Goal: Task Accomplishment & Management: Use online tool/utility

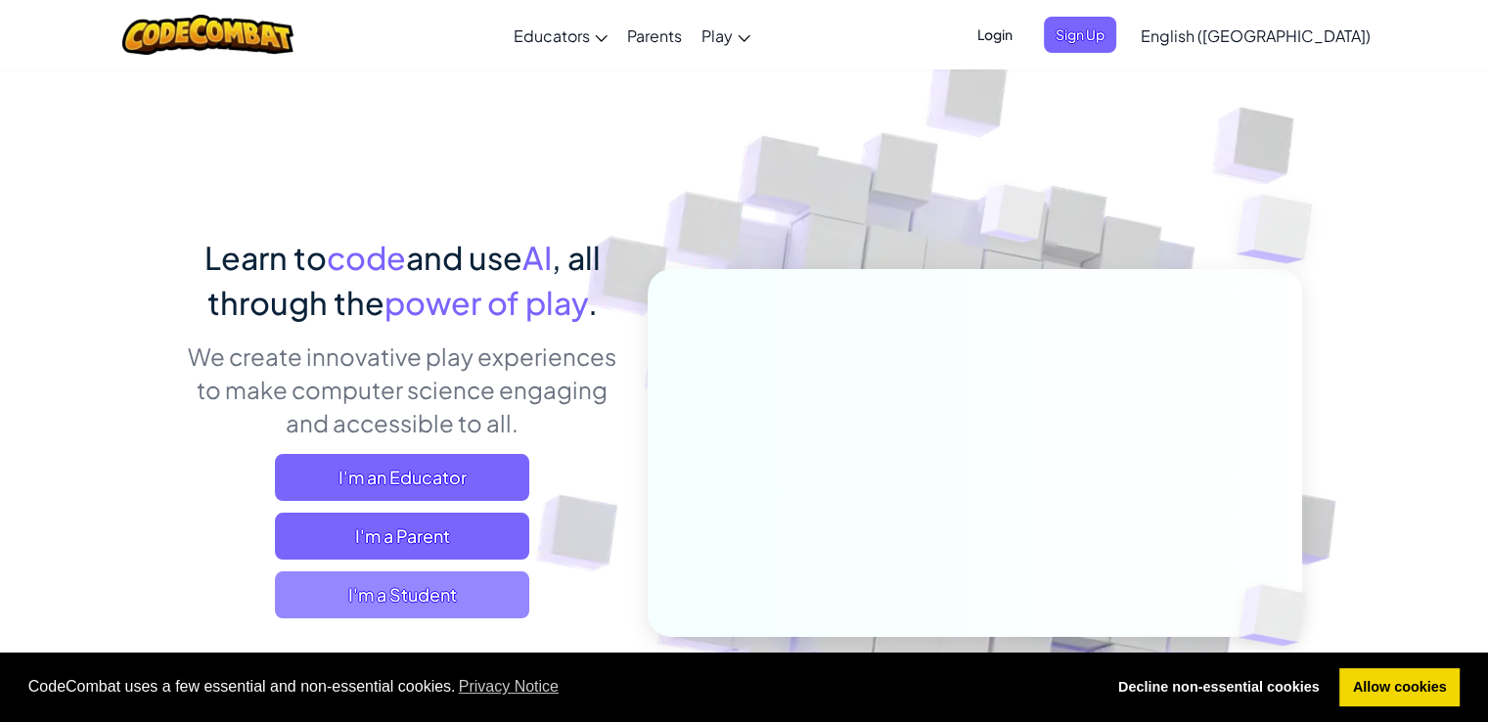
click at [370, 592] on span "I'm a Student" at bounding box center [402, 594] width 254 height 47
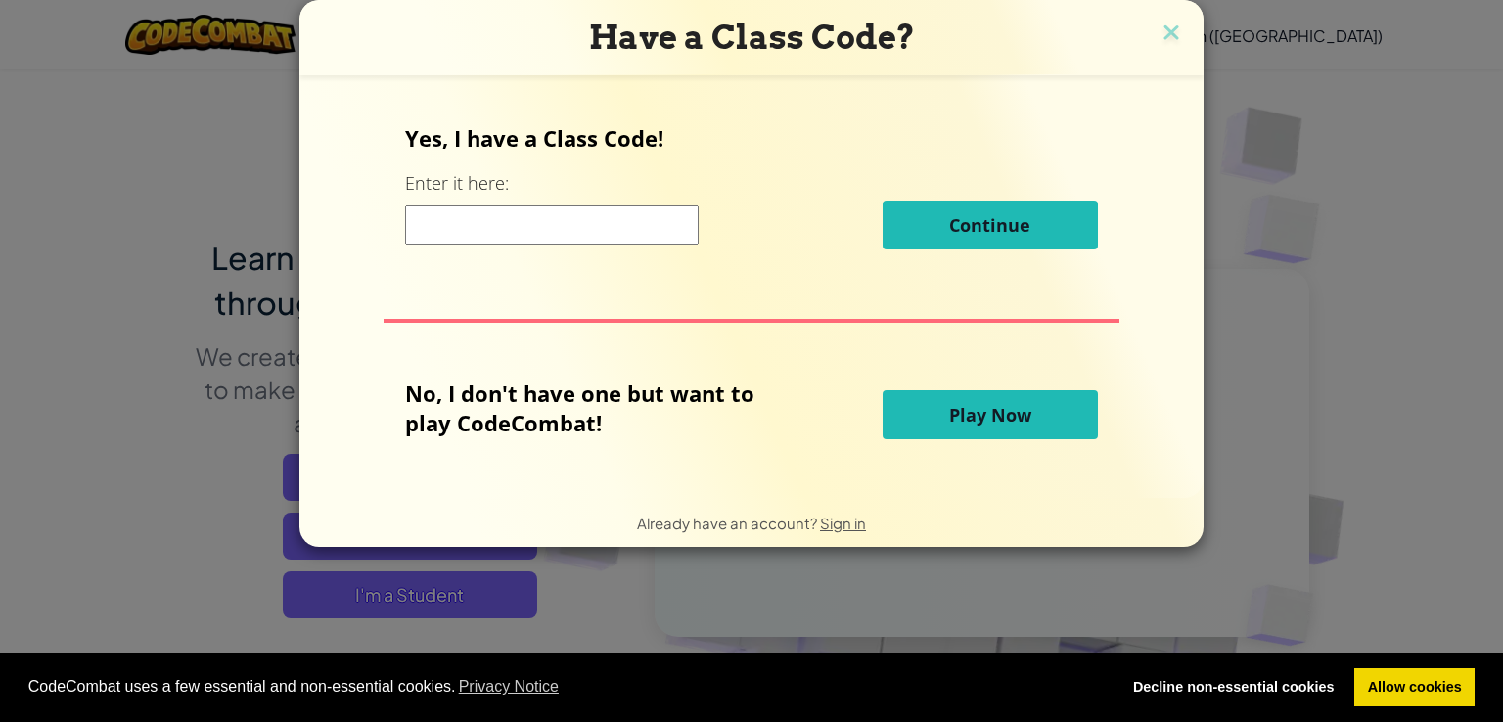
click at [677, 216] on input at bounding box center [552, 224] width 294 height 39
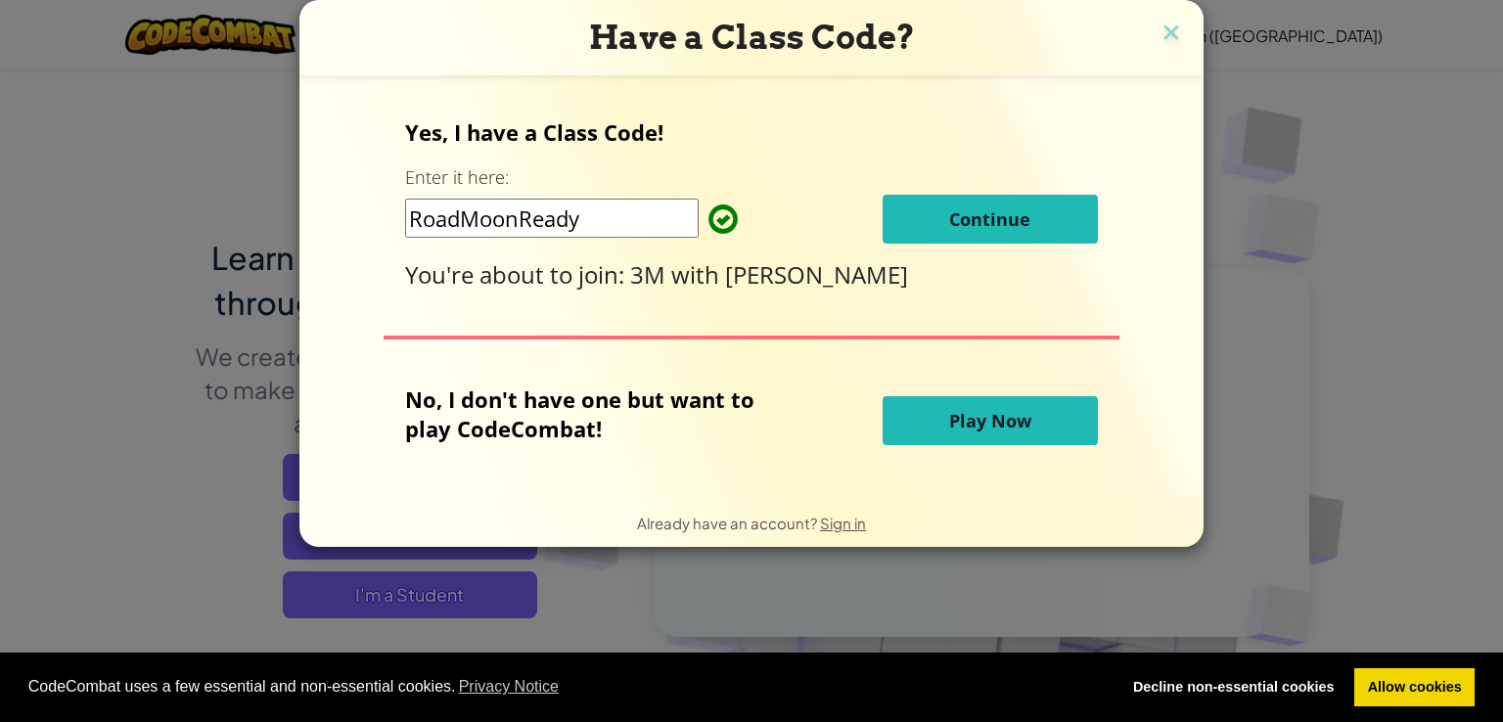
type input "RoadMoonReady"
click at [920, 202] on button "Continue" at bounding box center [989, 219] width 215 height 49
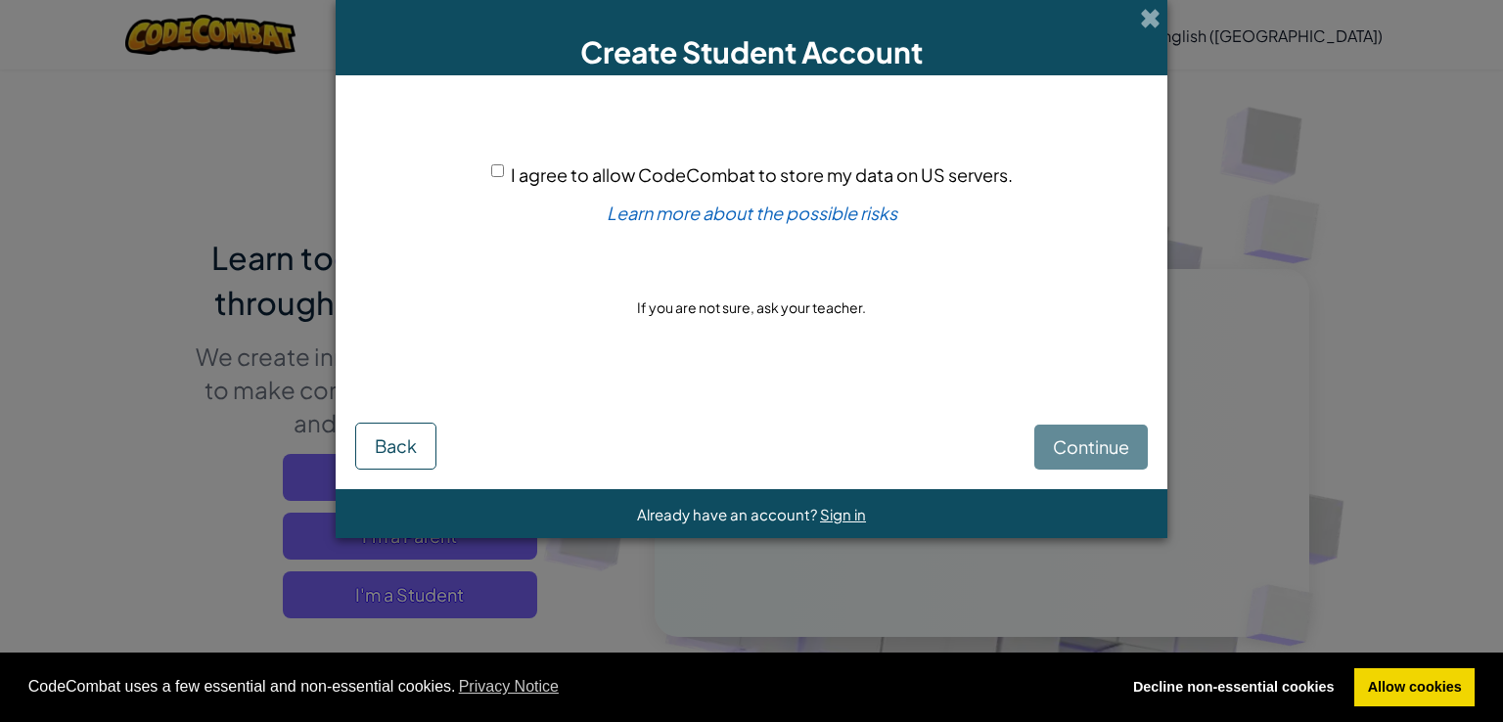
click at [1090, 439] on div "Continue Back" at bounding box center [751, 427] width 792 height 83
click at [1161, 13] on div "Create Student Account" at bounding box center [752, 37] width 832 height 75
click at [1149, 15] on span at bounding box center [1150, 18] width 21 height 21
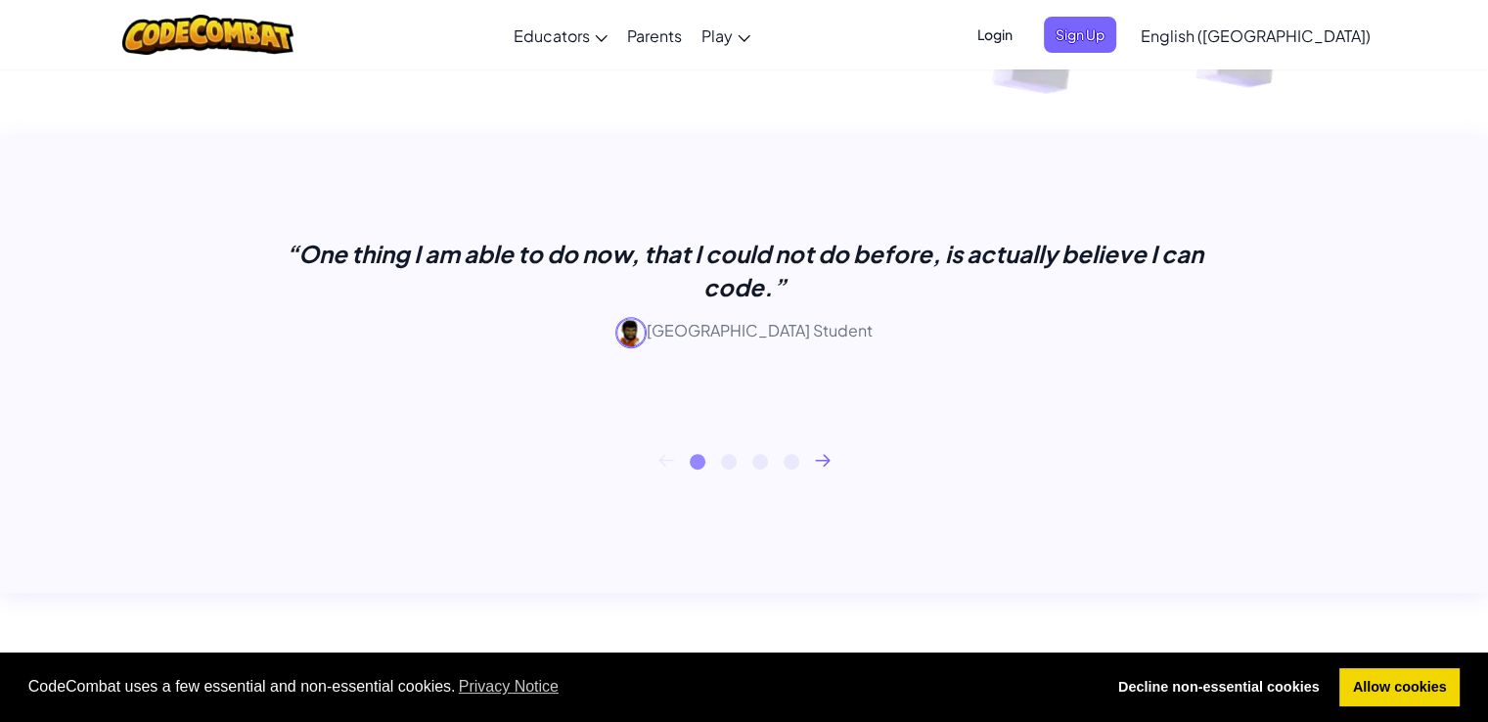
scroll to position [685, 0]
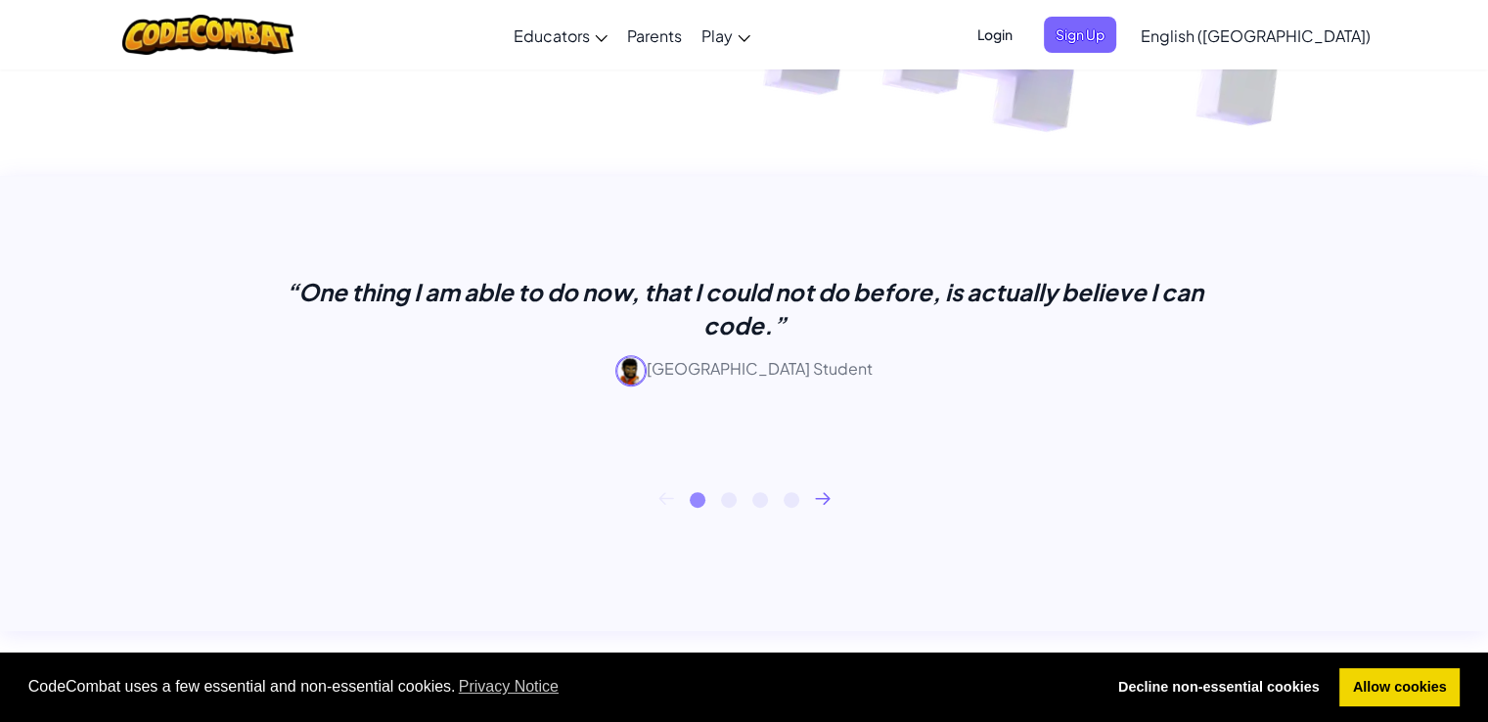
click at [817, 505] on div "1 2 3 4" at bounding box center [744, 500] width 1115 height 16
click at [824, 497] on icon at bounding box center [823, 498] width 16 height 13
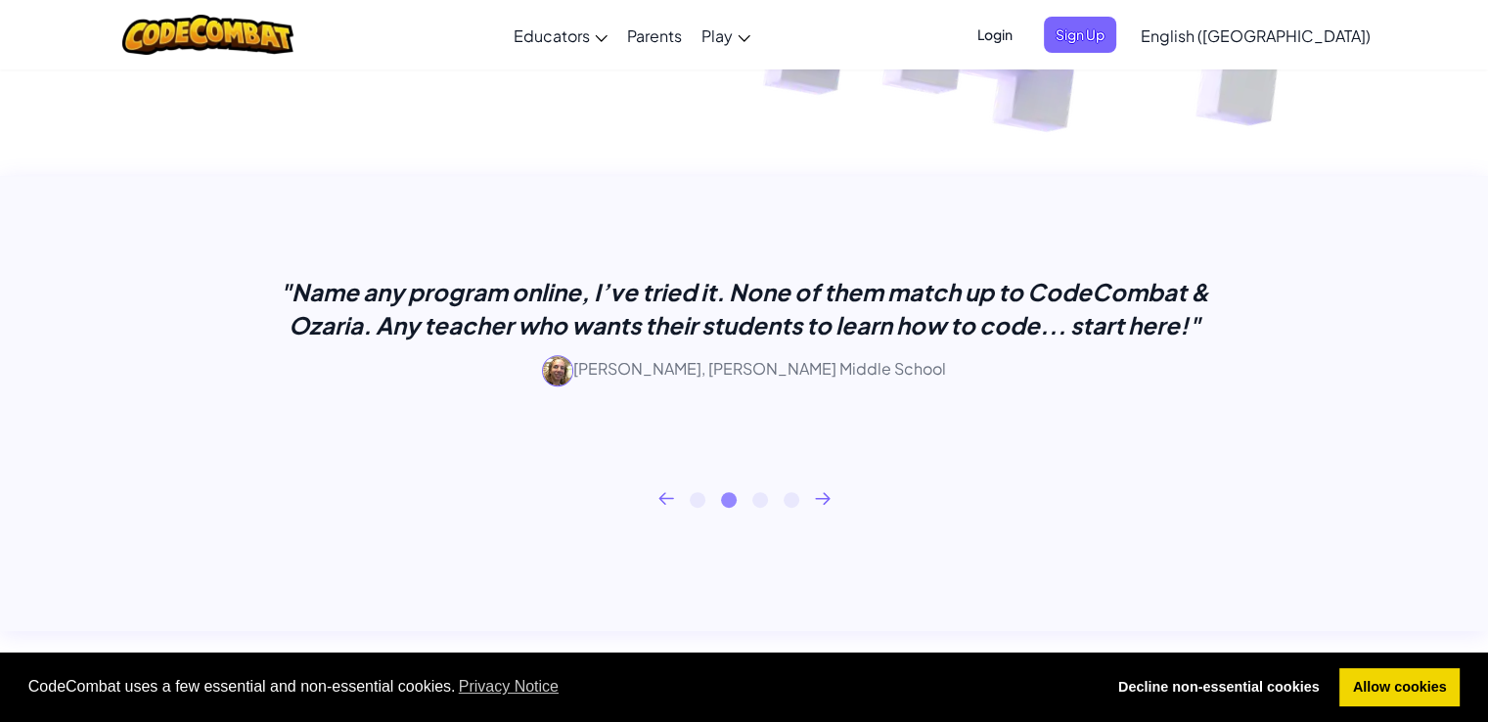
click at [824, 497] on icon at bounding box center [823, 498] width 16 height 13
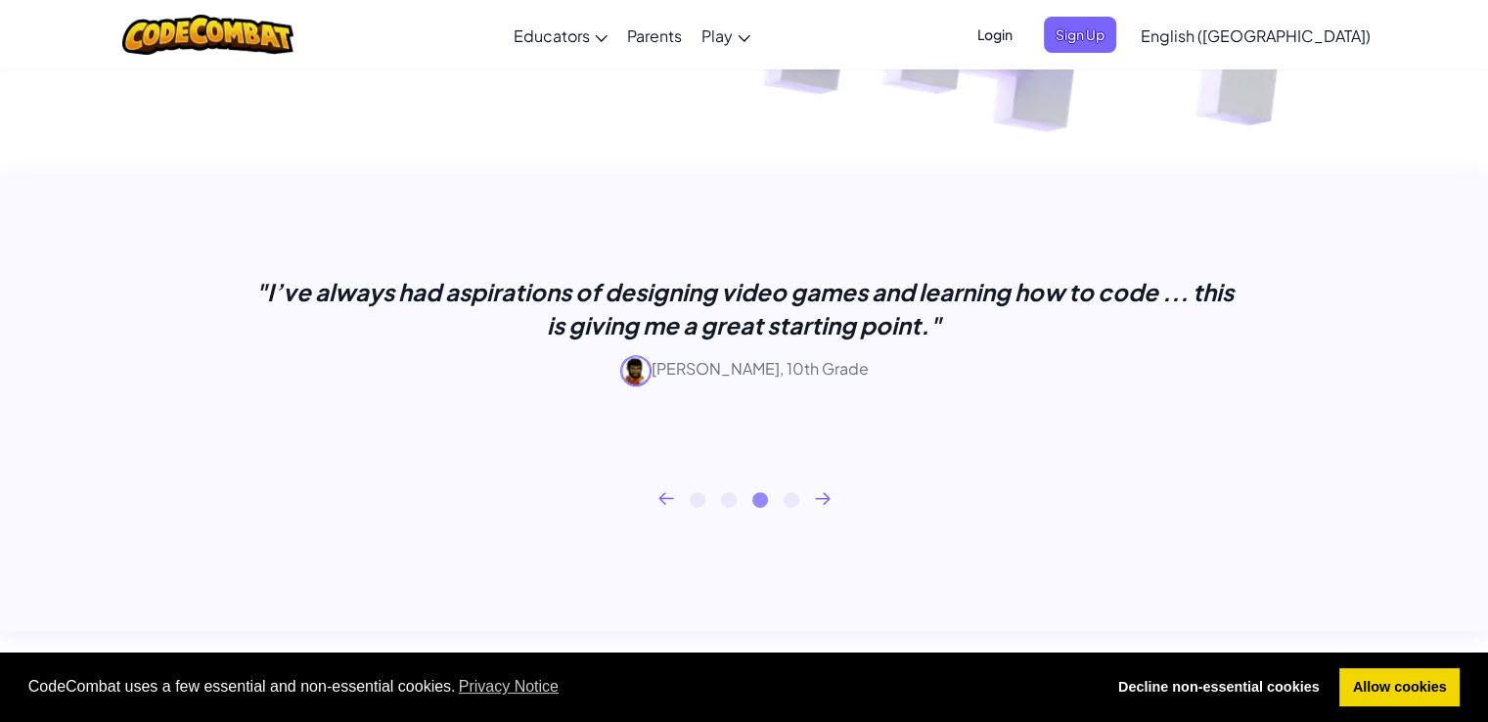
click at [824, 497] on icon at bounding box center [823, 498] width 16 height 13
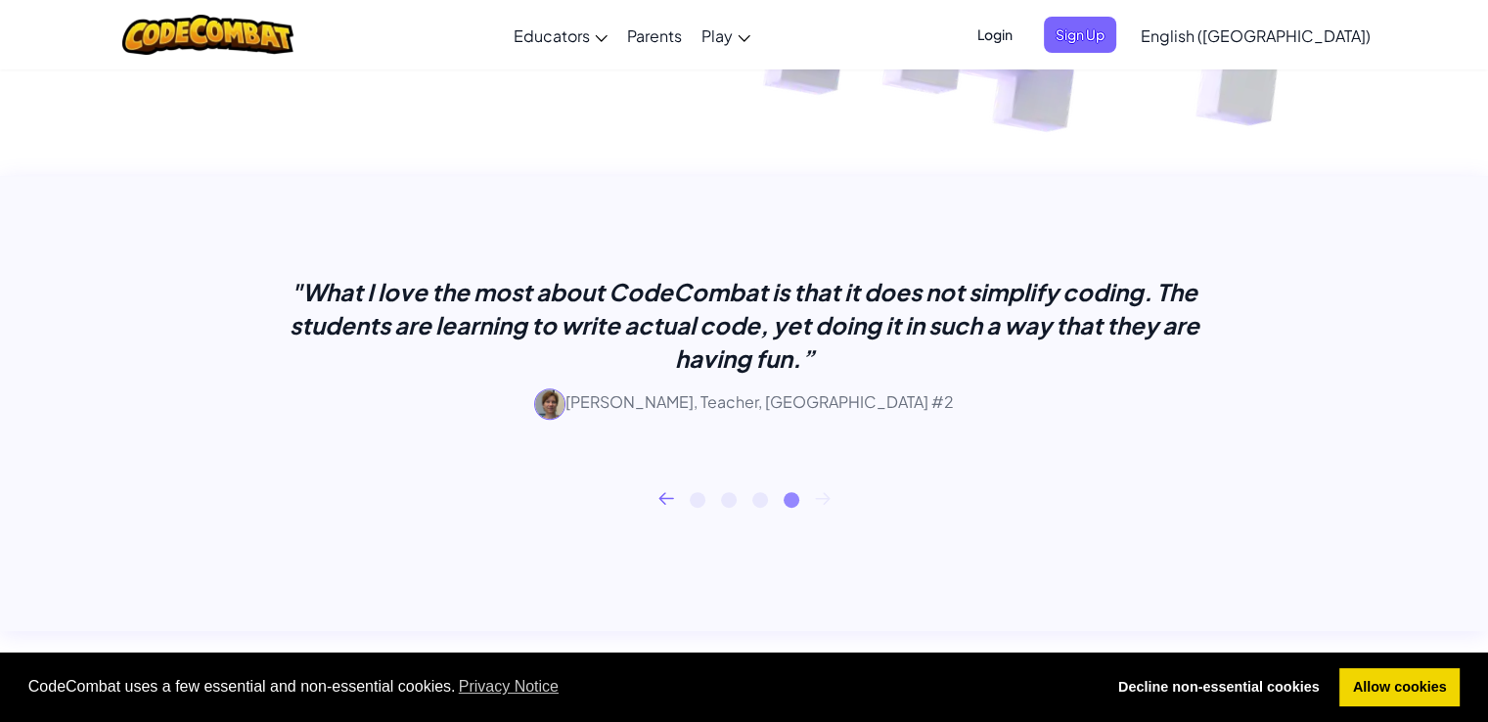
click at [662, 496] on icon at bounding box center [666, 498] width 16 height 13
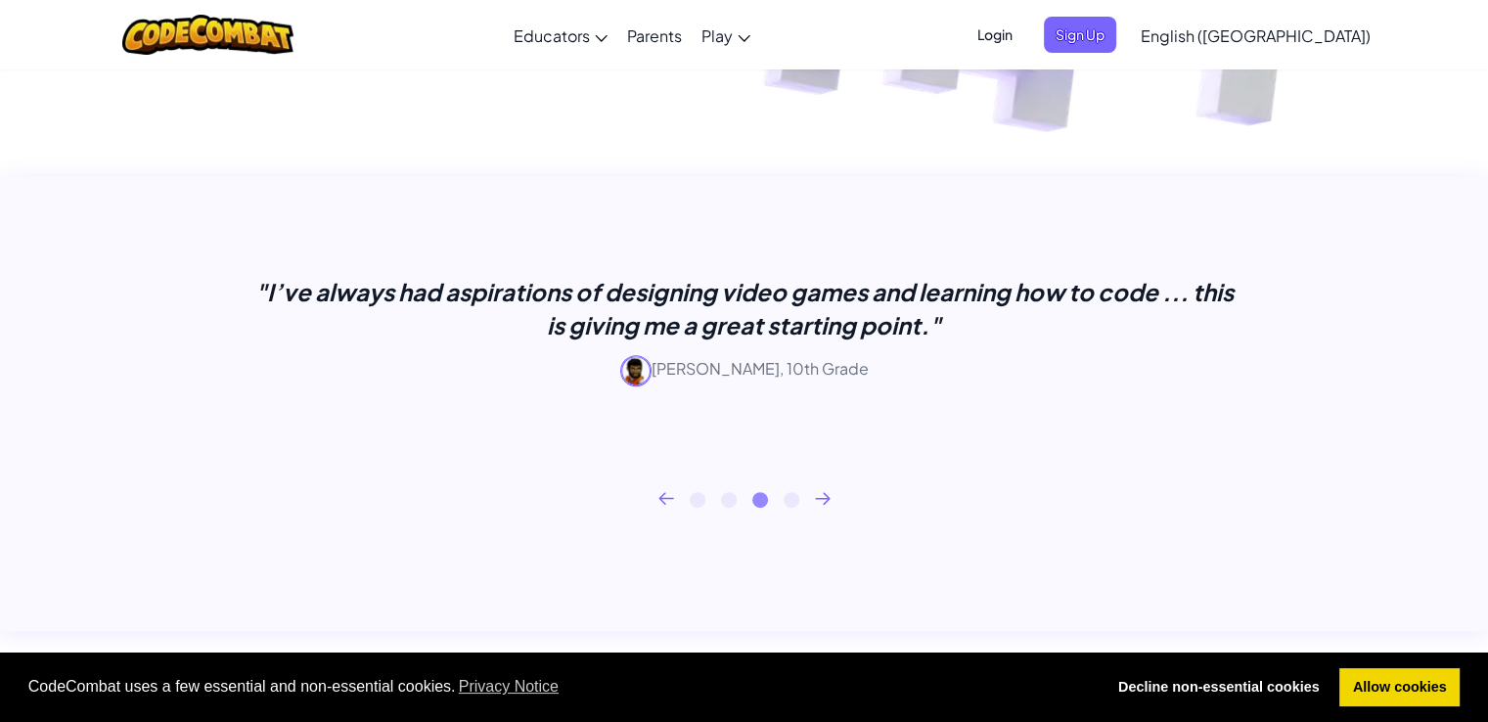
click at [662, 496] on icon at bounding box center [666, 498] width 16 height 13
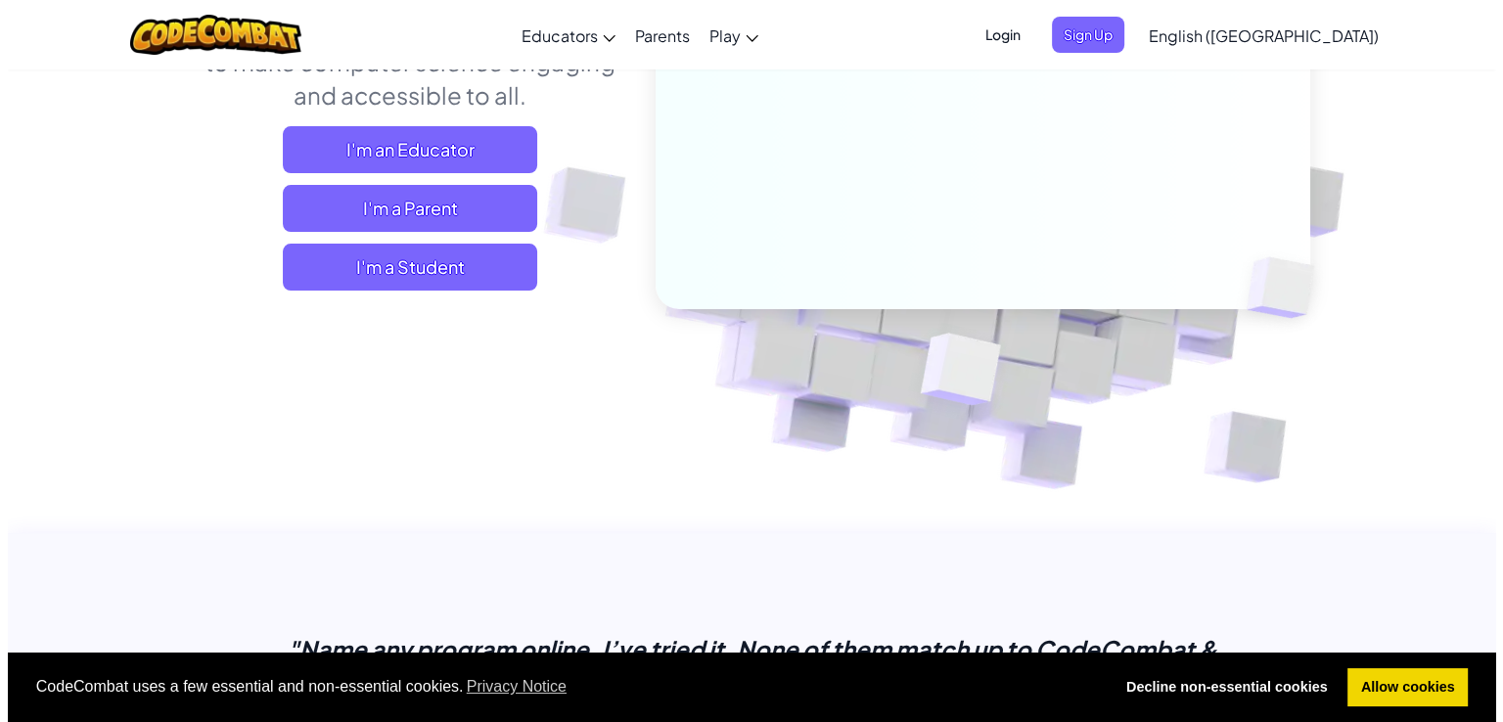
scroll to position [58, 0]
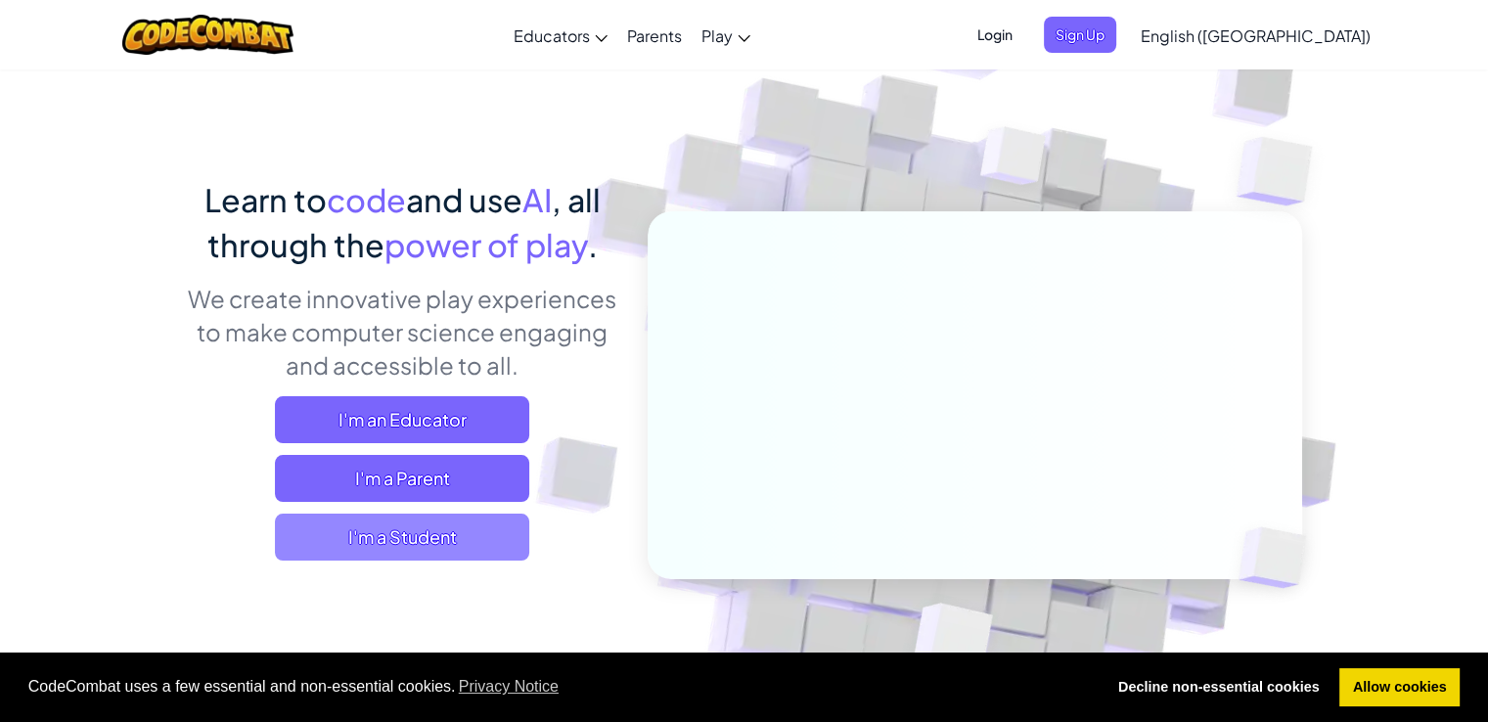
click at [502, 525] on span "I'm a Student" at bounding box center [402, 537] width 254 height 47
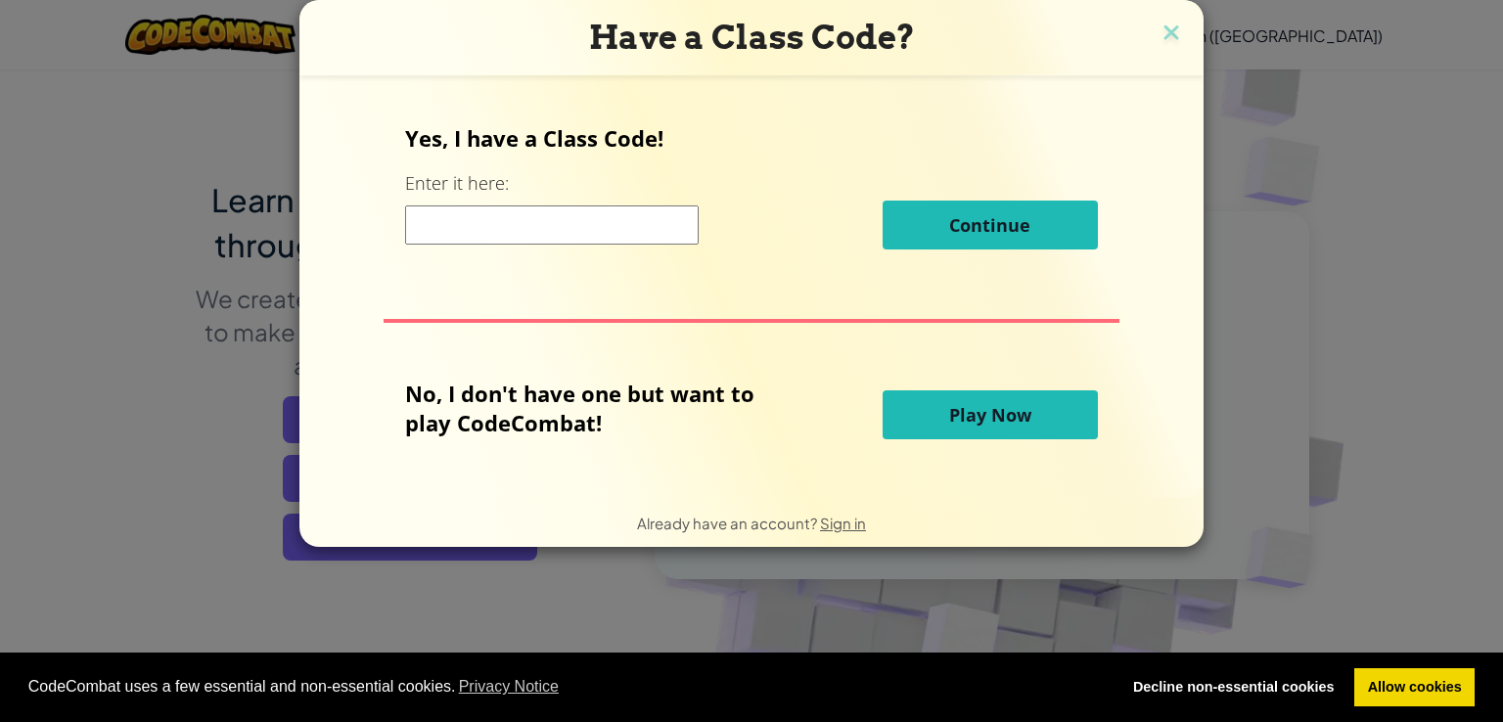
click at [638, 206] on input at bounding box center [552, 224] width 294 height 39
type input "RoadMoonReady"
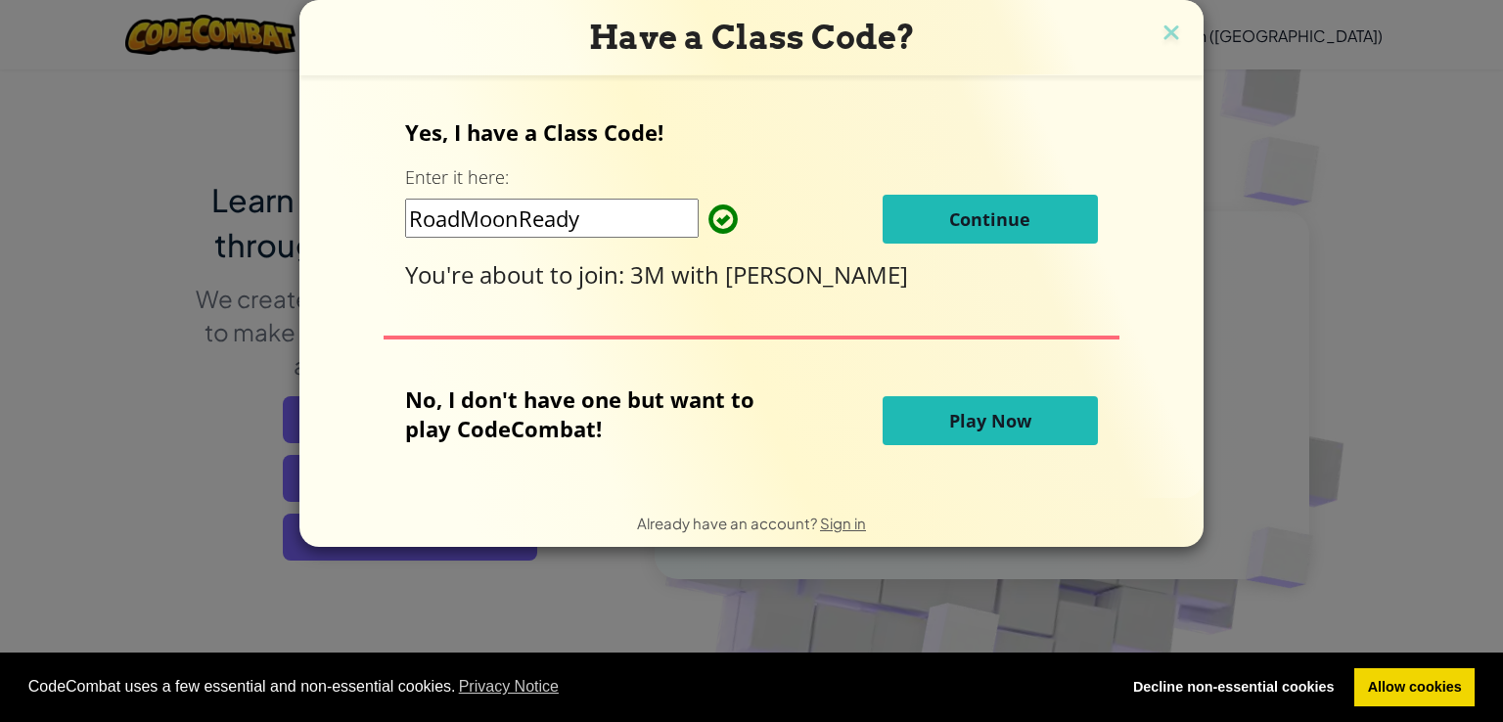
click at [1000, 228] on span "Continue" at bounding box center [989, 218] width 81 height 23
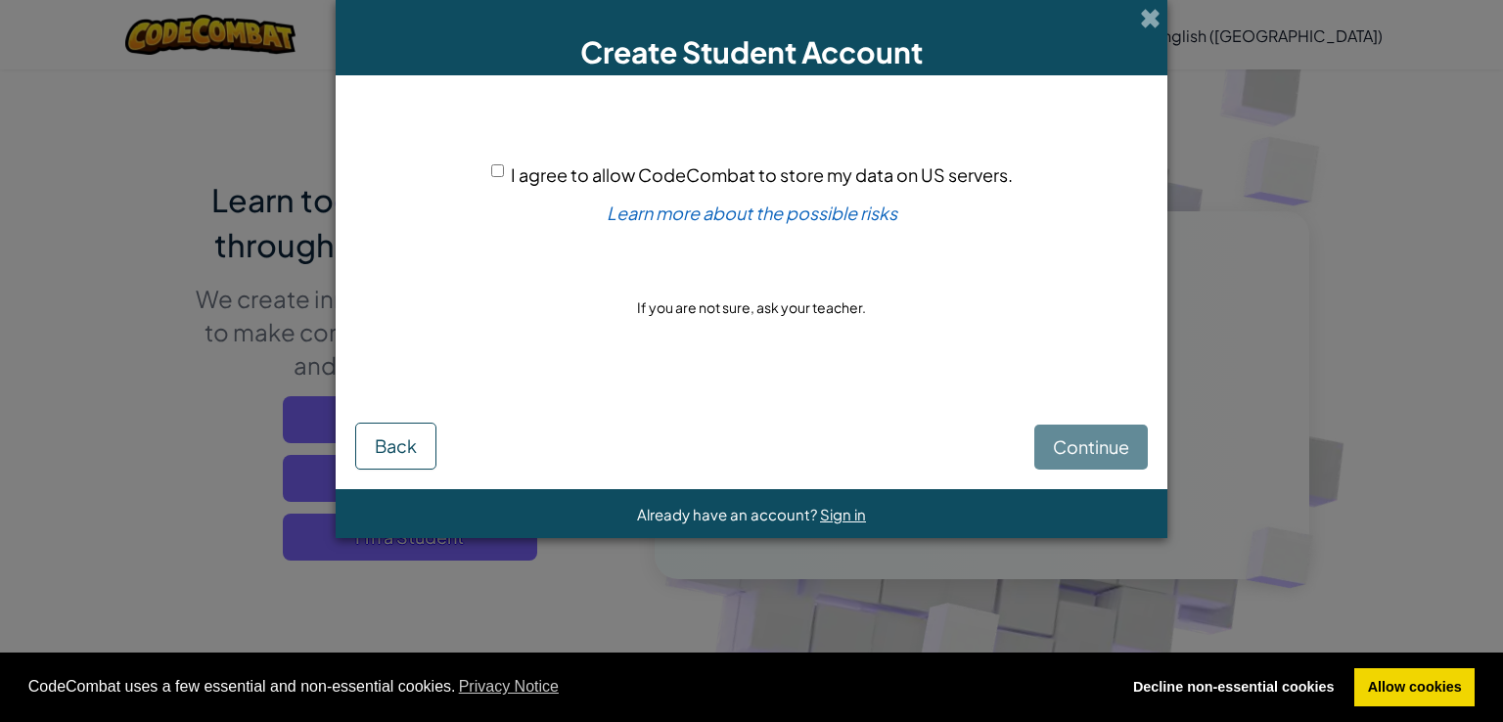
click at [493, 172] on input "I agree to allow CodeCombat to store my data on US servers." at bounding box center [497, 170] width 13 height 13
checkbox input "true"
click at [1134, 428] on button "Continue" at bounding box center [1090, 447] width 113 height 45
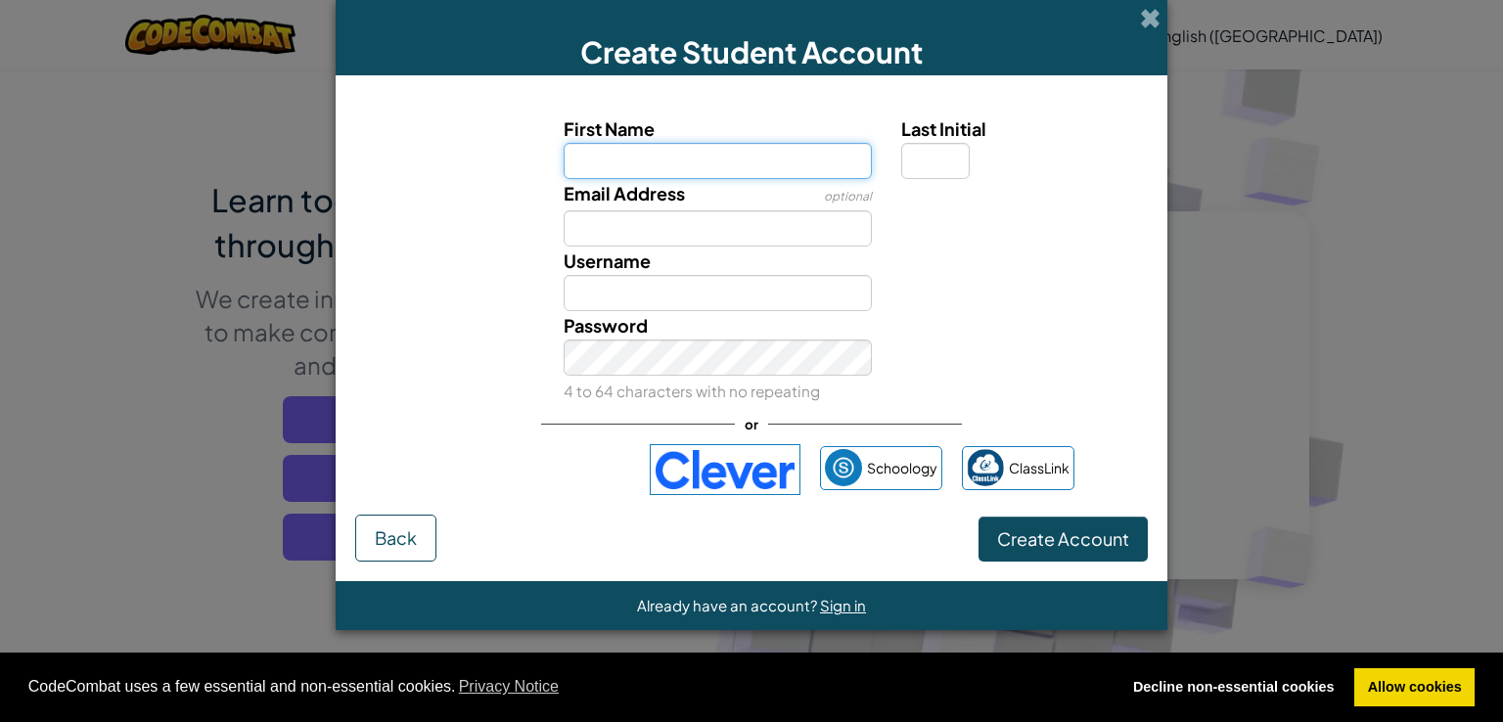
click at [700, 169] on input "First Name" at bounding box center [718, 161] width 309 height 36
type input "glib glob #alex#"
type input "Glib glob #alex#"
click at [1016, 308] on div "Username Glib glob #alex#" at bounding box center [751, 279] width 812 height 65
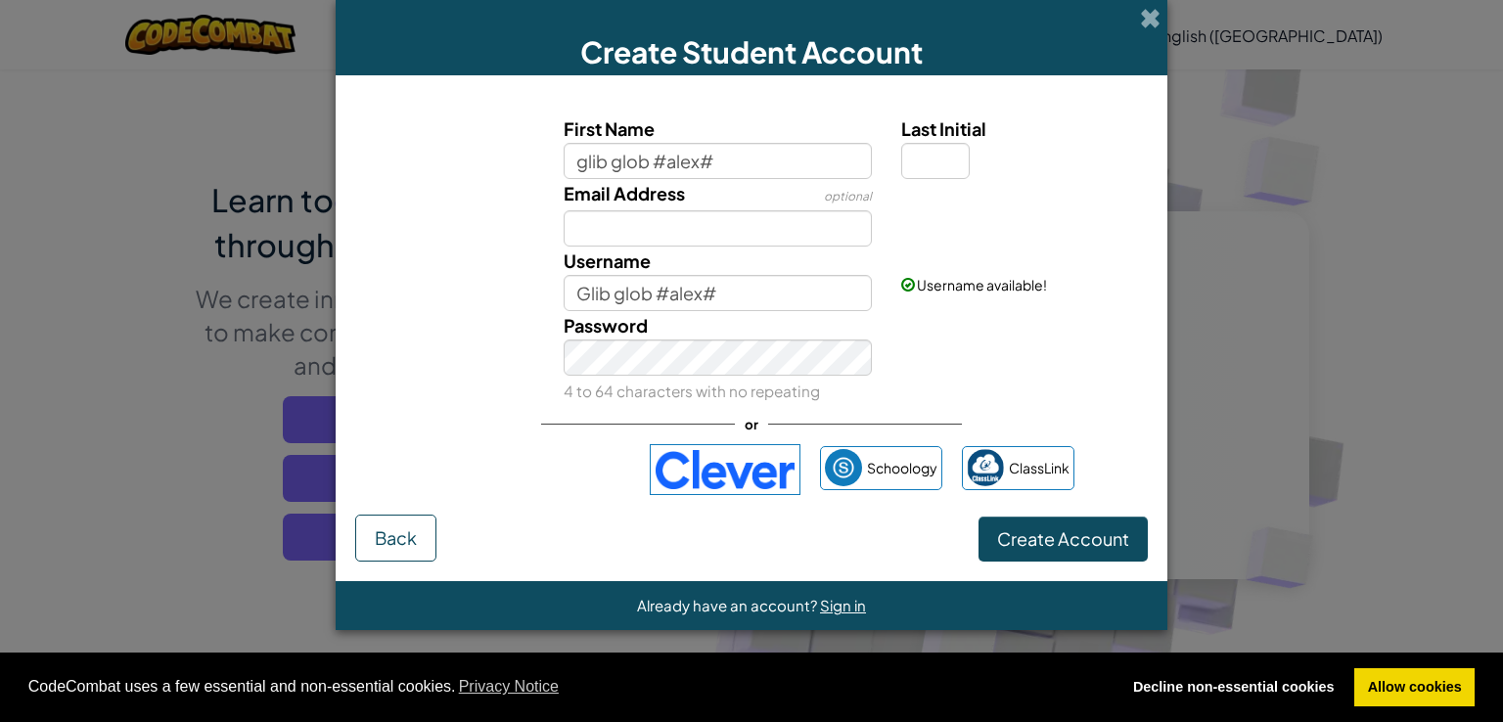
click at [669, 392] on small "4 to 64 characters with no repeating" at bounding box center [692, 391] width 256 height 19
click at [1033, 530] on span "Create Account" at bounding box center [1063, 538] width 132 height 23
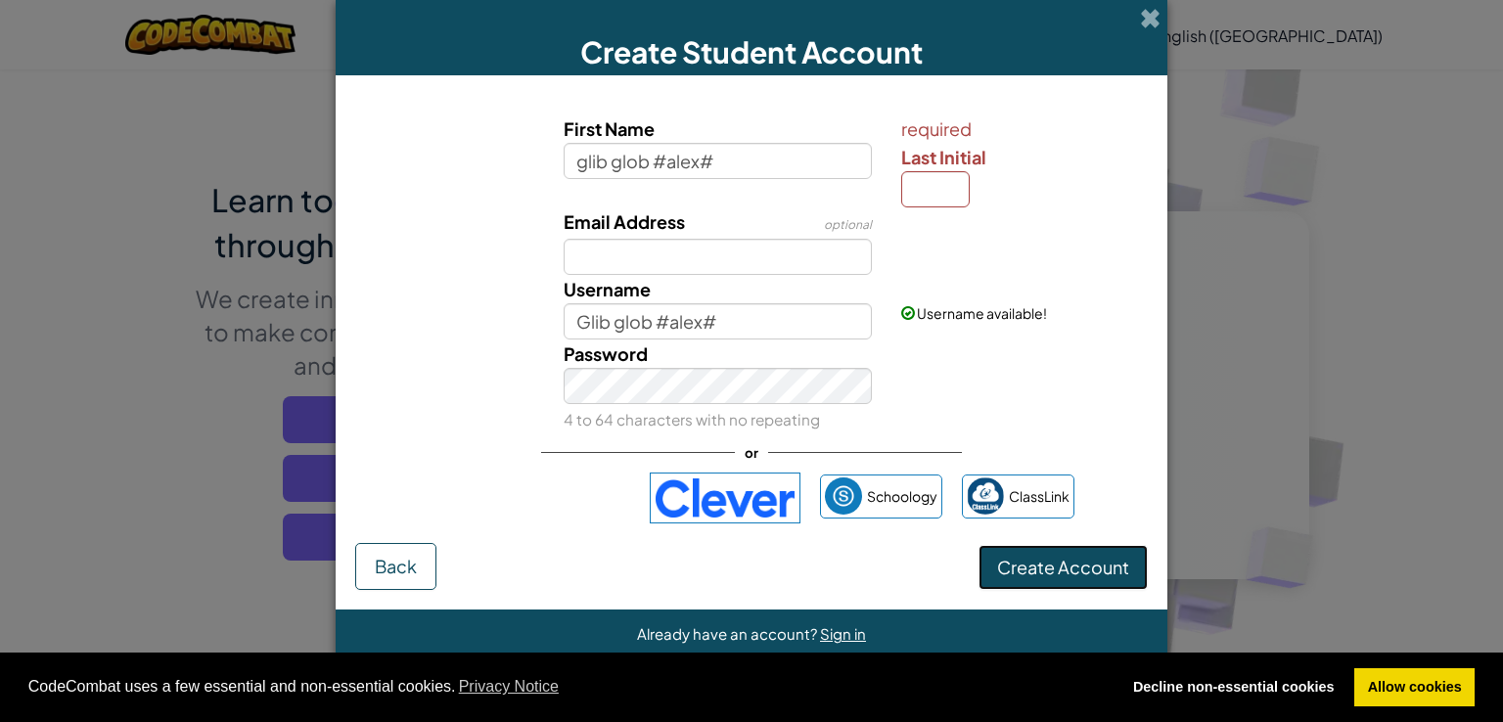
click at [1045, 572] on span "Create Account" at bounding box center [1063, 567] width 132 height 23
click at [931, 190] on input "Last Initial" at bounding box center [935, 189] width 68 height 36
type input "a"
type input "Glib glob #alex#A"
click at [1029, 565] on span "Create Account" at bounding box center [1063, 567] width 132 height 23
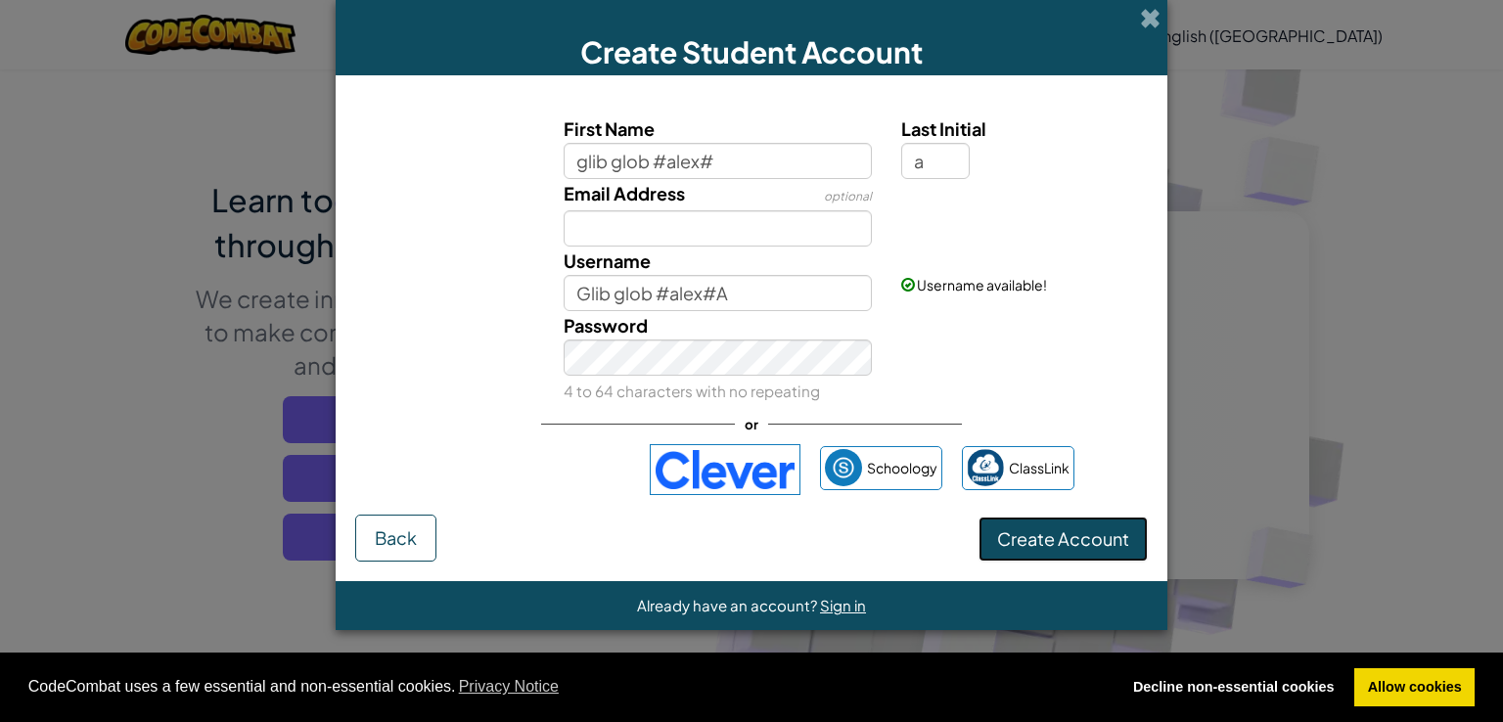
click at [1034, 558] on button "Create Account" at bounding box center [1062, 539] width 169 height 45
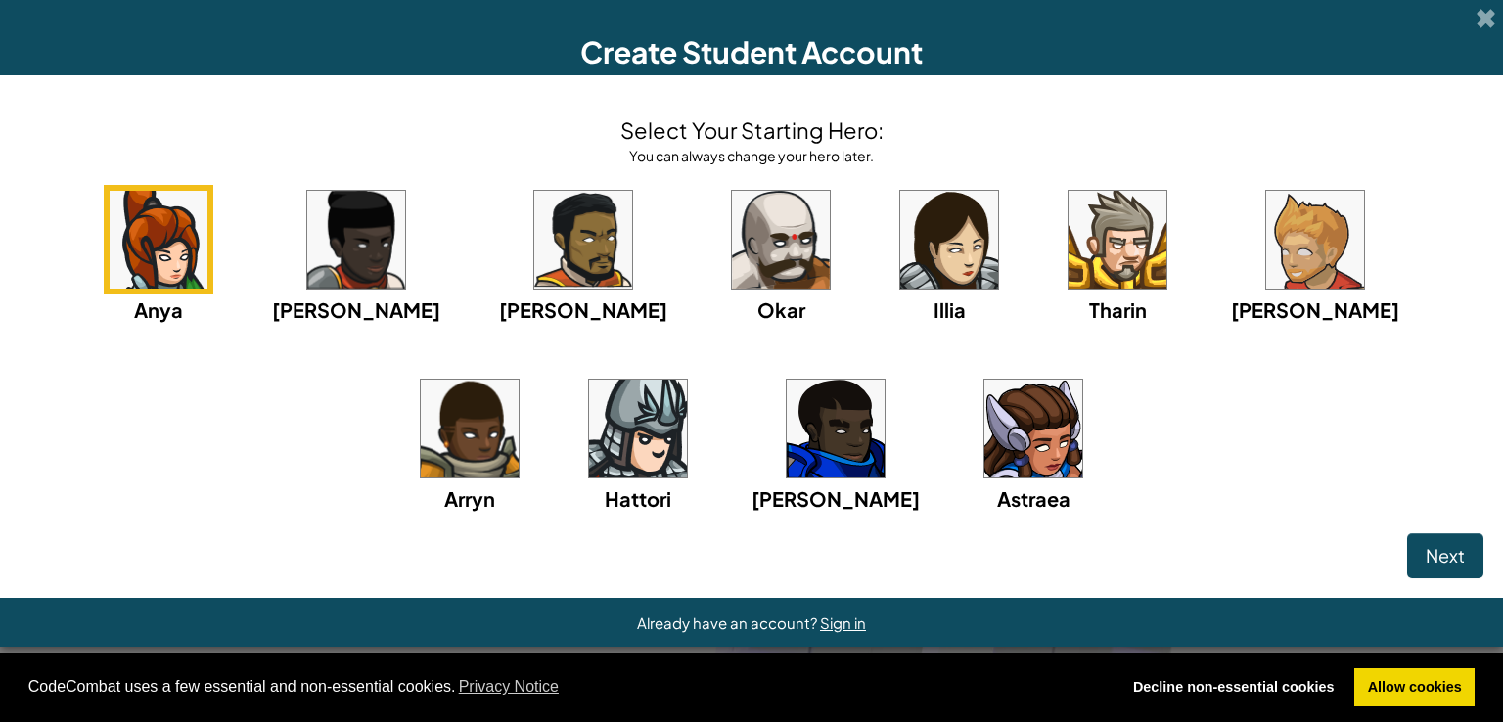
click at [333, 328] on div "Anya [PERSON_NAME] [PERSON_NAME] [PERSON_NAME] Arryn [PERSON_NAME]" at bounding box center [752, 374] width 1464 height 378
click at [589, 417] on img at bounding box center [638, 429] width 98 height 98
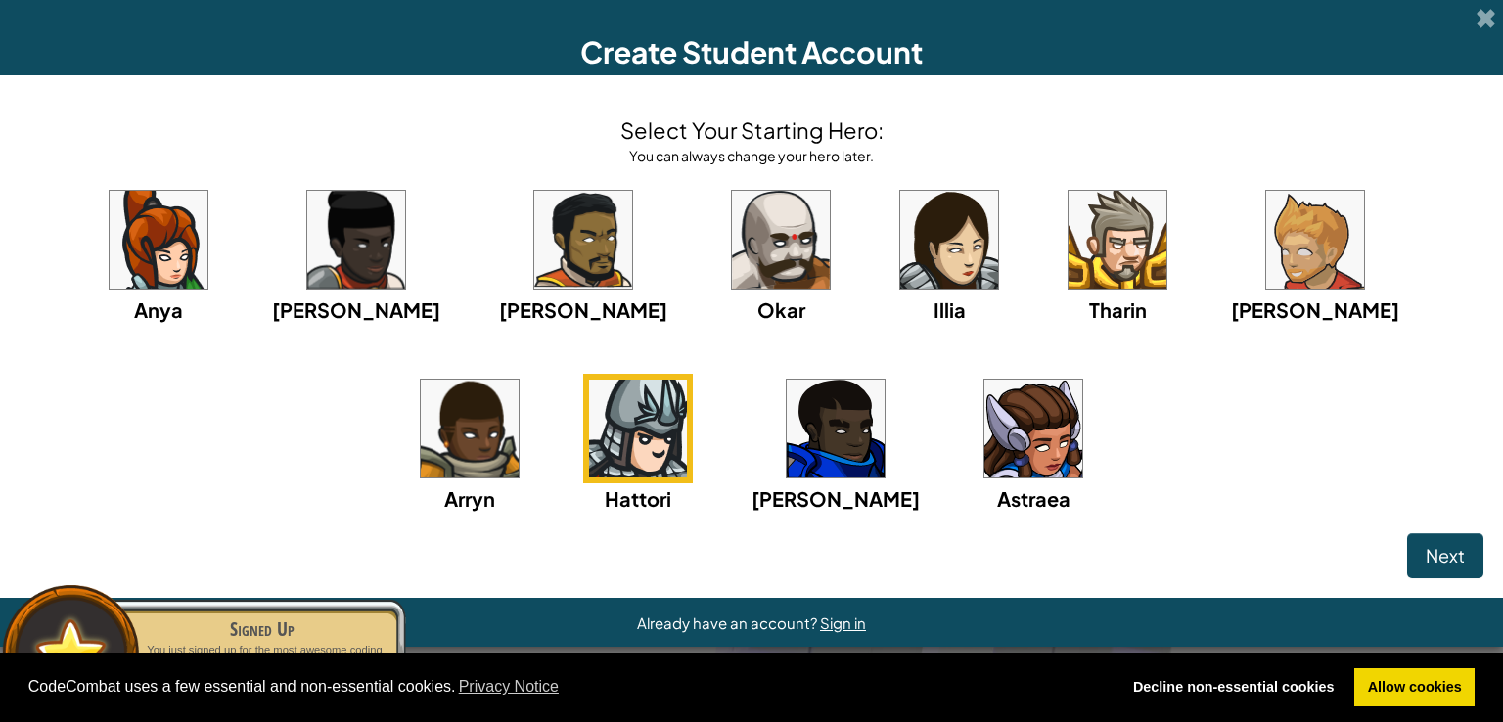
click at [935, 242] on div "Anya [PERSON_NAME] [PERSON_NAME] [PERSON_NAME] Arryn [PERSON_NAME]" at bounding box center [752, 374] width 1464 height 378
click at [1068, 242] on img at bounding box center [1117, 240] width 98 height 98
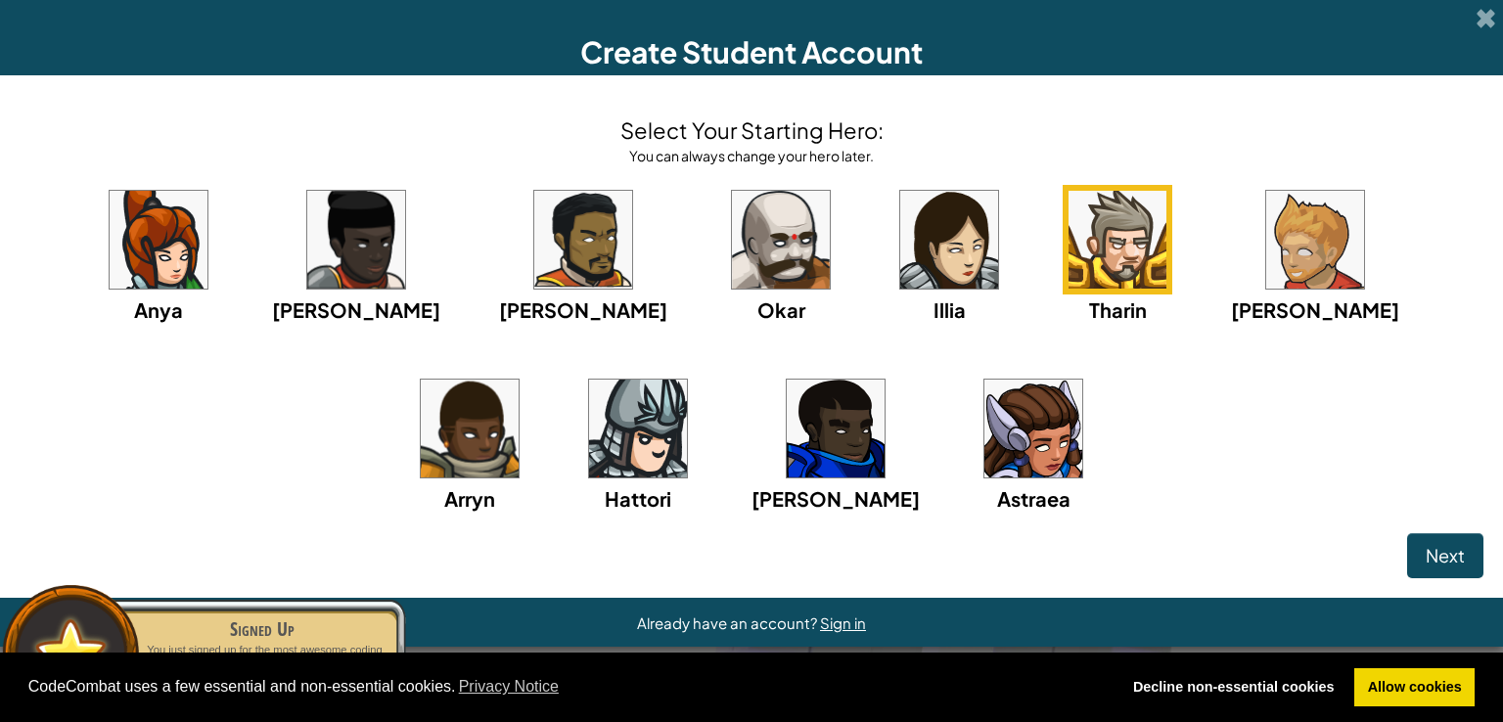
click at [732, 249] on img at bounding box center [781, 240] width 98 height 98
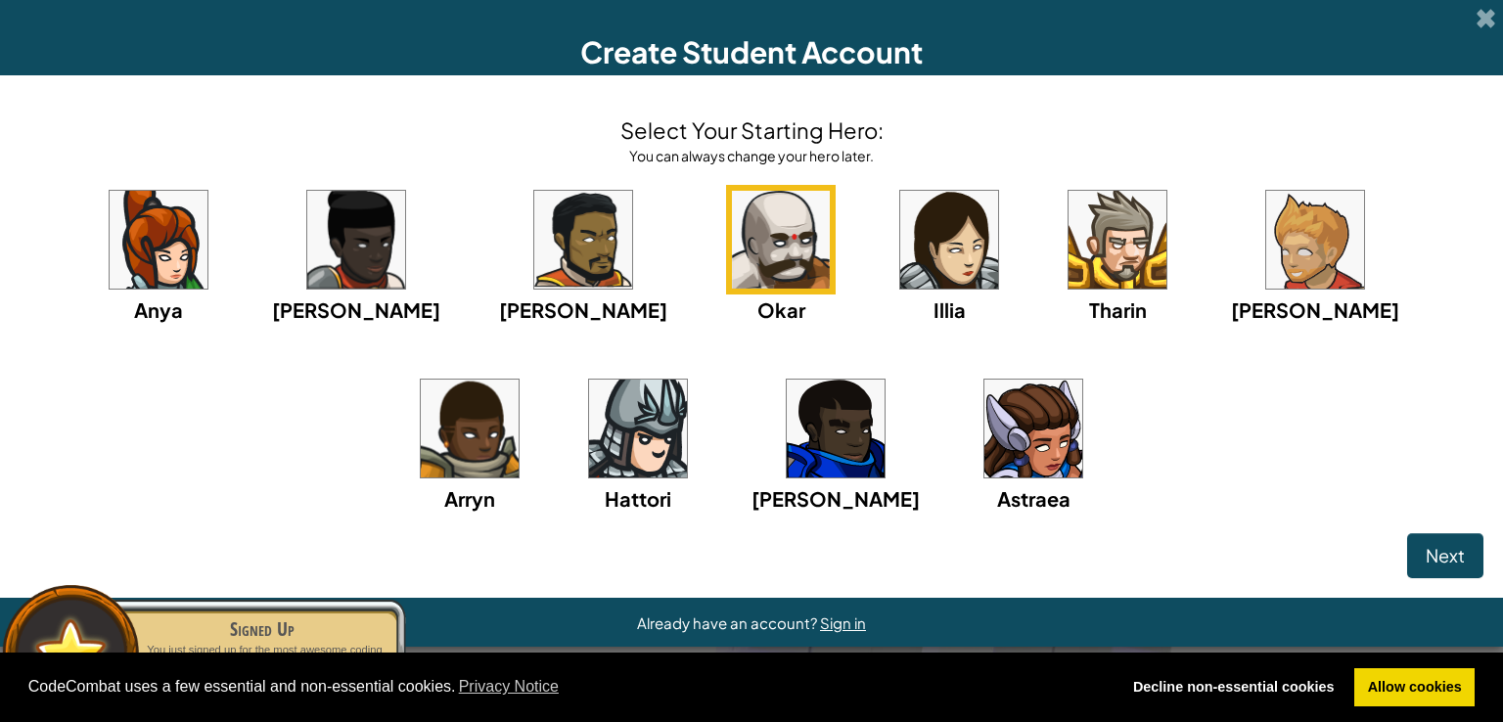
click at [589, 461] on img at bounding box center [638, 429] width 98 height 98
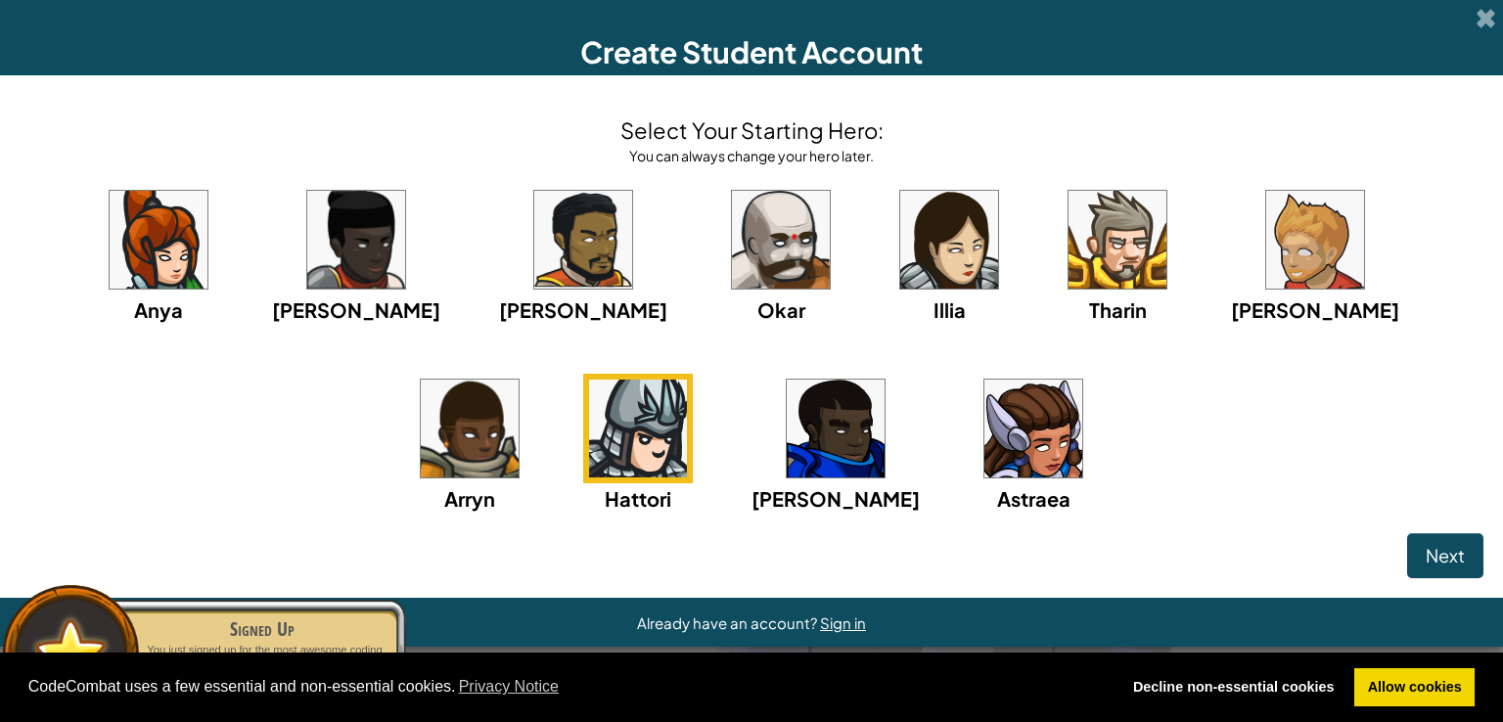
click at [793, 455] on img at bounding box center [836, 429] width 98 height 98
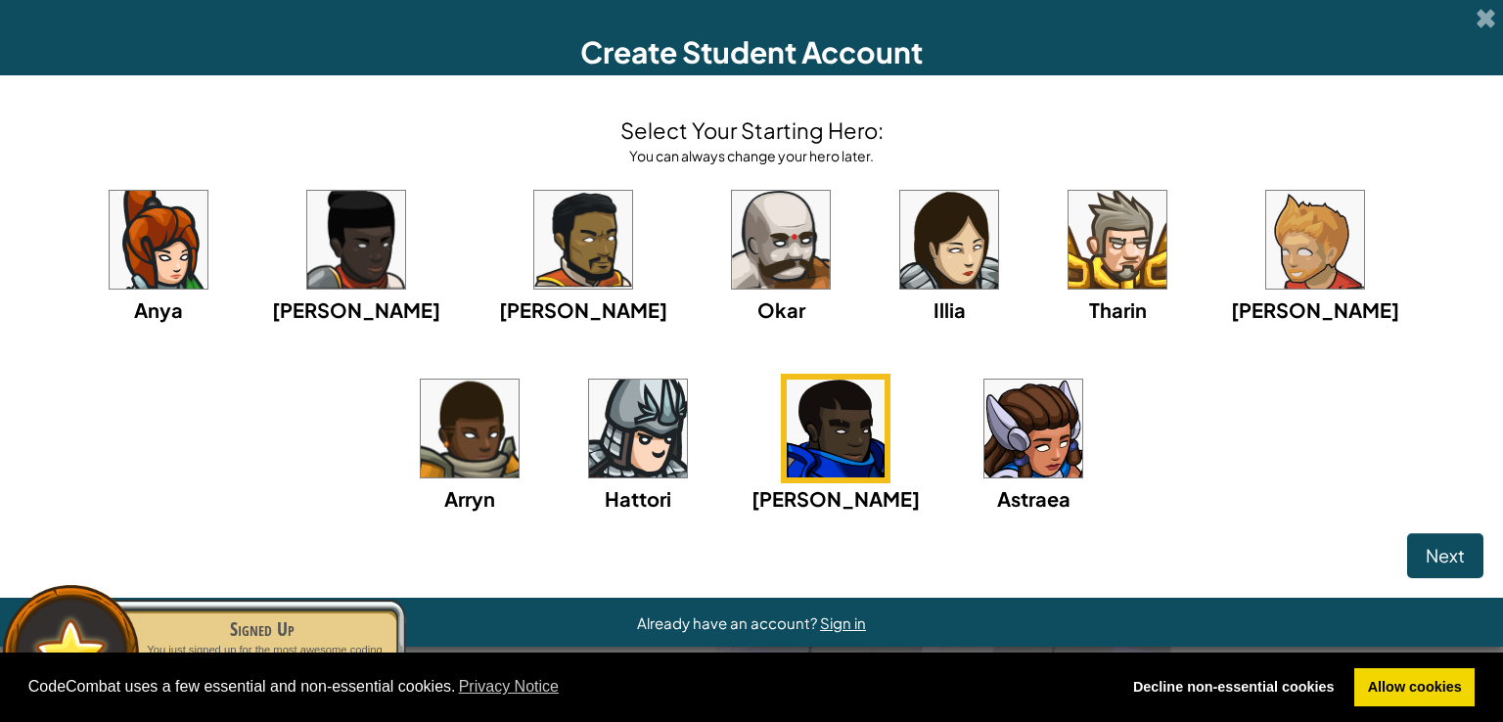
click at [984, 428] on img at bounding box center [1033, 429] width 98 height 98
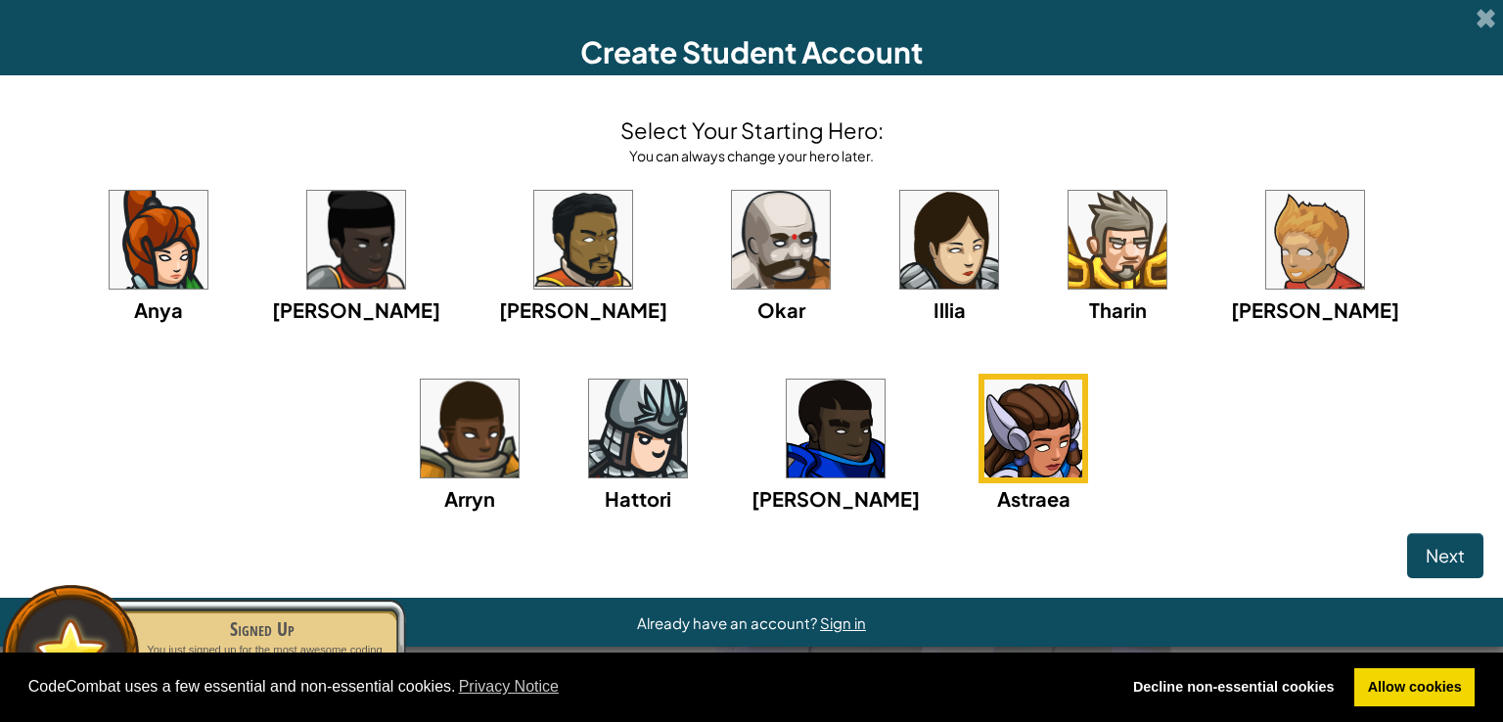
click at [648, 427] on div "Anya [PERSON_NAME] [PERSON_NAME] [PERSON_NAME] Arryn [PERSON_NAME]" at bounding box center [752, 374] width 1464 height 378
click at [597, 428] on img at bounding box center [638, 429] width 98 height 98
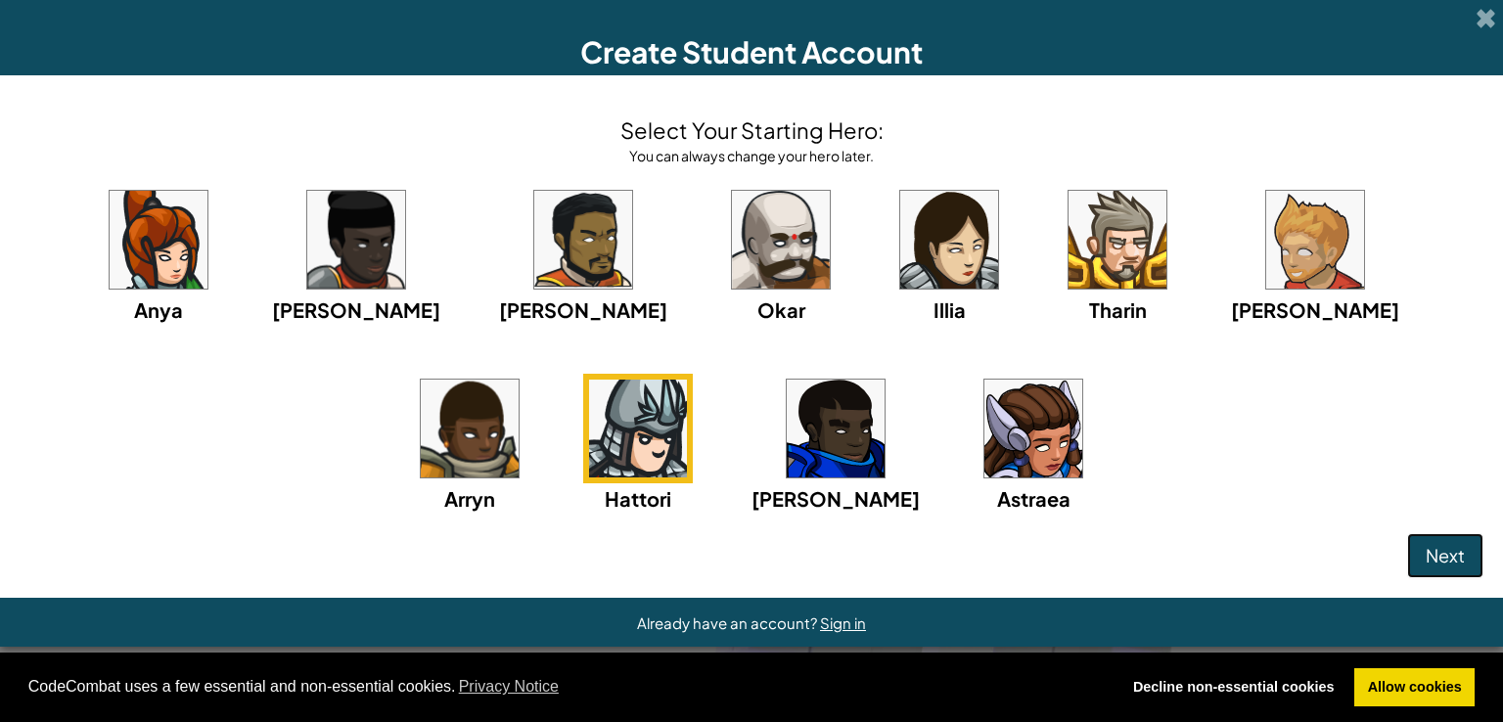
click at [1437, 549] on span "Next" at bounding box center [1444, 555] width 39 height 23
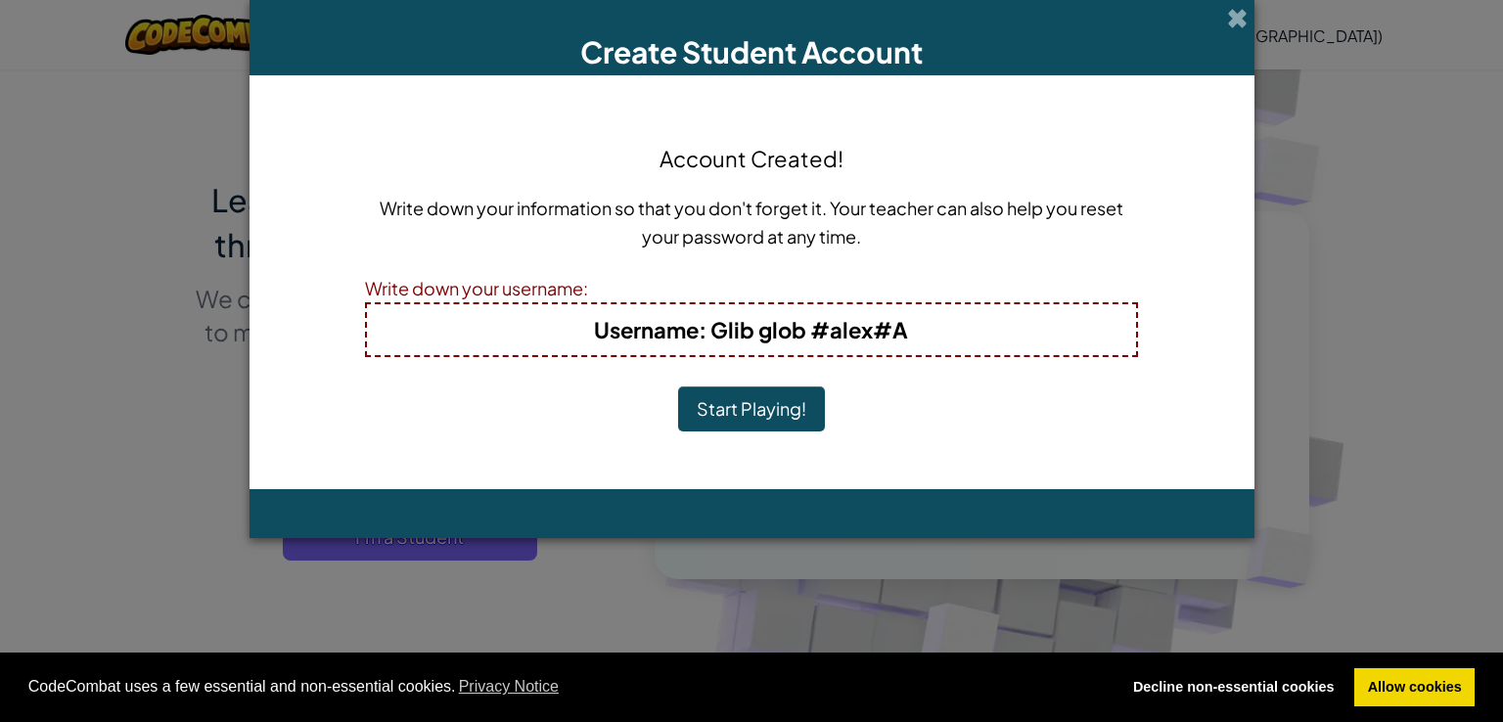
click at [731, 404] on button "Start Playing!" at bounding box center [751, 408] width 147 height 45
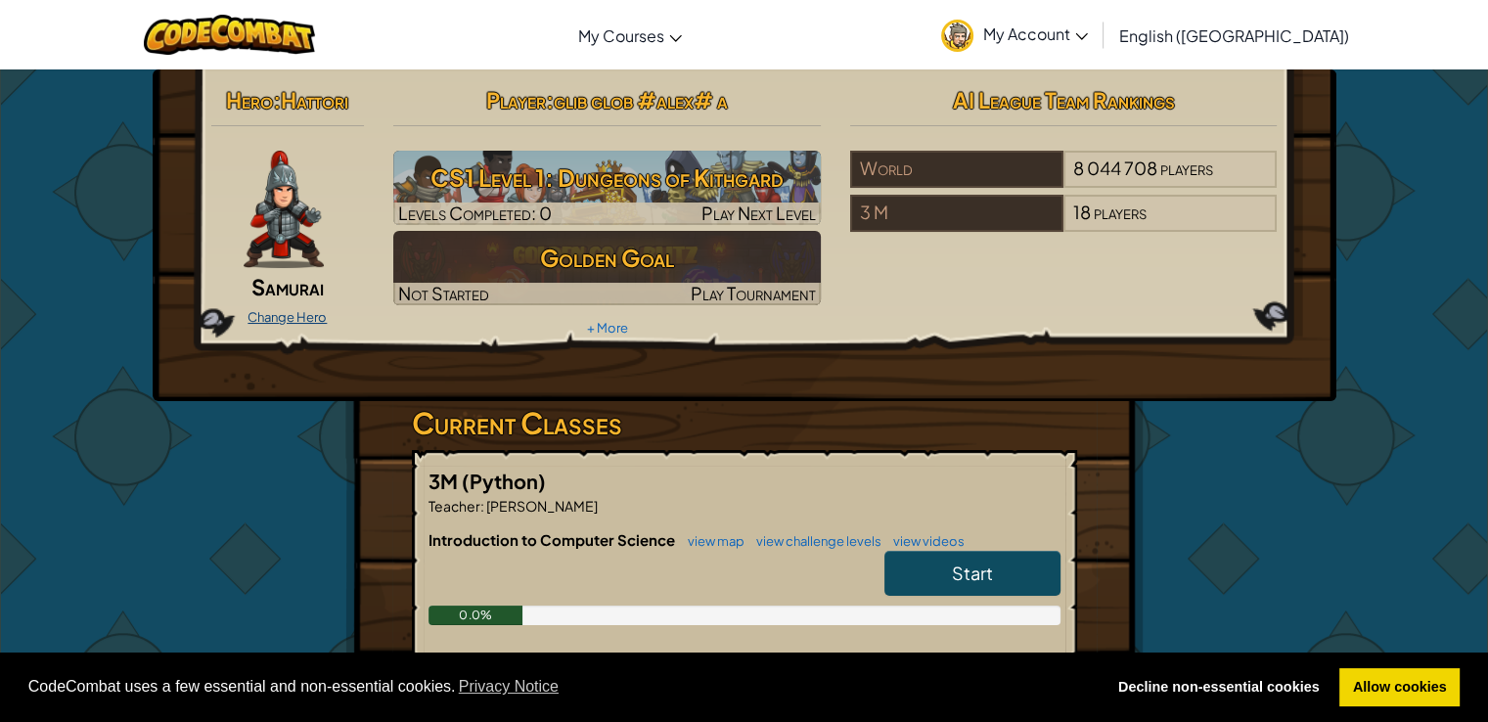
click at [308, 312] on link "Change Hero" at bounding box center [287, 317] width 79 height 16
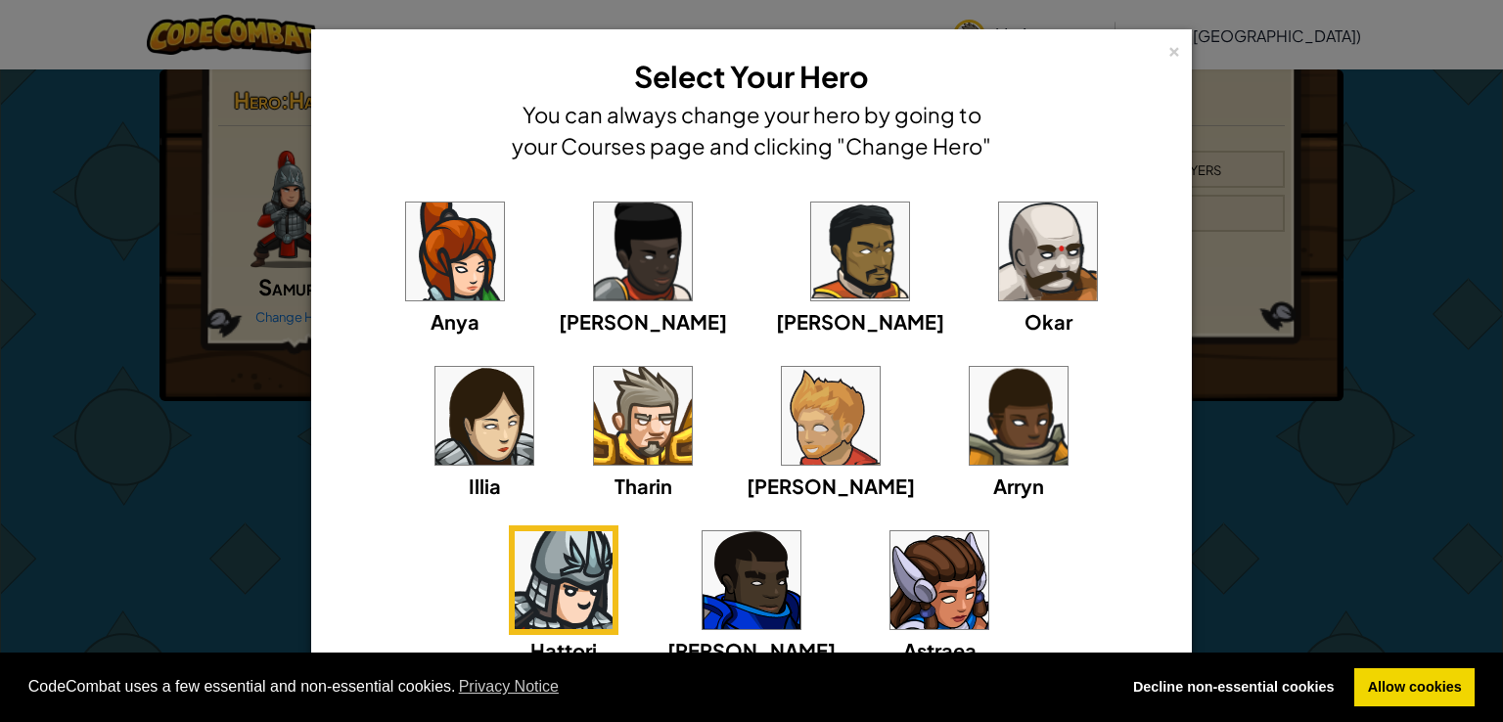
click at [594, 418] on img at bounding box center [643, 416] width 98 height 98
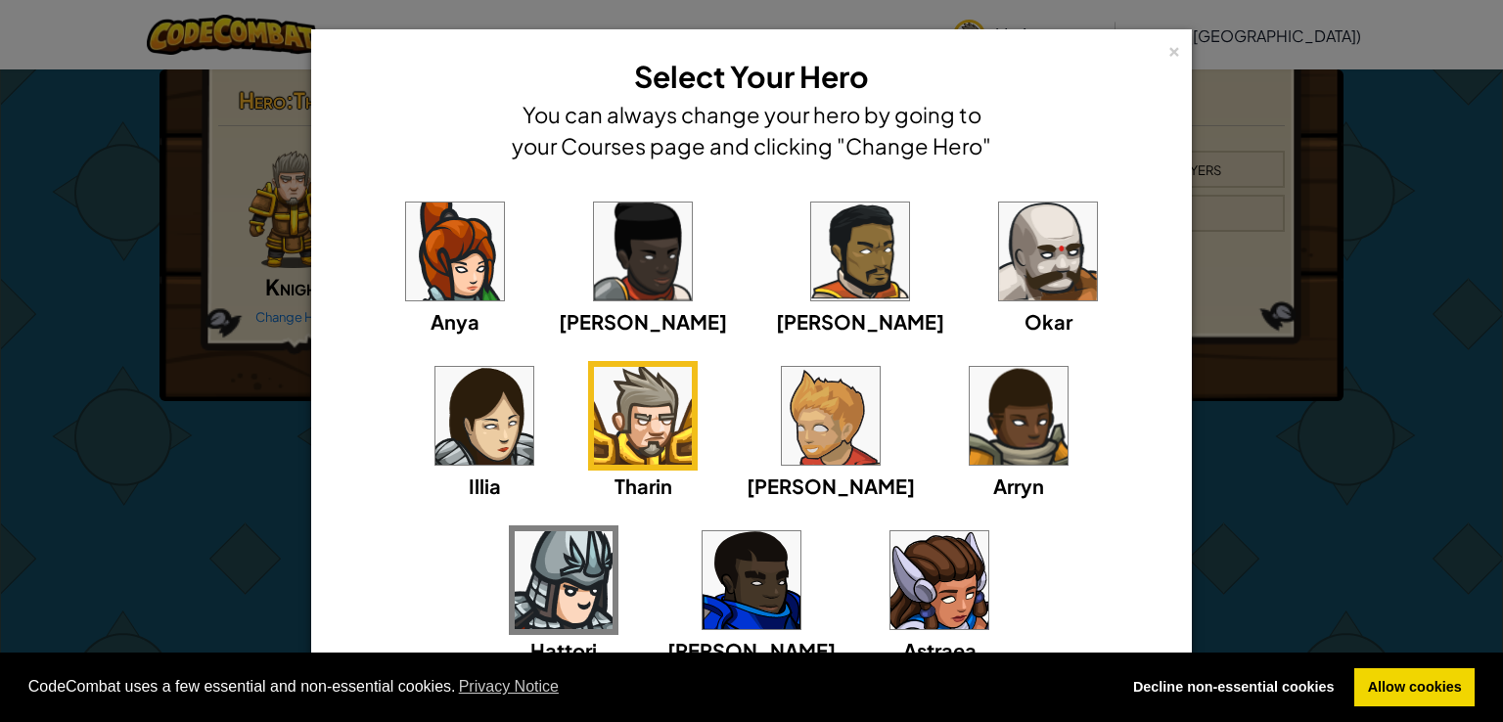
click at [1317, 549] on div "× Select Your Hero You can always change your hero by going to your Courses pag…" at bounding box center [751, 361] width 1503 height 722
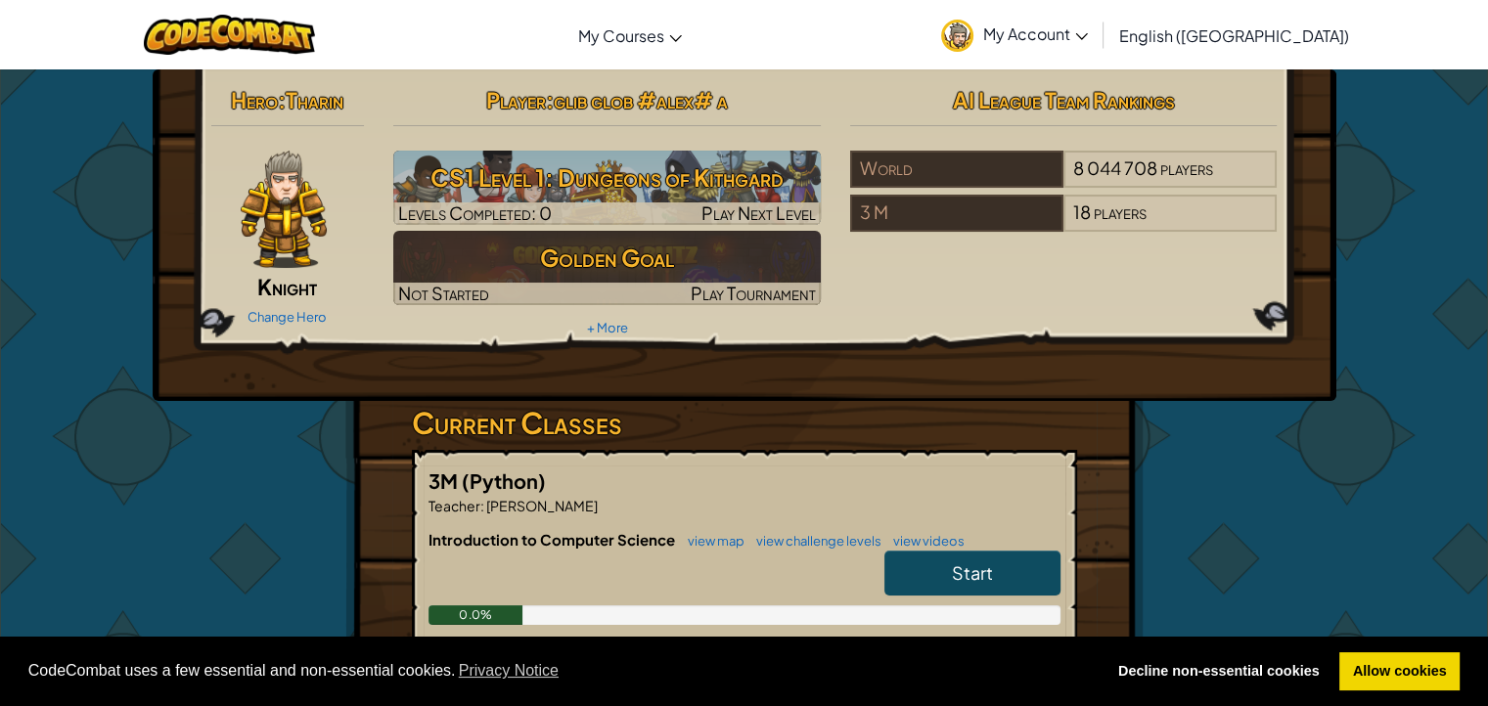
click at [265, 219] on img at bounding box center [284, 209] width 86 height 117
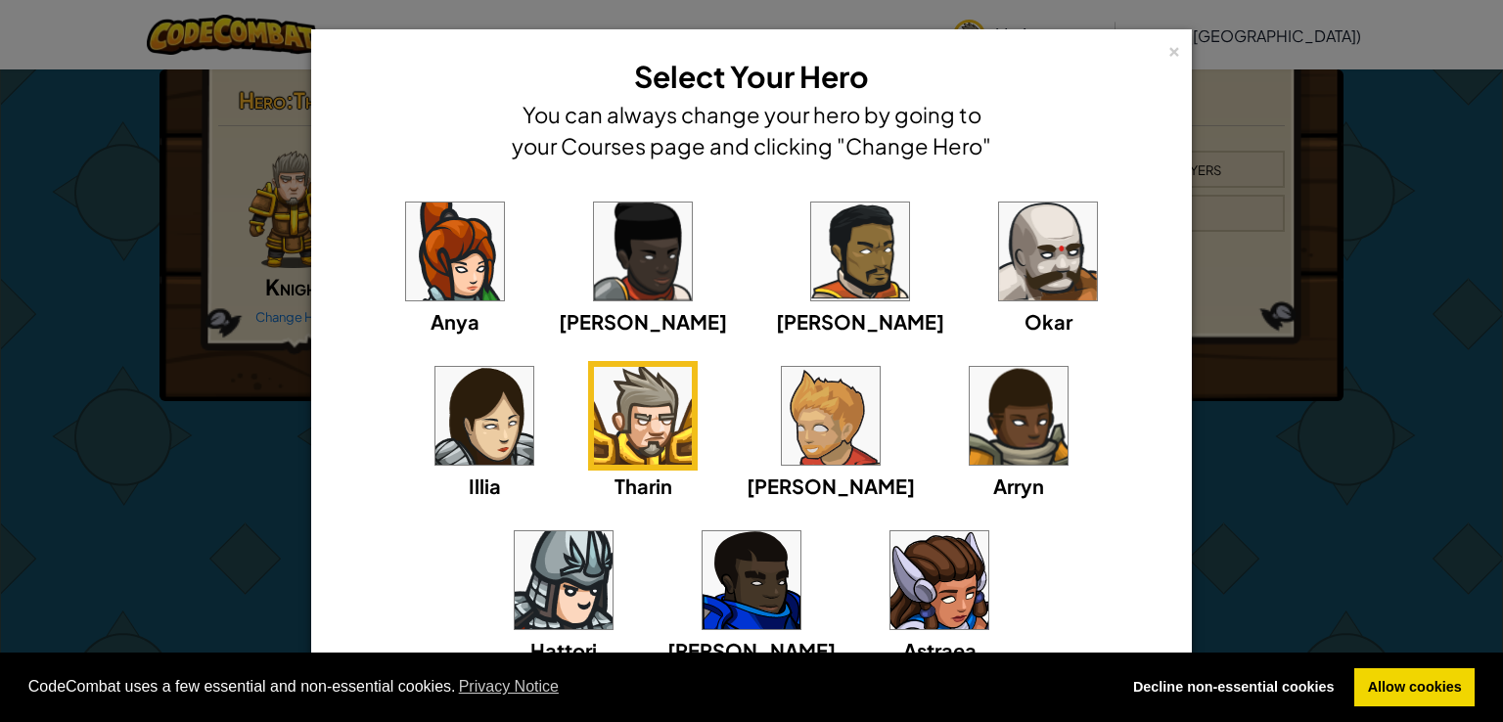
click at [594, 251] on img at bounding box center [643, 252] width 98 height 98
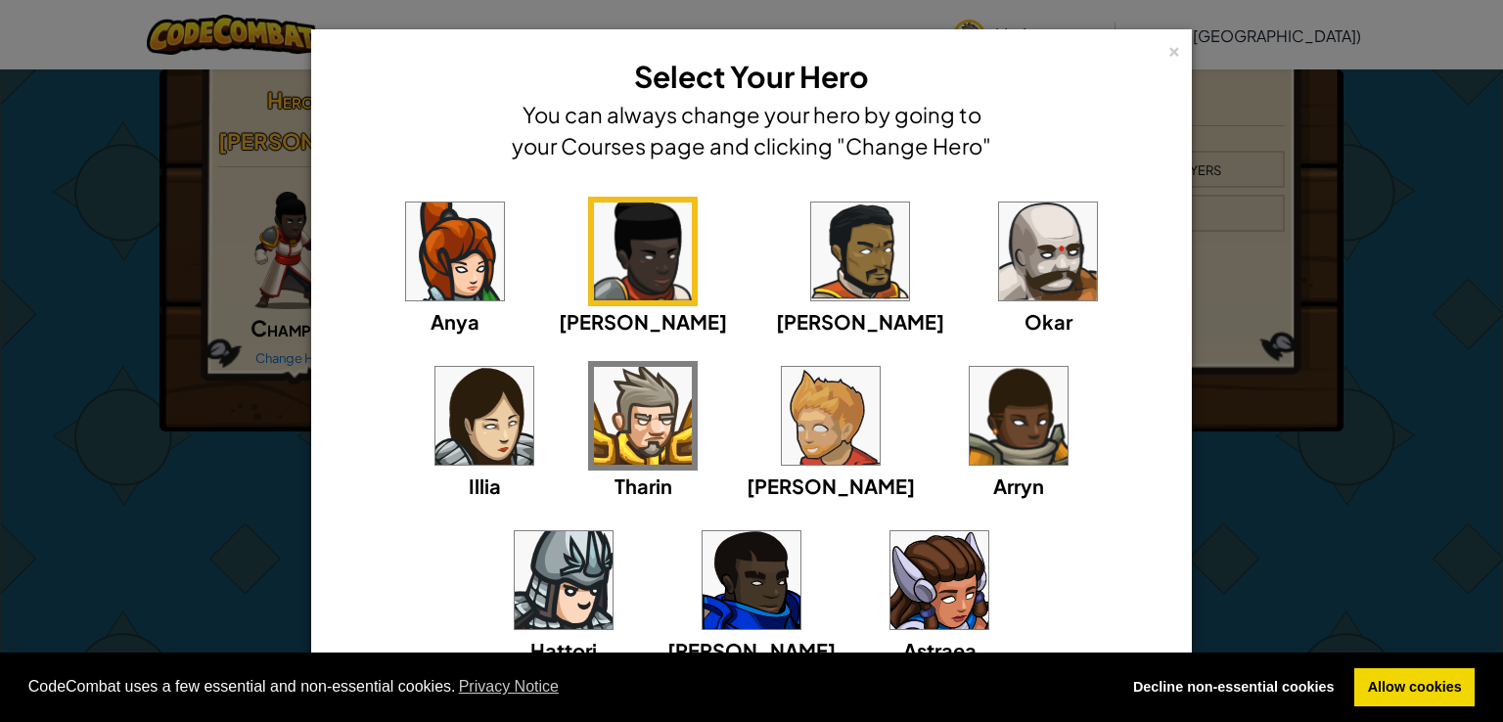
click at [234, 465] on div "× Select Your Hero You can always change your hero by going to your Courses pag…" at bounding box center [751, 361] width 1503 height 722
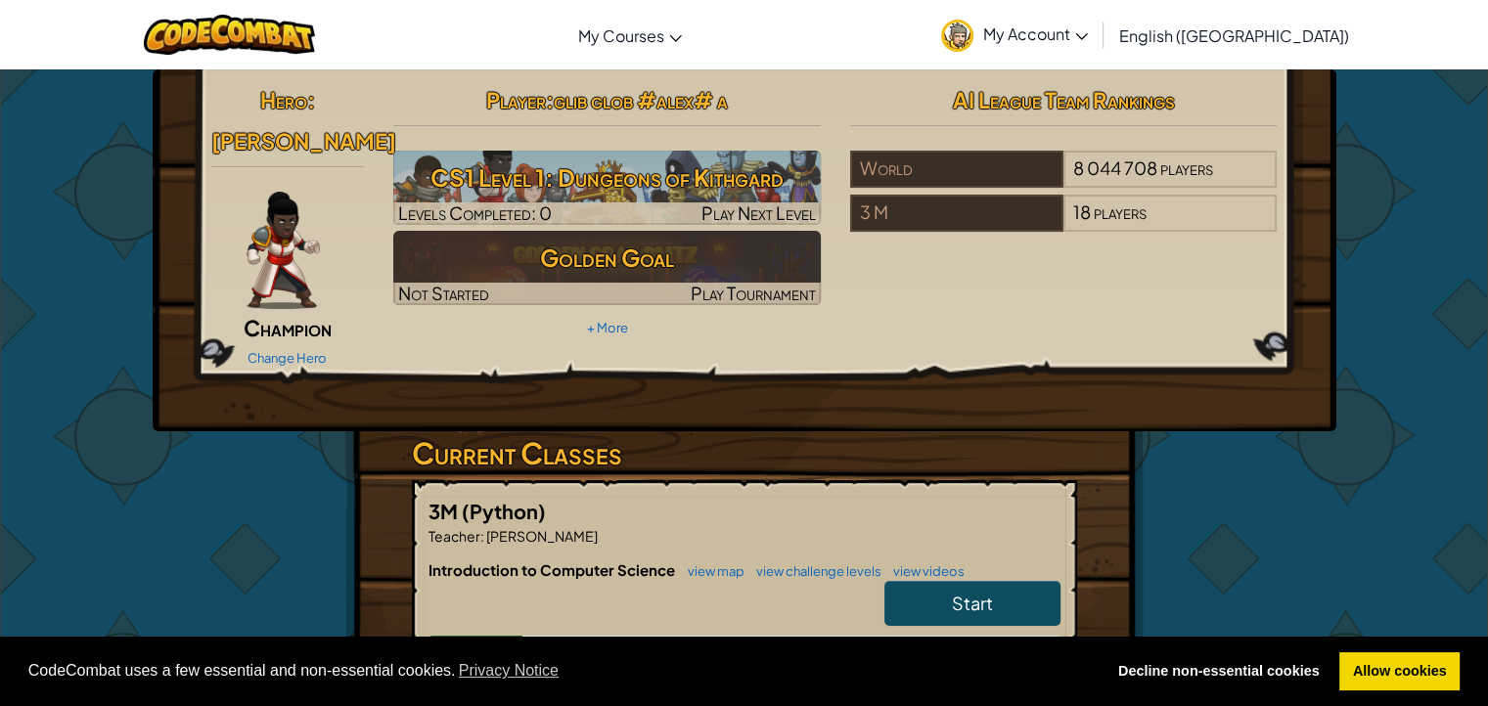
click at [276, 234] on img at bounding box center [283, 250] width 73 height 117
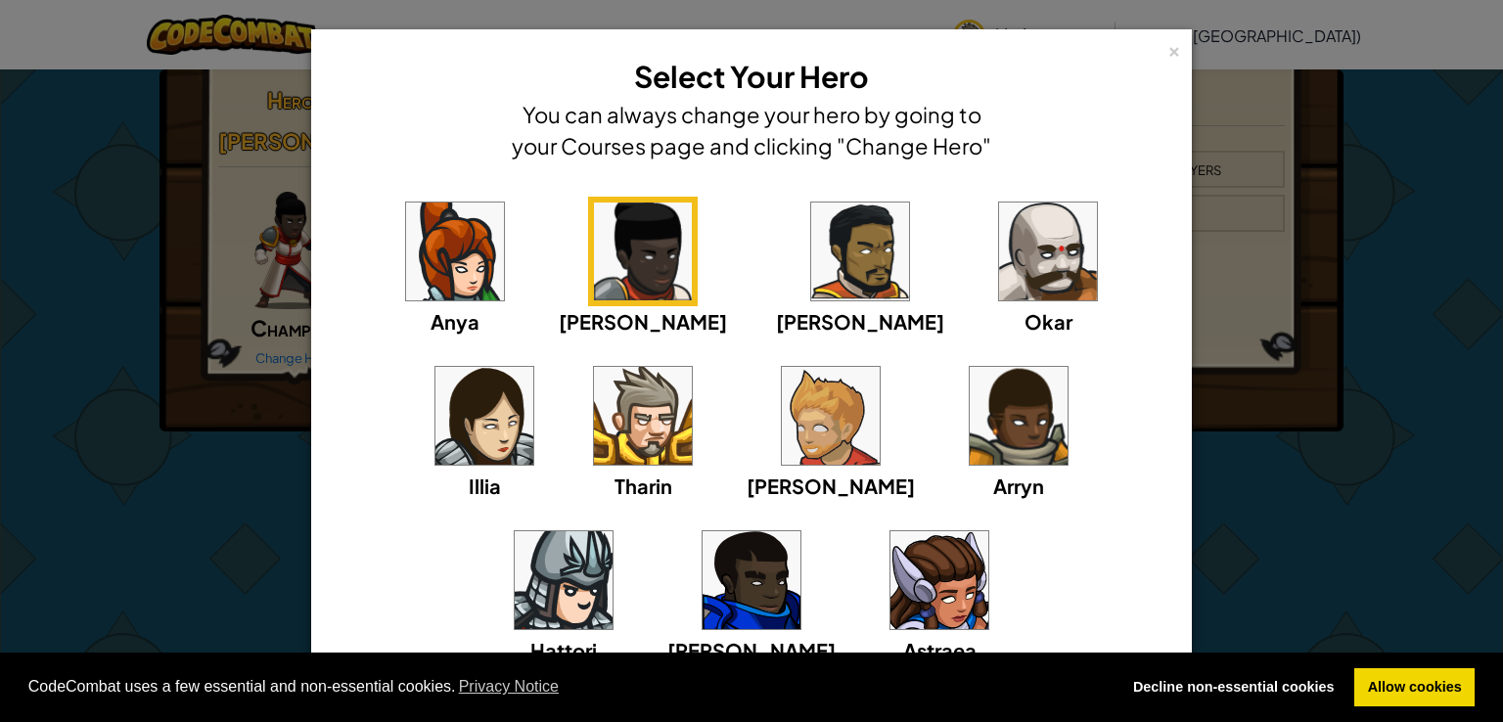
click at [811, 251] on img at bounding box center [860, 252] width 98 height 98
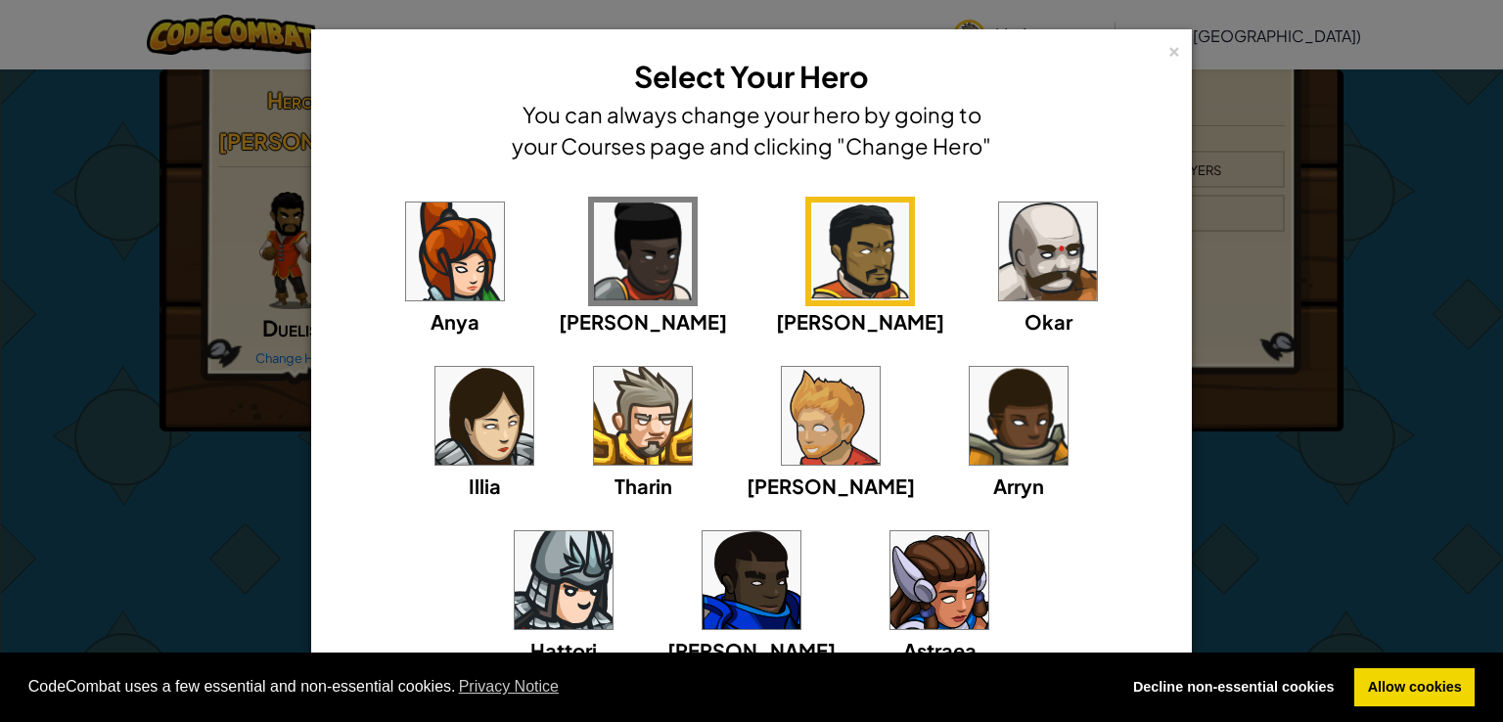
click at [197, 478] on div "× Select Your Hero You can always change your hero by going to your Courses pag…" at bounding box center [751, 361] width 1503 height 722
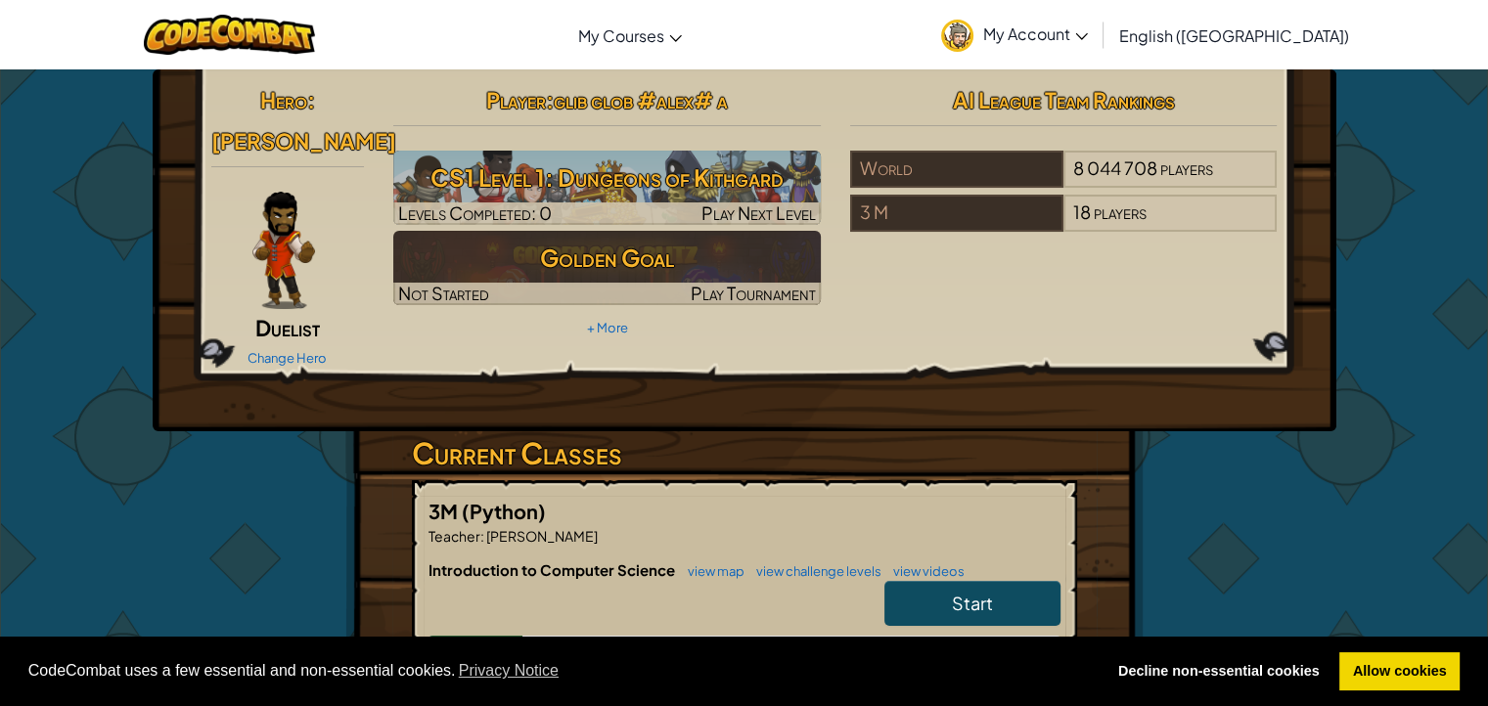
click at [286, 268] on div "Hero : [PERSON_NAME] Duelist Change Hero" at bounding box center [288, 226] width 183 height 294
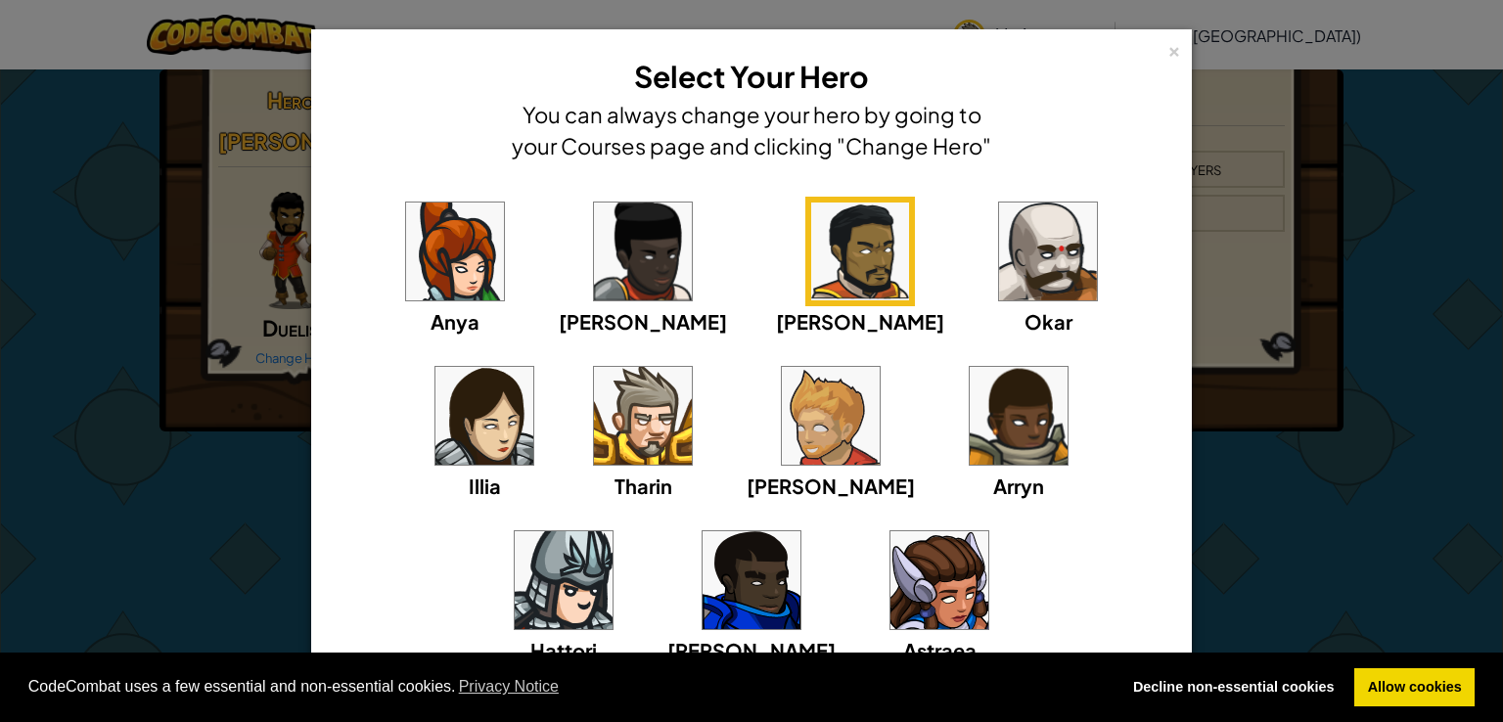
drag, startPoint x: 599, startPoint y: 260, endPoint x: 297, endPoint y: 339, distance: 311.3
click at [599, 260] on img at bounding box center [643, 252] width 98 height 98
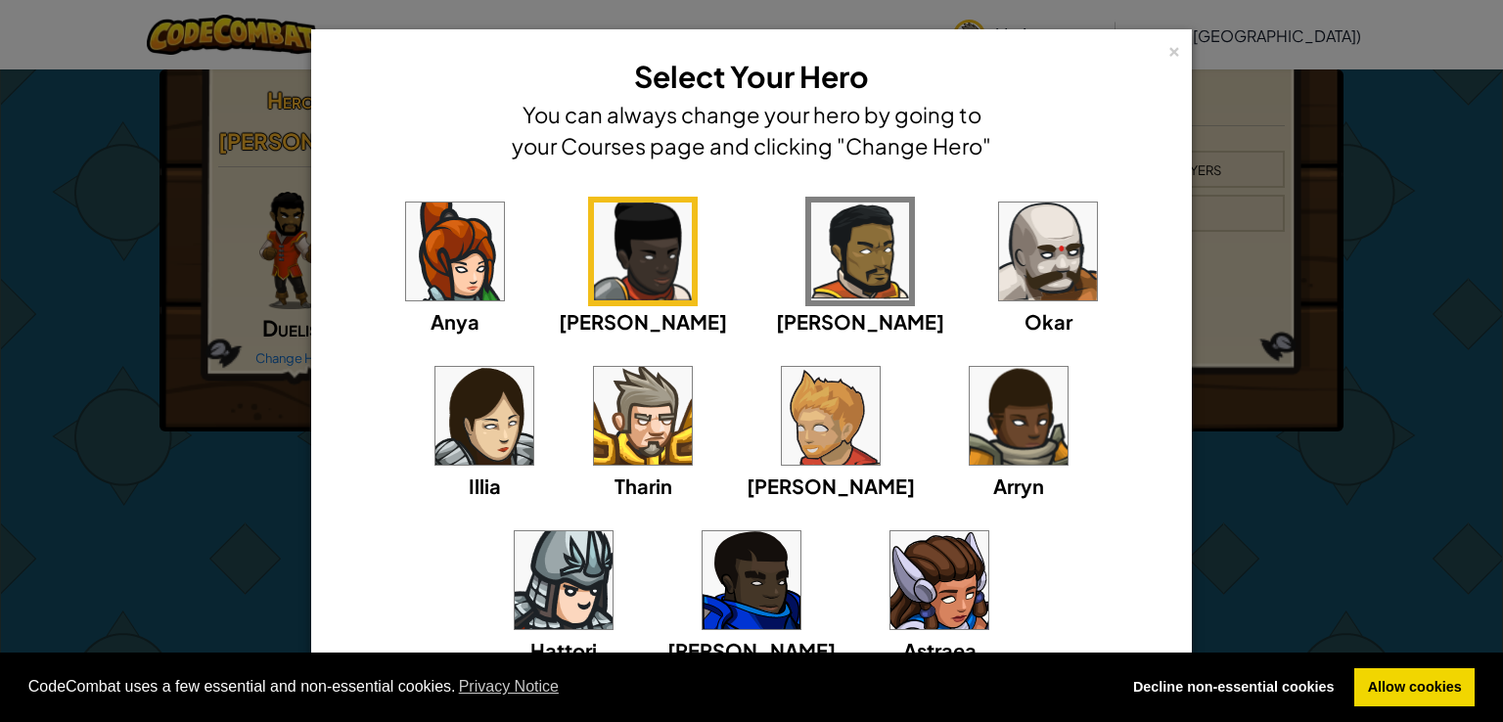
click at [13, 411] on div "× Select Your Hero You can always change your hero by going to your Courses pag…" at bounding box center [751, 361] width 1503 height 722
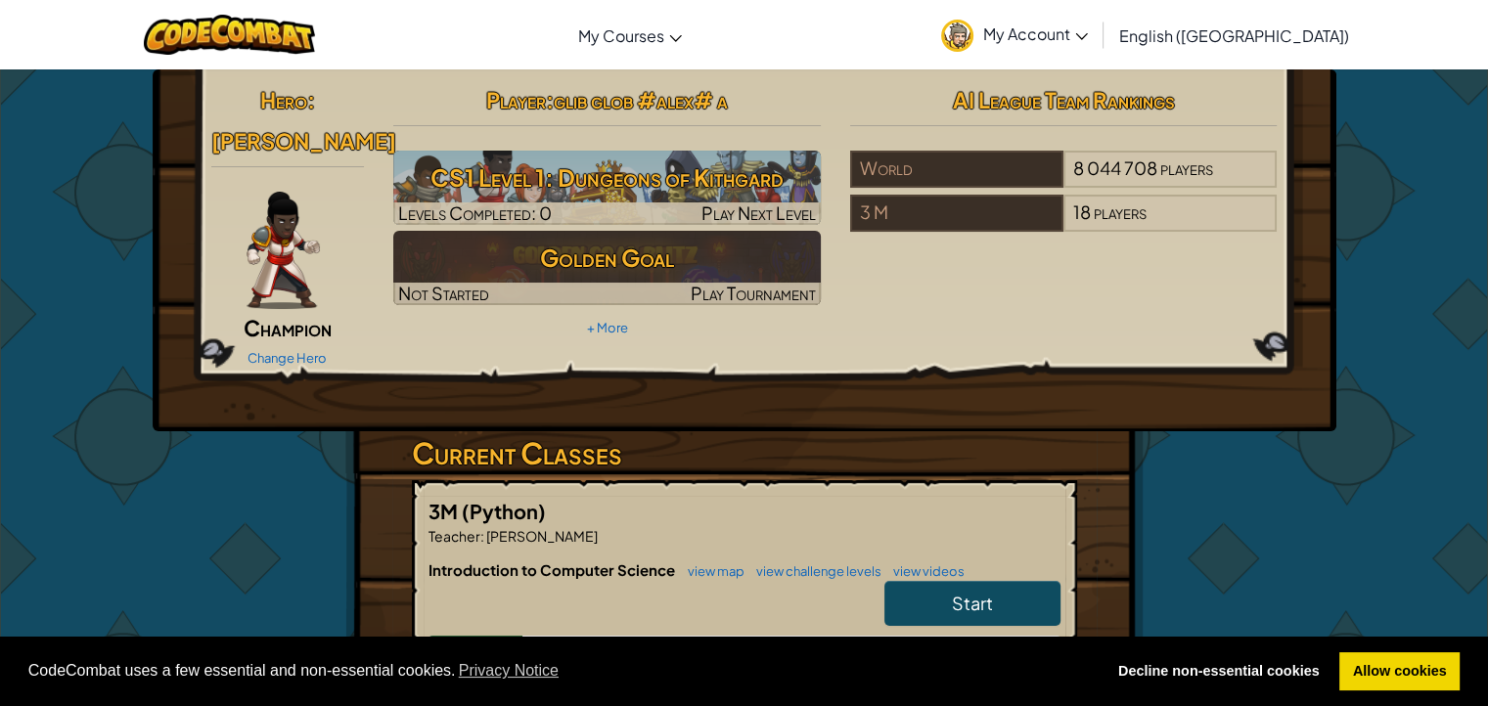
click at [278, 230] on img at bounding box center [283, 250] width 73 height 117
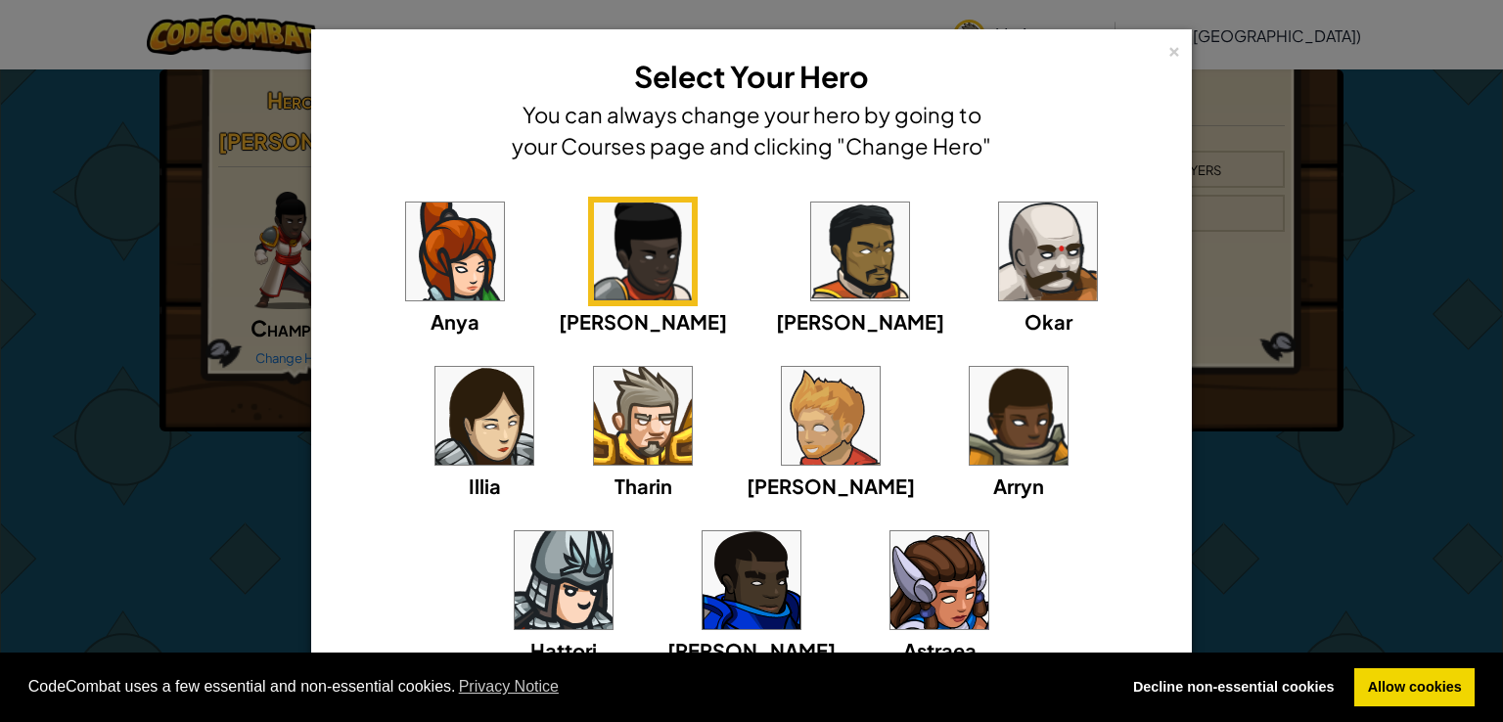
click at [820, 251] on div "Anya [PERSON_NAME] [PERSON_NAME] [PERSON_NAME] Arryn [PERSON_NAME]" at bounding box center [751, 443] width 820 height 493
click at [999, 249] on img at bounding box center [1048, 252] width 98 height 98
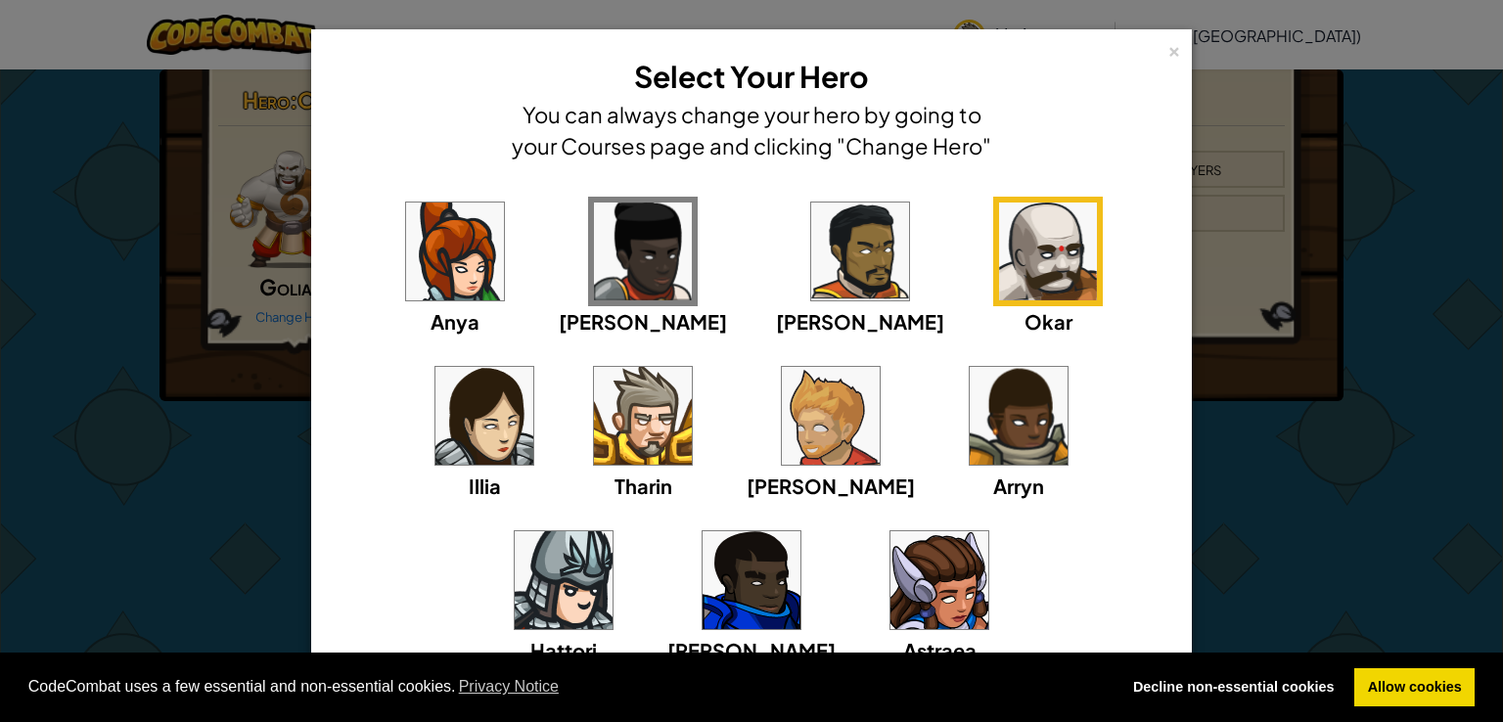
click at [195, 468] on div "× Select Your Hero You can always change your hero by going to your Courses pag…" at bounding box center [751, 361] width 1503 height 722
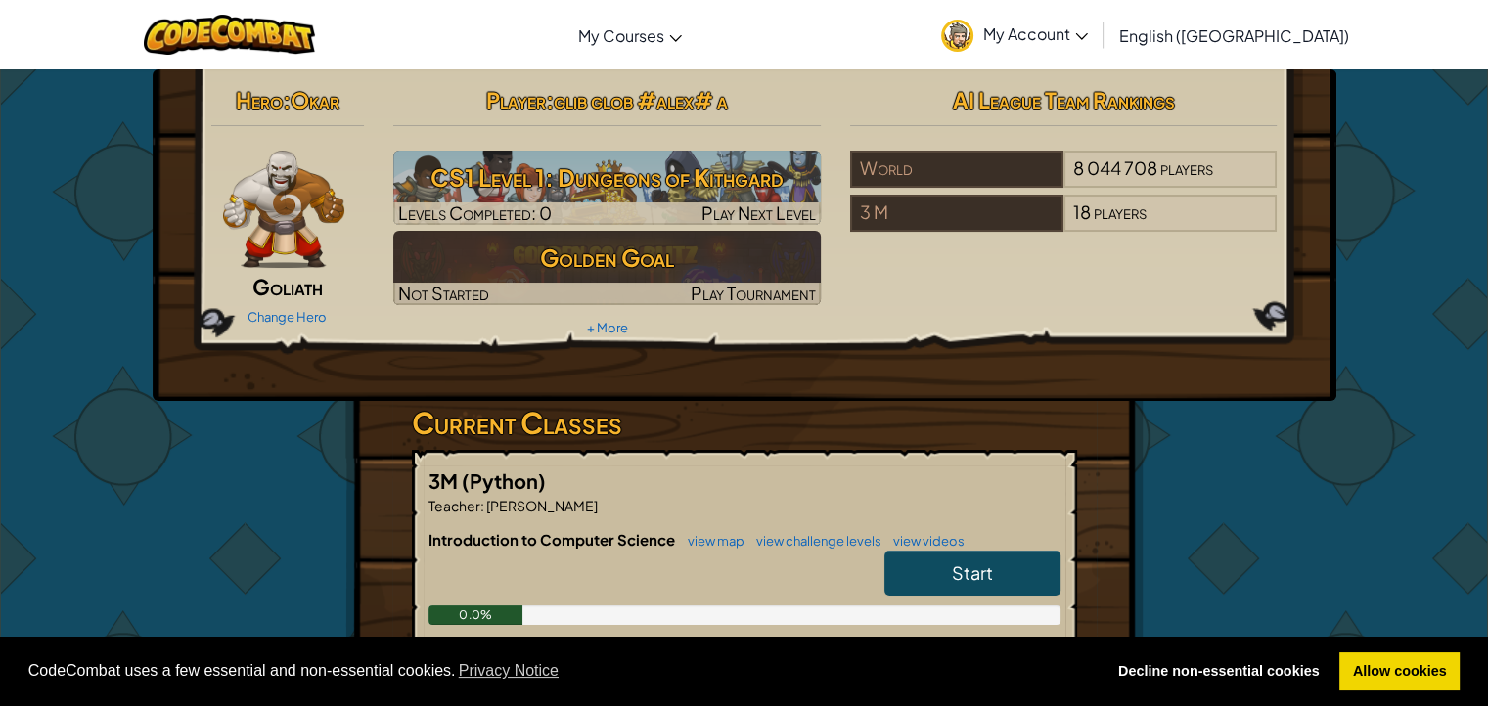
click at [267, 232] on img at bounding box center [284, 209] width 122 height 117
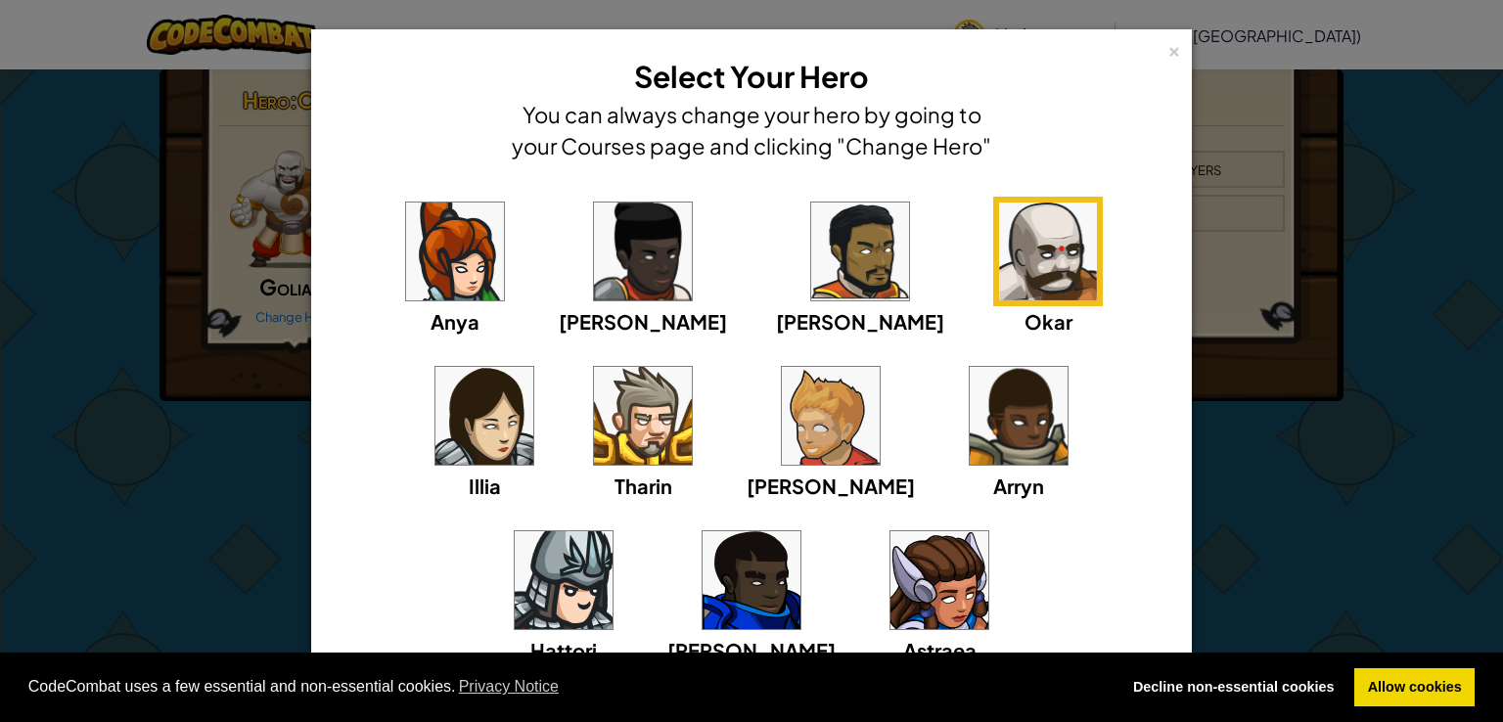
click at [533, 367] on img at bounding box center [484, 416] width 98 height 98
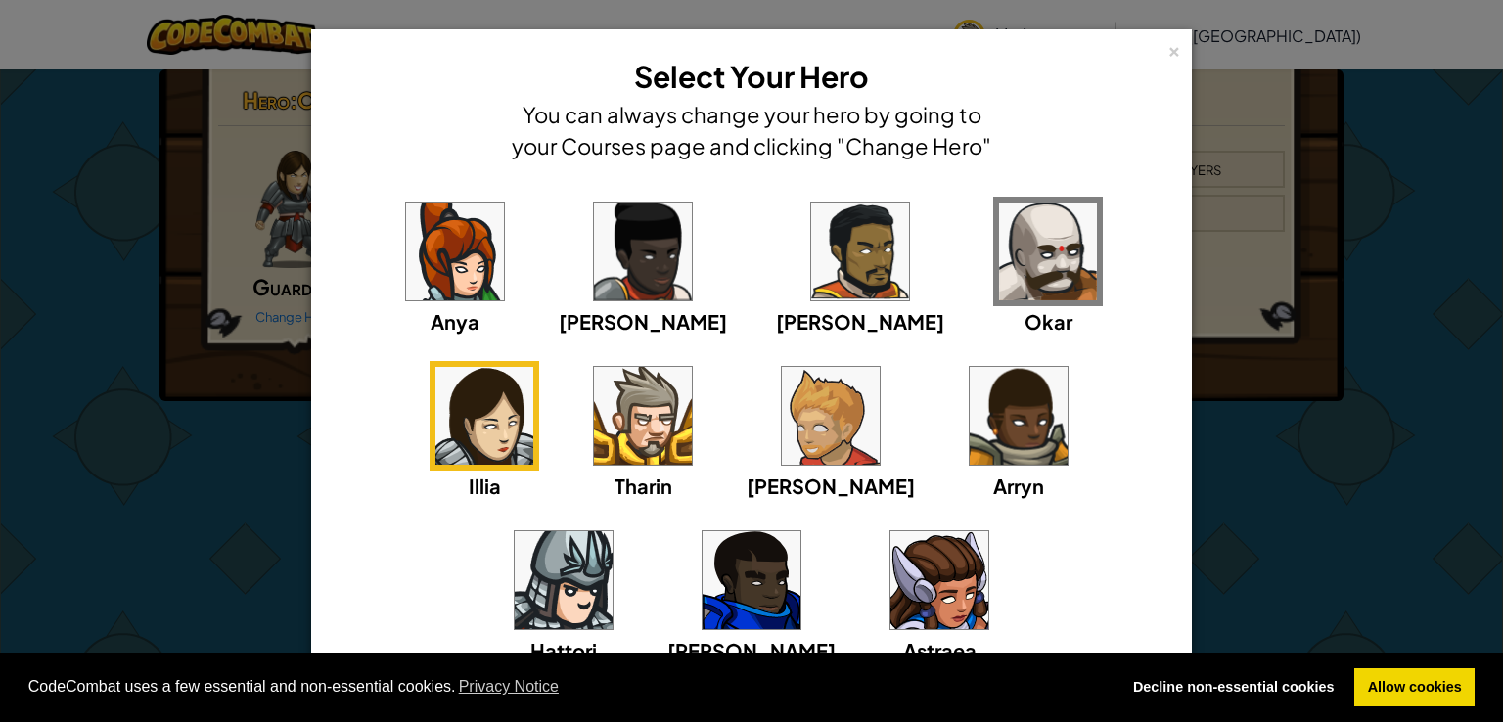
click at [112, 451] on div "× Select Your Hero You can always change your hero by going to your Courses pag…" at bounding box center [751, 361] width 1503 height 722
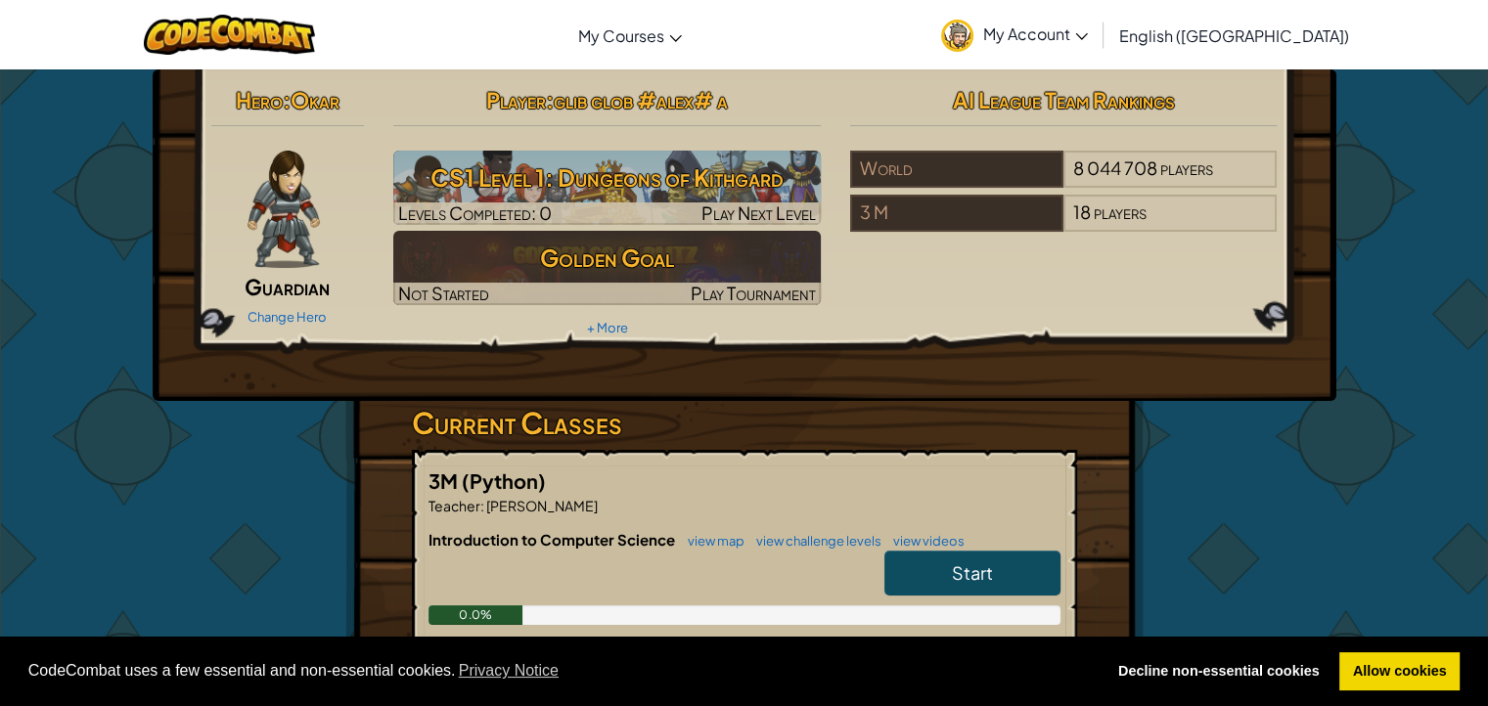
click at [299, 219] on img at bounding box center [283, 209] width 71 height 117
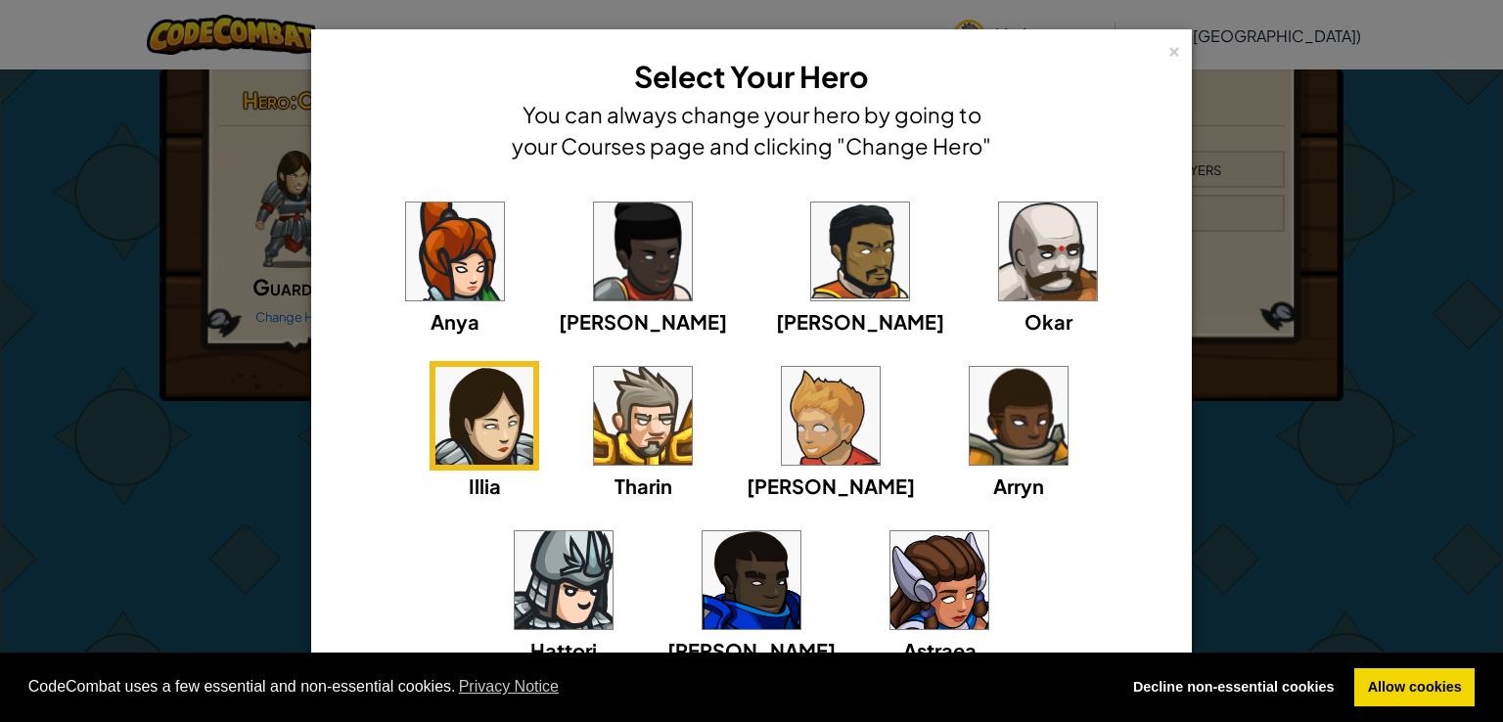
click at [782, 428] on img at bounding box center [831, 416] width 98 height 98
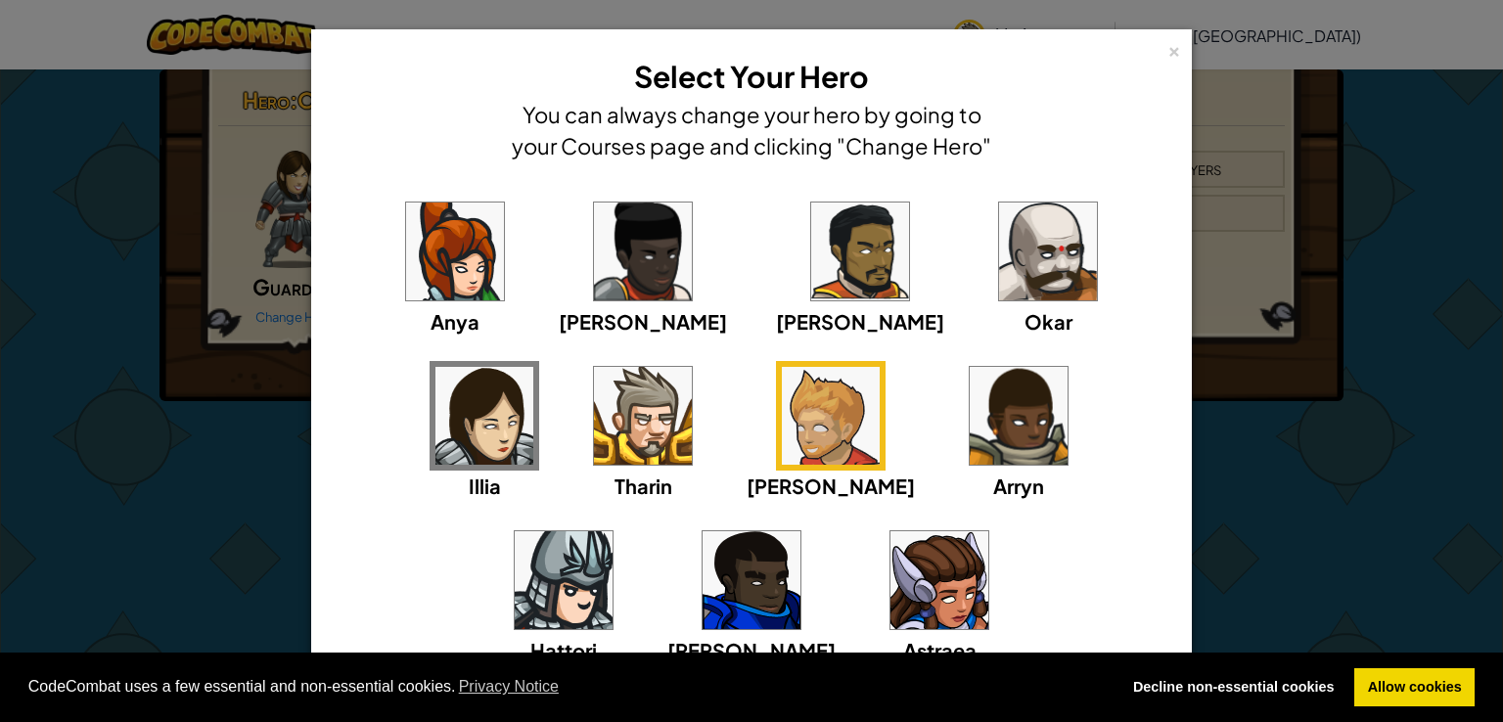
click at [137, 392] on div "× Select Your Hero You can always change your hero by going to your Courses pag…" at bounding box center [751, 361] width 1503 height 722
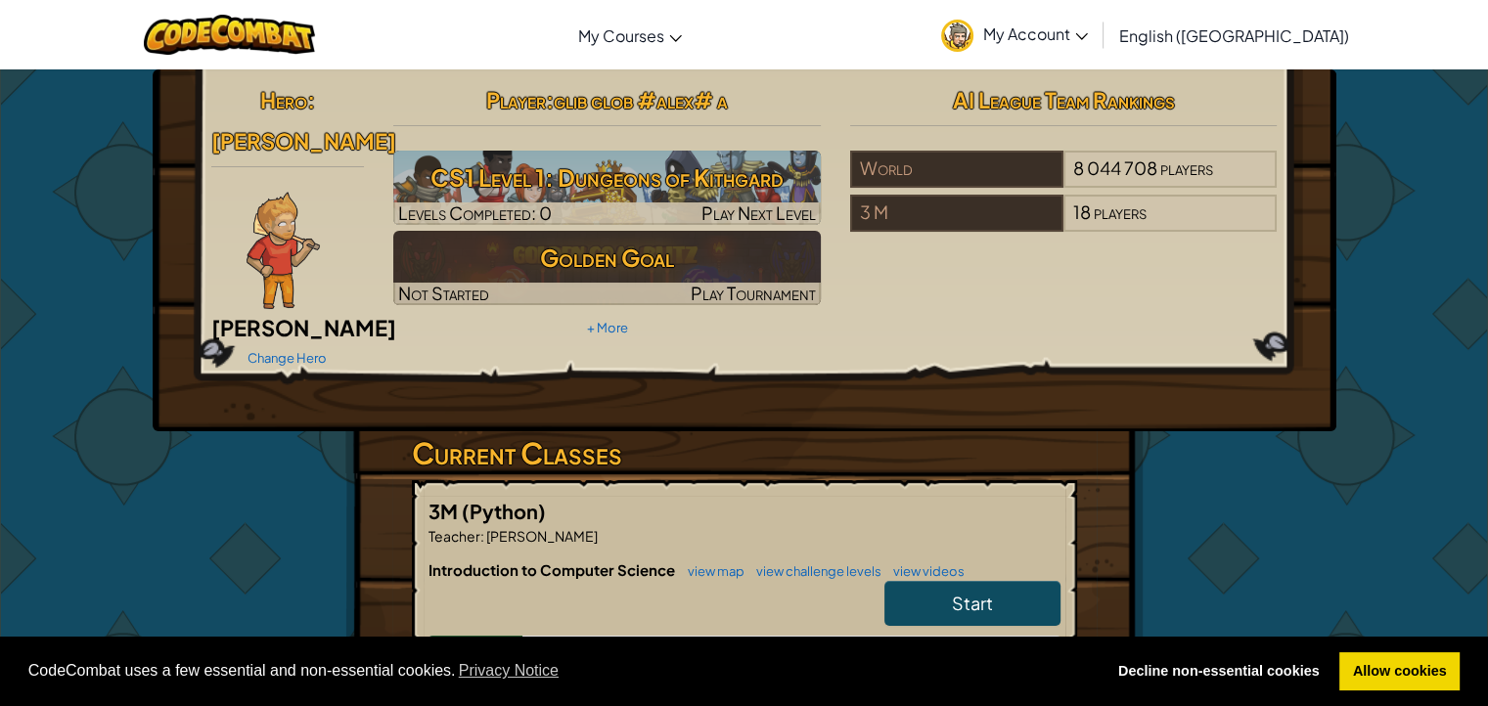
click at [278, 208] on img at bounding box center [283, 250] width 73 height 117
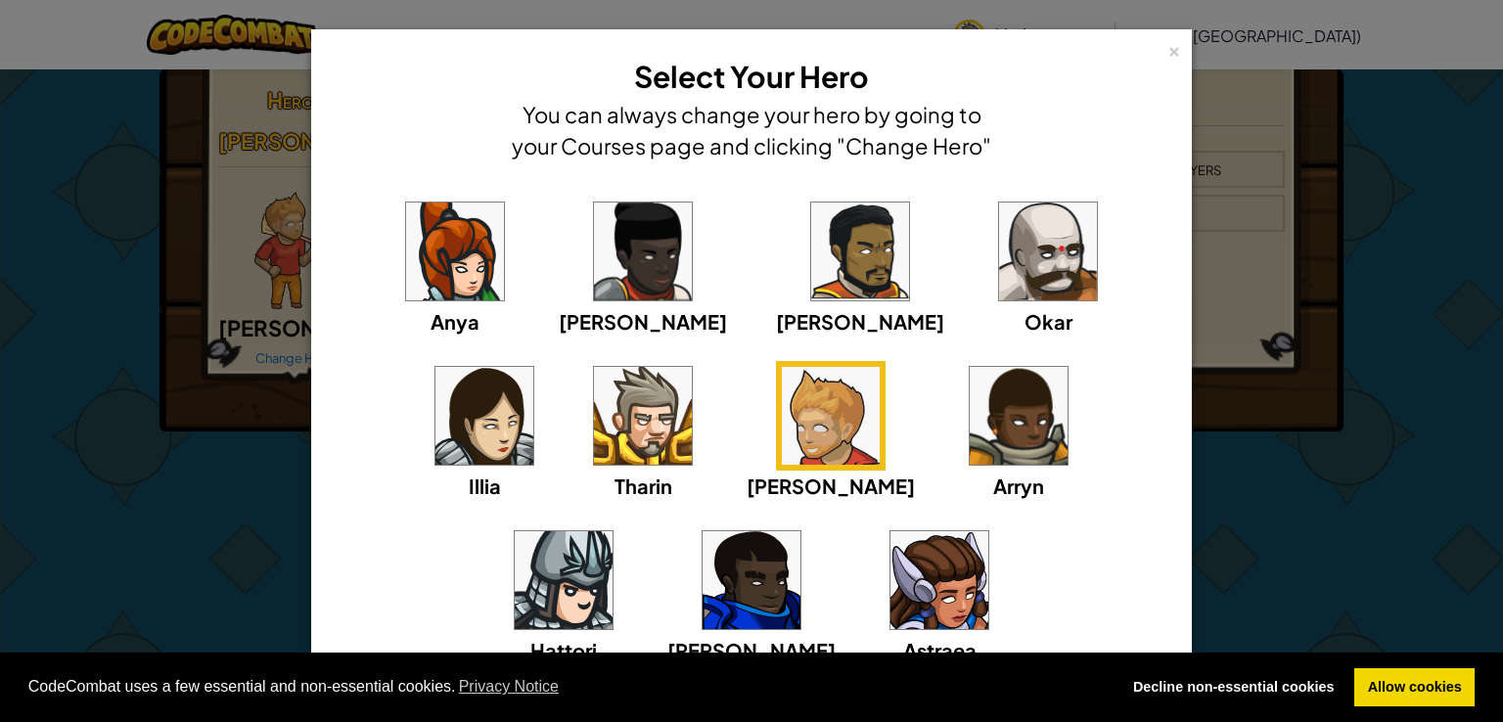
click at [970, 452] on img at bounding box center [1019, 416] width 98 height 98
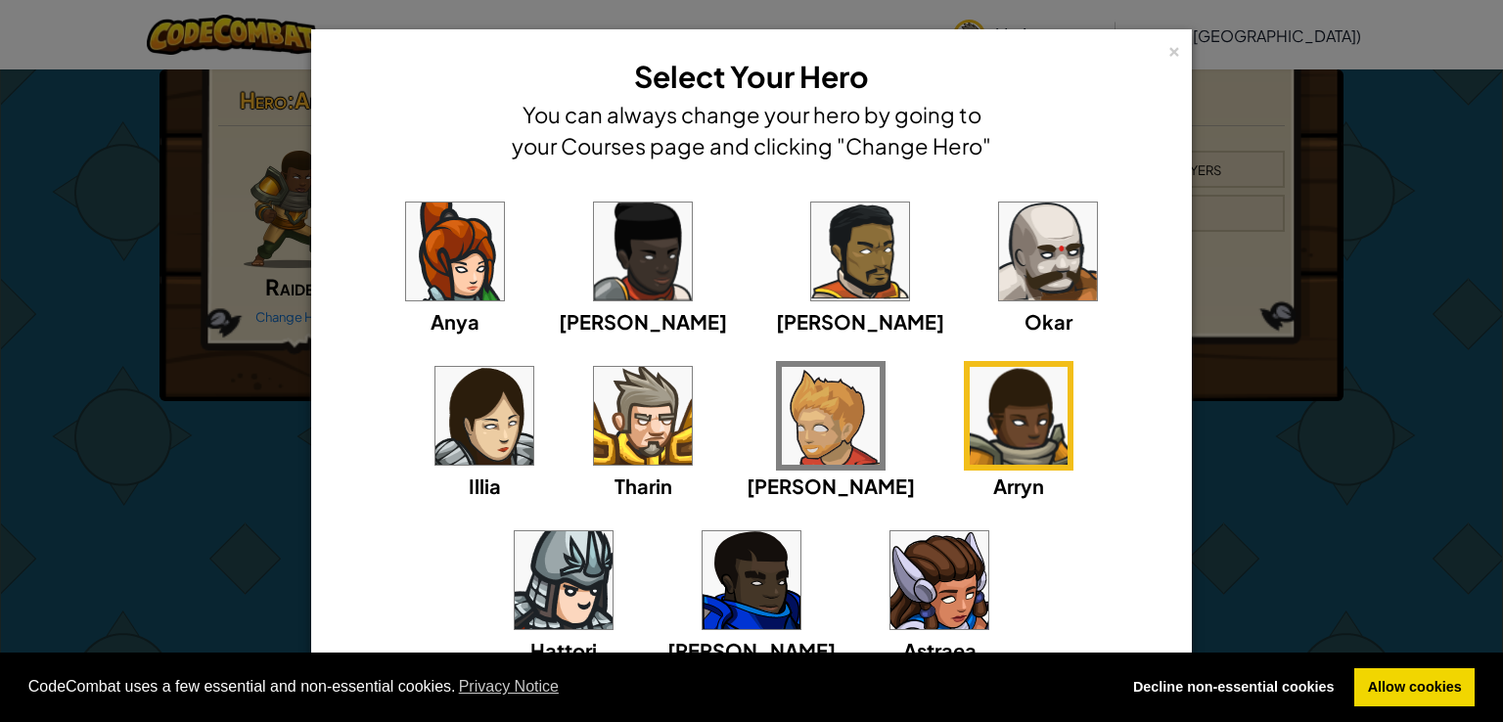
click at [0, 537] on div "× Select Your Hero You can always change your hero by going to your Courses pag…" at bounding box center [751, 361] width 1503 height 722
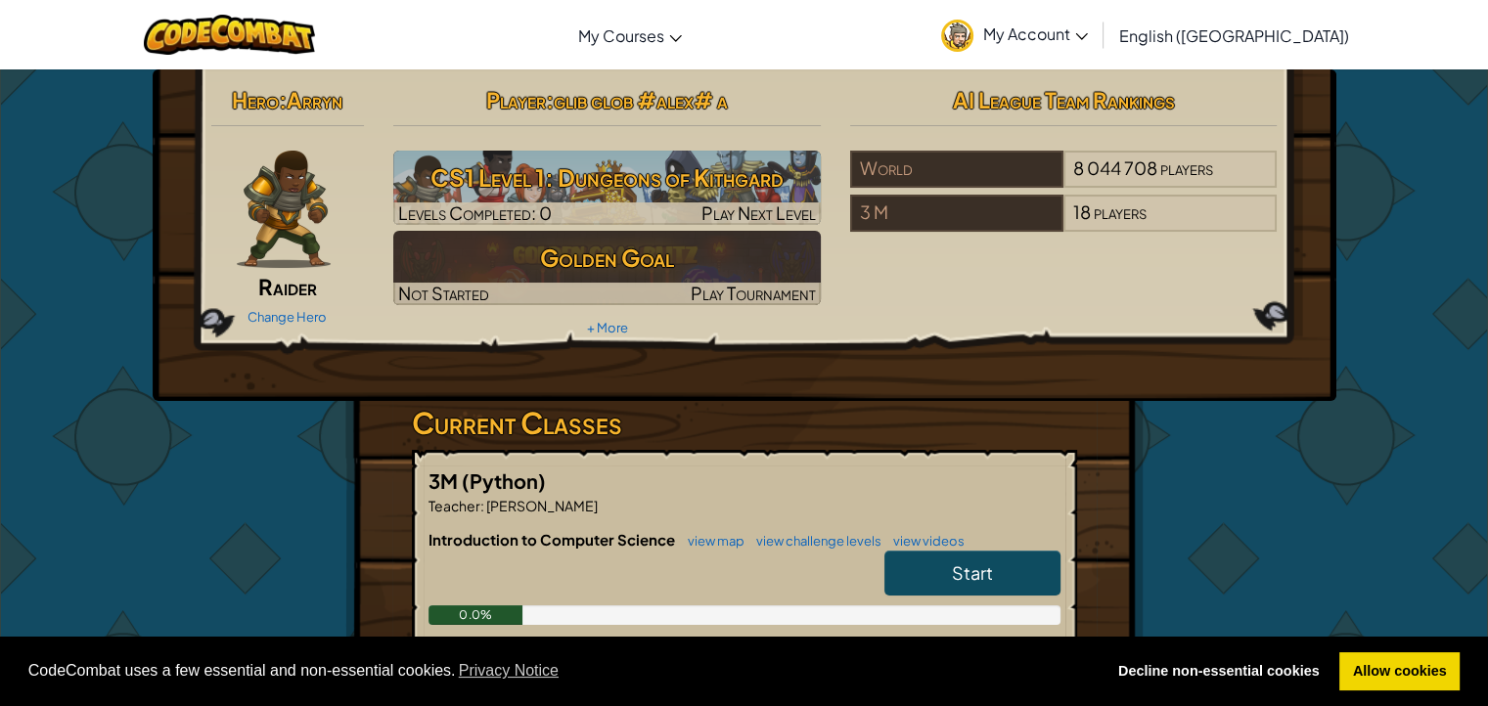
click at [244, 244] on img at bounding box center [284, 209] width 94 height 117
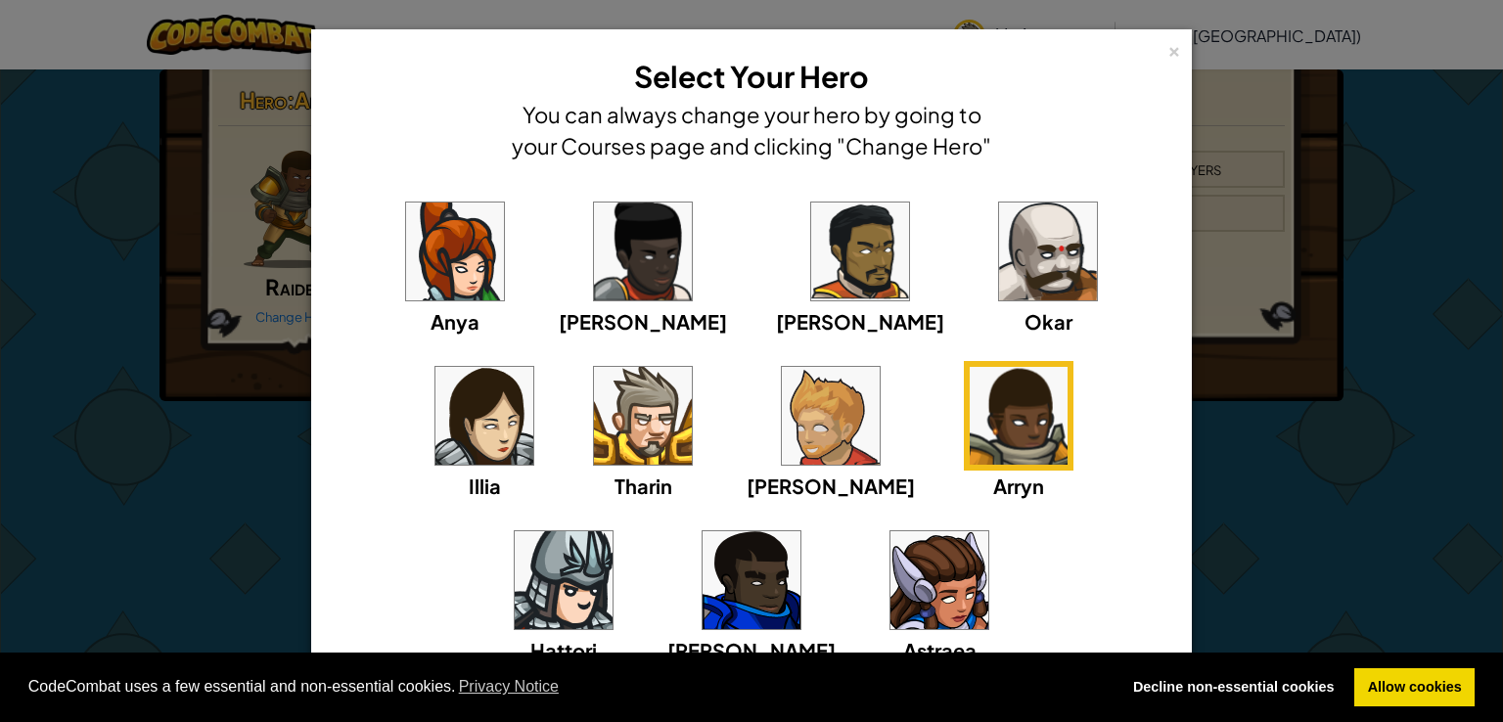
click at [612, 531] on img at bounding box center [564, 580] width 98 height 98
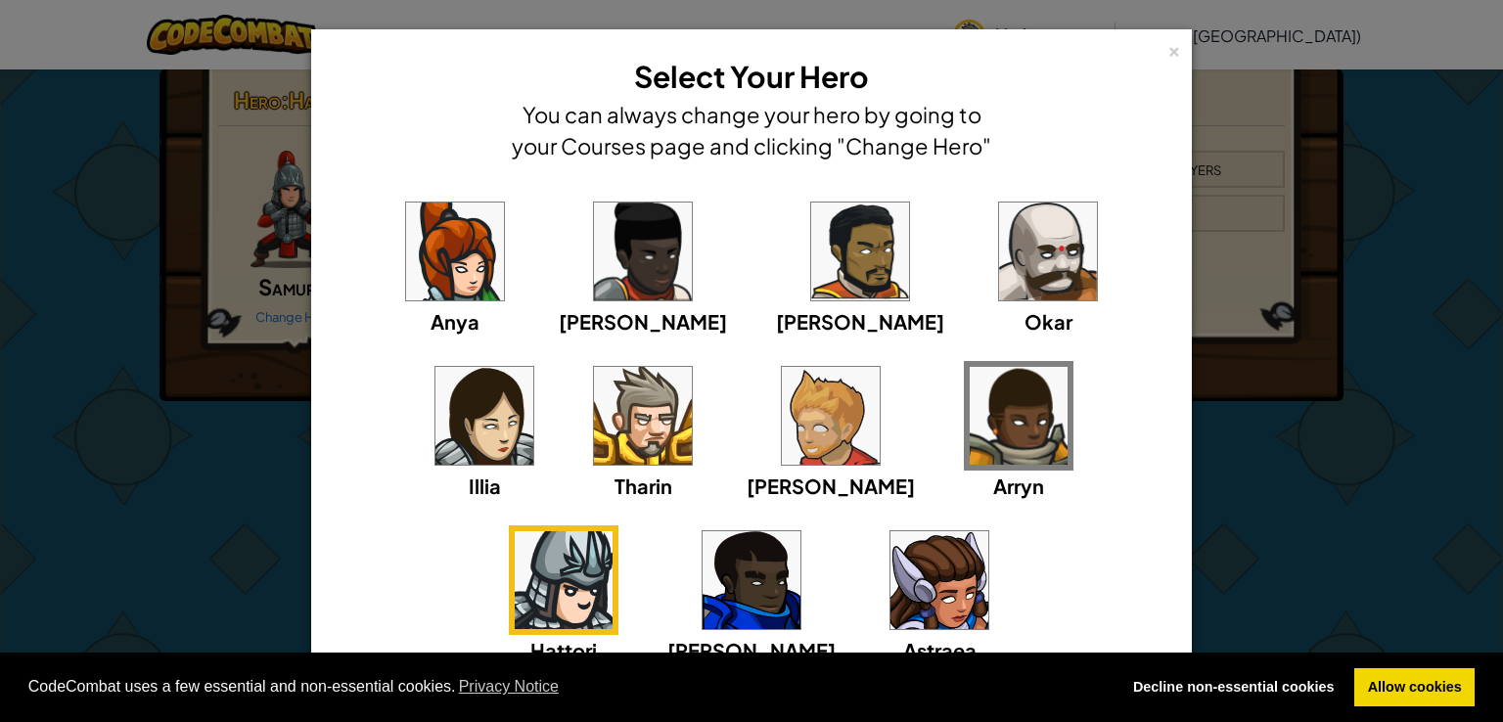
click at [1311, 522] on div "× Select Your Hero You can always change your hero by going to your Courses pag…" at bounding box center [751, 361] width 1503 height 722
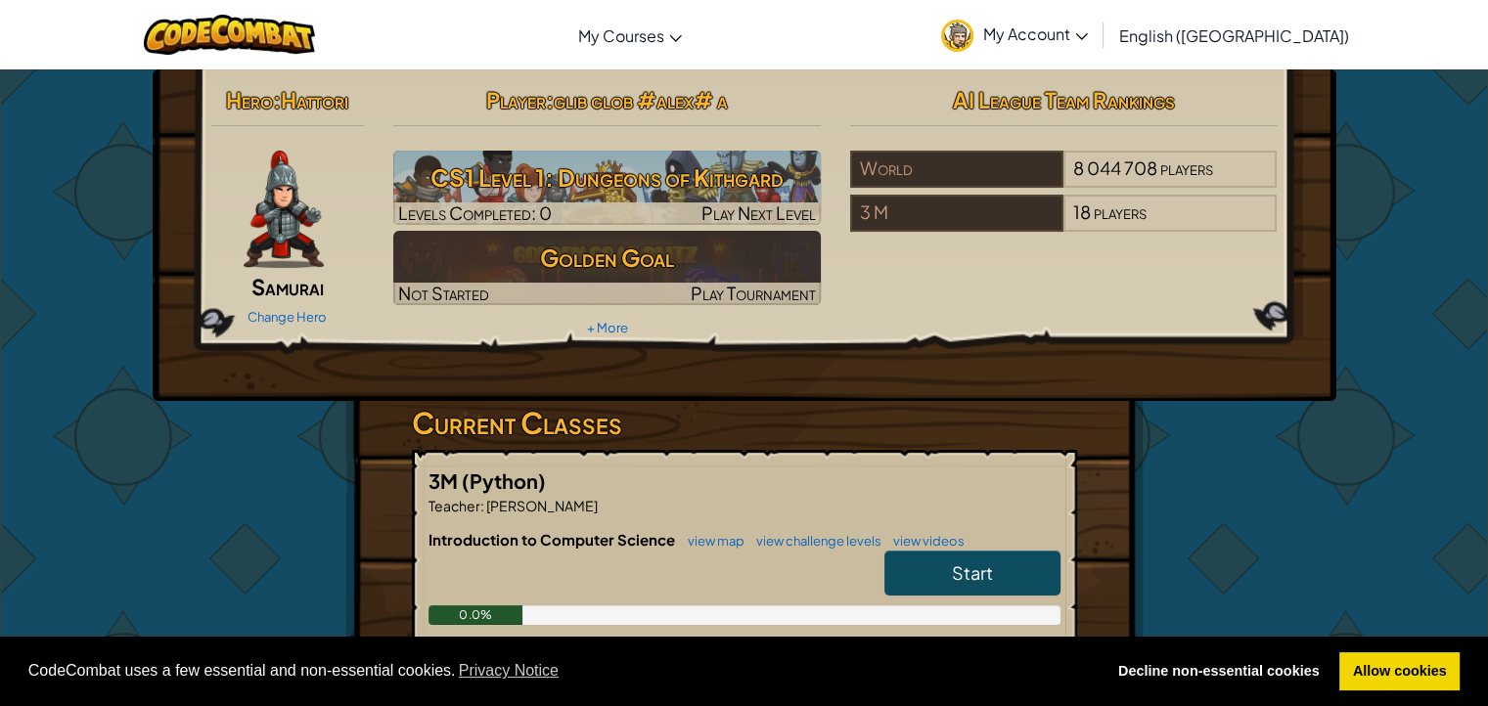
click at [280, 209] on img at bounding box center [284, 209] width 80 height 117
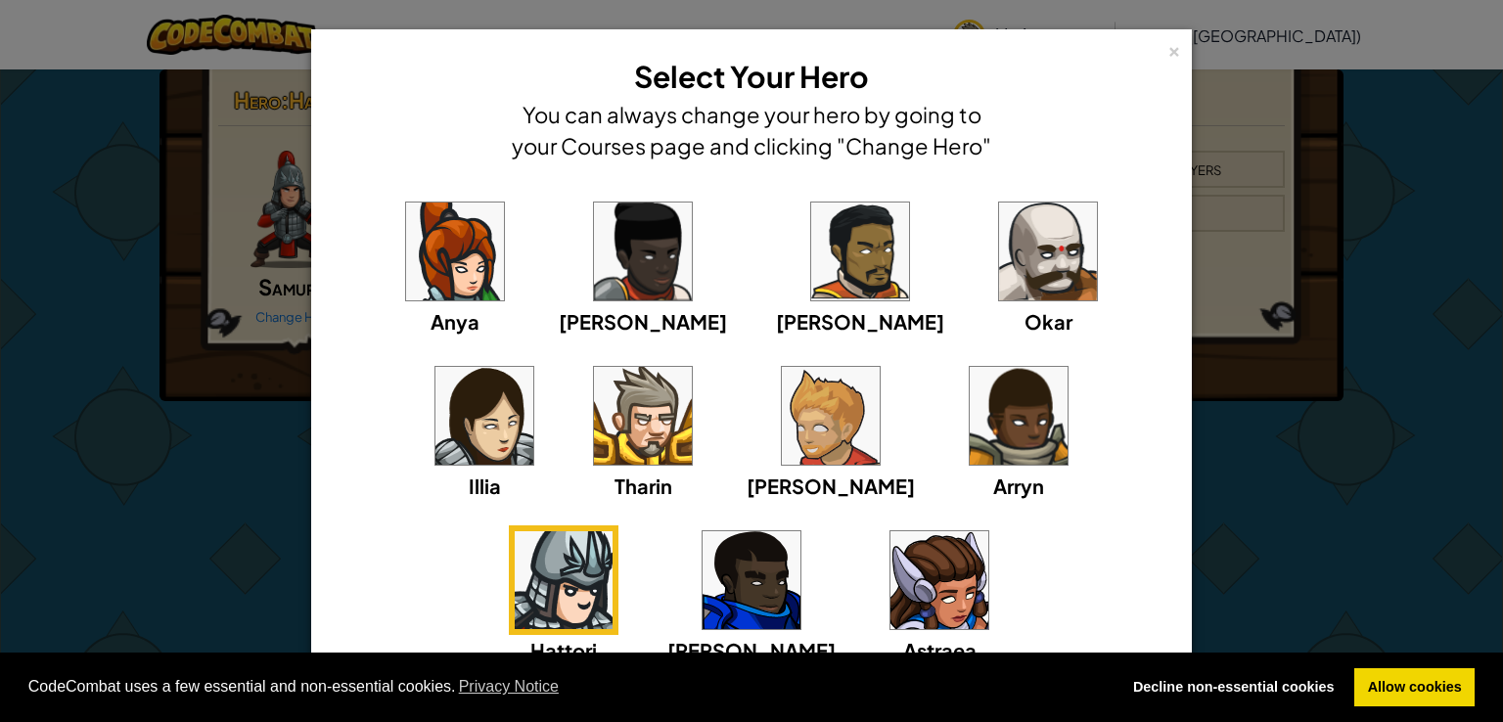
click at [800, 531] on img at bounding box center [751, 580] width 98 height 98
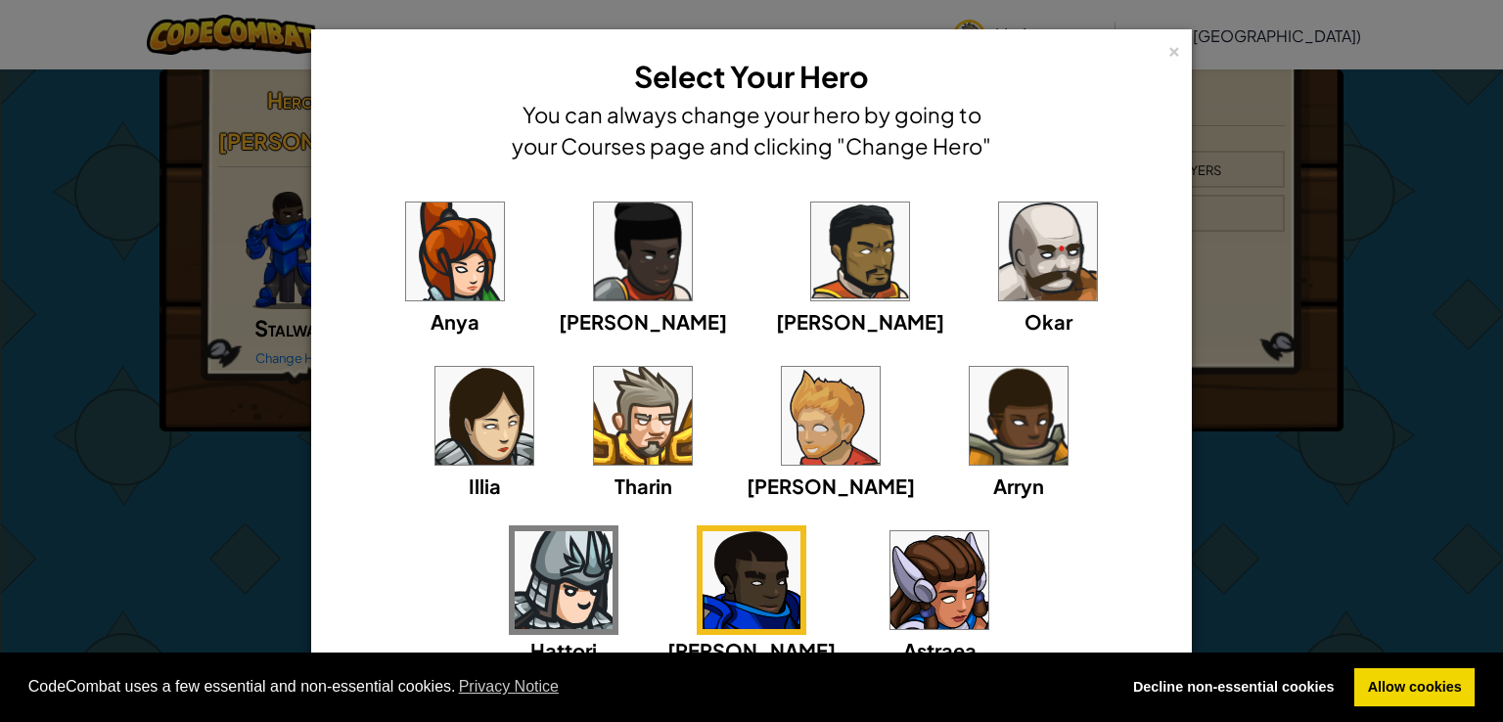
click at [1263, 552] on div "× Select Your Hero You can always change your hero by going to your Courses pag…" at bounding box center [751, 361] width 1503 height 722
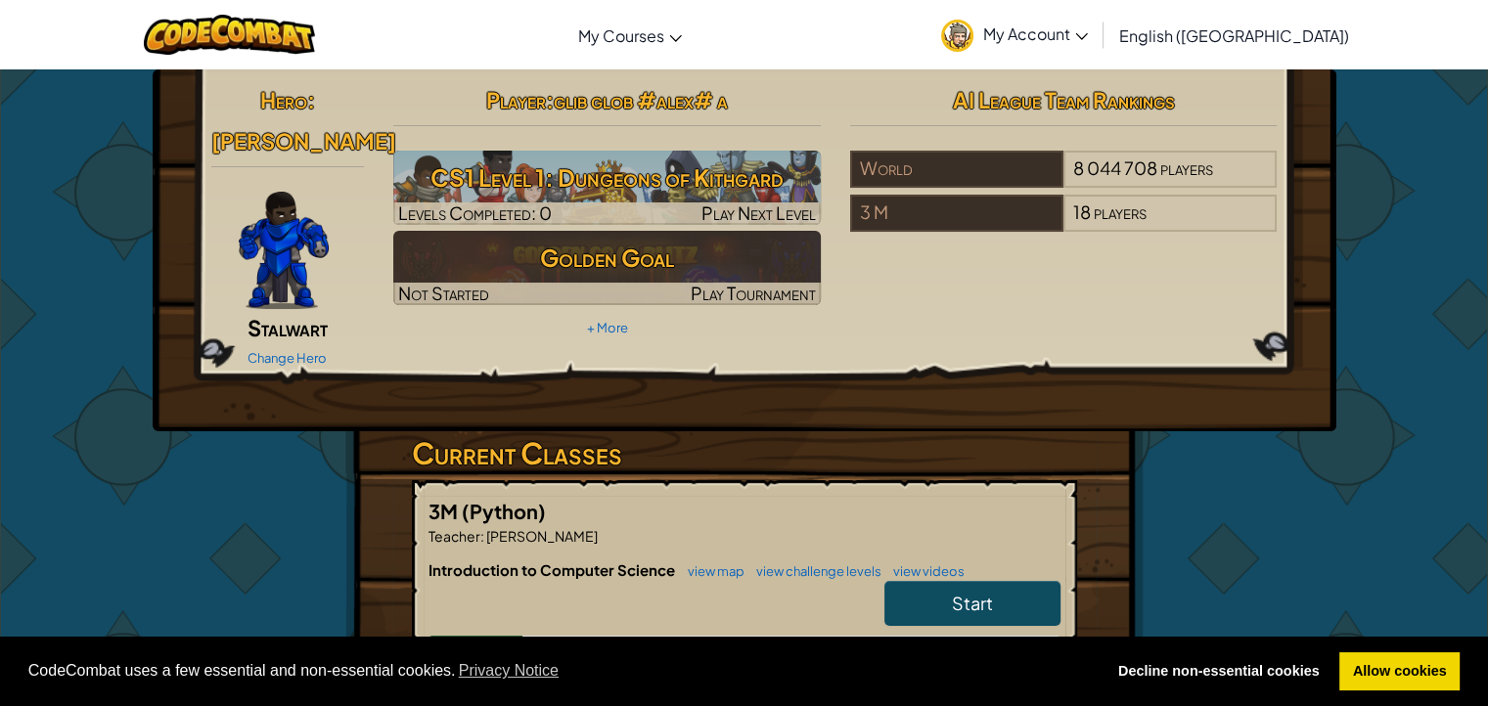
click at [282, 255] on img at bounding box center [284, 250] width 90 height 117
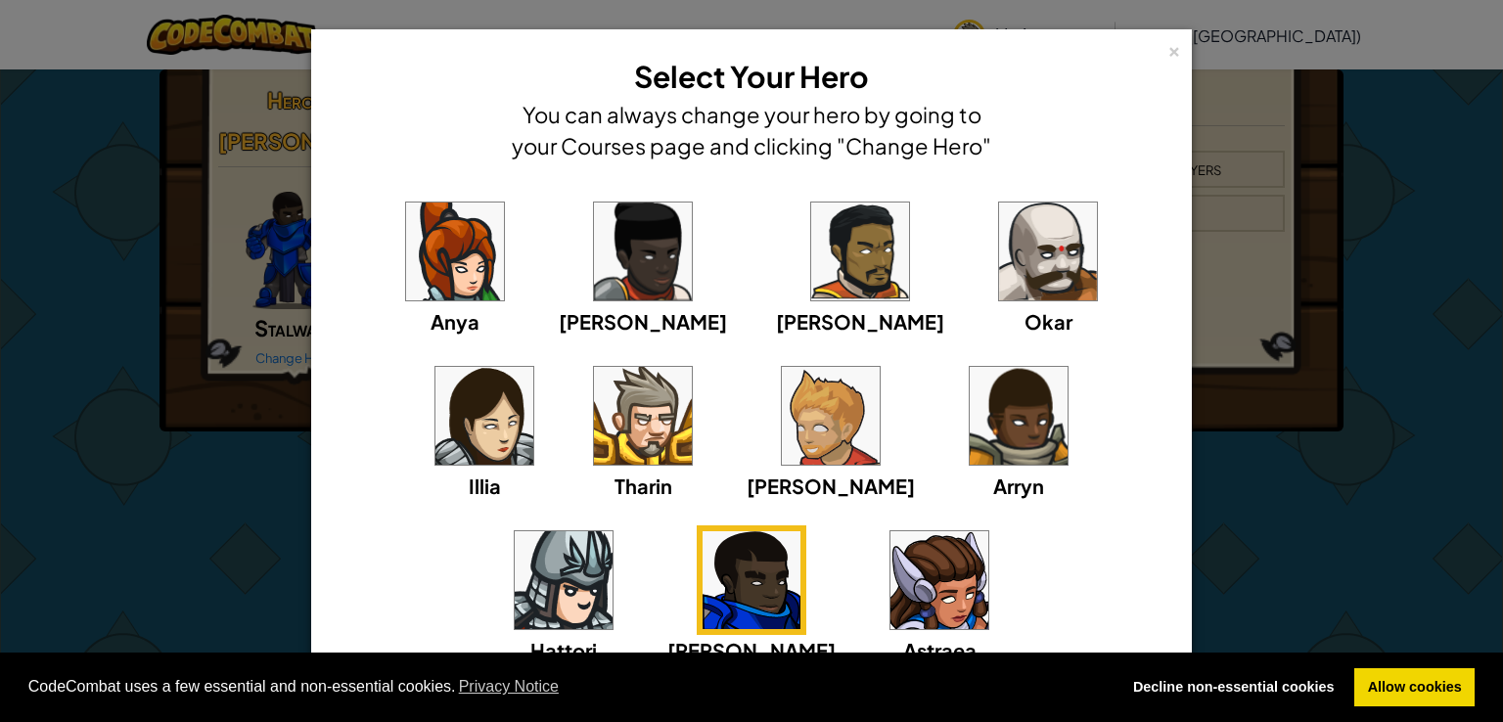
click at [890, 585] on img at bounding box center [939, 580] width 98 height 98
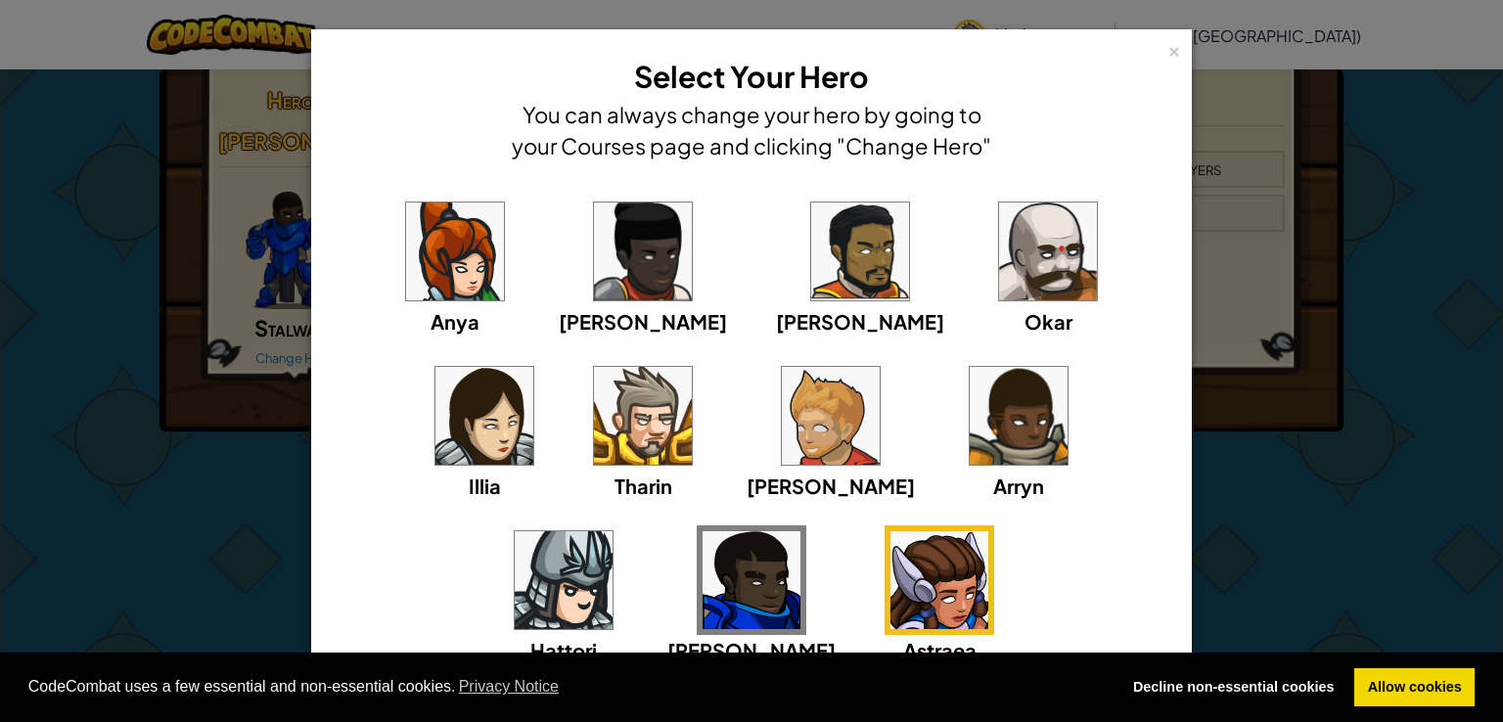
click at [231, 497] on div "× Select Your Hero You can always change your hero by going to your Courses pag…" at bounding box center [751, 361] width 1503 height 722
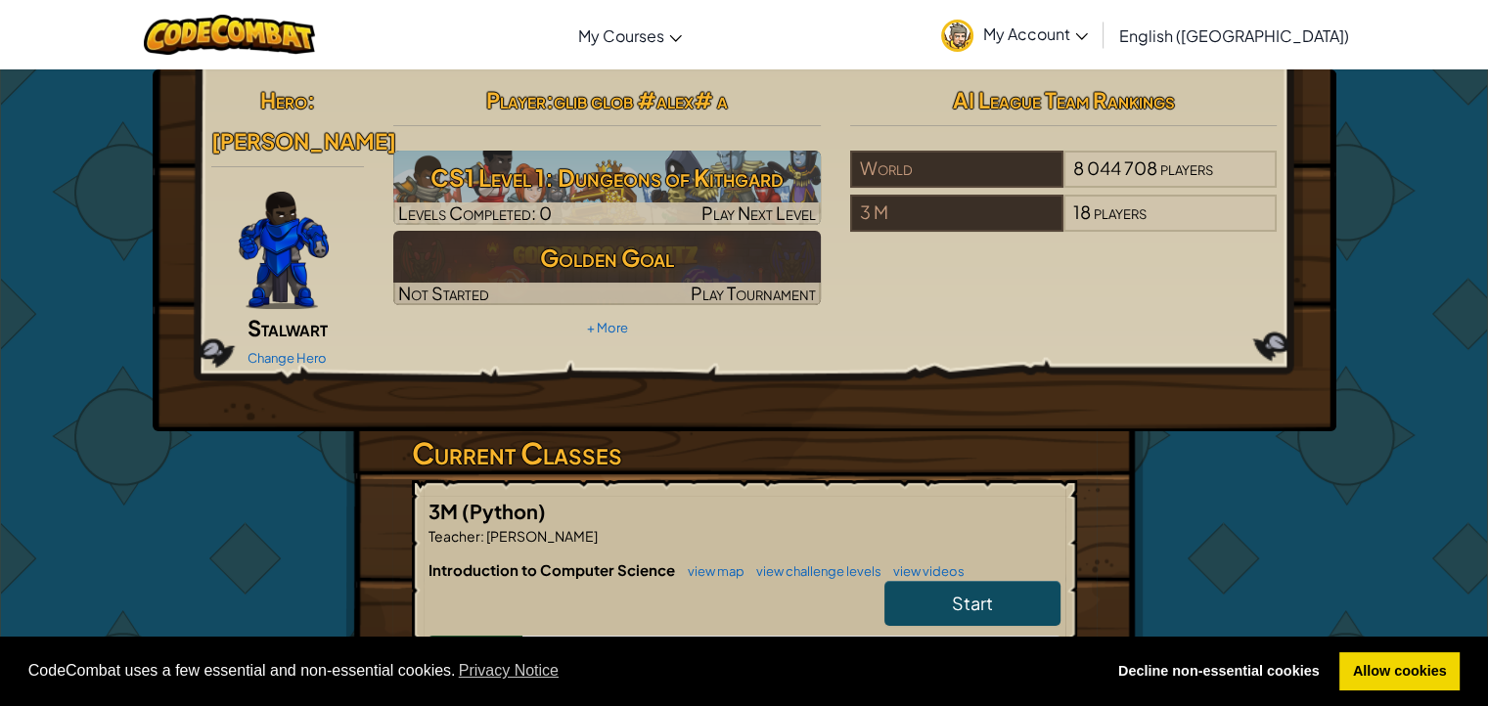
click at [268, 270] on div "Hero : [PERSON_NAME] Change Hero" at bounding box center [288, 226] width 183 height 294
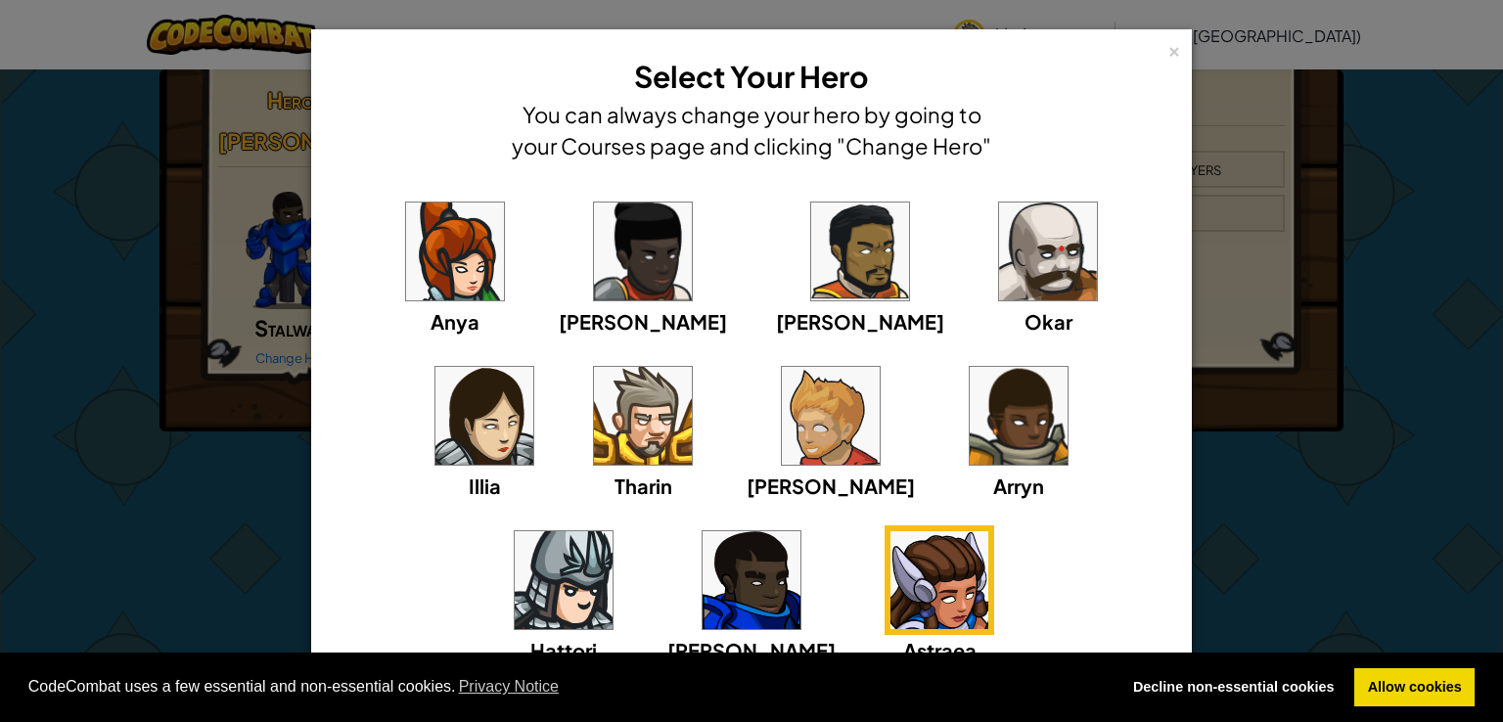
click at [594, 447] on img at bounding box center [643, 416] width 98 height 98
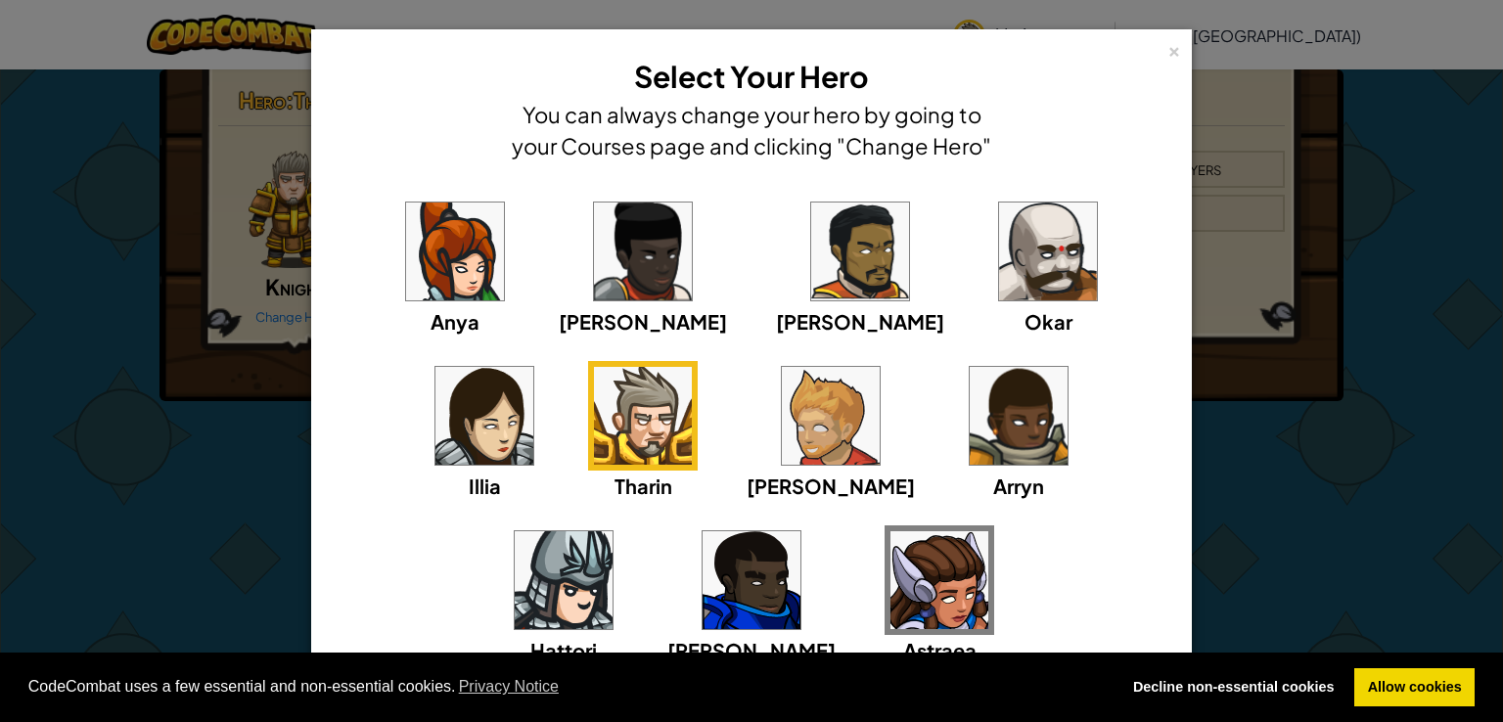
click at [249, 463] on div "× Select Your Hero You can always change your hero by going to your Courses pag…" at bounding box center [751, 361] width 1503 height 722
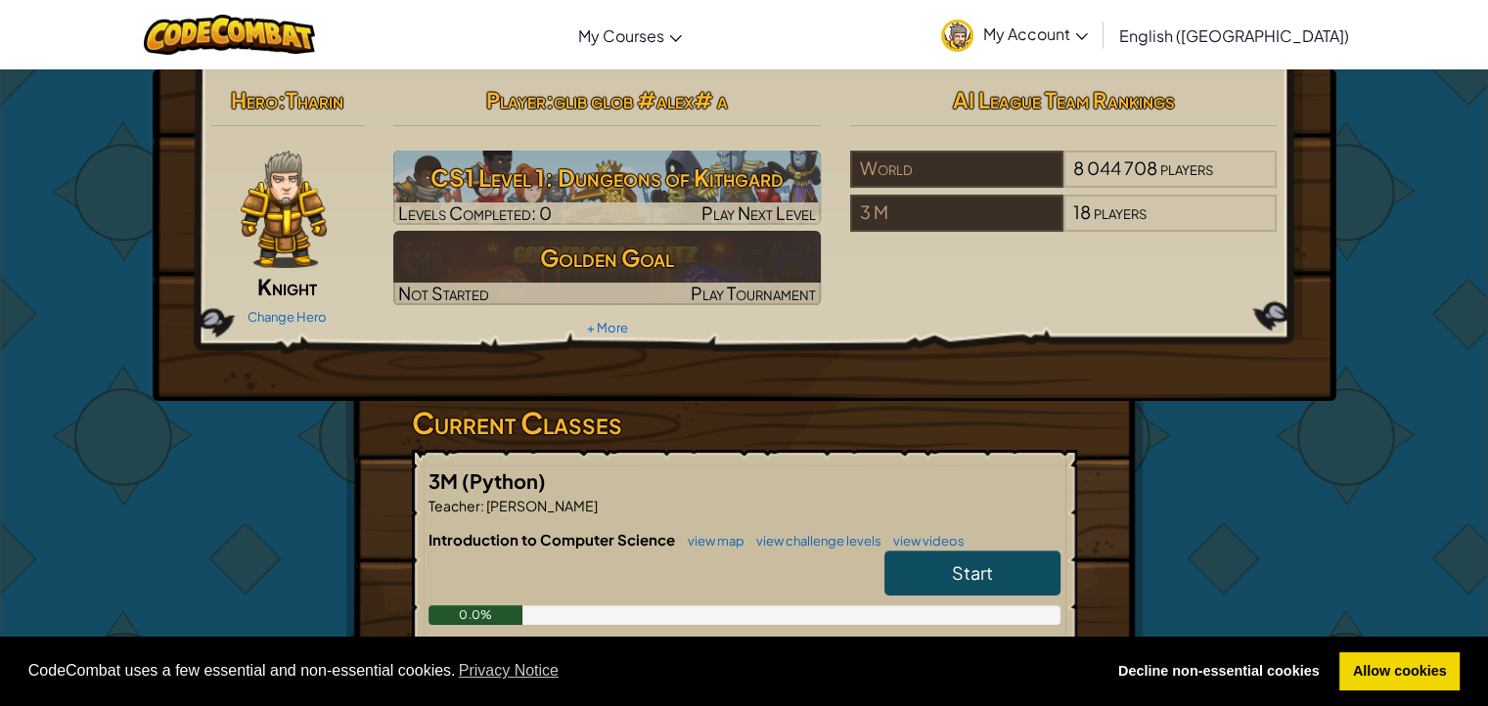
click at [303, 217] on img at bounding box center [284, 209] width 86 height 117
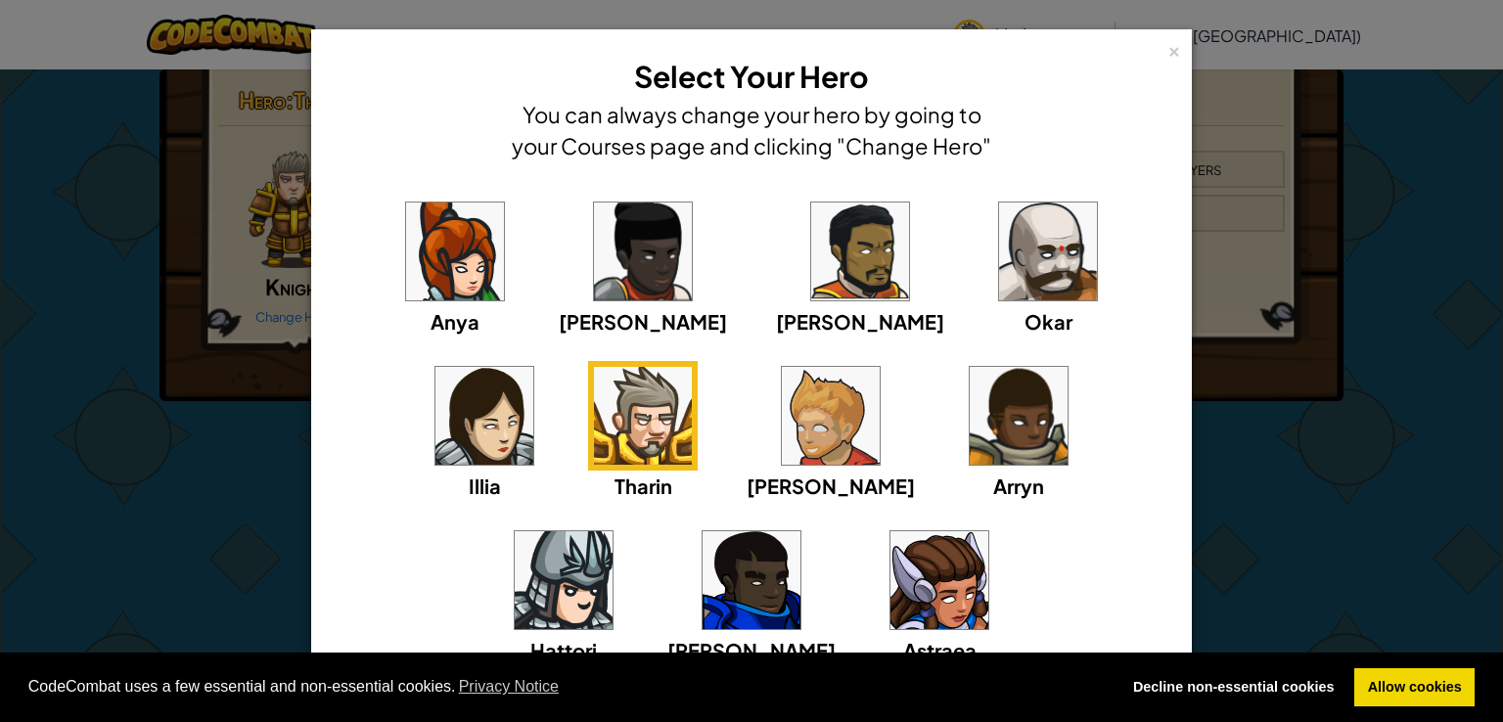
click at [811, 275] on img at bounding box center [860, 252] width 98 height 98
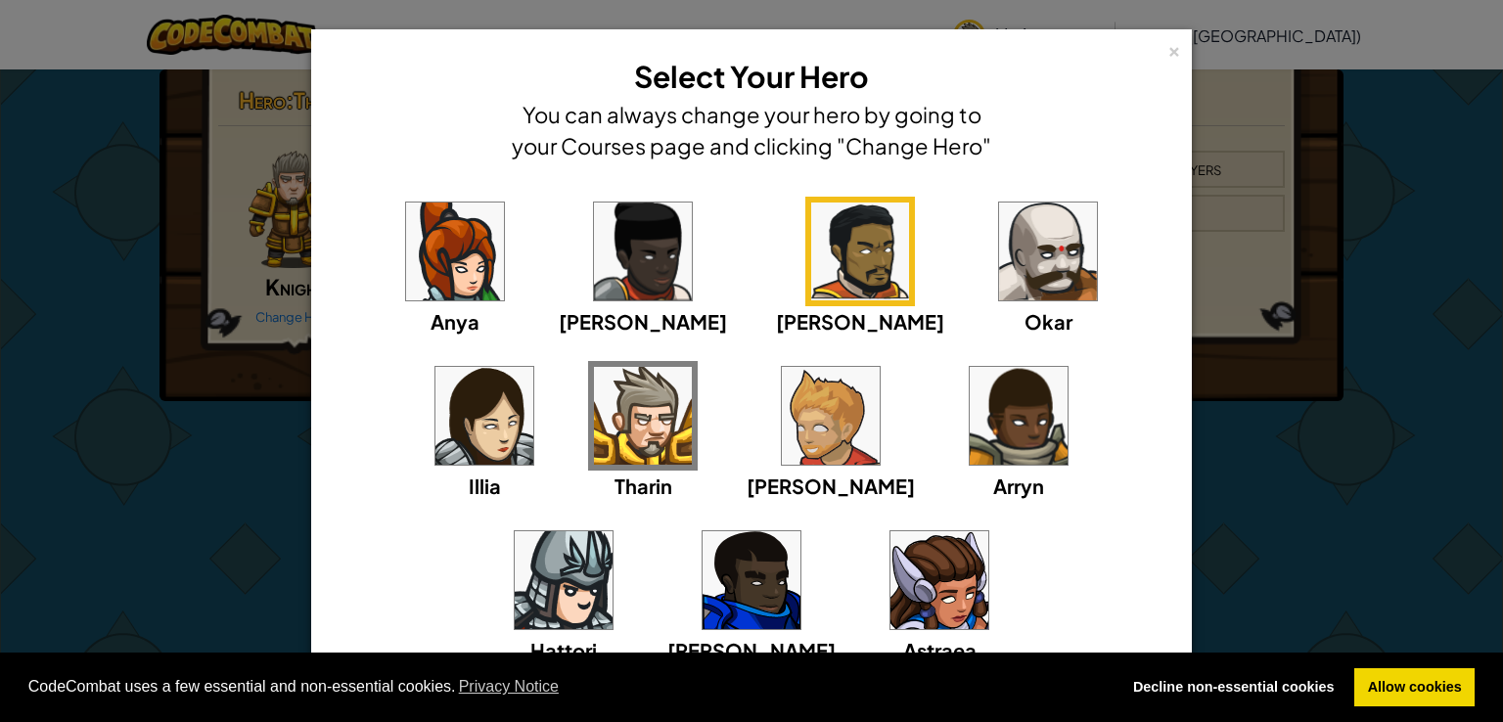
drag, startPoint x: 713, startPoint y: 275, endPoint x: 421, endPoint y: 325, distance: 296.8
click at [430, 310] on div "Anya" at bounding box center [454, 321] width 49 height 30
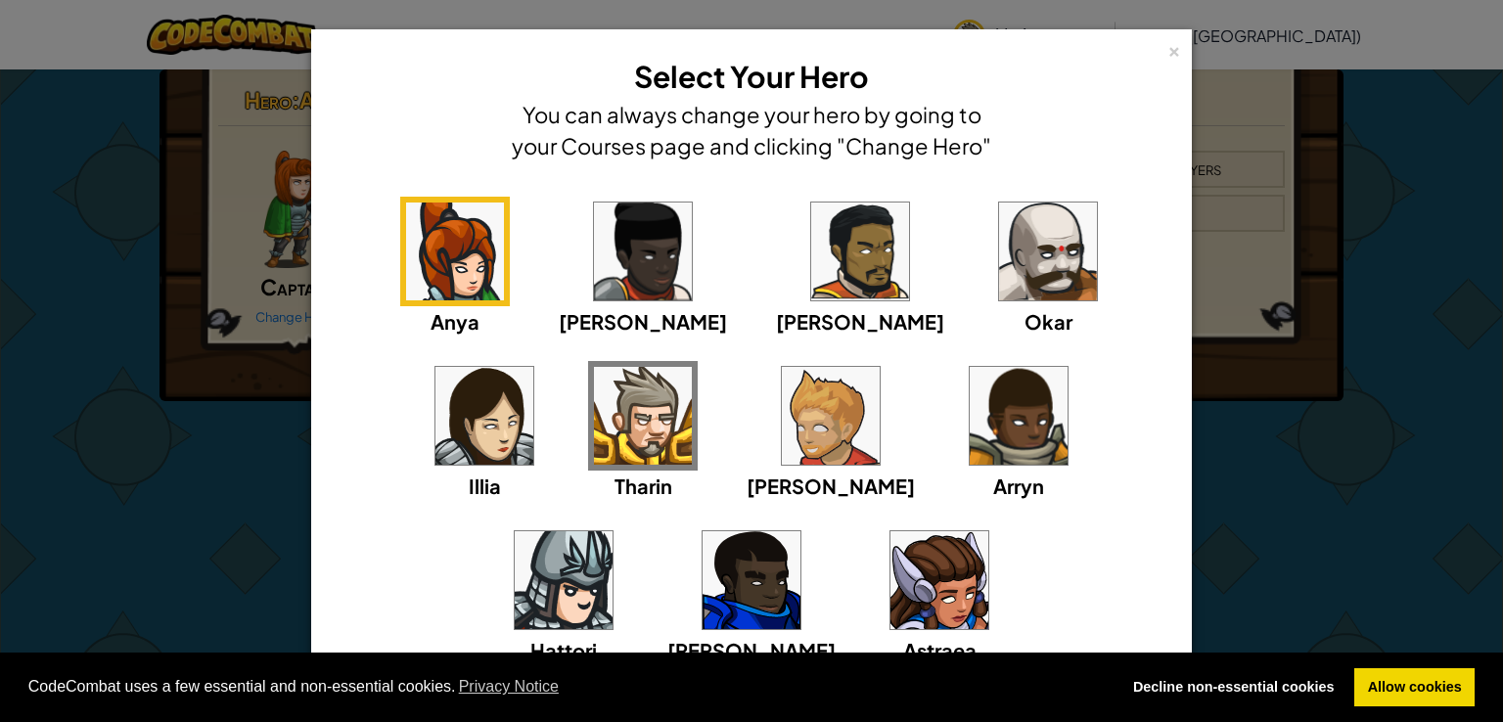
drag, startPoint x: 682, startPoint y: 447, endPoint x: 790, endPoint y: 441, distance: 107.8
click at [720, 447] on div "Anya [PERSON_NAME] [PERSON_NAME] [PERSON_NAME] Arryn [PERSON_NAME]" at bounding box center [751, 443] width 820 height 493
click at [993, 318] on div "Okar" at bounding box center [1048, 267] width 110 height 140
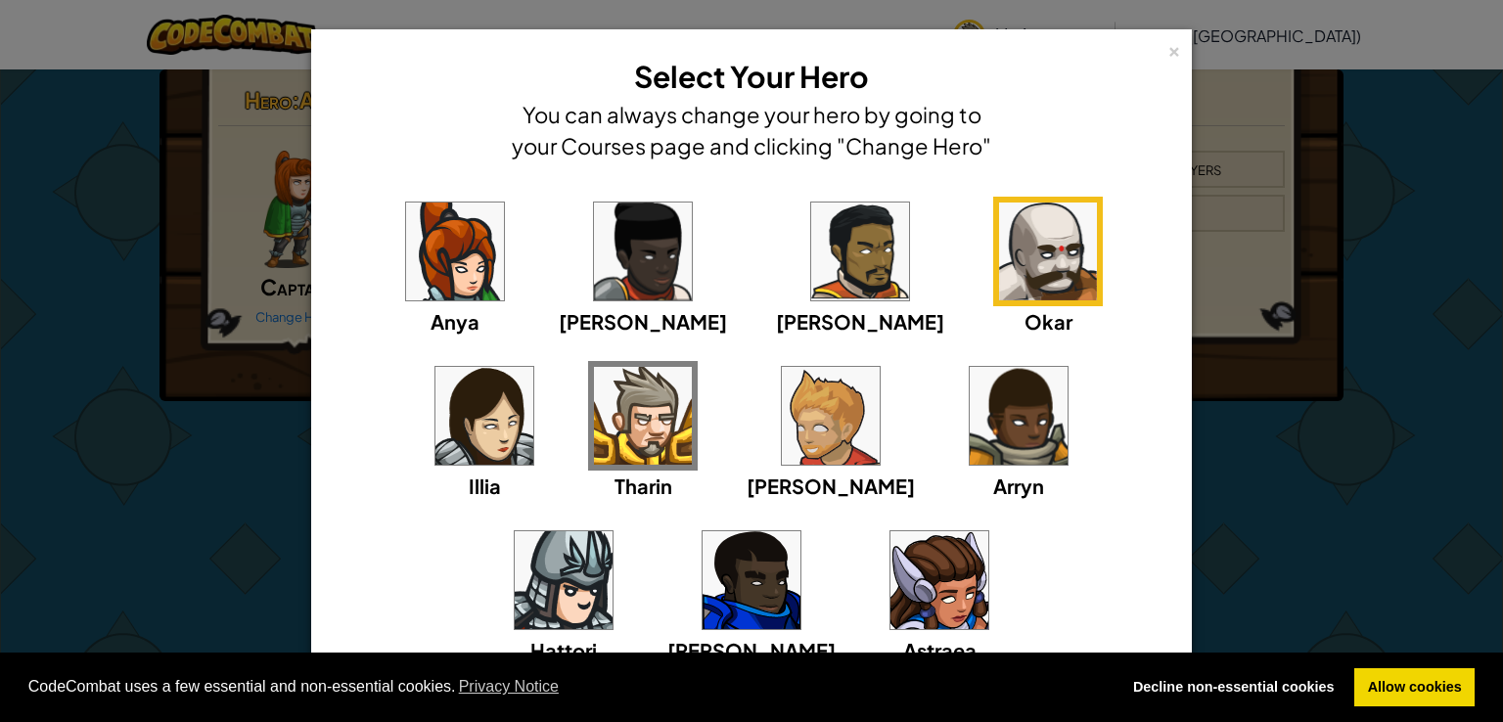
click at [999, 281] on img at bounding box center [1048, 252] width 98 height 98
click at [594, 409] on img at bounding box center [643, 416] width 98 height 98
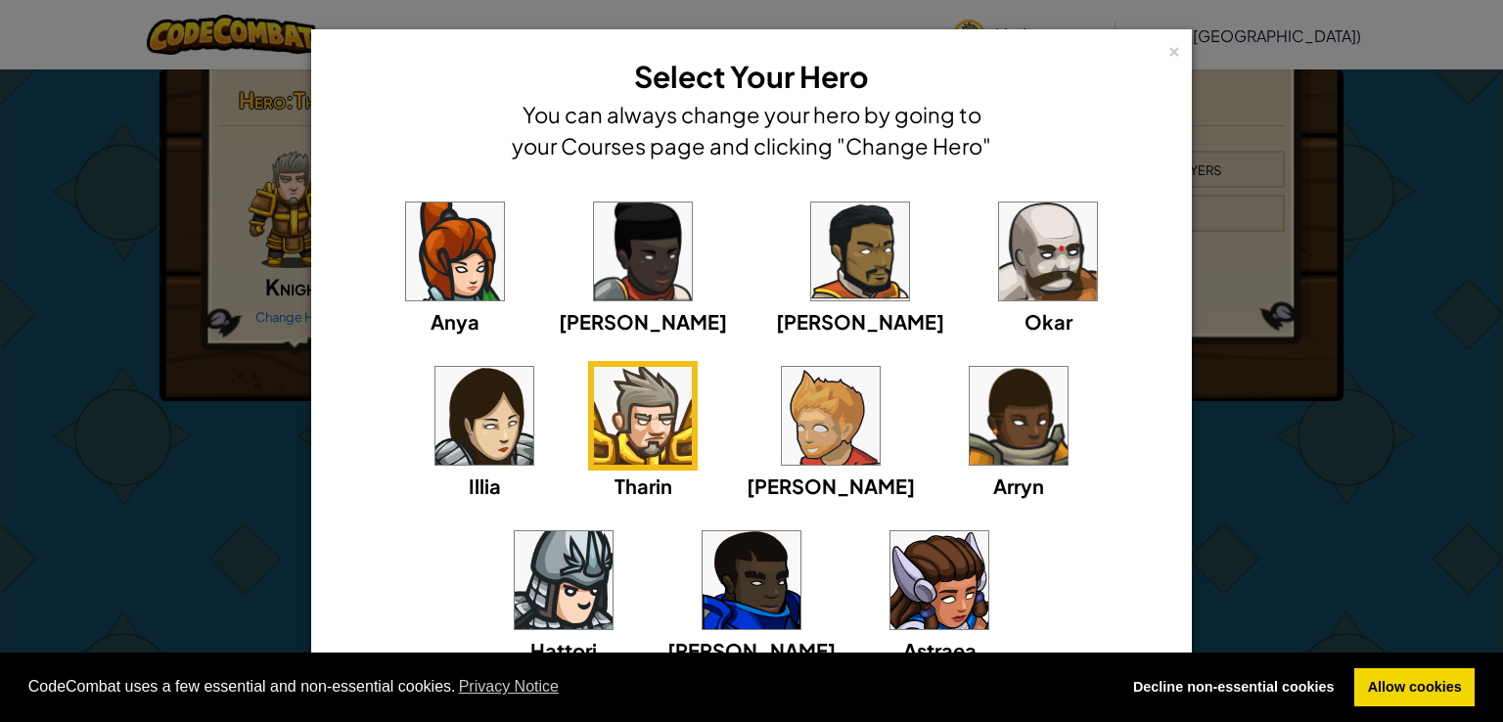
click at [999, 248] on img at bounding box center [1048, 252] width 98 height 98
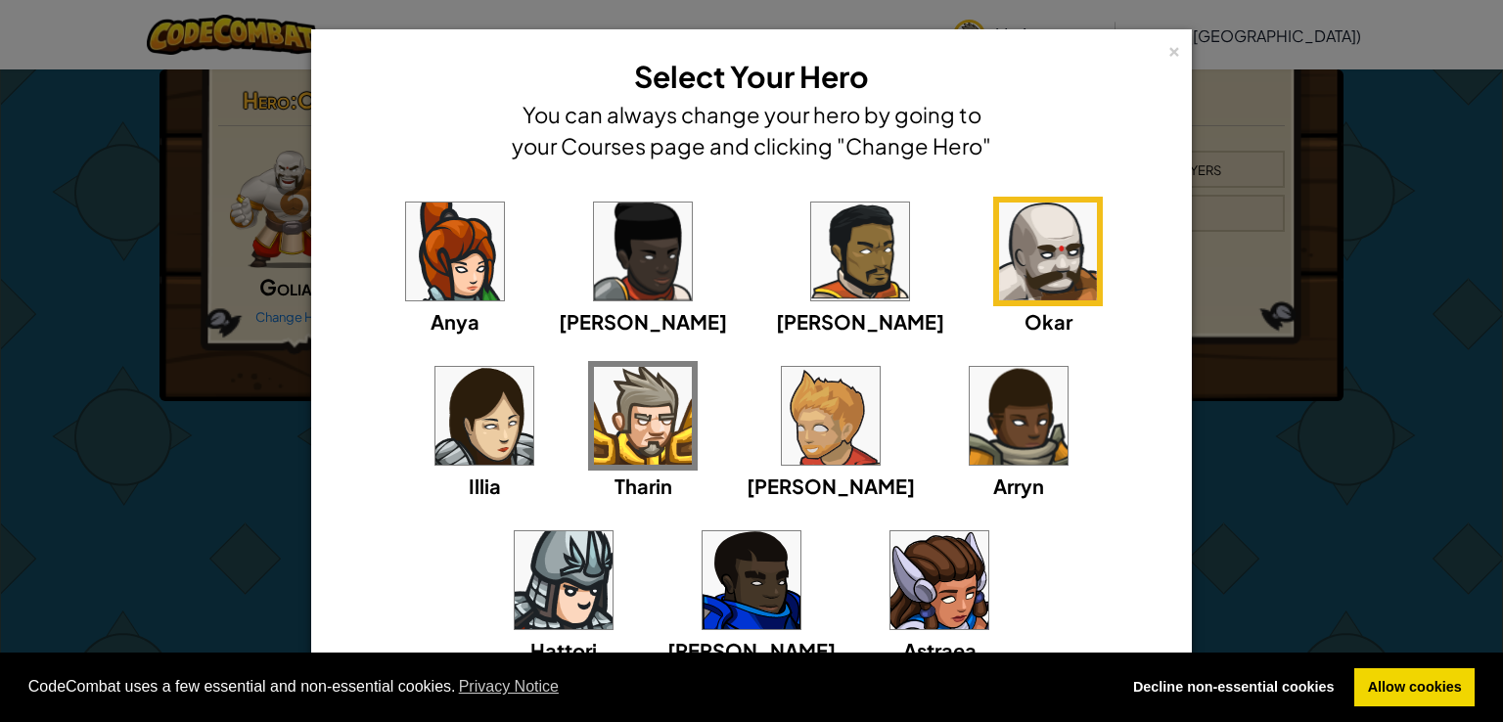
click at [594, 412] on img at bounding box center [643, 416] width 98 height 98
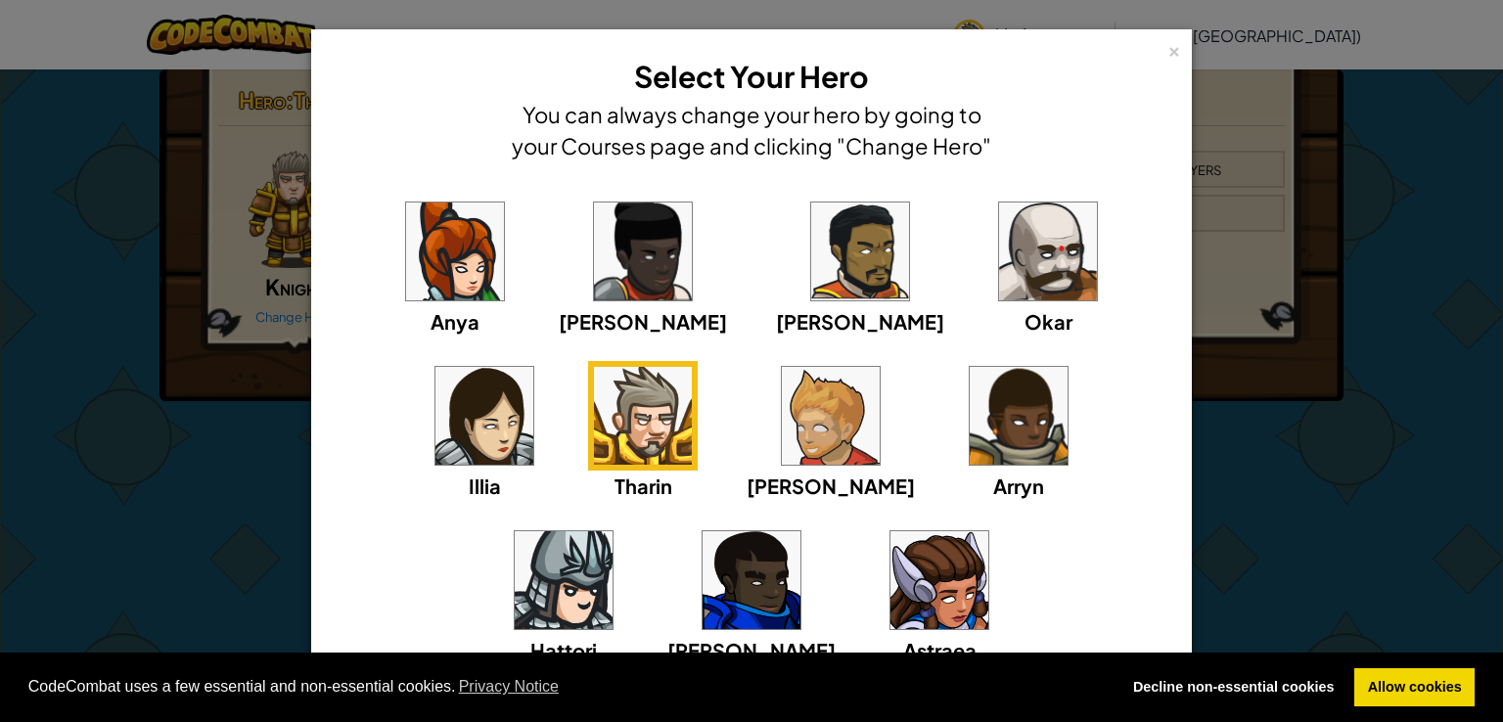
click at [999, 241] on img at bounding box center [1048, 252] width 98 height 98
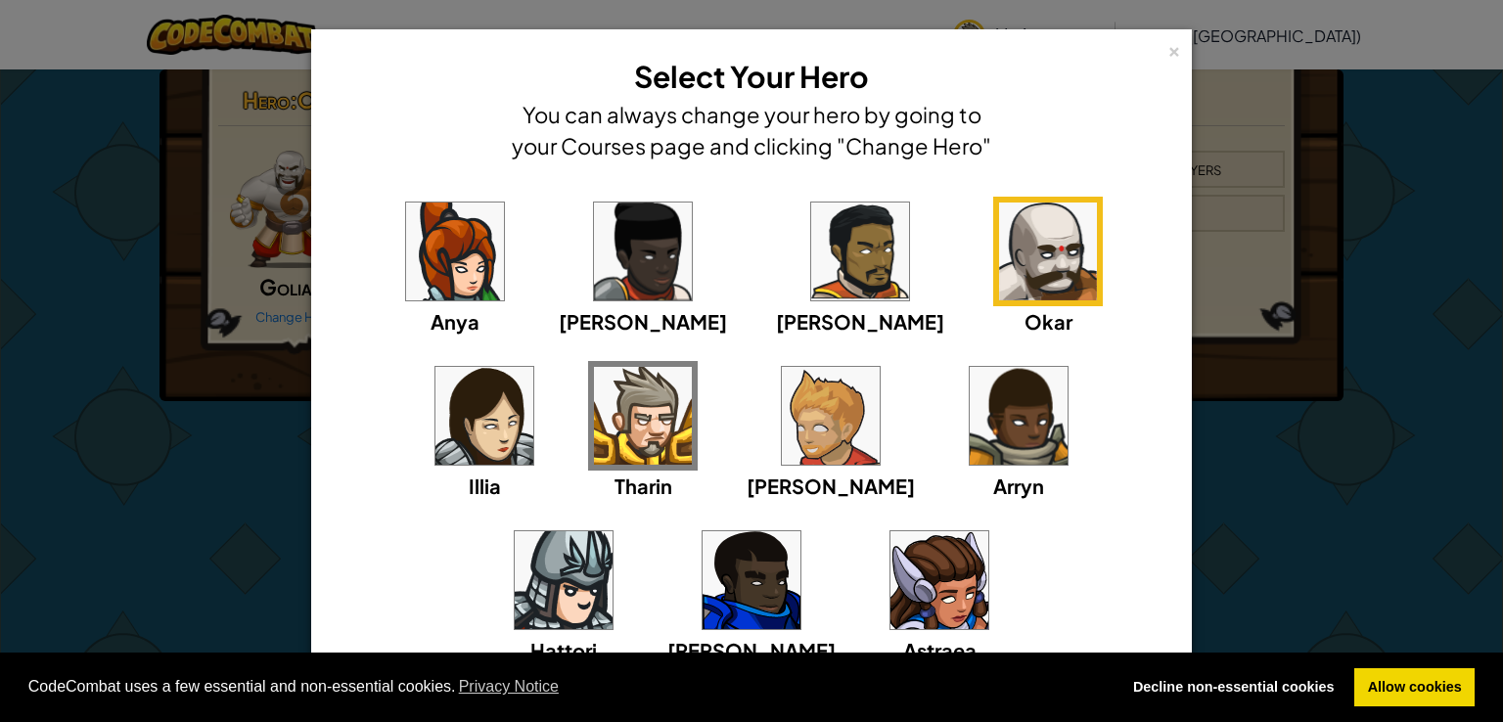
click at [594, 401] on img at bounding box center [643, 416] width 98 height 98
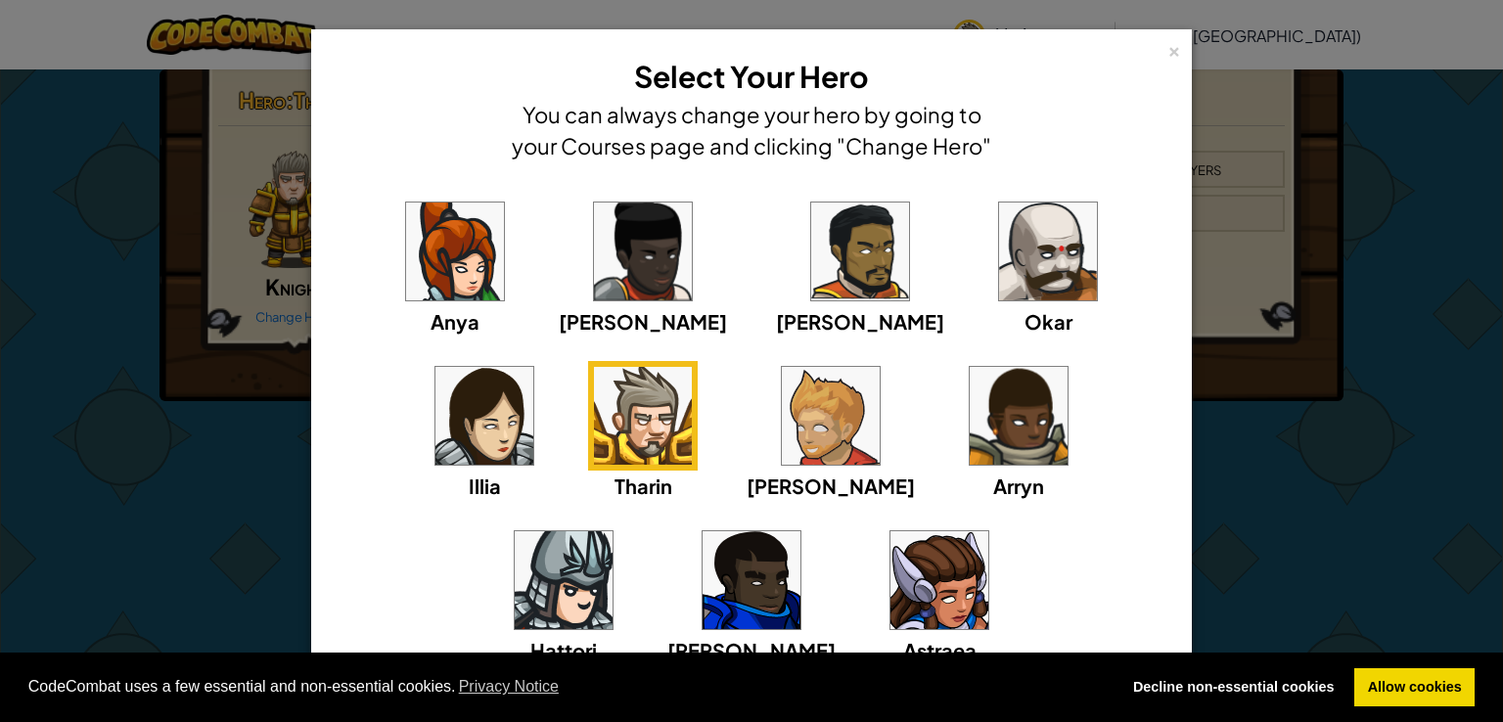
click at [999, 252] on img at bounding box center [1048, 252] width 98 height 98
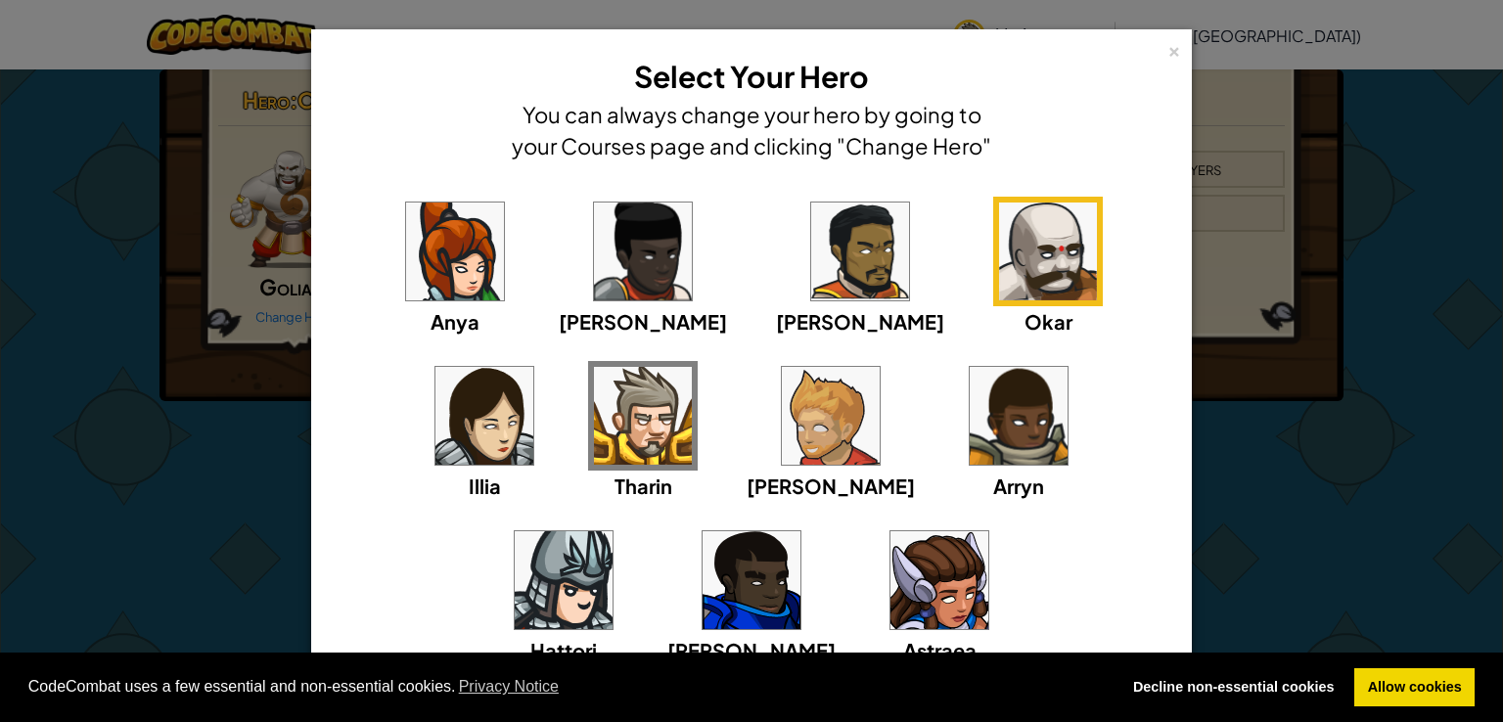
click at [594, 432] on img at bounding box center [643, 416] width 98 height 98
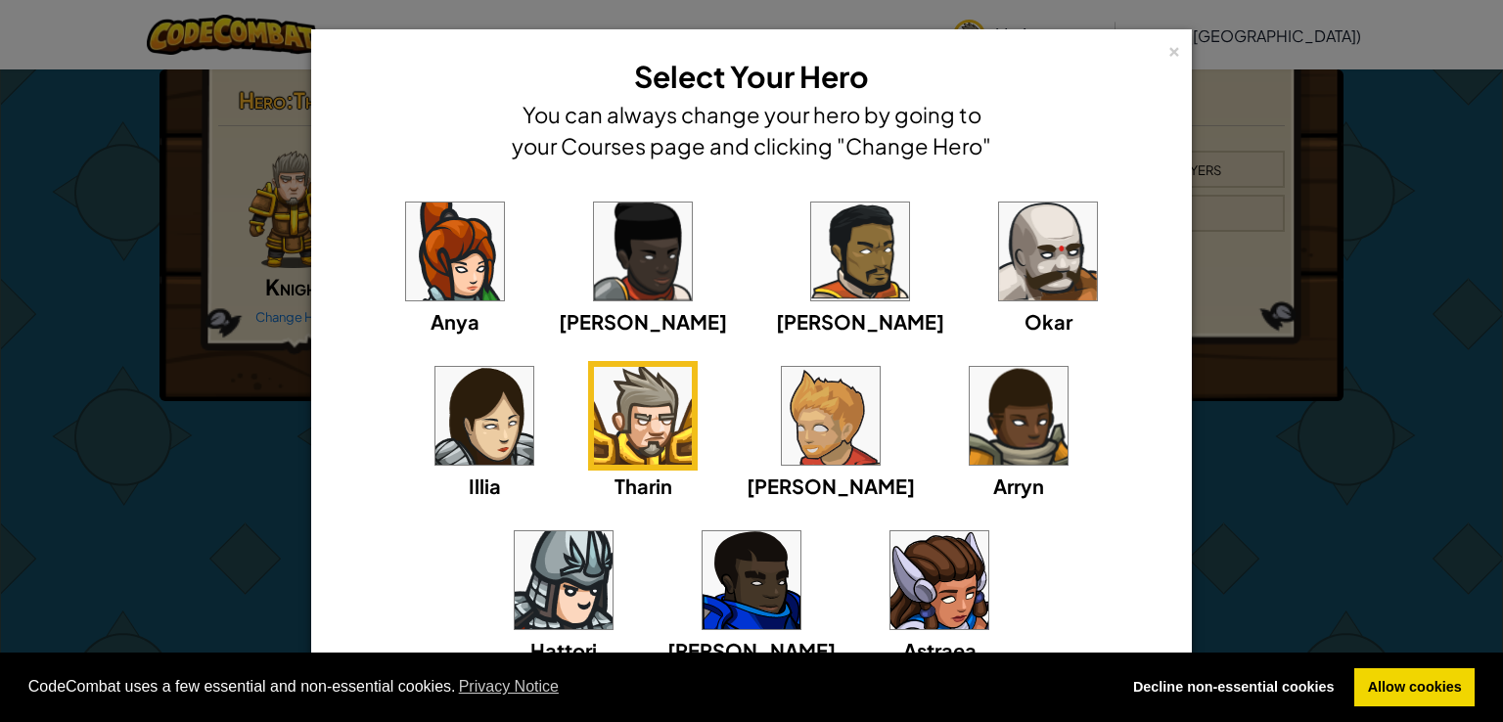
click at [999, 262] on img at bounding box center [1048, 252] width 98 height 98
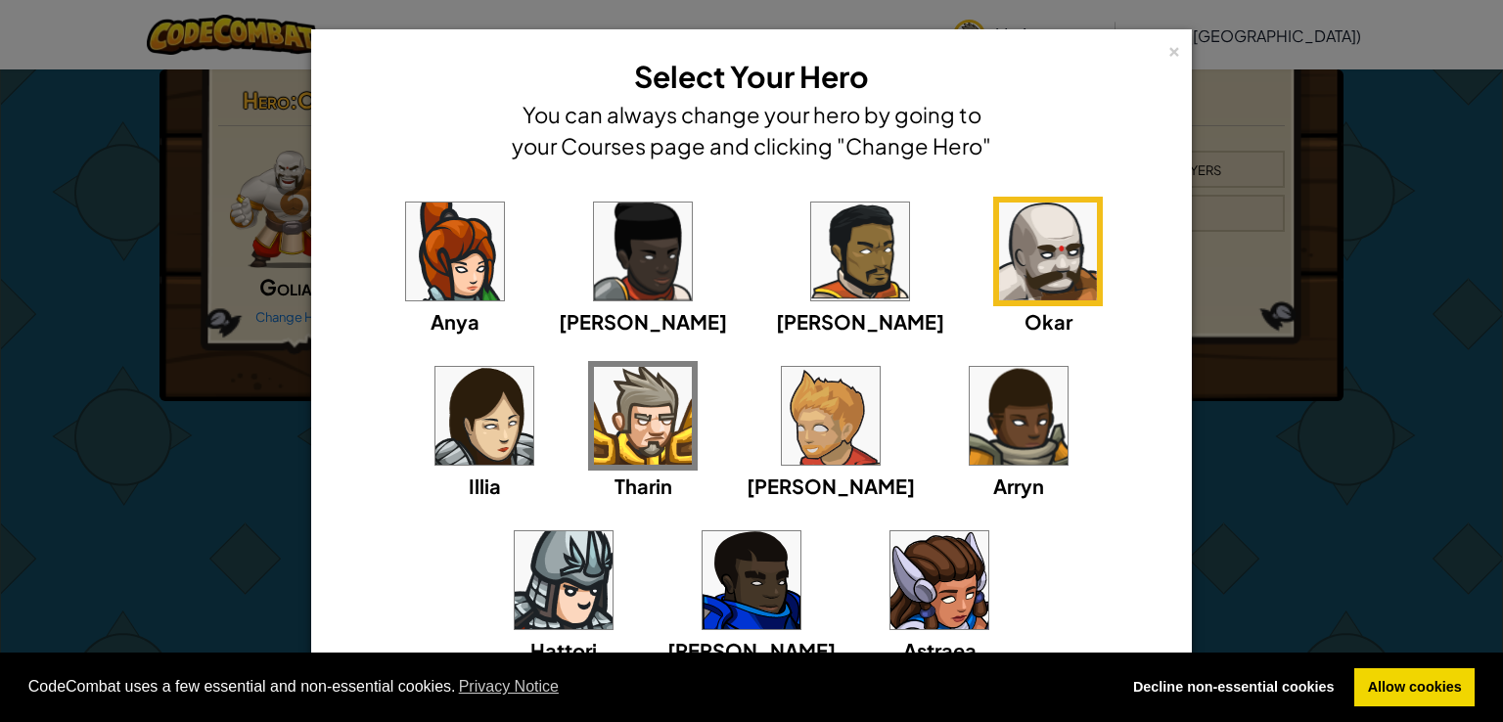
click at [356, 389] on div "Anya [PERSON_NAME] [PERSON_NAME] [PERSON_NAME] Arryn [PERSON_NAME]" at bounding box center [751, 443] width 820 height 493
click at [594, 404] on img at bounding box center [643, 416] width 98 height 98
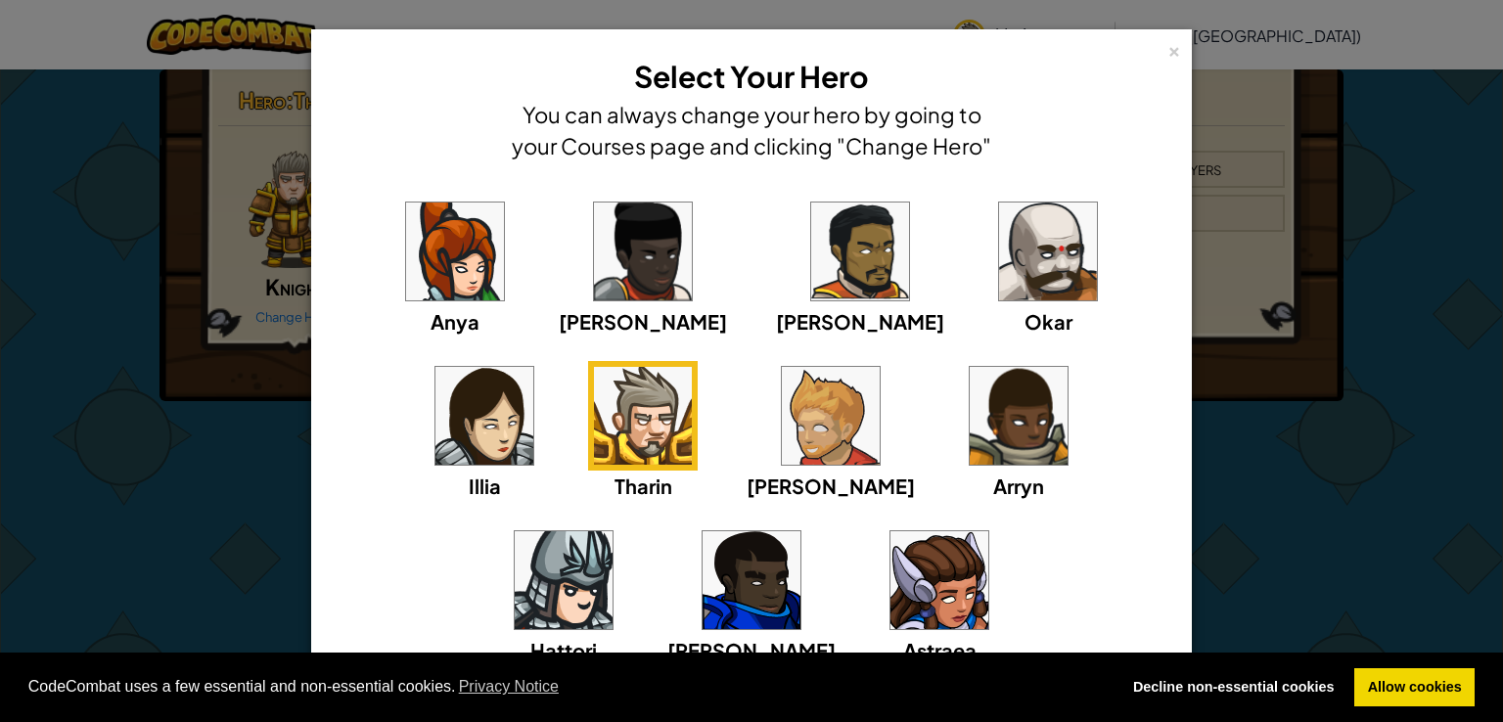
click at [999, 256] on img at bounding box center [1048, 252] width 98 height 98
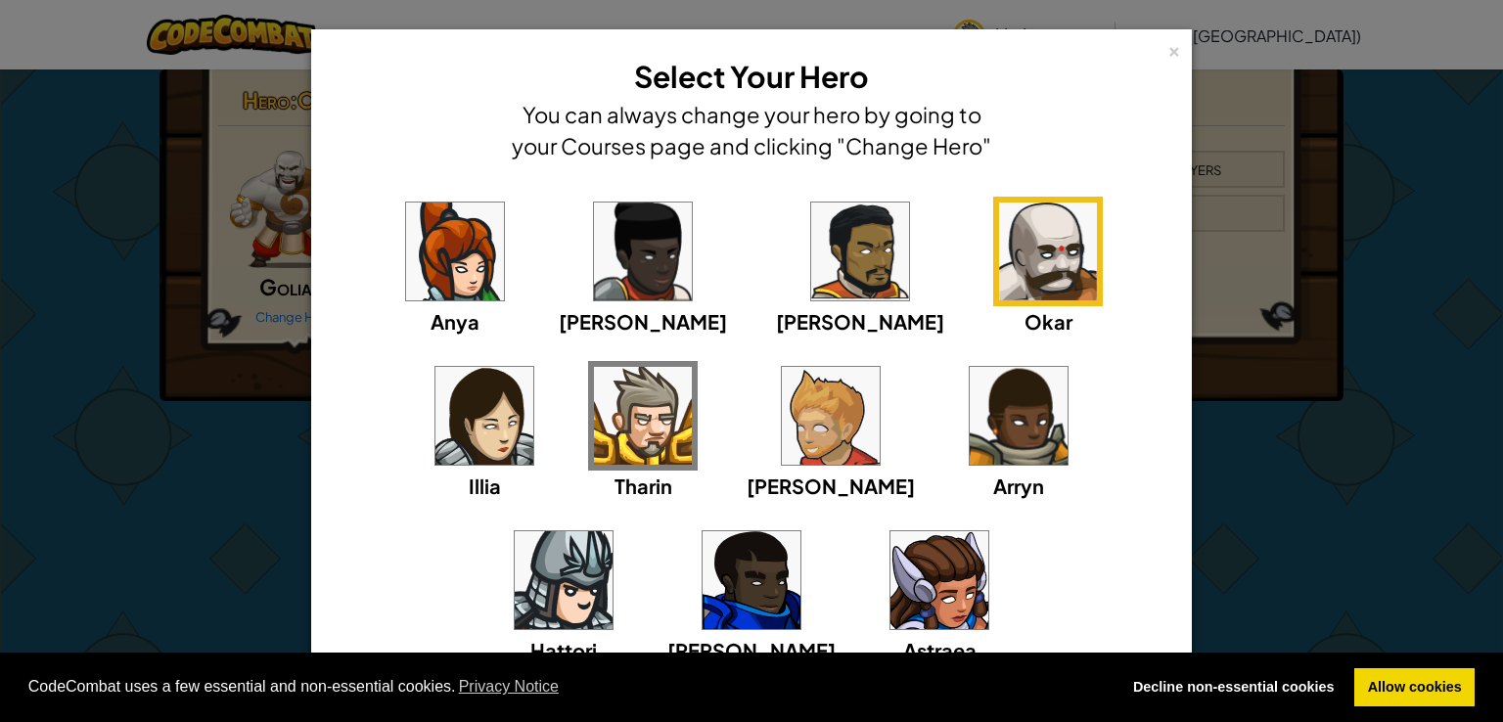
click at [594, 373] on img at bounding box center [643, 416] width 98 height 98
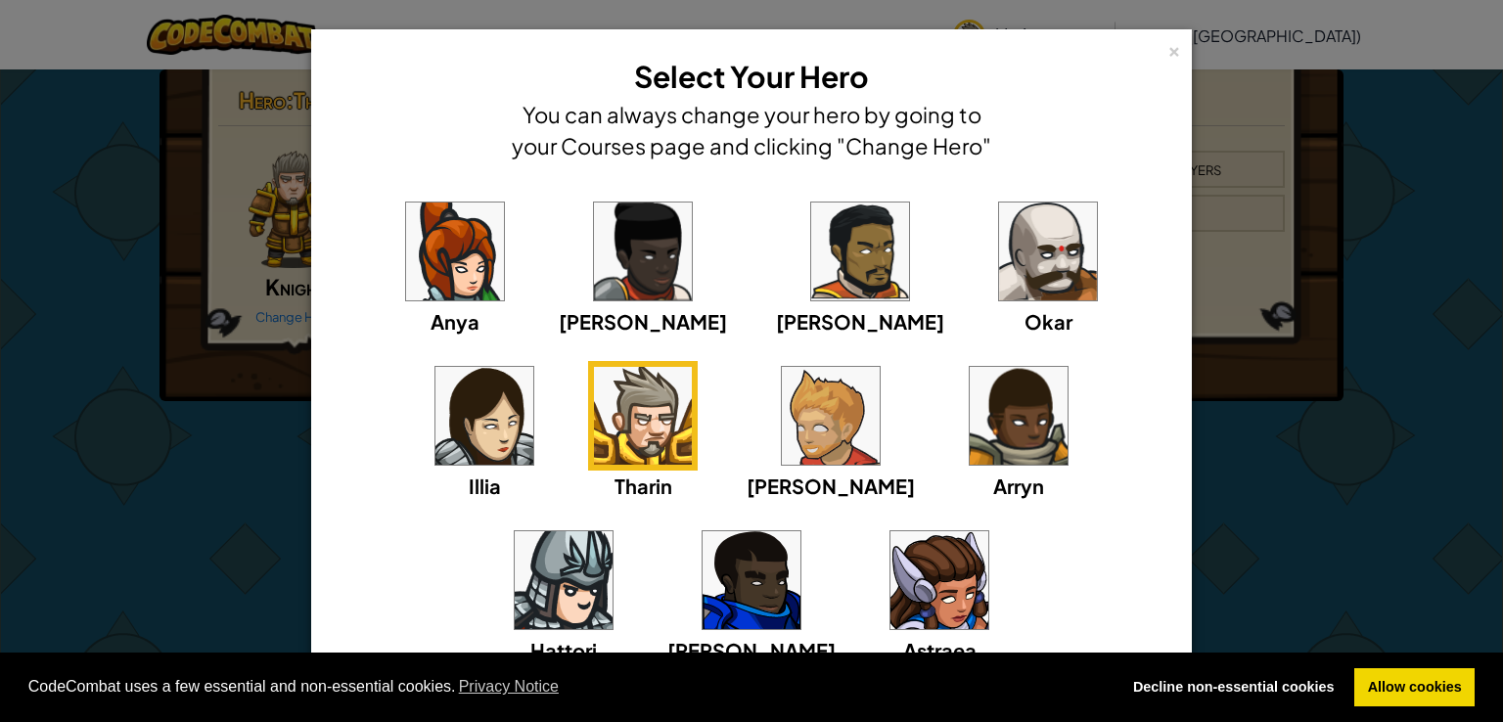
click at [999, 221] on img at bounding box center [1048, 252] width 98 height 98
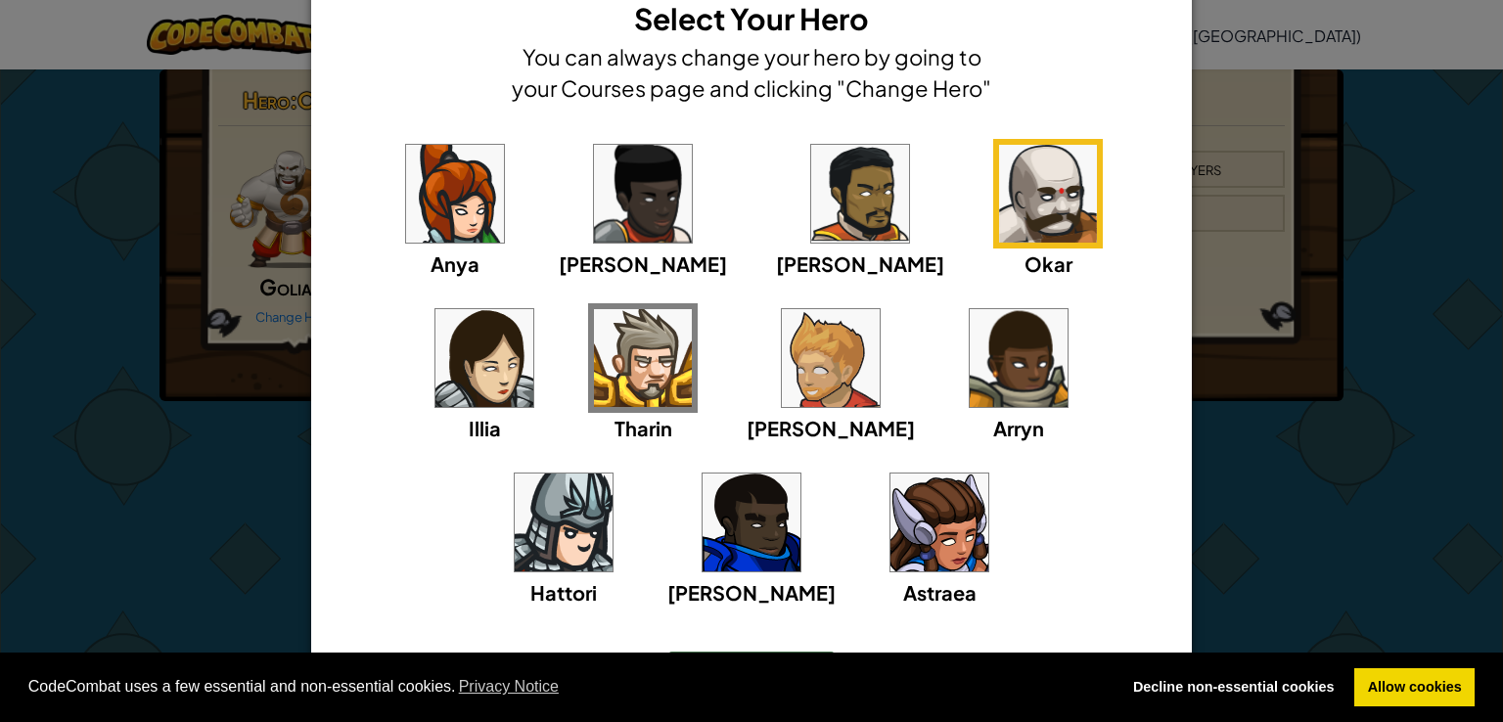
scroll to position [98, 0]
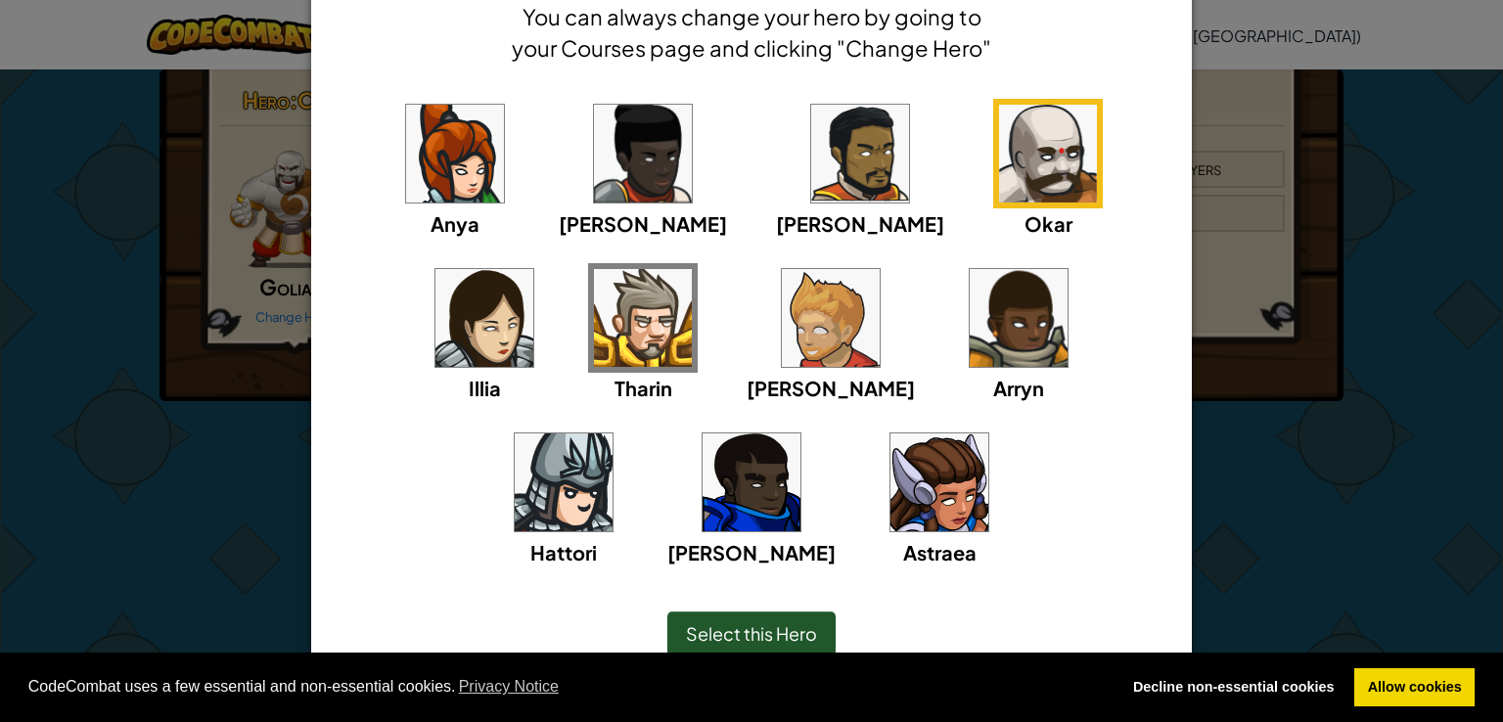
click at [588, 331] on div "Tharin" at bounding box center [643, 333] width 110 height 140
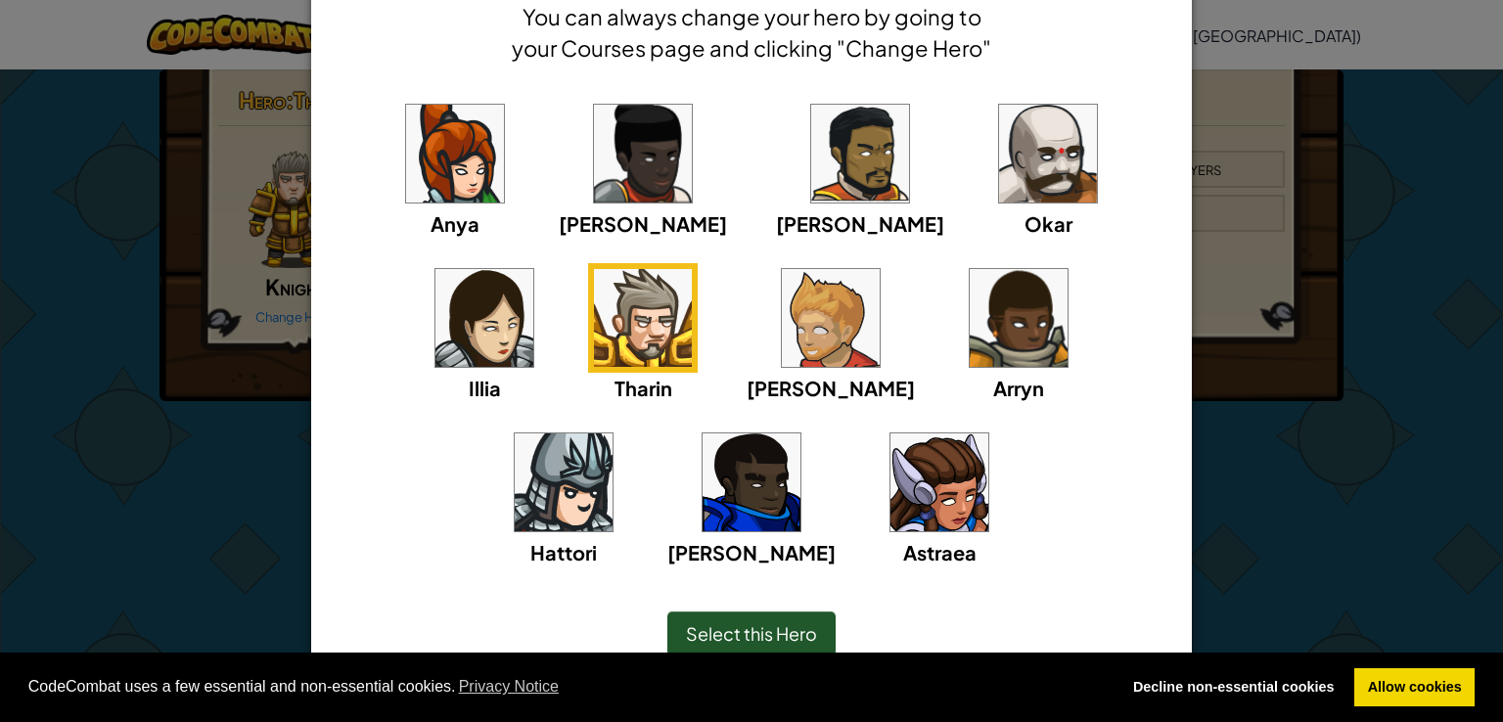
click at [999, 159] on img at bounding box center [1048, 154] width 98 height 98
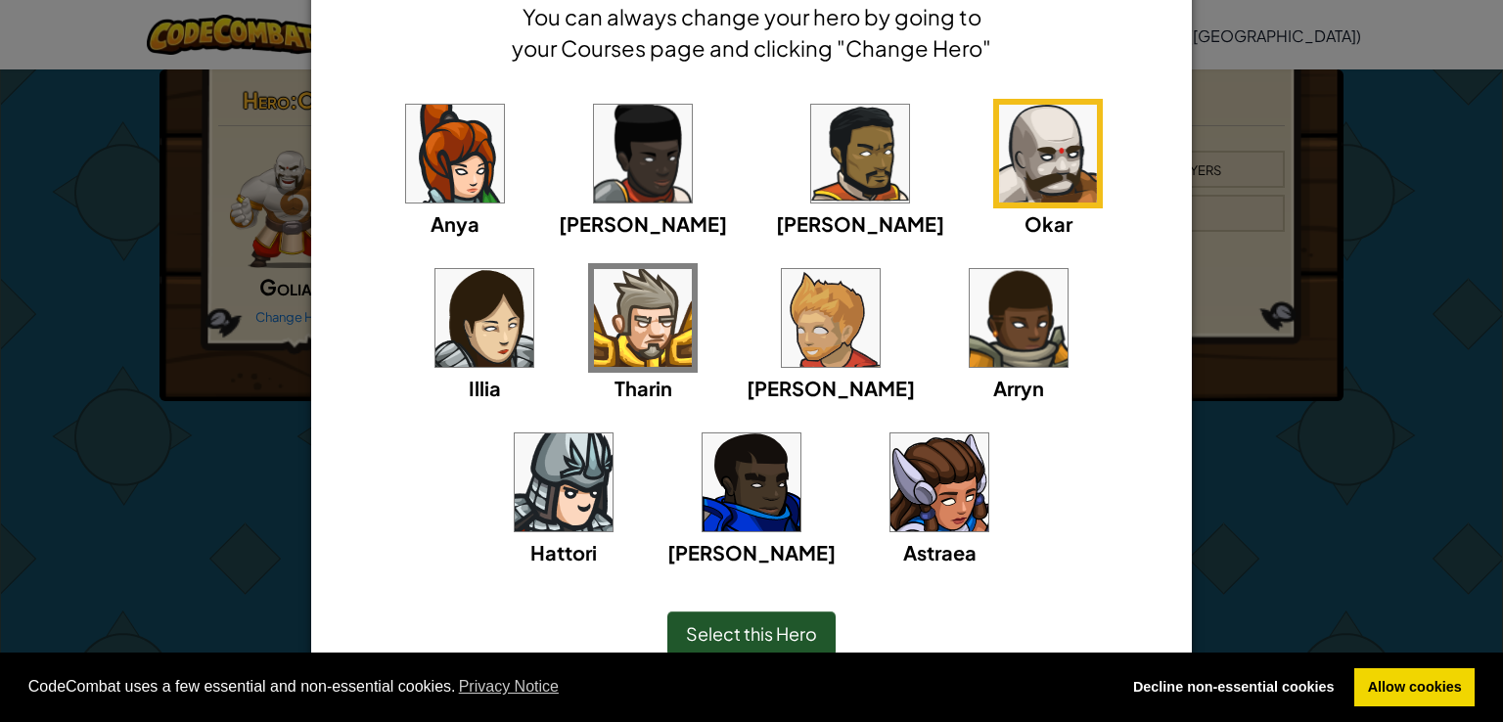
click at [594, 296] on img at bounding box center [643, 318] width 98 height 98
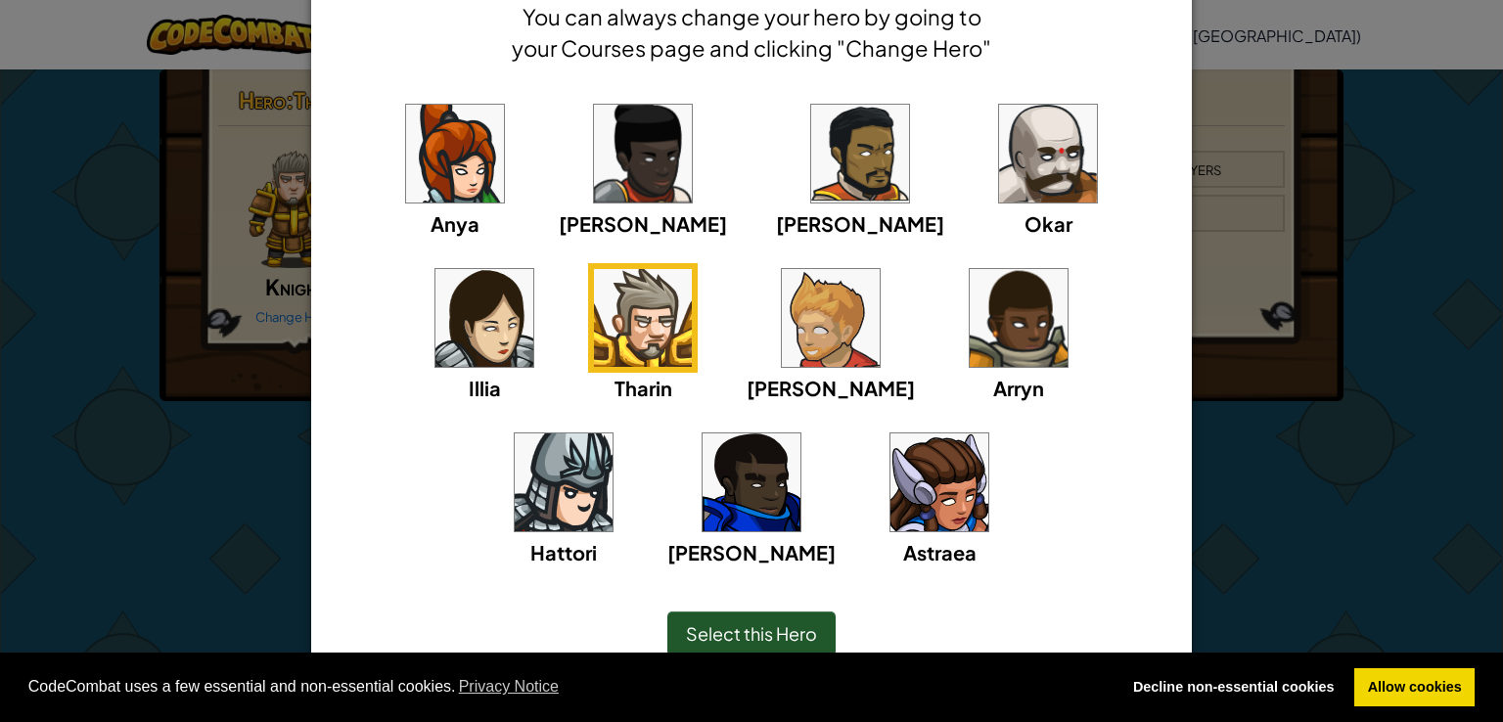
click at [594, 322] on img at bounding box center [643, 318] width 98 height 98
click at [999, 174] on img at bounding box center [1048, 154] width 98 height 98
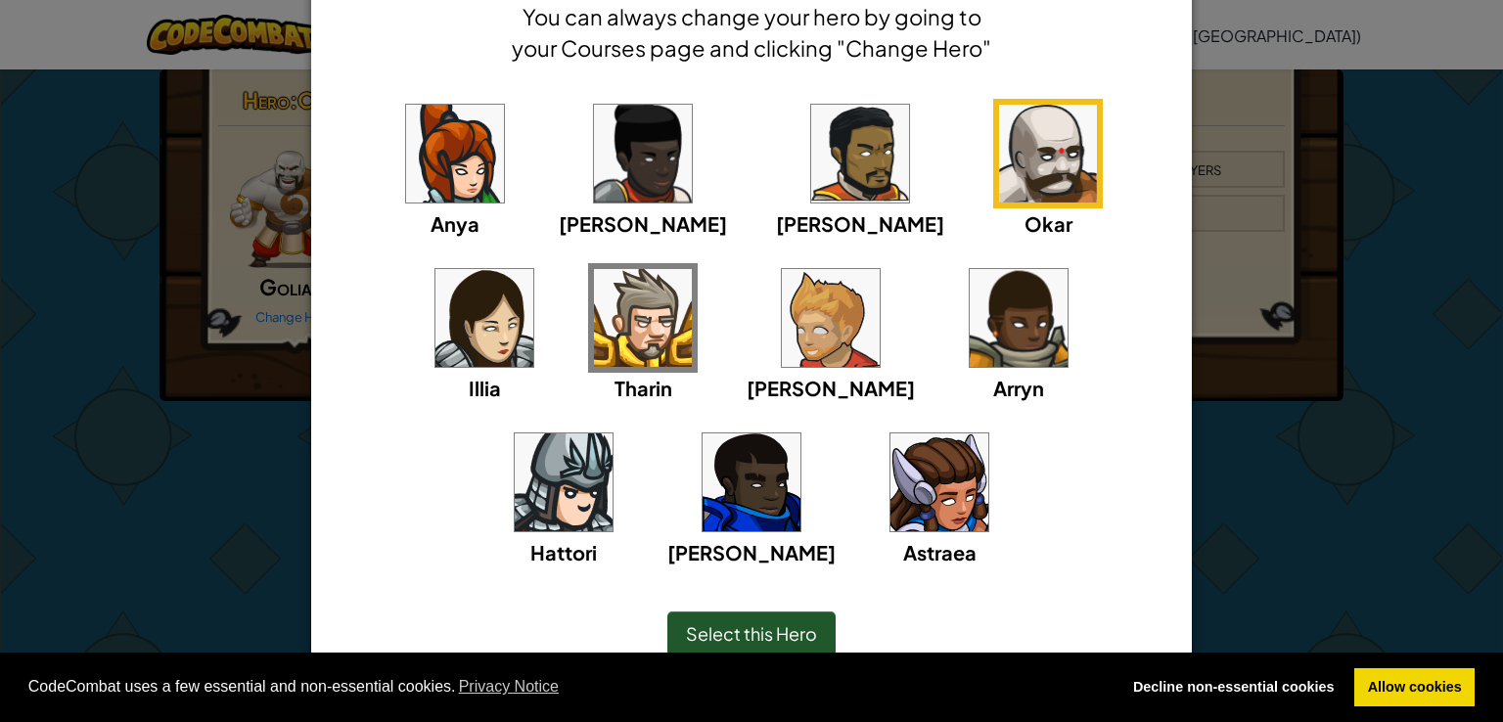
click at [811, 177] on img at bounding box center [860, 154] width 98 height 98
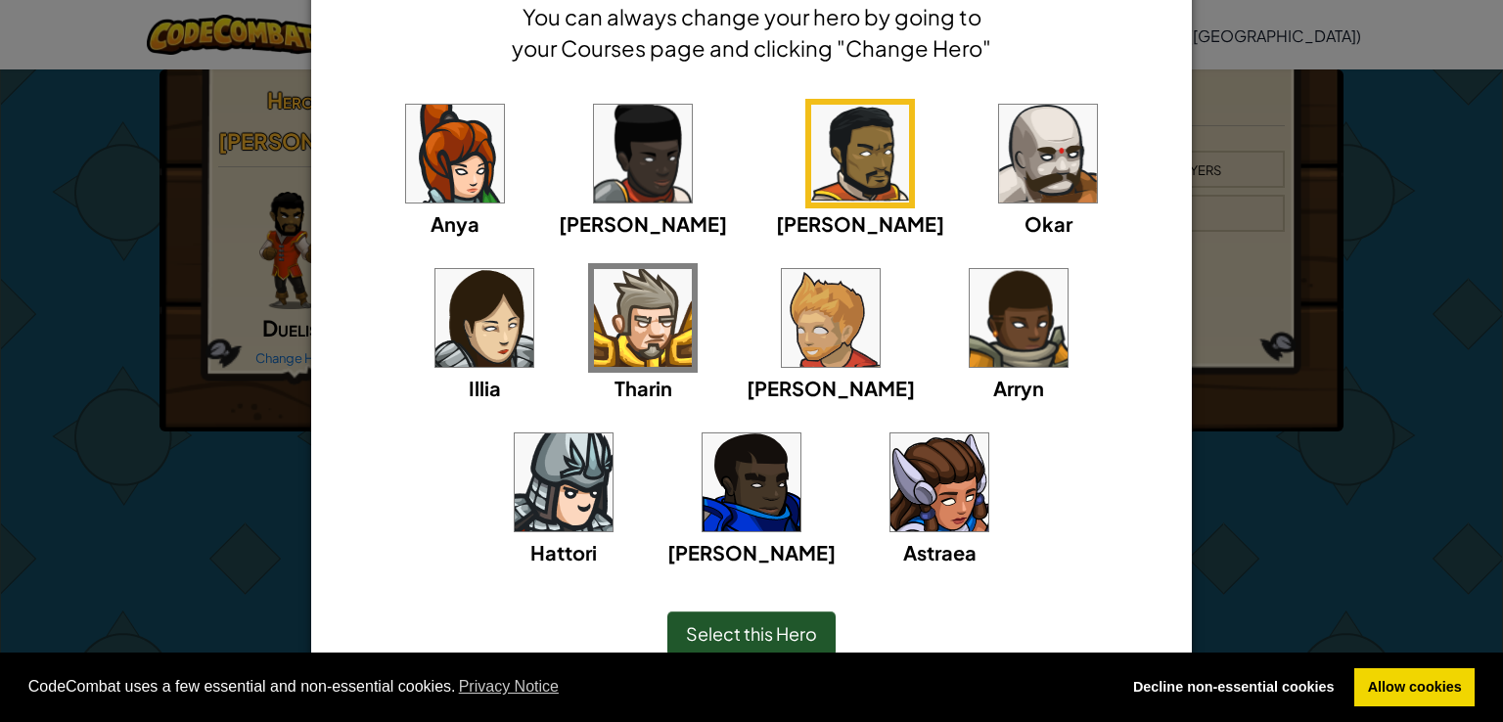
click at [999, 161] on img at bounding box center [1048, 154] width 98 height 98
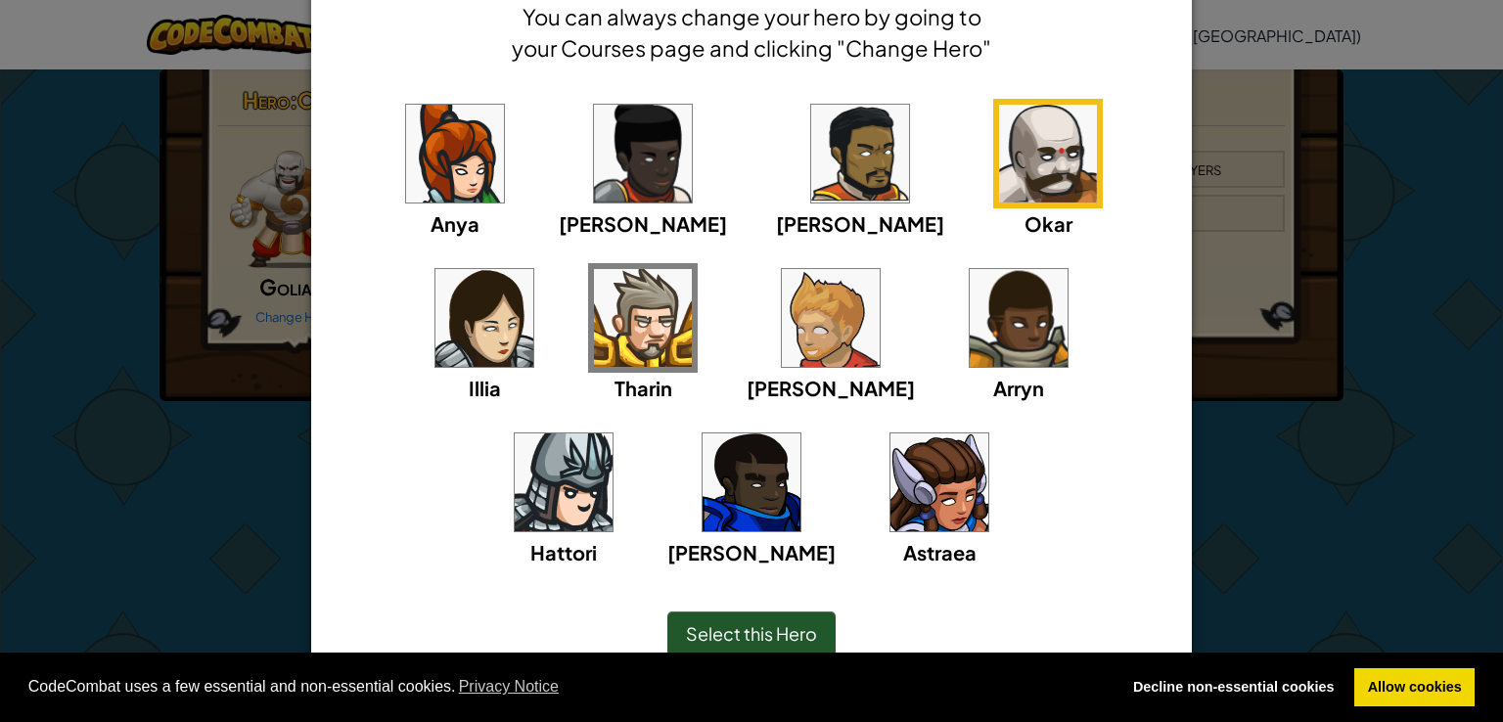
click at [594, 314] on img at bounding box center [643, 318] width 98 height 98
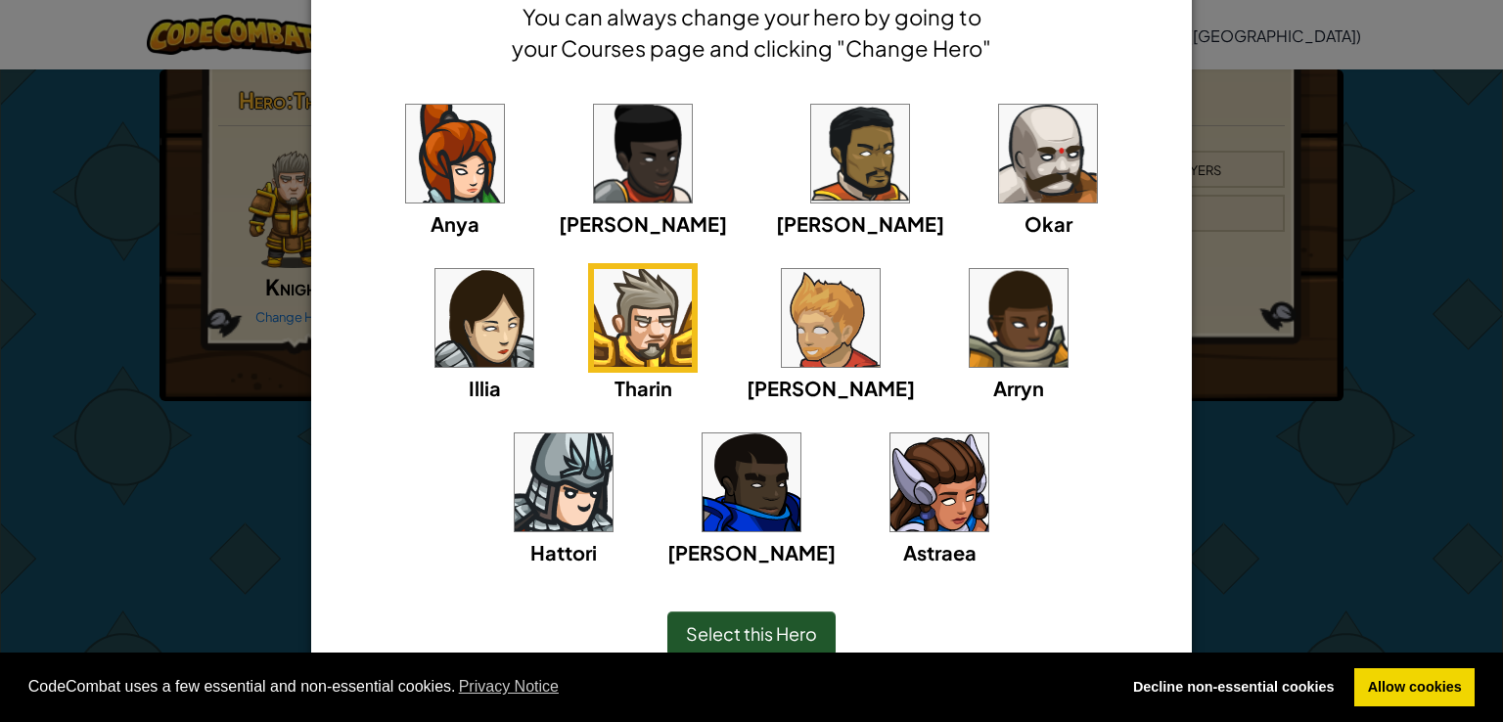
click at [999, 118] on img at bounding box center [1048, 154] width 98 height 98
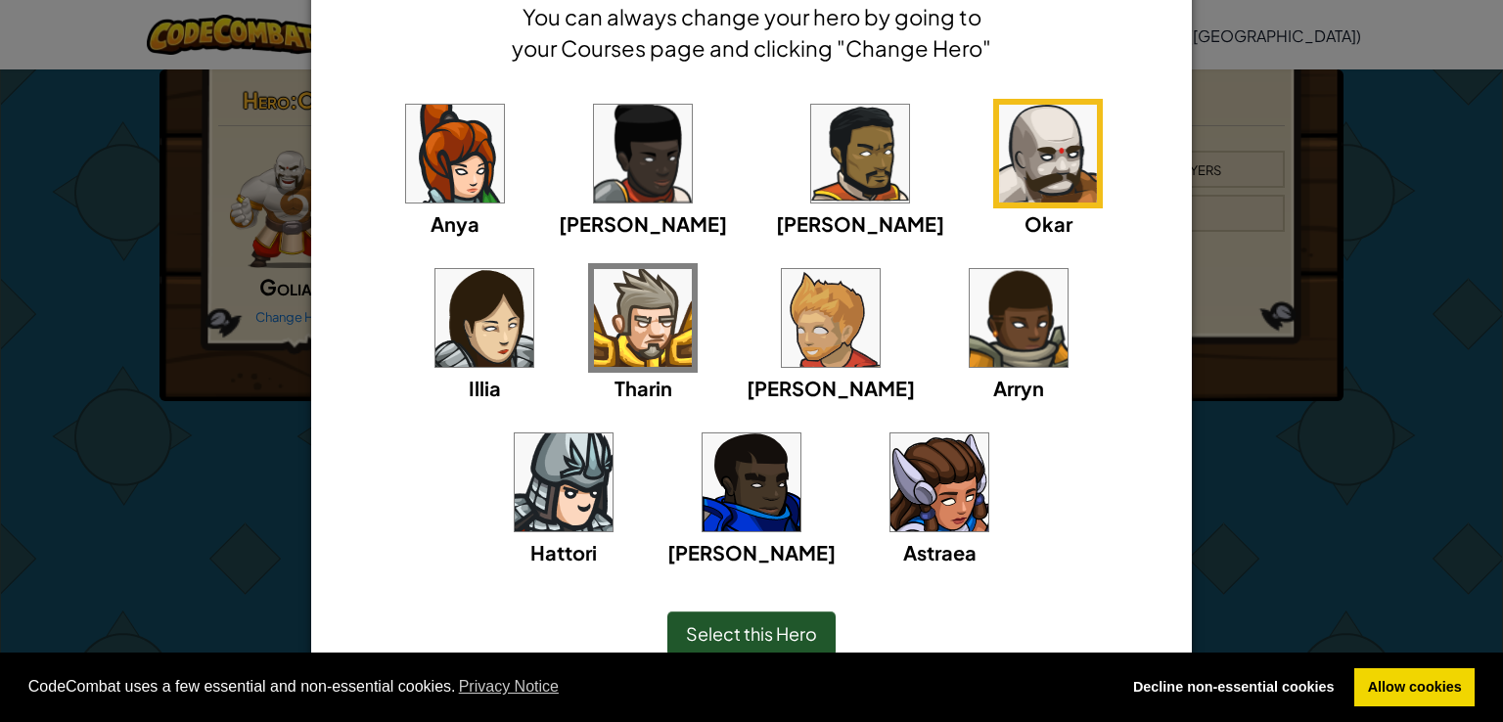
click at [594, 306] on img at bounding box center [643, 318] width 98 height 98
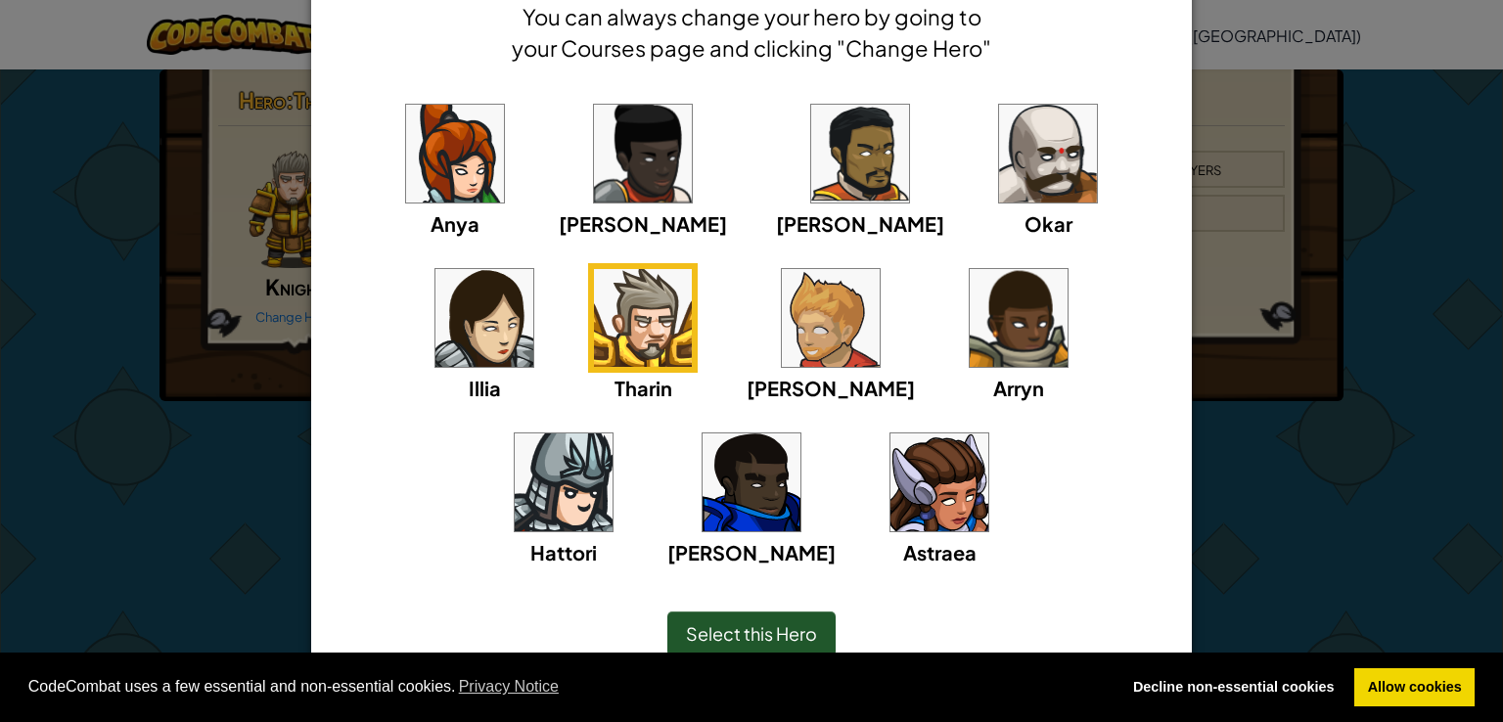
click at [999, 152] on img at bounding box center [1048, 154] width 98 height 98
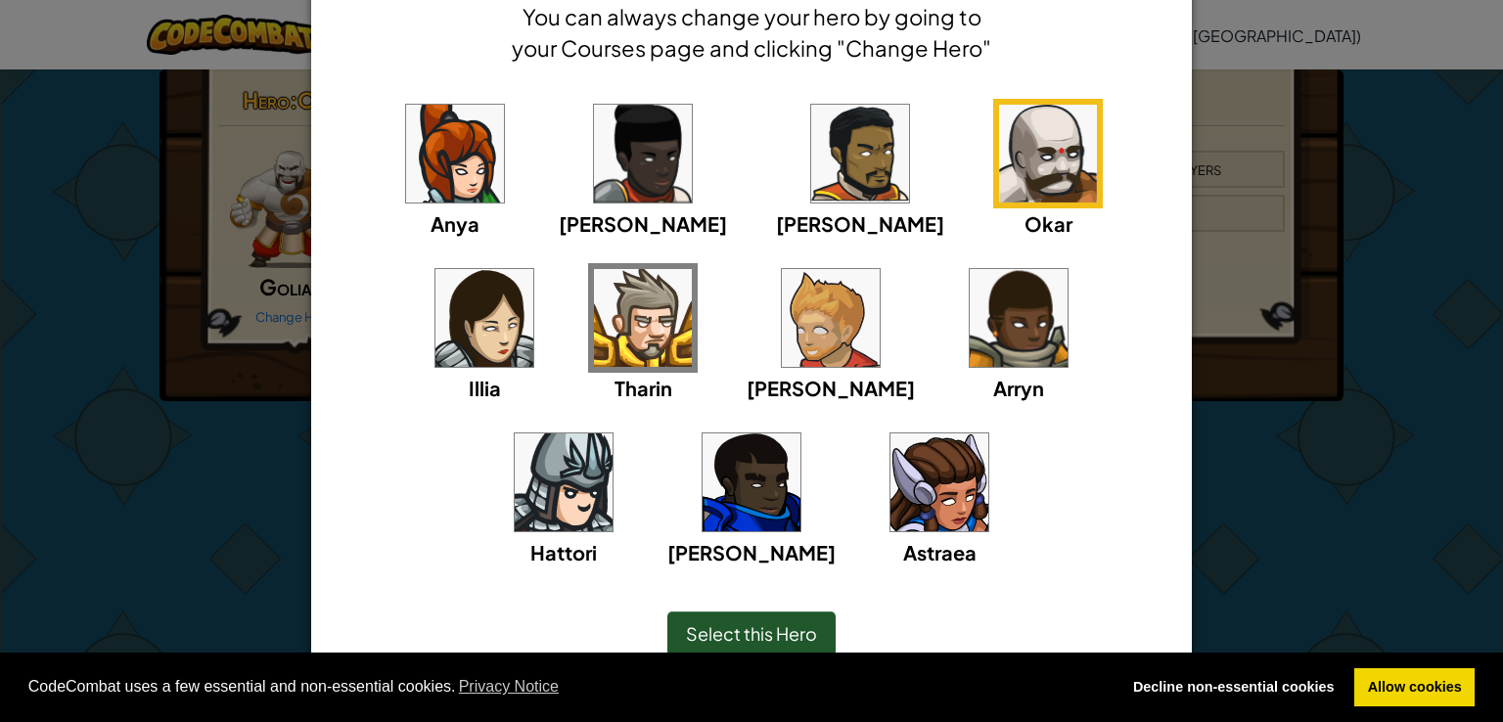
click at [782, 326] on img at bounding box center [831, 318] width 98 height 98
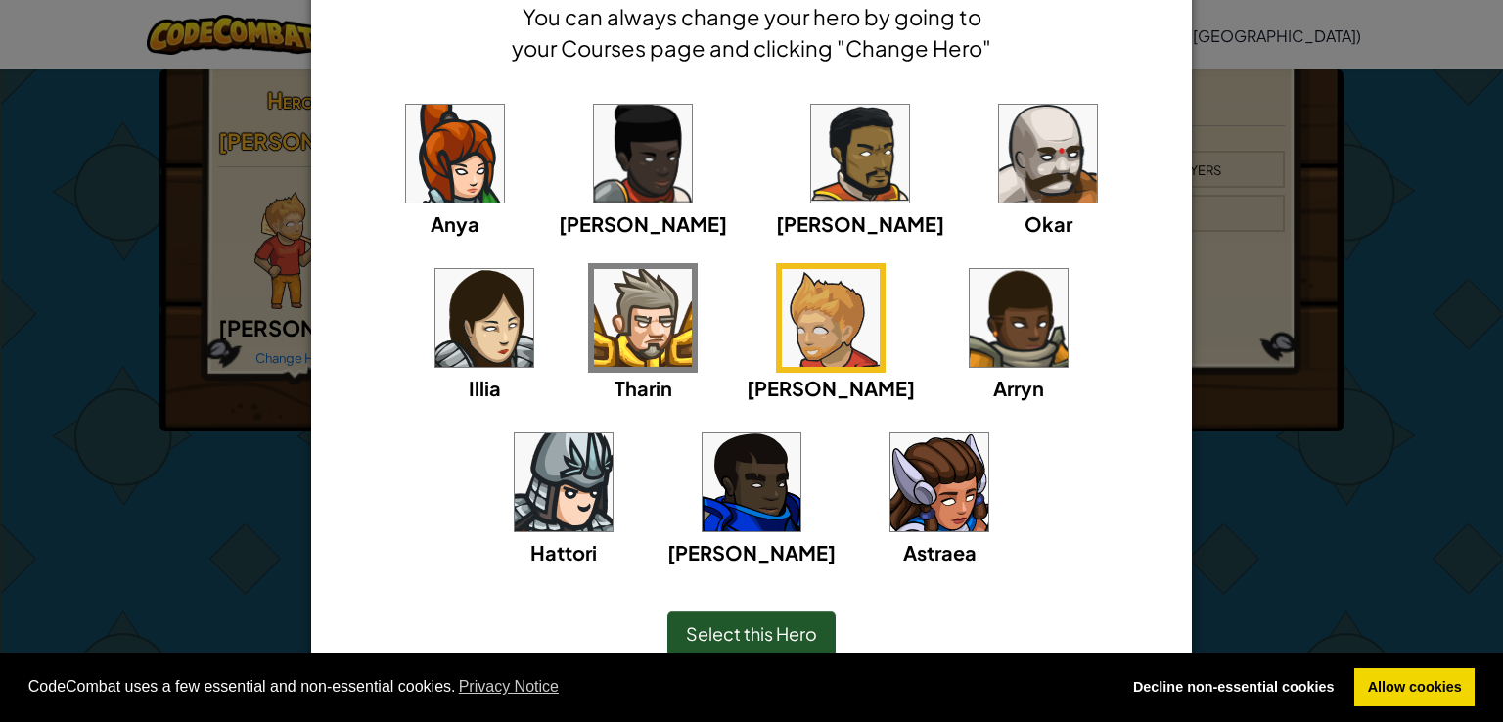
click at [970, 335] on img at bounding box center [1019, 318] width 98 height 98
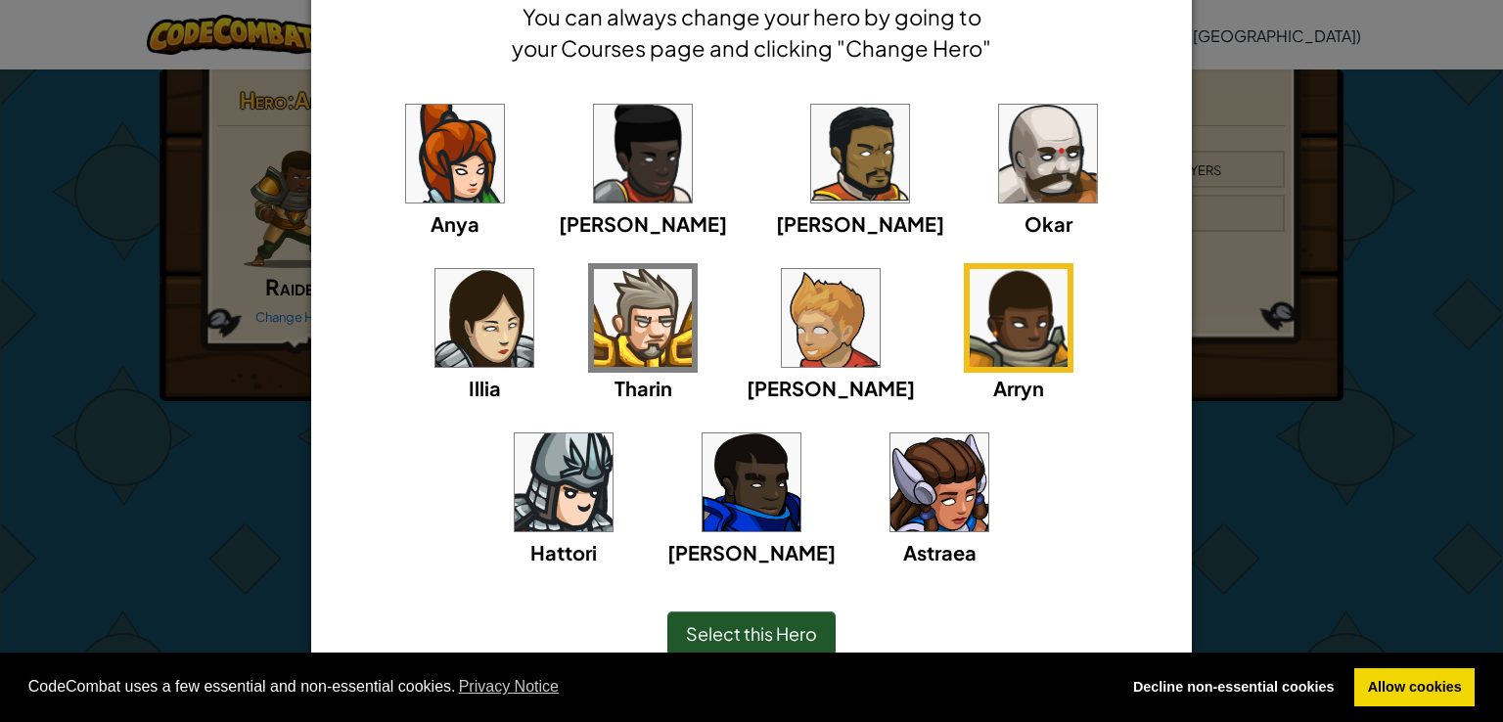
click at [731, 647] on div "Select this Hero" at bounding box center [751, 633] width 168 height 45
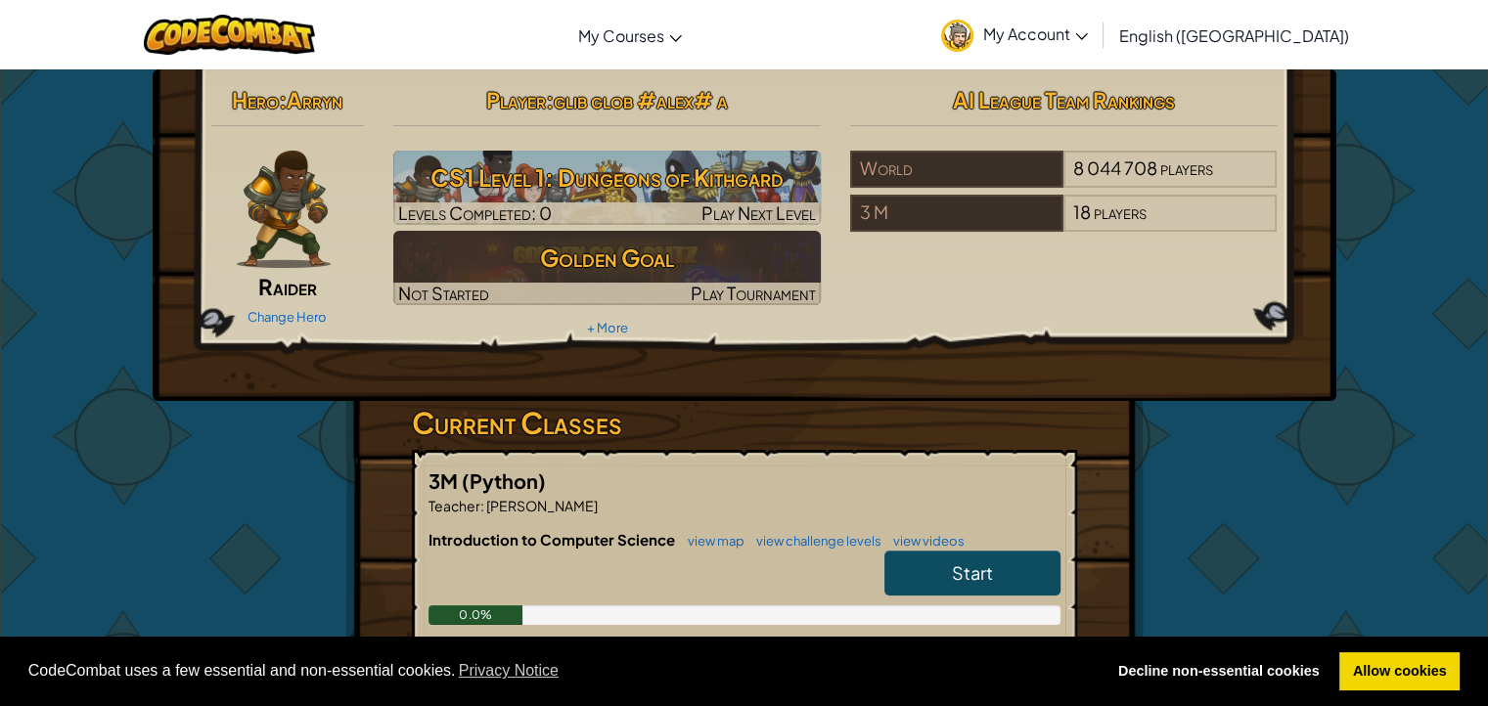
click at [258, 201] on img at bounding box center [284, 209] width 94 height 117
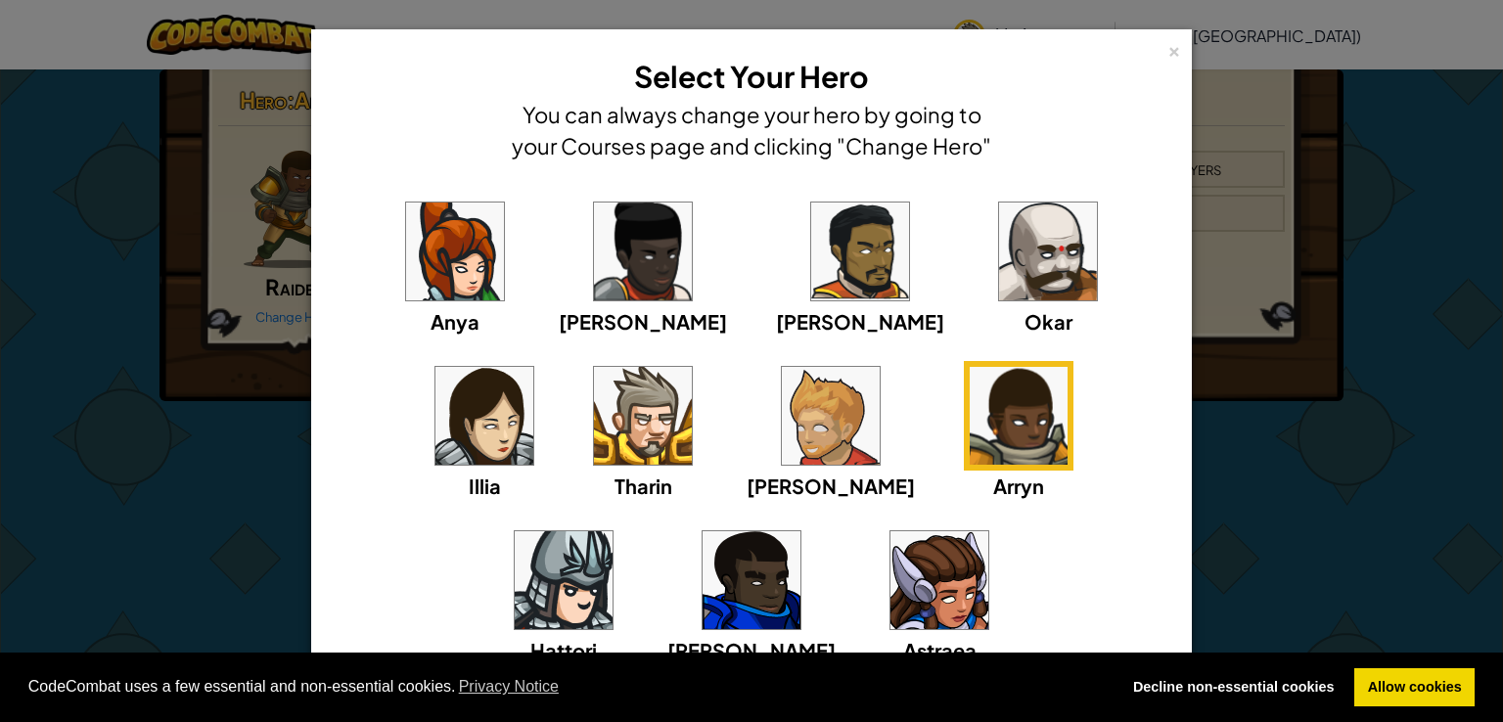
click at [999, 255] on img at bounding box center [1048, 252] width 98 height 98
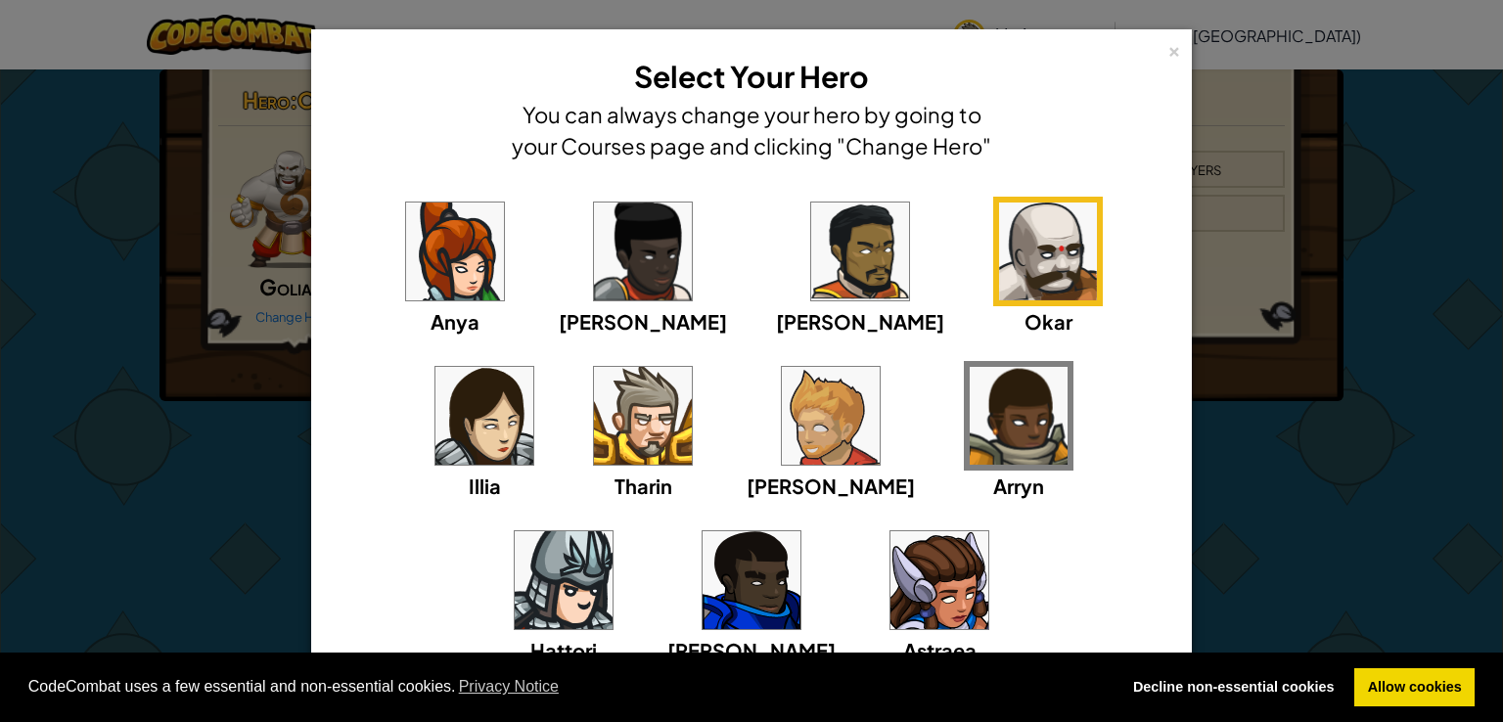
click at [311, 408] on div "× Select Your Hero You can always change your hero by going to your Courses pag…" at bounding box center [751, 421] width 881 height 785
click at [170, 404] on div "× Select Your Hero You can always change your hero by going to your Courses pag…" at bounding box center [751, 361] width 1503 height 722
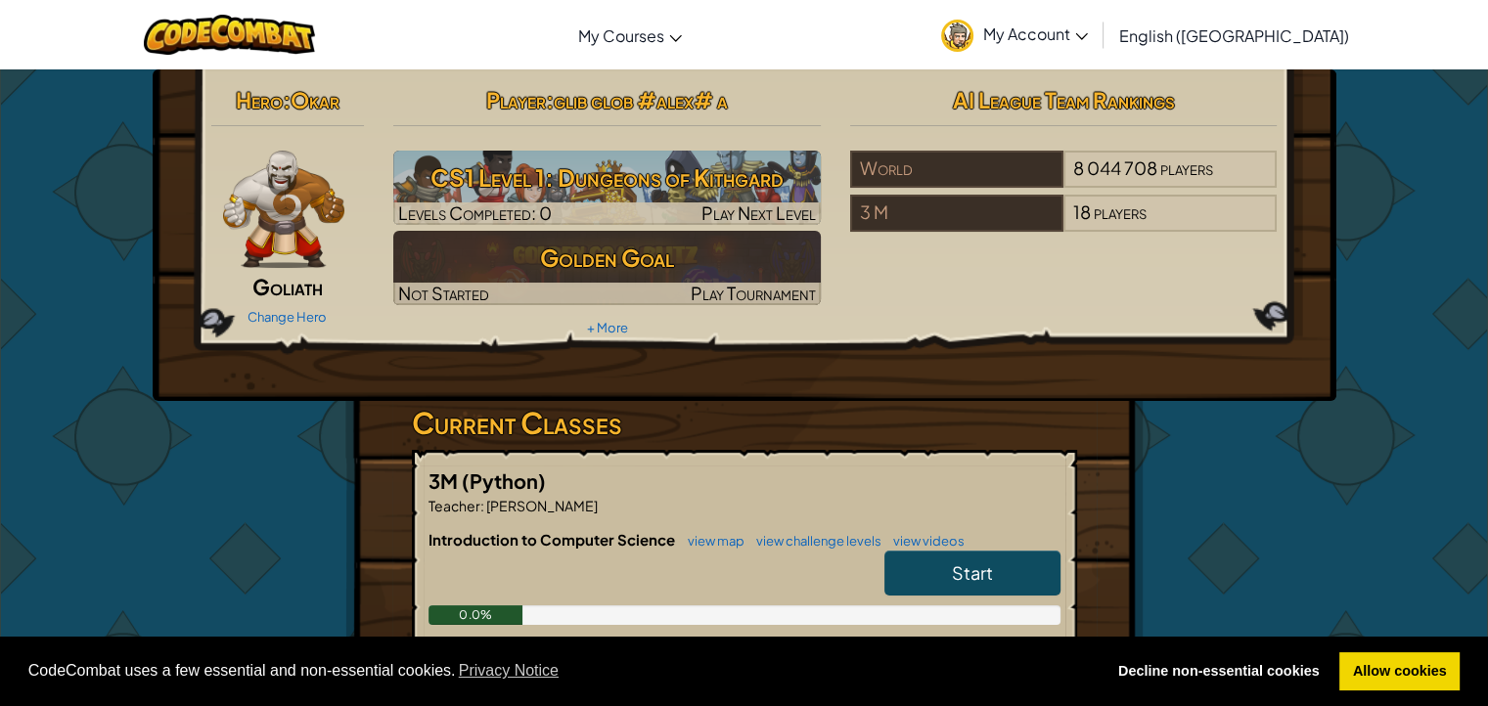
click at [247, 178] on img at bounding box center [284, 209] width 122 height 117
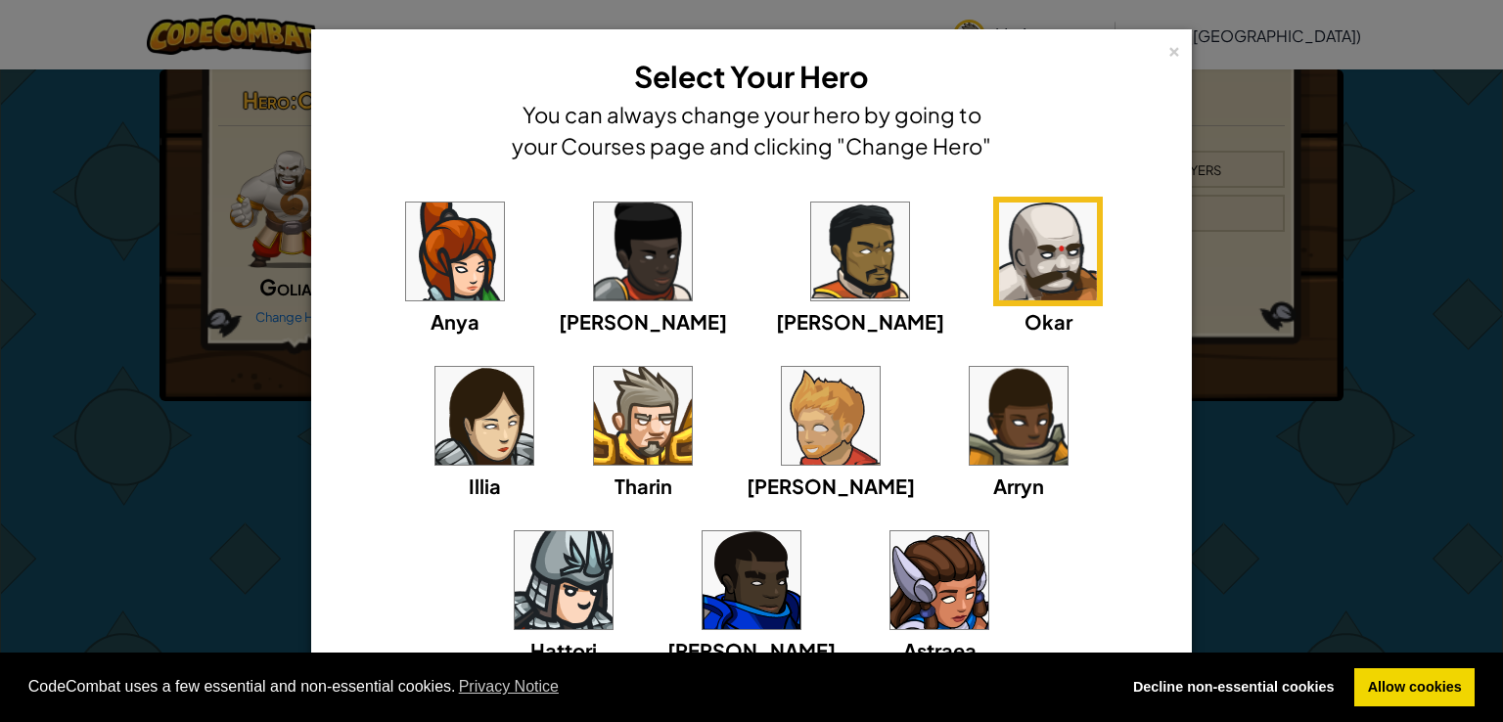
click at [594, 388] on img at bounding box center [643, 416] width 98 height 98
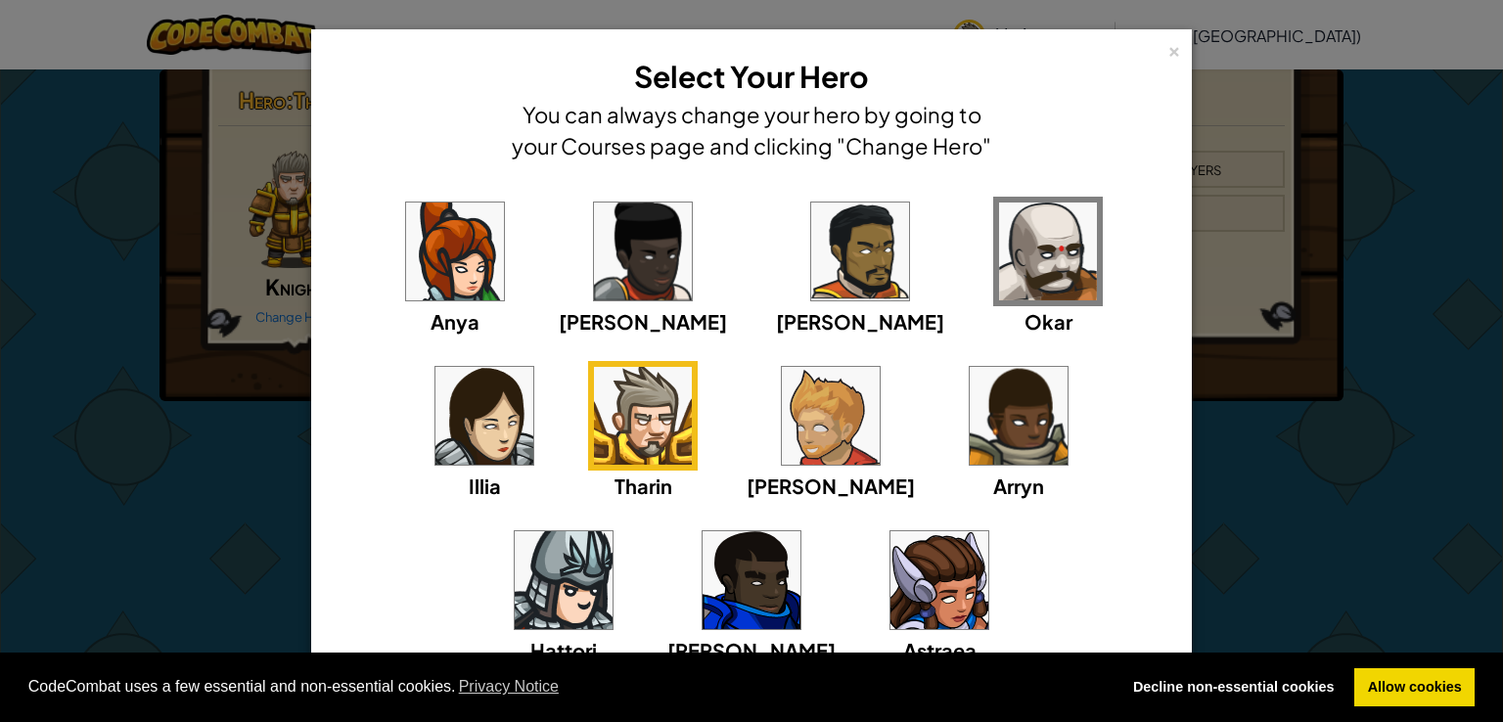
click at [218, 439] on div "× Select Your Hero You can always change your hero by going to your Courses pag…" at bounding box center [751, 361] width 1503 height 722
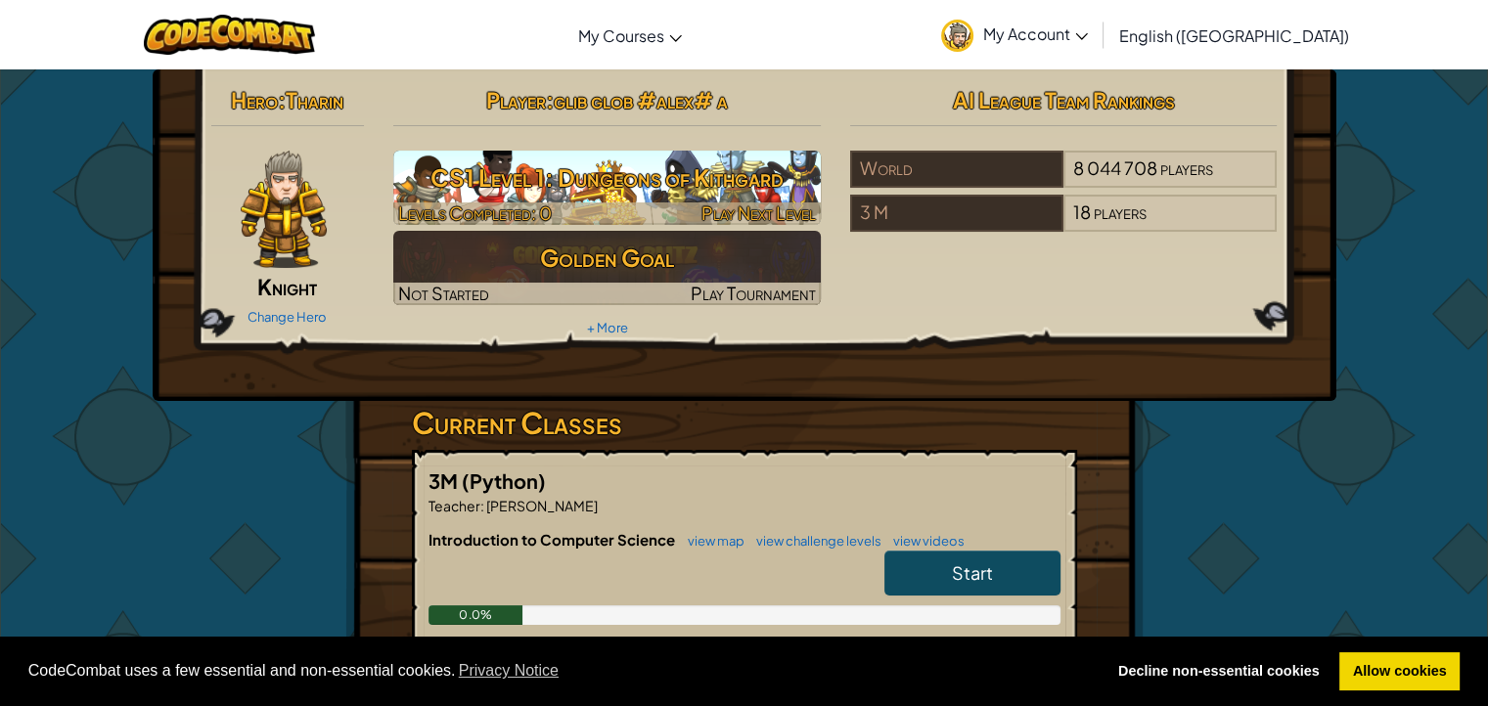
click at [967, 587] on link "Start" at bounding box center [972, 573] width 176 height 45
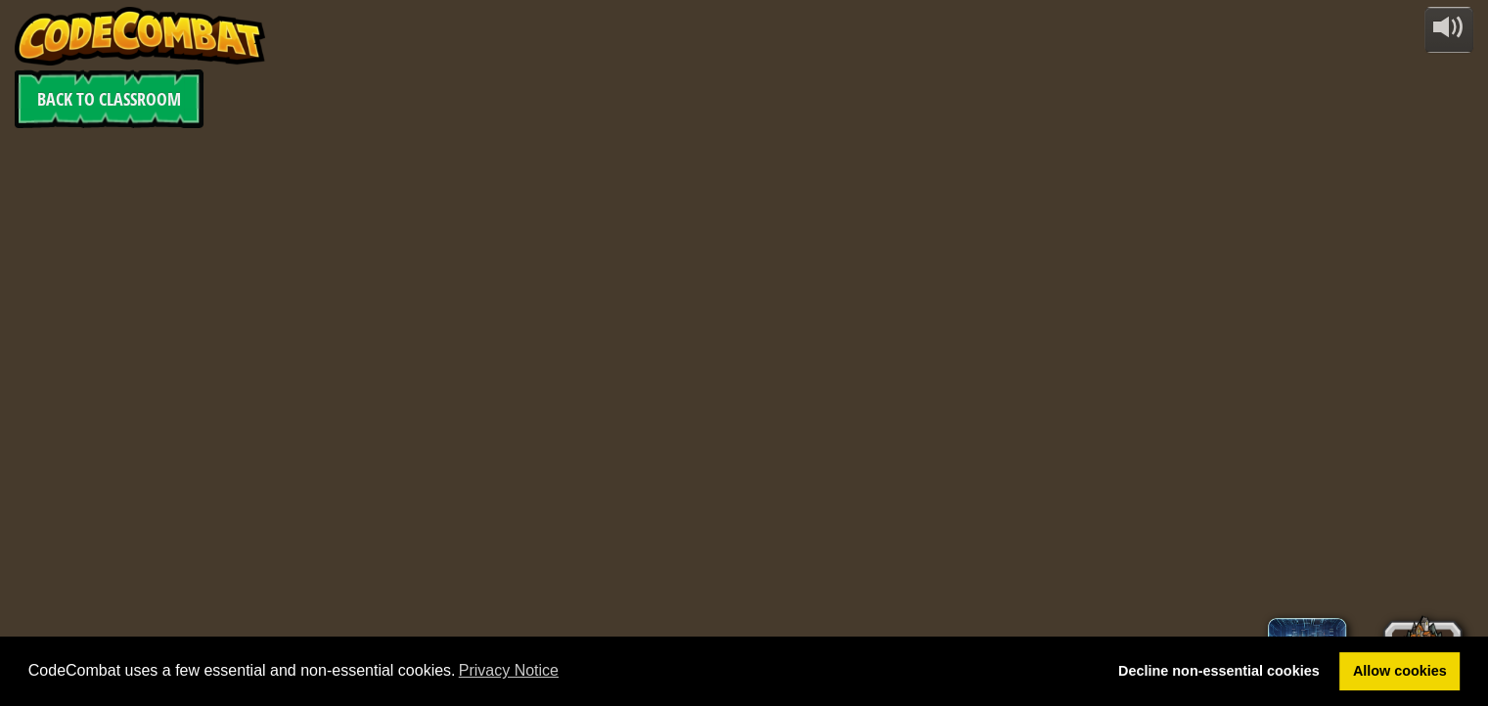
click at [939, 567] on div "powered by Back to Classroom 0 Level 1 Glib glob #alex#A English ([GEOGRAPHIC_D…" at bounding box center [744, 353] width 1488 height 706
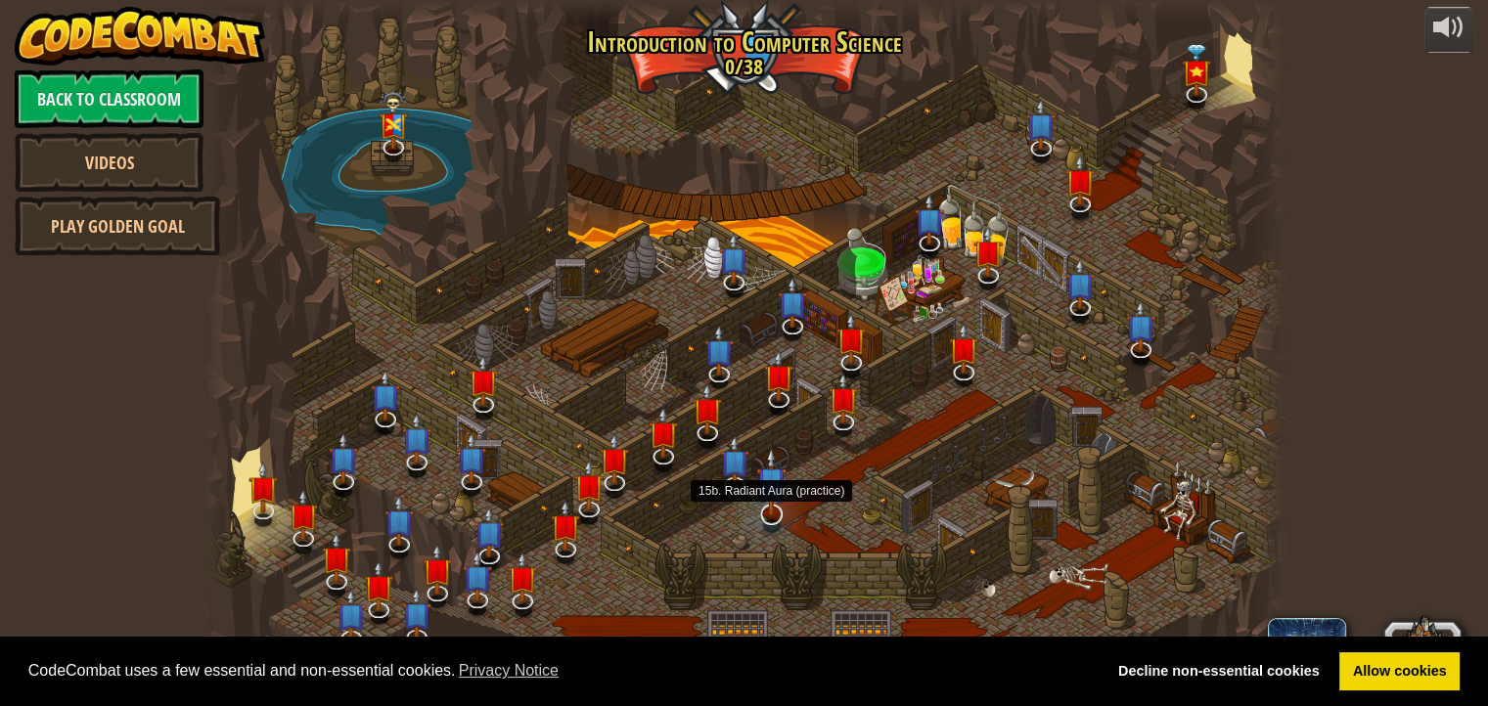
click at [1209, 695] on div "CodeCombat uses a few essential and non-essential cookies. Privacy Notice Decli…" at bounding box center [744, 672] width 1488 height 70
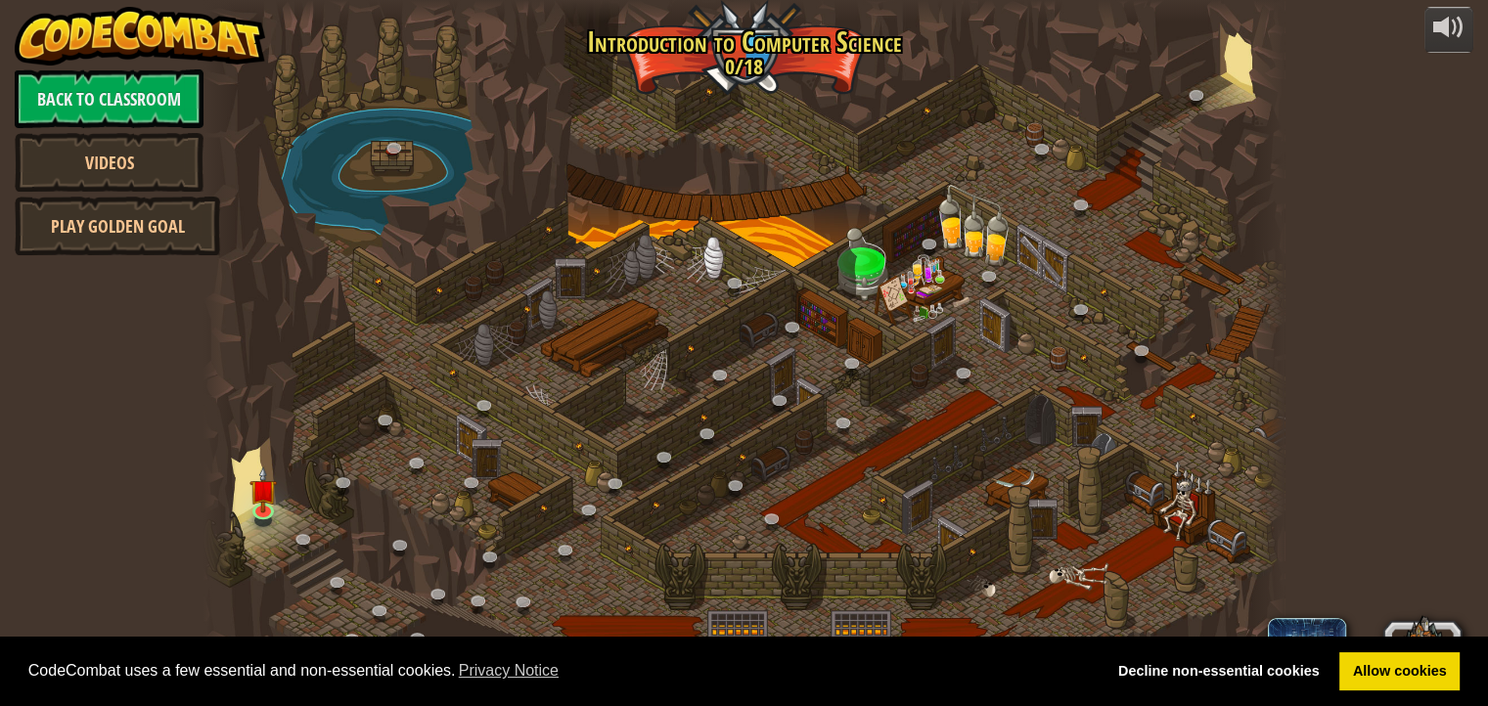
click at [1183, 693] on div "CodeCombat uses a few essential and non-essential cookies. Privacy Notice Decli…" at bounding box center [744, 672] width 1488 height 70
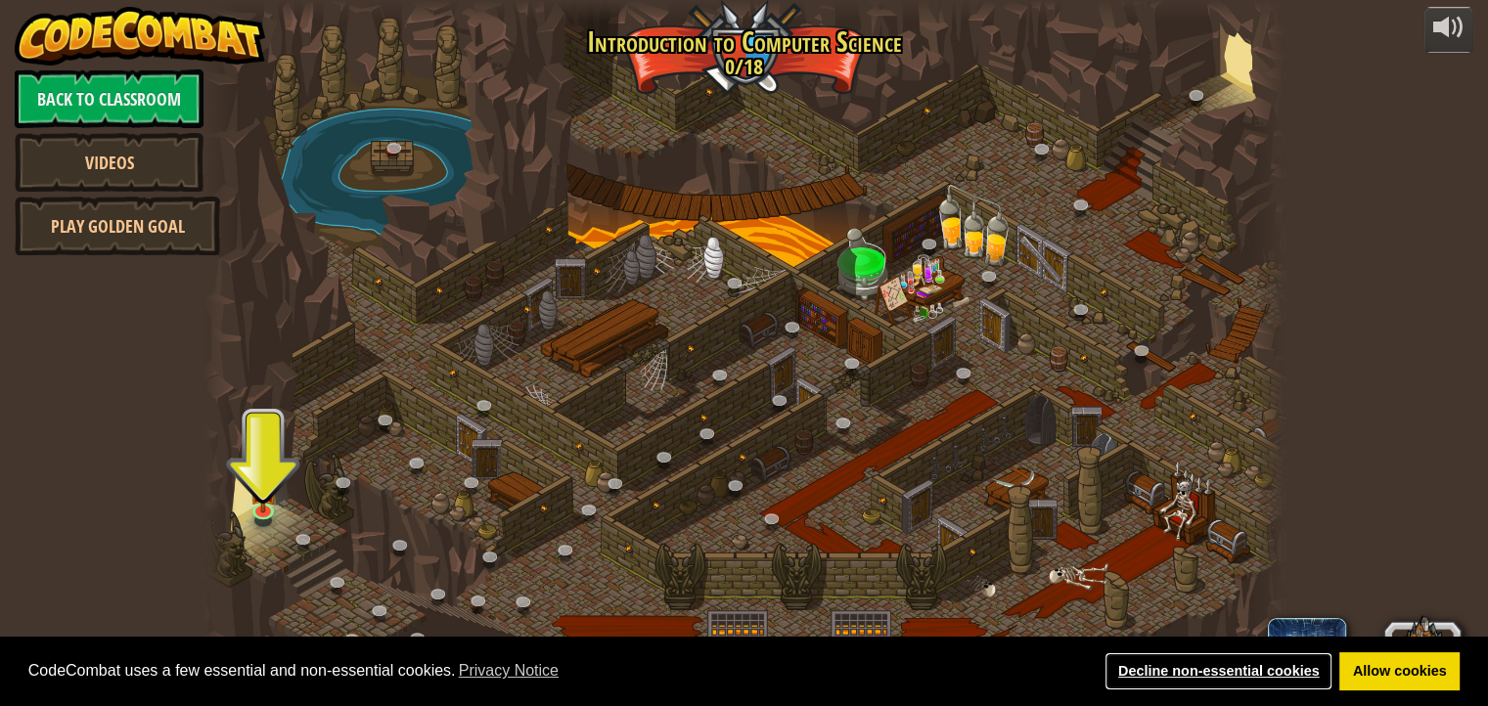
click at [1166, 670] on link "Decline non-essential cookies" at bounding box center [1219, 672] width 228 height 39
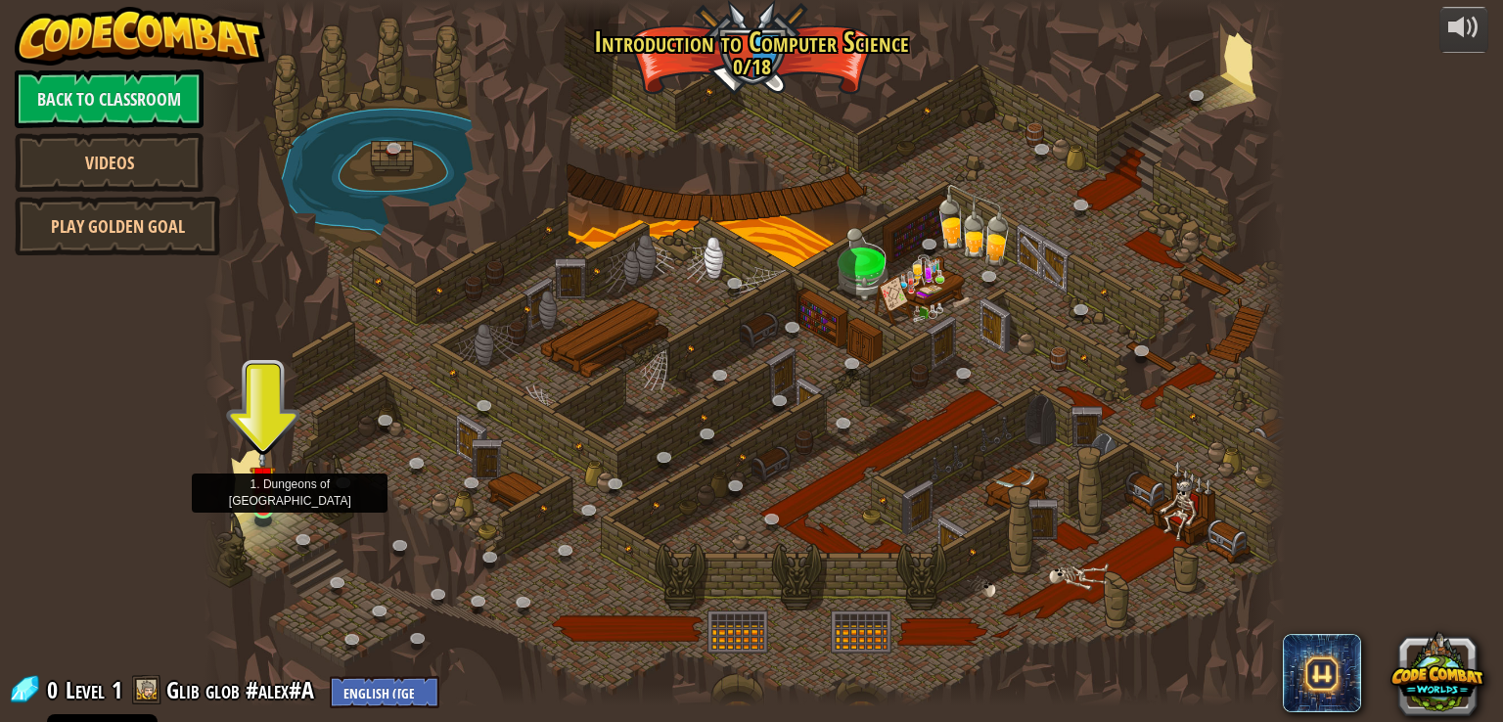
click at [264, 493] on img at bounding box center [262, 479] width 26 height 62
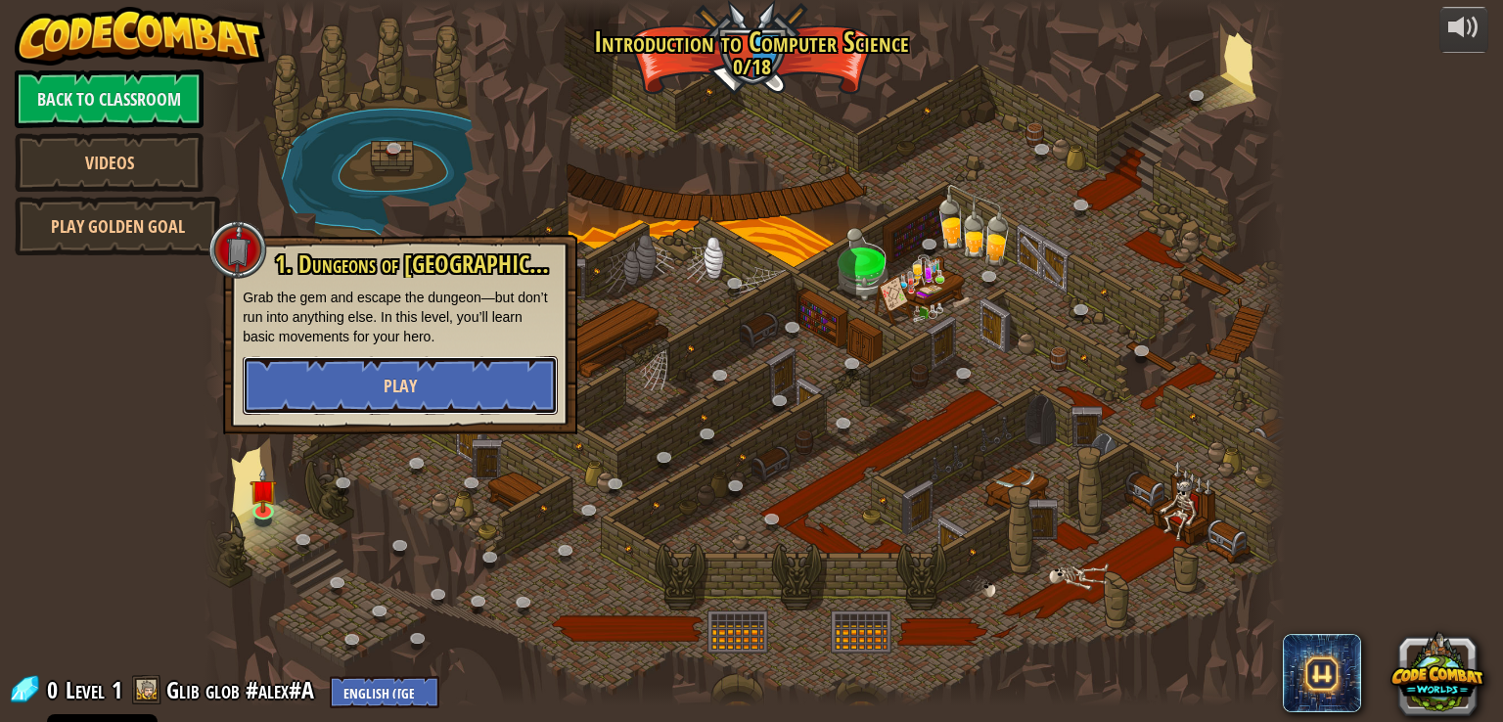
click at [325, 375] on button "Play" at bounding box center [400, 385] width 315 height 59
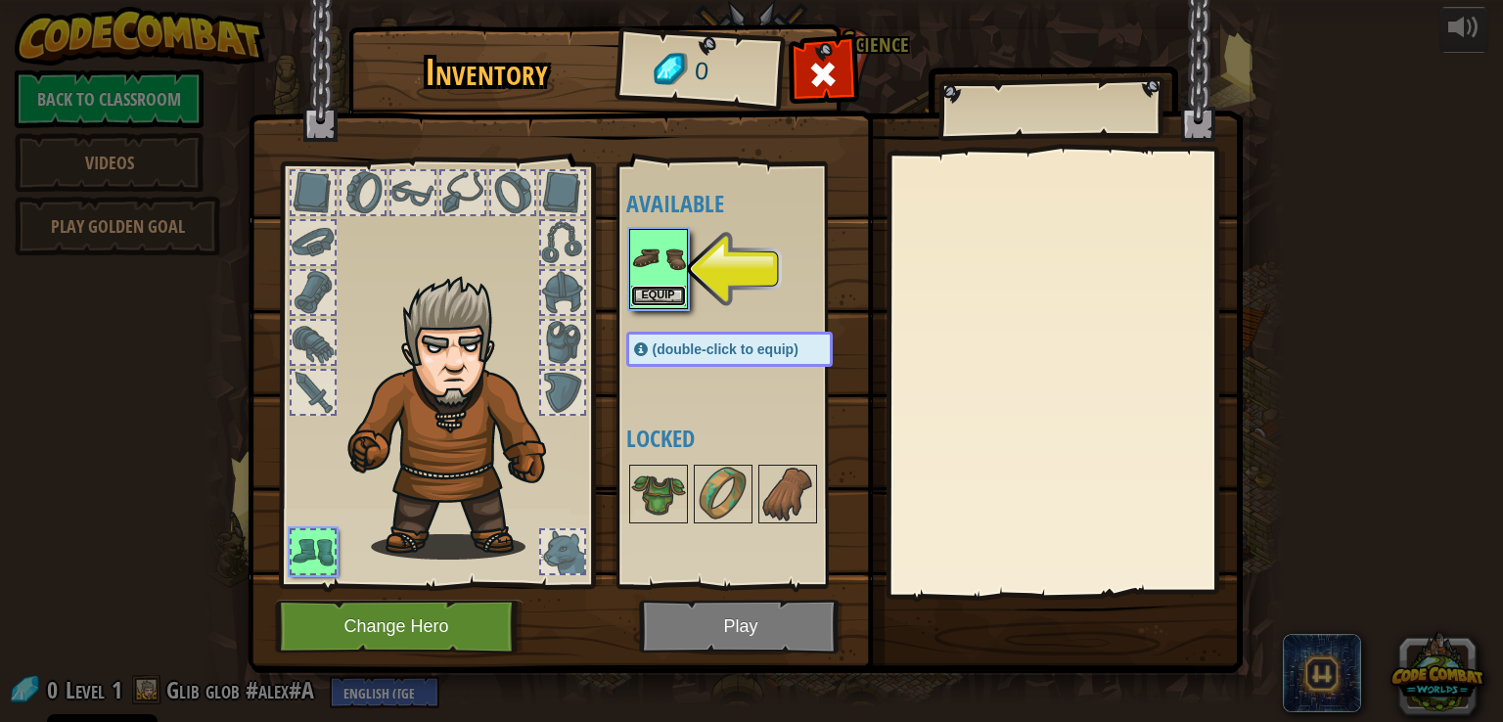
click at [655, 296] on button "Equip" at bounding box center [658, 296] width 55 height 21
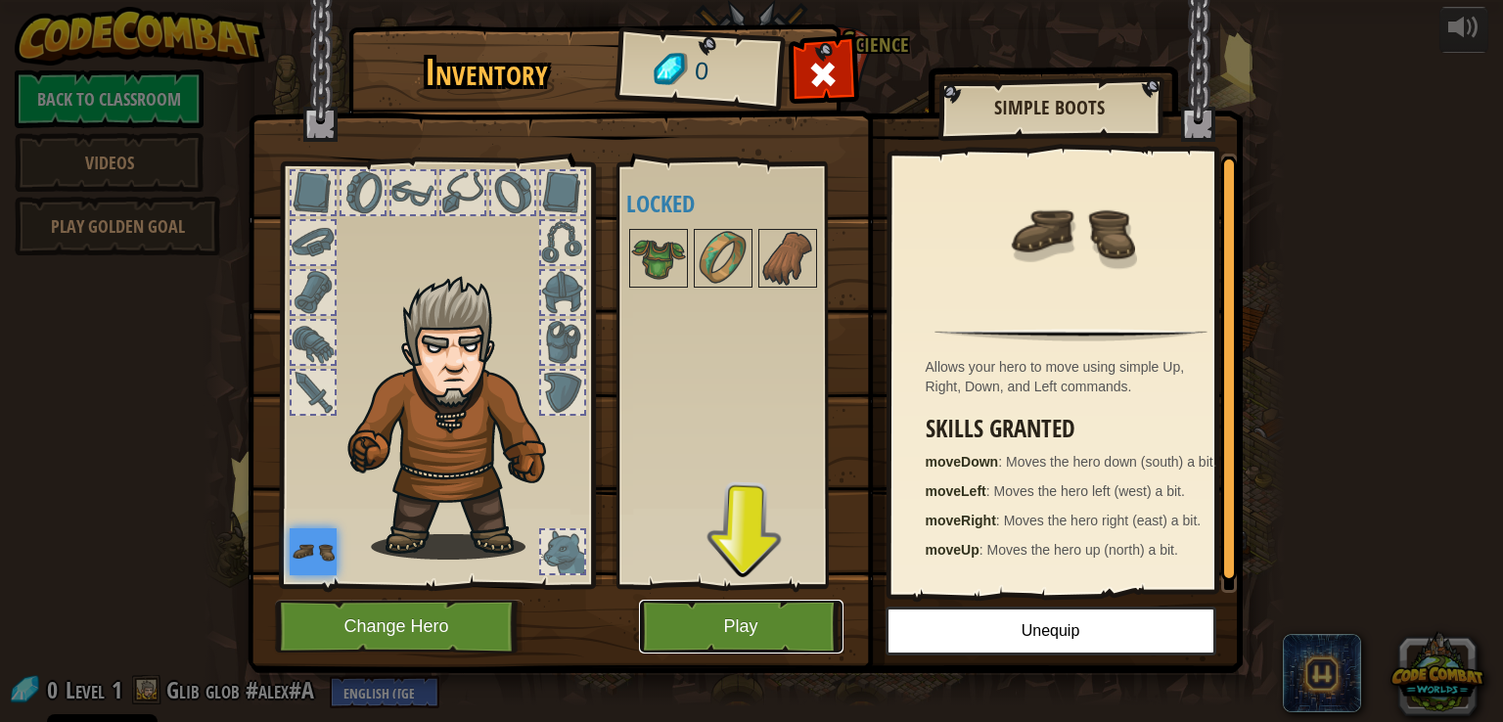
click at [693, 622] on button "Play" at bounding box center [741, 627] width 204 height 54
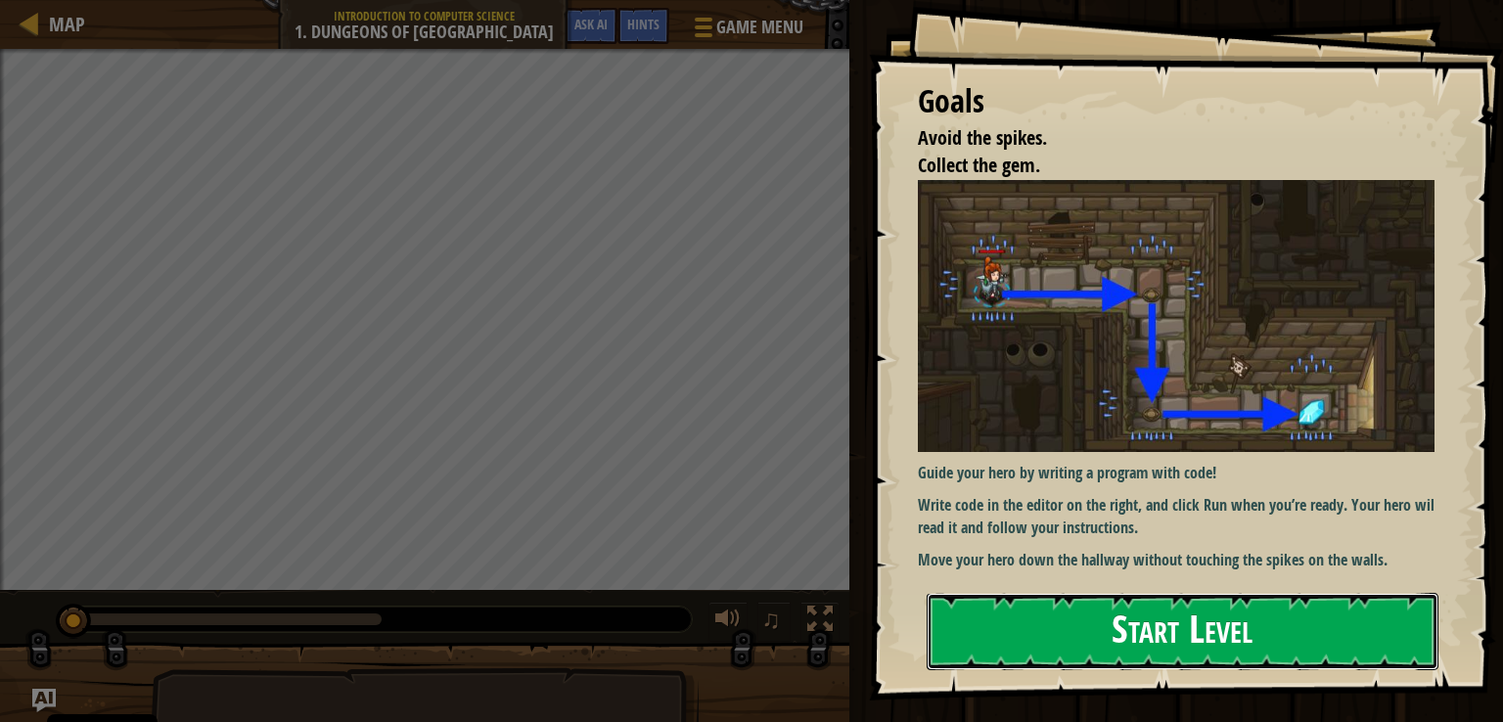
click at [994, 623] on button "Start Level" at bounding box center [1183, 631] width 512 height 77
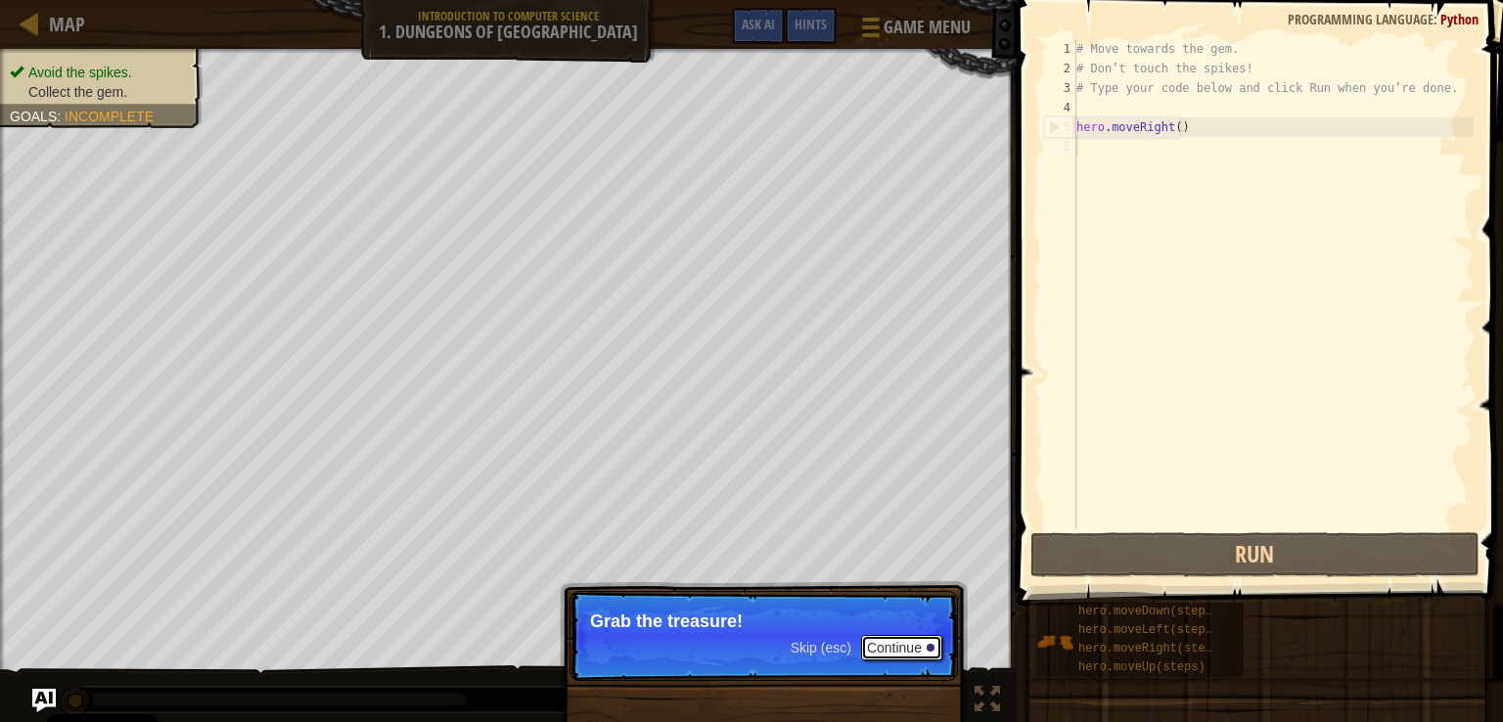
drag, startPoint x: 901, startPoint y: 658, endPoint x: 892, endPoint y: 646, distance: 15.5
click at [899, 658] on button "Continue" at bounding box center [901, 647] width 81 height 25
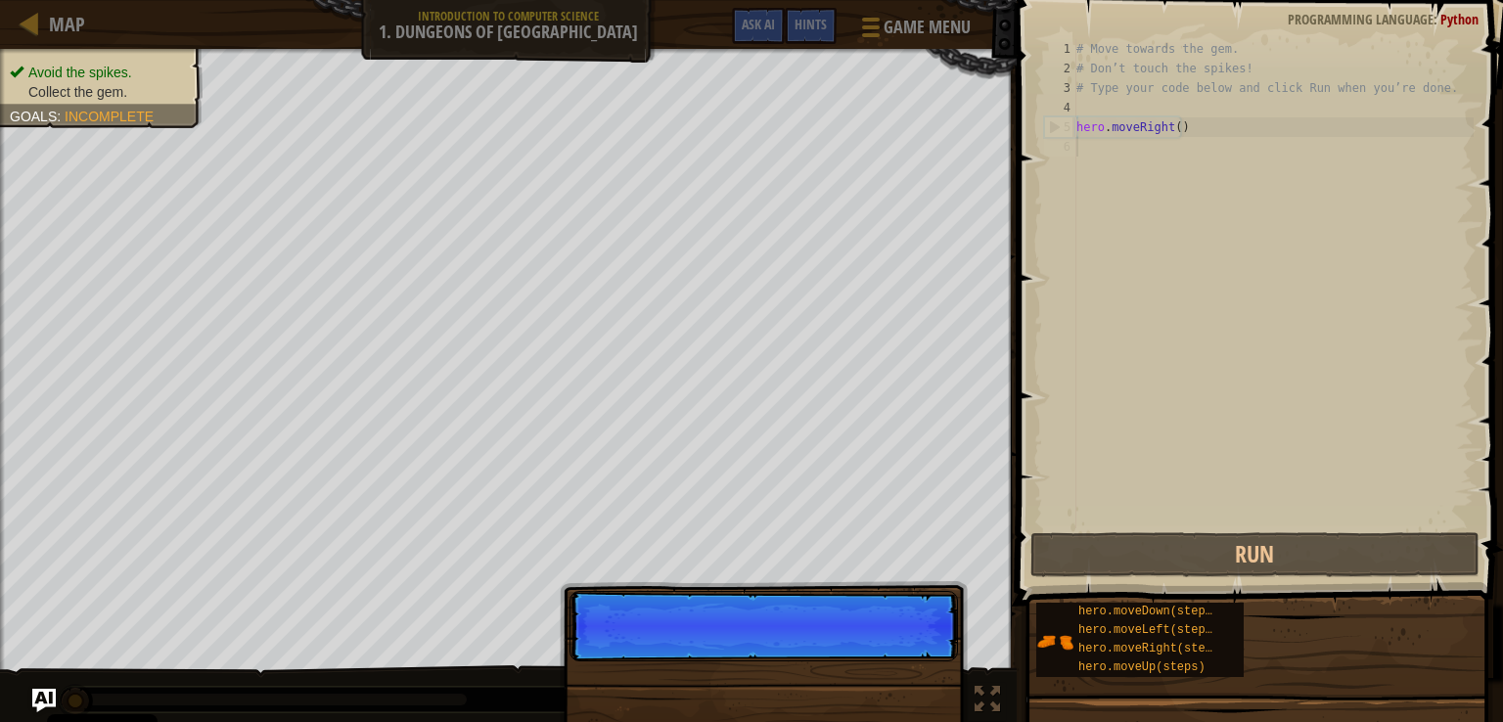
scroll to position [9, 0]
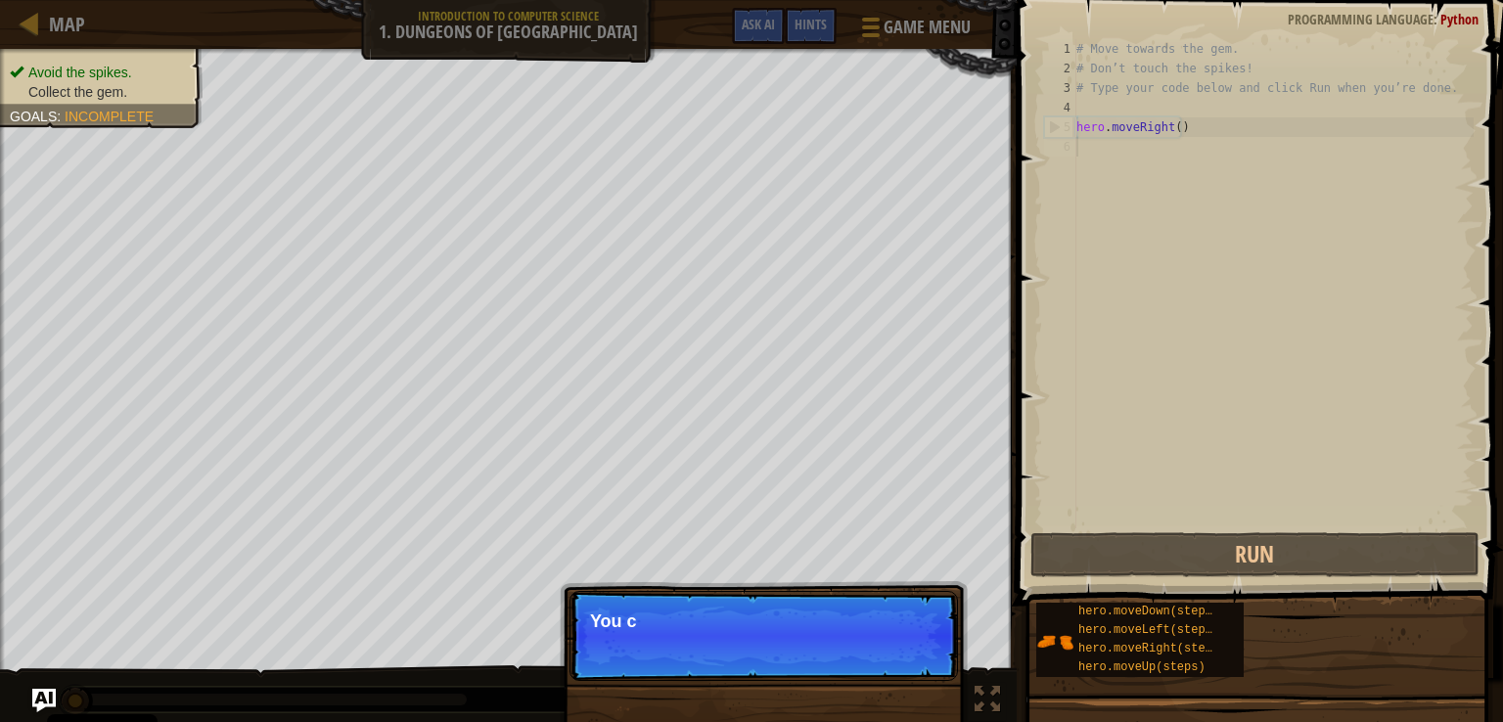
click at [892, 643] on p "Skip (esc) Continue You c" at bounding box center [763, 636] width 388 height 90
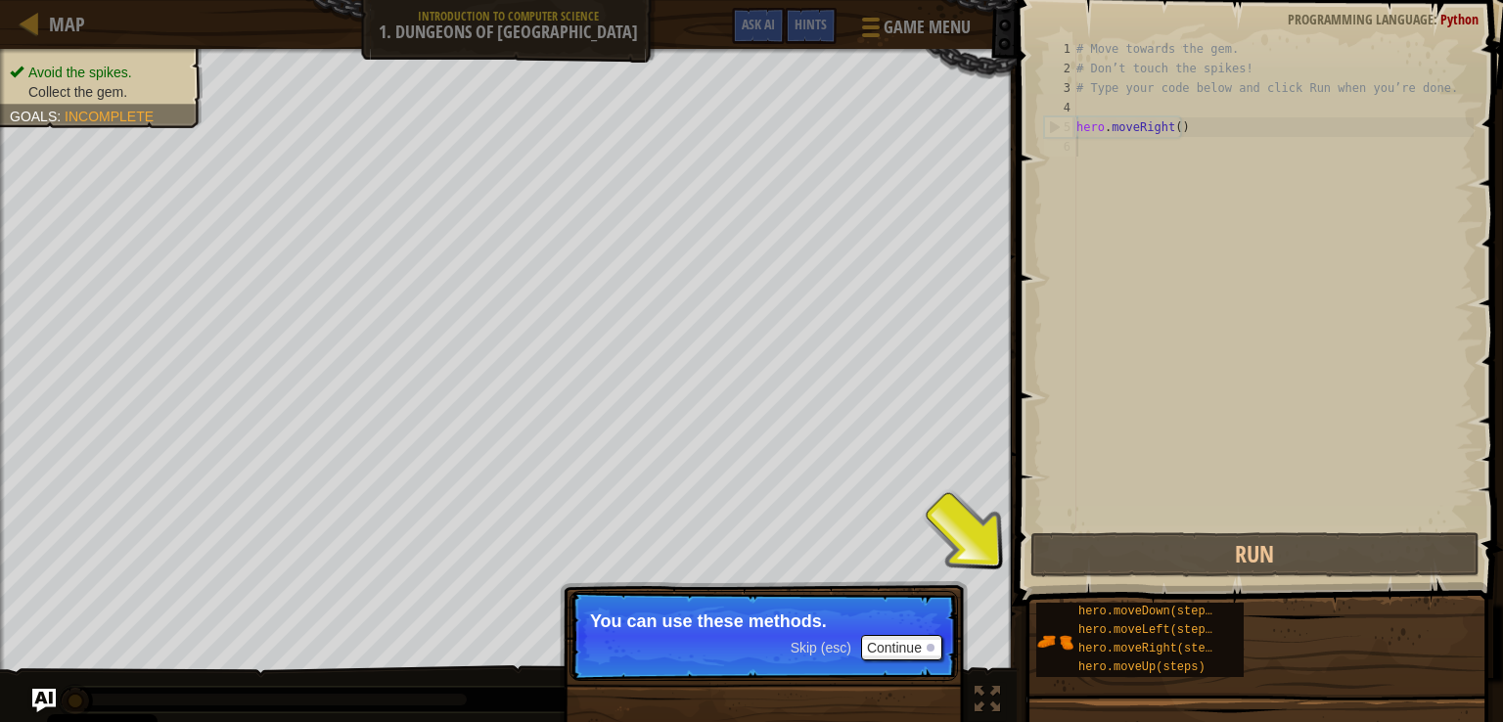
click at [850, 613] on p "You can use these methods." at bounding box center [763, 621] width 347 height 20
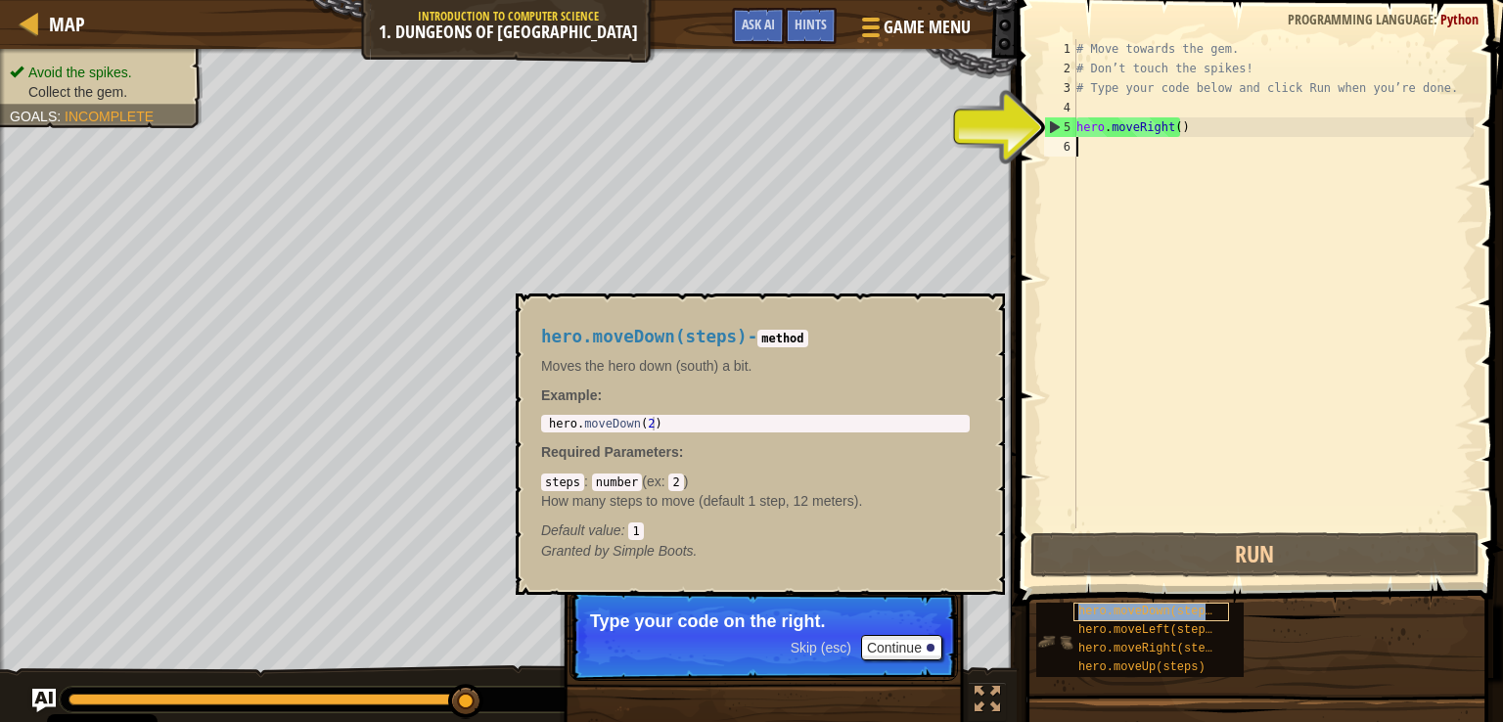
click at [1213, 611] on div "hero.moveDown(steps)" at bounding box center [1151, 612] width 156 height 19
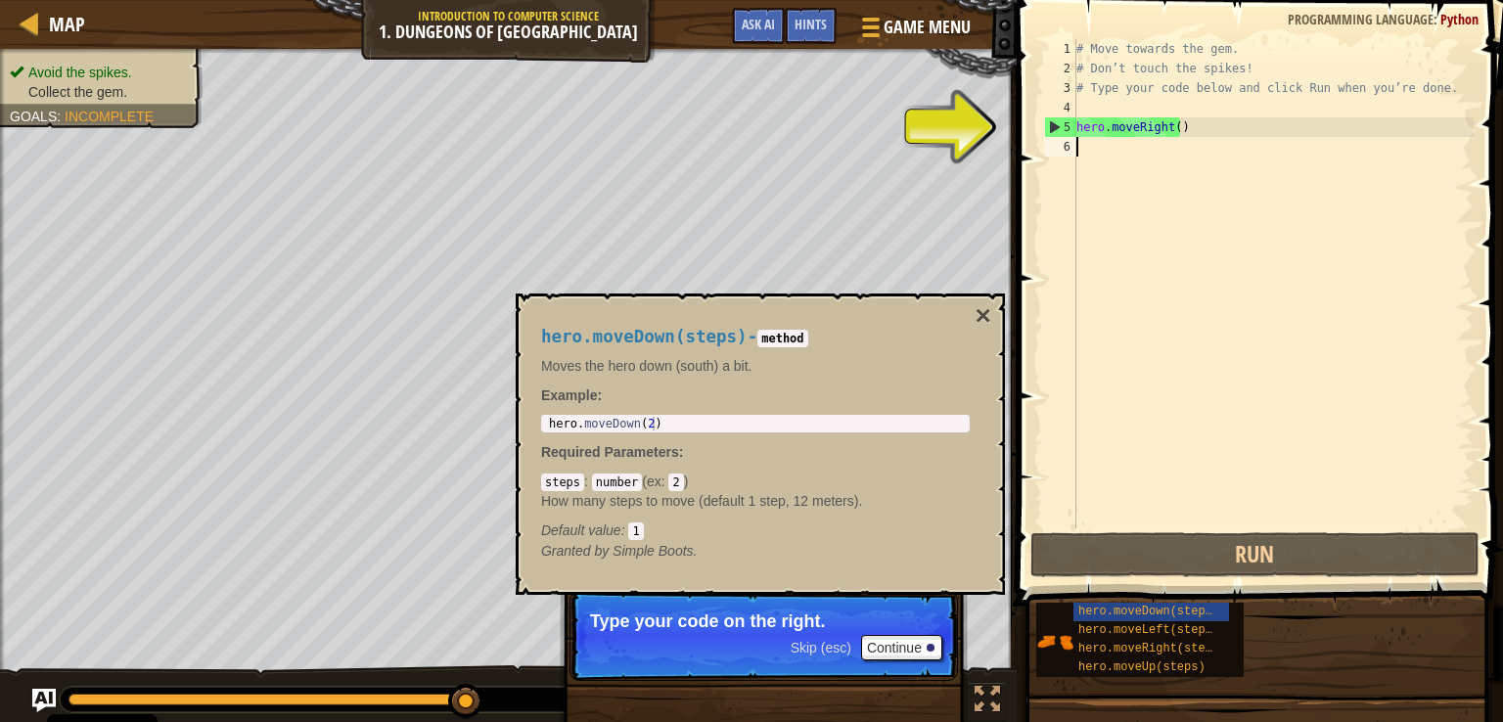
click at [1076, 151] on div "# Move towards the gem. # Don’t touch the spikes! # Type your code below and cl…" at bounding box center [1272, 303] width 401 height 528
click at [1076, 151] on div "6" at bounding box center [1060, 147] width 32 height 20
click at [975, 321] on button "×" at bounding box center [983, 315] width 16 height 27
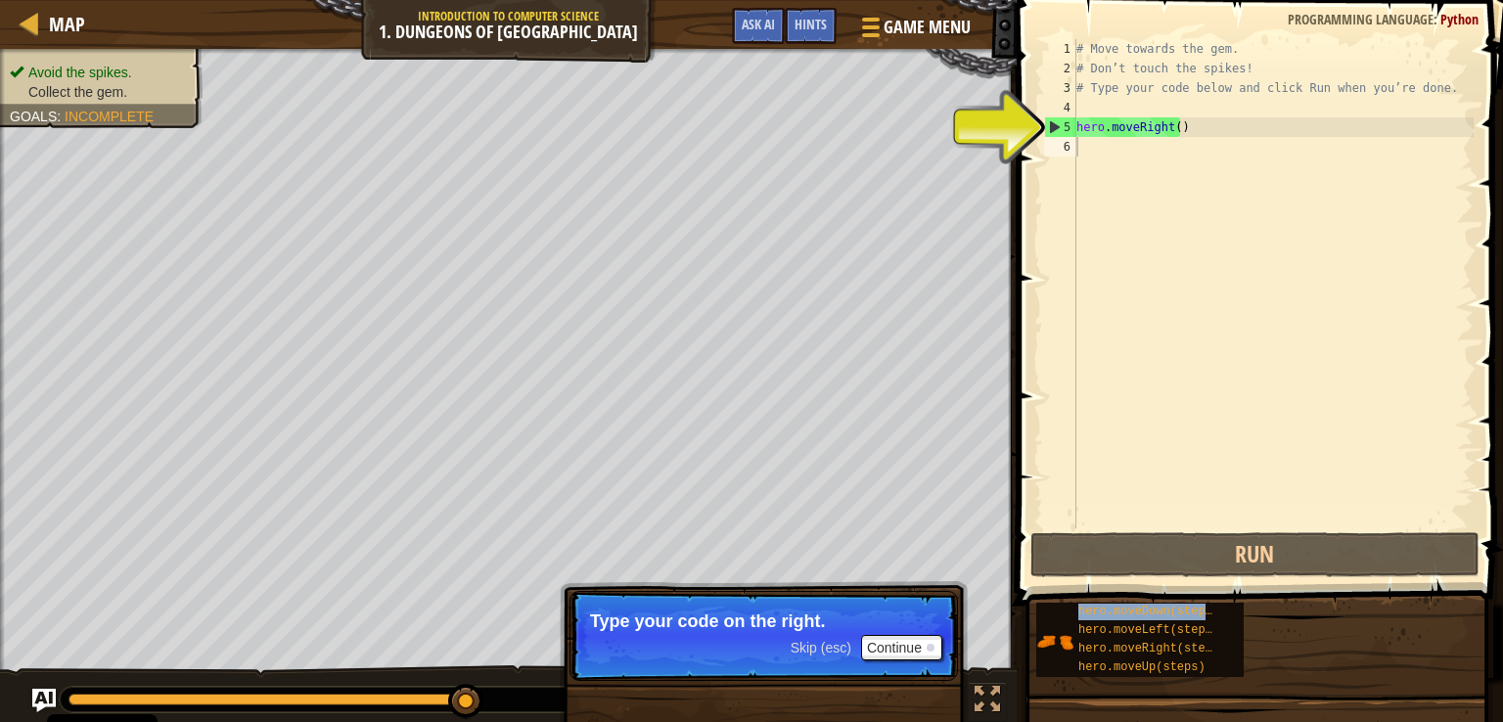
copy span "hero.moveDown(steps)"
click at [1104, 172] on div "# Move towards the gem. # Don’t touch the spikes! # Type your code below and cl…" at bounding box center [1272, 303] width 401 height 528
click at [1092, 152] on div "# Move towards the gem. # Don’t touch the spikes! # Type your code below and cl…" at bounding box center [1272, 303] width 401 height 528
paste textarea "hero.moveDown(steps)"
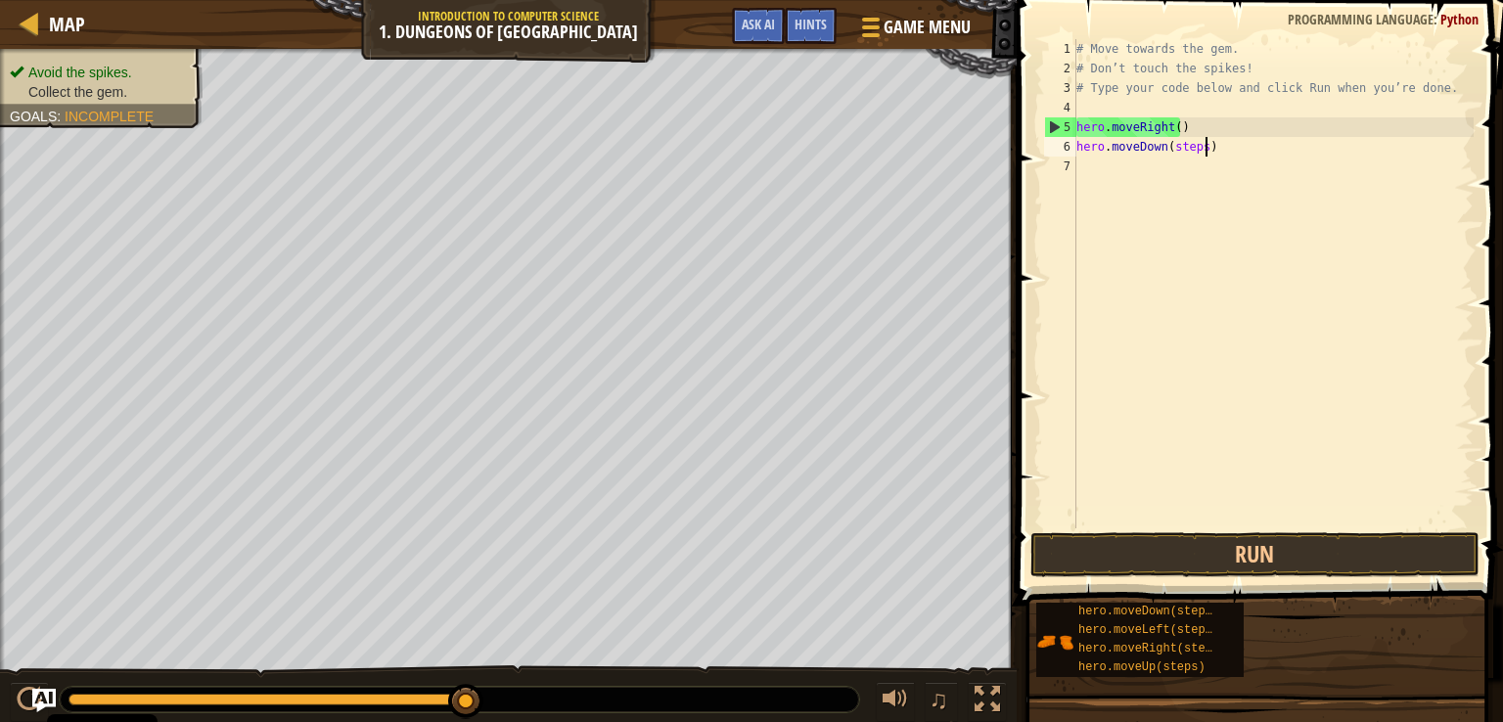
type textarea "hero.moveDown(steps)"
drag, startPoint x: 1089, startPoint y: 153, endPoint x: 1099, endPoint y: 172, distance: 21.9
click at [1094, 161] on div "# Move towards the gem. # Don’t touch the spikes! # Type your code below and cl…" at bounding box center [1272, 303] width 401 height 528
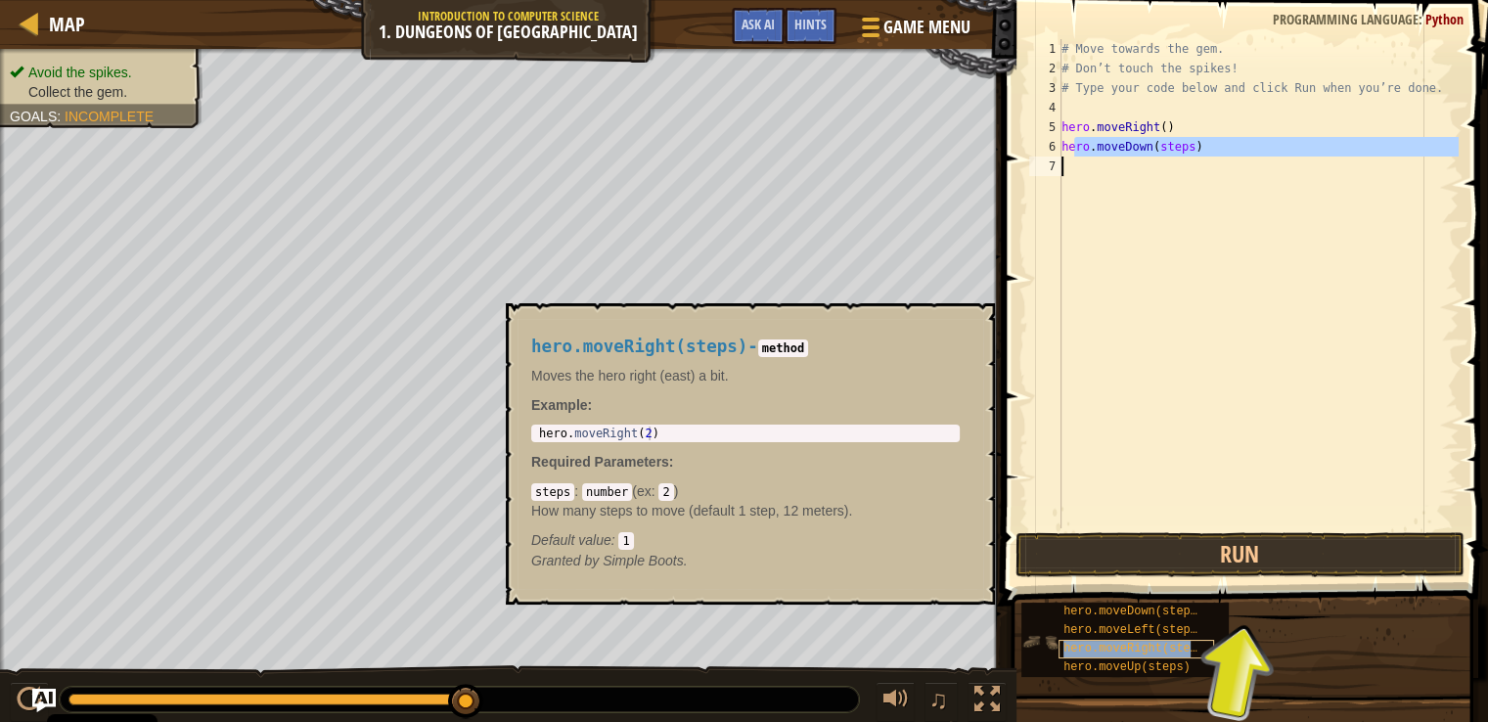
click at [1204, 643] on div "hero.moveRight(steps)" at bounding box center [1137, 649] width 156 height 19
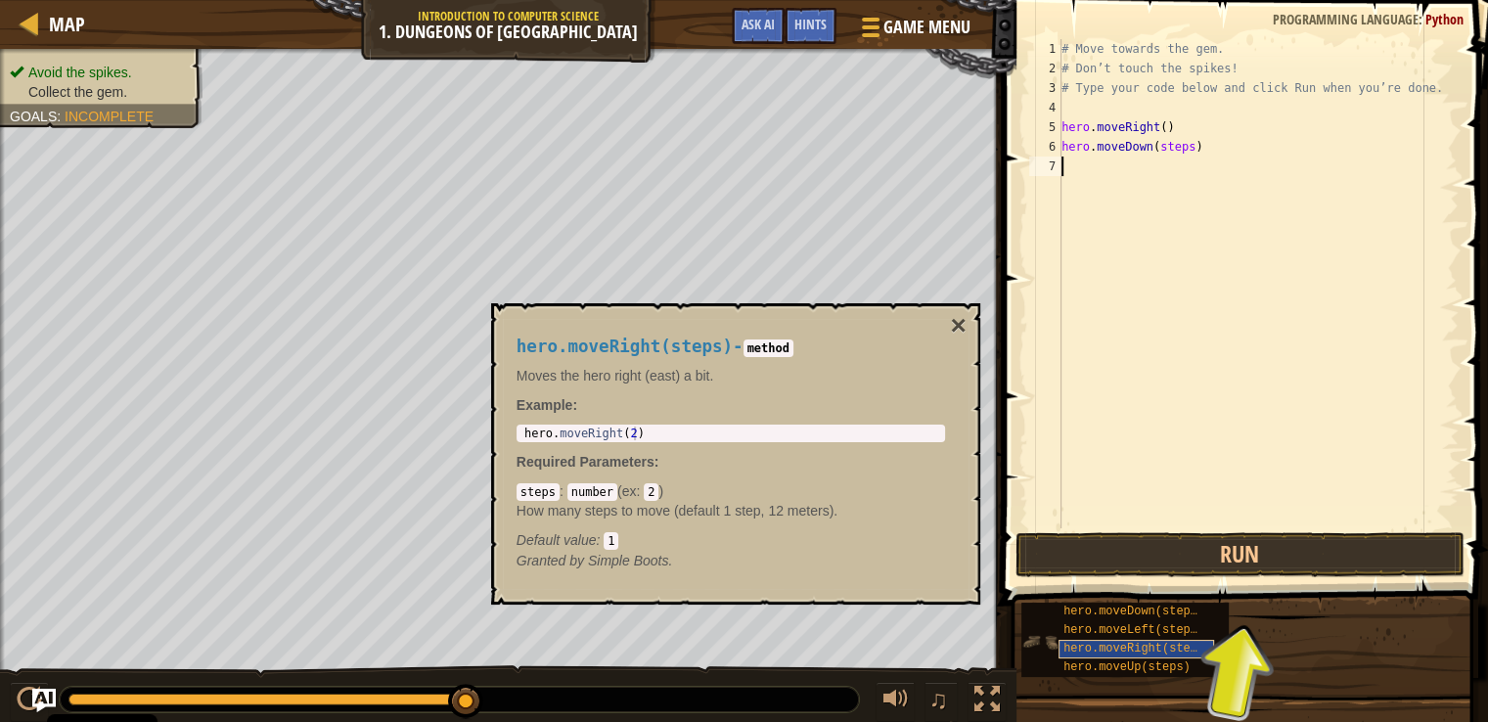
paste textarea "hero.moveDown(steps)"
type textarea "h"
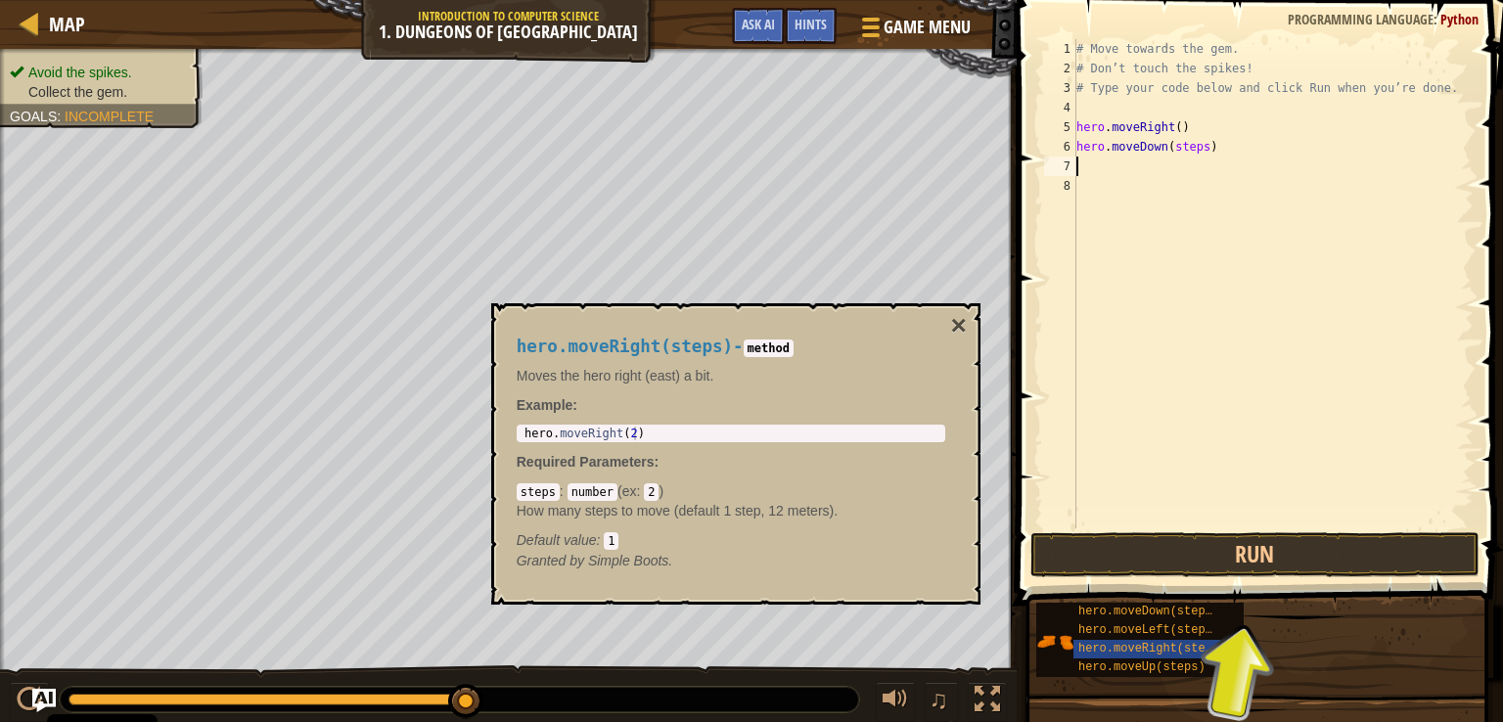
paste textarea "hero.moveDown(steps)"
type textarea "hero.moveDown(steps)"
drag, startPoint x: 1114, startPoint y: 526, endPoint x: 1107, endPoint y: 556, distance: 30.1
click at [1115, 526] on div "# Move towards the gem. # Don’t touch the spikes! # Type your code below and cl…" at bounding box center [1272, 303] width 401 height 528
click at [1107, 558] on button "Run" at bounding box center [1254, 554] width 449 height 45
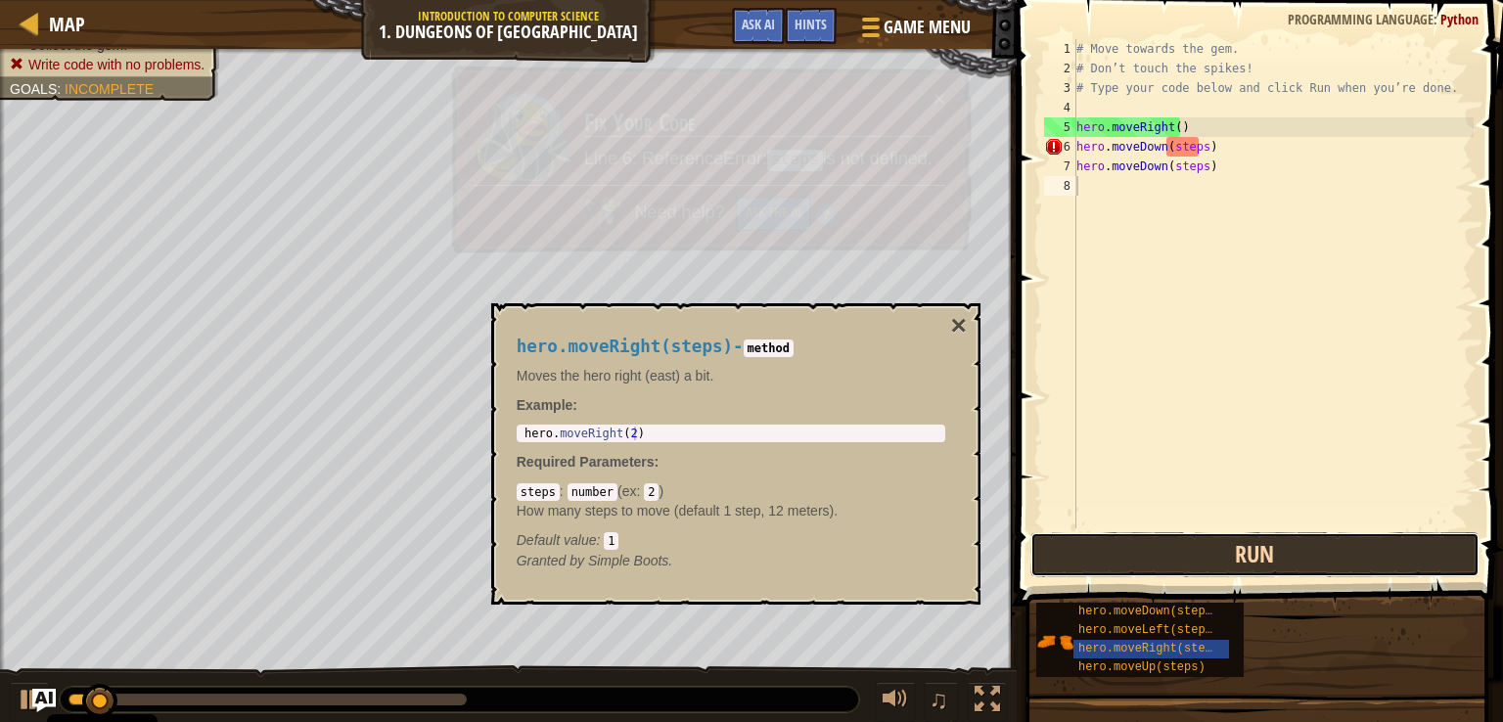
click at [1106, 559] on button "Run" at bounding box center [1254, 554] width 449 height 45
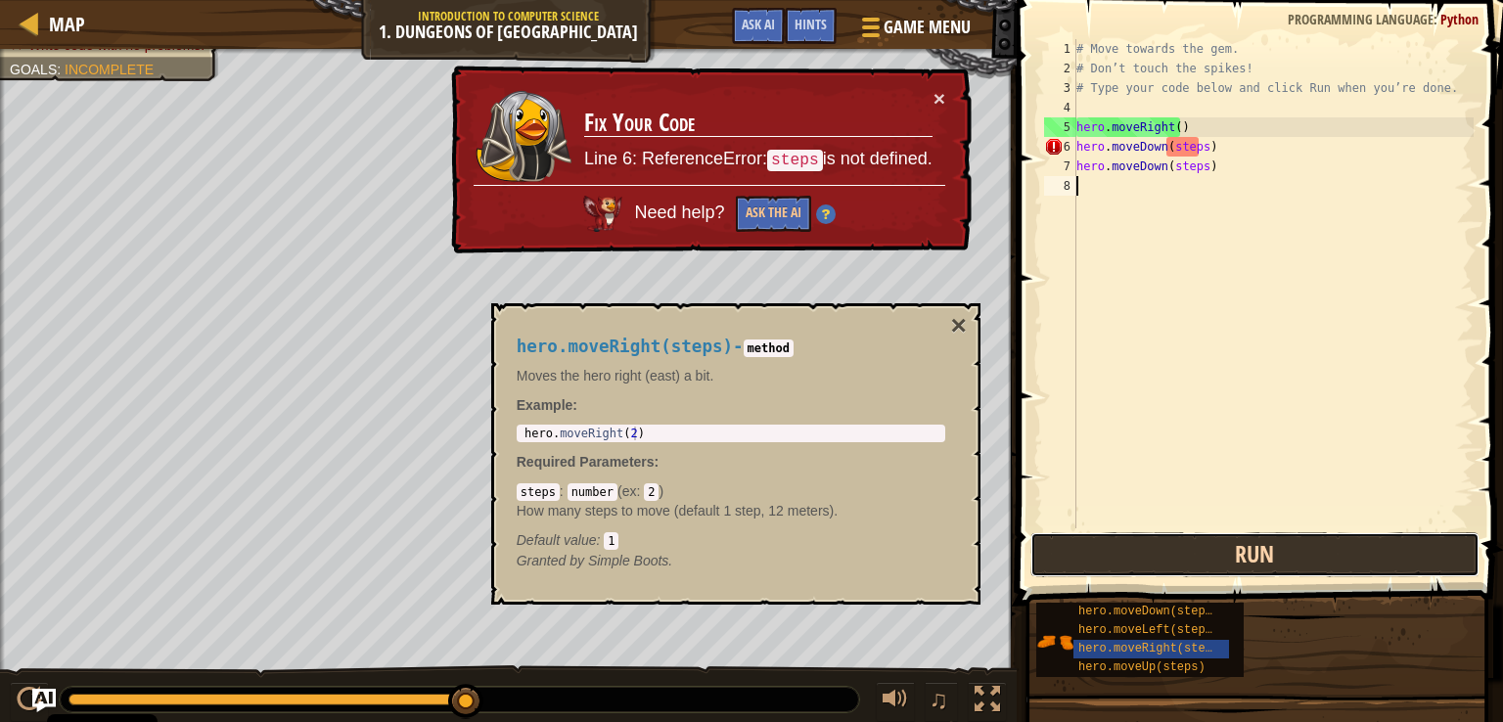
click at [1149, 576] on button "Run" at bounding box center [1254, 554] width 449 height 45
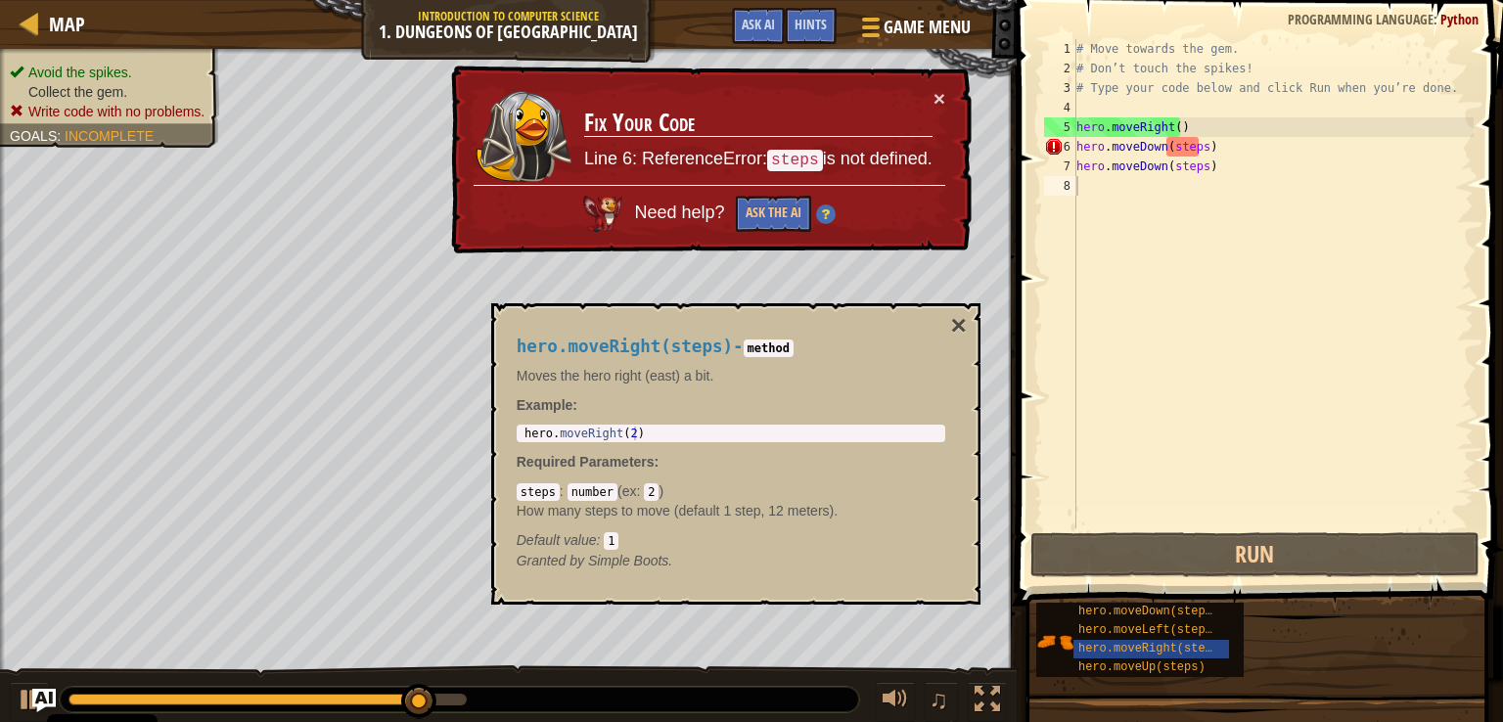
click at [122, 71] on span "Avoid the spikes." at bounding box center [80, 73] width 104 height 16
click at [109, 75] on span "Avoid the spikes." at bounding box center [80, 73] width 104 height 16
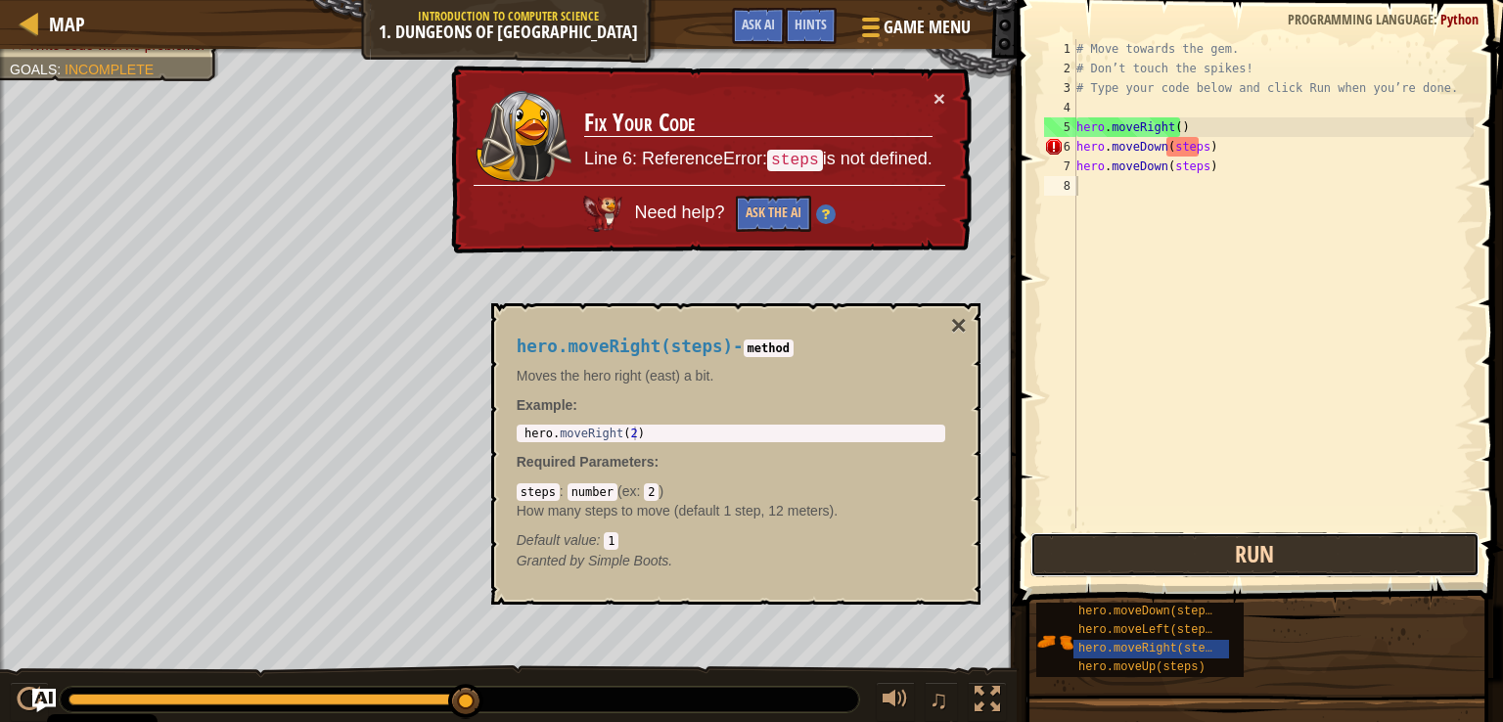
click at [1077, 563] on button "Run" at bounding box center [1254, 554] width 449 height 45
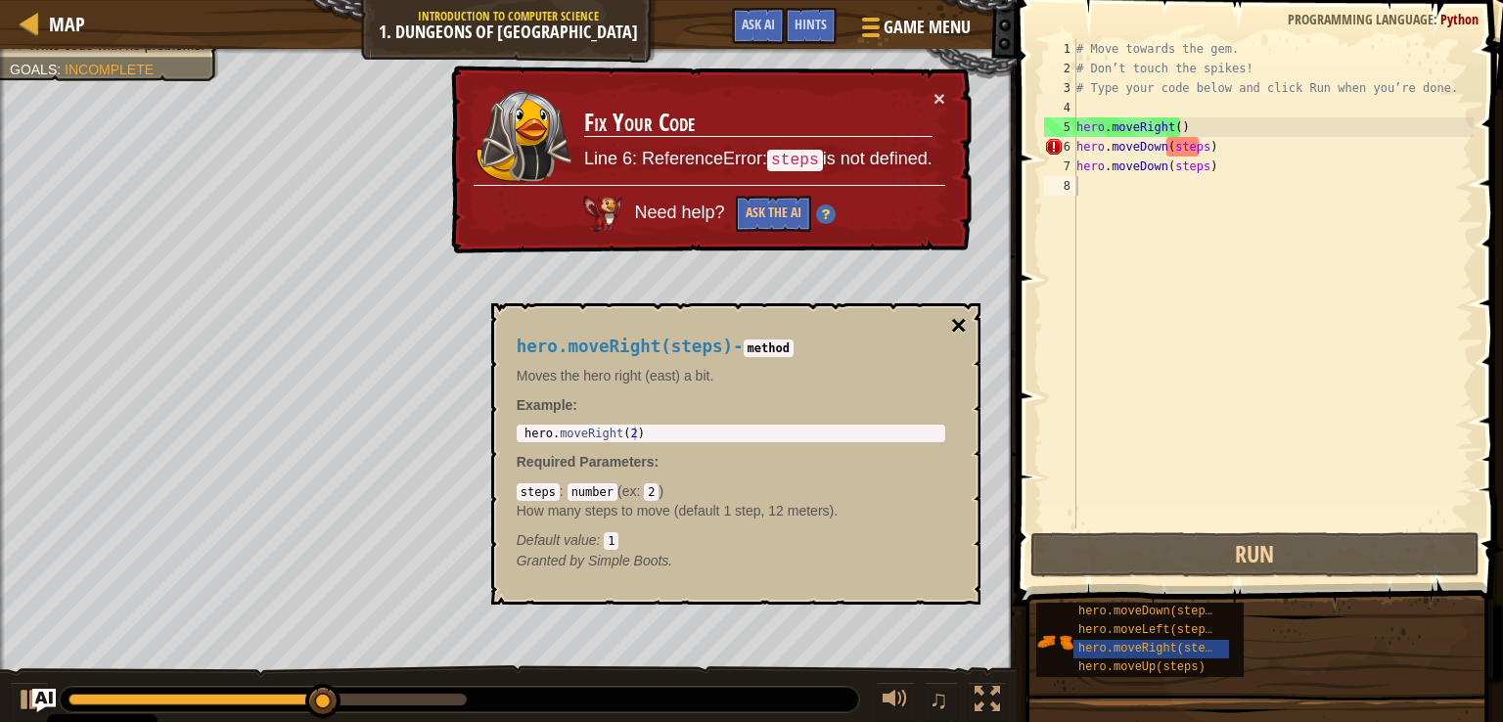
click at [959, 333] on button "×" at bounding box center [958, 325] width 16 height 27
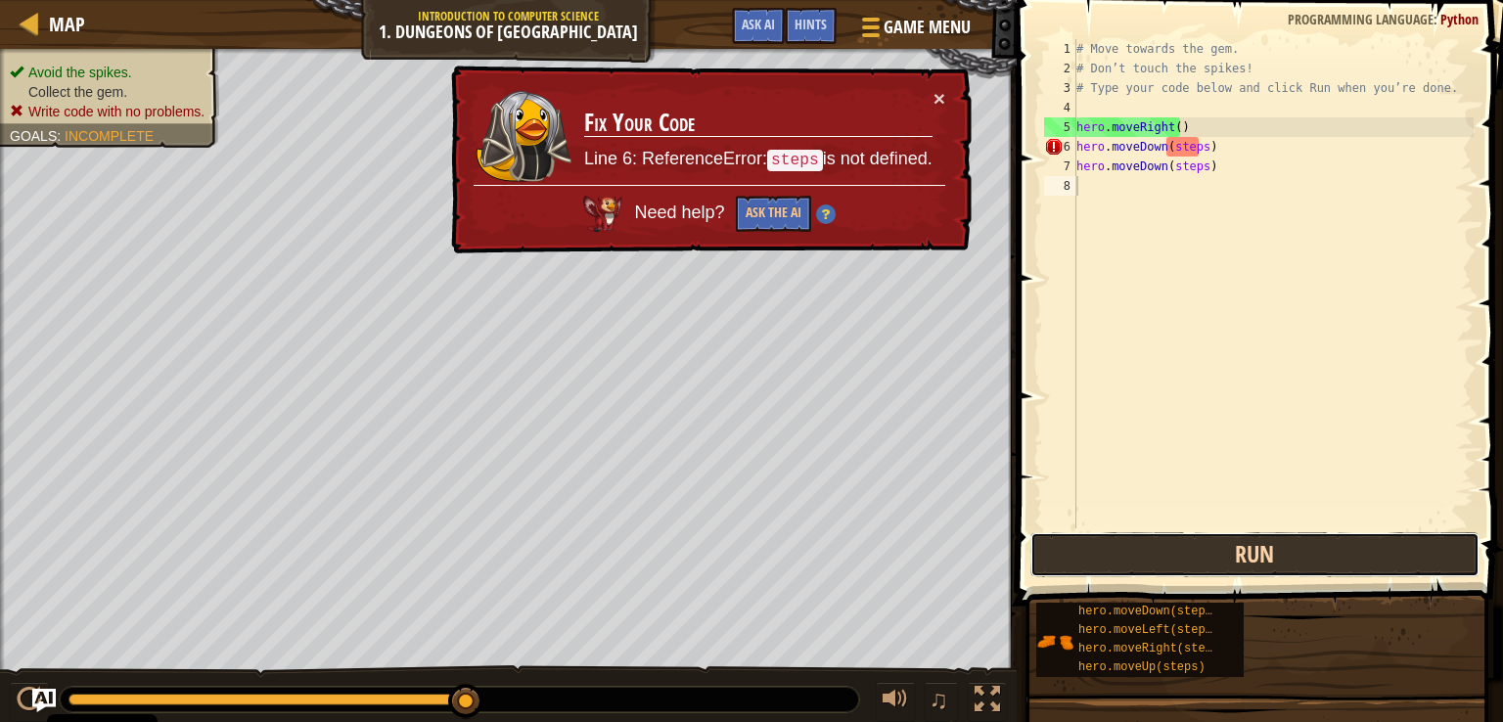
click at [1092, 552] on button "Run" at bounding box center [1254, 554] width 449 height 45
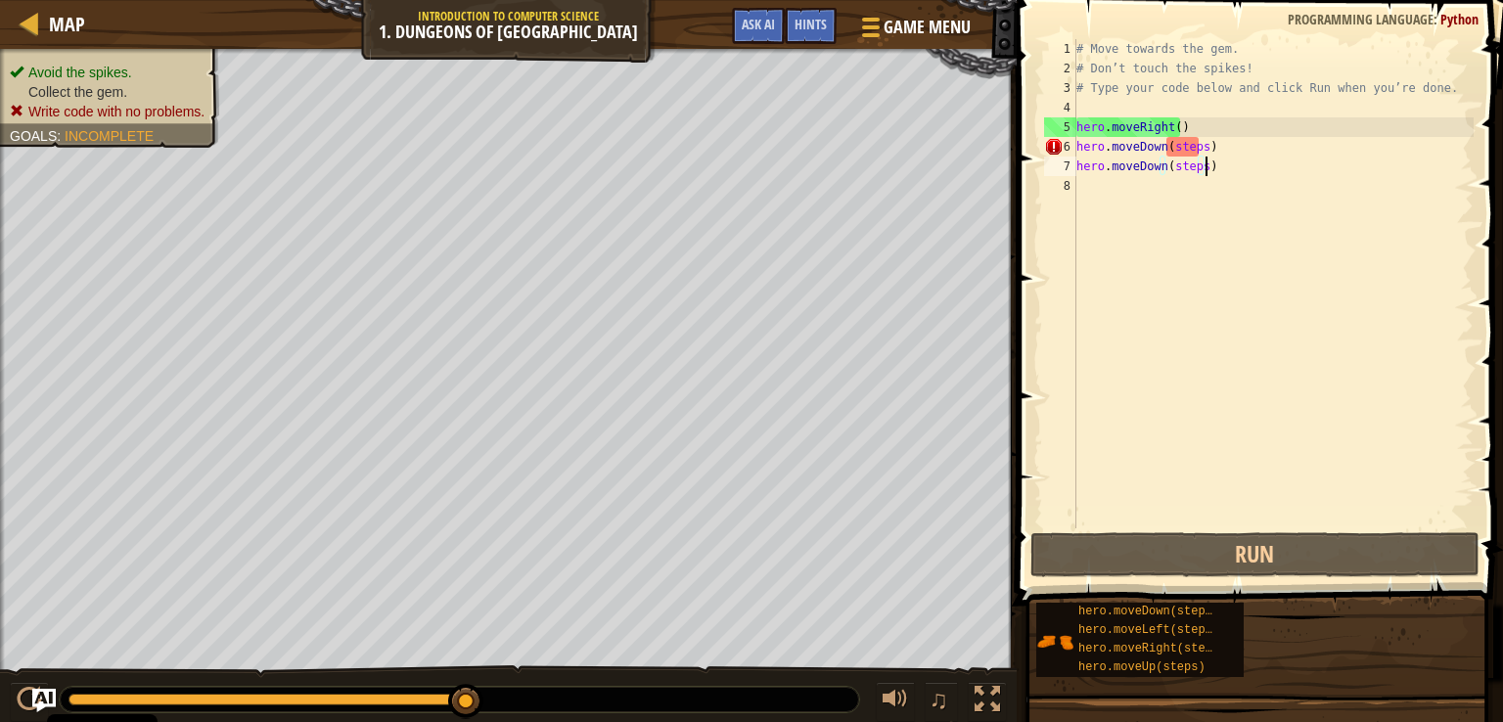
click at [1179, 150] on div "# Move towards the gem. # Don’t touch the spikes! # Type your code below and cl…" at bounding box center [1272, 303] width 401 height 528
click at [1194, 150] on div "# Move towards the gem. # Don’t touch the spikes! # Type your code below and cl…" at bounding box center [1272, 303] width 401 height 528
click at [1196, 153] on div "# Move towards the gem. # Don’t touch the spikes! # Type your code below and cl…" at bounding box center [1272, 303] width 401 height 528
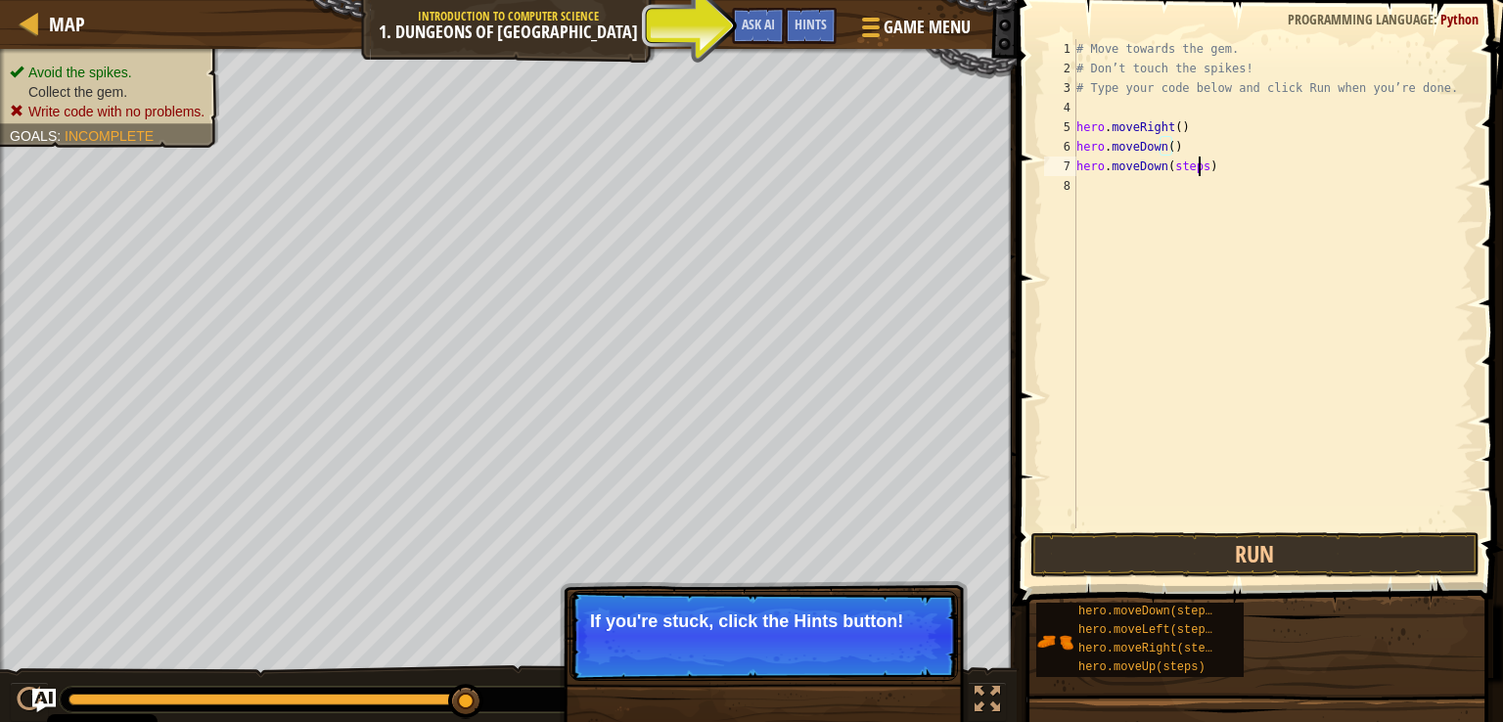
click at [1198, 173] on div "# Move towards the gem. # Don’t touch the spikes! # Type your code below and cl…" at bounding box center [1272, 303] width 401 height 528
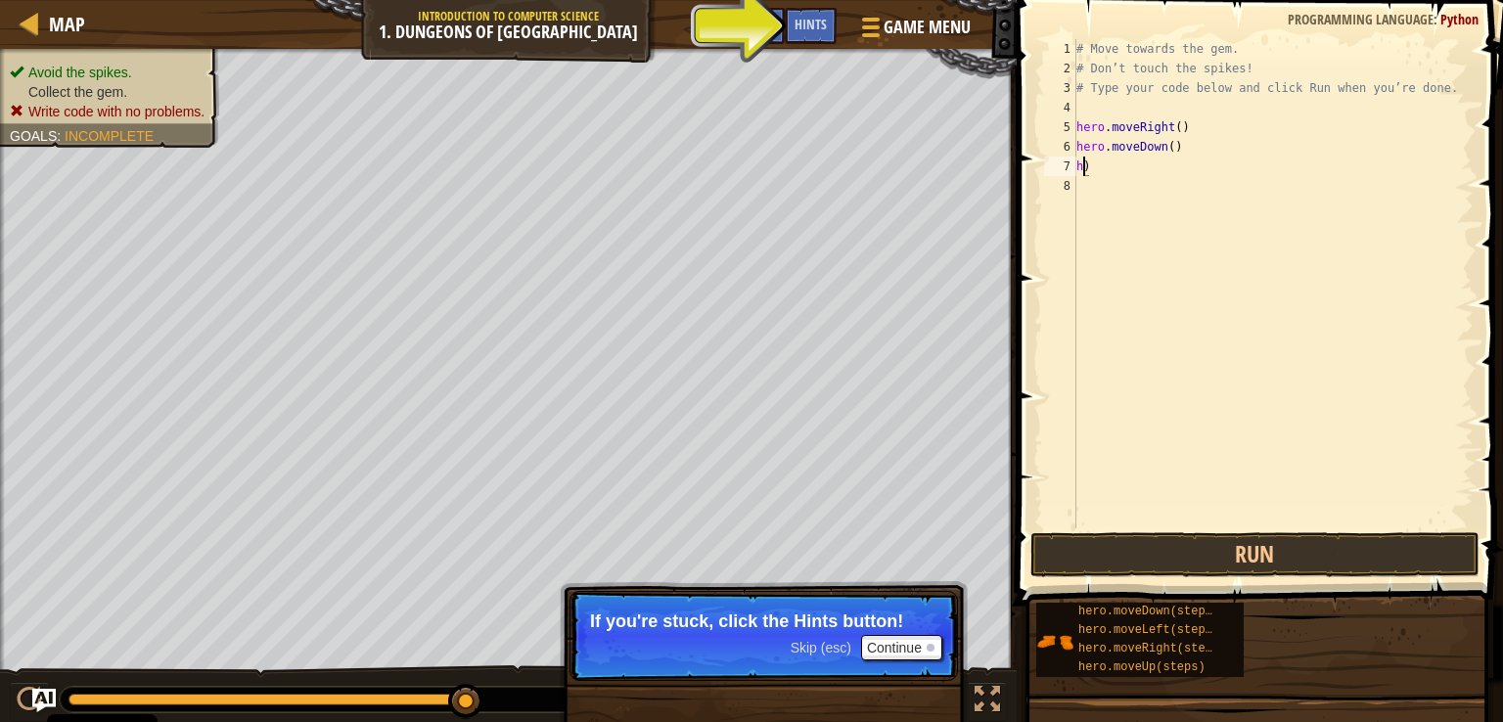
type textarea ")"
click at [1100, 171] on div "# Move towards the gem. # Don’t touch the spikes! # Type your code below and cl…" at bounding box center [1272, 303] width 401 height 528
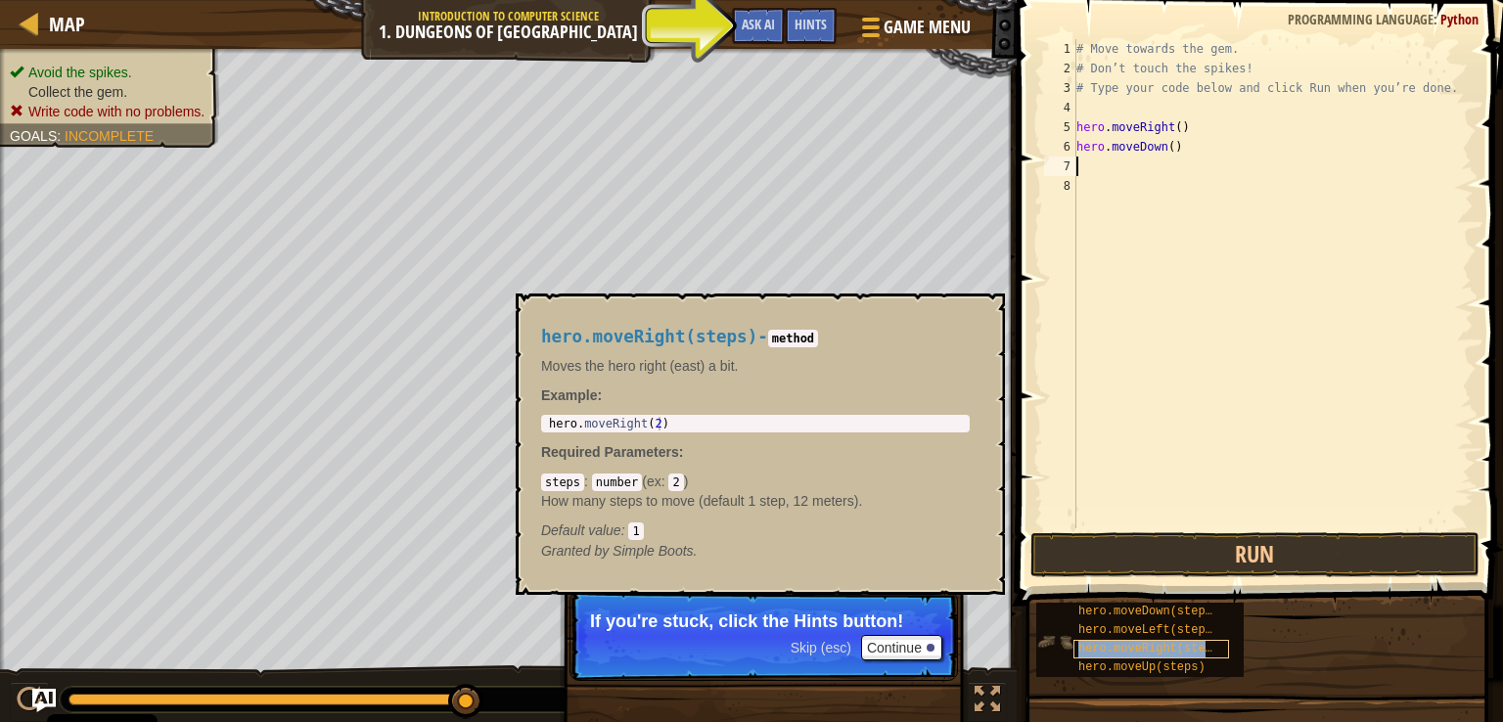
click at [1163, 649] on span "hero.moveRight(steps)" at bounding box center [1152, 649] width 148 height 14
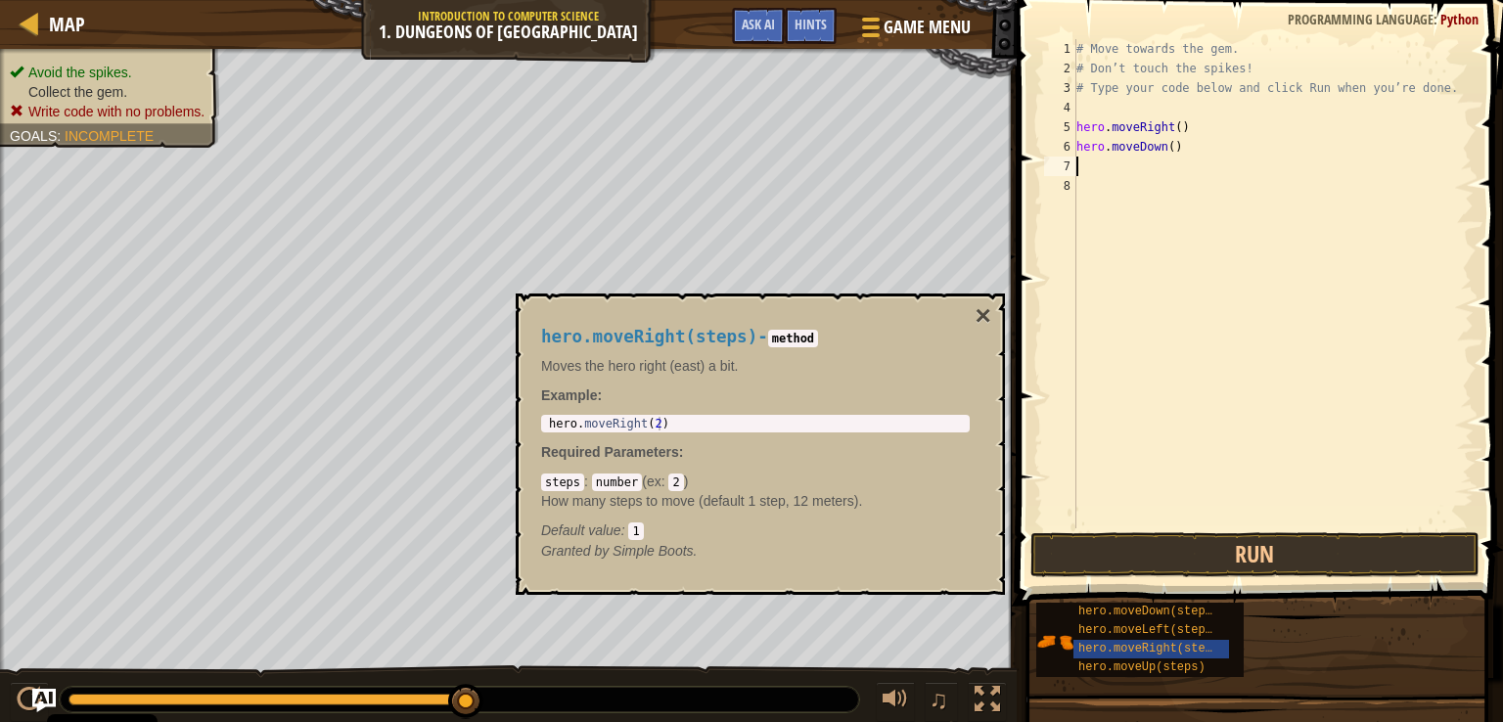
paste textarea "hero.moveDown(steps)"
click at [1221, 185] on div "# Move towards the gem. # Don’t touch the spikes! # Type your code below and cl…" at bounding box center [1272, 303] width 401 height 528
click at [1222, 173] on div "# Move towards the gem. # Don’t touch the spikes! # Type your code below and cl…" at bounding box center [1272, 303] width 401 height 528
type textarea "h"
click at [1181, 555] on button "Run" at bounding box center [1254, 554] width 449 height 45
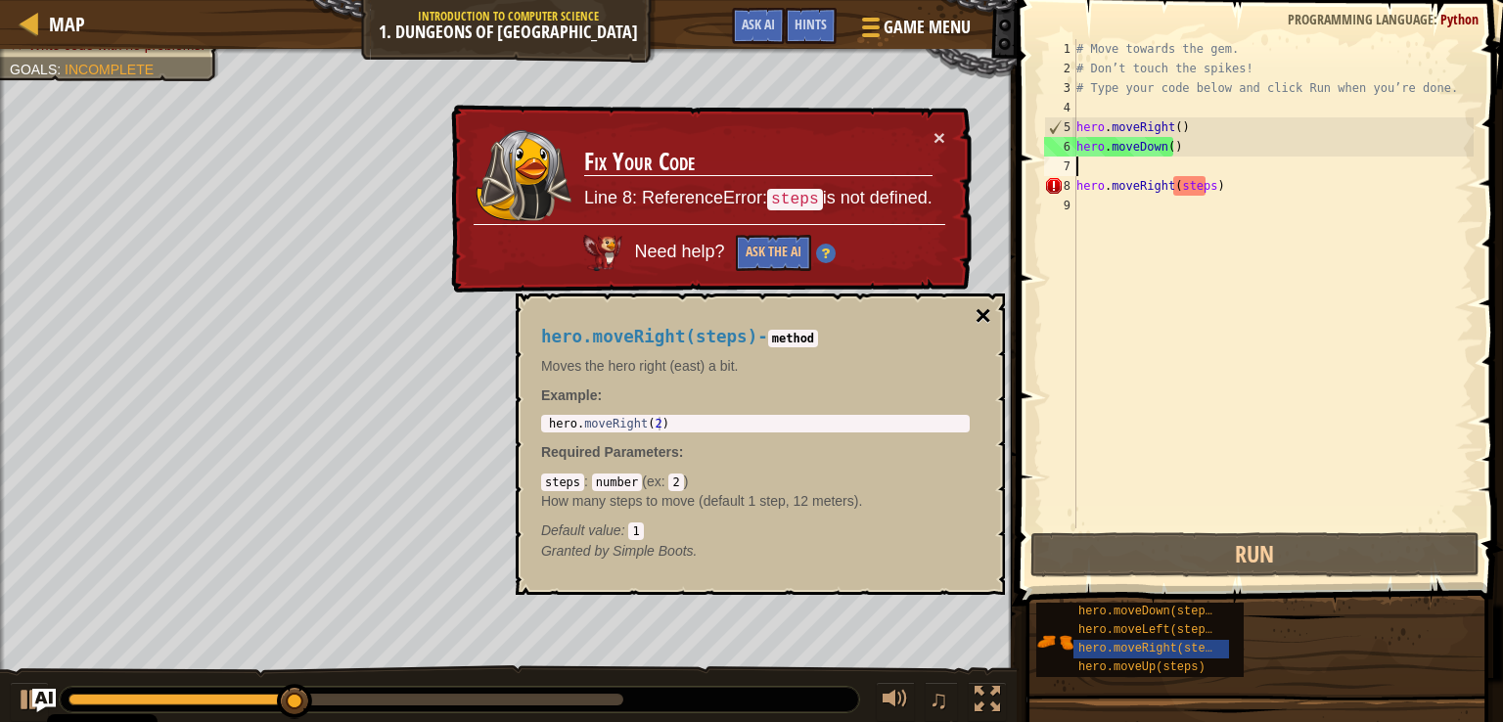
click at [984, 311] on button "×" at bounding box center [983, 315] width 16 height 27
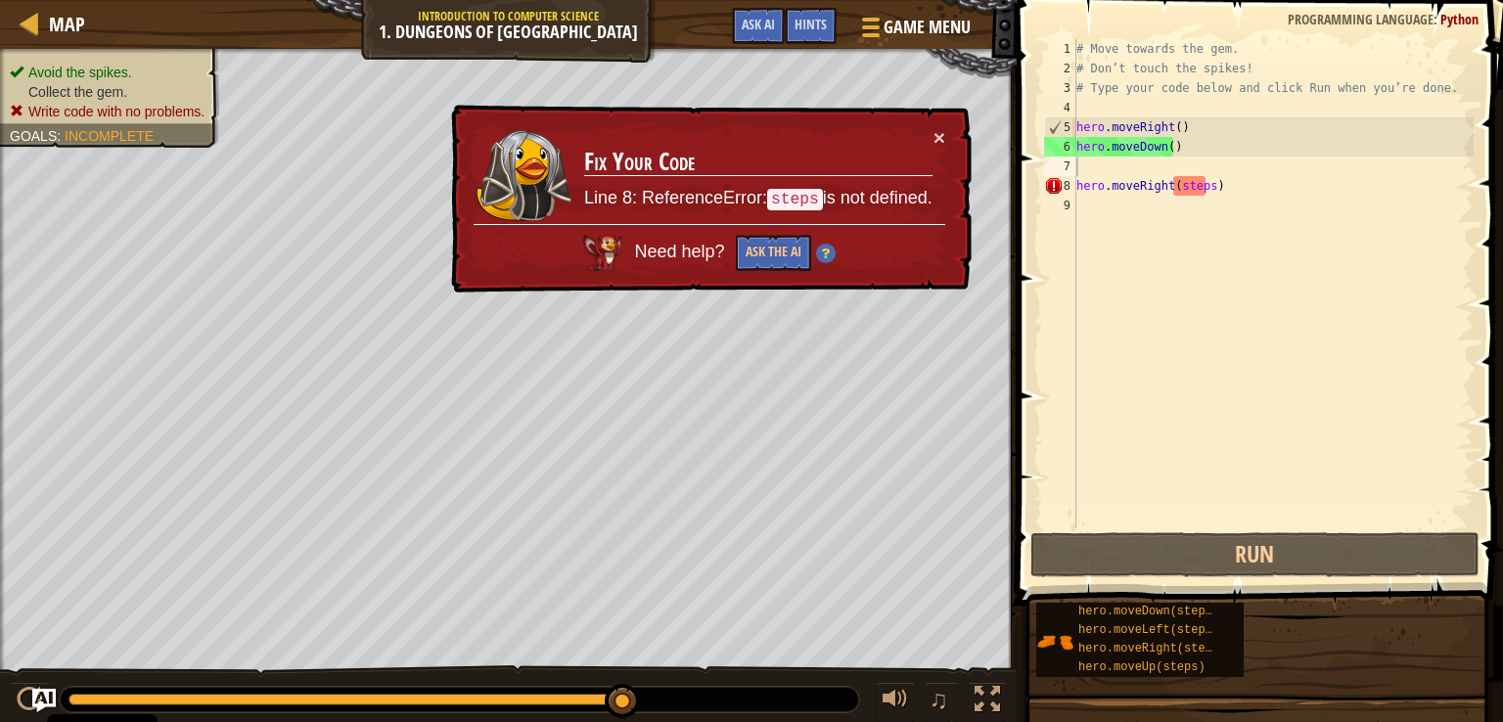
click at [1205, 193] on div "# Move towards the gem. # Don’t touch the spikes! # Type your code below and cl…" at bounding box center [1272, 303] width 401 height 528
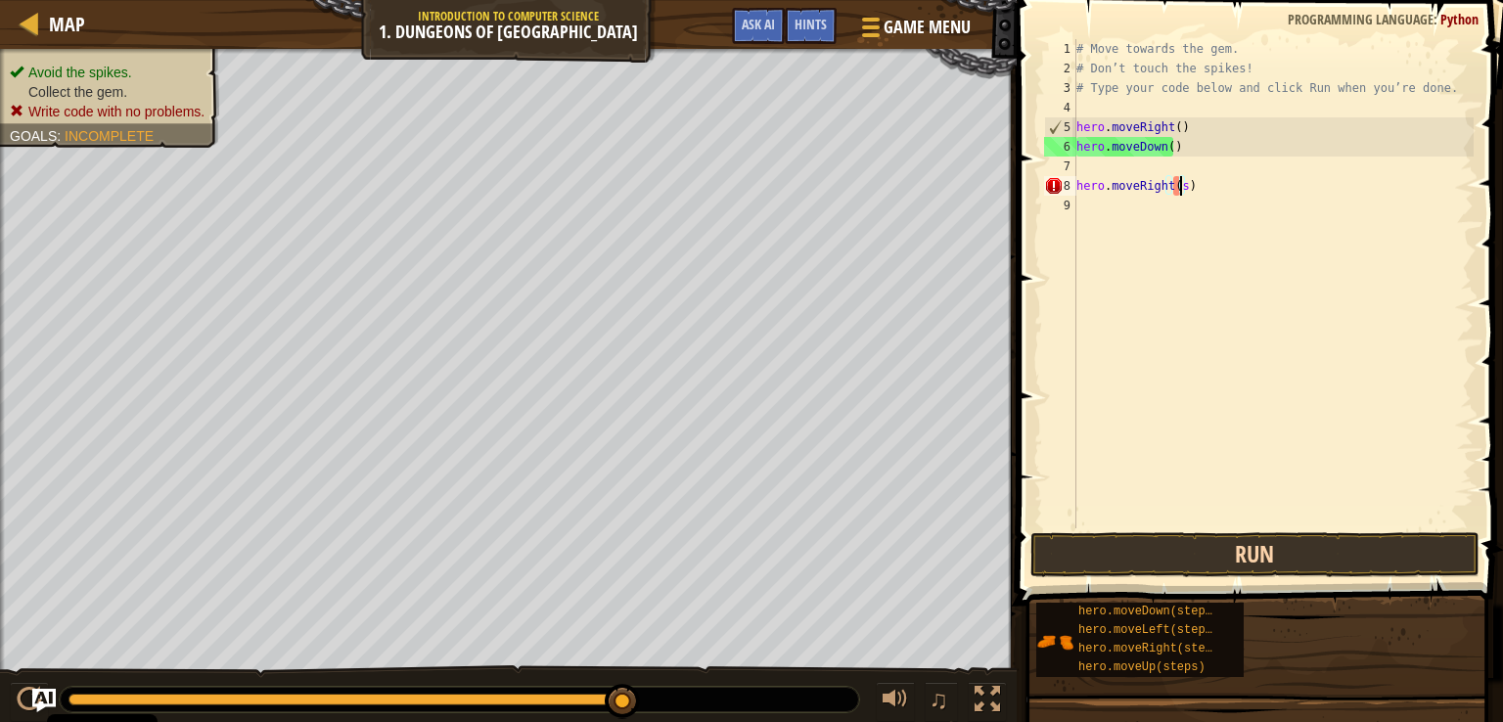
type textarea "hero.moveRight()"
click at [1169, 559] on button "Run" at bounding box center [1254, 554] width 449 height 45
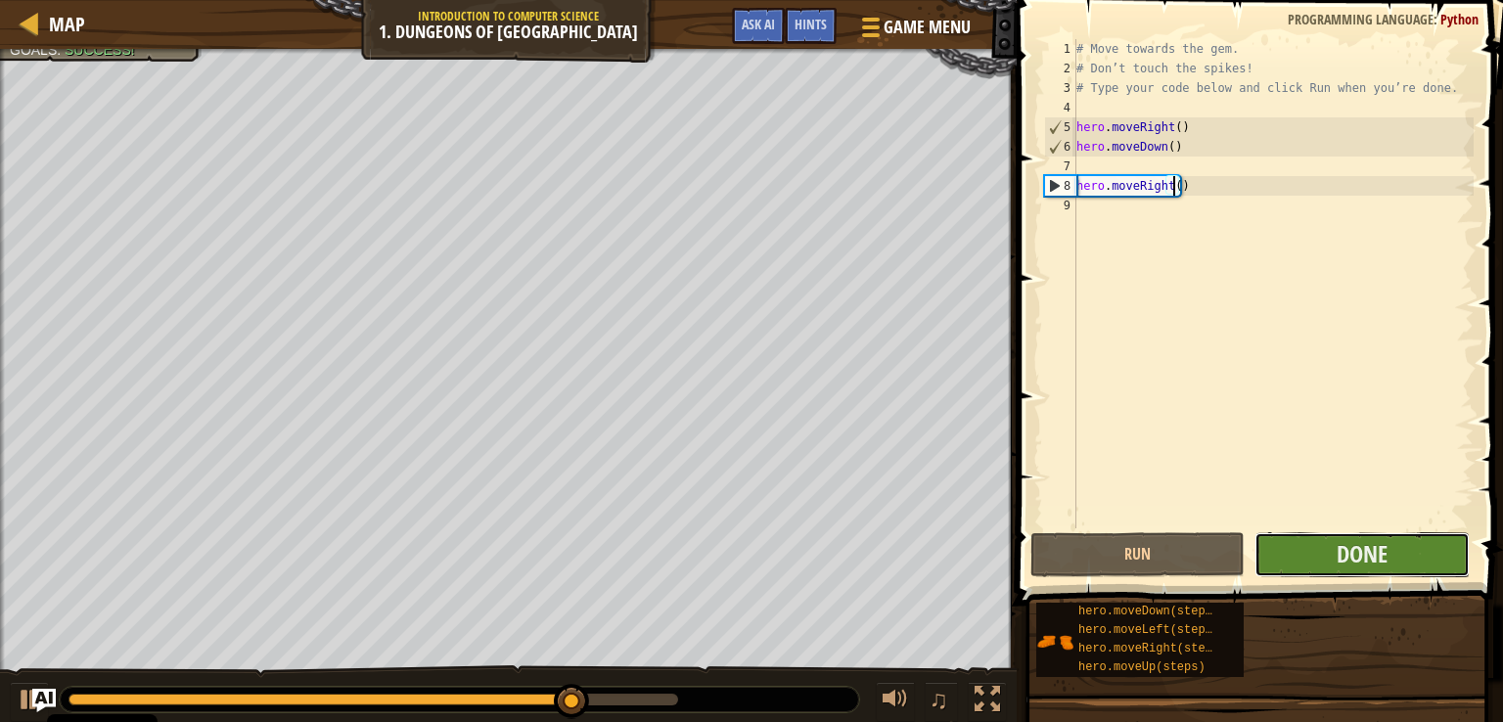
click at [1323, 557] on button "Done" at bounding box center [1361, 554] width 214 height 45
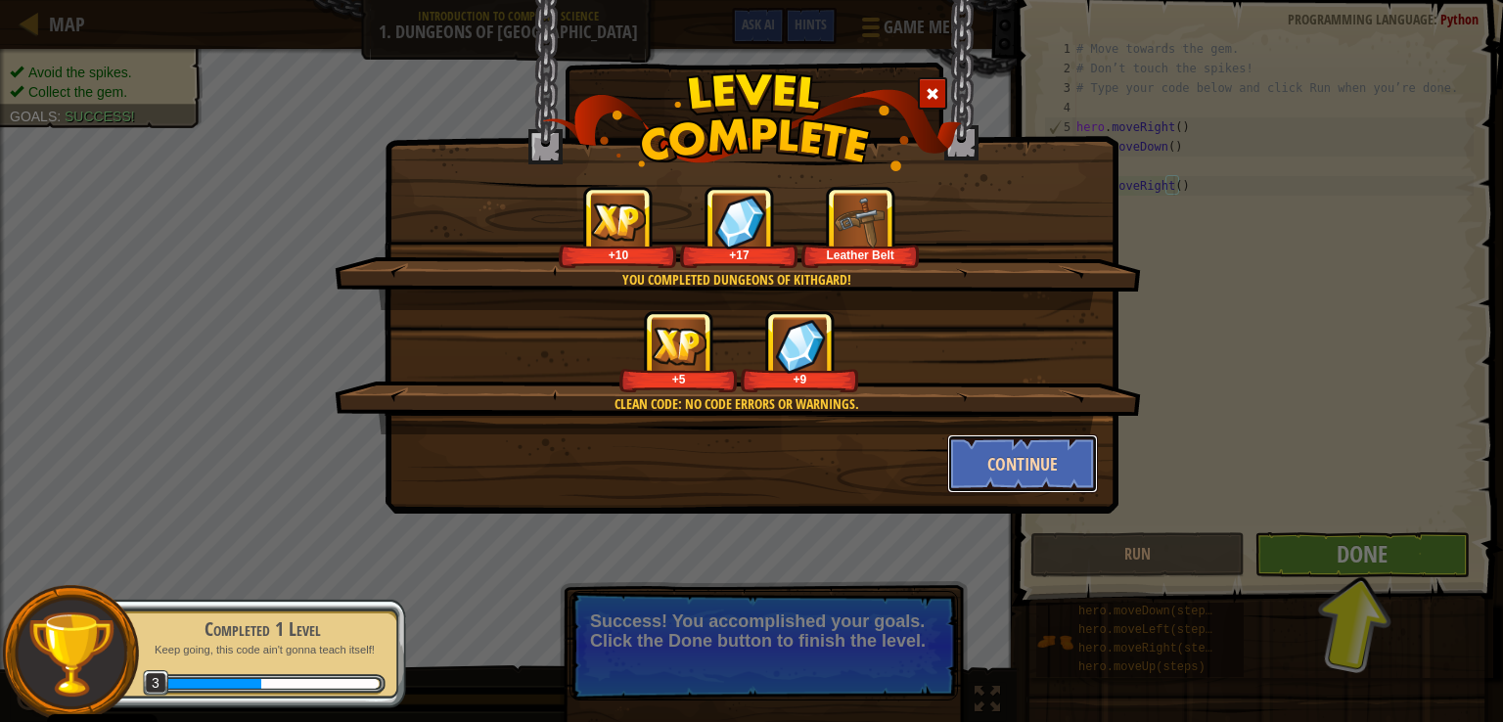
click at [1008, 461] on button "Continue" at bounding box center [1023, 463] width 152 height 59
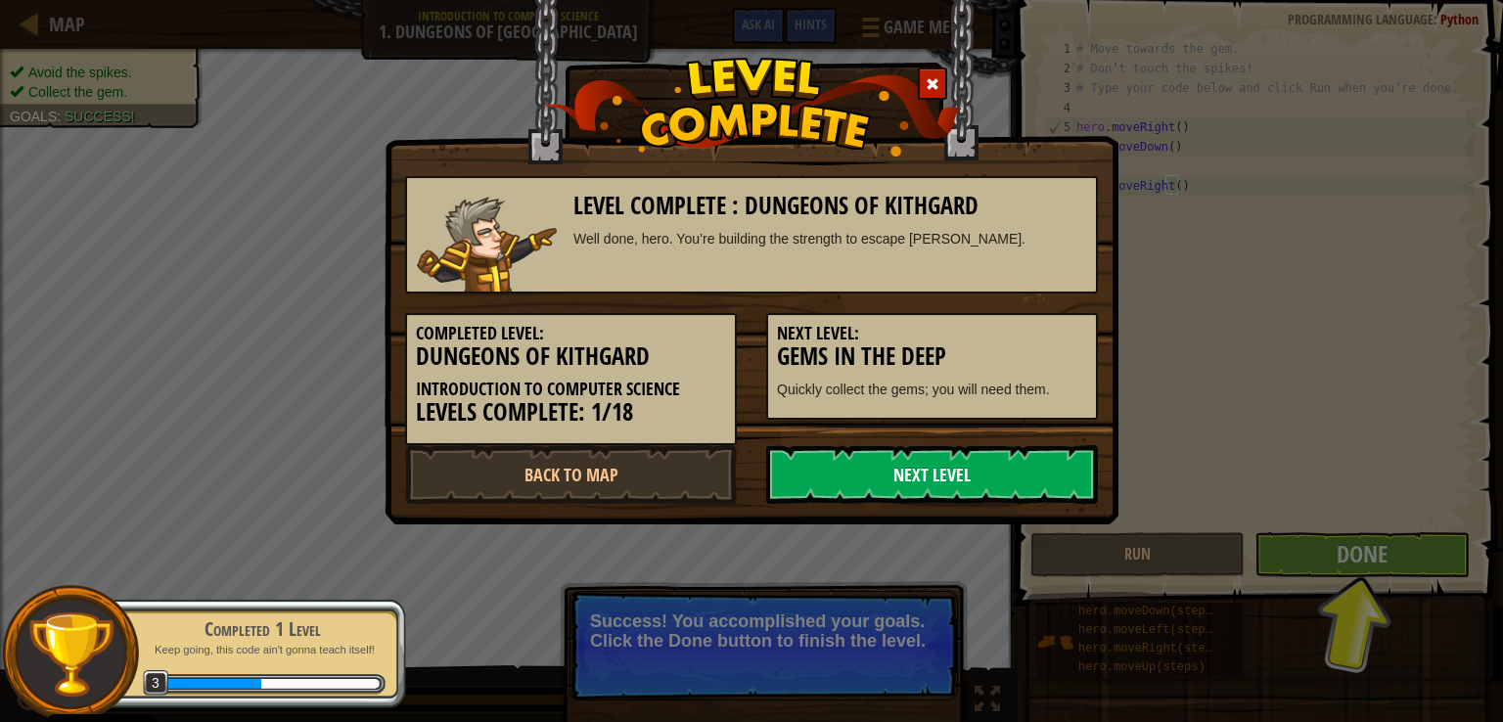
click at [941, 478] on link "Next Level" at bounding box center [932, 474] width 332 height 59
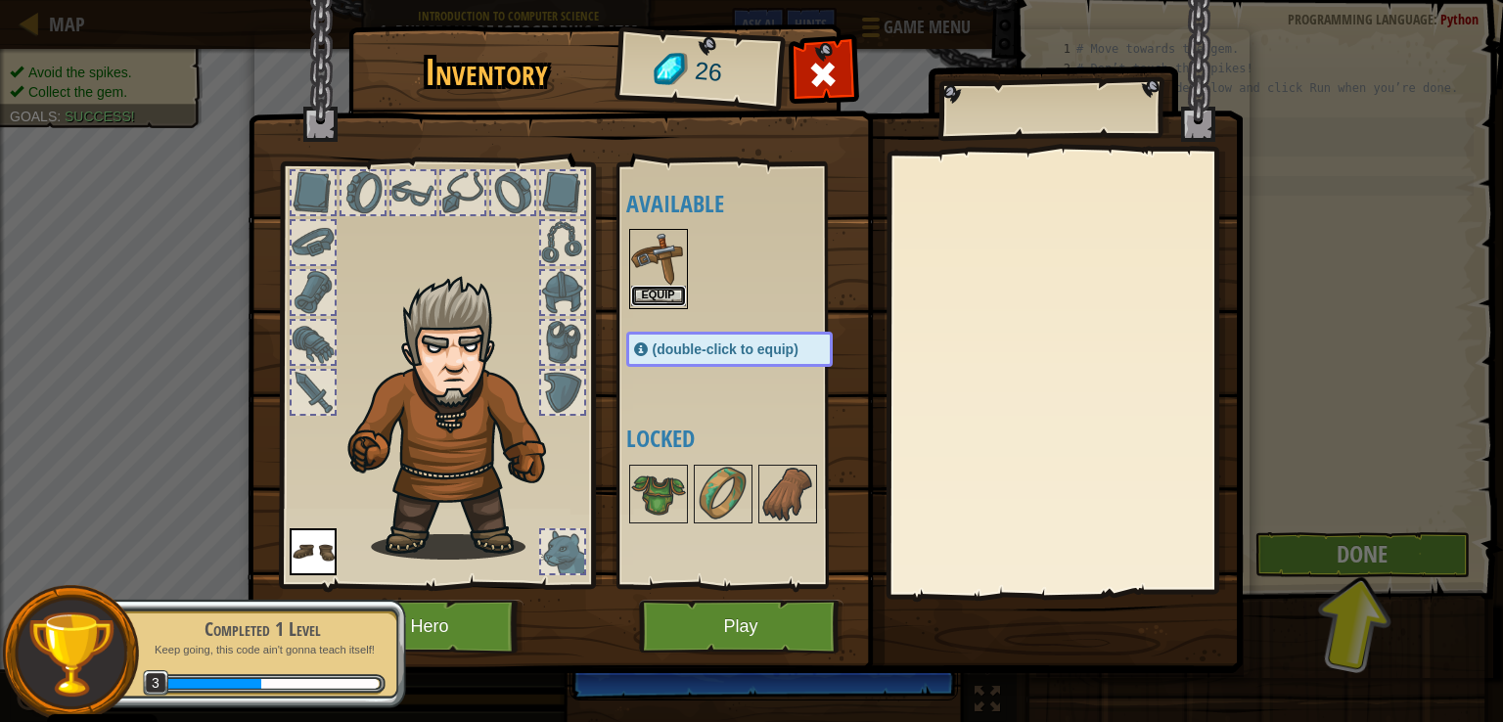
click at [659, 286] on button "Equip" at bounding box center [658, 296] width 55 height 21
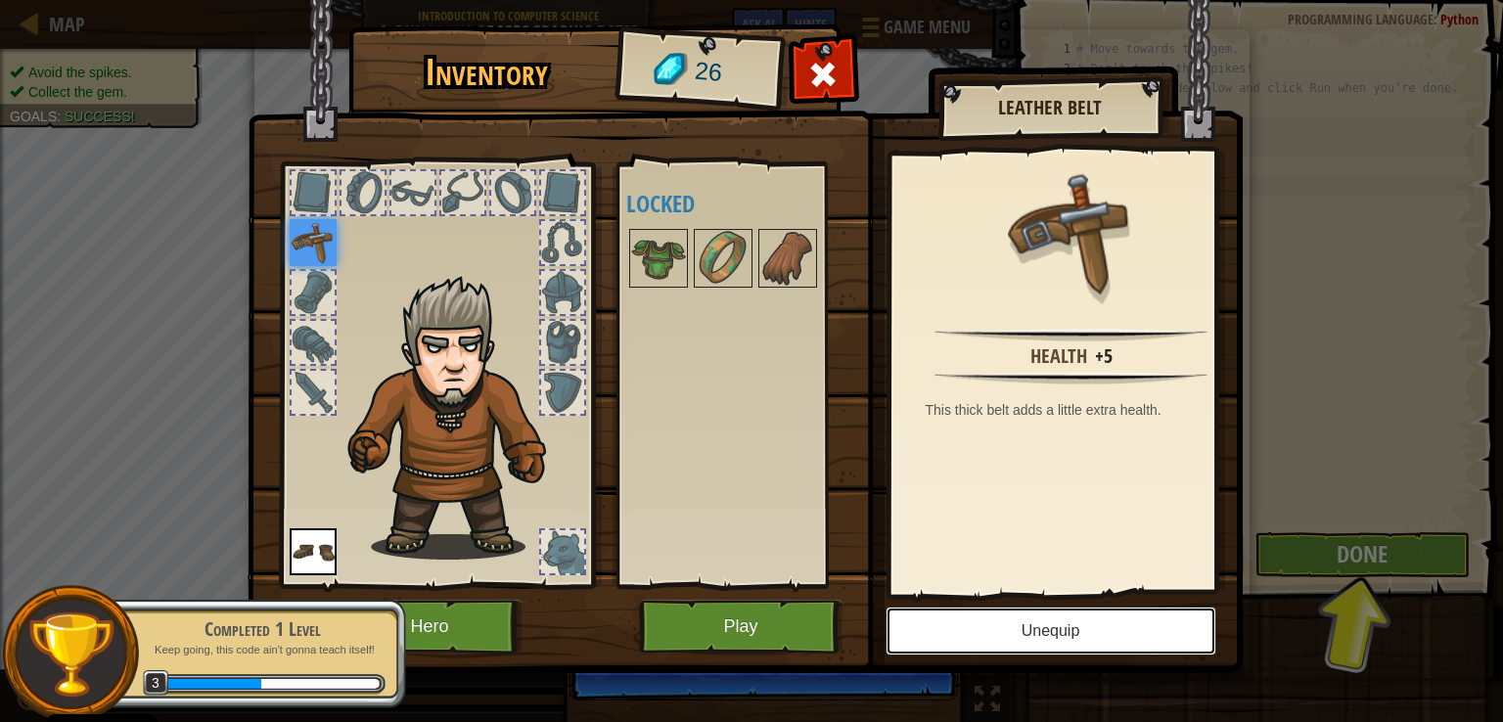
click at [1022, 639] on button "Unequip" at bounding box center [1050, 631] width 331 height 49
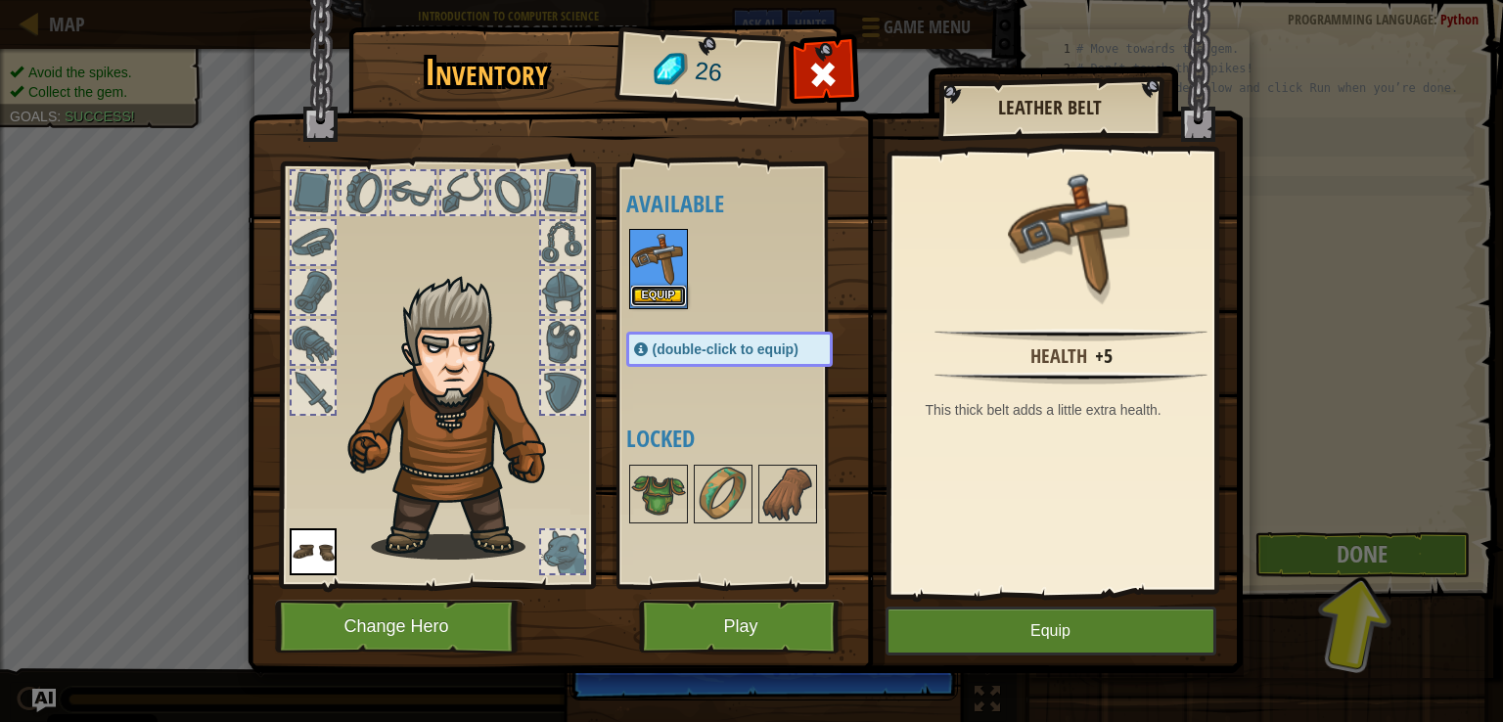
click at [632, 303] on button "Equip" at bounding box center [658, 296] width 55 height 21
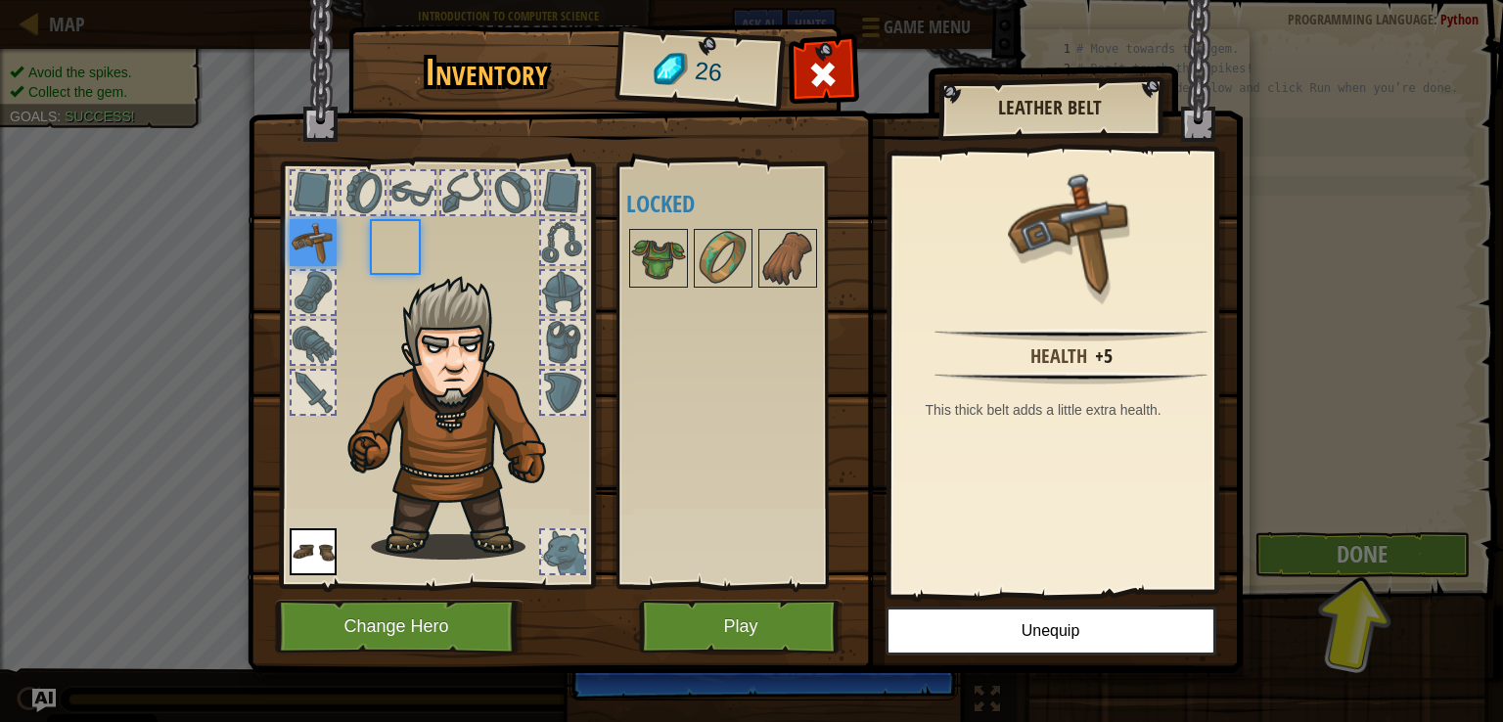
click at [655, 292] on div "Available Equip Equip (double-click to equip) Locked" at bounding box center [749, 375] width 246 height 408
click at [749, 634] on button "Play" at bounding box center [741, 627] width 204 height 54
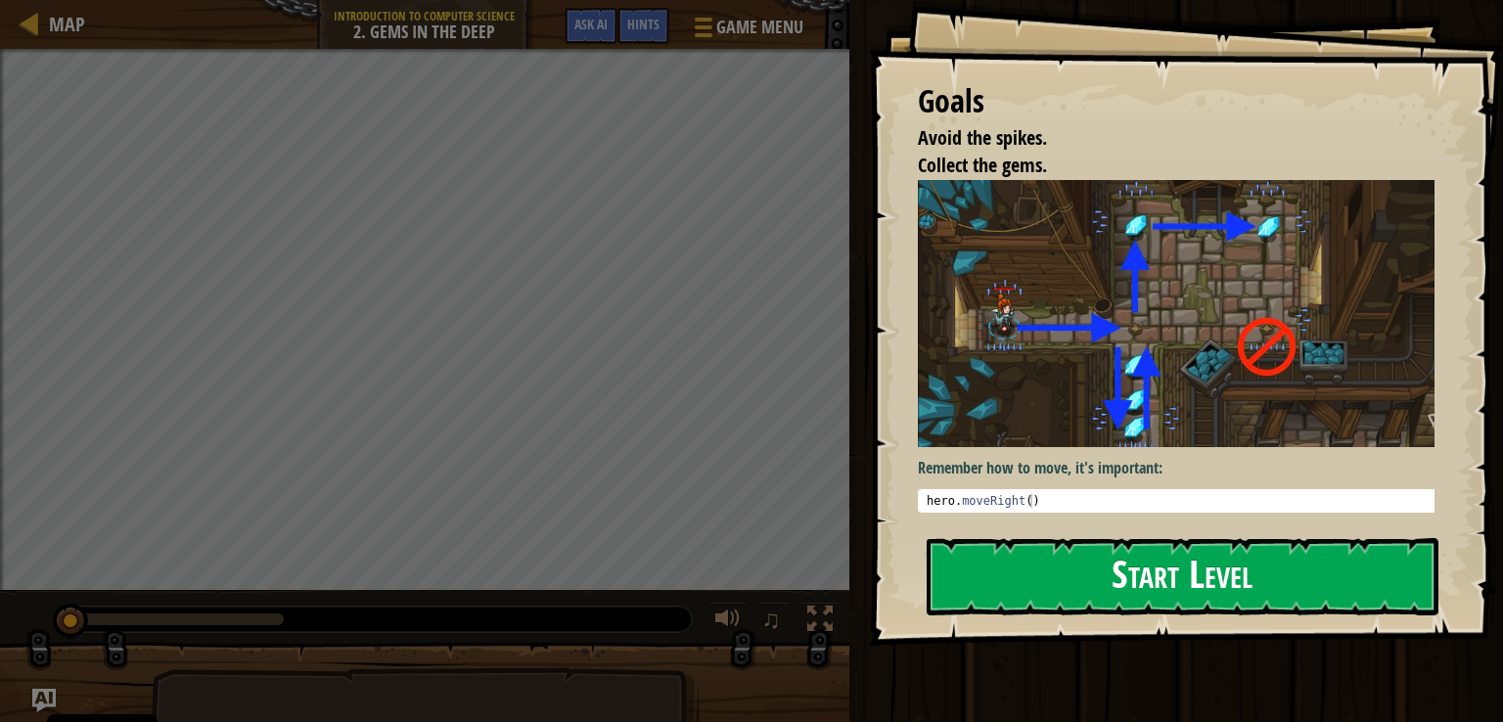
click at [1076, 426] on img at bounding box center [1183, 313] width 531 height 267
click at [1045, 513] on div "Remember how to move, it's important: 1 hero . moveRight ( ) הההההההההההההההההה…" at bounding box center [1183, 349] width 531 height 339
click at [1025, 572] on button "Start Level" at bounding box center [1183, 576] width 512 height 77
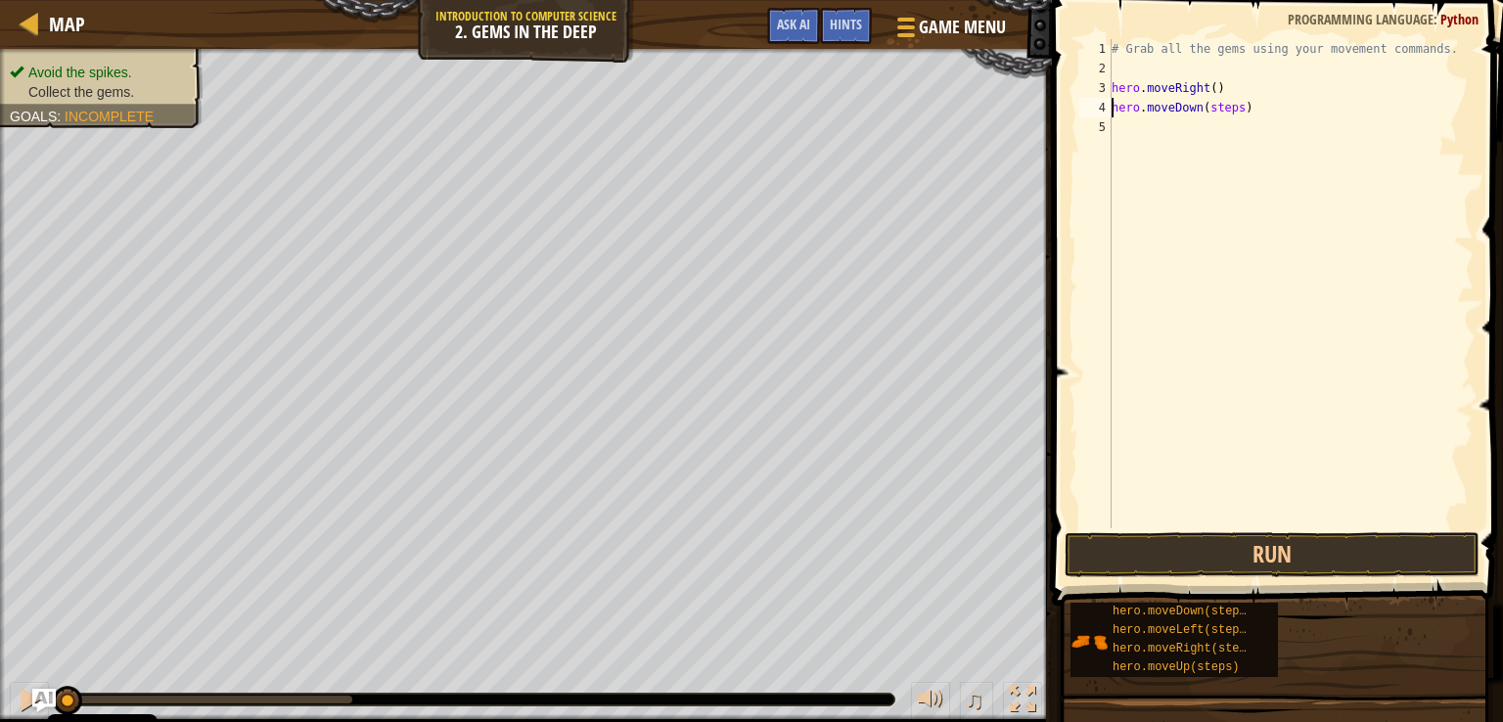
click at [1233, 112] on div "# Grab all the gems using your movement commands. hero . moveRight ( ) hero . m…" at bounding box center [1290, 303] width 366 height 528
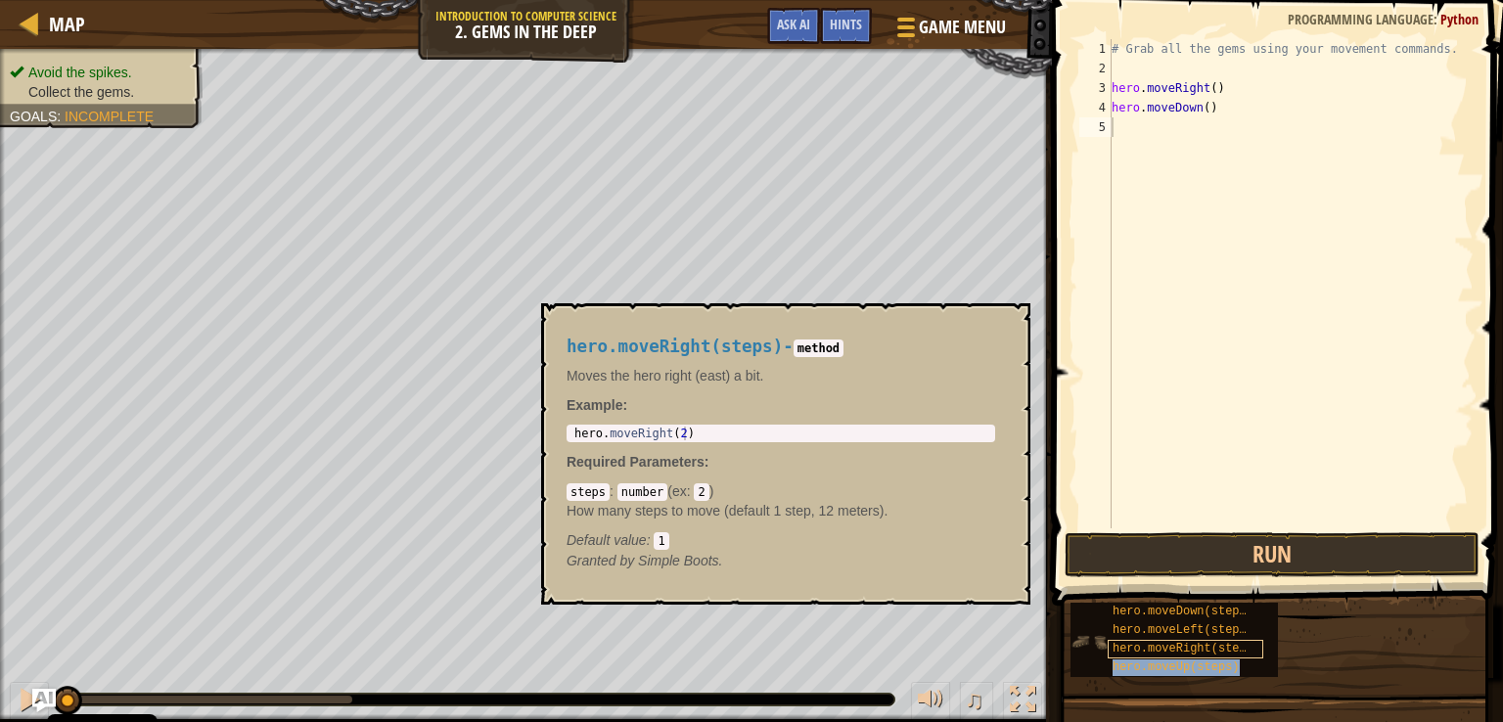
type textarea "hero.moveUp(steps)"
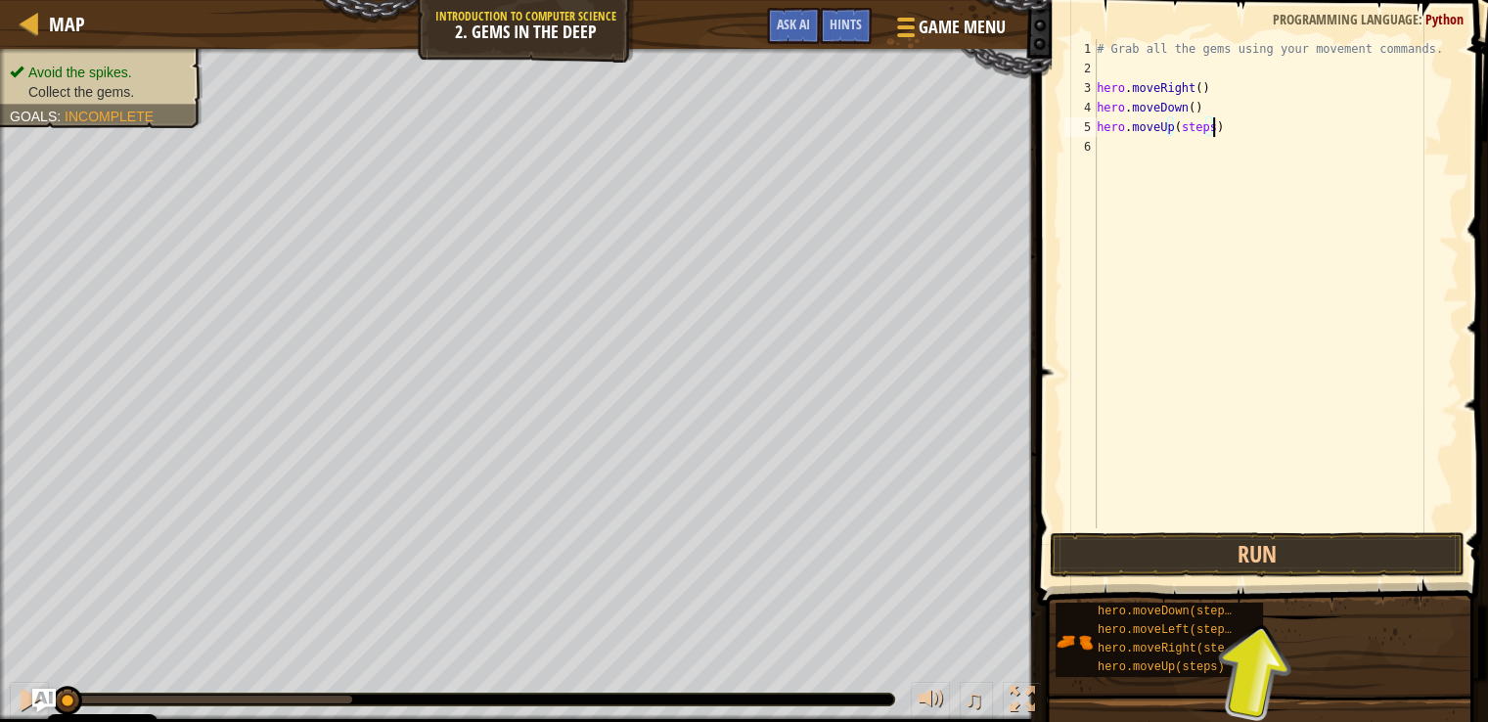
click at [1216, 128] on div "# Grab all the gems using your movement commands. hero . moveRight ( ) hero . m…" at bounding box center [1276, 303] width 366 height 528
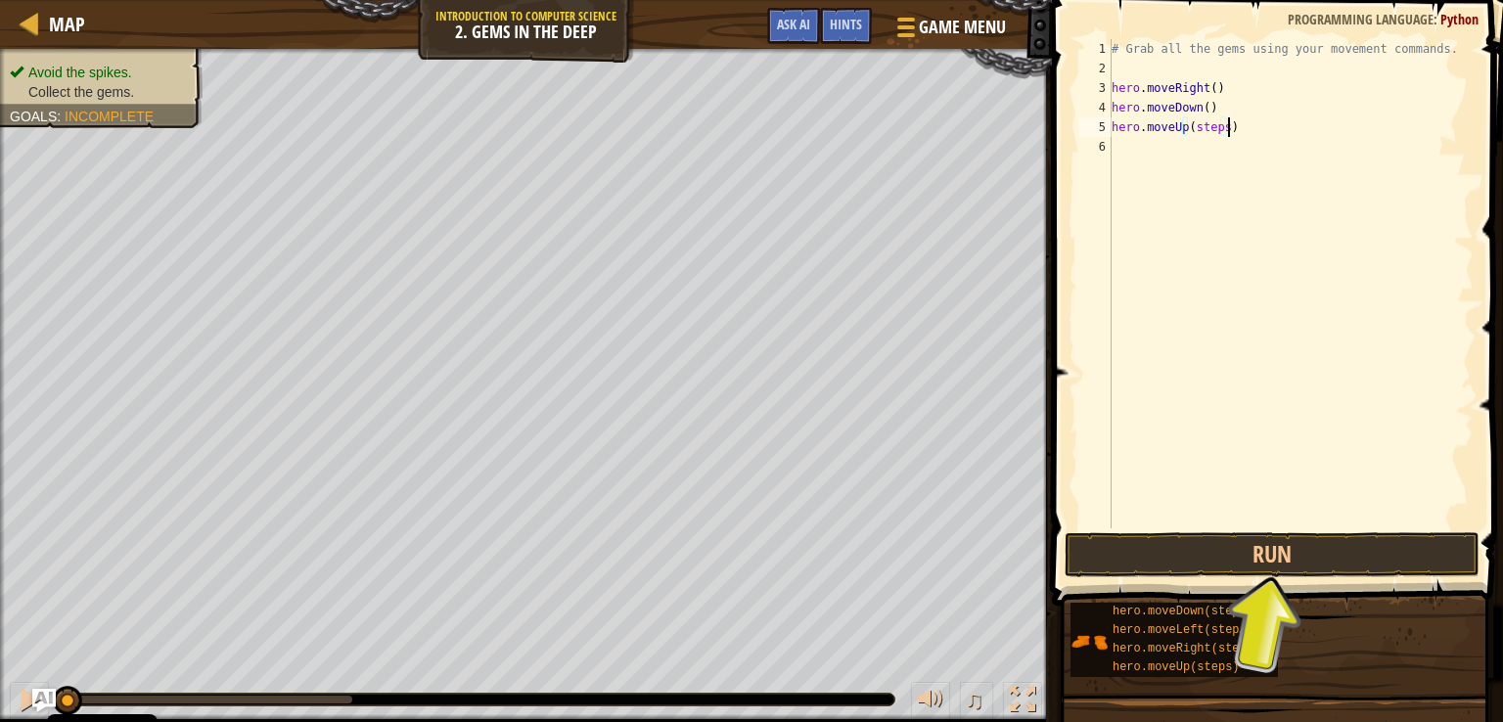
click at [1209, 139] on div "# Grab all the gems using your movement commands. hero . moveRight ( ) hero . m…" at bounding box center [1290, 303] width 366 height 528
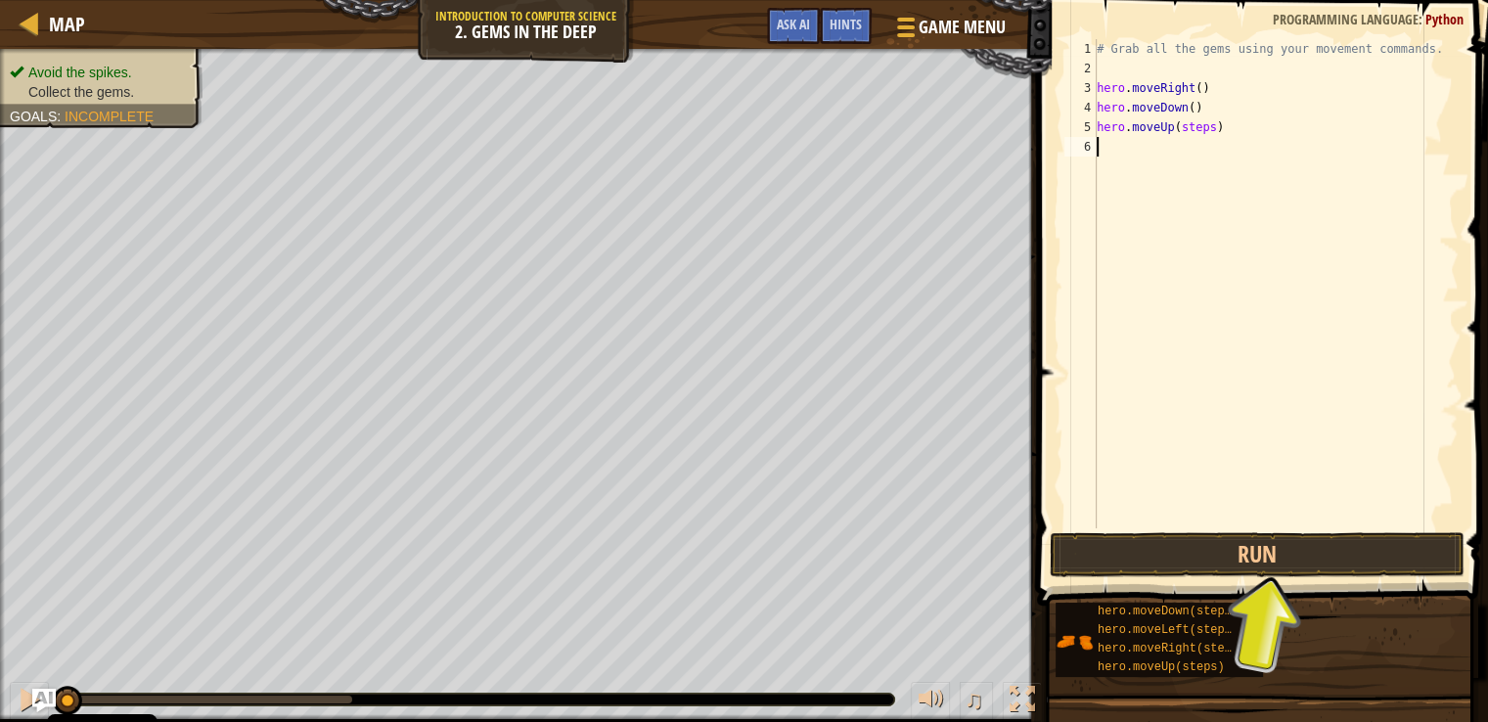
drag, startPoint x: 1303, startPoint y: 353, endPoint x: 1385, endPoint y: 325, distance: 86.9
click at [1385, 326] on div "# Grab all the gems using your movement commands. hero . moveRight ( ) hero . m…" at bounding box center [1276, 303] width 366 height 528
click at [1199, 134] on div "# Grab all the gems using your movement commands. hero . moveRight ( ) hero . m…" at bounding box center [1276, 303] width 366 height 528
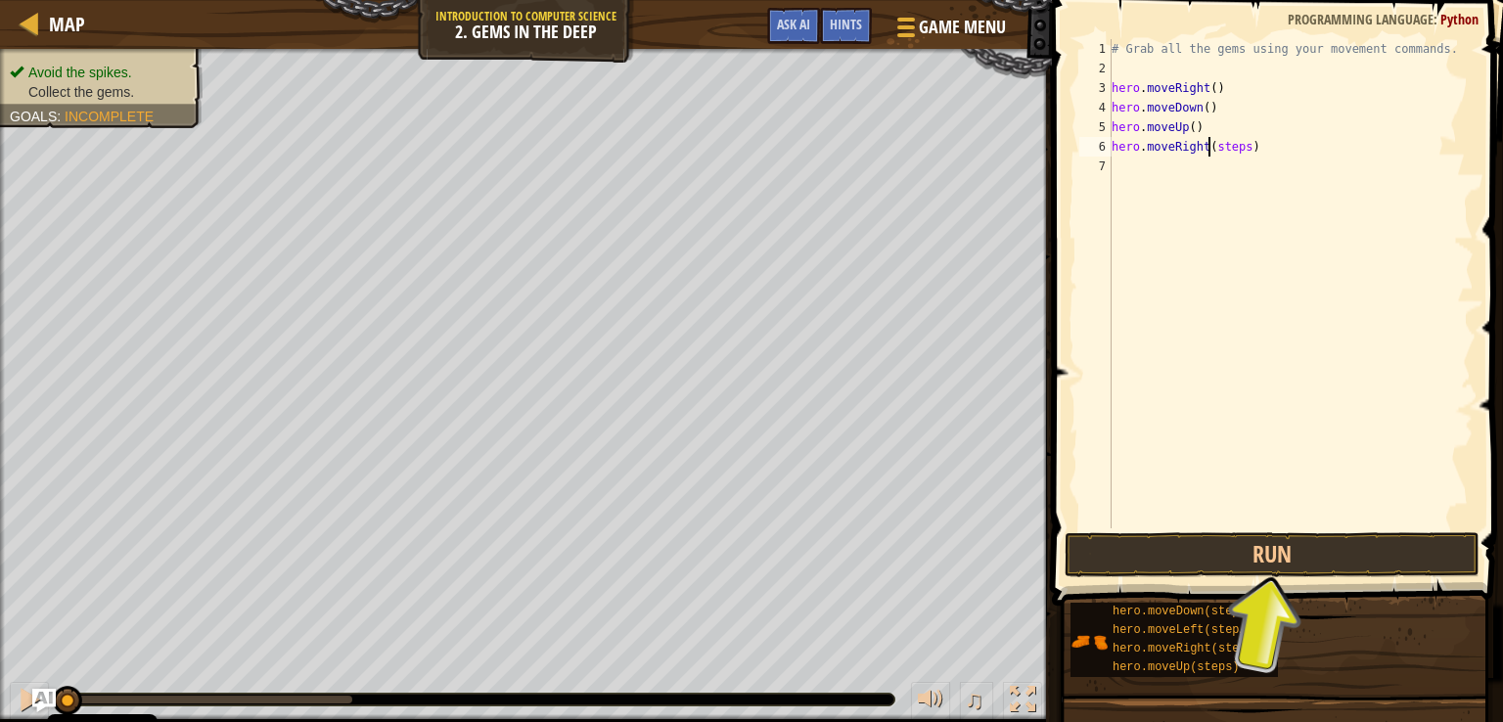
click at [1208, 148] on div "# Grab all the gems using your movement commands. hero . moveRight ( ) hero . m…" at bounding box center [1290, 303] width 366 height 528
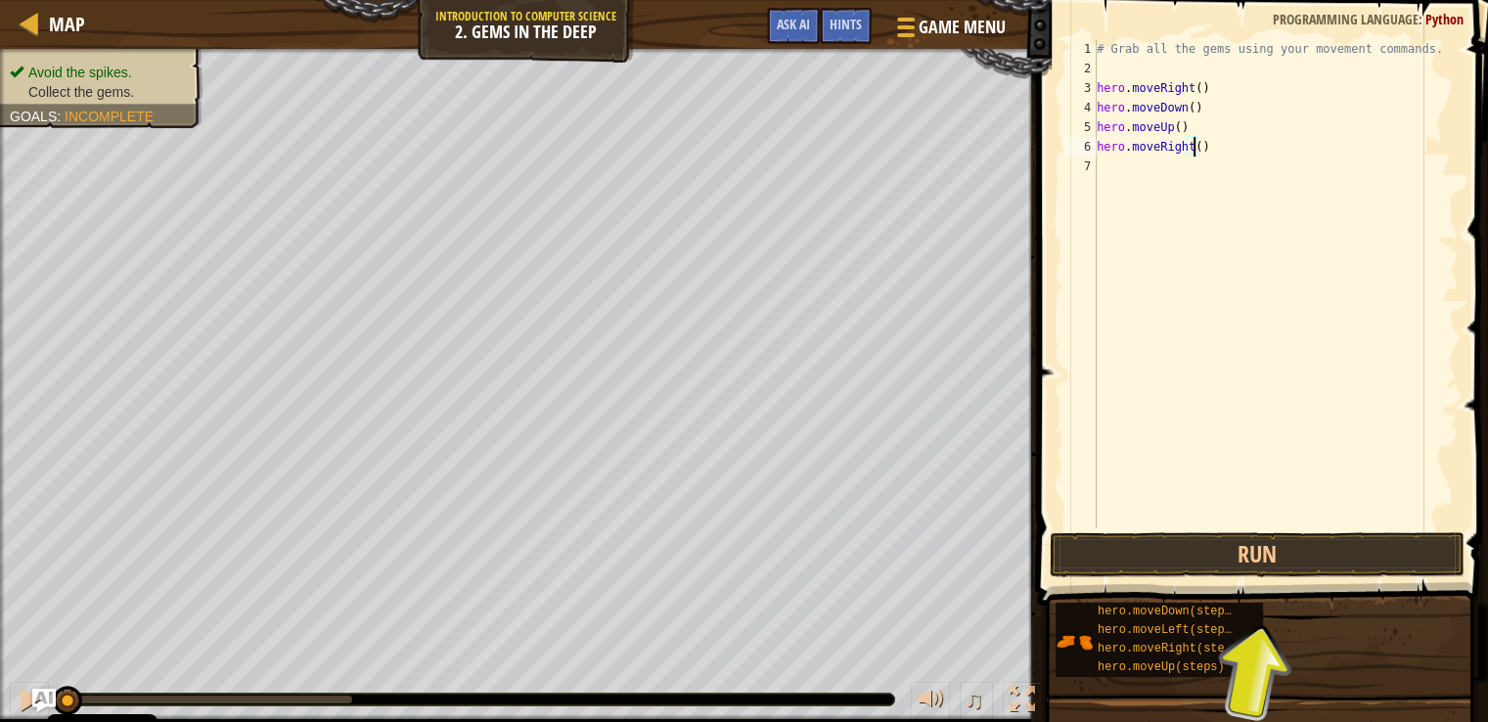
click at [1111, 529] on span at bounding box center [1264, 274] width 467 height 663
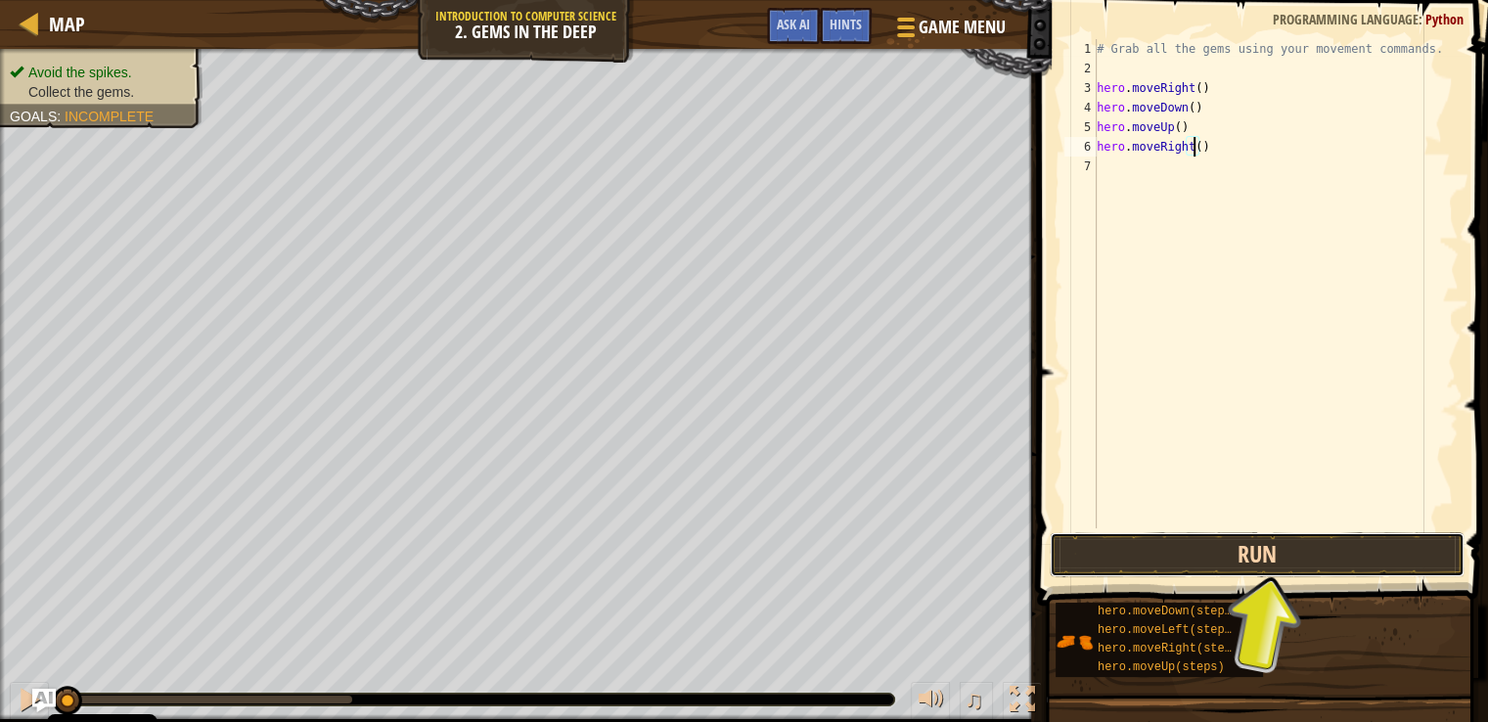
click at [1115, 541] on button "Run" at bounding box center [1257, 554] width 415 height 45
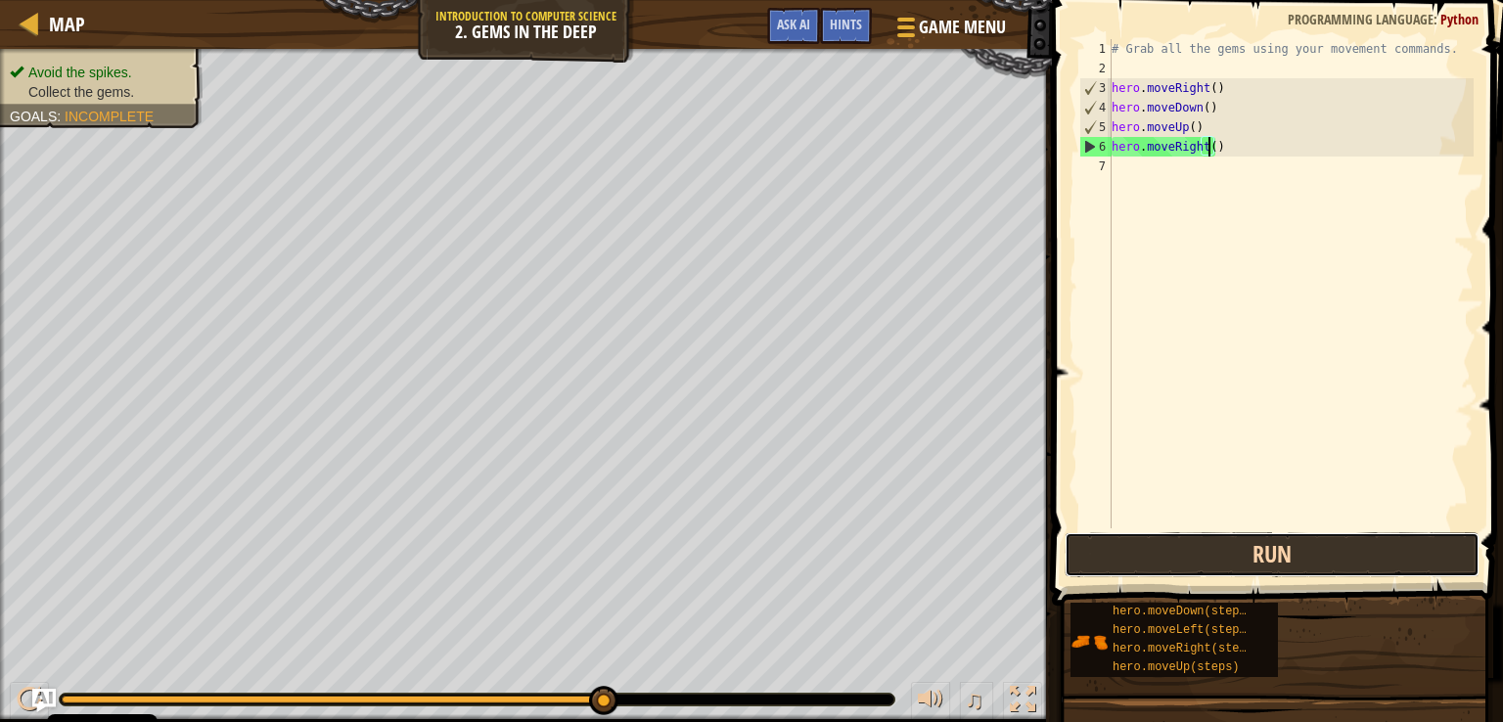
click at [1388, 557] on button "Run" at bounding box center [1271, 554] width 415 height 45
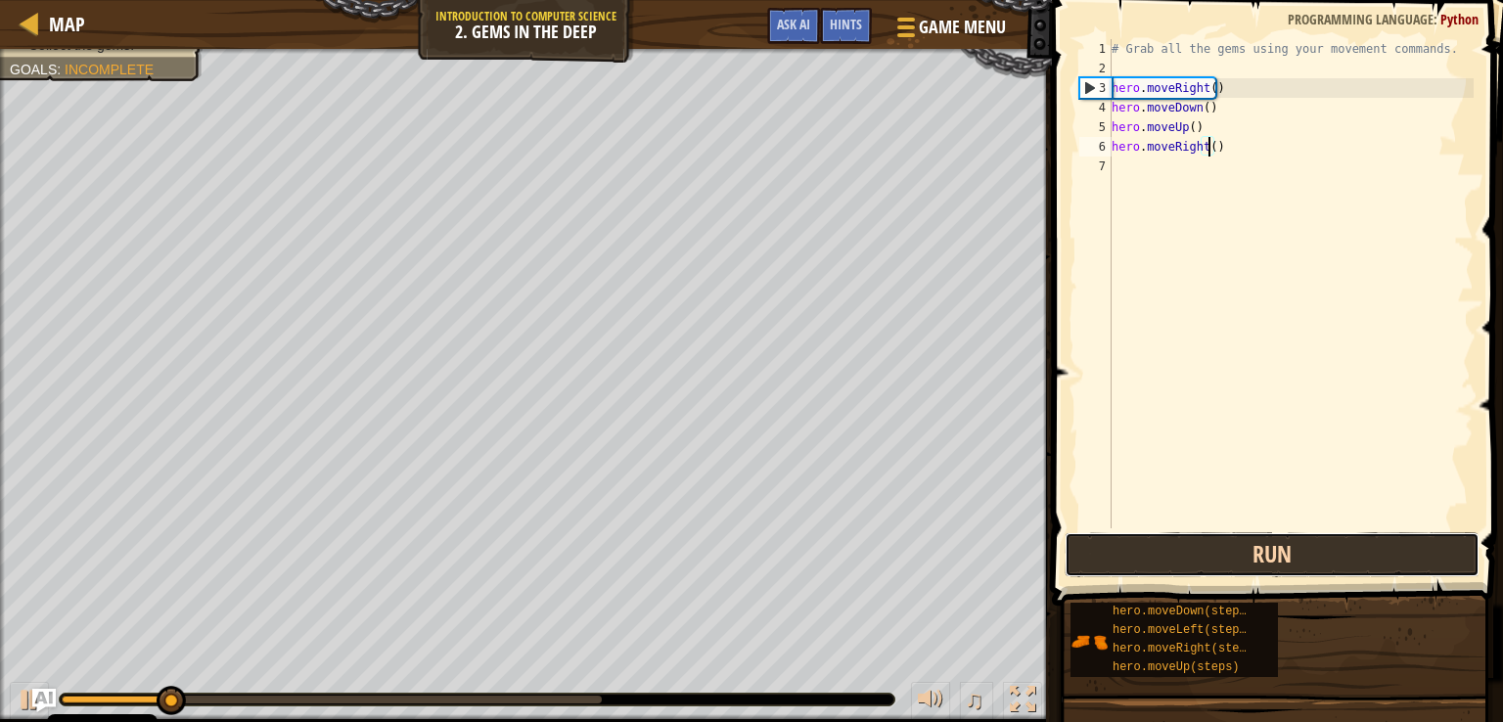
click at [1384, 545] on button "Run" at bounding box center [1271, 554] width 415 height 45
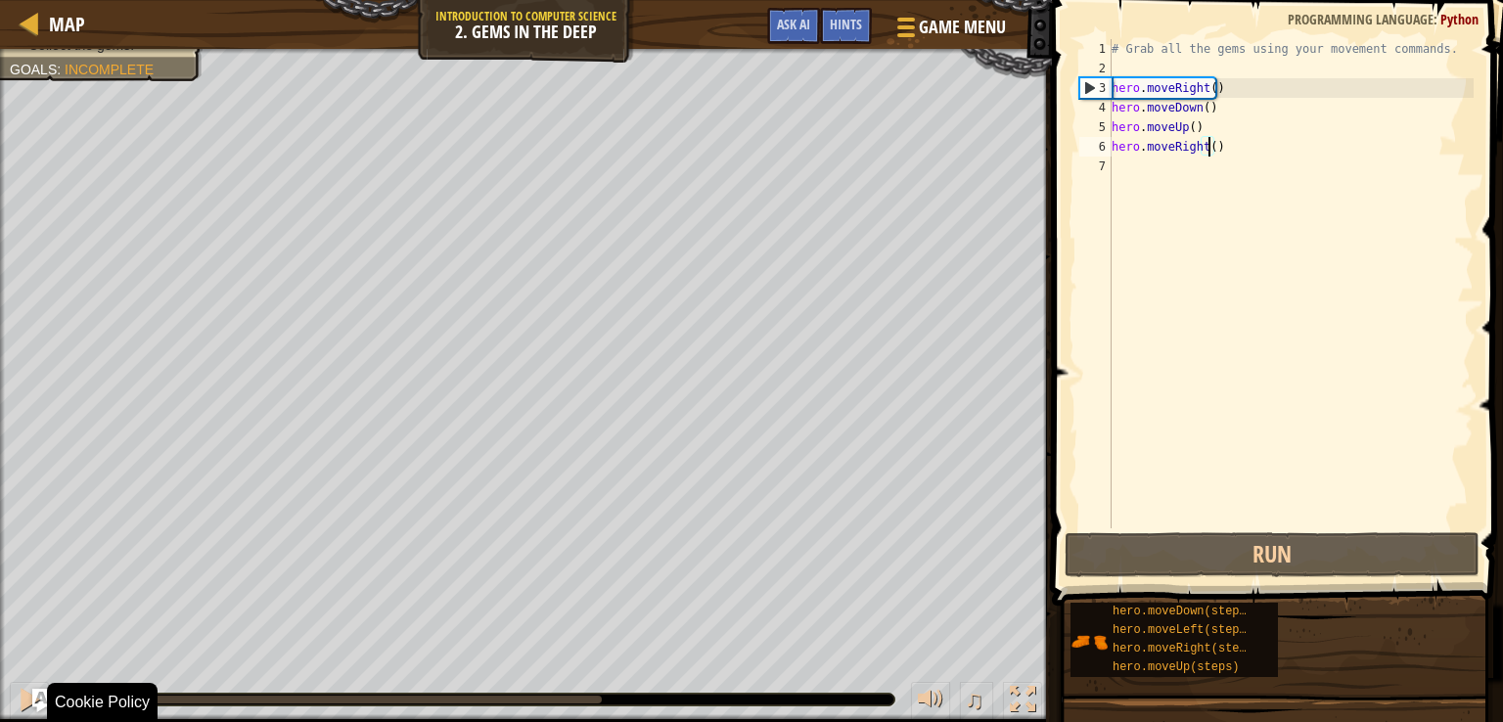
drag, startPoint x: 258, startPoint y: 705, endPoint x: 0, endPoint y: 698, distance: 258.4
click at [0, 698] on div "♫" at bounding box center [526, 694] width 1052 height 59
click at [21, 693] on div at bounding box center [29, 699] width 25 height 25
drag, startPoint x: 137, startPoint y: 698, endPoint x: 0, endPoint y: 699, distance: 137.0
click at [0, 697] on div "♫" at bounding box center [526, 694] width 1052 height 59
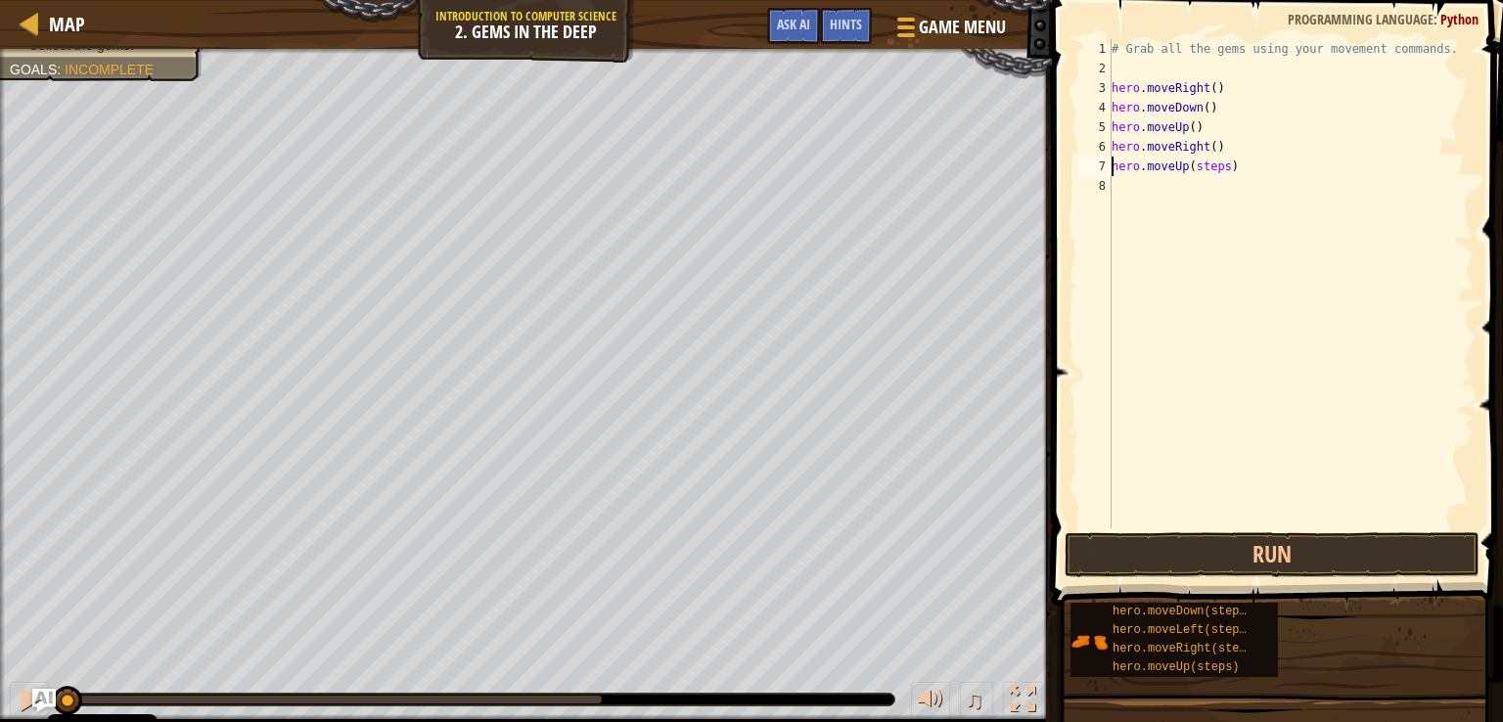
click at [1221, 169] on div "# Grab all the gems using your movement commands. hero . moveRight ( ) hero . m…" at bounding box center [1290, 303] width 366 height 528
click at [1233, 194] on div "# Grab all the gems using your movement commands. hero . moveRight ( ) hero . m…" at bounding box center [1290, 303] width 366 height 528
click at [1213, 557] on button "Run" at bounding box center [1271, 554] width 415 height 45
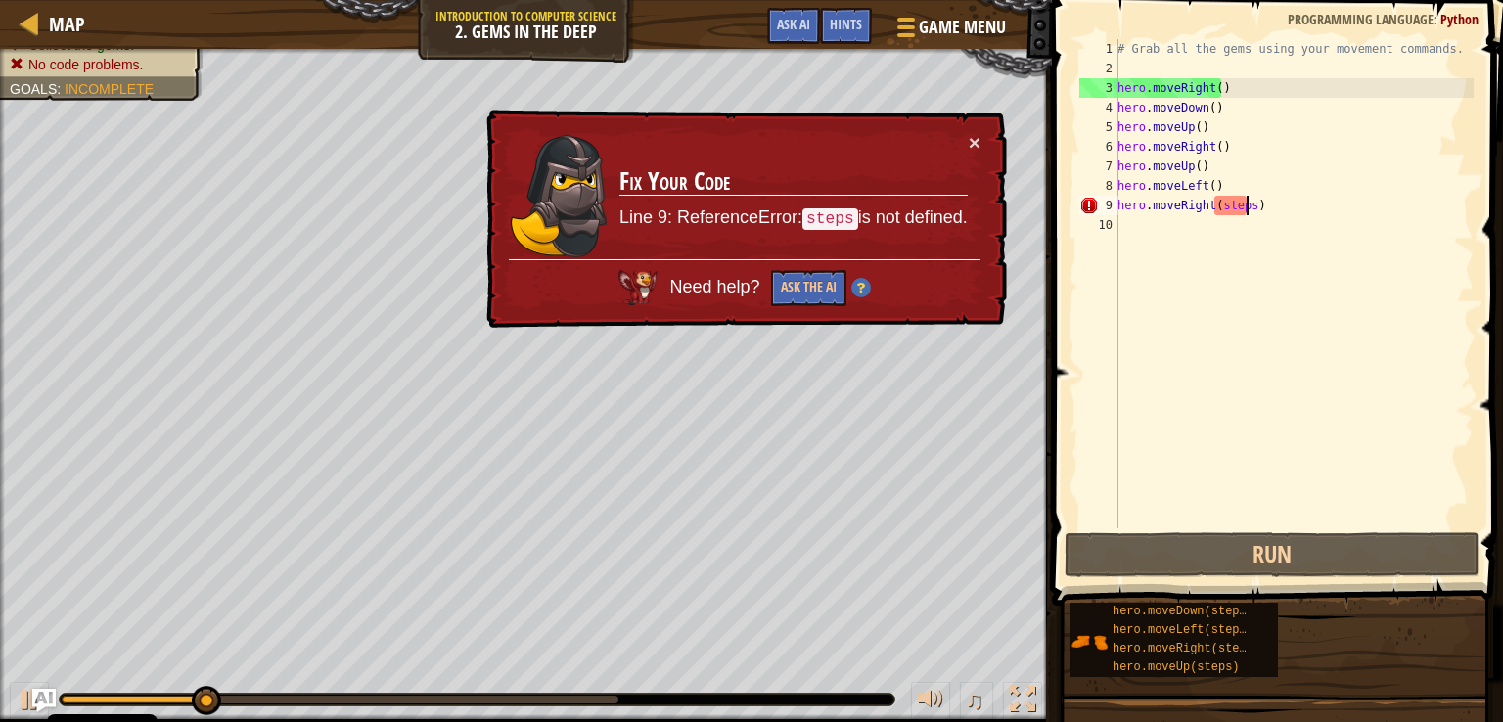
click at [1244, 208] on div "# Grab all the gems using your movement commands. hero . moveRight ( ) hero . m…" at bounding box center [1293, 303] width 360 height 528
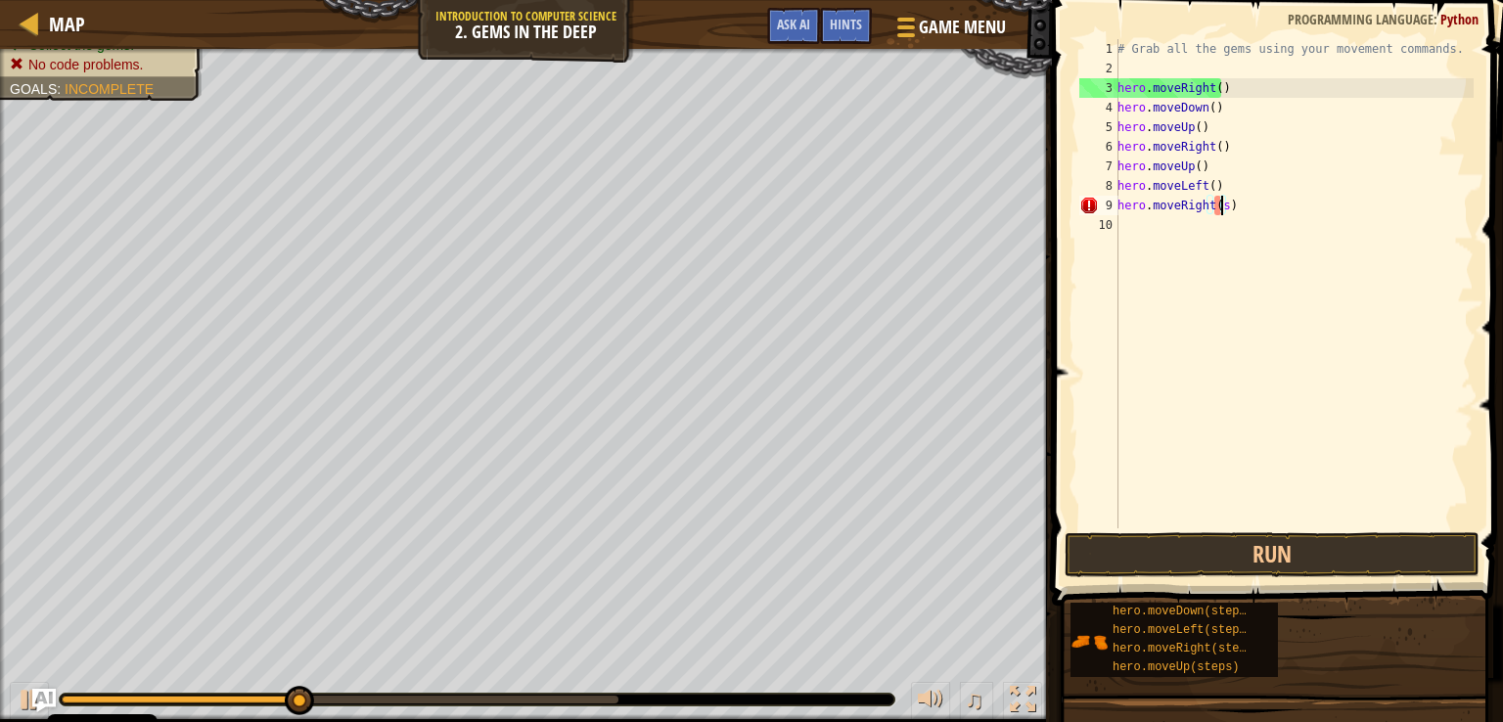
type textarea "hero.moveRight()"
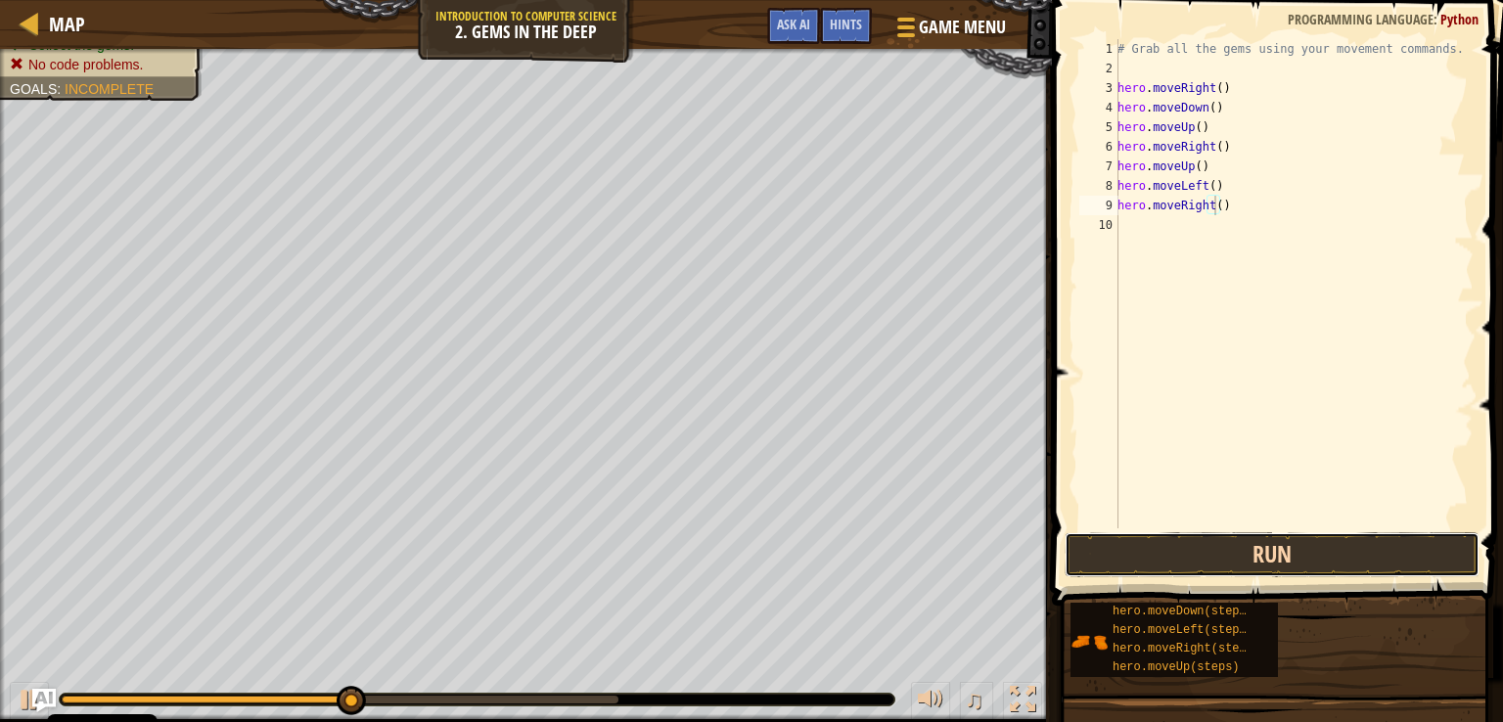
click at [1266, 562] on button "Run" at bounding box center [1271, 554] width 415 height 45
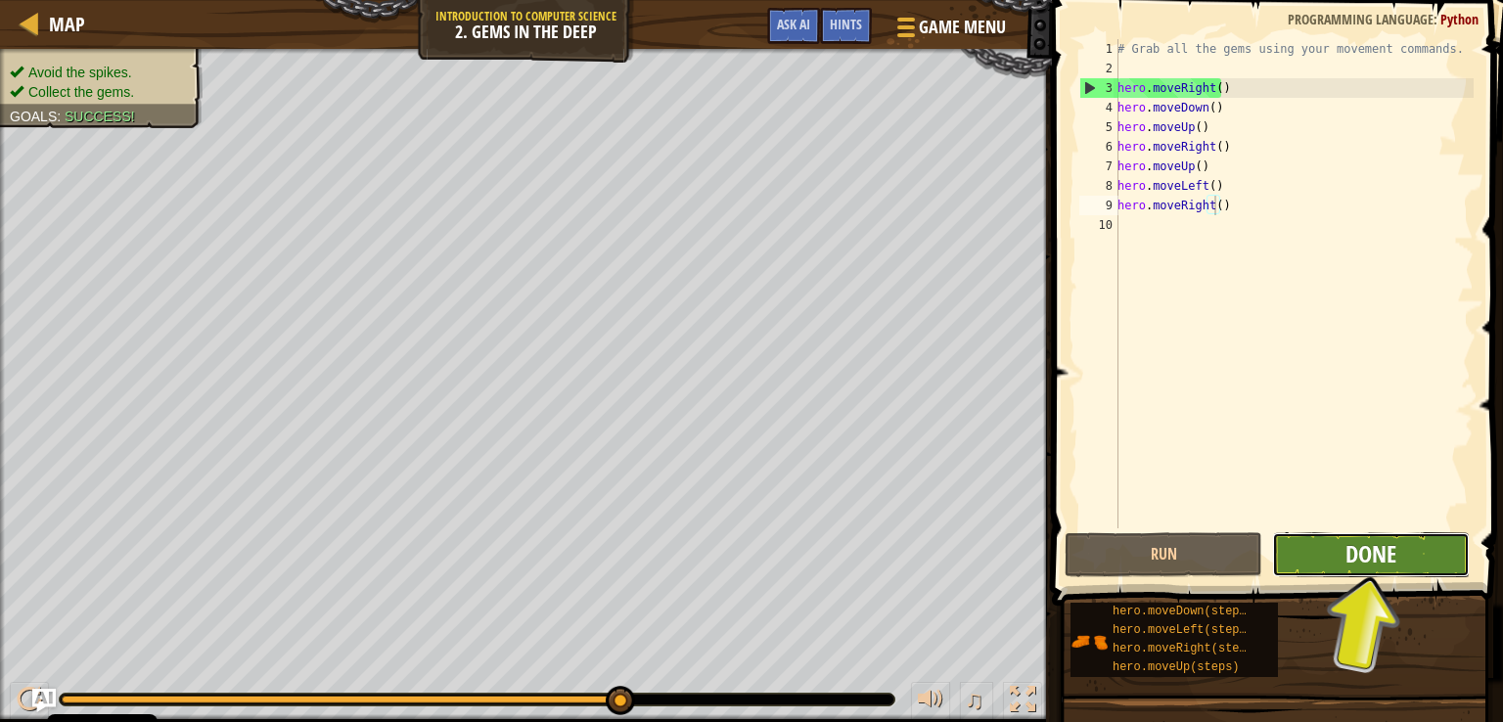
click at [1358, 545] on span "Done" at bounding box center [1370, 553] width 51 height 31
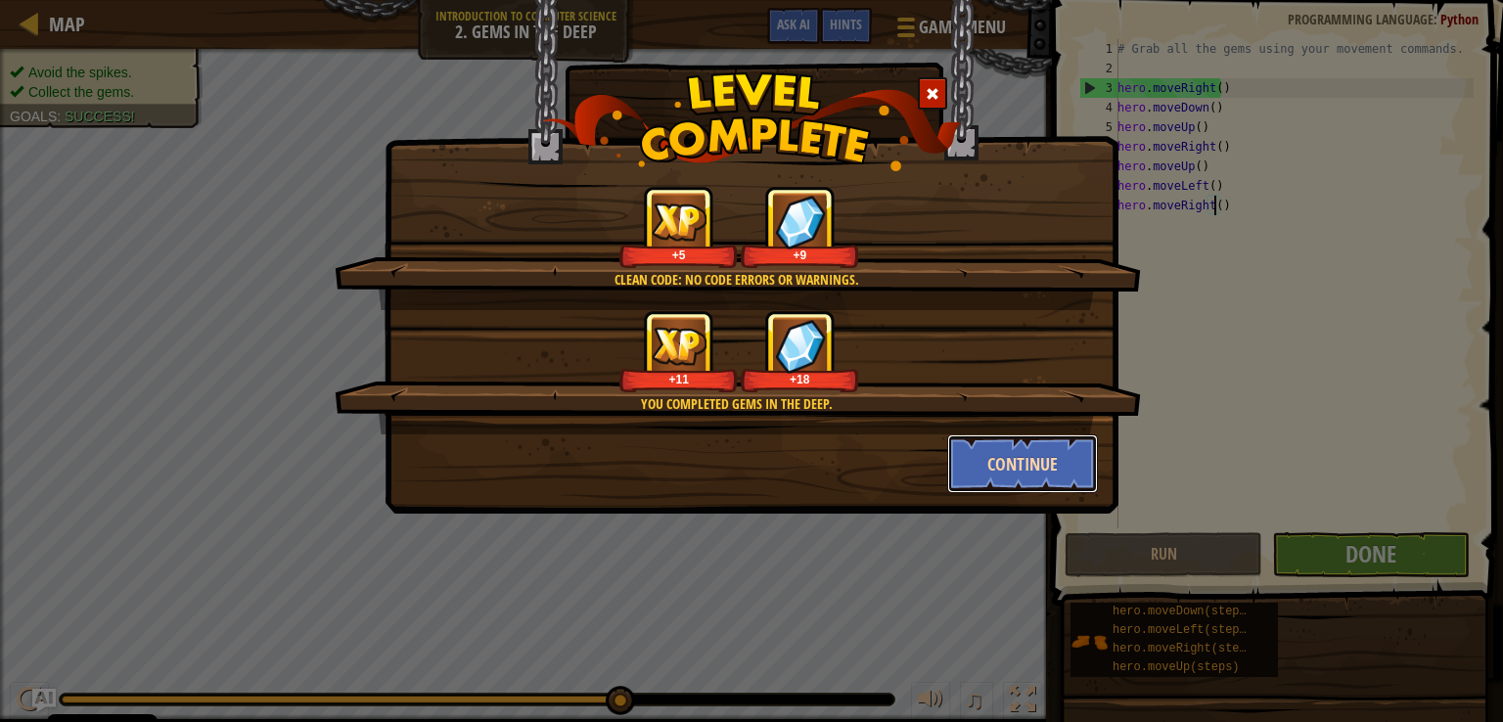
click at [1059, 476] on button "Continue" at bounding box center [1023, 463] width 152 height 59
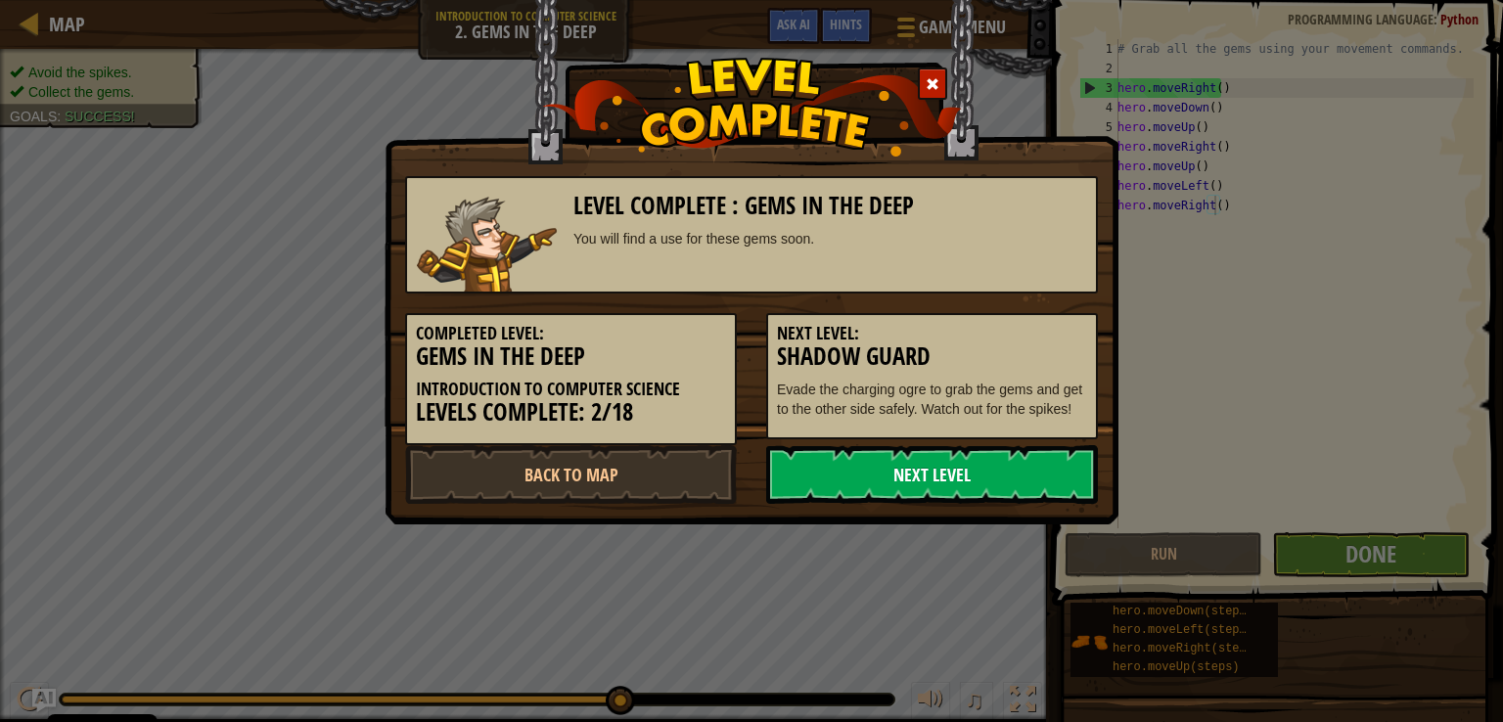
drag, startPoint x: 1059, startPoint y: 476, endPoint x: 994, endPoint y: 452, distance: 69.0
click at [990, 452] on link "Next Level" at bounding box center [932, 474] width 332 height 59
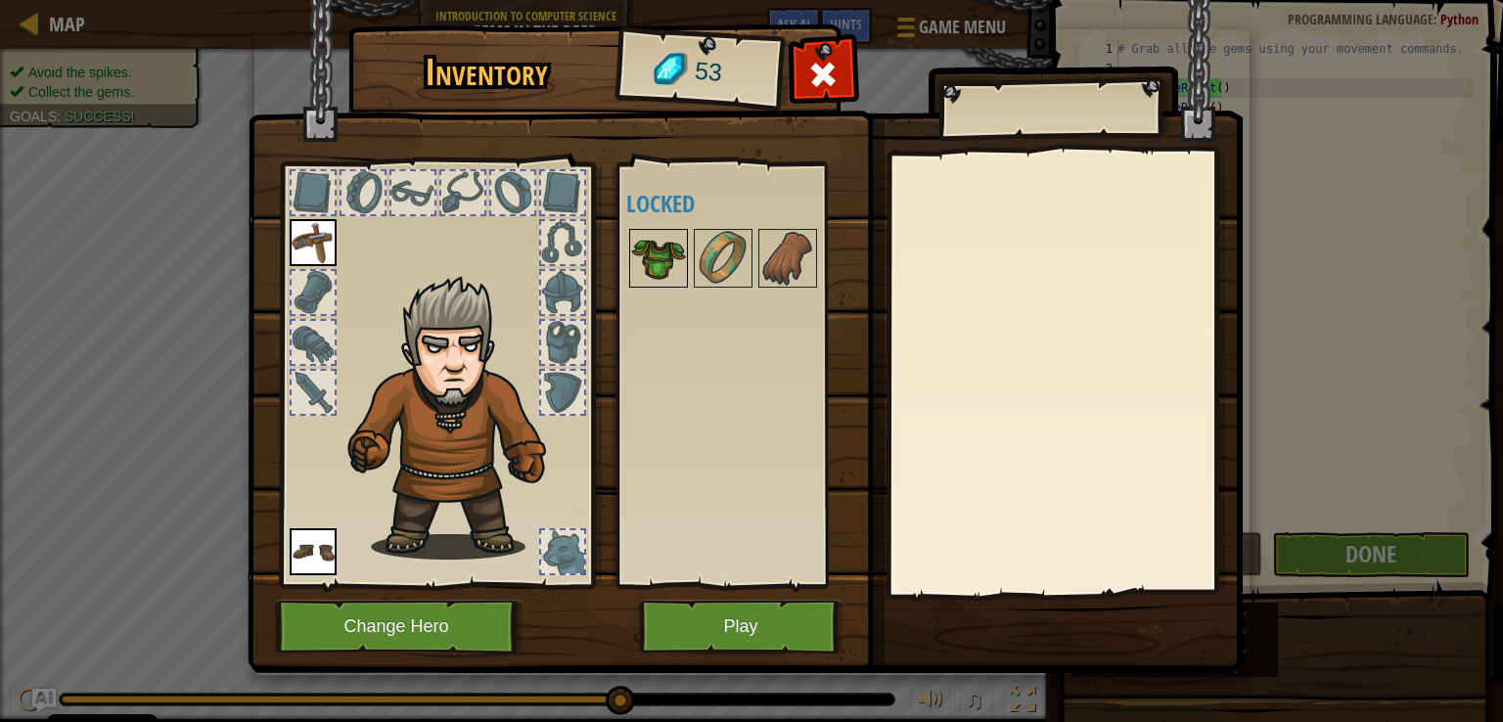
click at [676, 262] on img at bounding box center [658, 258] width 55 height 55
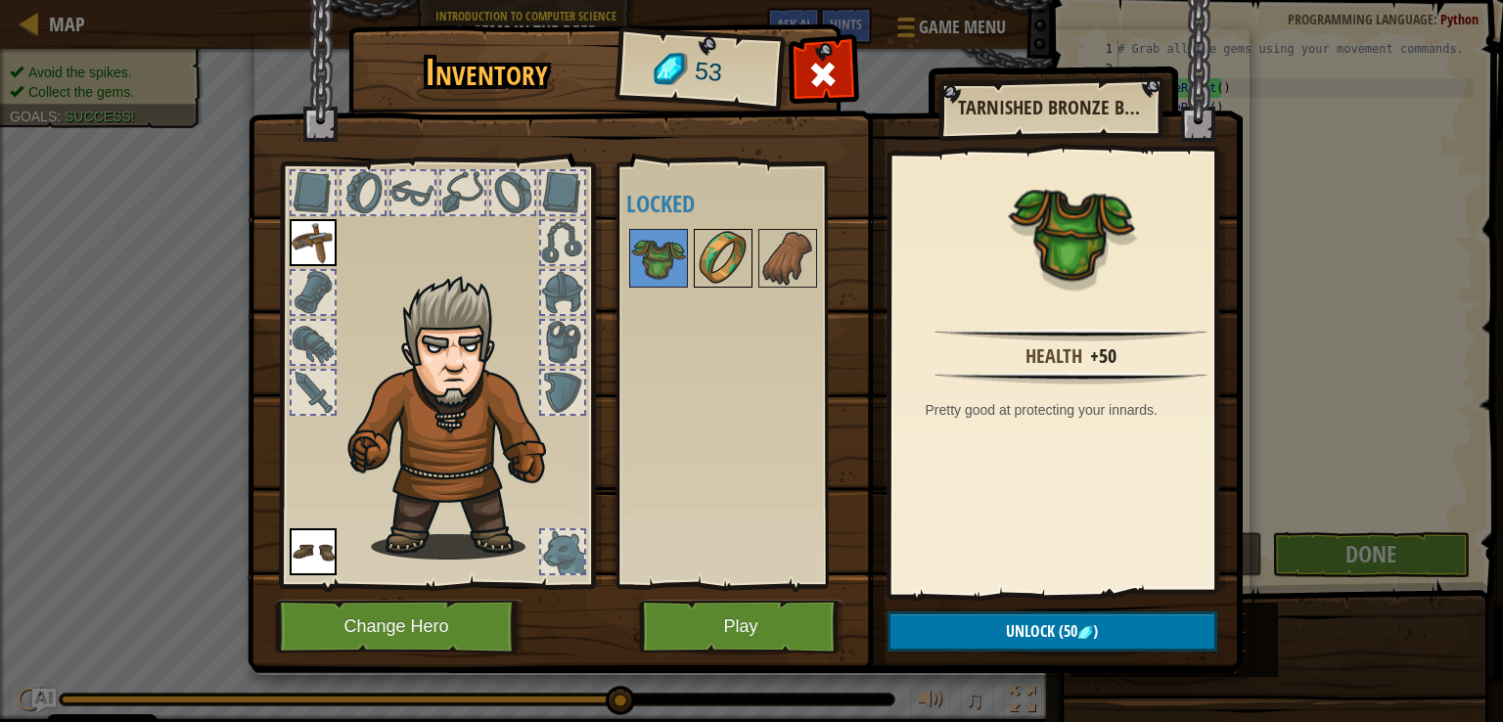
click at [716, 271] on img at bounding box center [723, 258] width 55 height 55
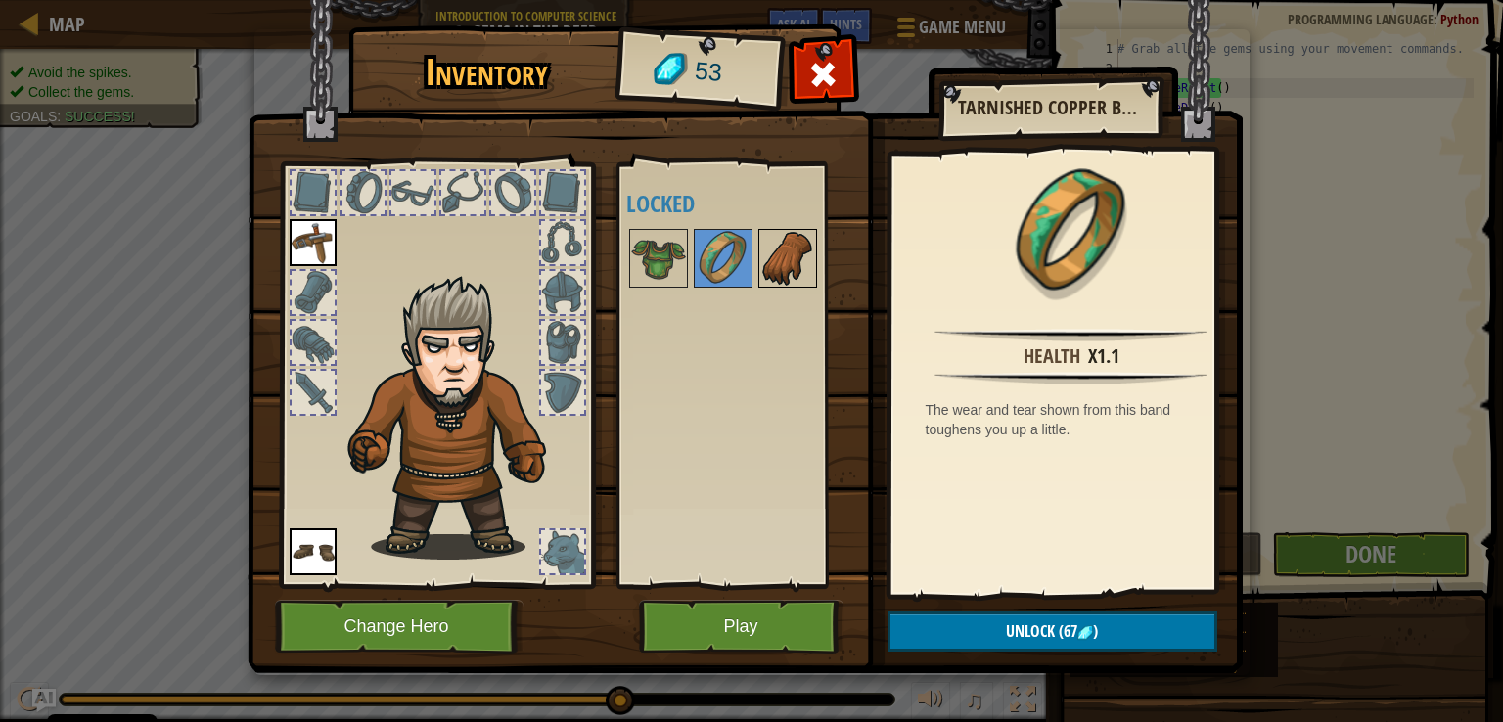
click at [771, 261] on img at bounding box center [787, 258] width 55 height 55
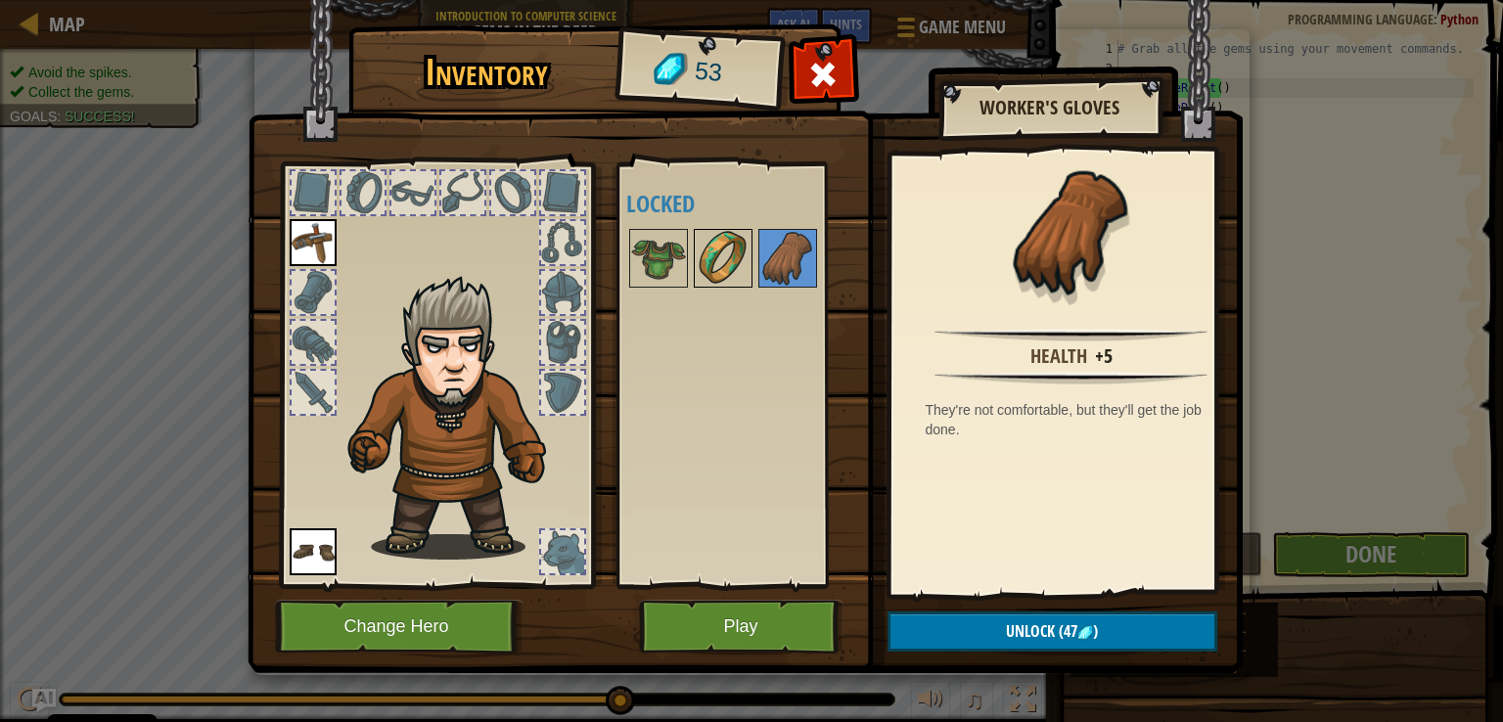
click at [704, 256] on img at bounding box center [723, 258] width 55 height 55
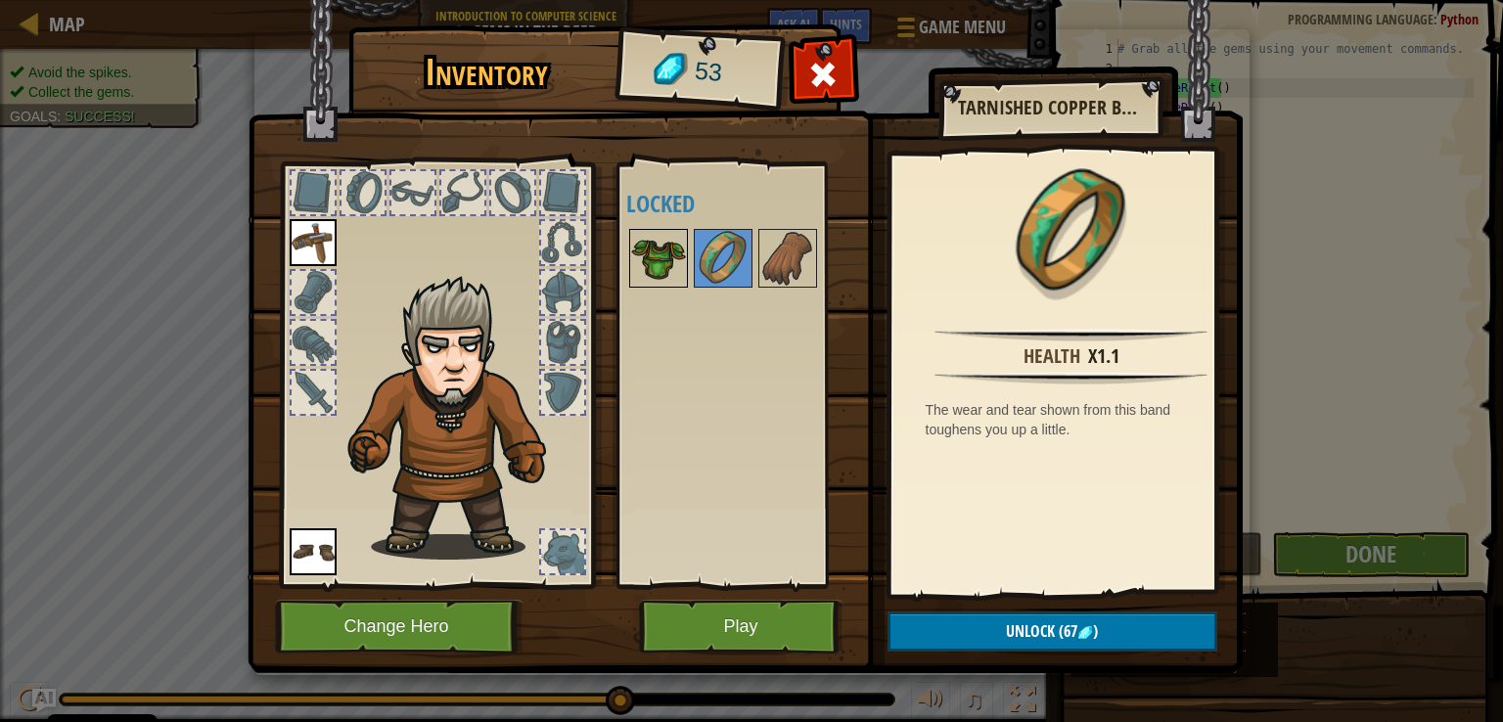
click at [652, 249] on img at bounding box center [658, 258] width 55 height 55
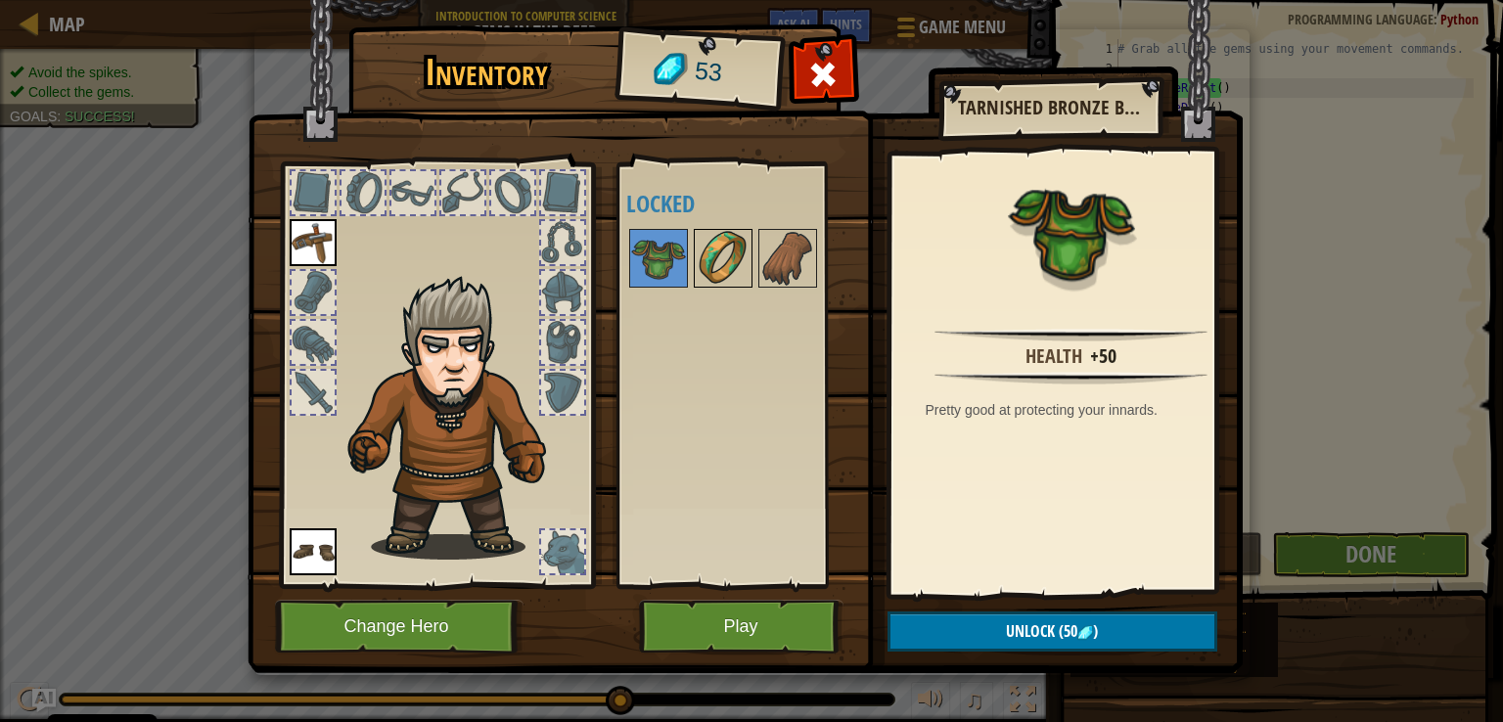
click at [696, 247] on img at bounding box center [723, 258] width 55 height 55
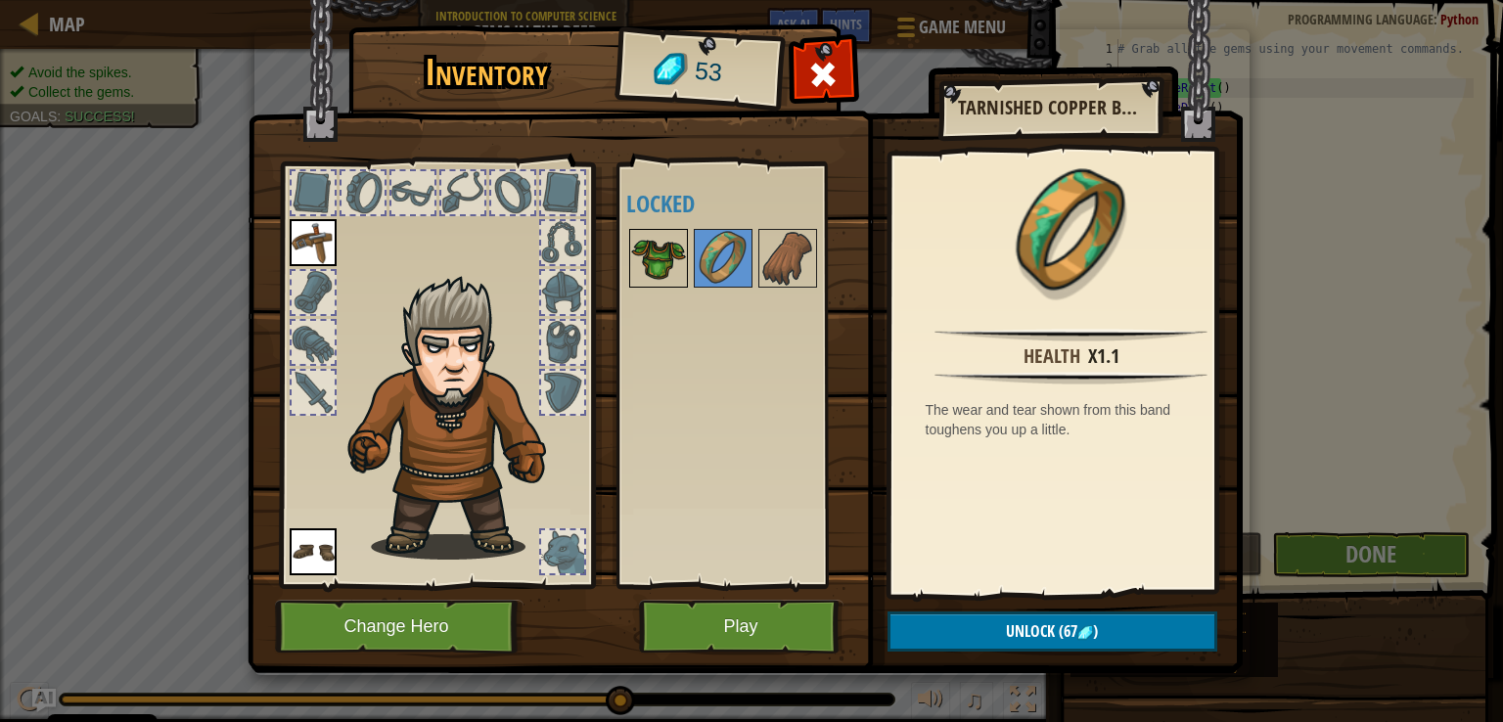
click at [642, 246] on img at bounding box center [658, 258] width 55 height 55
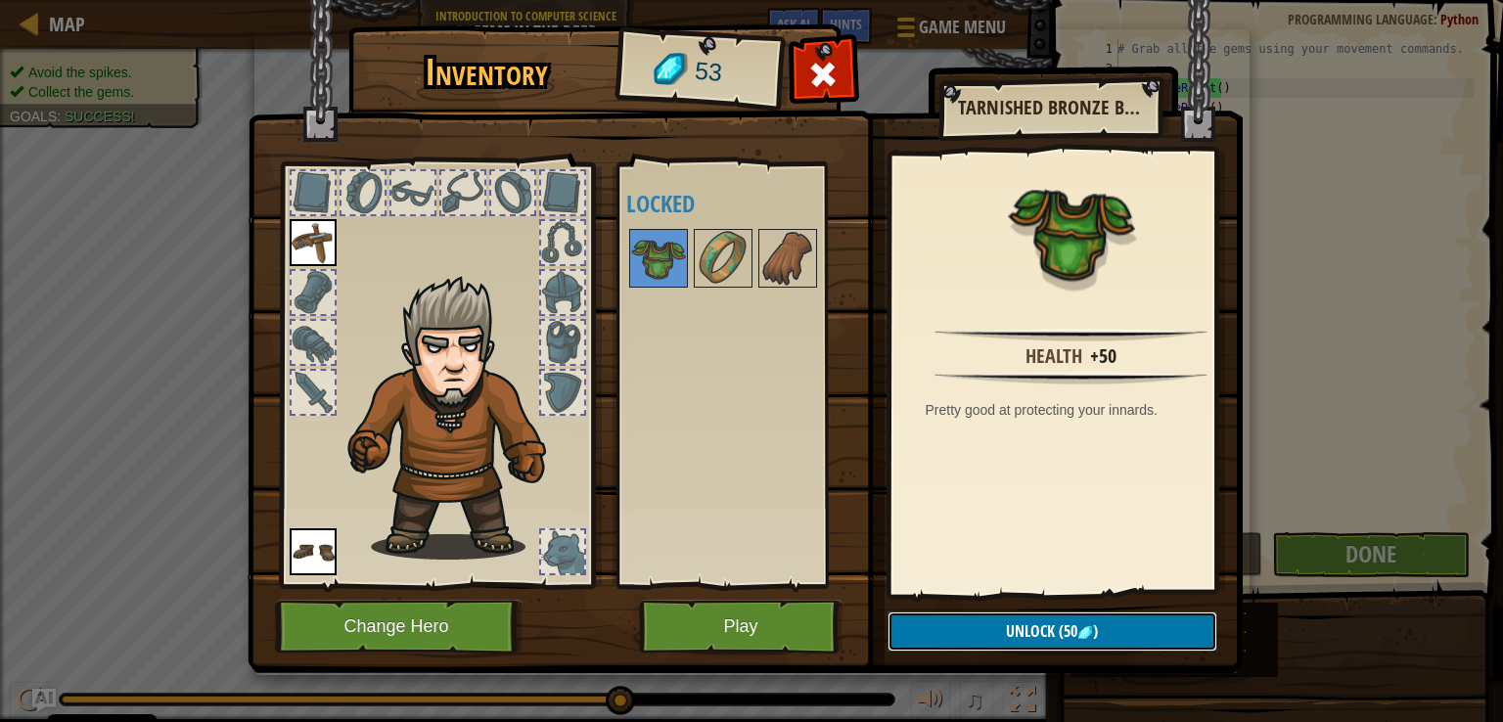
click at [1022, 629] on span "Unlock" at bounding box center [1030, 631] width 49 height 22
click at [1015, 635] on button "Confirm" at bounding box center [1052, 631] width 330 height 40
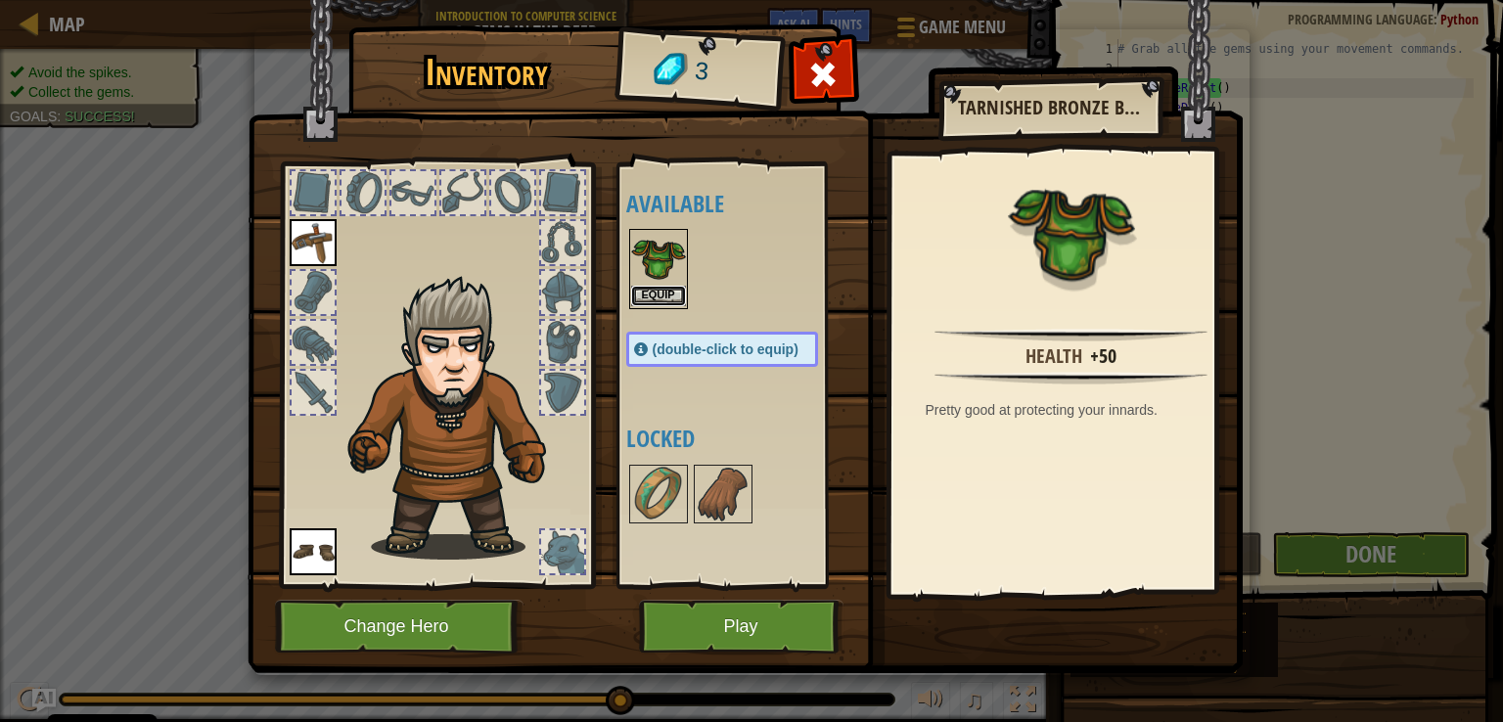
click at [666, 301] on button "Equip" at bounding box center [658, 296] width 55 height 21
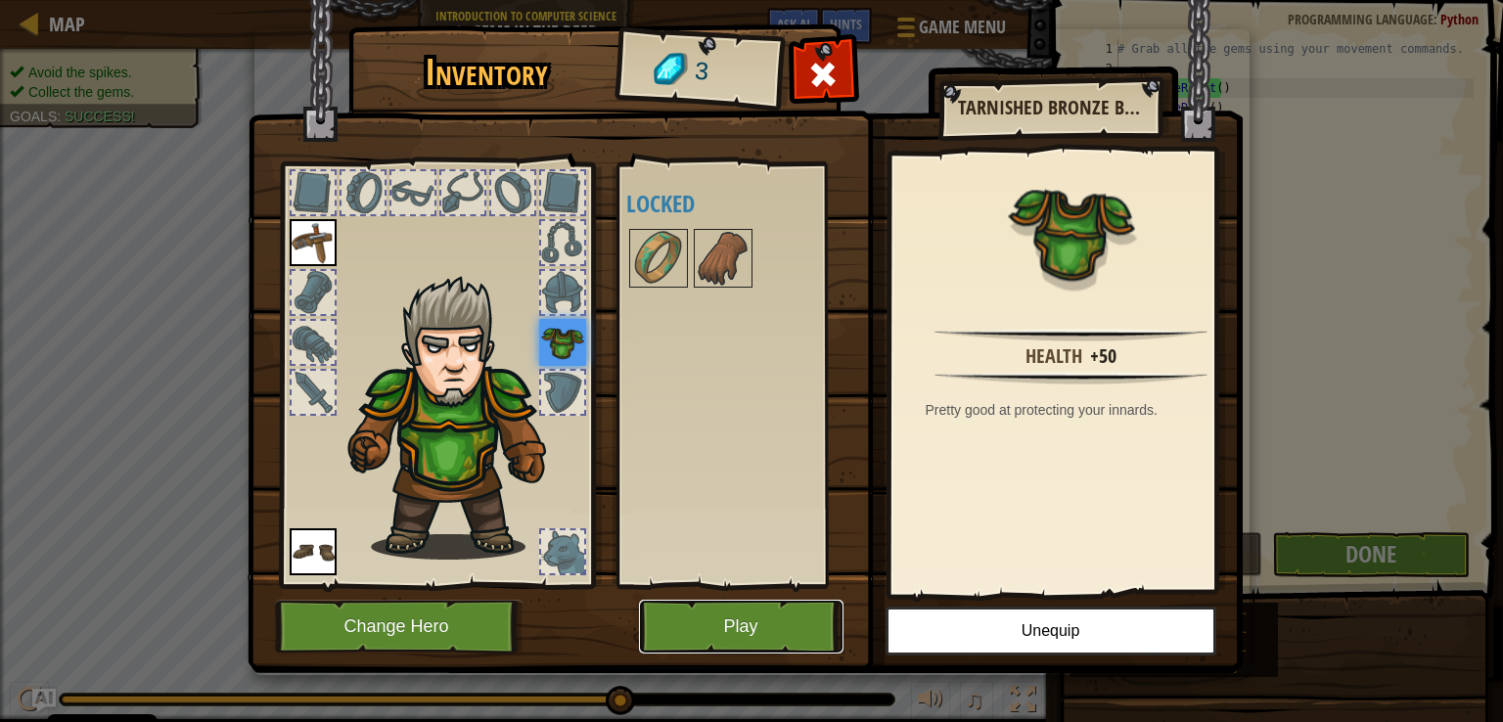
click at [739, 647] on button "Play" at bounding box center [741, 627] width 204 height 54
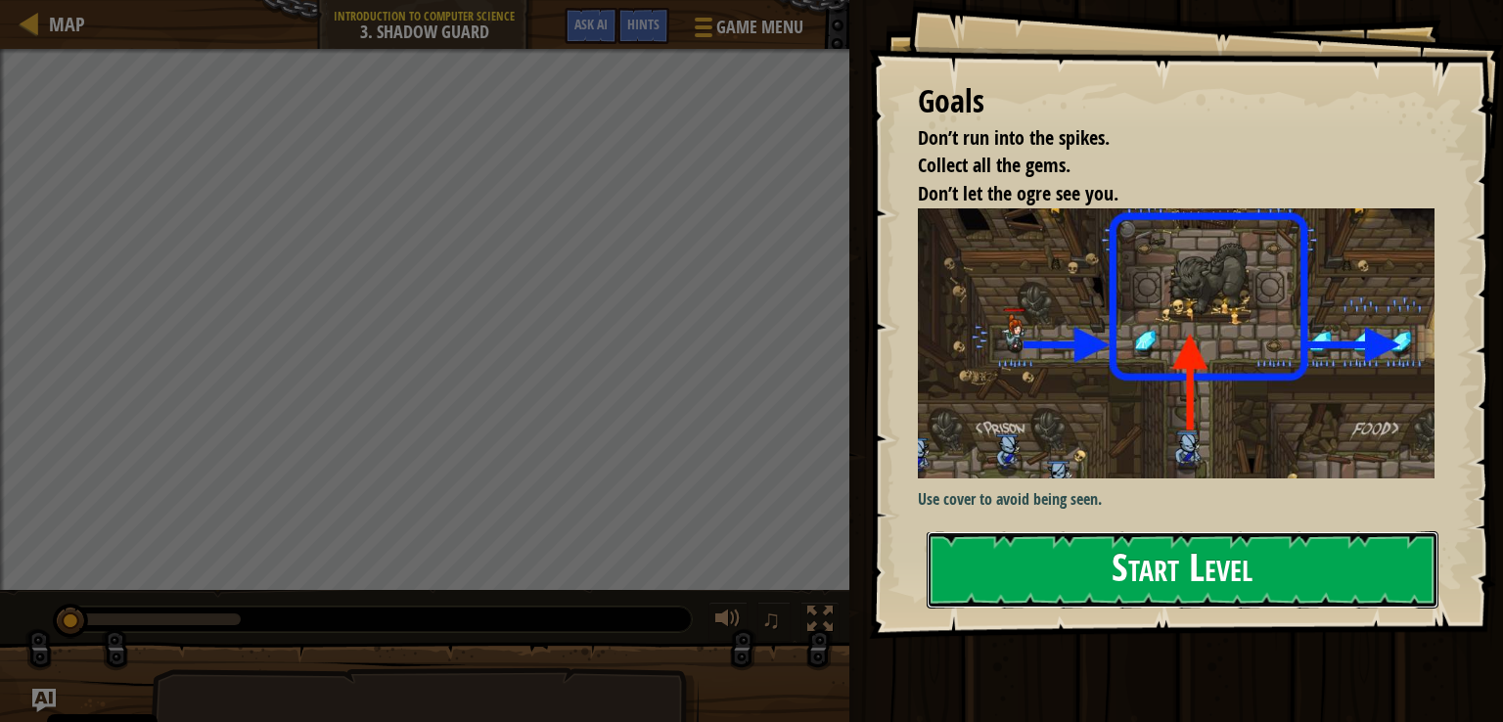
click at [1192, 571] on button "Start Level" at bounding box center [1183, 569] width 512 height 77
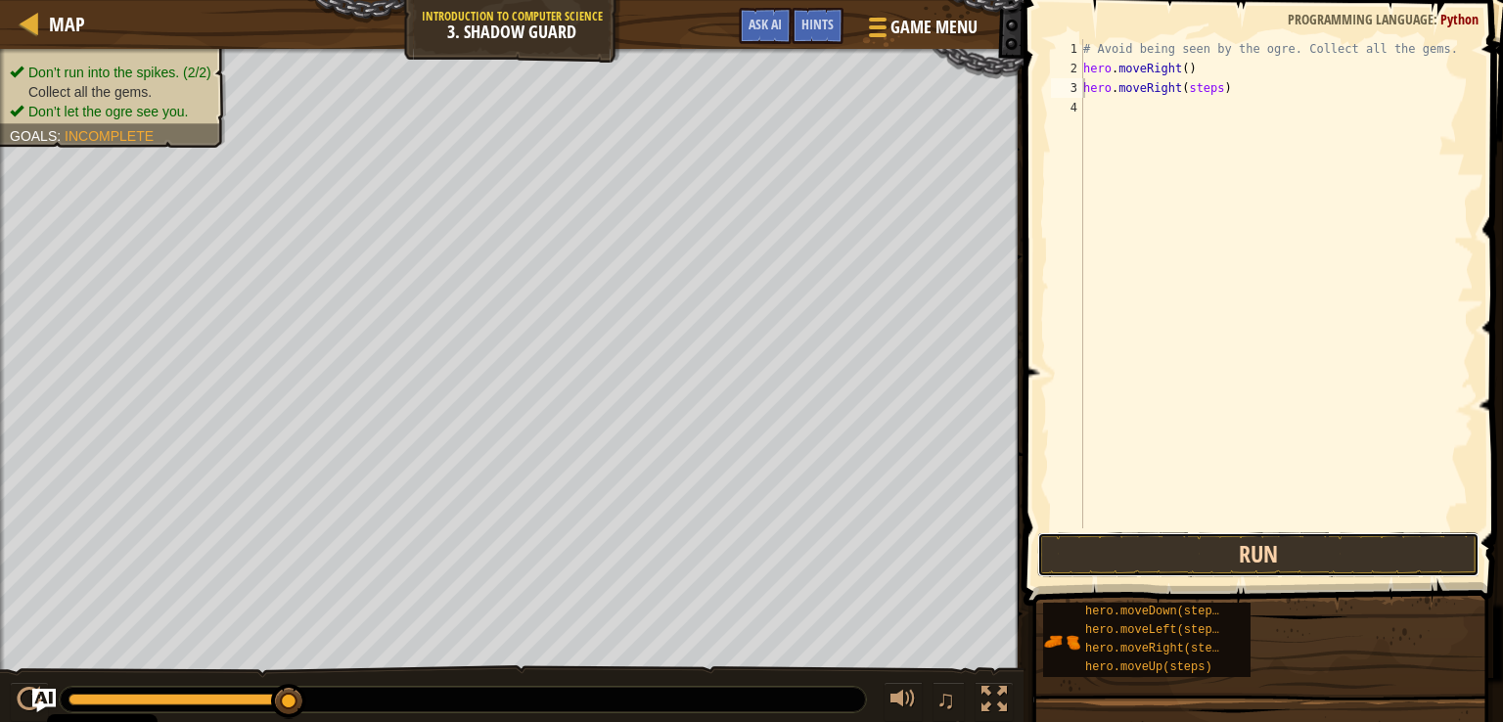
click at [1178, 550] on button "Run" at bounding box center [1258, 554] width 442 height 45
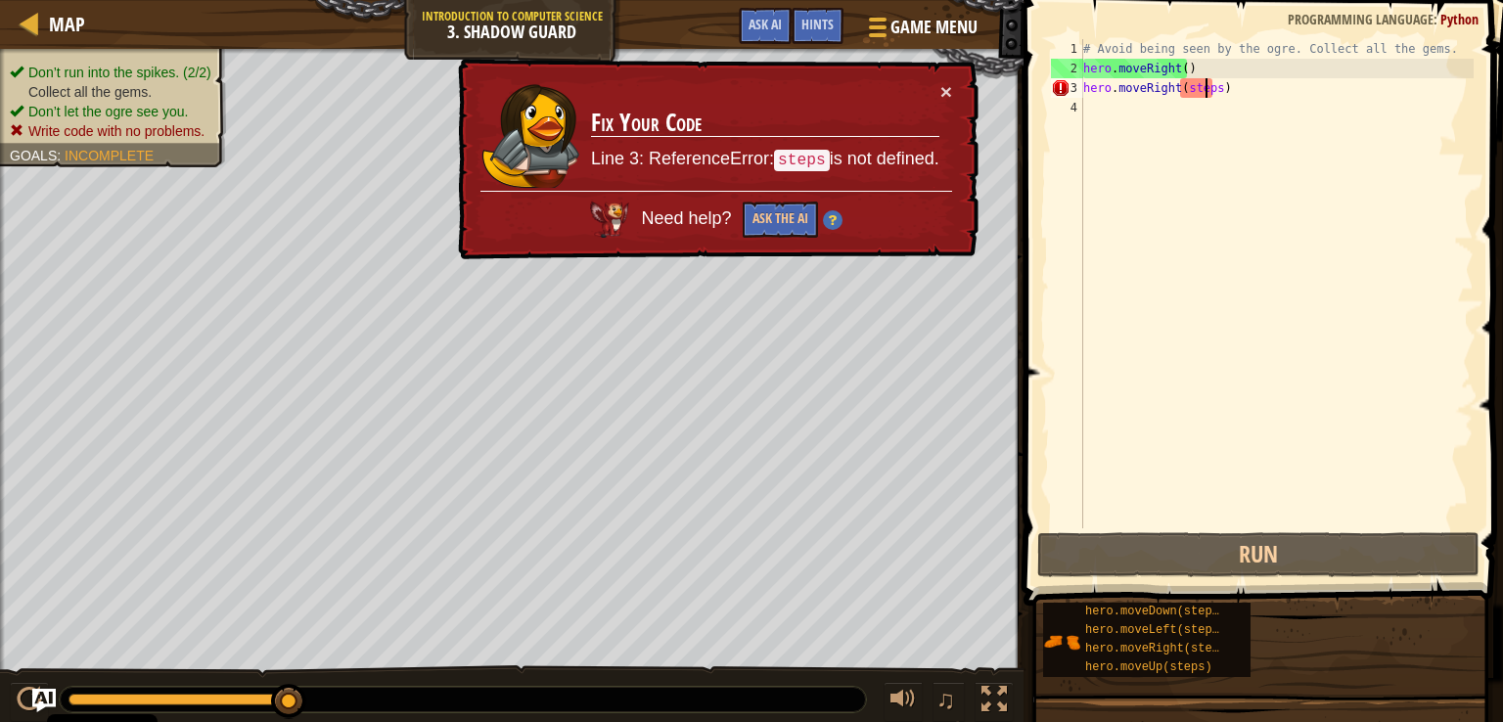
click at [1204, 84] on div "# Avoid being seen by the ogre. Collect all the gems. hero . moveRight ( ) hero…" at bounding box center [1276, 303] width 394 height 528
click at [1211, 93] on div "# Avoid being seen by the ogre. Collect all the gems. hero . moveRight ( ) hero…" at bounding box center [1276, 303] width 394 height 528
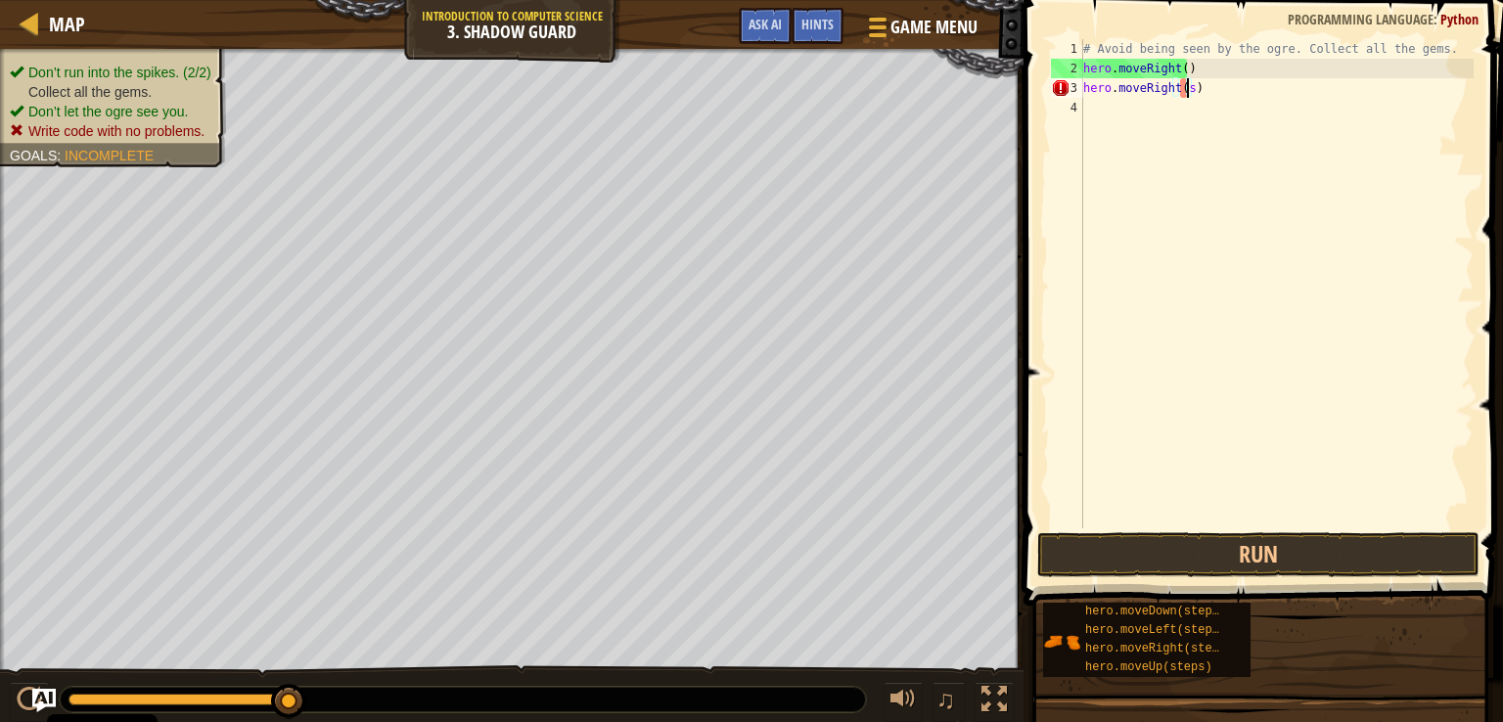
type textarea "hero.moveRight()"
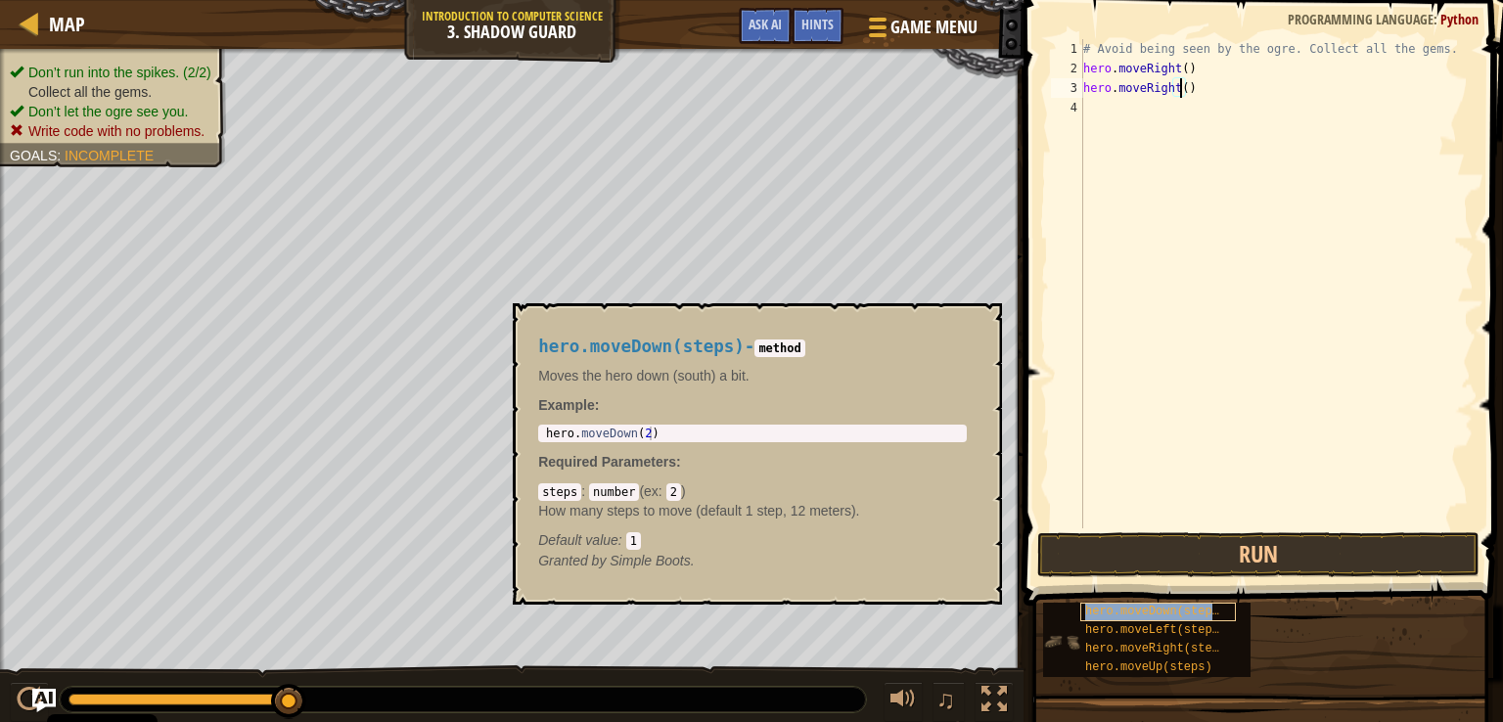
click at [1202, 608] on span "hero.moveDown(steps)" at bounding box center [1155, 612] width 141 height 14
click at [1199, 609] on span "hero.moveDown(steps)" at bounding box center [1155, 612] width 141 height 14
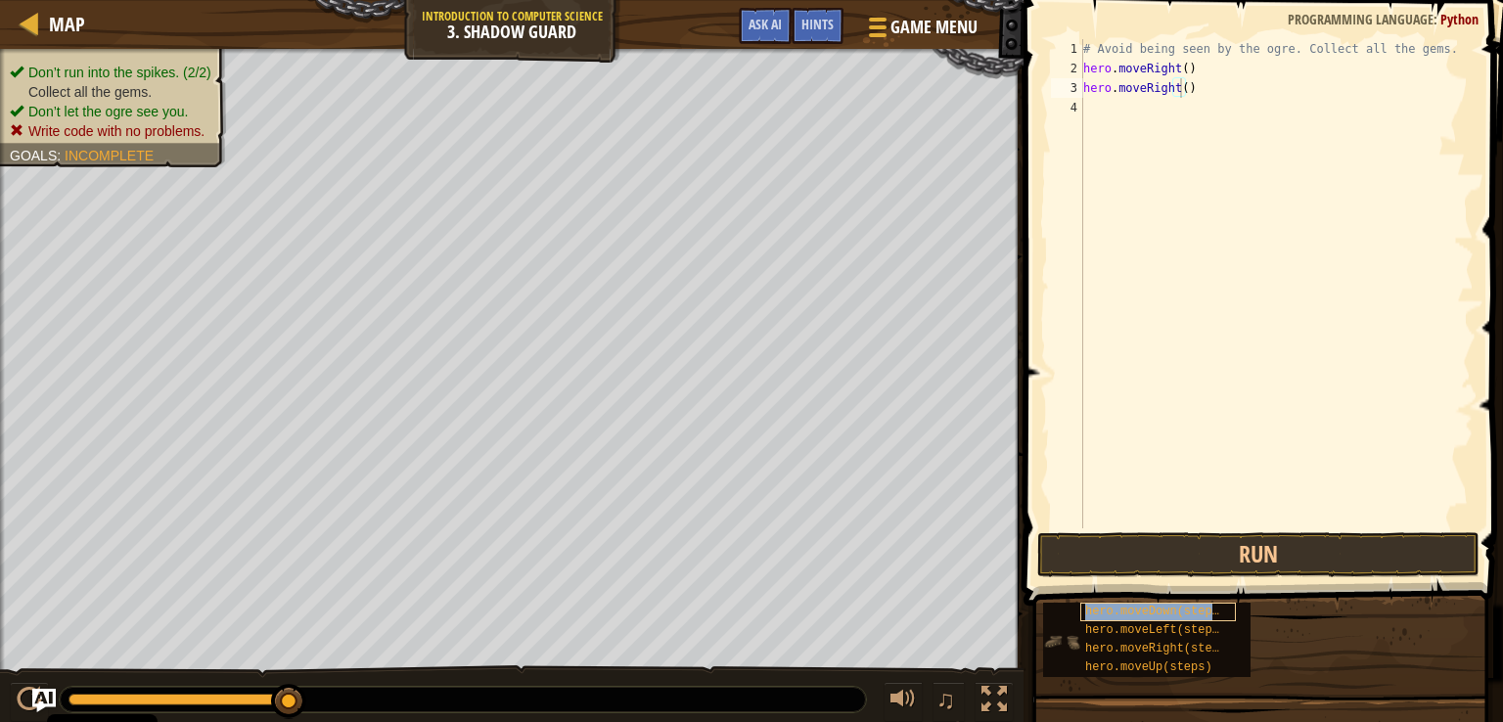
click at [1198, 610] on span "hero.moveDown(steps)" at bounding box center [1155, 612] width 141 height 14
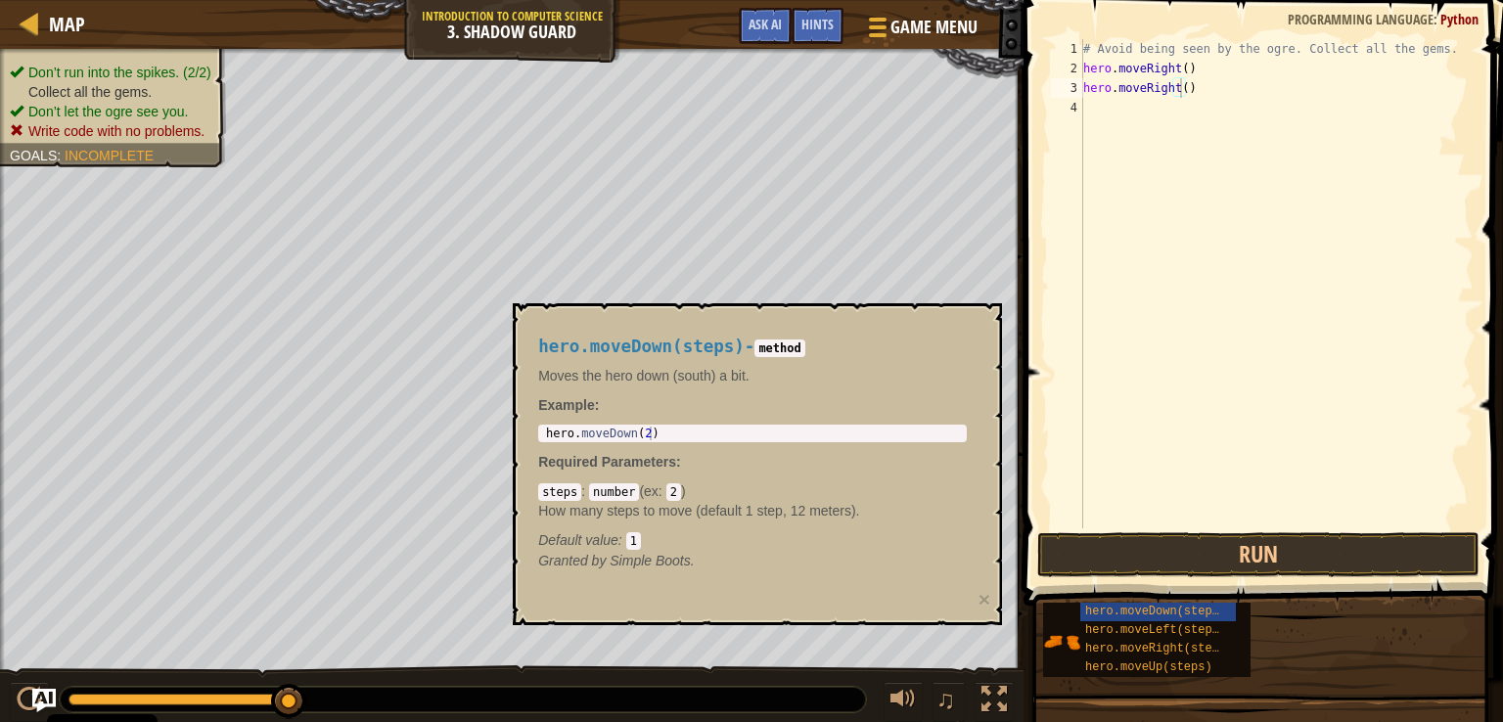
click at [1291, 615] on div "hero.moveDown(steps) hero.moveLeft(steps) hero.moveRight(steps) hero.moveUp(ste…" at bounding box center [1265, 640] width 447 height 76
click at [1264, 561] on button "Run" at bounding box center [1258, 554] width 442 height 45
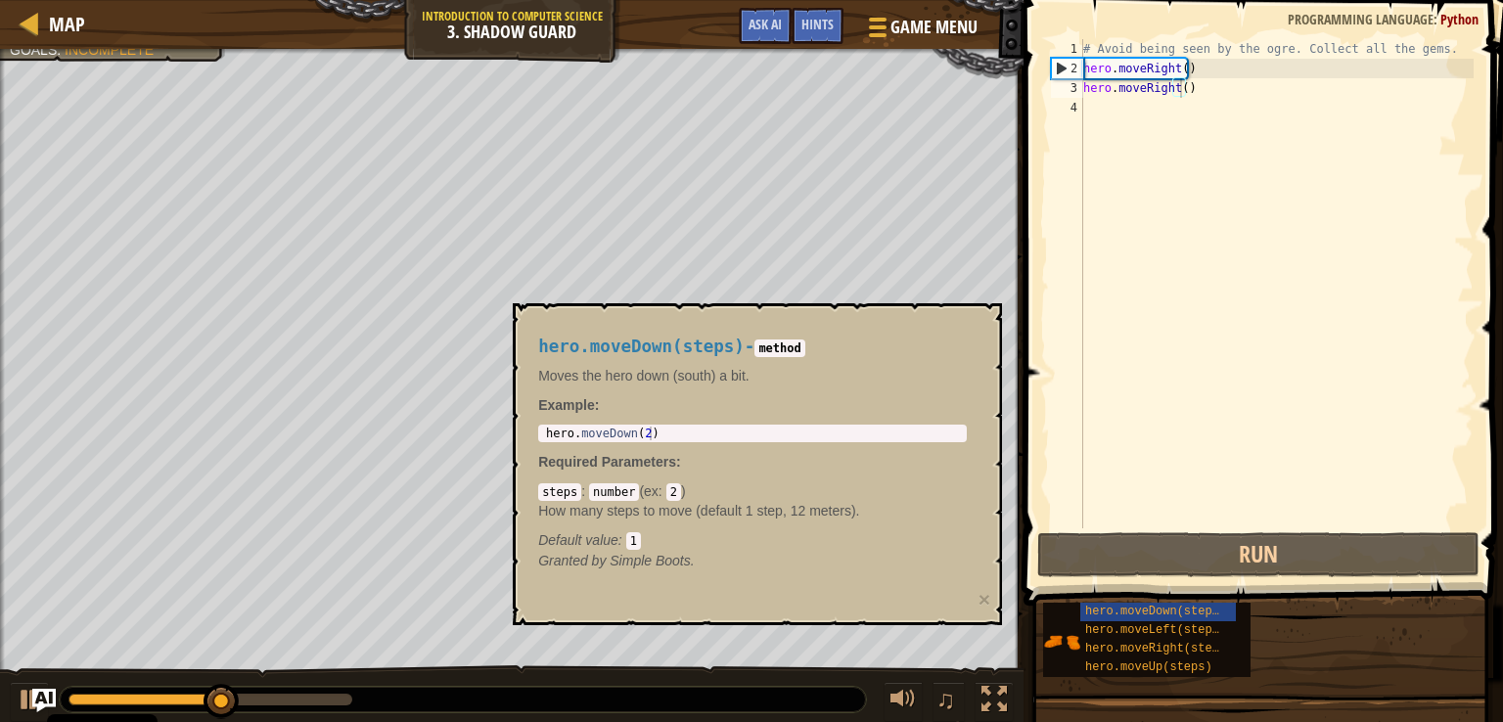
click at [1265, 615] on div "hero.moveDown(steps) hero.moveLeft(steps) hero.moveRight(steps) hero.moveUp(ste…" at bounding box center [1265, 640] width 447 height 76
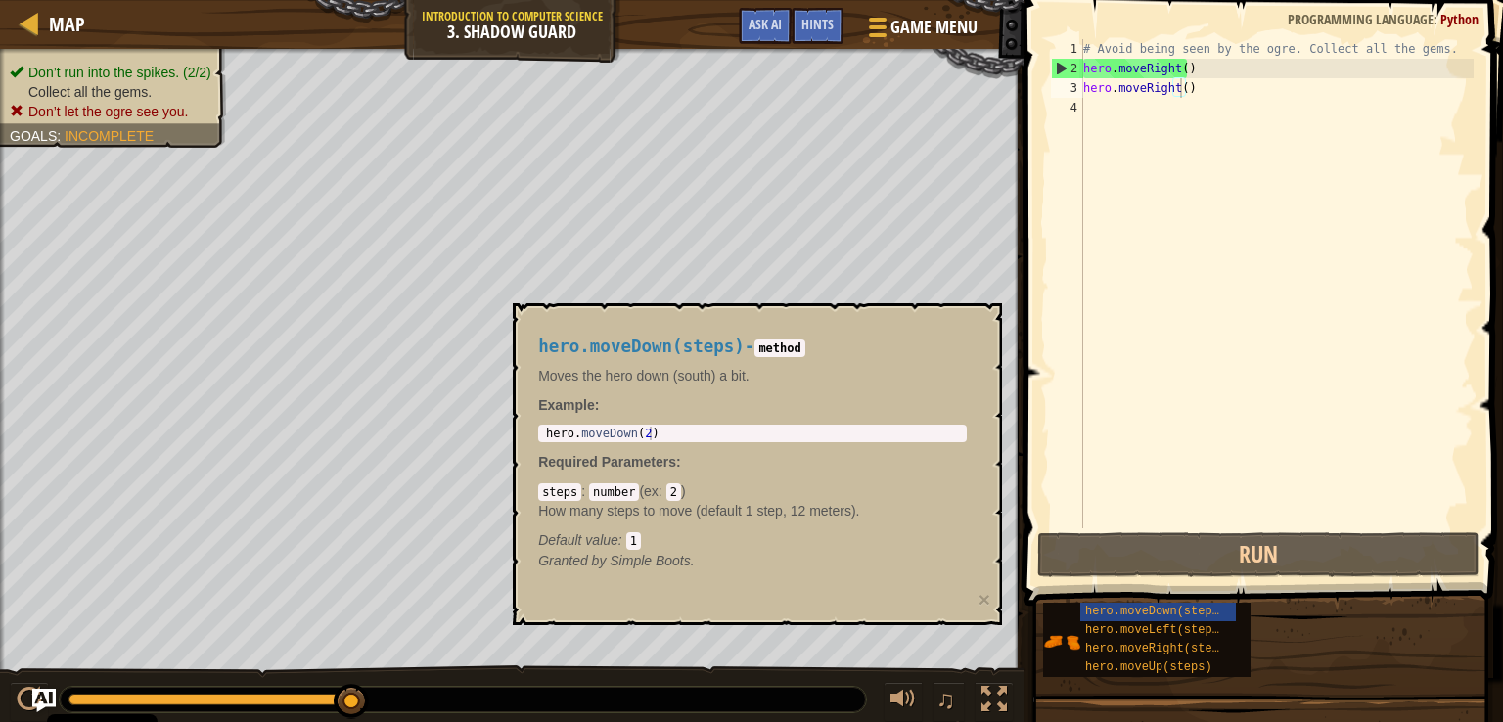
click at [921, 381] on p "Moves the hero down (south) a bit." at bounding box center [752, 376] width 429 height 20
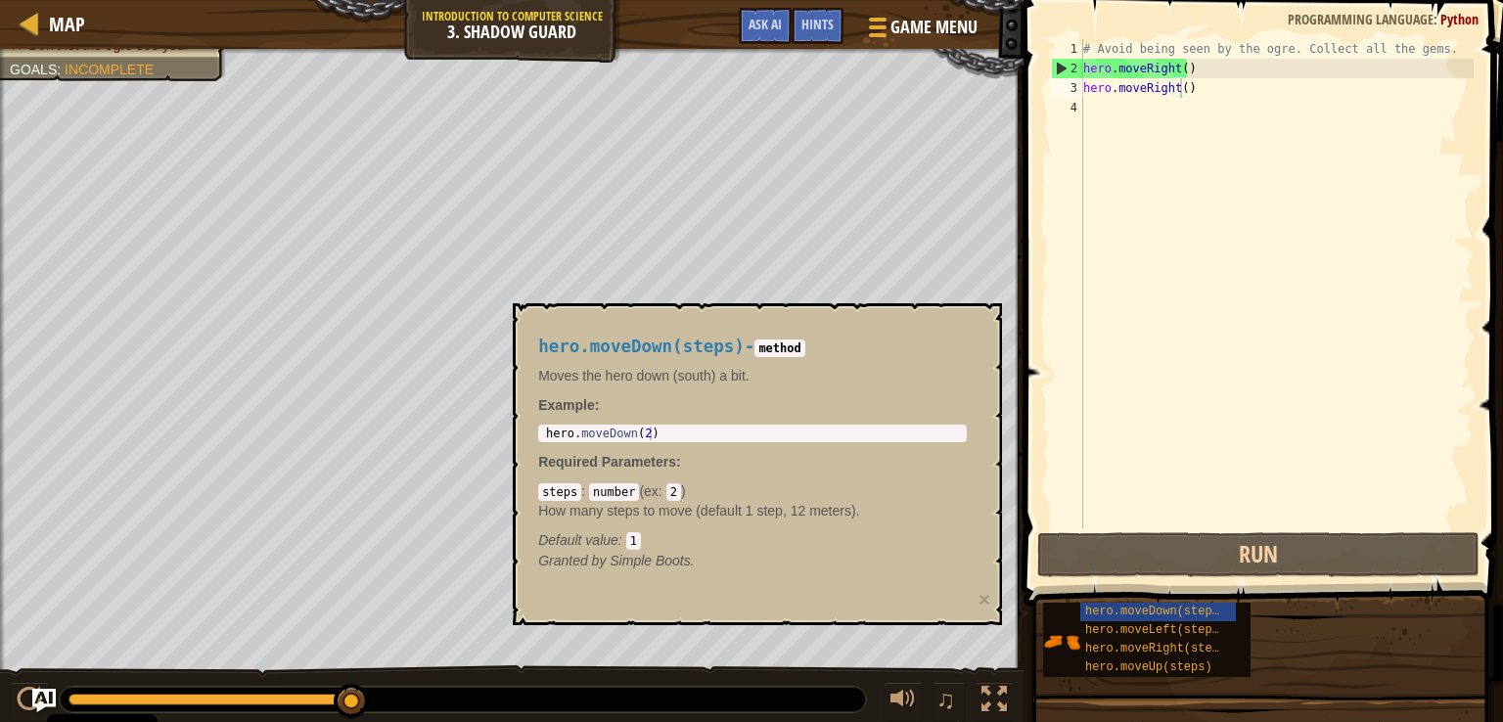
click at [1036, 429] on span at bounding box center [1264, 274] width 495 height 663
click at [1036, 427] on span at bounding box center [1264, 274] width 495 height 663
click at [983, 388] on div "hero.moveDown(steps) - method Moves the hero down (south) a bit. Example : 1 he…" at bounding box center [757, 464] width 489 height 322
click at [650, 339] on span "hero.moveDown(steps)" at bounding box center [641, 347] width 206 height 20
click at [822, 459] on div "hero.moveDown(steps) - method Moves the hero down (south) a bit. Example : 1 he…" at bounding box center [752, 454] width 456 height 270
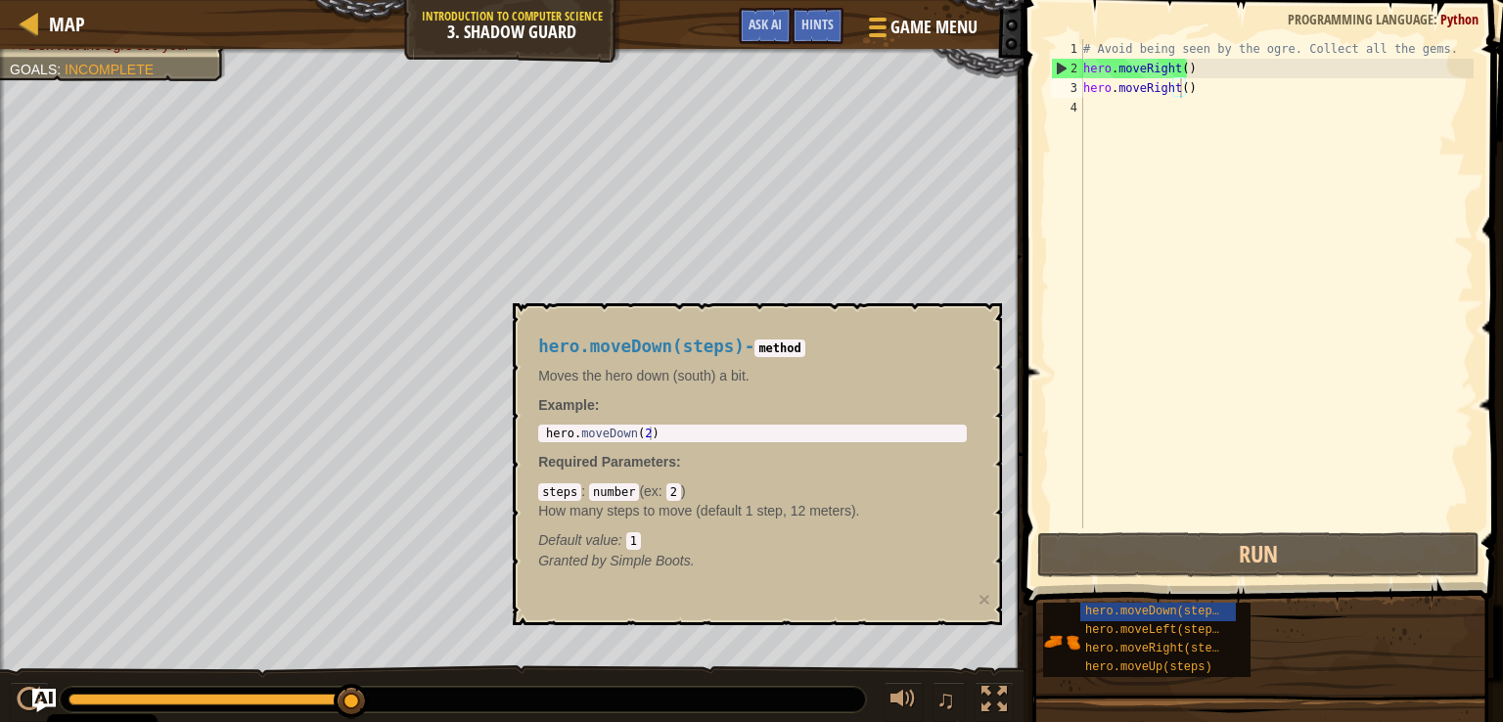
click at [868, 384] on p "Moves the hero down (south) a bit." at bounding box center [752, 376] width 429 height 20
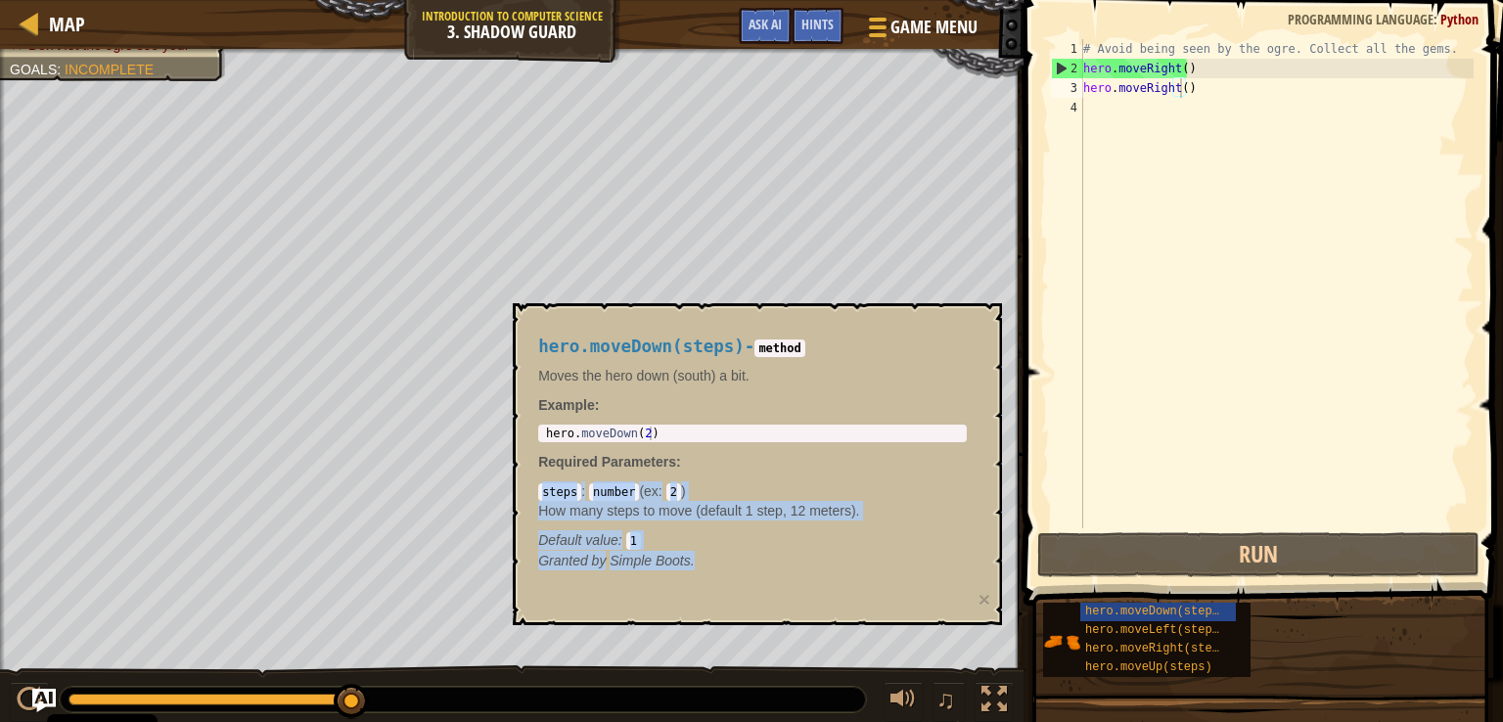
drag, startPoint x: 834, startPoint y: 596, endPoint x: 817, endPoint y: 617, distance: 27.2
click at [820, 617] on div "hero.moveDown(steps) - method Moves the hero down (south) a bit. Example : 1 he…" at bounding box center [757, 464] width 489 height 322
click at [614, 553] on em "Granted by Simple Boots." at bounding box center [616, 561] width 157 height 16
click at [604, 563] on span "Granted by" at bounding box center [573, 561] width 71 height 16
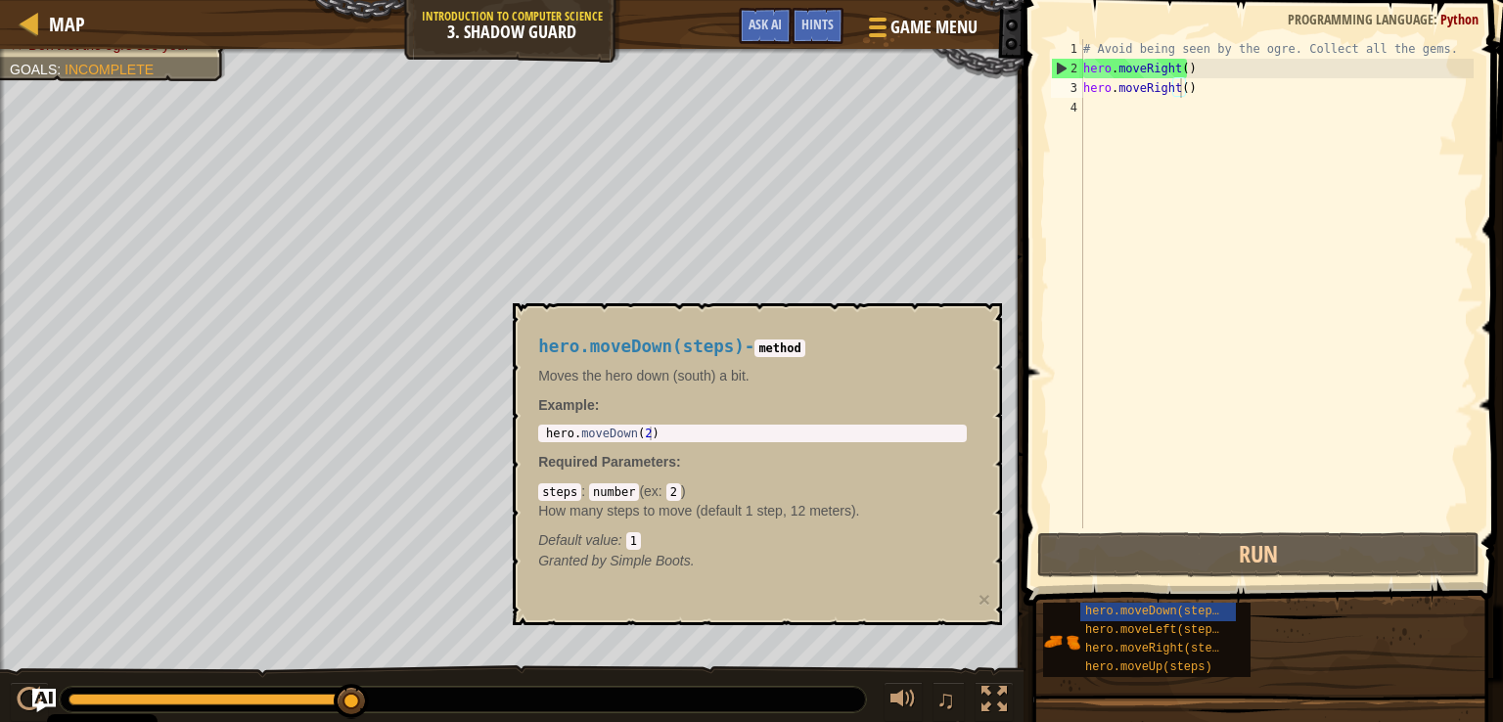
click at [708, 440] on div "1 hero . moveDown ( 2 ) ההההההההההההההההההההההההההההההההההההההההההההההההההההההה…" at bounding box center [752, 434] width 429 height 18
type textarea "hero.moveDown(2)"
click at [706, 431] on div "hero . moveDown ( 2 )" at bounding box center [752, 447] width 421 height 41
click at [877, 344] on h4 "hero.moveDown(steps) - method" at bounding box center [752, 347] width 429 height 19
click at [845, 524] on div "steps : number ( ex : 2 ) How many steps to move (default 1 step, 12 meters). D…" at bounding box center [752, 515] width 429 height 68
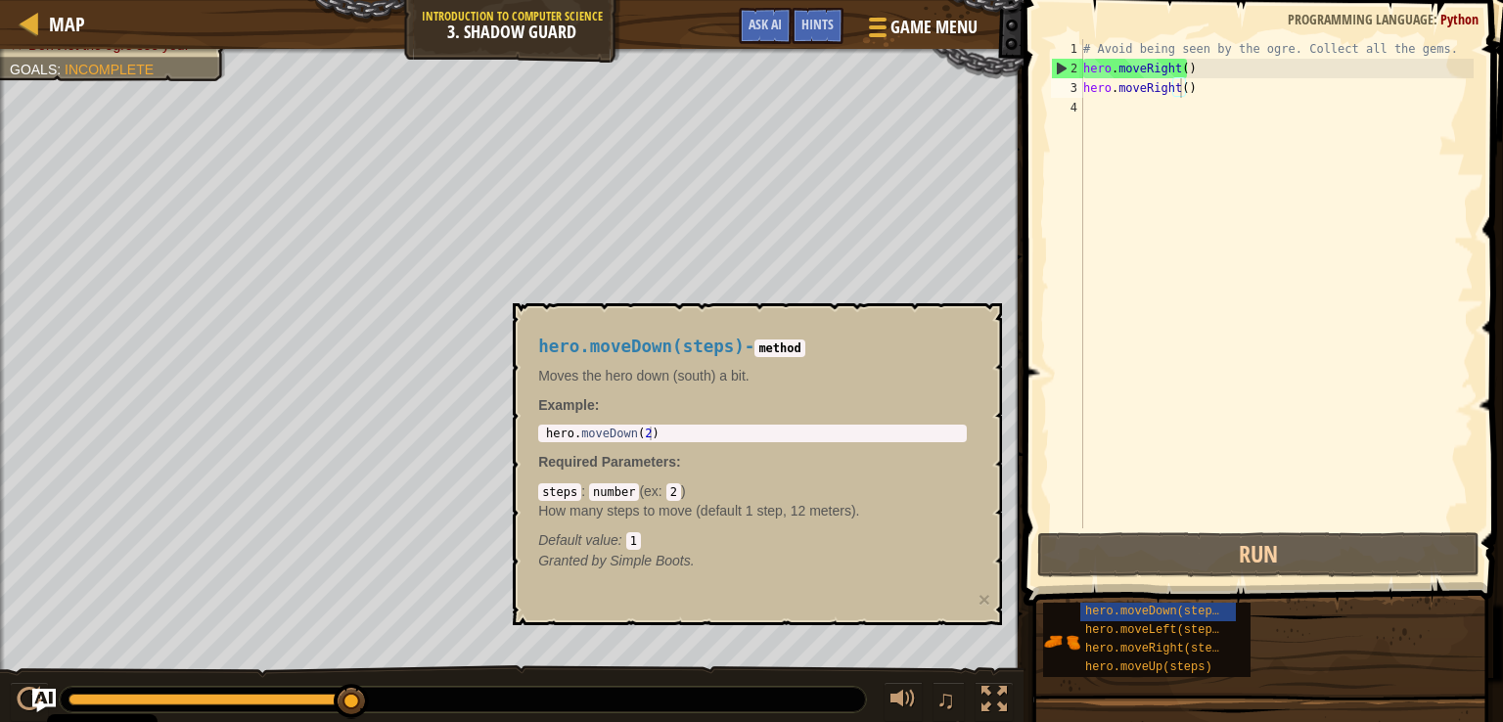
drag, startPoint x: 845, startPoint y: 524, endPoint x: 853, endPoint y: 512, distance: 14.9
click at [848, 522] on div "steps : number ( ex : 2 ) How many steps to move (default 1 step, 12 meters). D…" at bounding box center [752, 515] width 429 height 68
click at [853, 512] on p "How many steps to move (default 1 step, 12 meters)." at bounding box center [752, 511] width 429 height 20
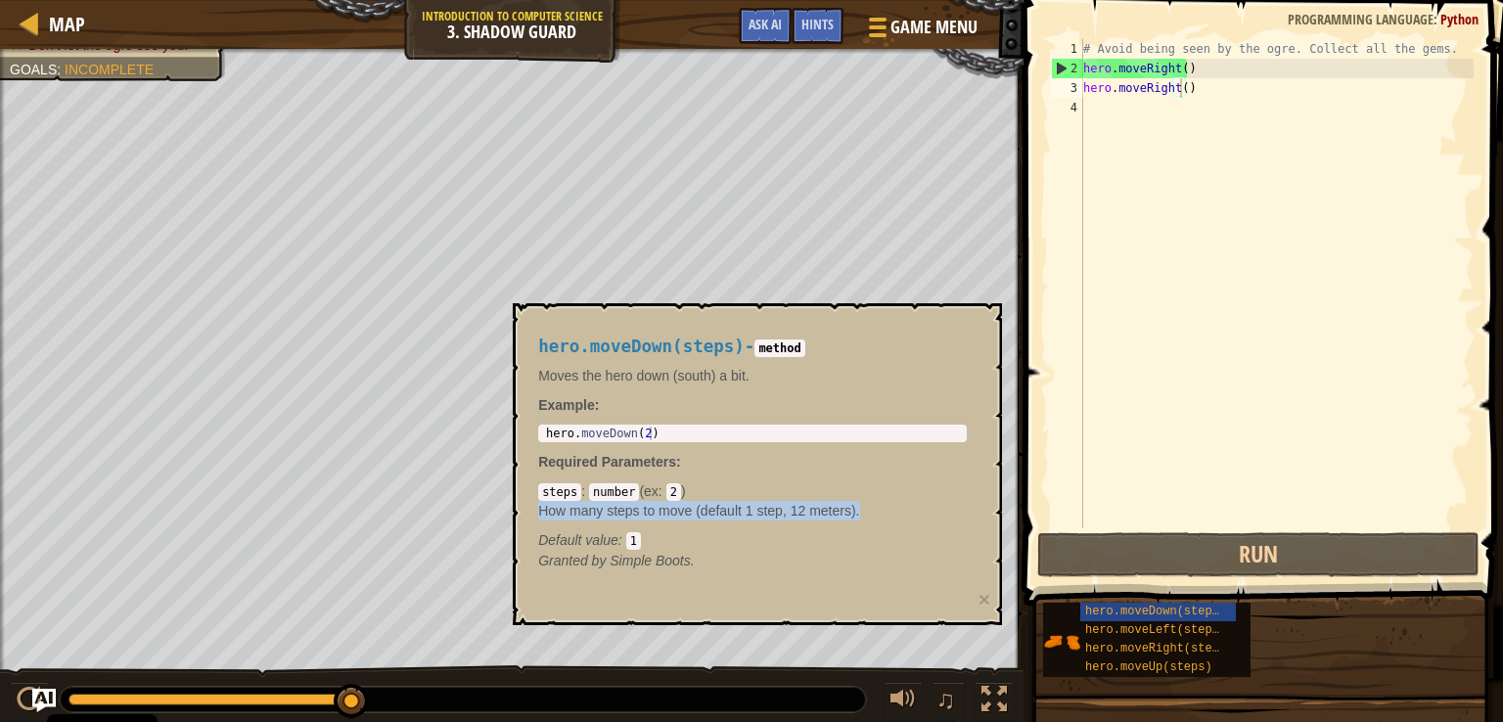
drag, startPoint x: 853, startPoint y: 512, endPoint x: 845, endPoint y: 521, distance: 12.5
click at [846, 521] on div "steps : number ( ex : 2 ) How many steps to move (default 1 step, 12 meters). D…" at bounding box center [752, 515] width 429 height 68
click at [845, 521] on div "steps : number ( ex : 2 ) How many steps to move (default 1 step, 12 meters). D…" at bounding box center [752, 515] width 429 height 68
click at [1021, 376] on span at bounding box center [1264, 274] width 495 height 663
click at [975, 594] on div "hero.moveDown(steps) - method Moves the hero down (south) a bit. Example : hero…" at bounding box center [757, 464] width 489 height 322
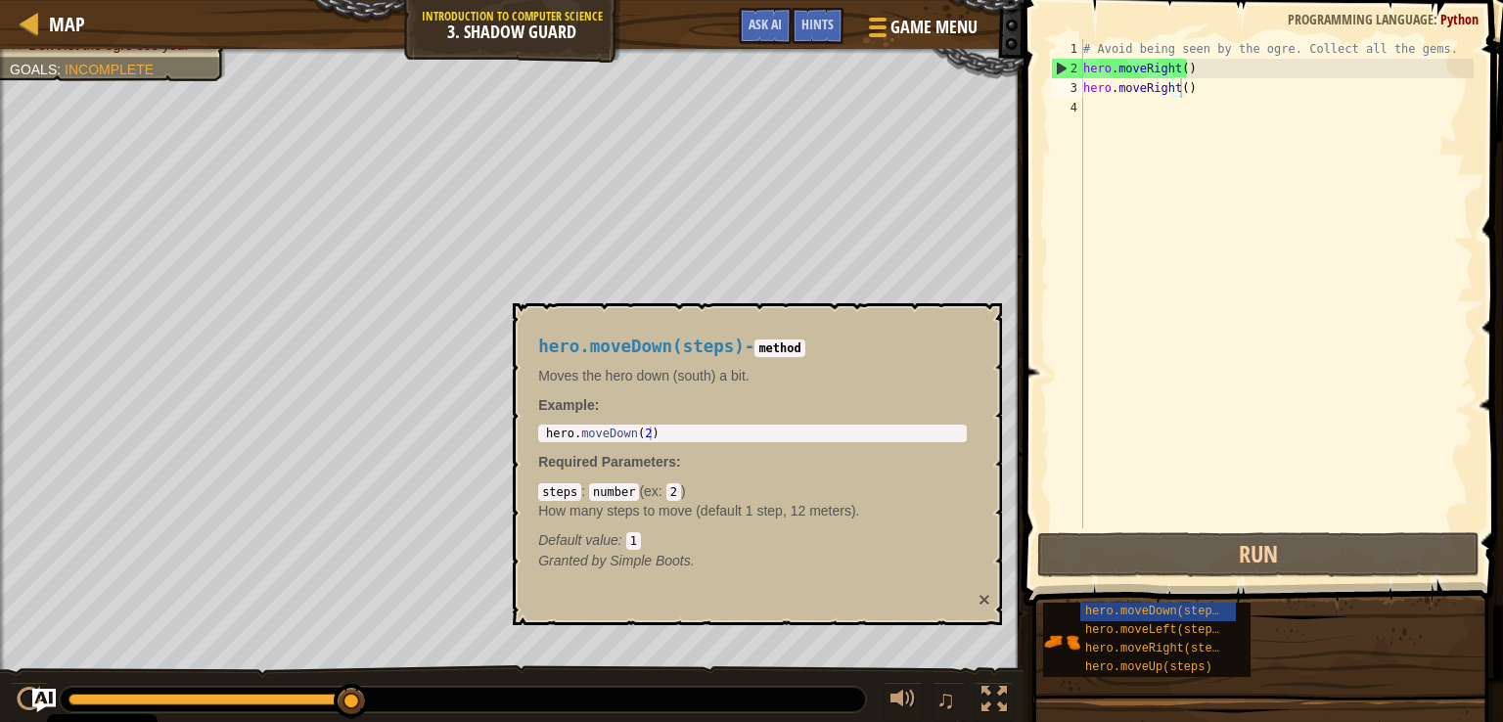
click at [986, 597] on button "×" at bounding box center [984, 599] width 12 height 21
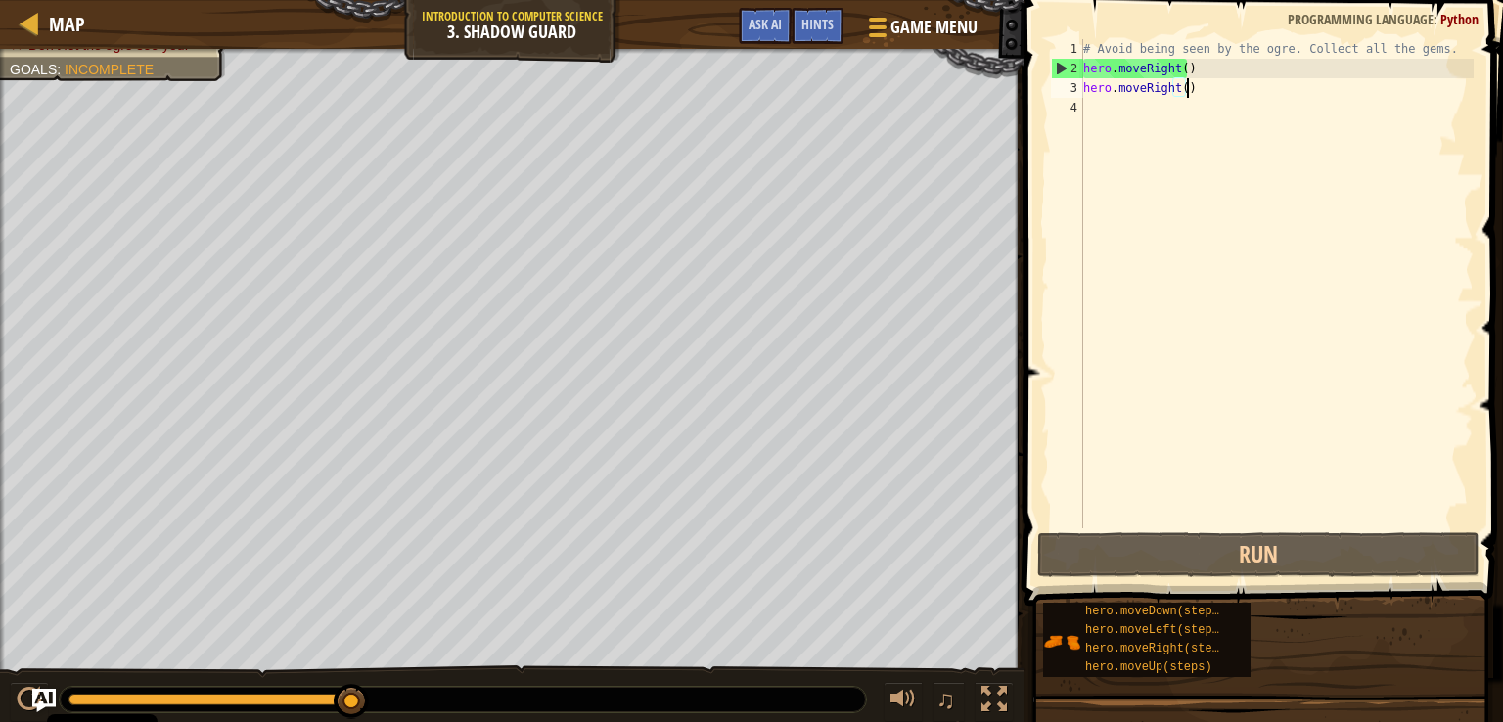
click at [1191, 88] on div "# Avoid being seen by the ogre. Collect all the gems. hero . moveRight ( ) hero…" at bounding box center [1276, 303] width 394 height 528
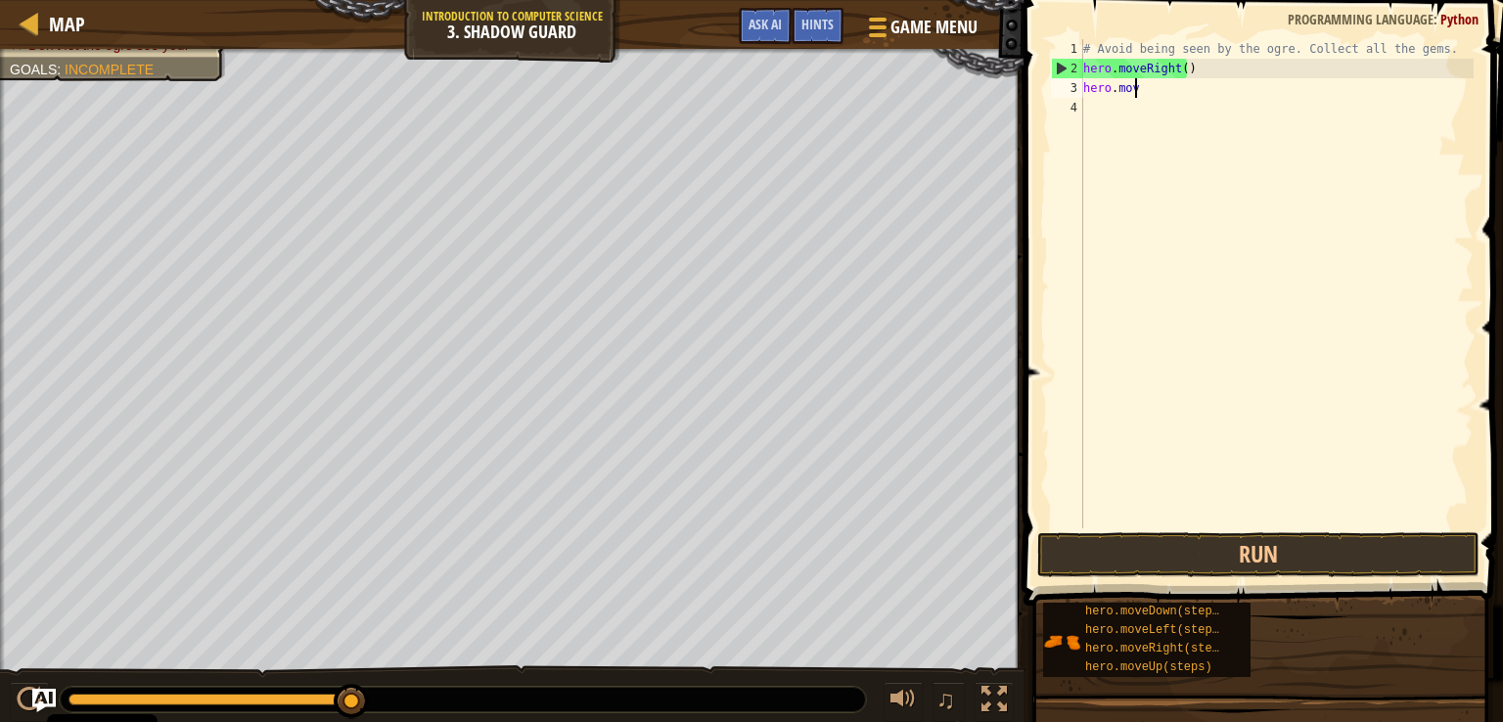
type textarea "h"
click at [1195, 88] on div "# Avoid being seen by the ogre. Collect all the gems. hero . moveRight ( ) hero…" at bounding box center [1276, 283] width 394 height 489
click at [1195, 89] on div "# Avoid being seen by the ogre. Collect all the gems. hero . moveRight ( ) hero…" at bounding box center [1276, 303] width 394 height 528
click at [1202, 110] on div "# Avoid being seen by the ogre. Collect all the gems. hero . moveRight ( ) hero…" at bounding box center [1276, 303] width 394 height 528
click at [1213, 113] on div "# Avoid being seen by the ogre. Collect all the gems. hero . moveRight ( ) hero…" at bounding box center [1276, 303] width 394 height 528
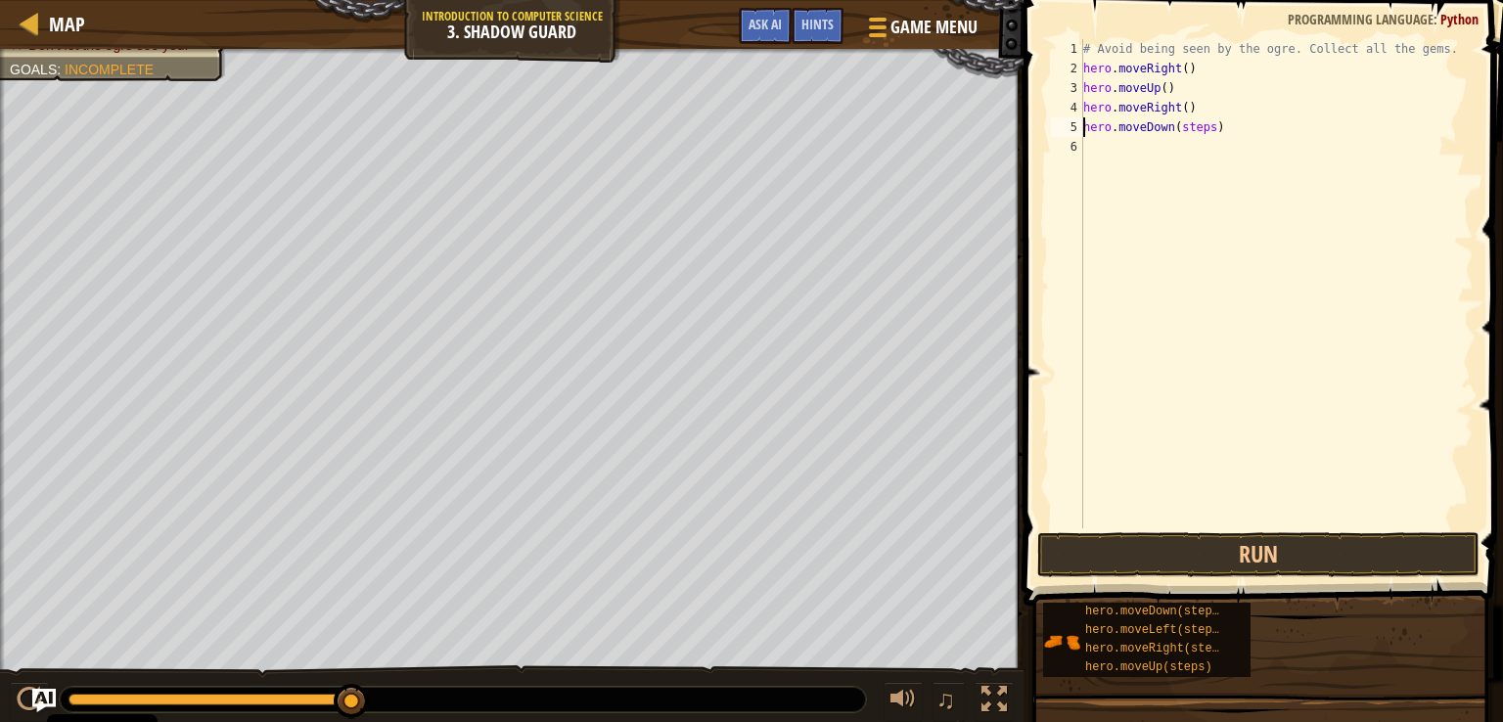
click at [1202, 132] on div "# Avoid being seen by the ogre. Collect all the gems. hero . moveRight ( ) hero…" at bounding box center [1276, 303] width 394 height 528
click at [1206, 131] on div "# Avoid being seen by the ogre. Collect all the gems. hero . moveRight ( ) hero…" at bounding box center [1276, 303] width 394 height 528
click at [1306, 128] on div "# Avoid being seen by the ogre. Collect all the gems. hero . moveRight ( ) hero…" at bounding box center [1276, 283] width 394 height 489
click at [1316, 123] on div "# Avoid being seen by the ogre. Collect all the gems. hero . moveRight ( ) hero…" at bounding box center [1276, 303] width 394 height 528
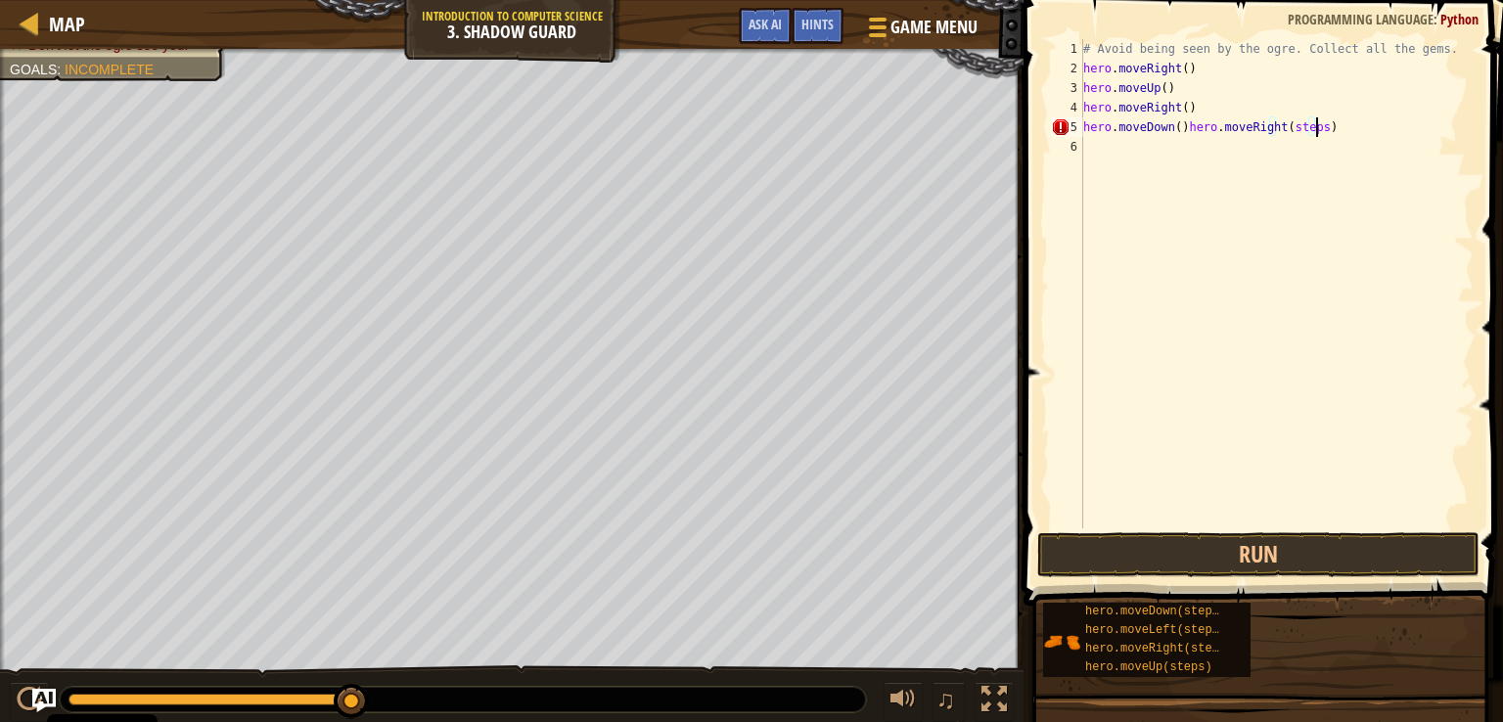
drag, startPoint x: 1323, startPoint y: 126, endPoint x: 1342, endPoint y: 130, distance: 20.0
click at [1342, 130] on div "# Avoid being seen by the ogre. Collect all the gems. hero . moveRight ( ) hero…" at bounding box center [1276, 303] width 394 height 528
click at [1209, 154] on div "# Avoid being seen by the ogre. Collect all the gems. hero . moveRight ( ) hero…" at bounding box center [1276, 303] width 394 height 528
type textarea "hero.moveRight()"
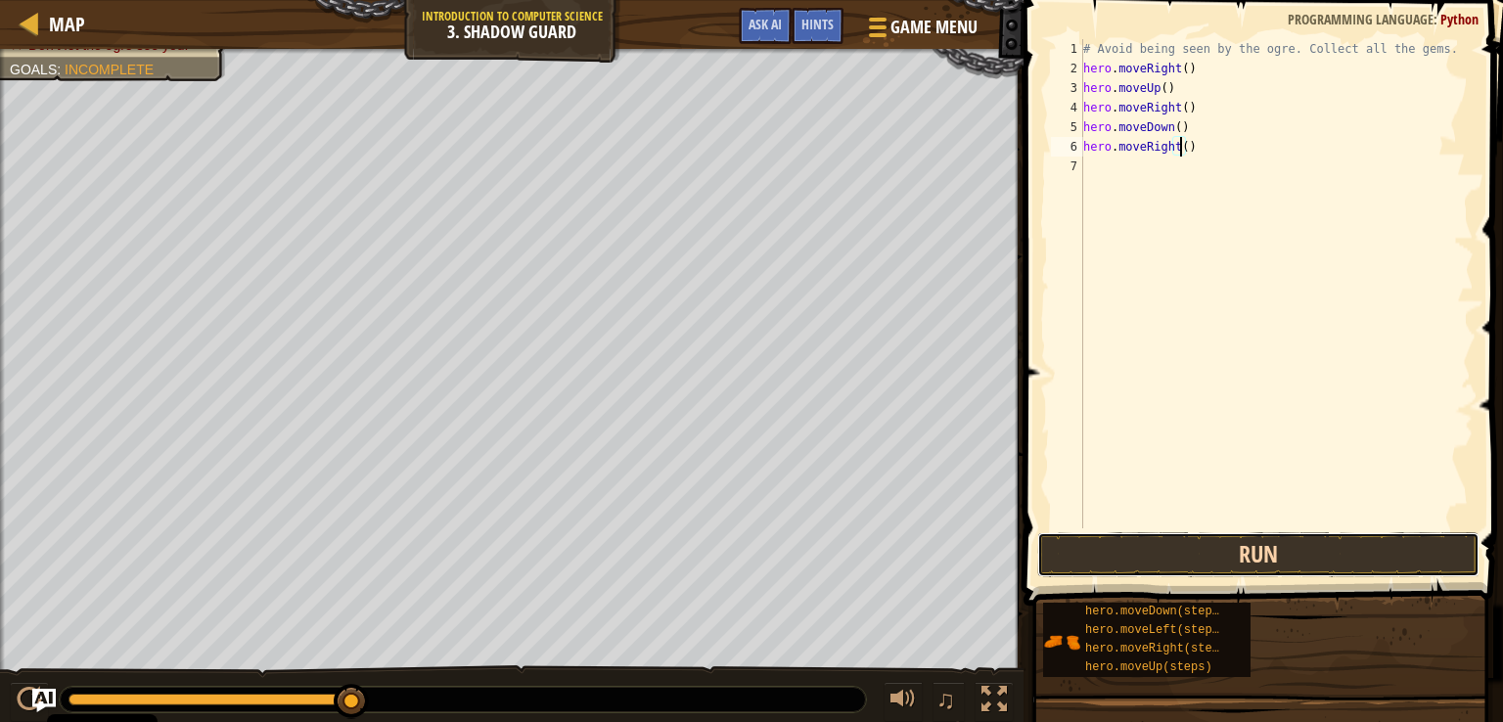
click at [1217, 549] on button "Run" at bounding box center [1258, 554] width 442 height 45
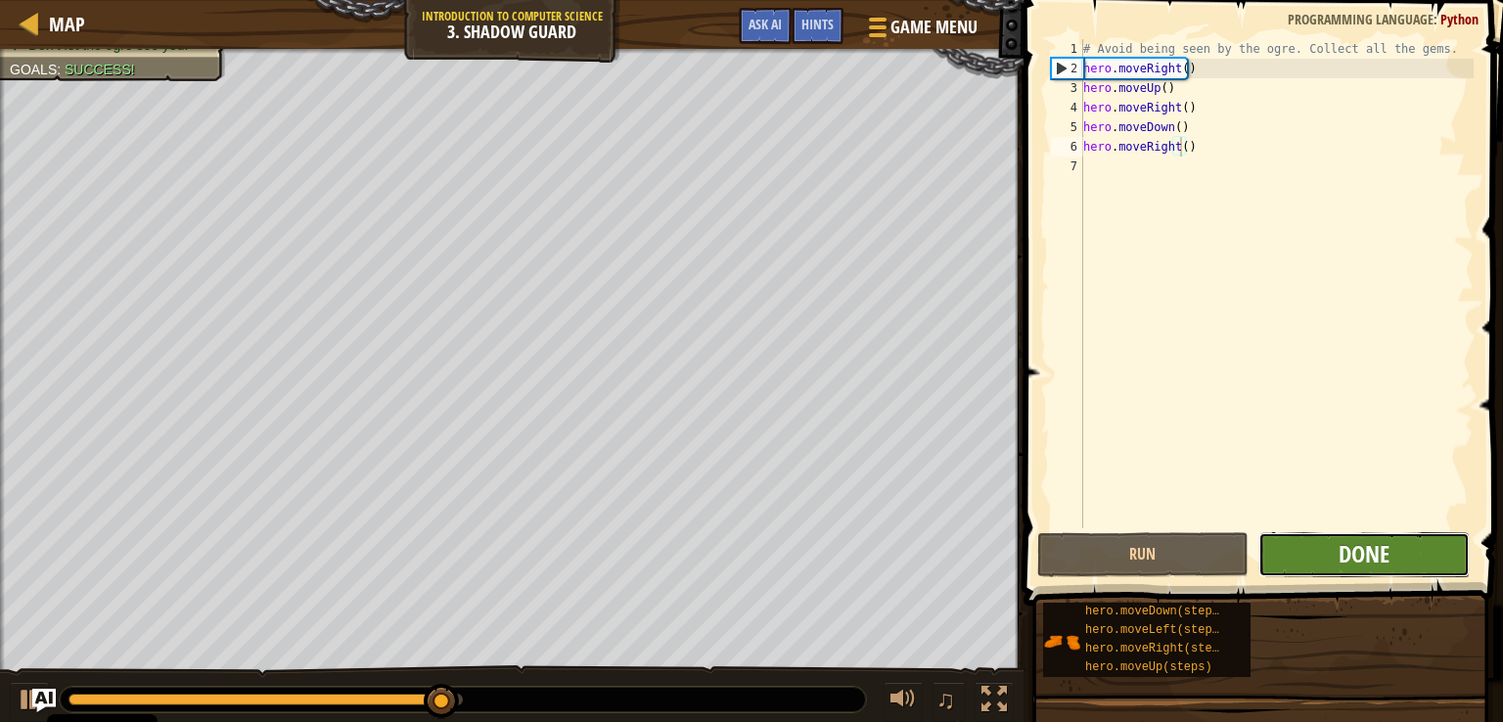
click at [1353, 547] on span "Done" at bounding box center [1363, 553] width 51 height 31
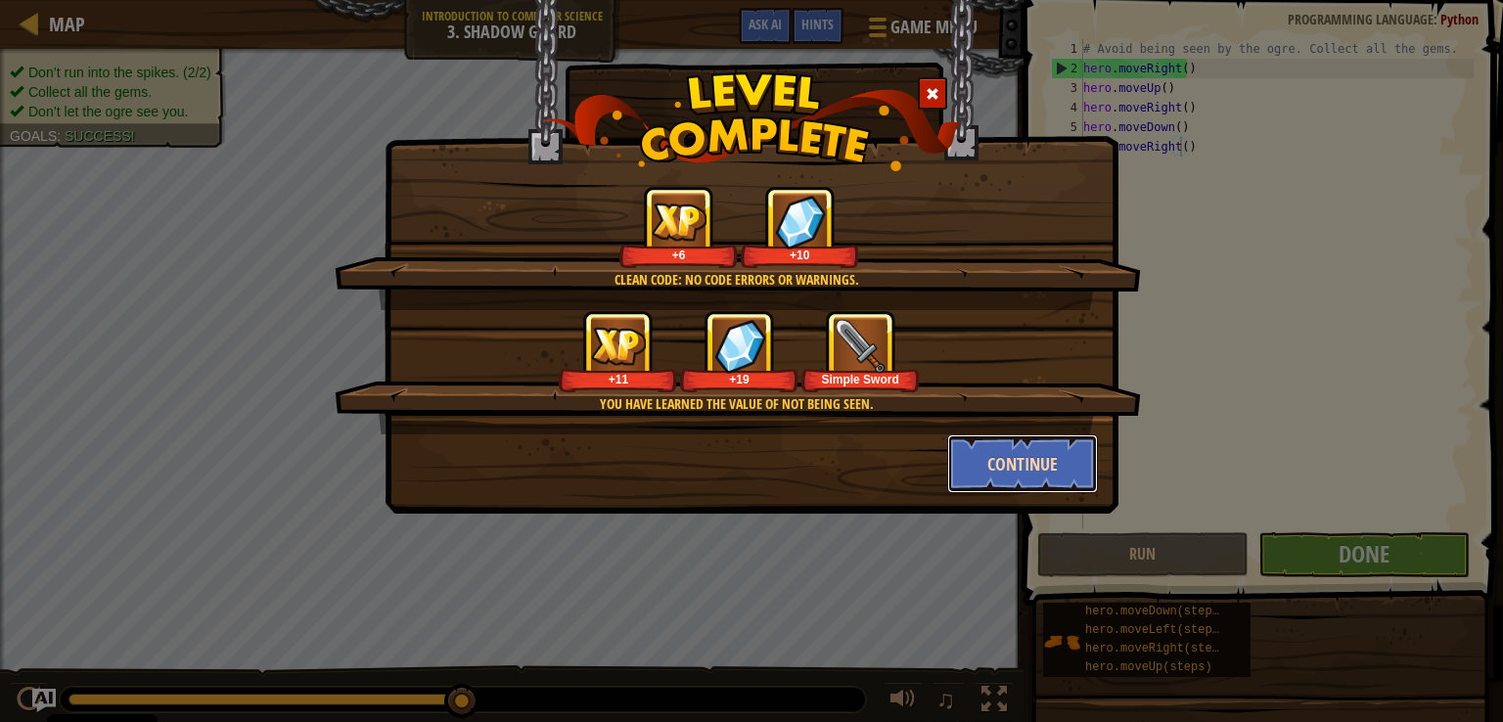
click at [1014, 469] on button "Continue" at bounding box center [1023, 463] width 152 height 59
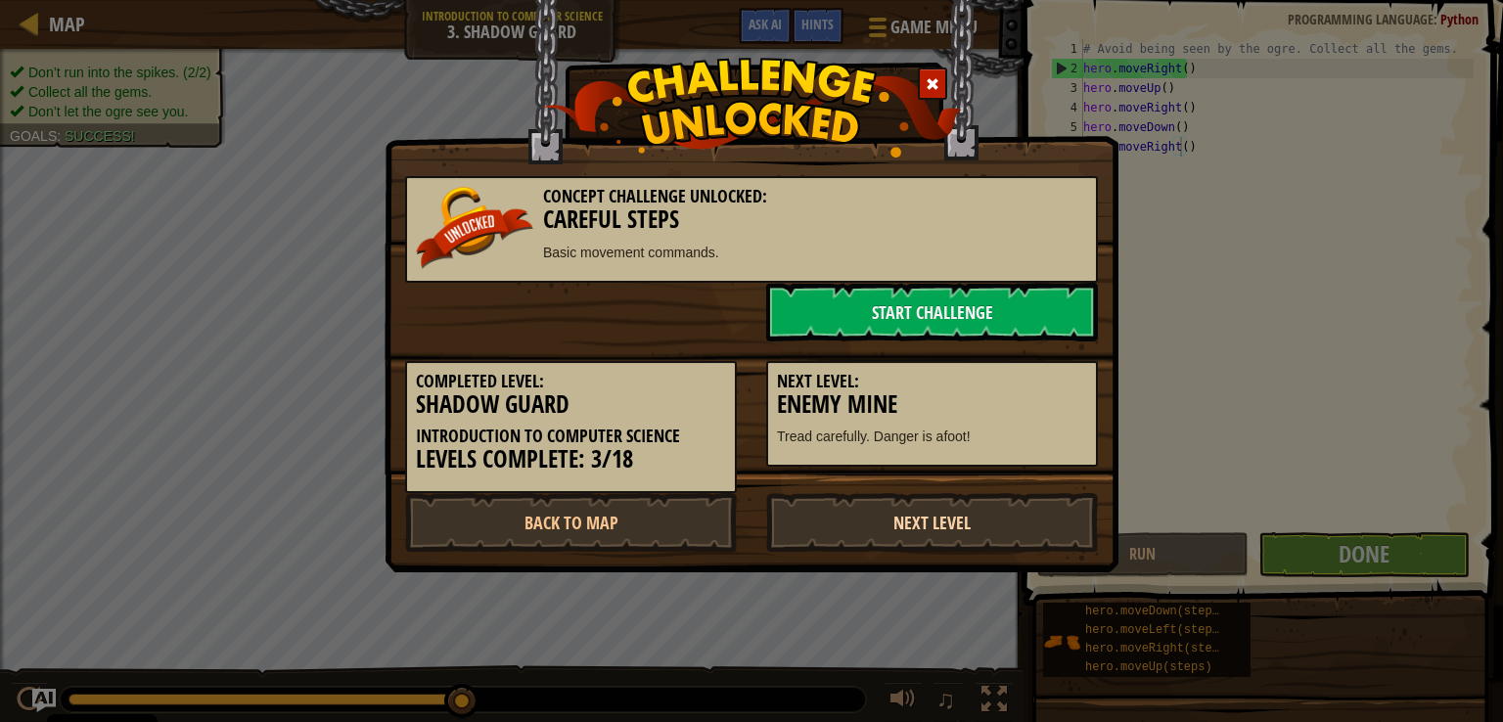
click at [881, 496] on link "Next Level" at bounding box center [932, 522] width 332 height 59
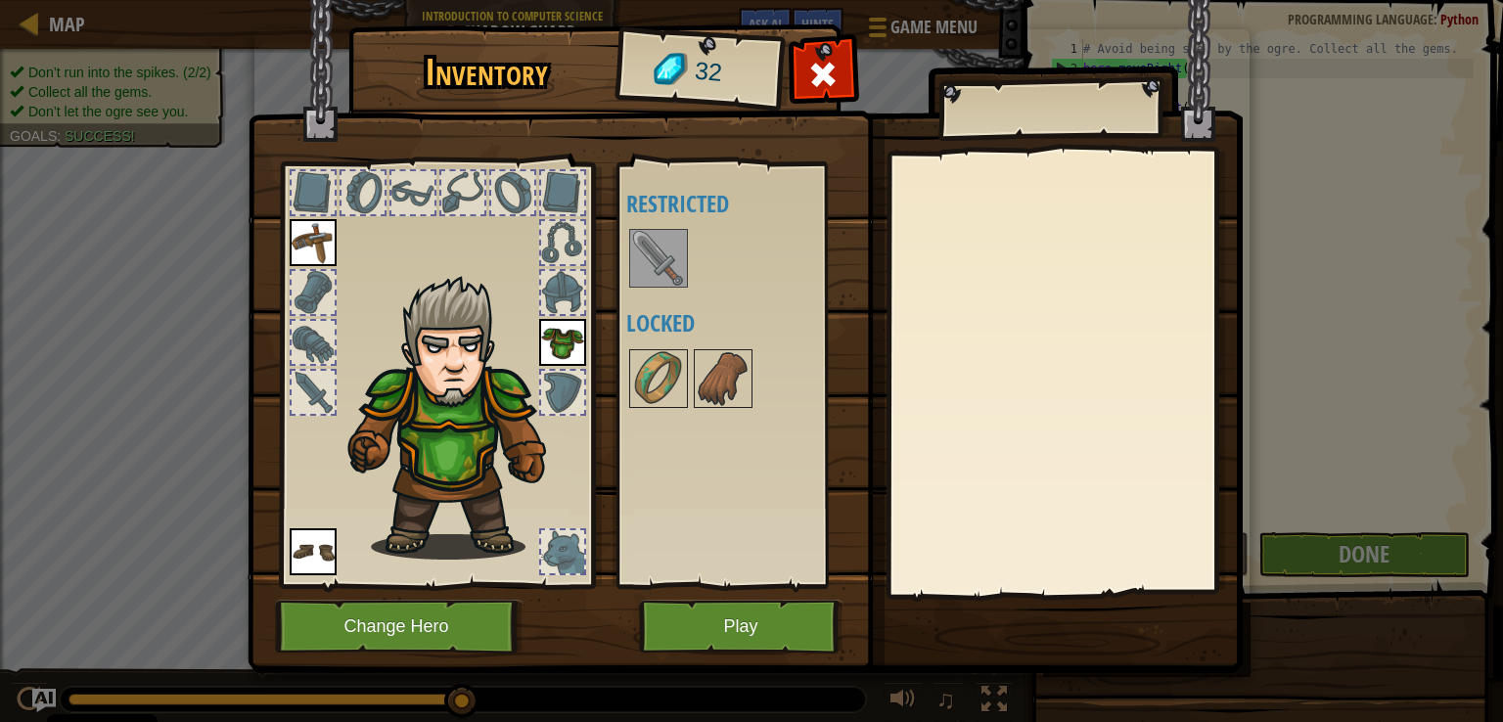
click at [648, 255] on img at bounding box center [658, 258] width 55 height 55
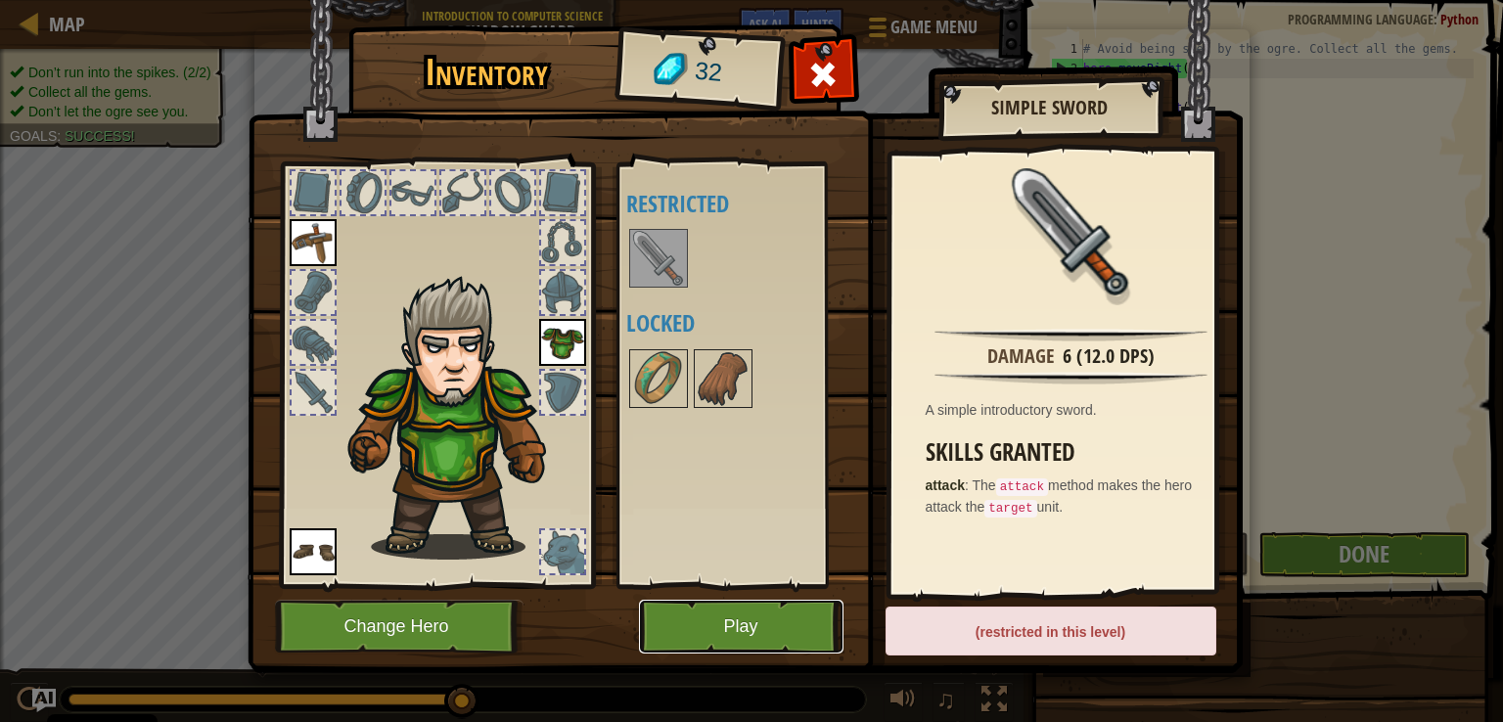
click at [717, 647] on button "Play" at bounding box center [741, 627] width 204 height 54
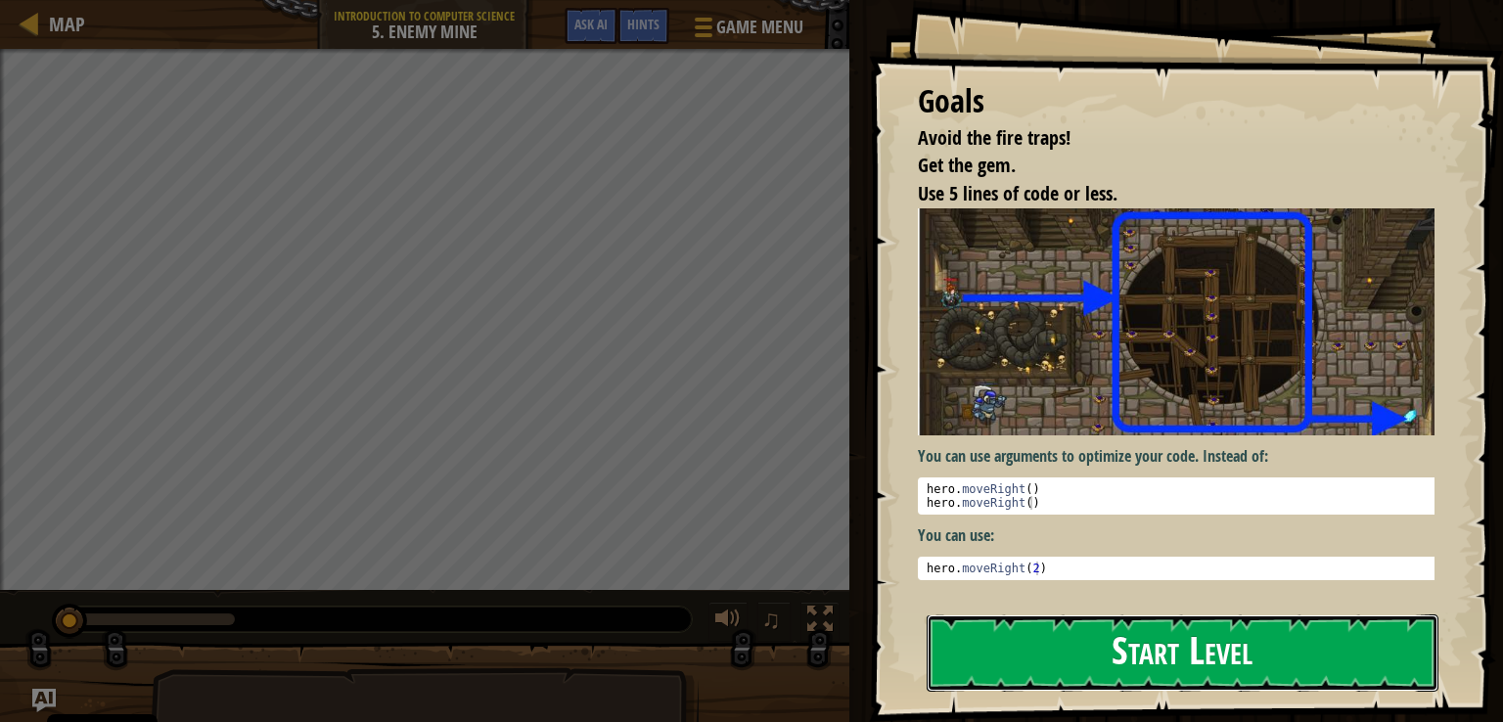
click at [1214, 660] on button "Start Level" at bounding box center [1183, 652] width 512 height 77
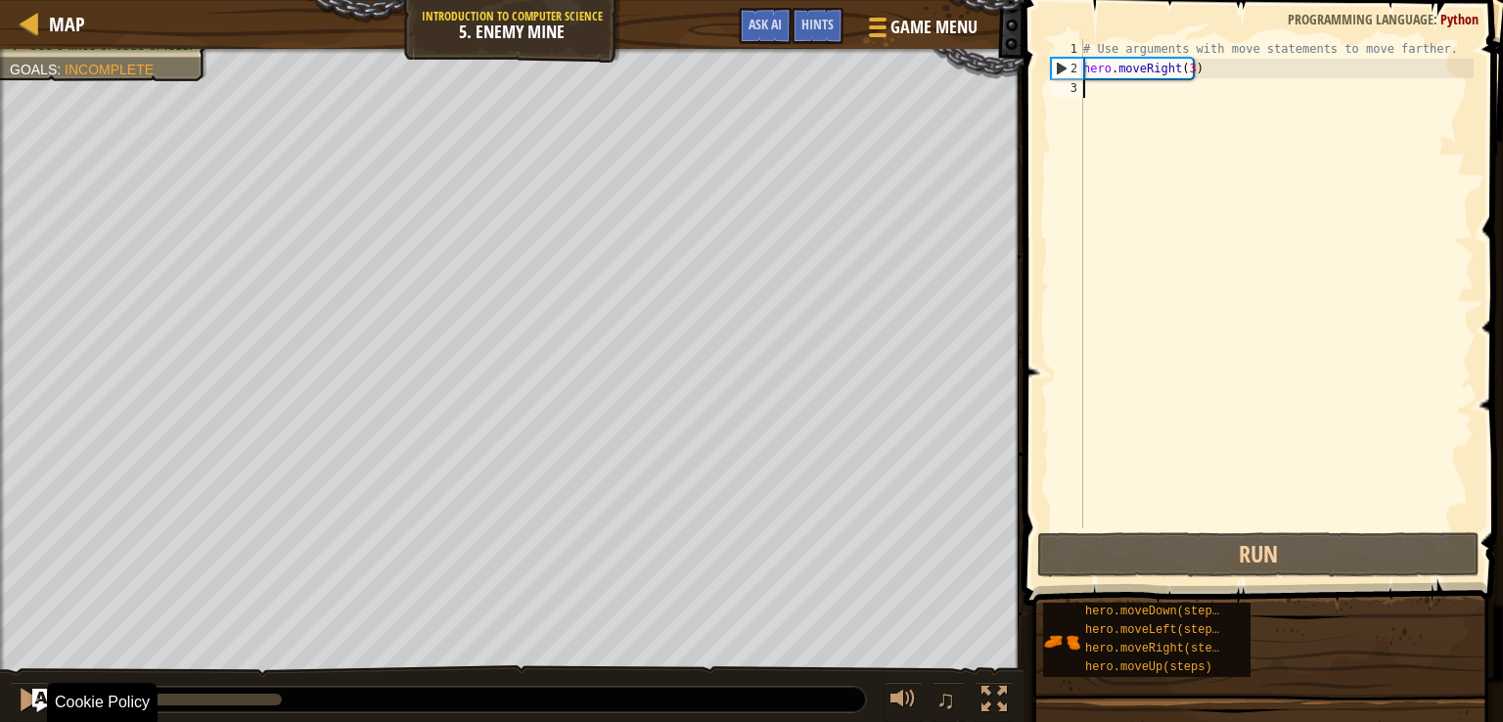
drag, startPoint x: 283, startPoint y: 700, endPoint x: 0, endPoint y: 722, distance: 283.6
click at [0, 0] on html "Cookie Policy CodeCombat uses a few essential and non-essential cookies. Privac…" at bounding box center [751, 0] width 1503 height 0
click at [23, 709] on div at bounding box center [29, 699] width 25 height 25
click at [1188, 71] on div "# Use arguments with move statements to move farther. hero . moveRight ( 3 )" at bounding box center [1276, 303] width 394 height 528
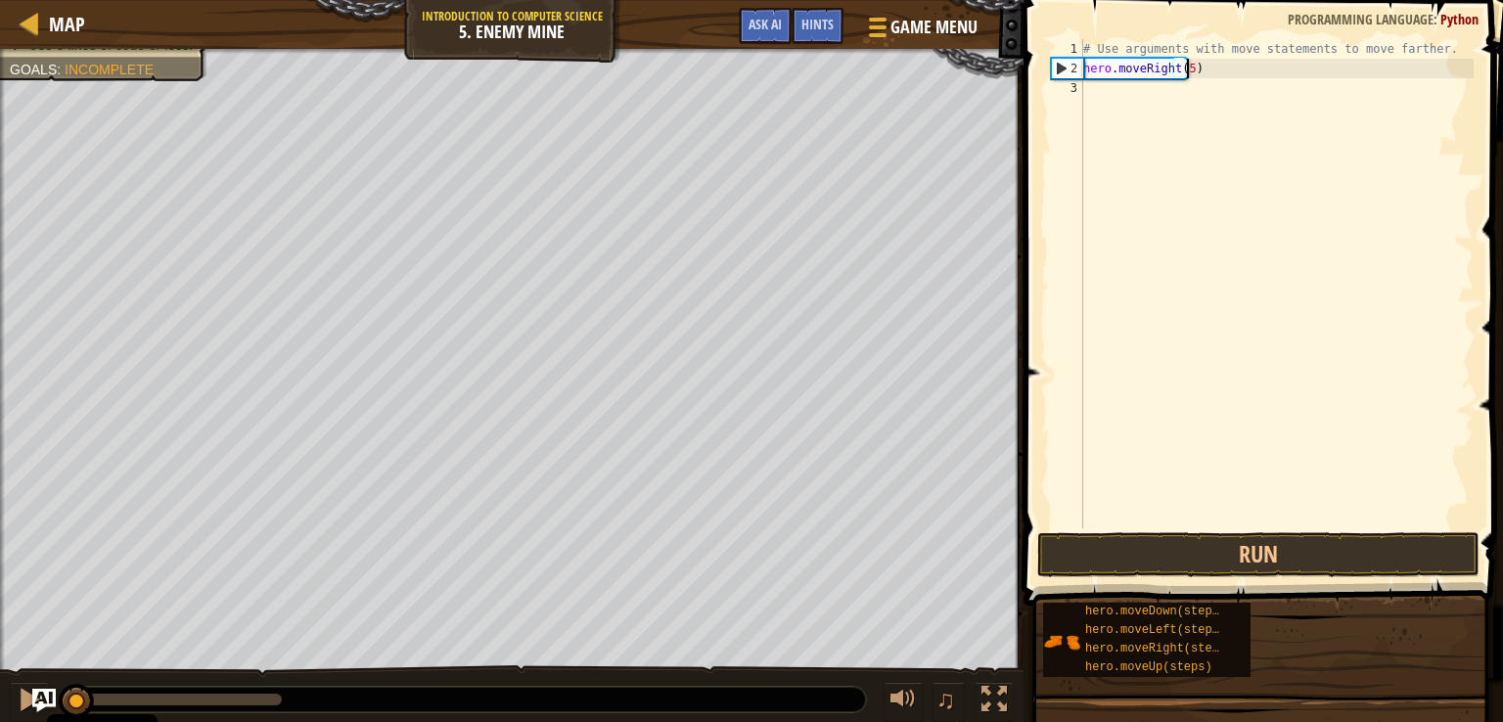
scroll to position [9, 8]
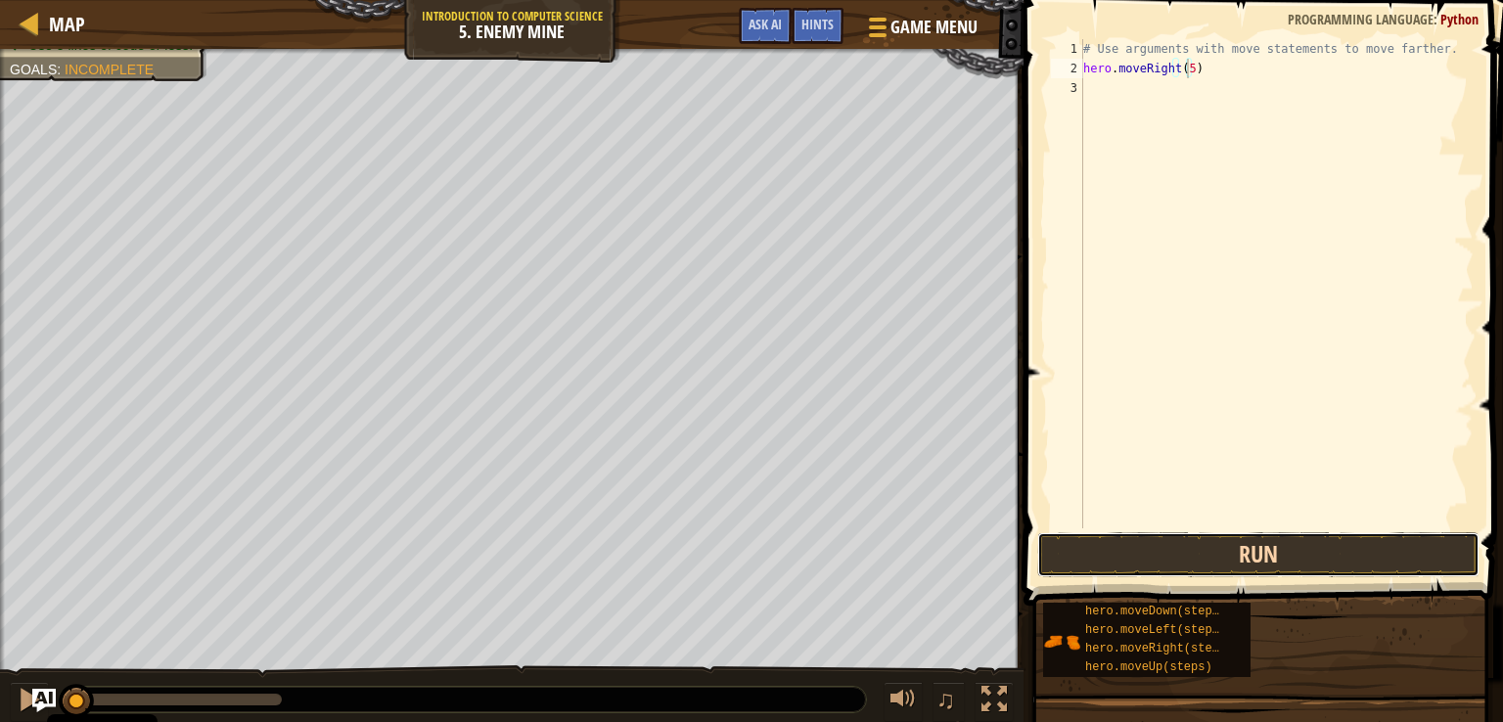
click at [1226, 567] on button "Run" at bounding box center [1258, 554] width 442 height 45
click at [1205, 559] on button "Running" at bounding box center [1258, 554] width 442 height 45
click at [1205, 560] on button "Run" at bounding box center [1258, 554] width 442 height 45
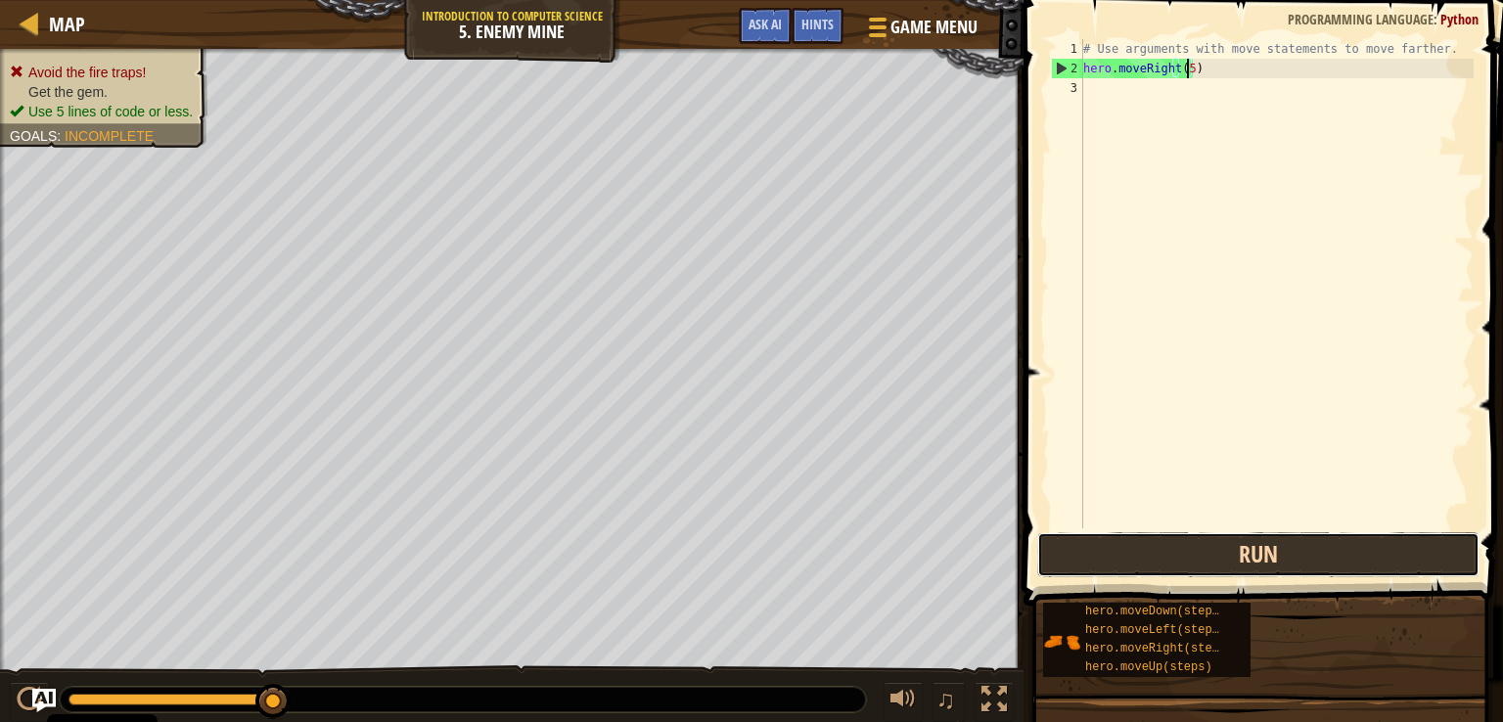
click at [1090, 565] on button "Run" at bounding box center [1258, 554] width 442 height 45
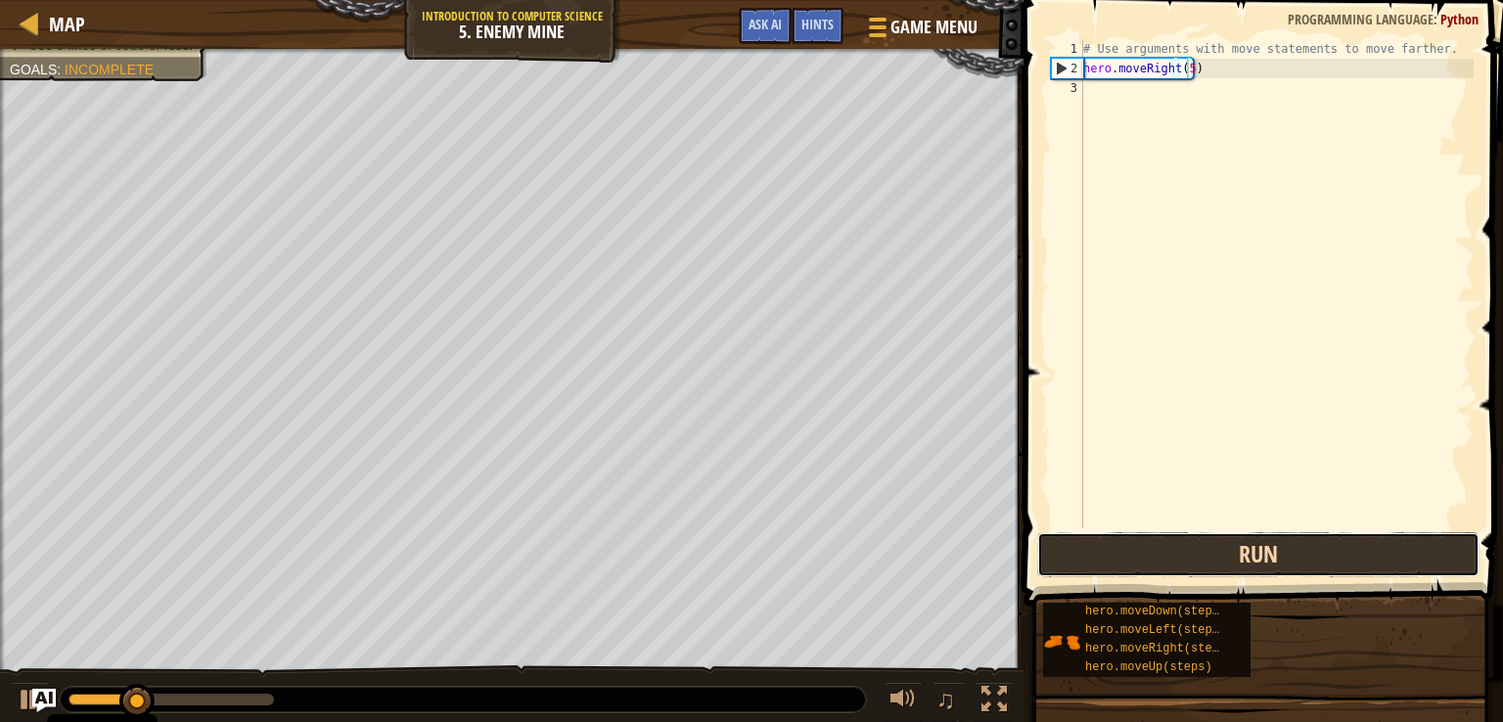
click at [1090, 561] on button "Run" at bounding box center [1258, 554] width 442 height 45
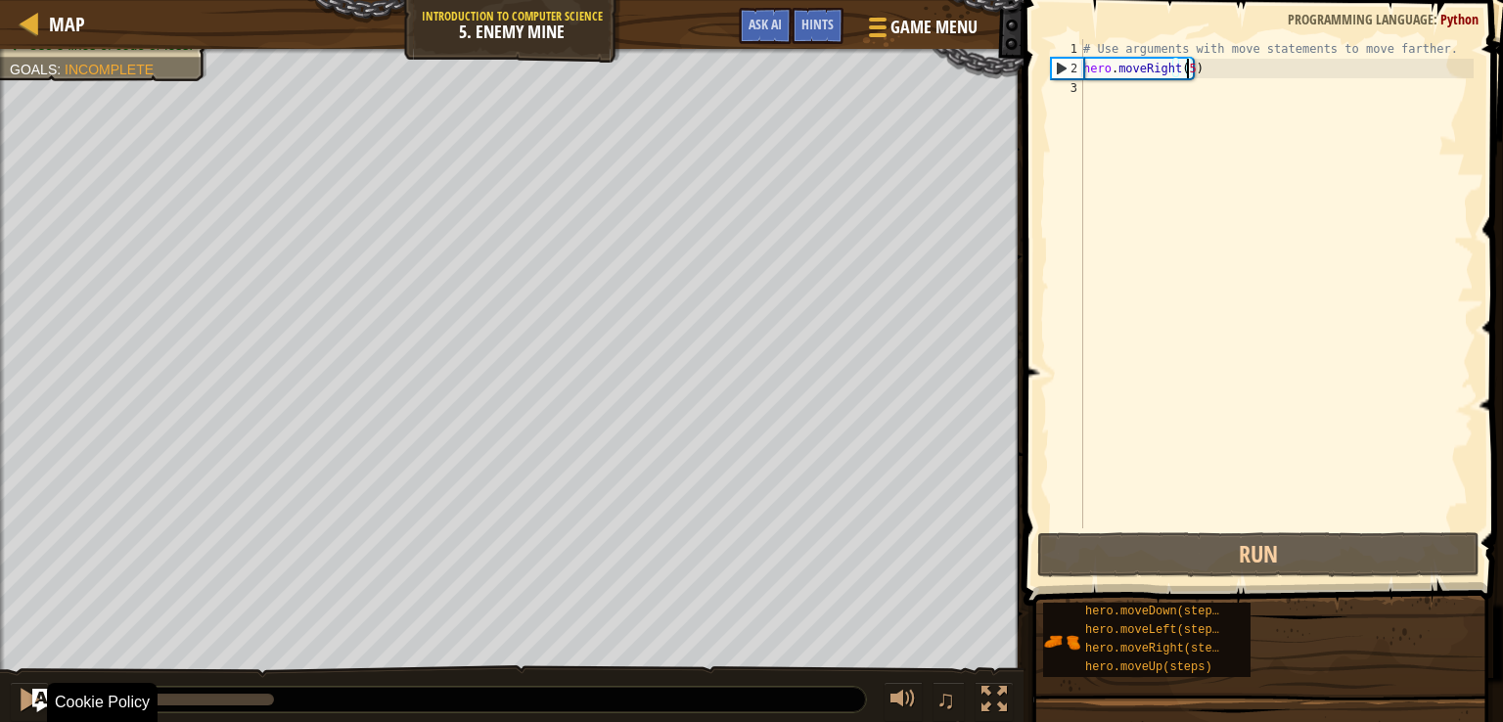
drag, startPoint x: 114, startPoint y: 698, endPoint x: 0, endPoint y: 690, distance: 114.7
click at [0, 690] on div "♫" at bounding box center [511, 694] width 1023 height 59
click at [20, 701] on div at bounding box center [29, 699] width 25 height 25
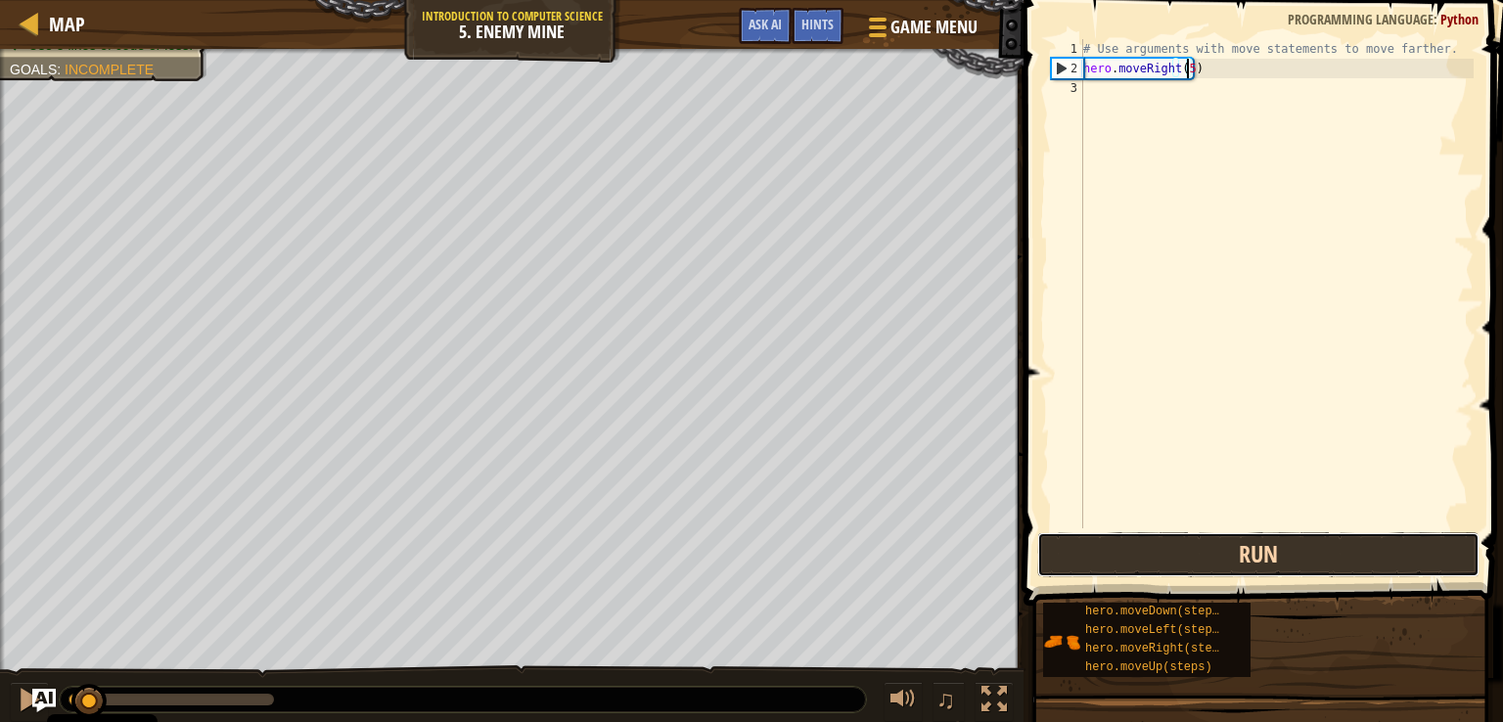
click at [1124, 548] on button "Run" at bounding box center [1258, 554] width 442 height 45
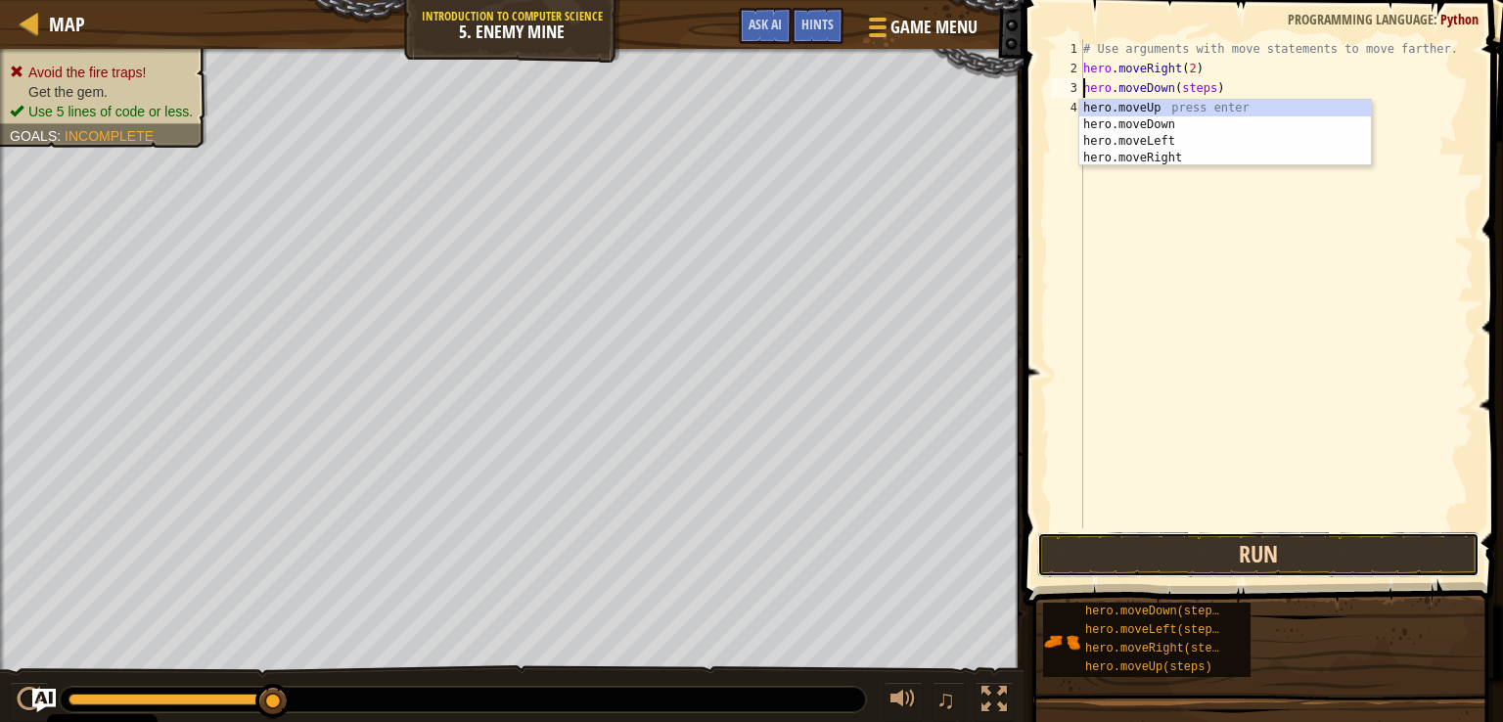
click at [1234, 553] on button "Run" at bounding box center [1258, 554] width 442 height 45
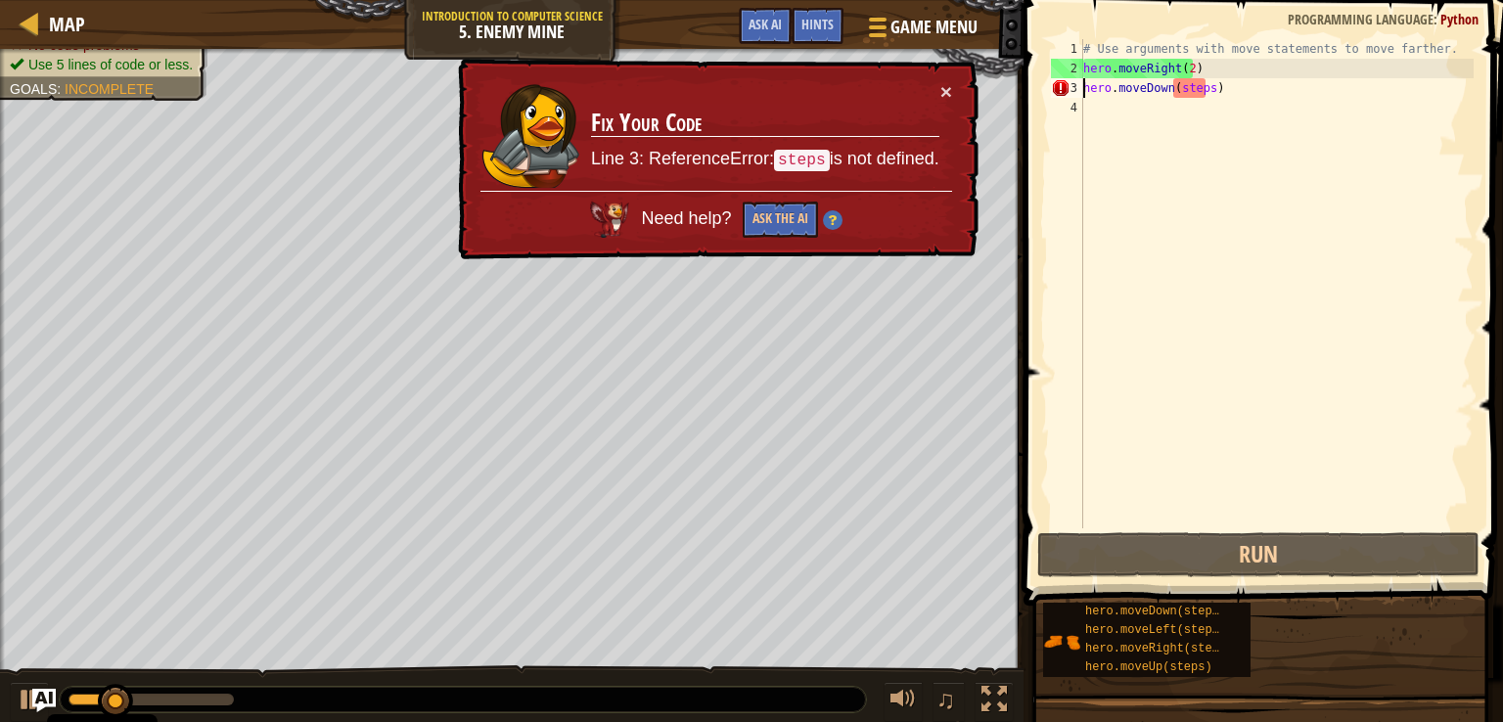
click at [1204, 91] on div "# Use arguments with move statements to move farther. hero . moveRight ( 2 ) he…" at bounding box center [1276, 303] width 394 height 528
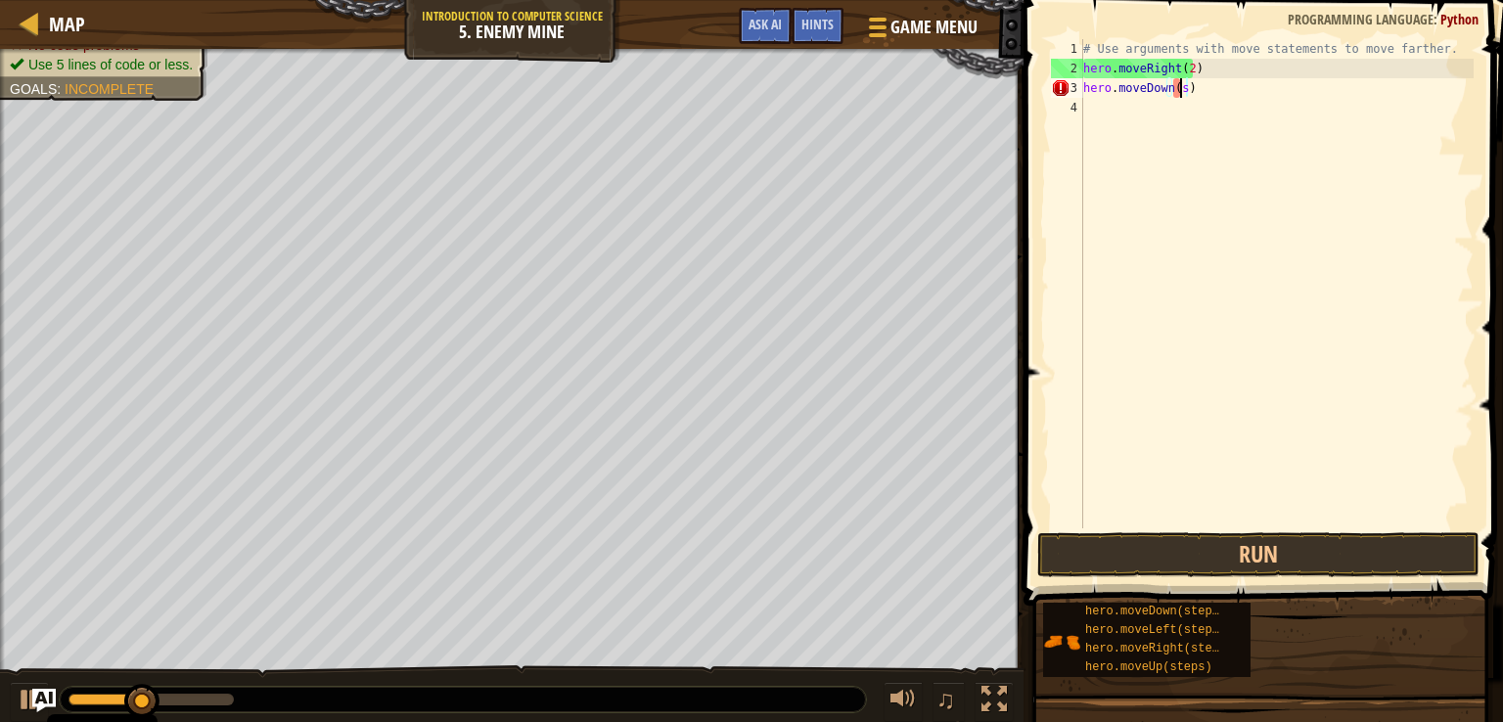
scroll to position [9, 7]
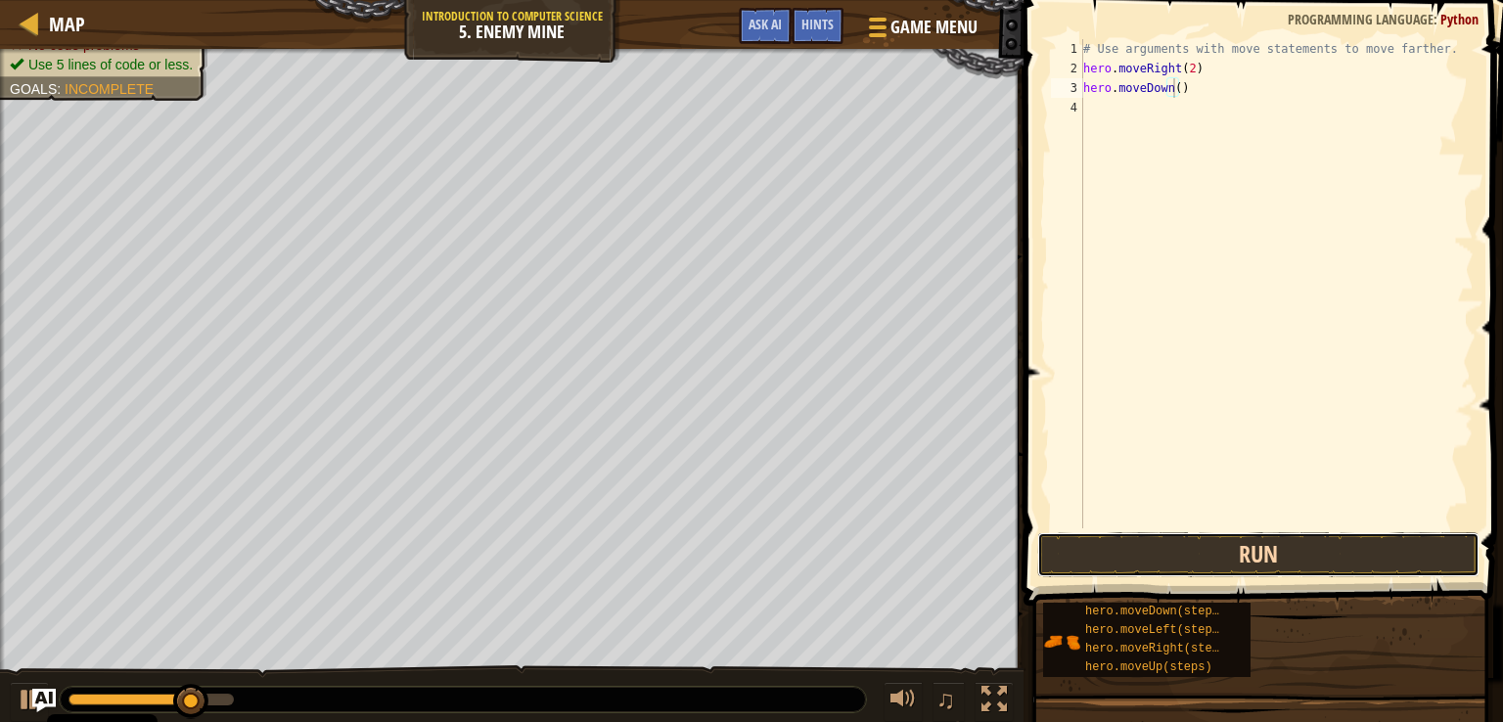
click at [1184, 568] on button "Run" at bounding box center [1258, 554] width 442 height 45
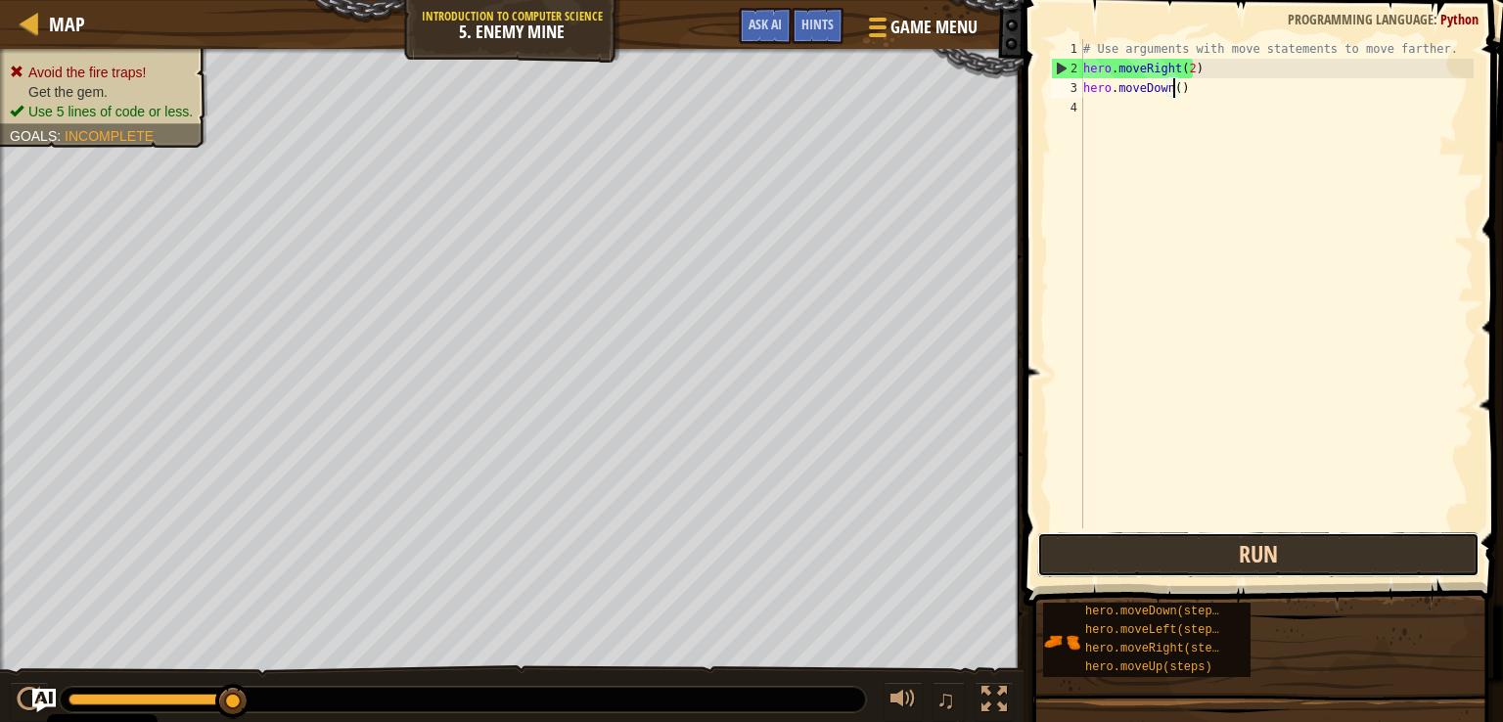
click at [1240, 568] on button "Run" at bounding box center [1258, 554] width 442 height 45
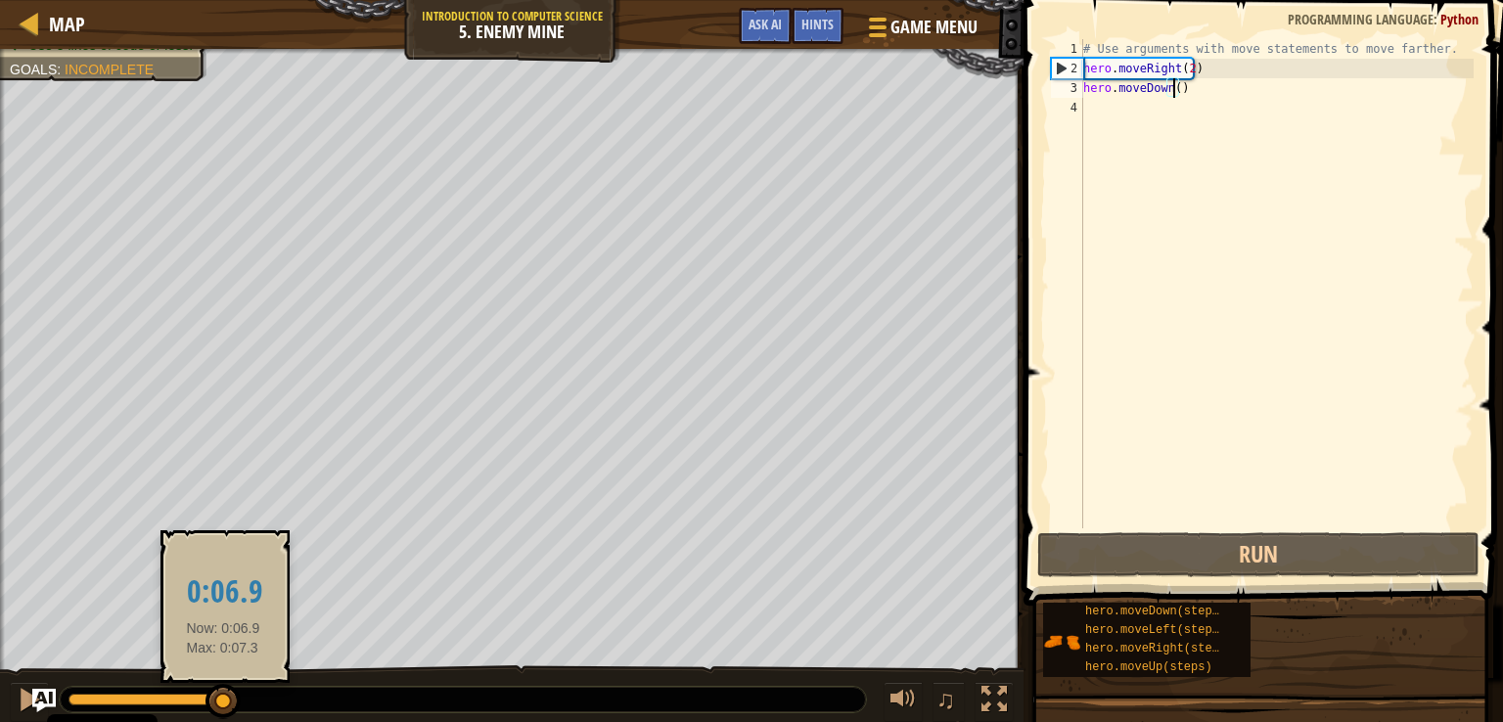
drag, startPoint x: 223, startPoint y: 695, endPoint x: 0, endPoint y: 724, distance: 225.0
click at [0, 0] on html "Cookie Policy CodeCombat uses a few essential and non-essential cookies. Privac…" at bounding box center [751, 0] width 1503 height 0
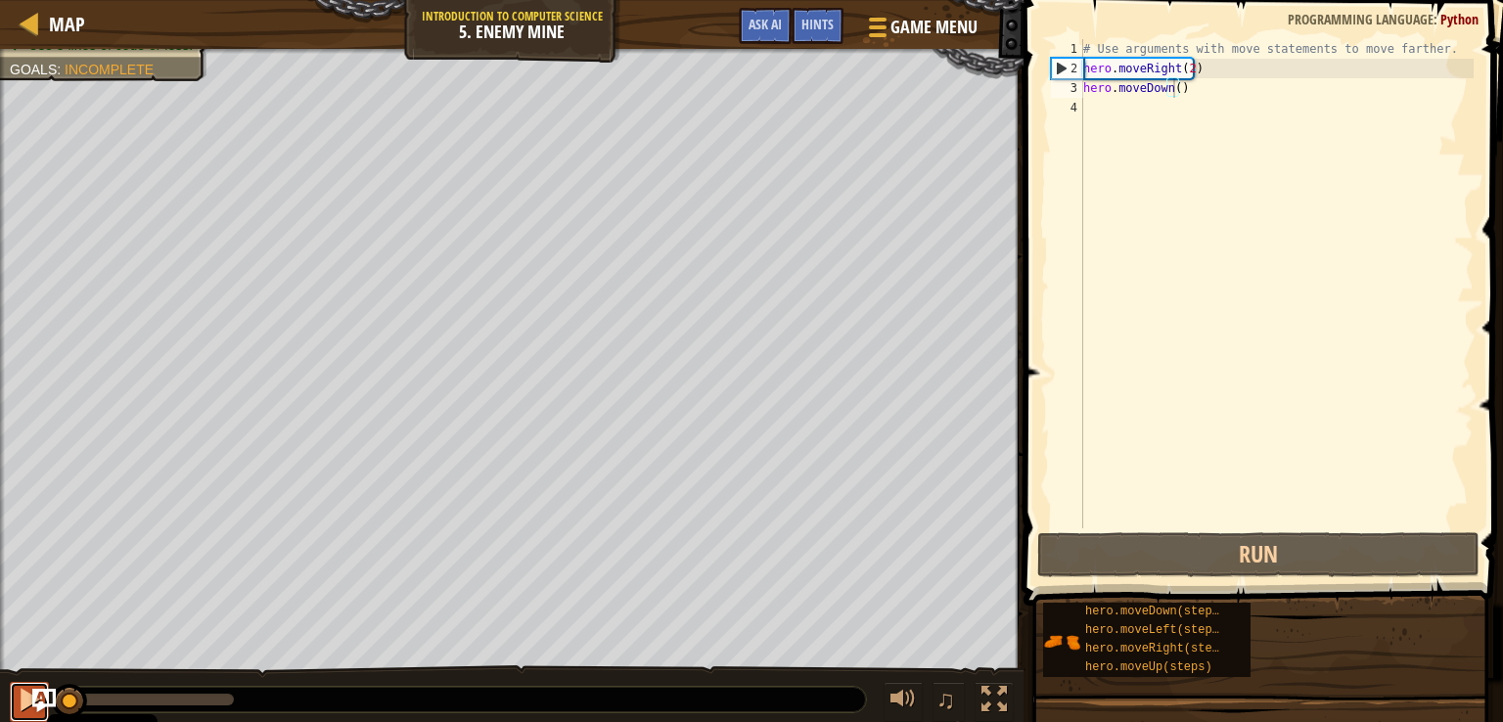
click at [23, 702] on div at bounding box center [29, 699] width 25 height 25
drag, startPoint x: 73, startPoint y: 701, endPoint x: 0, endPoint y: 721, distance: 75.9
click at [0, 0] on html "Cookie Policy CodeCombat uses a few essential and non-essential cookies. Privac…" at bounding box center [751, 0] width 1503 height 0
click at [1196, 90] on div "# Use arguments with move statements to move farther. hero . moveRight ( 2 ) he…" at bounding box center [1276, 303] width 394 height 528
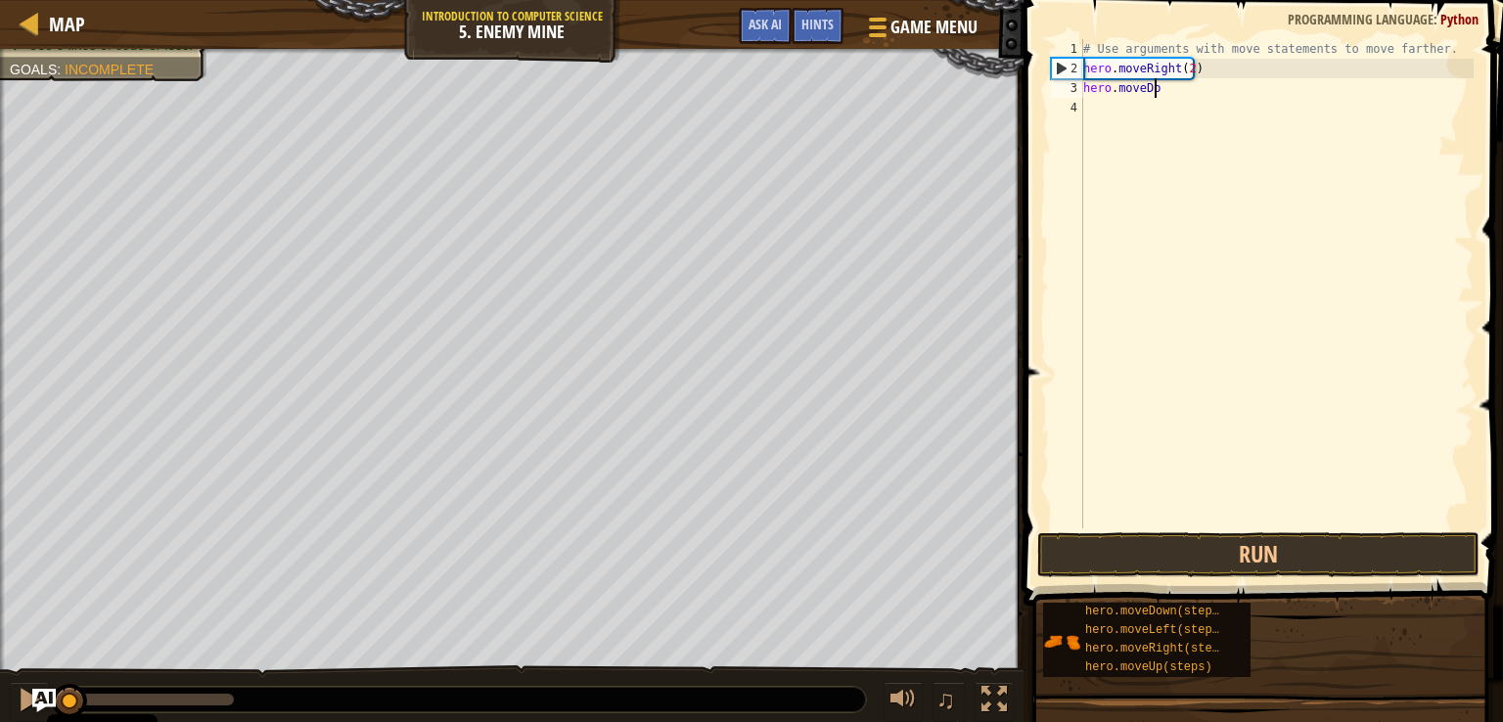
scroll to position [9, 3]
type textarea "h"
click at [1186, 71] on div "# Use arguments with move statements to move farther. hero . moveRight ( 2 )" at bounding box center [1276, 303] width 394 height 528
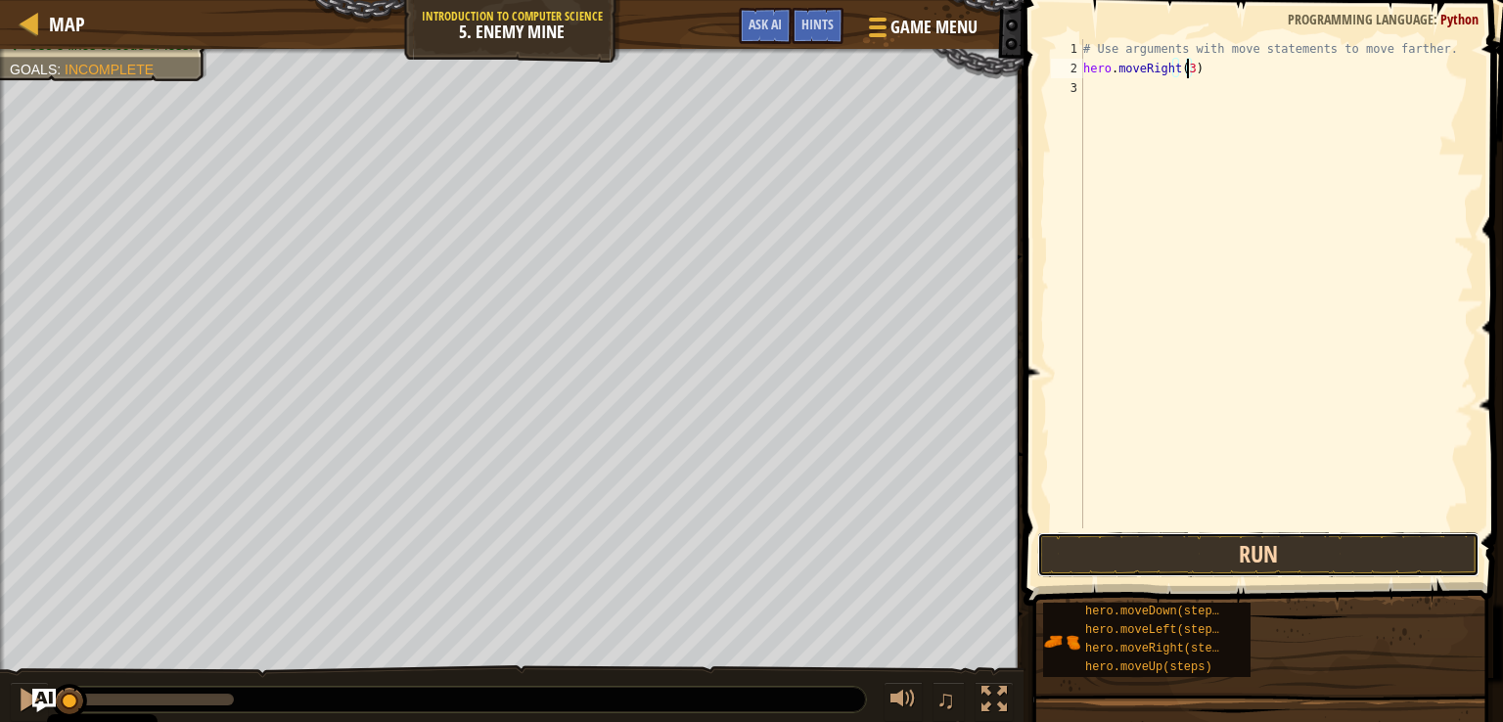
click at [1213, 545] on button "Run" at bounding box center [1258, 554] width 442 height 45
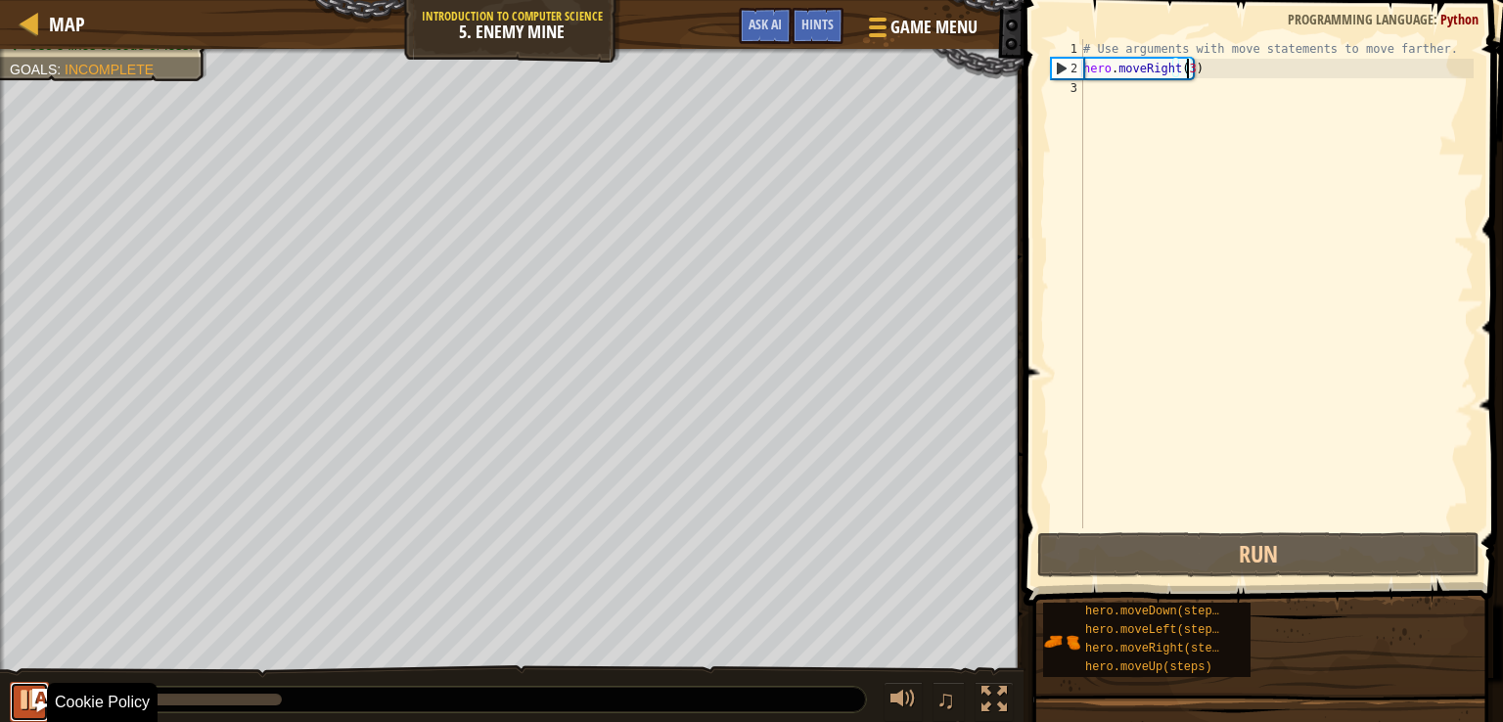
click at [13, 706] on button at bounding box center [29, 702] width 39 height 40
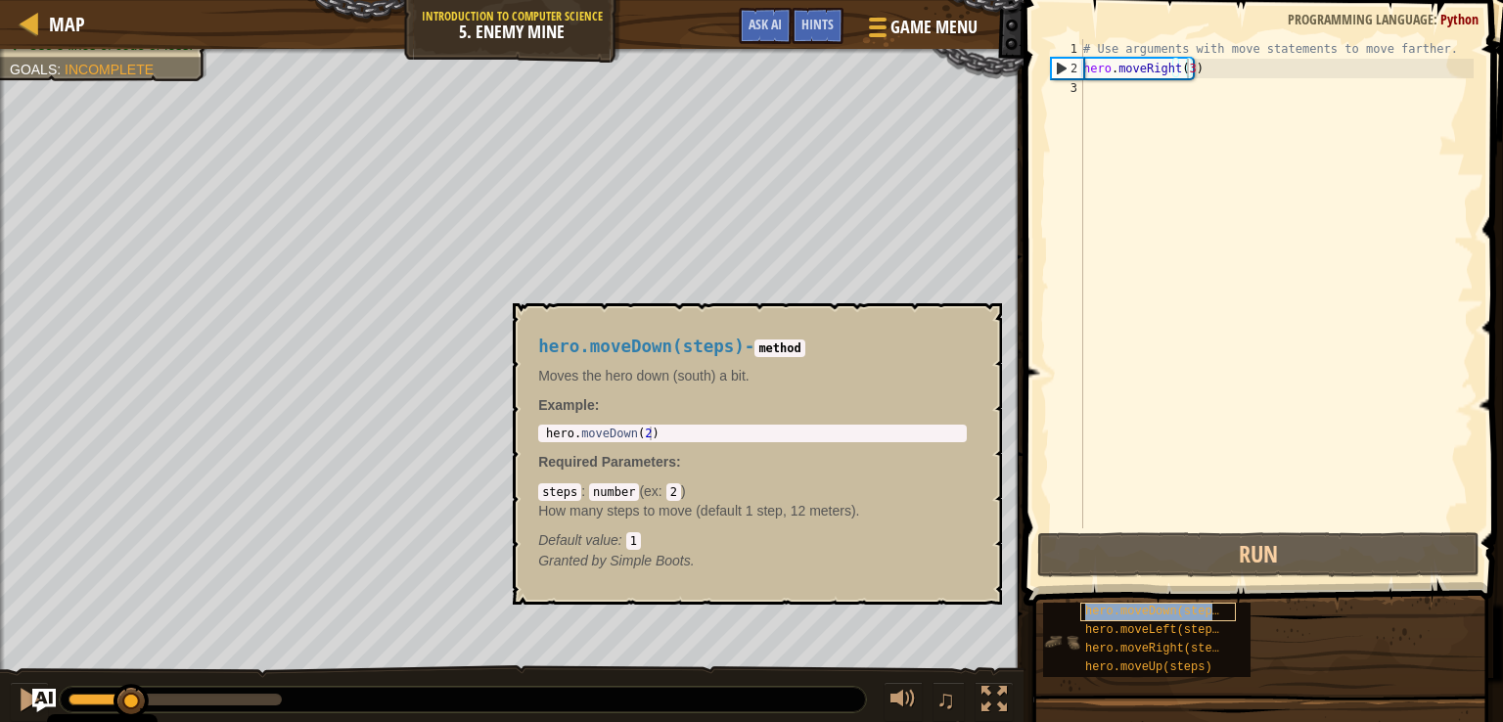
click at [1160, 609] on span "hero.moveDown(steps)" at bounding box center [1155, 612] width 141 height 14
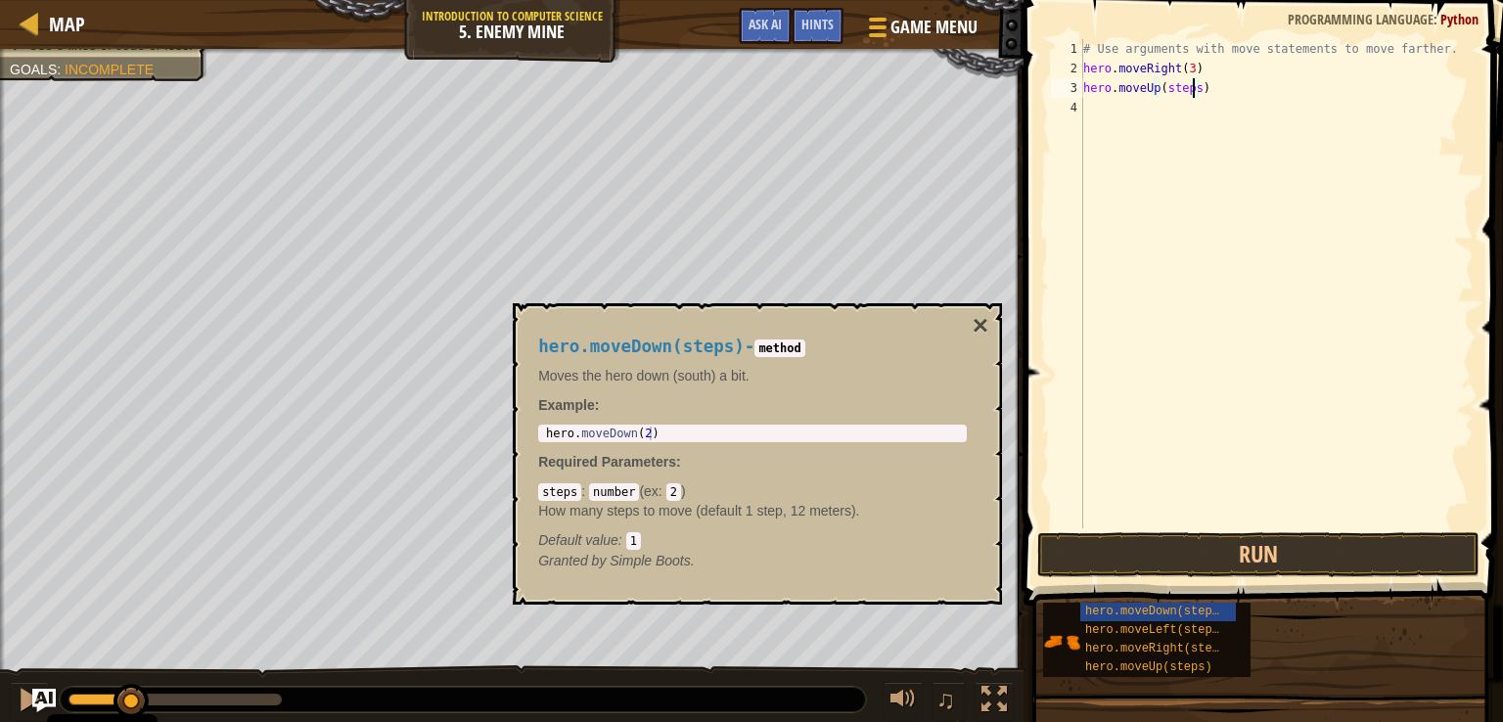
click at [1190, 91] on div "# Use arguments with move statements to move farther. hero . moveRight ( 3 ) he…" at bounding box center [1276, 303] width 394 height 528
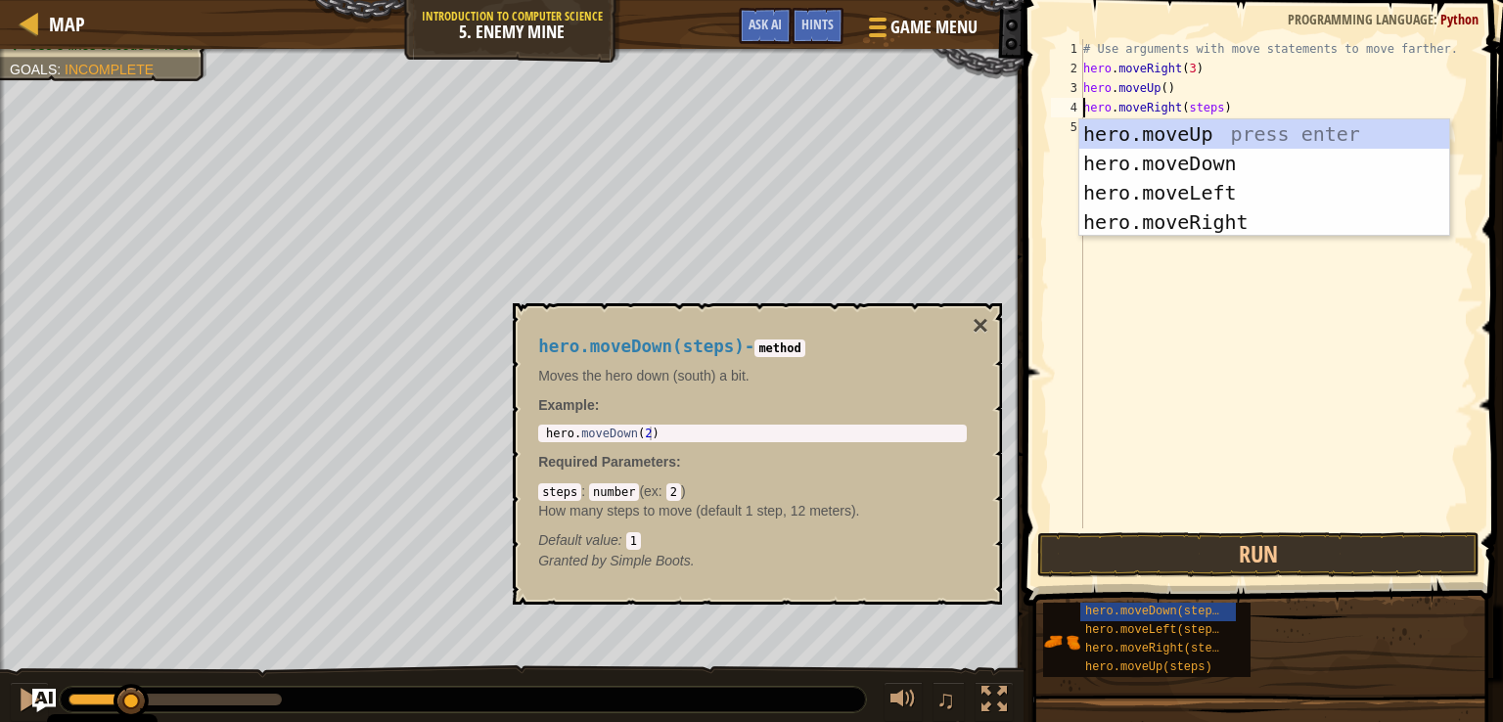
click at [1210, 110] on div "# Use arguments with move statements to move farther. hero . moveRight ( 3 ) he…" at bounding box center [1276, 303] width 394 height 528
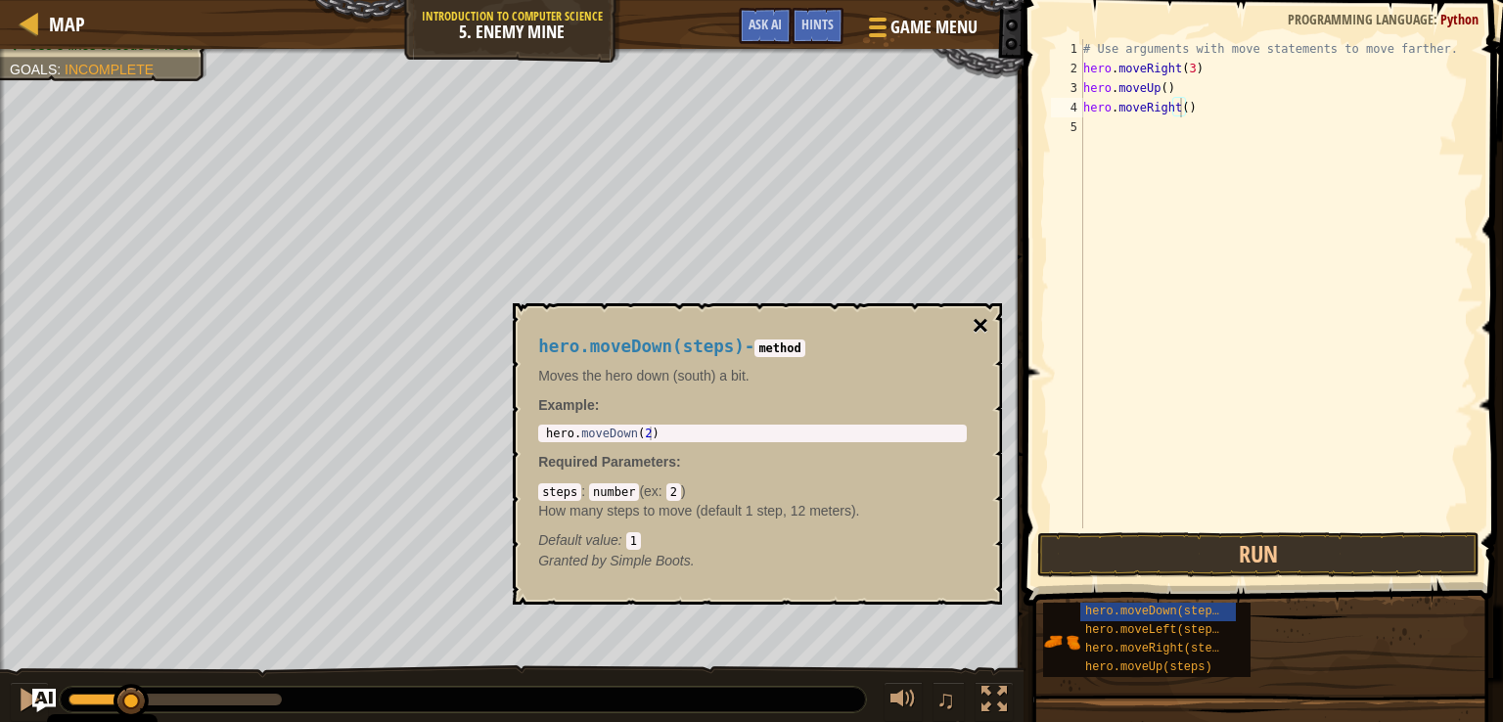
click at [986, 329] on button "×" at bounding box center [980, 325] width 16 height 27
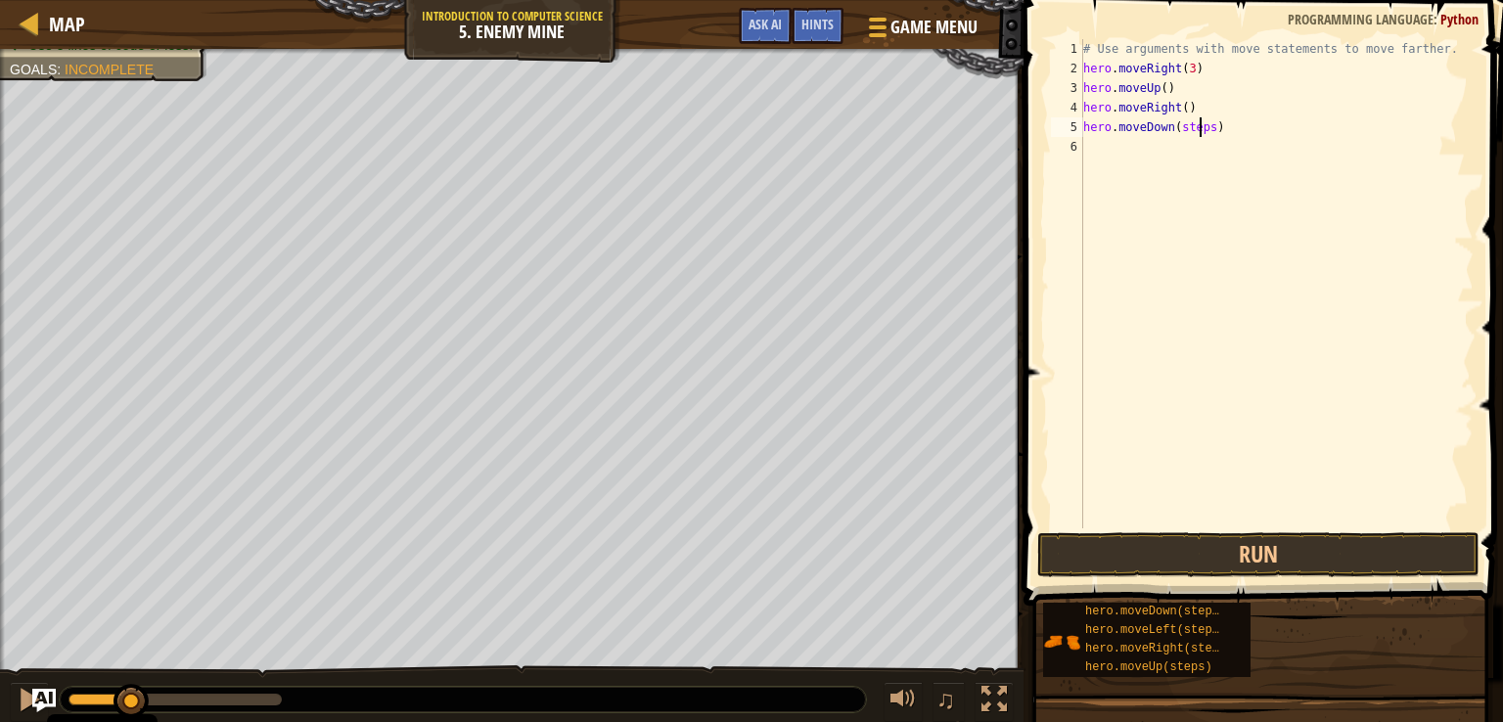
click at [1202, 134] on div "# Use arguments with move statements to move farther. hero . moveRight ( 3 ) he…" at bounding box center [1276, 303] width 394 height 528
click at [1204, 130] on div "# Use arguments with move statements to move farther. hero . moveRight ( 3 ) he…" at bounding box center [1276, 303] width 394 height 528
type textarea ")"
click at [1101, 122] on div "# Use arguments with move statements to move farther. hero . moveRight ( 3 ) he…" at bounding box center [1276, 303] width 394 height 528
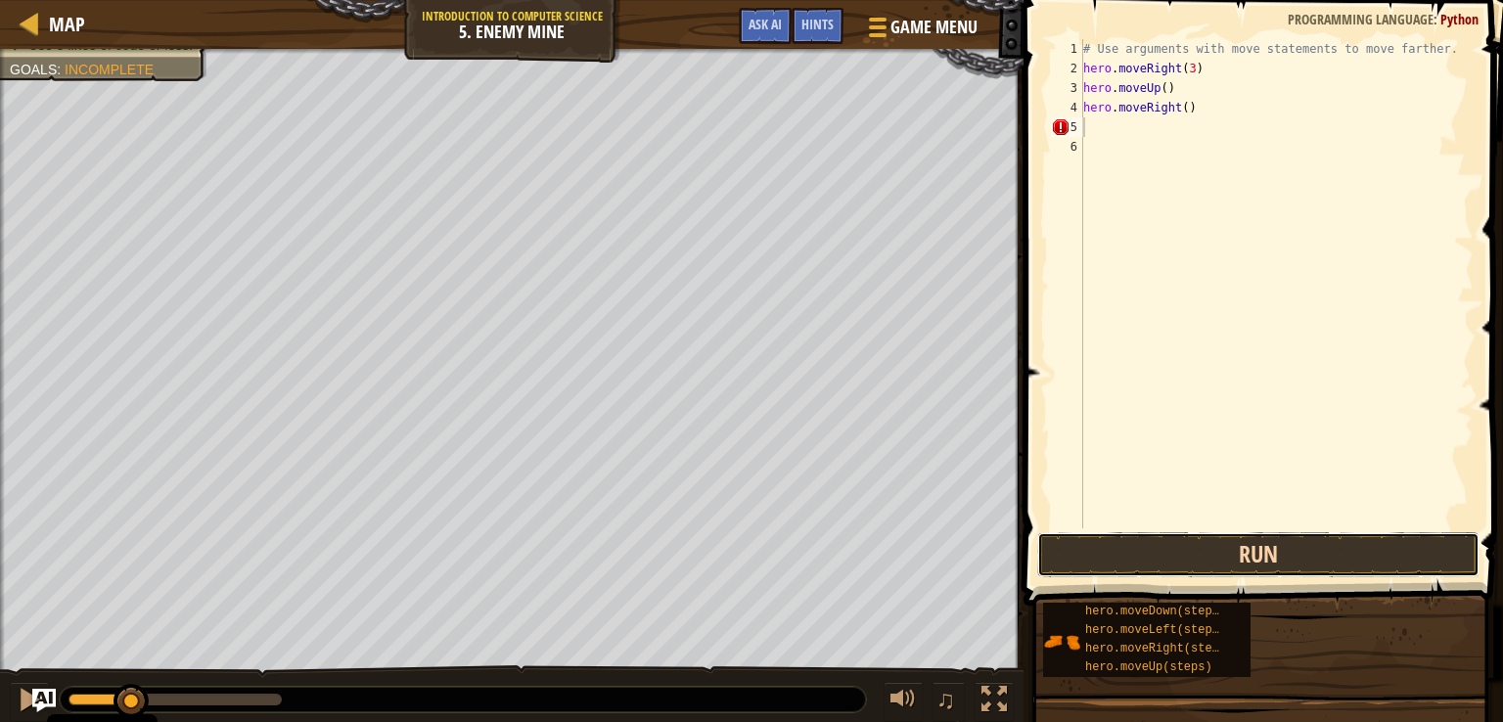
click at [1230, 537] on button "Run" at bounding box center [1258, 554] width 442 height 45
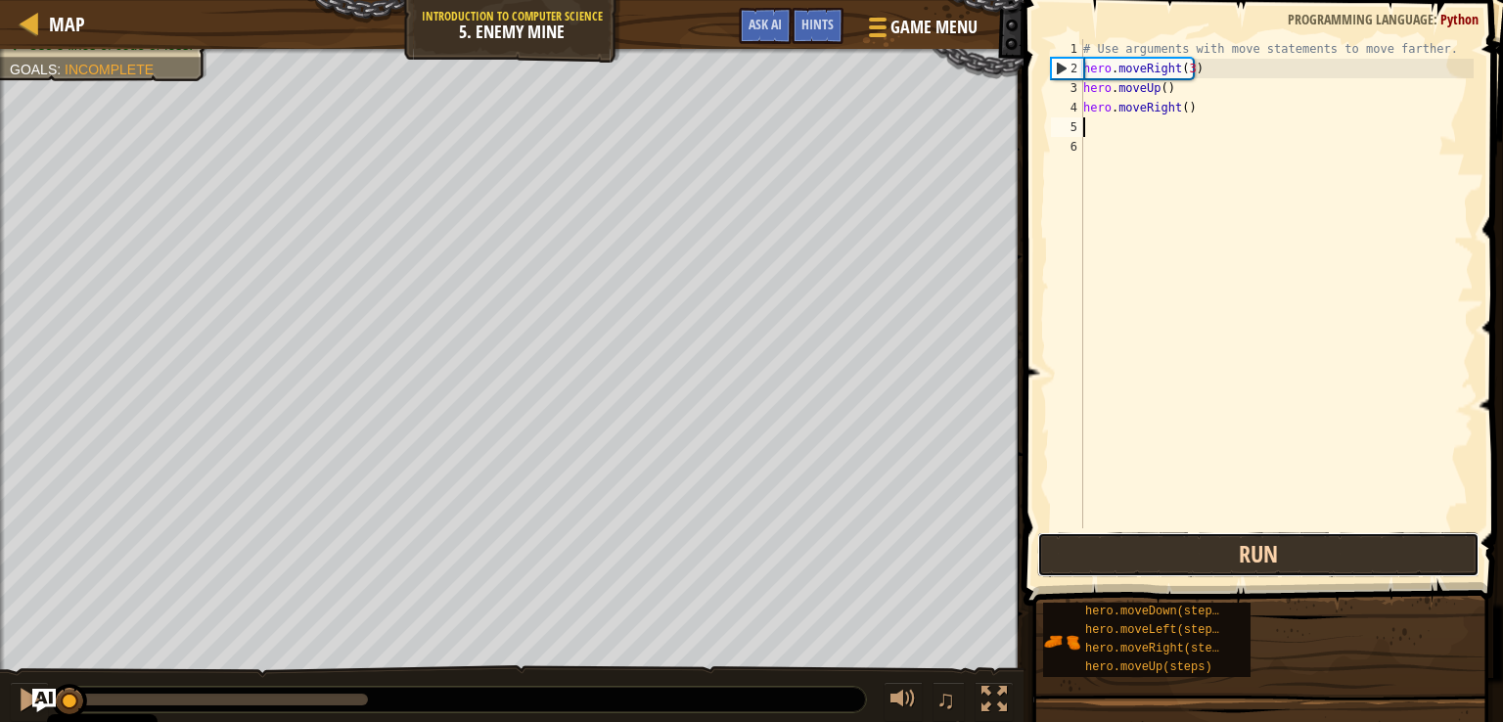
click at [1238, 548] on button "Run" at bounding box center [1258, 554] width 442 height 45
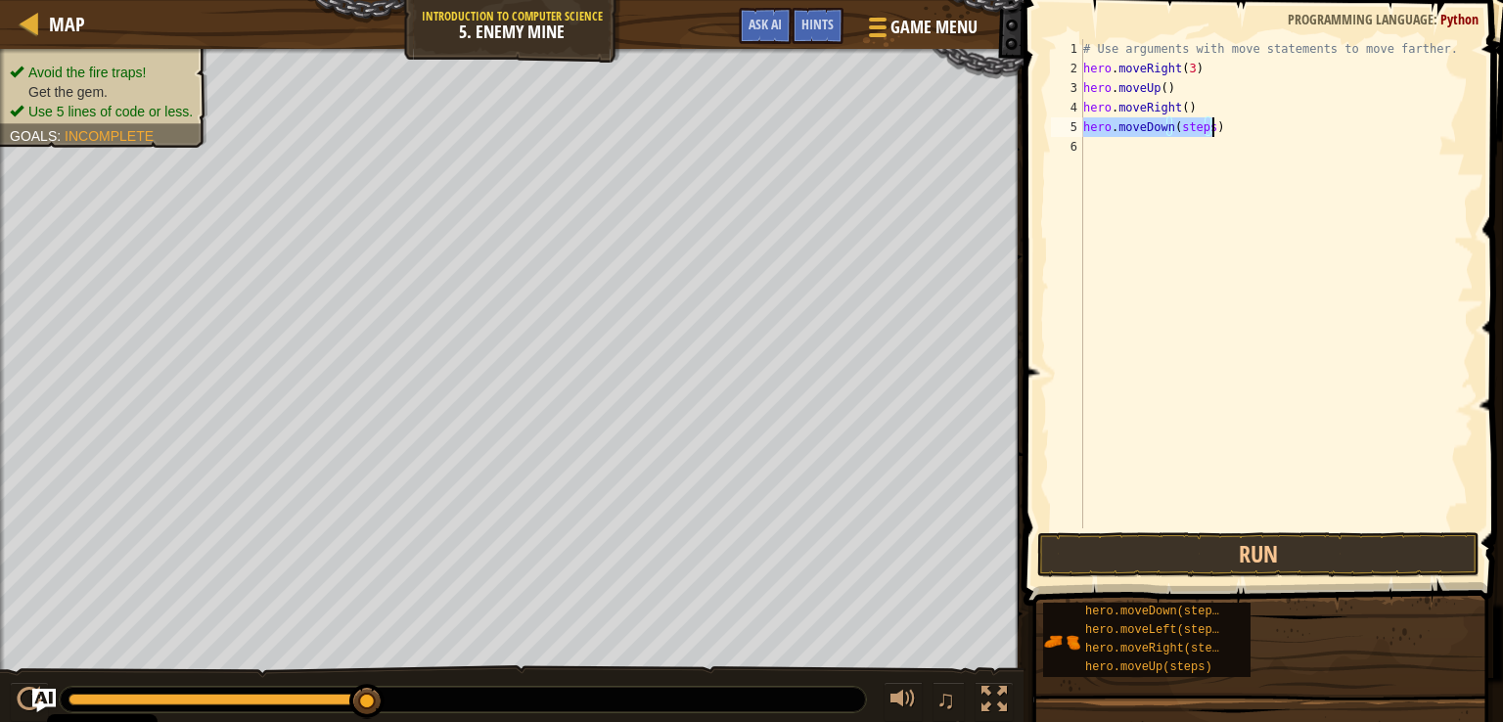
click at [1201, 124] on div "# Use arguments with move statements to move farther. hero . moveRight ( 3 ) he…" at bounding box center [1276, 283] width 394 height 489
click at [1204, 131] on div "# Use arguments with move statements to move farther. hero . moveRight ( 3 ) he…" at bounding box center [1276, 303] width 394 height 528
click at [1079, 553] on button "Run" at bounding box center [1258, 554] width 442 height 45
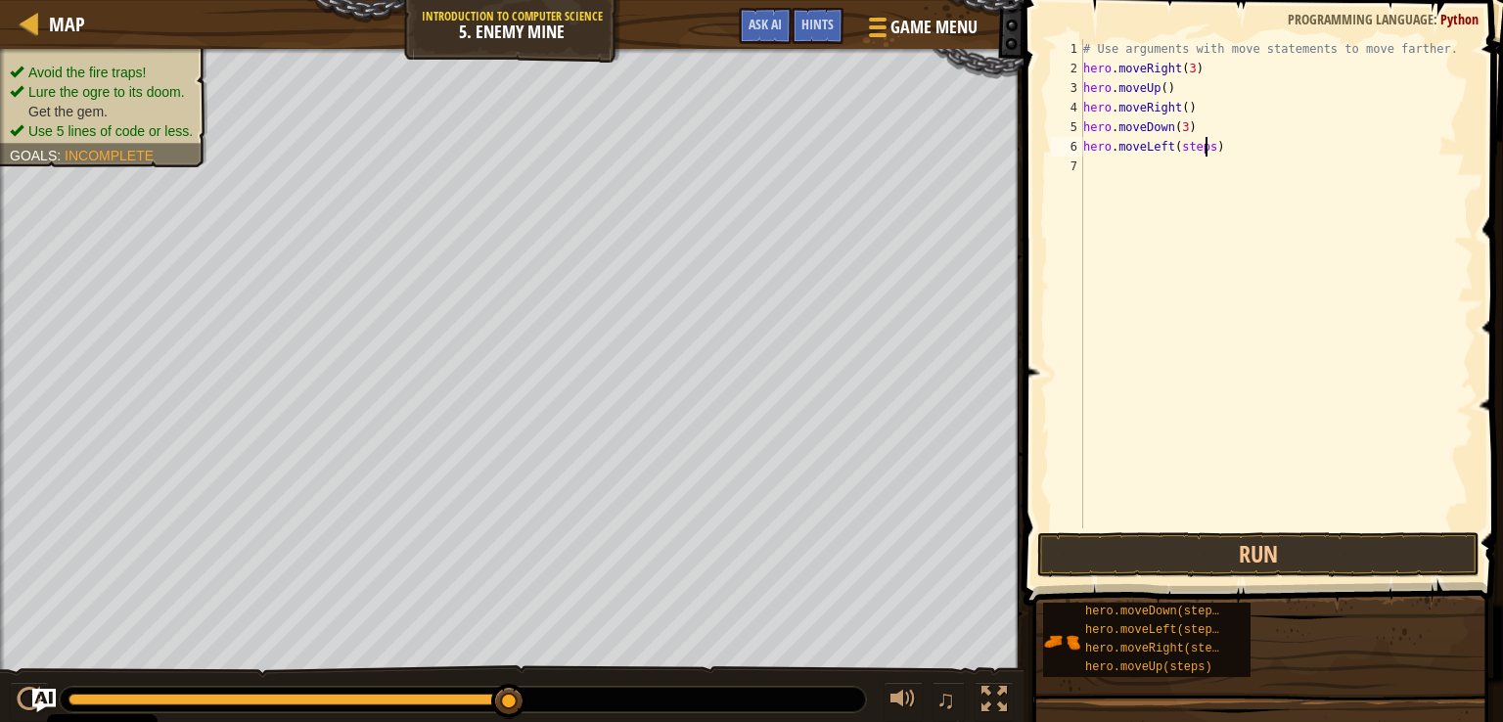
click at [1207, 148] on div "# Use arguments with move statements to move farther. hero . moveRight ( 3 ) he…" at bounding box center [1276, 303] width 394 height 528
click at [1252, 543] on button "Run" at bounding box center [1258, 554] width 442 height 45
click at [1210, 173] on div "# Use arguments with move statements to move farther. hero . moveRight ( 3 ) he…" at bounding box center [1276, 303] width 394 height 528
click at [1155, 549] on button "Run" at bounding box center [1258, 554] width 442 height 45
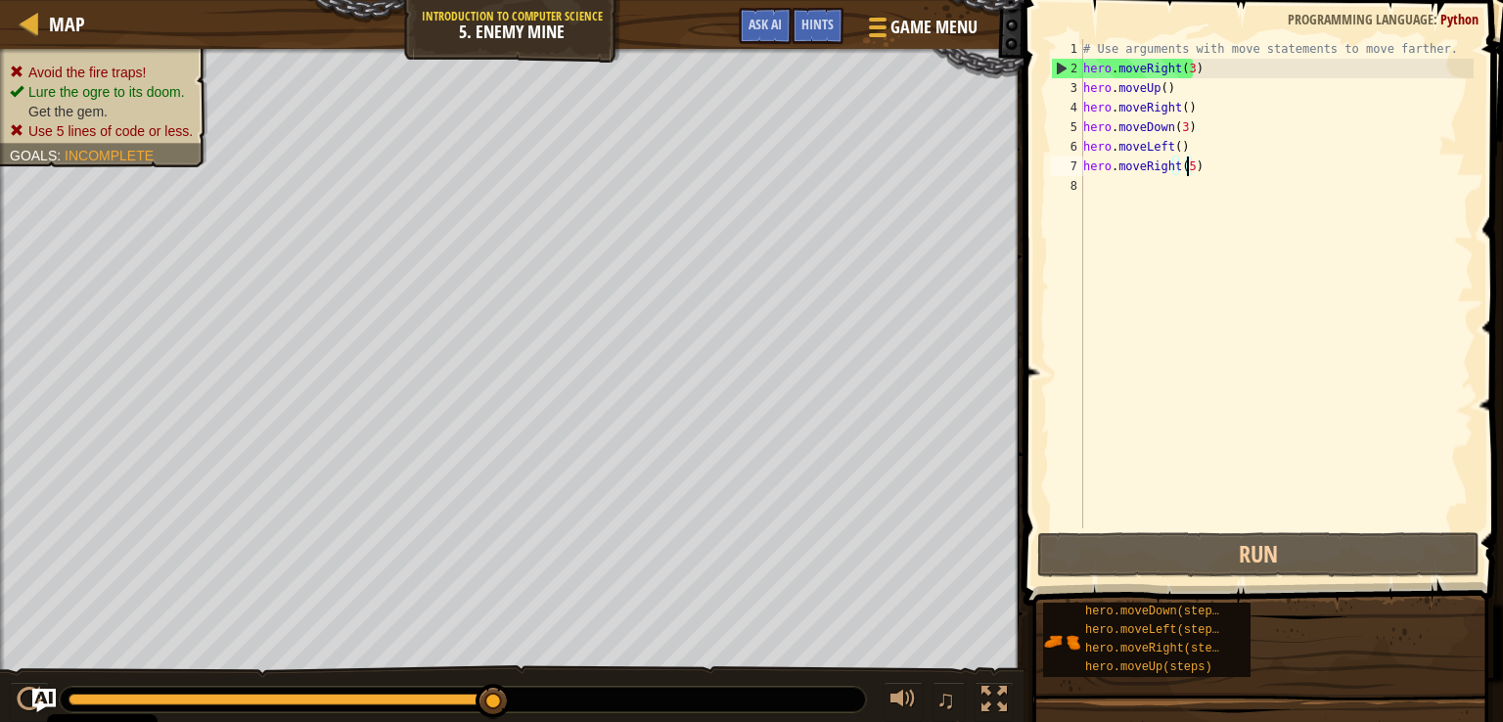
click at [1182, 146] on div "# Use arguments with move statements to move farther. hero . moveRight ( 3 ) he…" at bounding box center [1276, 303] width 394 height 528
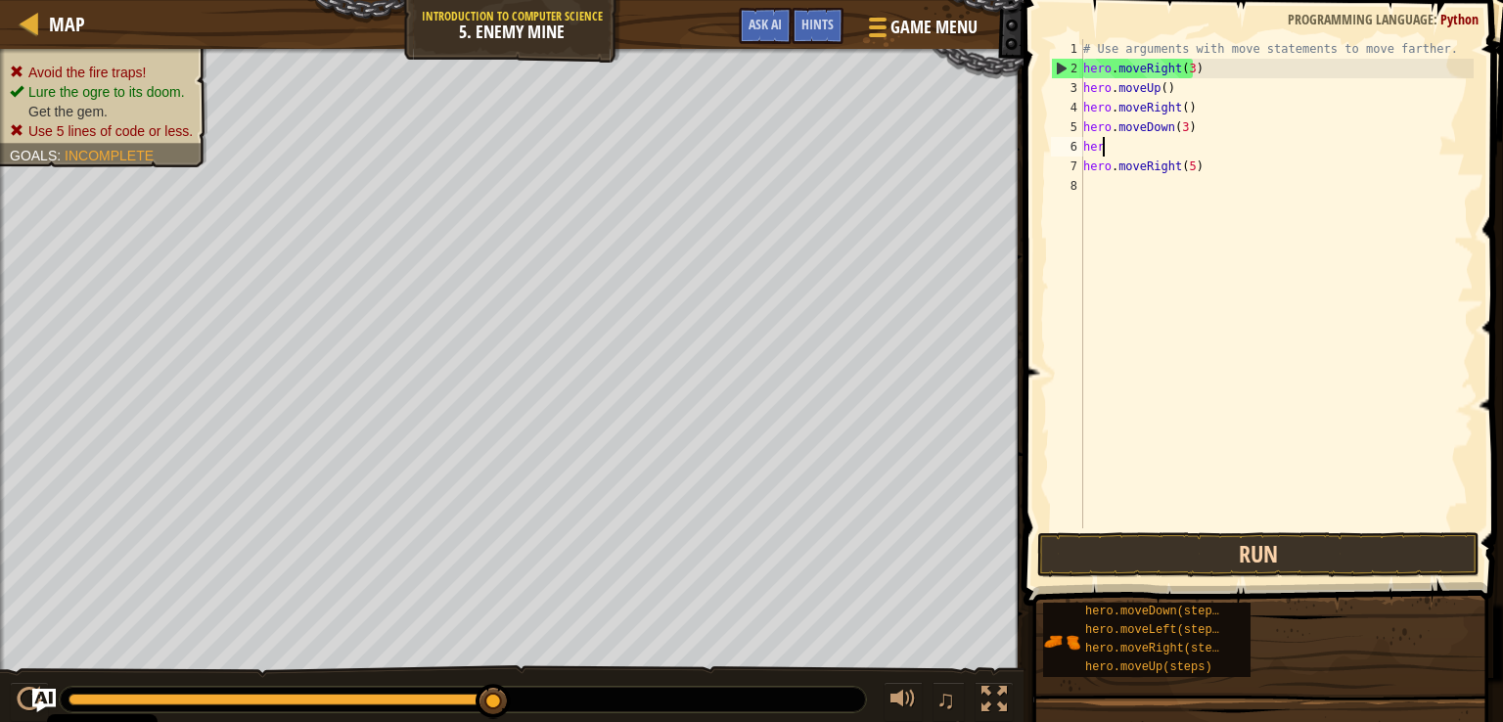
scroll to position [9, 0]
type textarea "h"
click at [1138, 555] on button "Run" at bounding box center [1258, 554] width 442 height 45
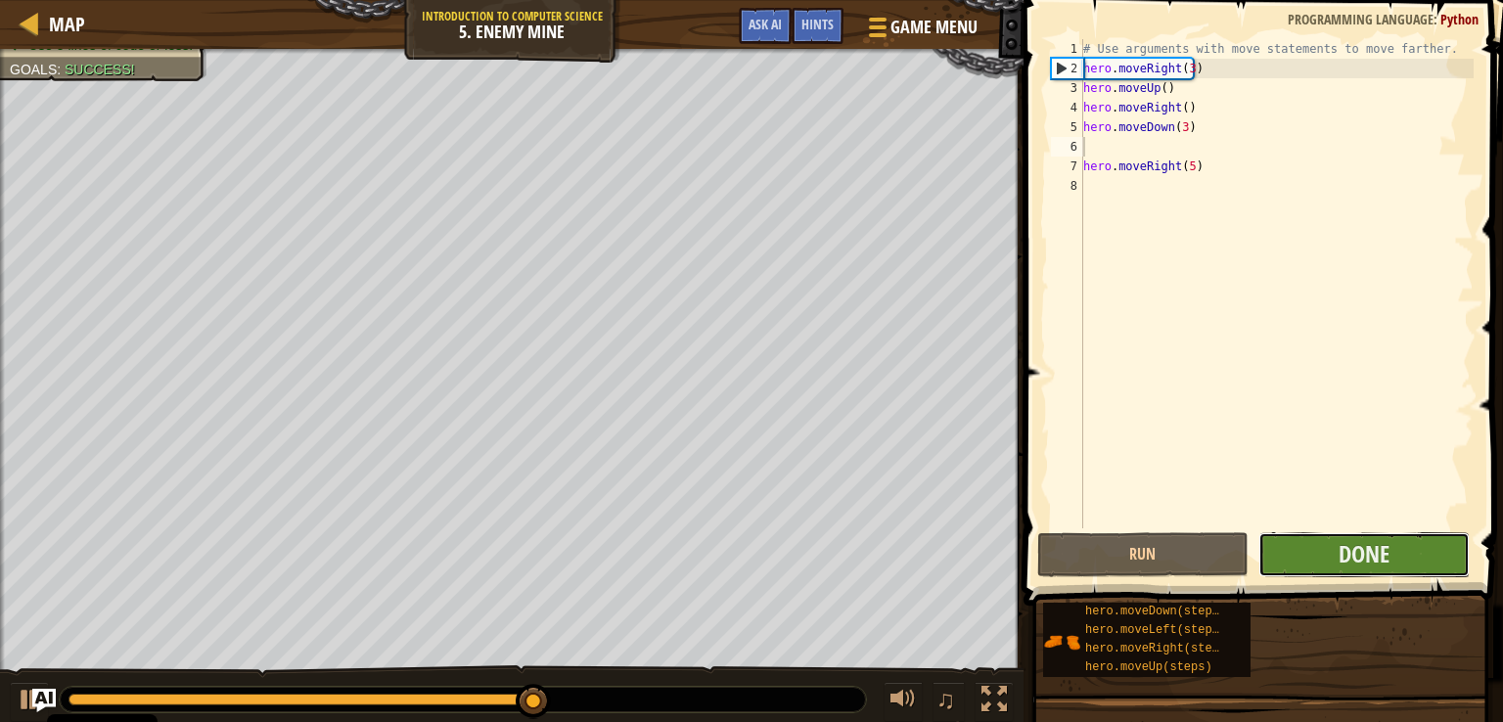
click at [1323, 567] on button "Done" at bounding box center [1363, 554] width 211 height 45
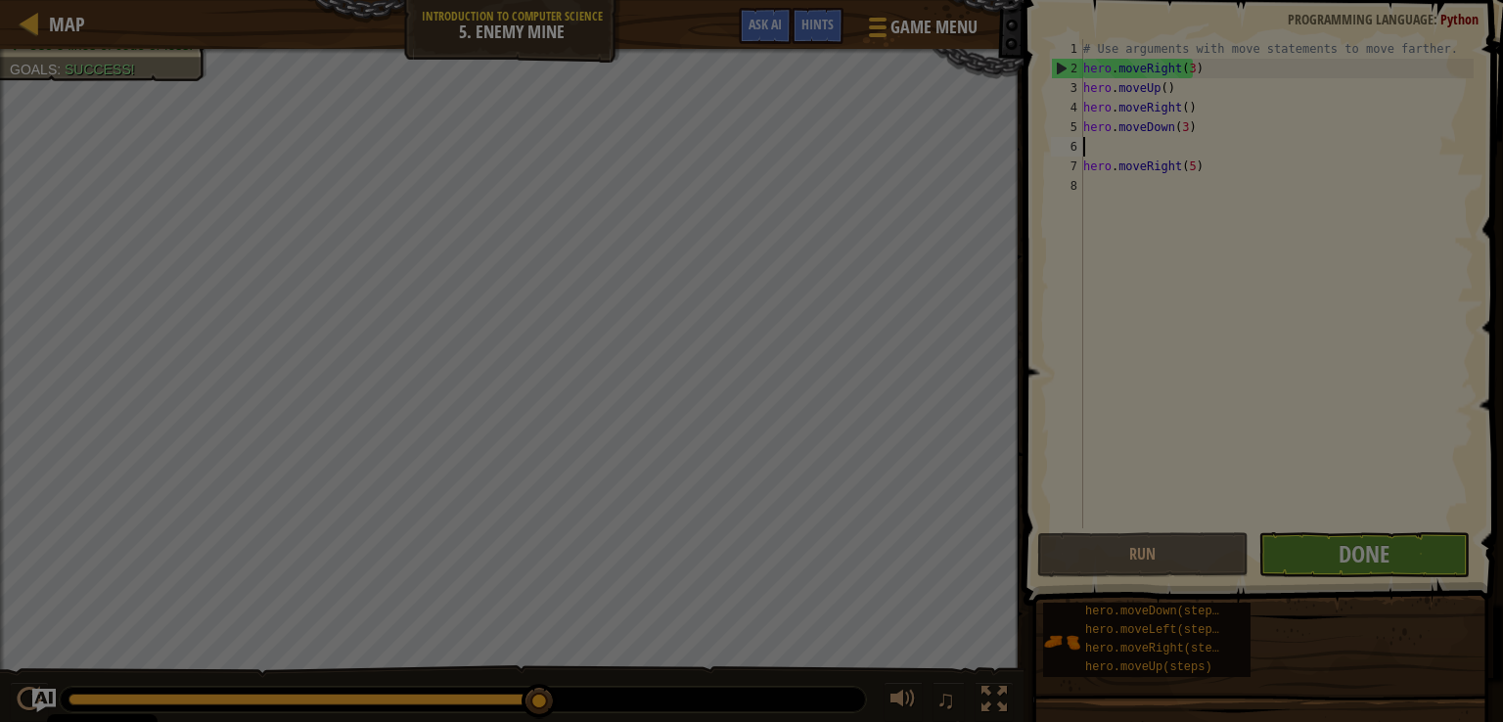
click at [0, 0] on div "Loading..." at bounding box center [0, 0] width 0 height 0
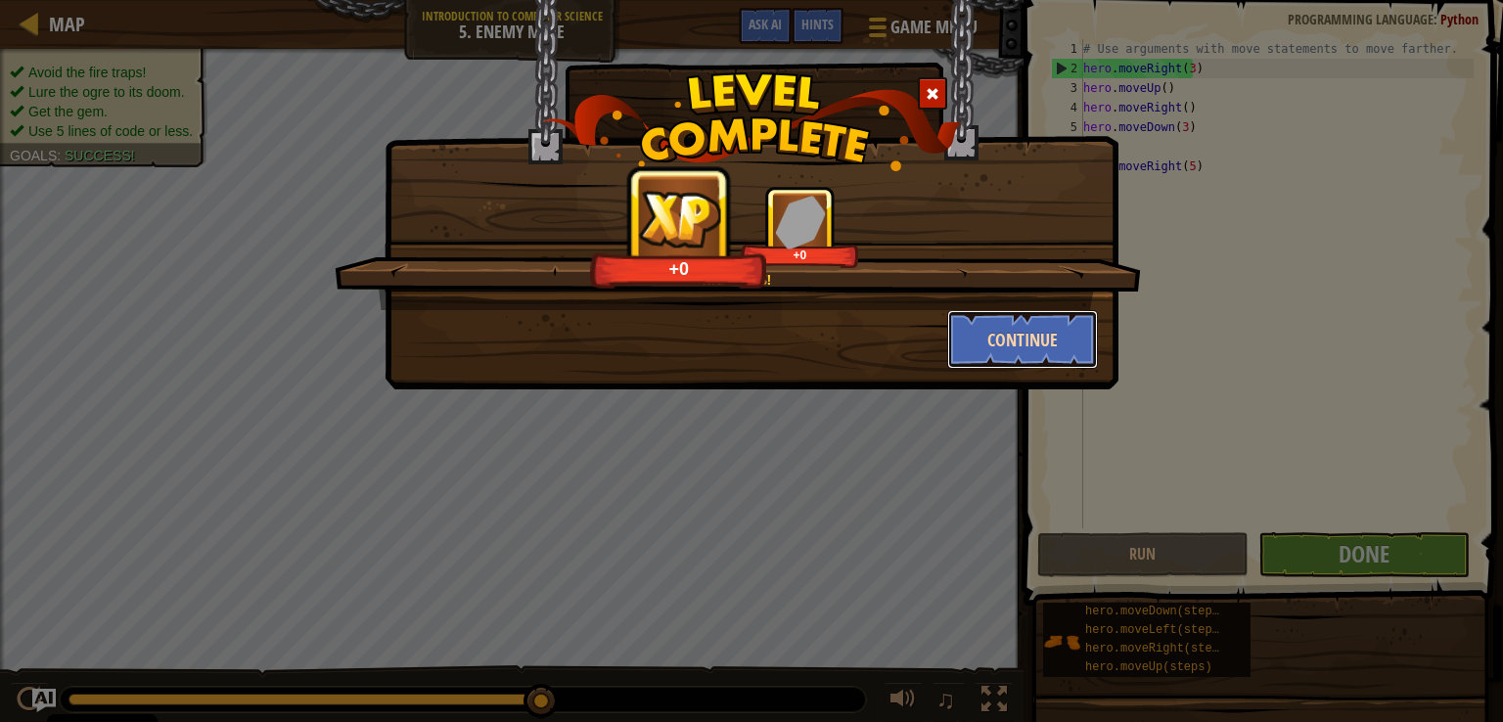
click at [994, 345] on button "Continue" at bounding box center [1023, 339] width 152 height 59
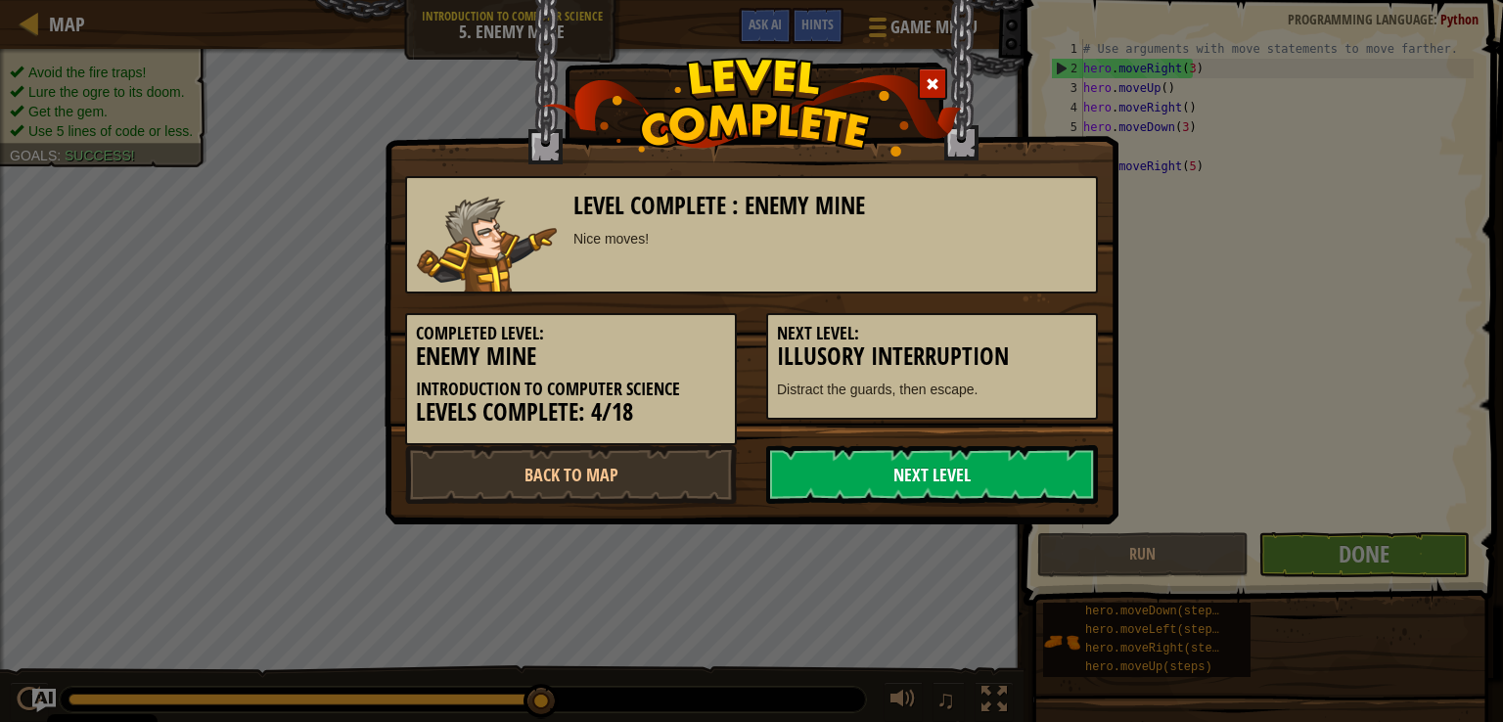
click at [932, 486] on link "Next Level" at bounding box center [932, 474] width 332 height 59
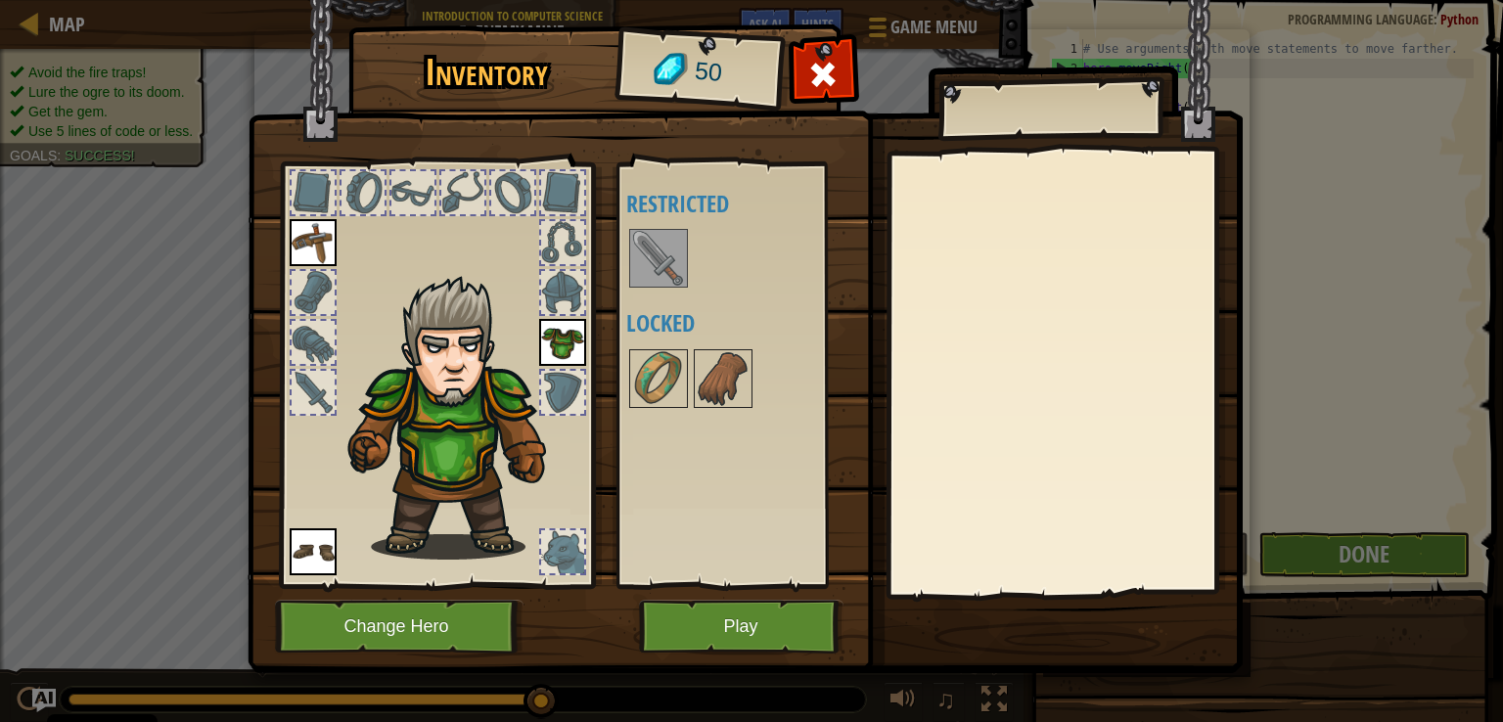
click at [665, 260] on img at bounding box center [658, 258] width 55 height 55
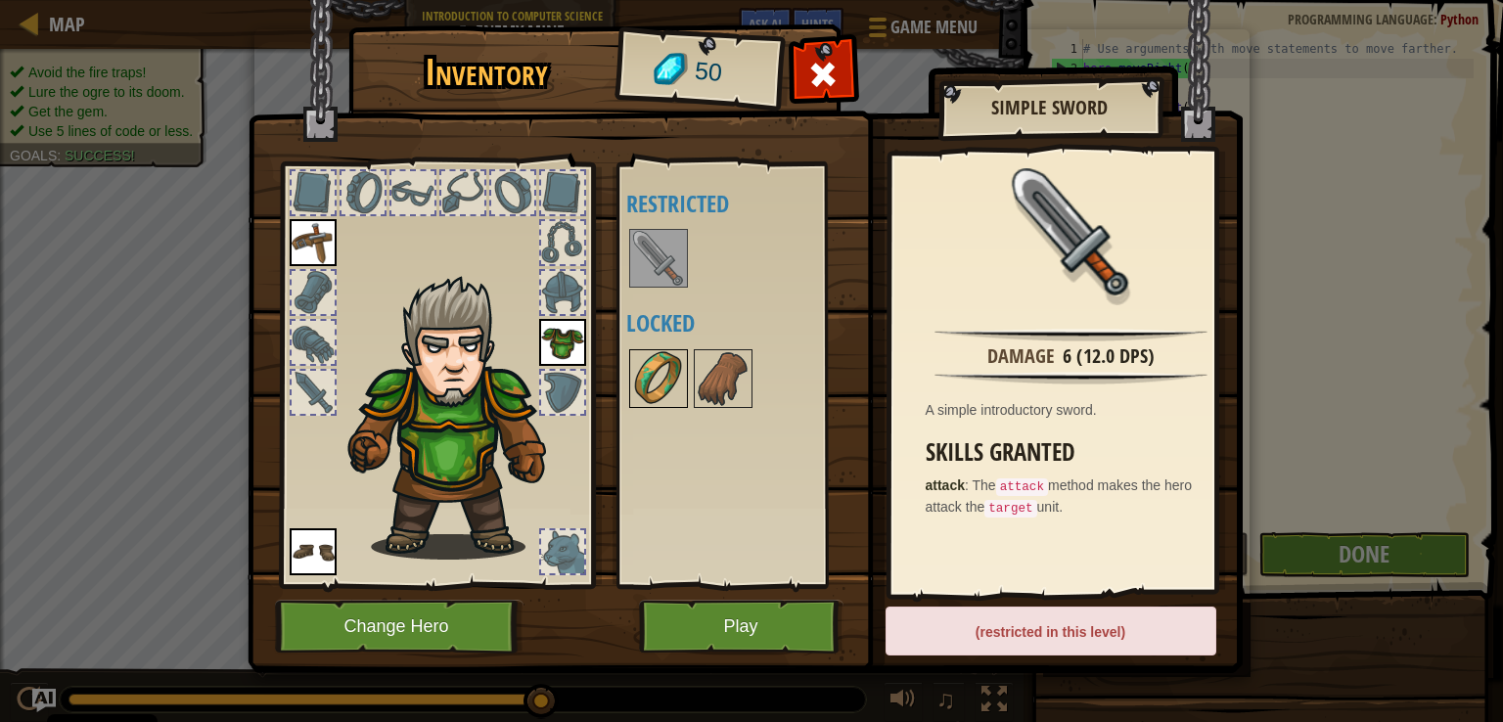
click at [664, 360] on img at bounding box center [658, 378] width 55 height 55
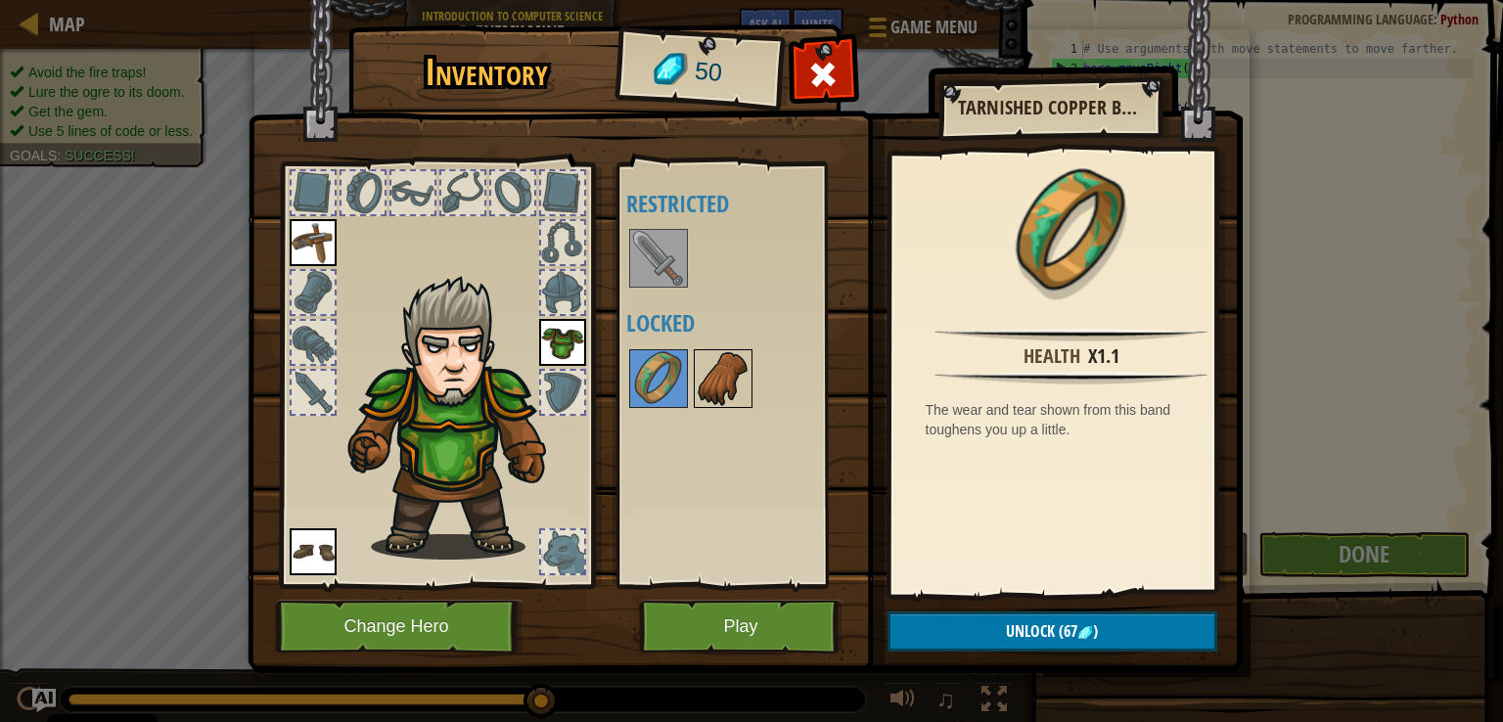
click at [712, 362] on img at bounding box center [723, 378] width 55 height 55
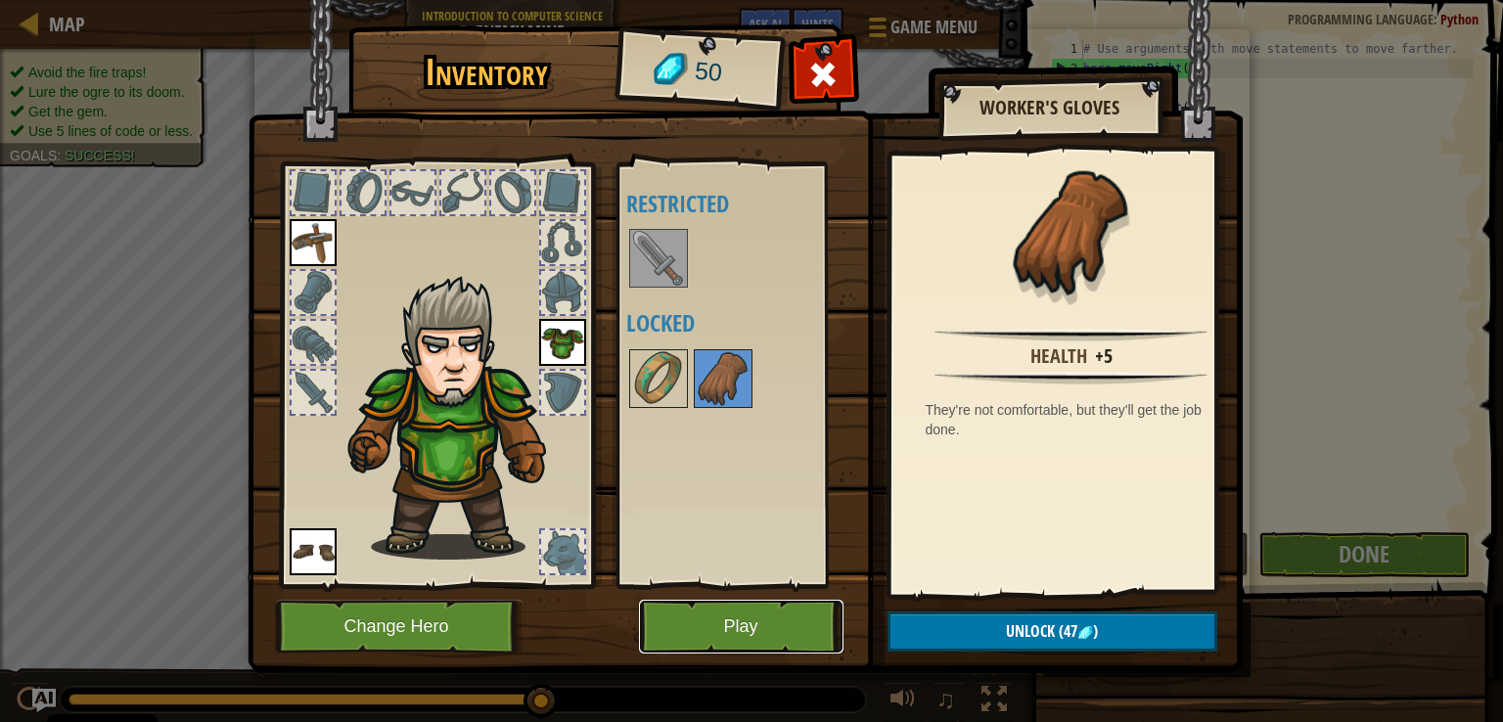
click at [693, 608] on button "Play" at bounding box center [741, 627] width 204 height 54
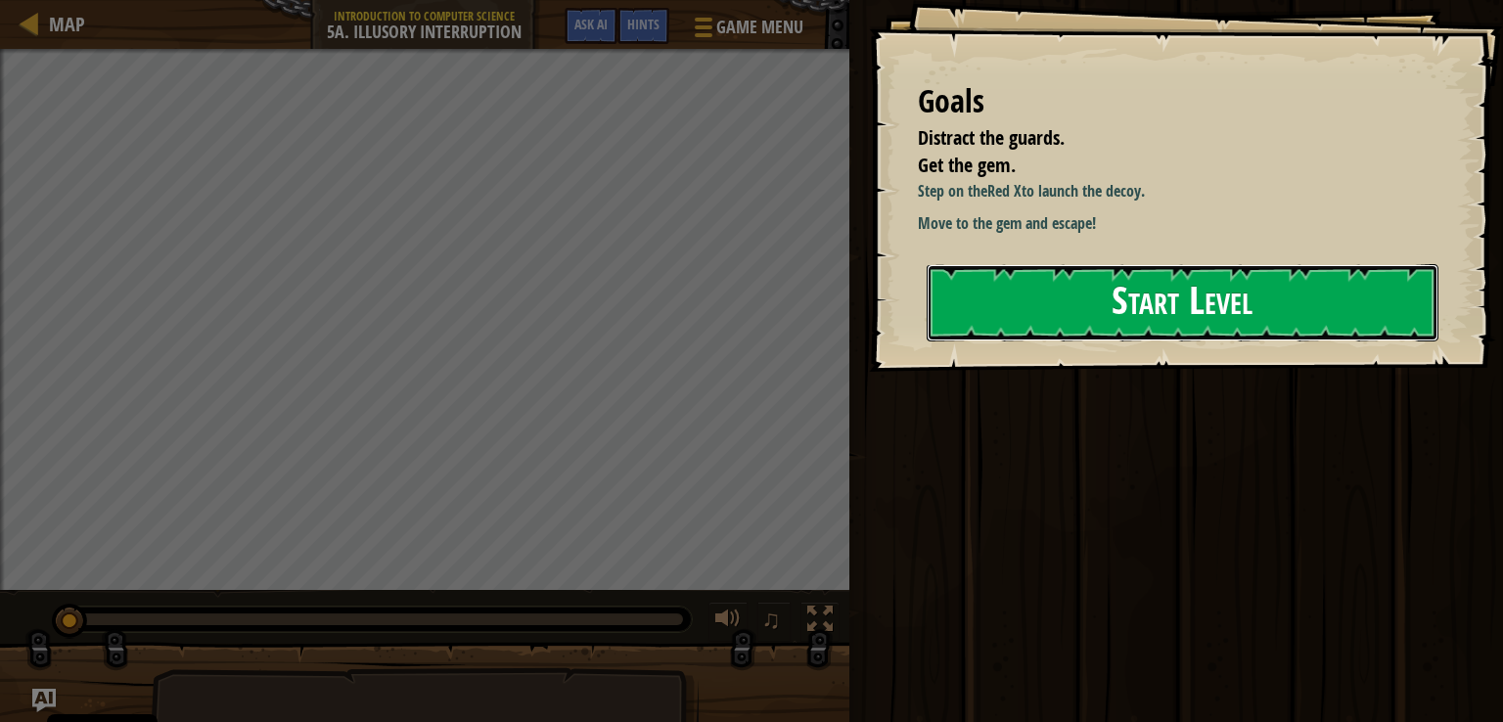
click at [1027, 334] on button "Start Level" at bounding box center [1183, 302] width 512 height 77
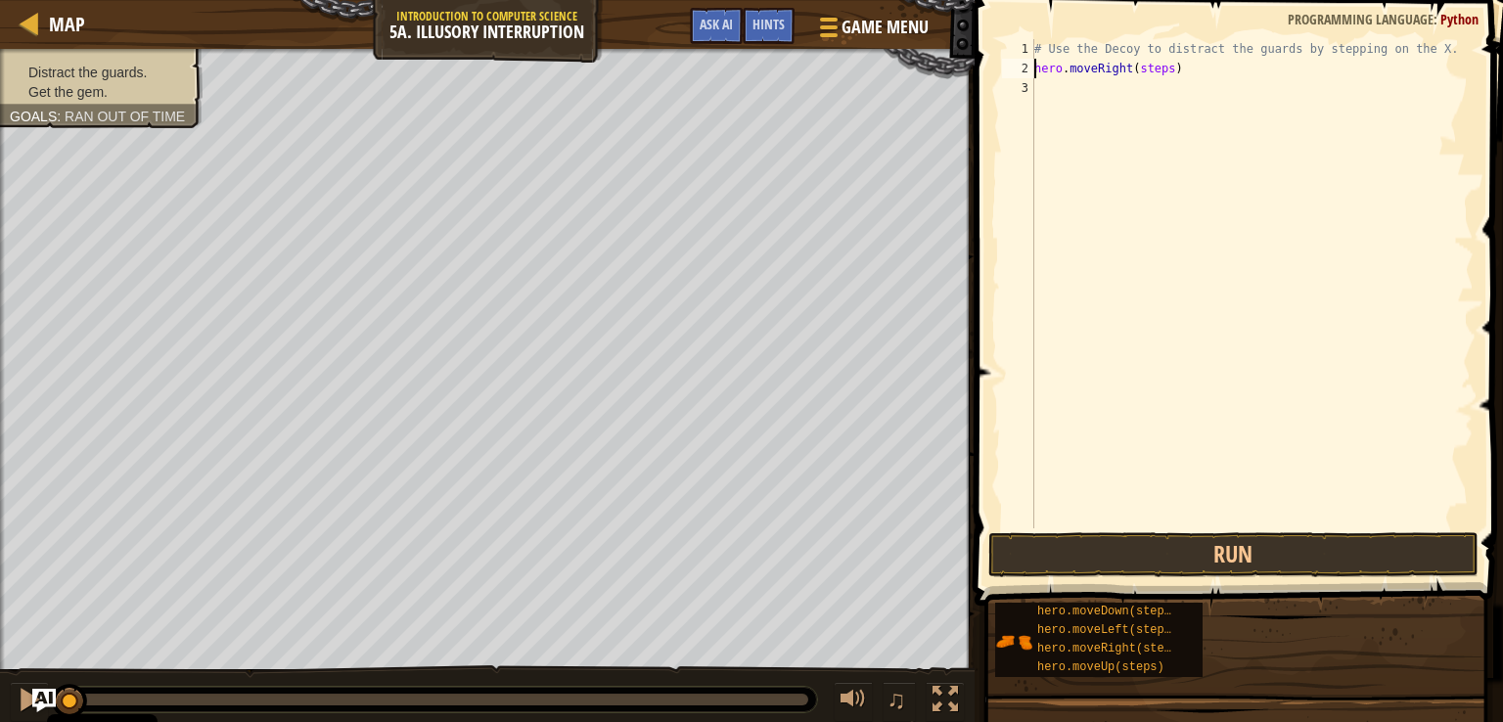
click at [1158, 68] on div "# Use the Decoy to distract the guards by stepping on the X. hero . moveRight (…" at bounding box center [1251, 303] width 443 height 528
click at [1162, 73] on div "# Use the Decoy to distract the guards by stepping on the X. hero . moveRight (…" at bounding box center [1251, 303] width 443 height 528
click at [1122, 71] on div "# Use the Decoy to distract the guards by stepping on the X. hero . m" at bounding box center [1251, 303] width 443 height 528
click at [1102, 77] on div "# Use the Decoy to distract the guards by stepping on the X. hero . m" at bounding box center [1251, 303] width 443 height 528
click at [1092, 71] on div "# Use the Decoy to distract the guards by stepping on the X. hero . m" at bounding box center [1251, 303] width 443 height 528
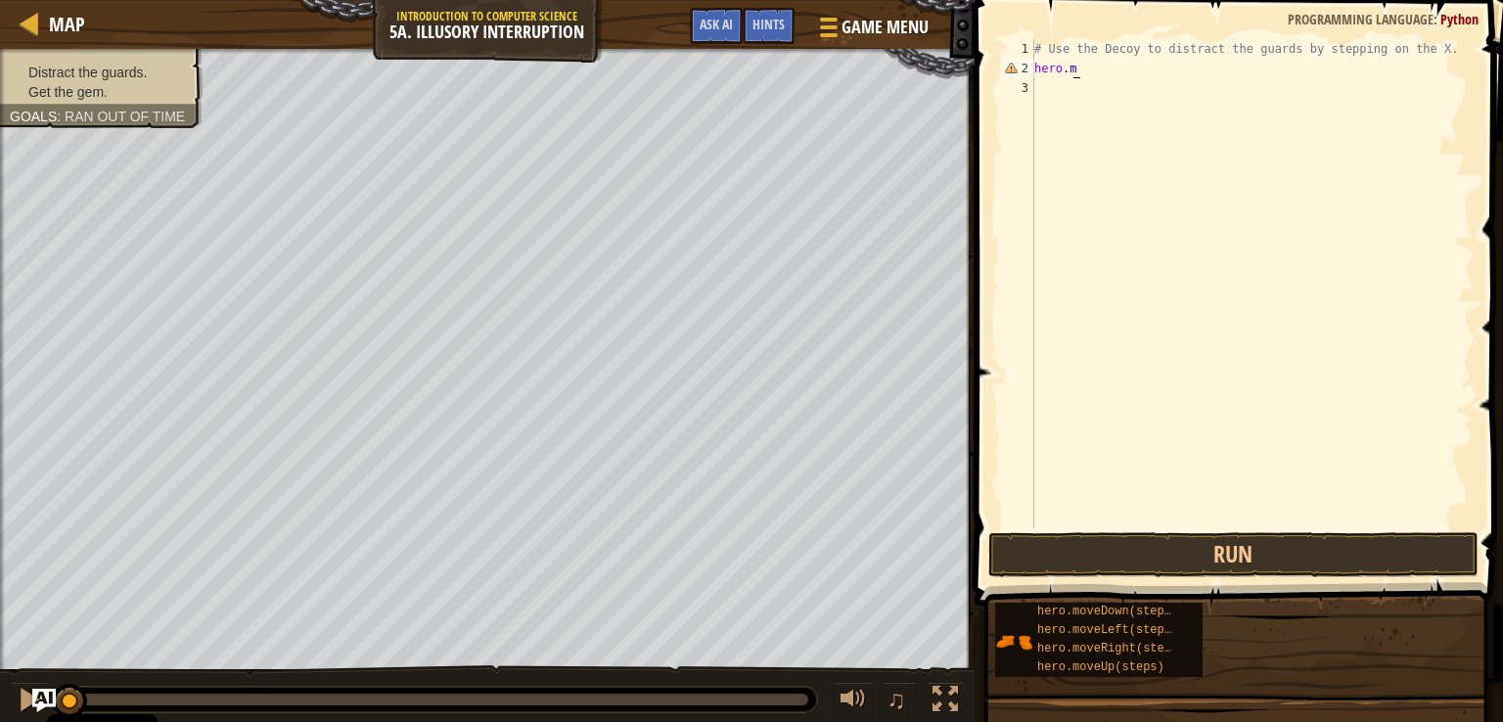
click at [1088, 71] on div "# Use the Decoy to distract the guards by stepping on the X. hero . m" at bounding box center [1251, 303] width 443 height 528
click at [1086, 71] on div "# Use the Decoy to distract the guards by stepping on the X. hero . m" at bounding box center [1251, 303] width 443 height 528
click at [1080, 71] on div "# Use the Decoy to distract the guards by stepping on the X. hero . m" at bounding box center [1251, 303] width 443 height 528
click at [1076, 71] on div "# Use the Decoy to distract the guards by stepping on the X. hero . m" at bounding box center [1251, 303] width 443 height 528
click at [1076, 71] on div "# Use the Decoy to distract the guards by stepping on the X. hero . m" at bounding box center [1251, 283] width 443 height 489
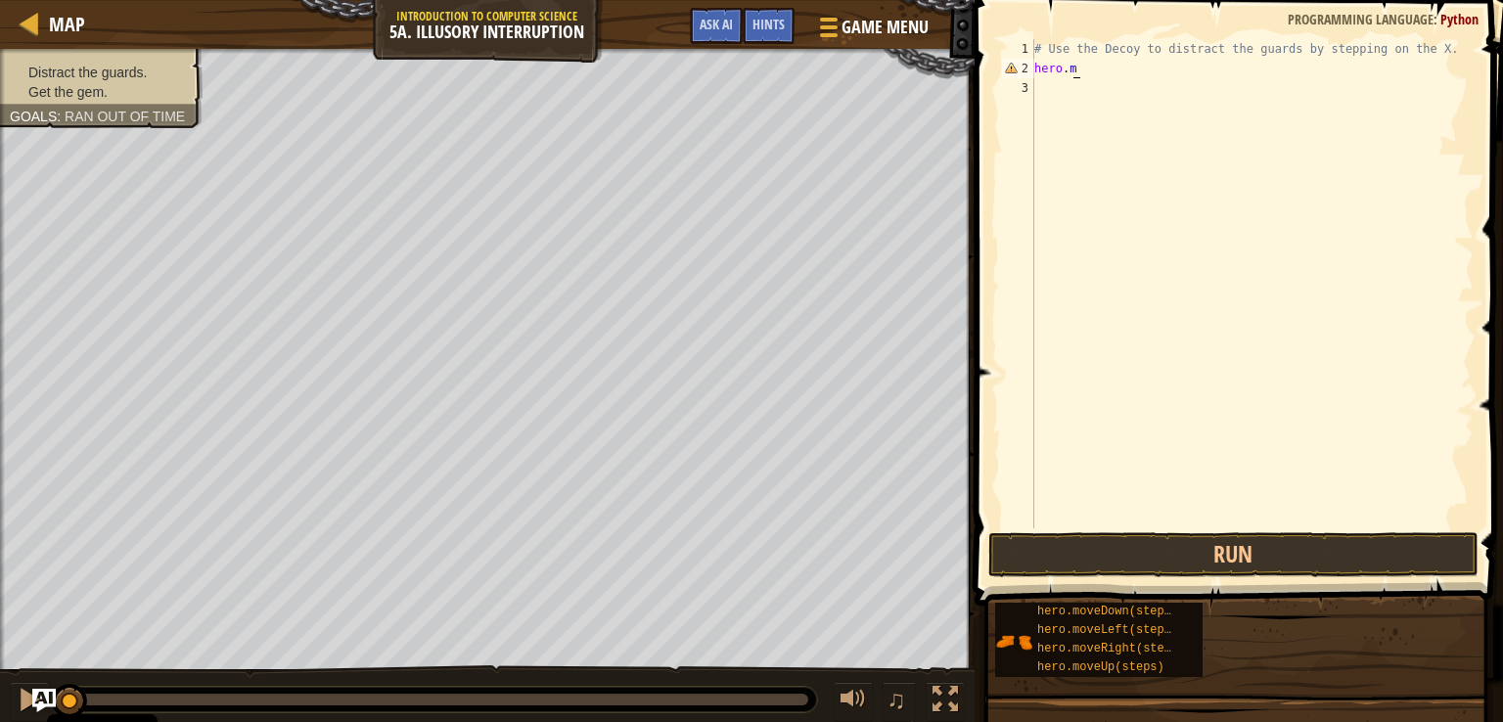
click at [1076, 72] on div "# Use the Decoy to distract the guards by stepping on the X. hero . m" at bounding box center [1251, 303] width 443 height 528
type textarea "h"
click at [1157, 70] on div "# Use the Decoy to distract the guards by stepping on the X. hero . moveRight (…" at bounding box center [1251, 283] width 443 height 489
click at [1159, 70] on div "# Use the Decoy to distract the guards by stepping on the X. hero . moveRight (…" at bounding box center [1251, 303] width 443 height 528
click at [1048, 68] on div "# Use the Decoy to distract the guards by stepping on the X. s )" at bounding box center [1251, 303] width 443 height 528
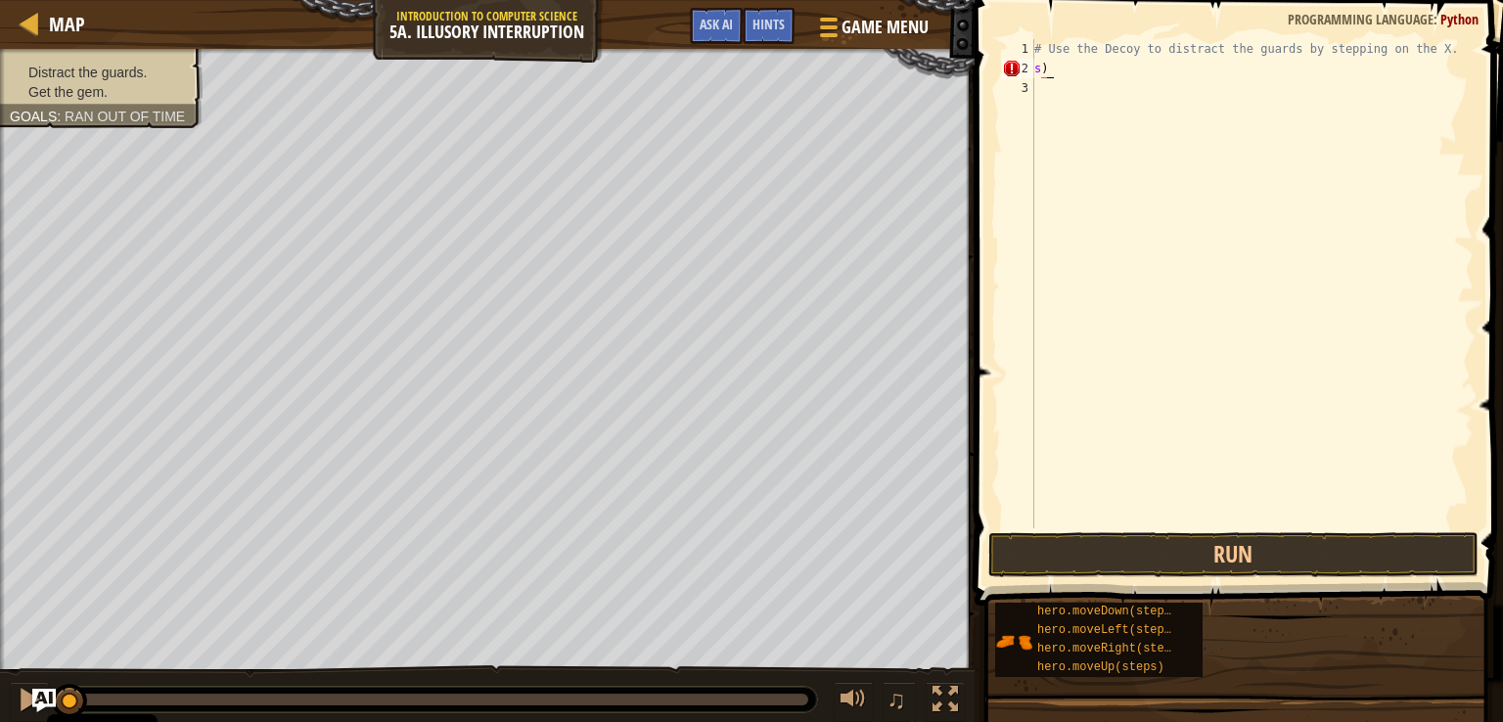
type textarea "s"
click at [1046, 71] on div "# Use the Decoy to distract the guards by stepping on the X." at bounding box center [1251, 303] width 443 height 528
click at [1045, 75] on div "# Use the Decoy to distract the guards by stepping on the X." at bounding box center [1251, 303] width 443 height 528
click at [1076, 35] on span at bounding box center [1241, 274] width 544 height 663
click at [1164, 91] on div "# Use the Decoy to distract the guards by stepping on the X. hero . moveRight (…" at bounding box center [1251, 303] width 443 height 528
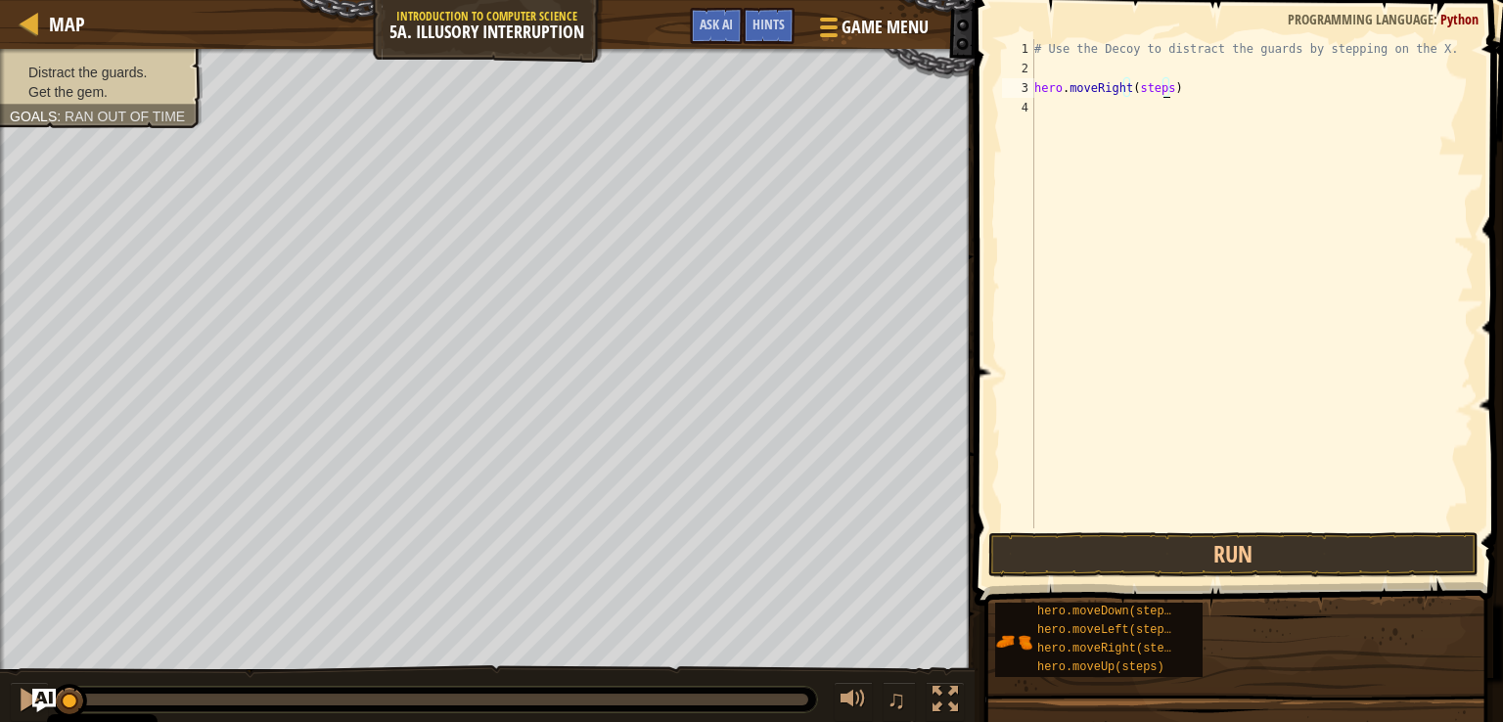
click at [1160, 90] on div "# Use the Decoy to distract the guards by stepping on the X. hero . moveRight (…" at bounding box center [1251, 303] width 443 height 528
click at [1156, 93] on div "# Use the Decoy to distract the guards by stepping on the X. hero . moveRight (…" at bounding box center [1251, 303] width 443 height 528
click at [1167, 92] on div "# Use the Decoy to distract the guards by stepping on the X. hero . moveRights )" at bounding box center [1251, 303] width 443 height 528
type textarea "h"
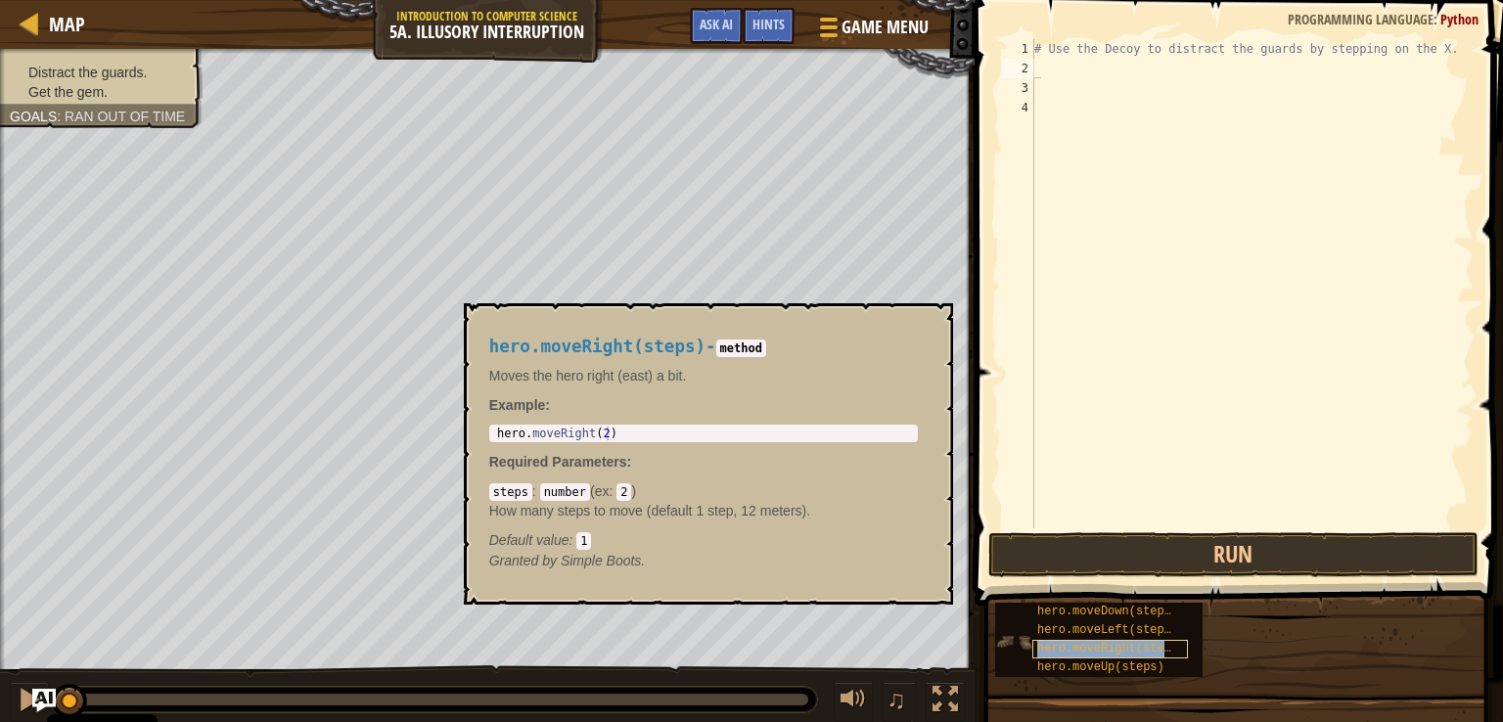
type textarea "hero.moveRight(steps)"
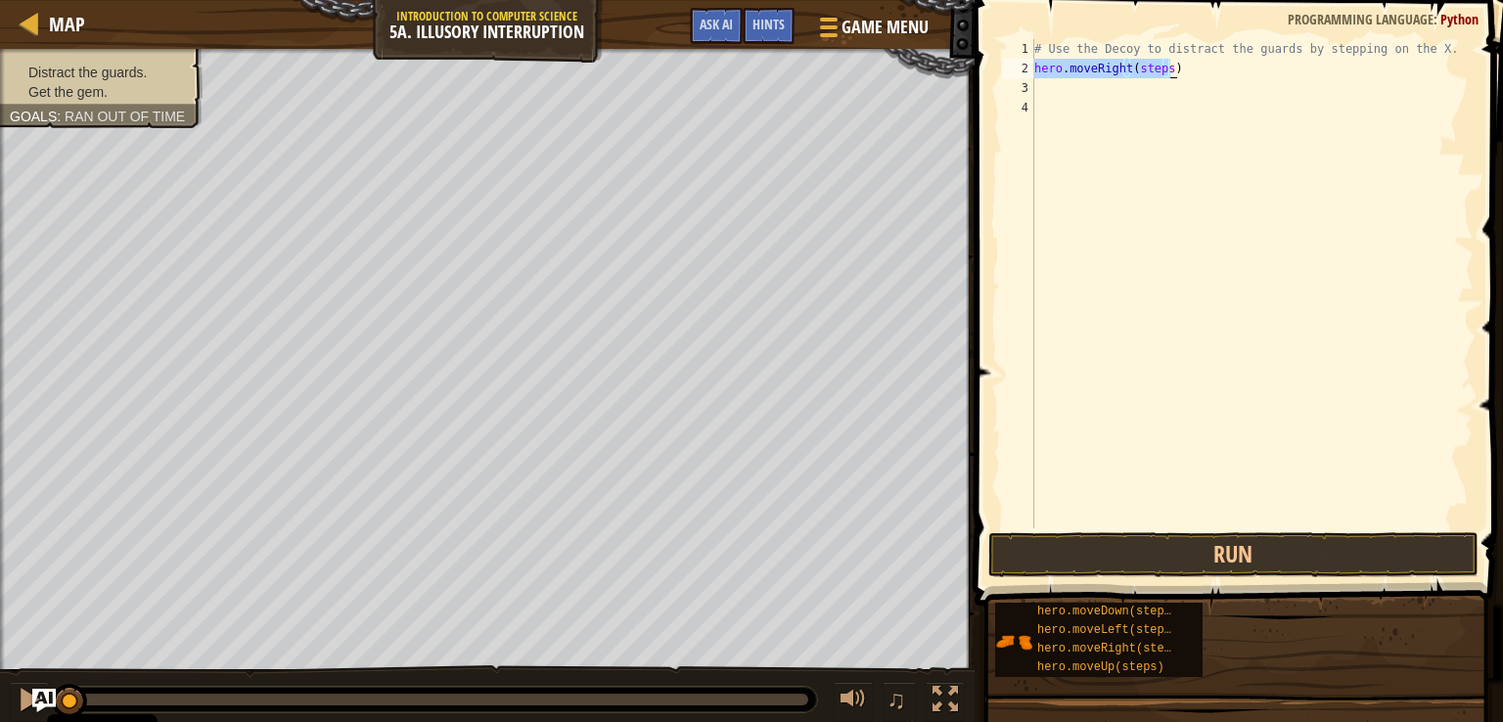
click at [1162, 68] on div "# Use the Decoy to distract the guards by stepping on the X. hero . moveRight (…" at bounding box center [1251, 283] width 443 height 489
click at [1158, 71] on div "# Use the Decoy to distract the guards by stepping on the X. hero . moveRight (…" at bounding box center [1251, 303] width 443 height 528
click at [1164, 78] on div "# Use the Decoy to distract the guards by stepping on the X. hero . moveRight (…" at bounding box center [1251, 303] width 443 height 528
click at [1165, 69] on div "# Use the Decoy to distract the guards by stepping on the X. hero . moveRight (…" at bounding box center [1251, 303] width 443 height 528
click at [1233, 563] on button "Run" at bounding box center [1233, 554] width 490 height 45
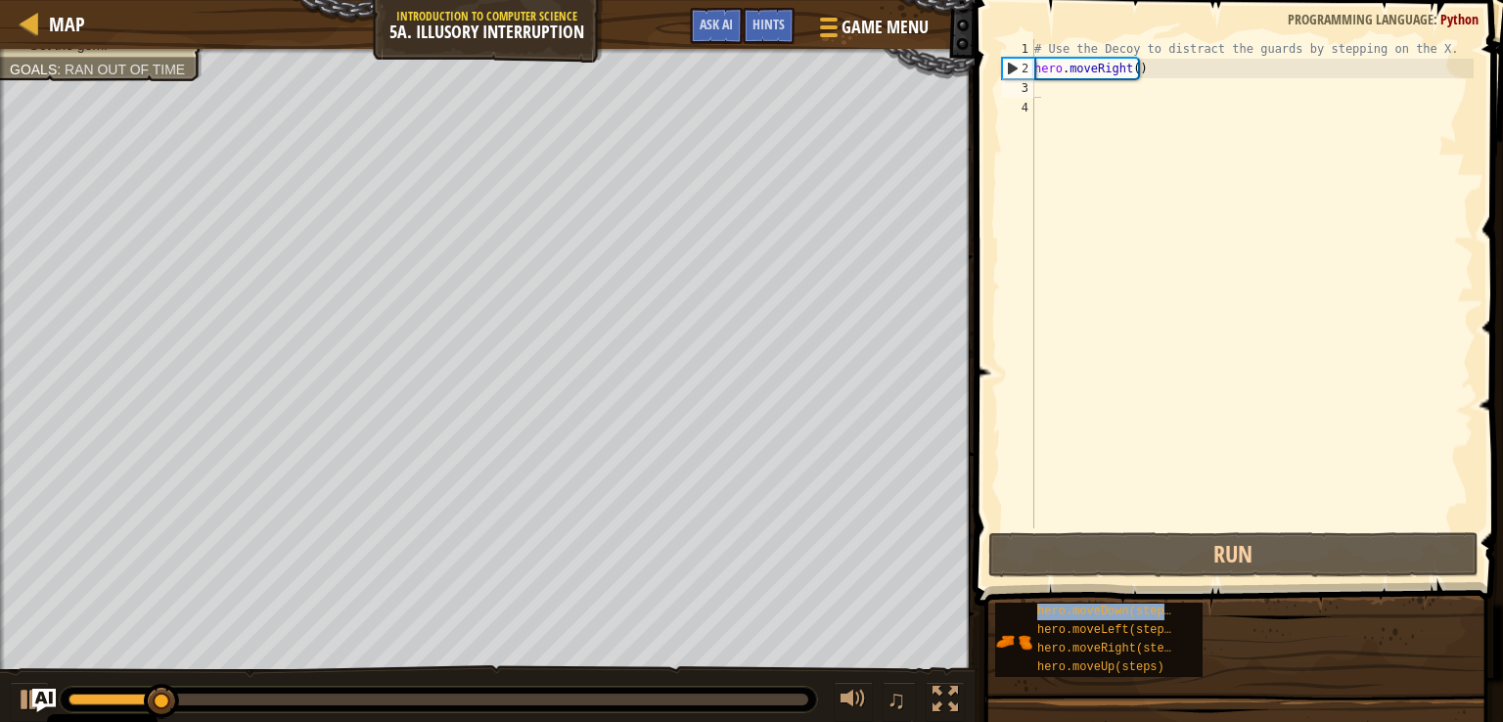
type textarea "hero.moveDown(steps)"
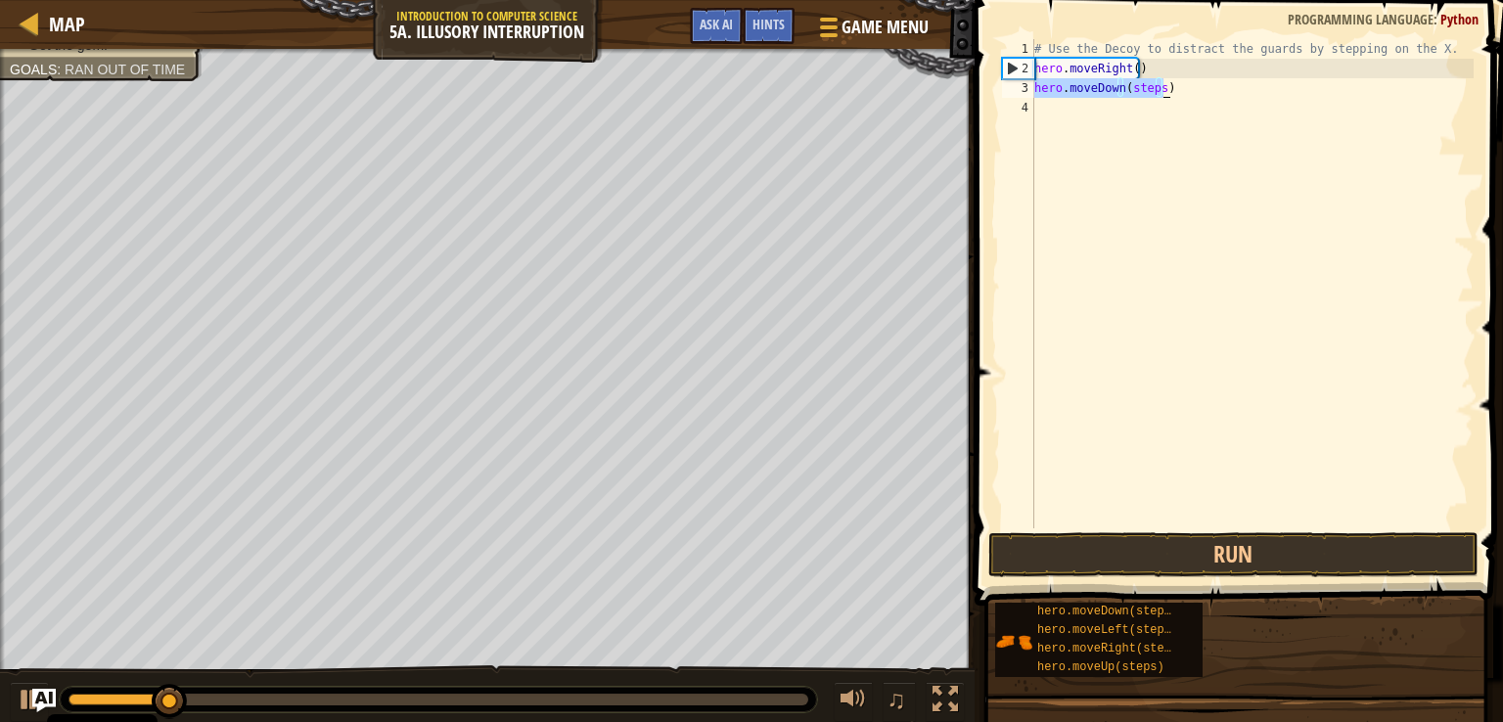
click at [1161, 106] on div "# Use the Decoy to distract the guards by stepping on the X. hero . moveRight (…" at bounding box center [1251, 303] width 443 height 528
click at [1168, 99] on div "# Use the Decoy to distract the guards by stepping on the X. hero . moveRight (…" at bounding box center [1251, 303] width 443 height 528
click at [1160, 98] on div "# Use the Decoy to distract the guards by stepping on the X. hero . moveRight (…" at bounding box center [1251, 303] width 443 height 528
click at [1155, 90] on div "# Use the Decoy to distract the guards by stepping on the X. hero . moveRight (…" at bounding box center [1251, 303] width 443 height 528
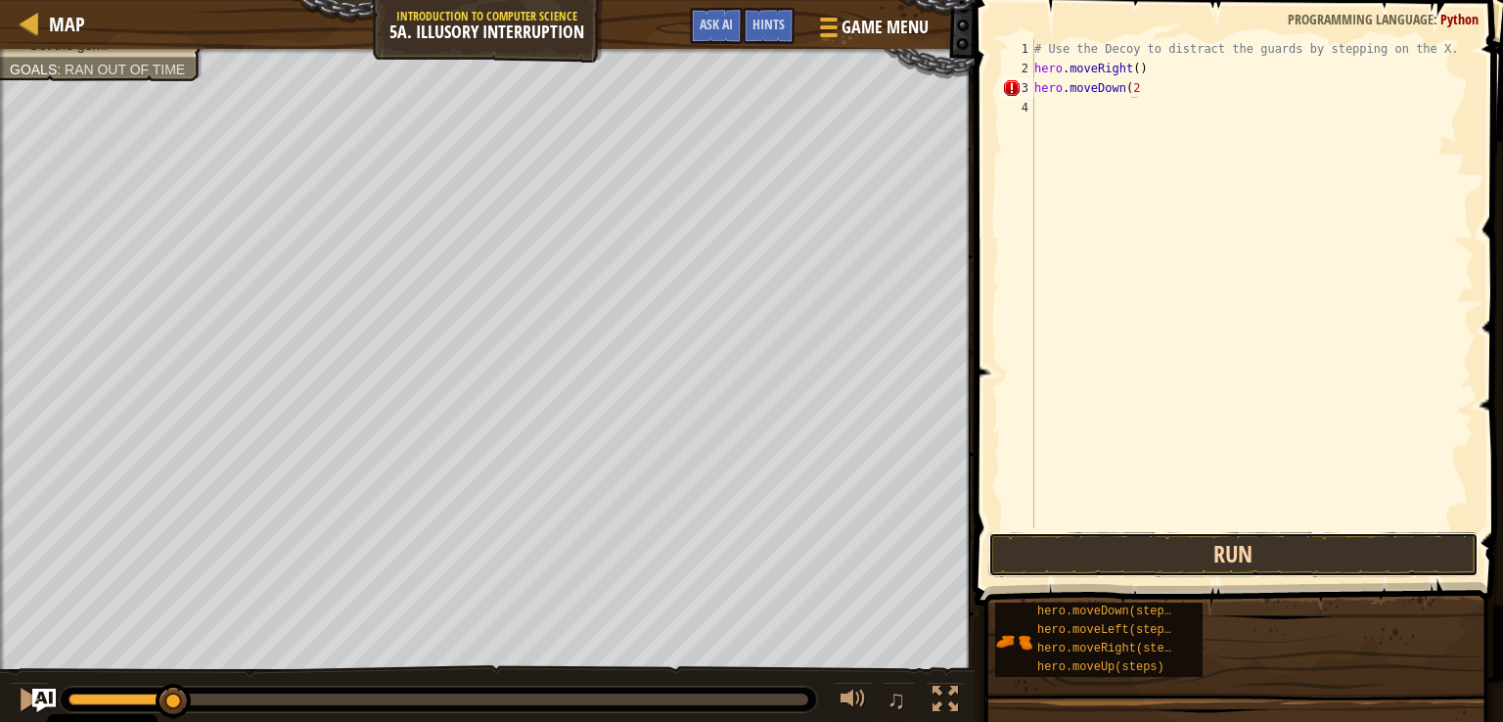
click at [1186, 548] on button "Run" at bounding box center [1233, 554] width 490 height 45
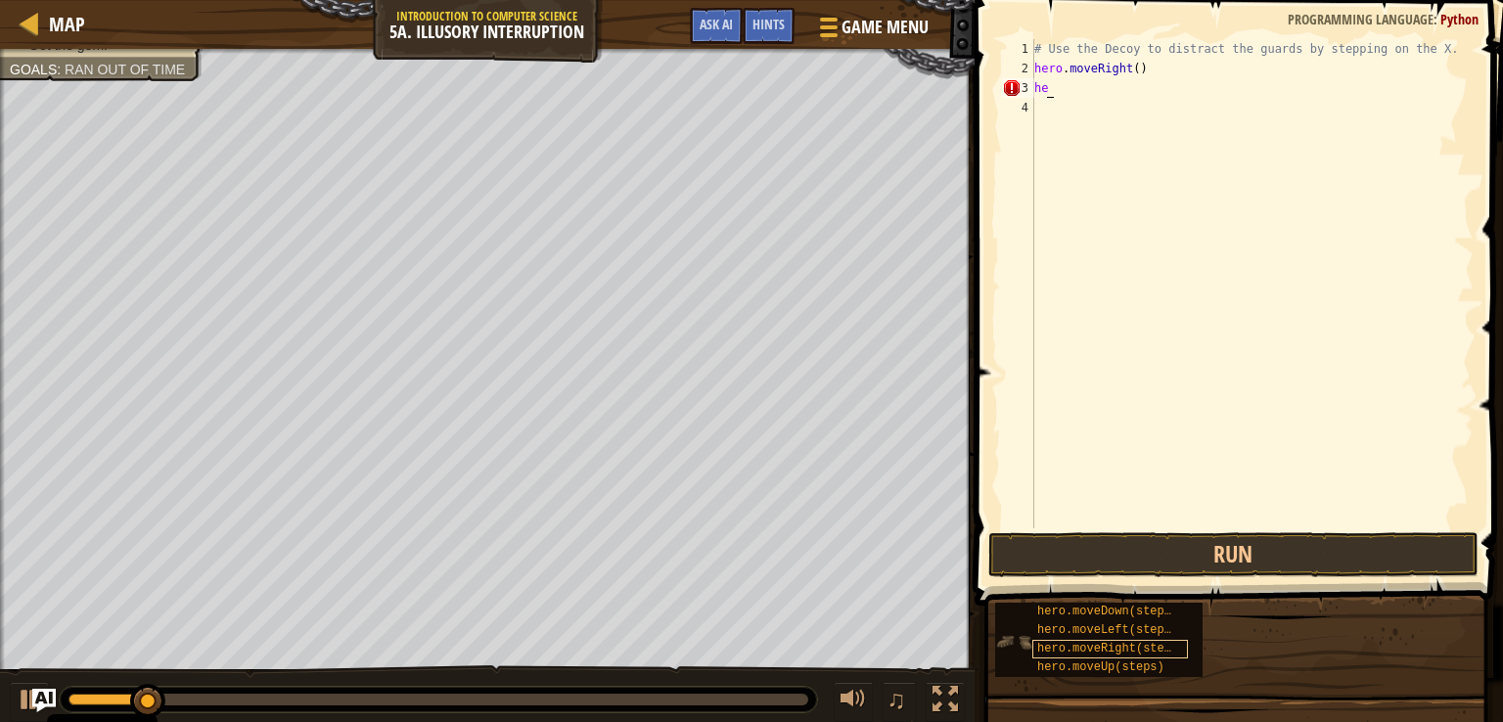
type textarea "h"
click at [1152, 88] on div "# Use the Decoy to distract the guards by stepping on the X. hero . moveRight (…" at bounding box center [1251, 283] width 443 height 489
click at [1159, 95] on div "# Use the Decoy to distract the guards by stepping on the X. hero . moveRight (…" at bounding box center [1251, 303] width 443 height 528
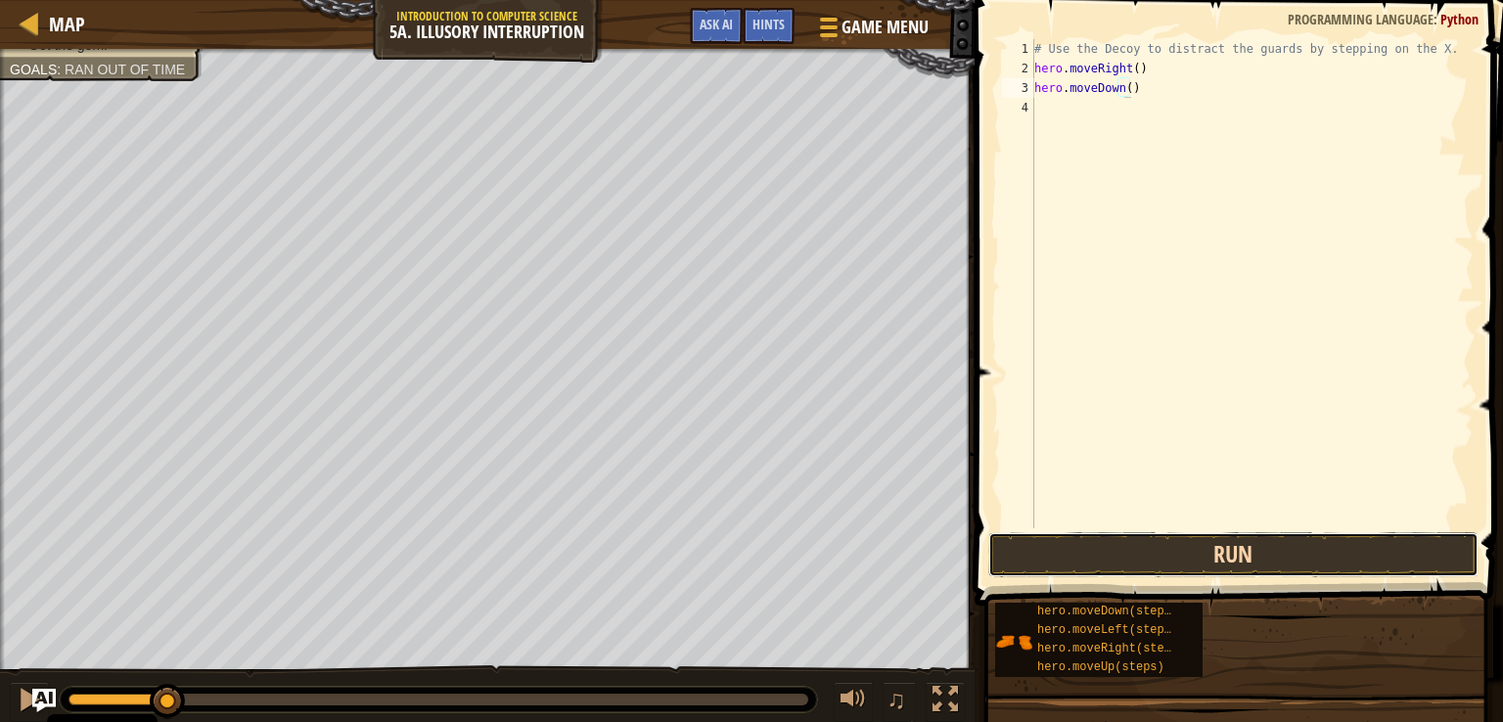
click at [1215, 551] on button "Run" at bounding box center [1233, 554] width 490 height 45
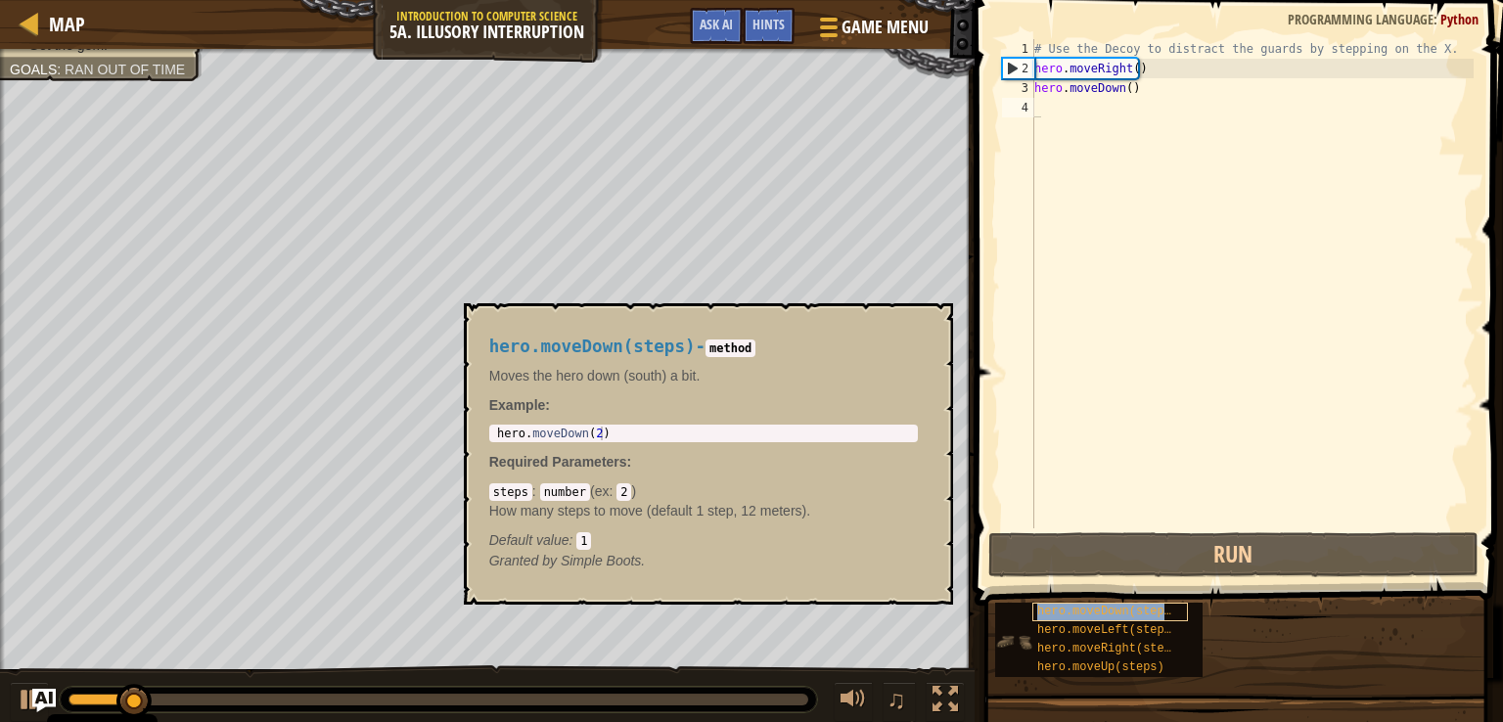
type textarea "hero.moveDown(steps)"
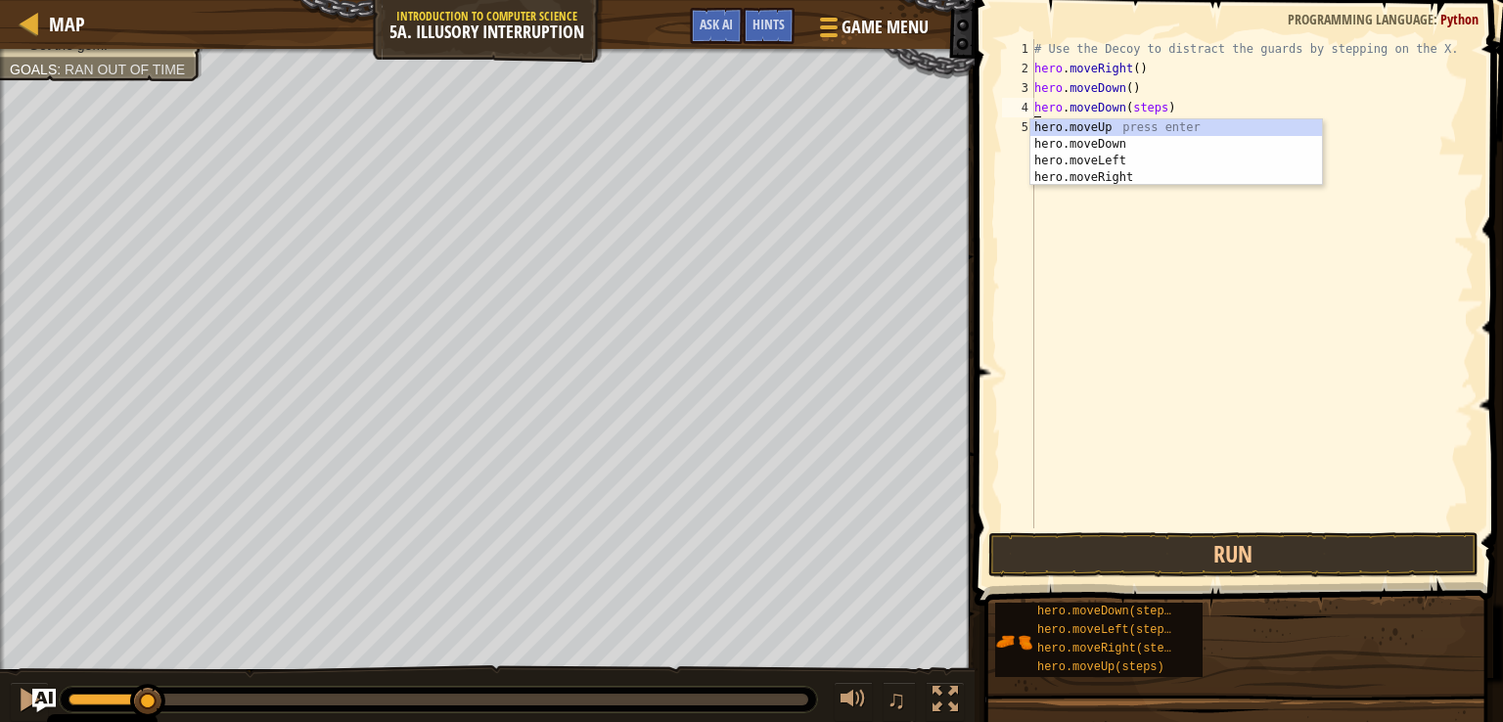
click at [1158, 117] on div "# Use the Decoy to distract the guards by stepping on the X. hero . moveRight (…" at bounding box center [1251, 303] width 443 height 528
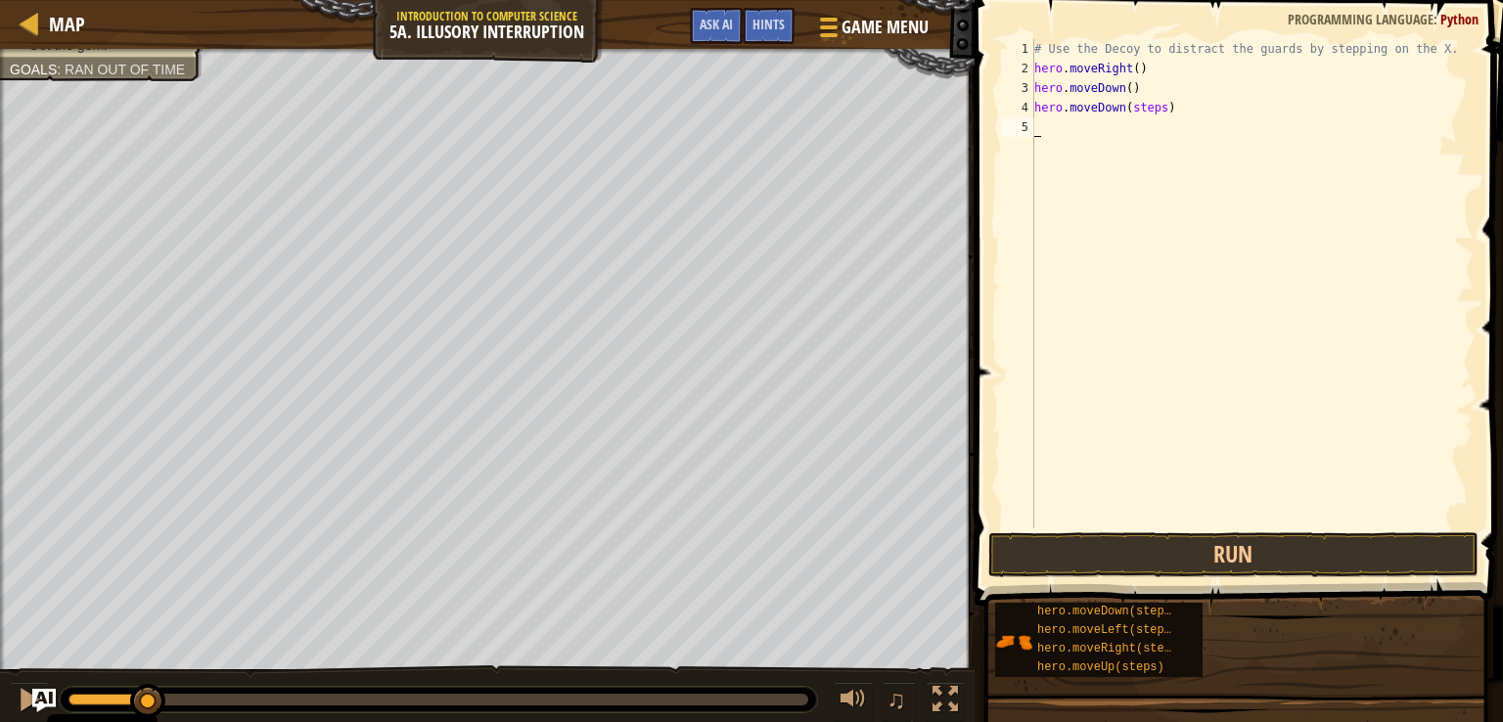
click at [1156, 115] on div "# Use the Decoy to distract the guards by stepping on the X. hero . moveRight (…" at bounding box center [1251, 303] width 443 height 528
click at [1119, 547] on button "Run" at bounding box center [1233, 554] width 490 height 45
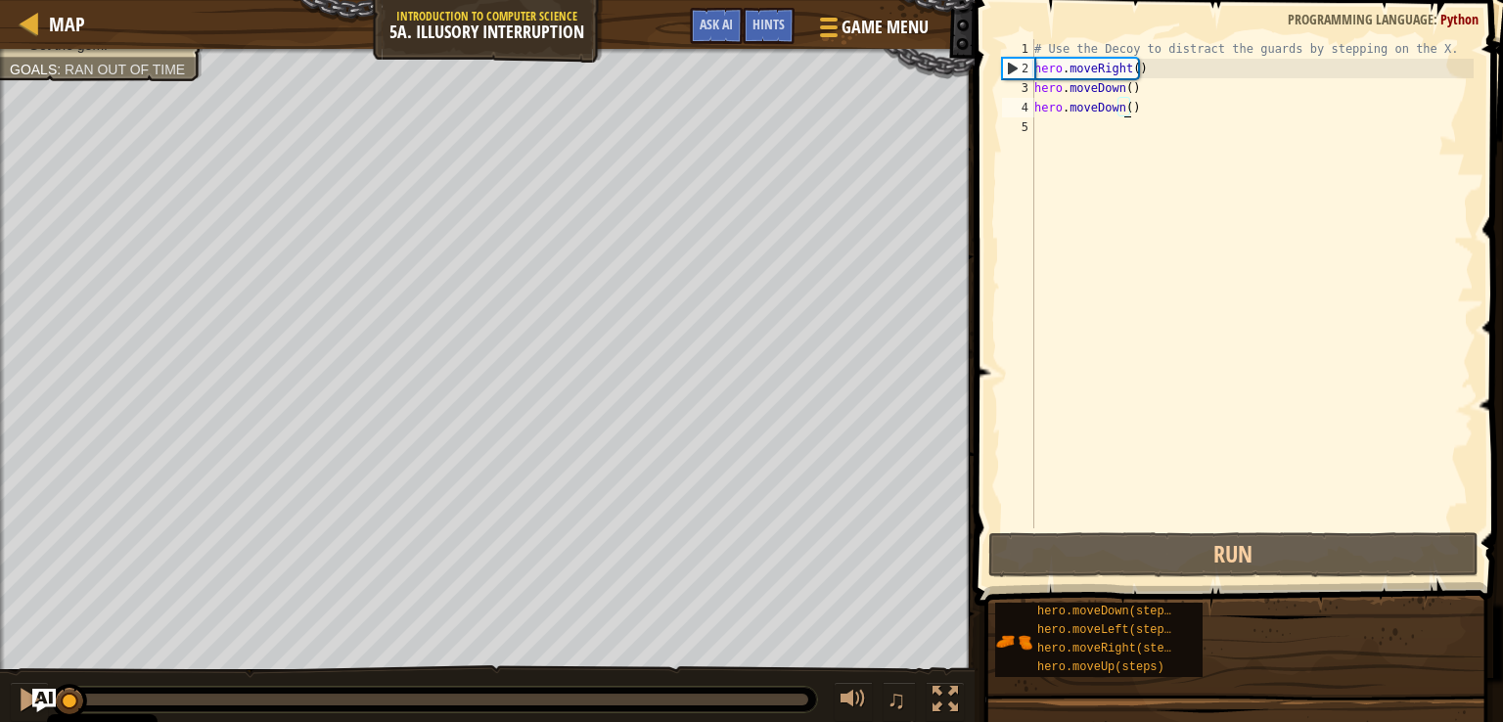
drag, startPoint x: 605, startPoint y: 694, endPoint x: 0, endPoint y: 684, distance: 604.7
click at [0, 684] on div "♫" at bounding box center [487, 694] width 974 height 59
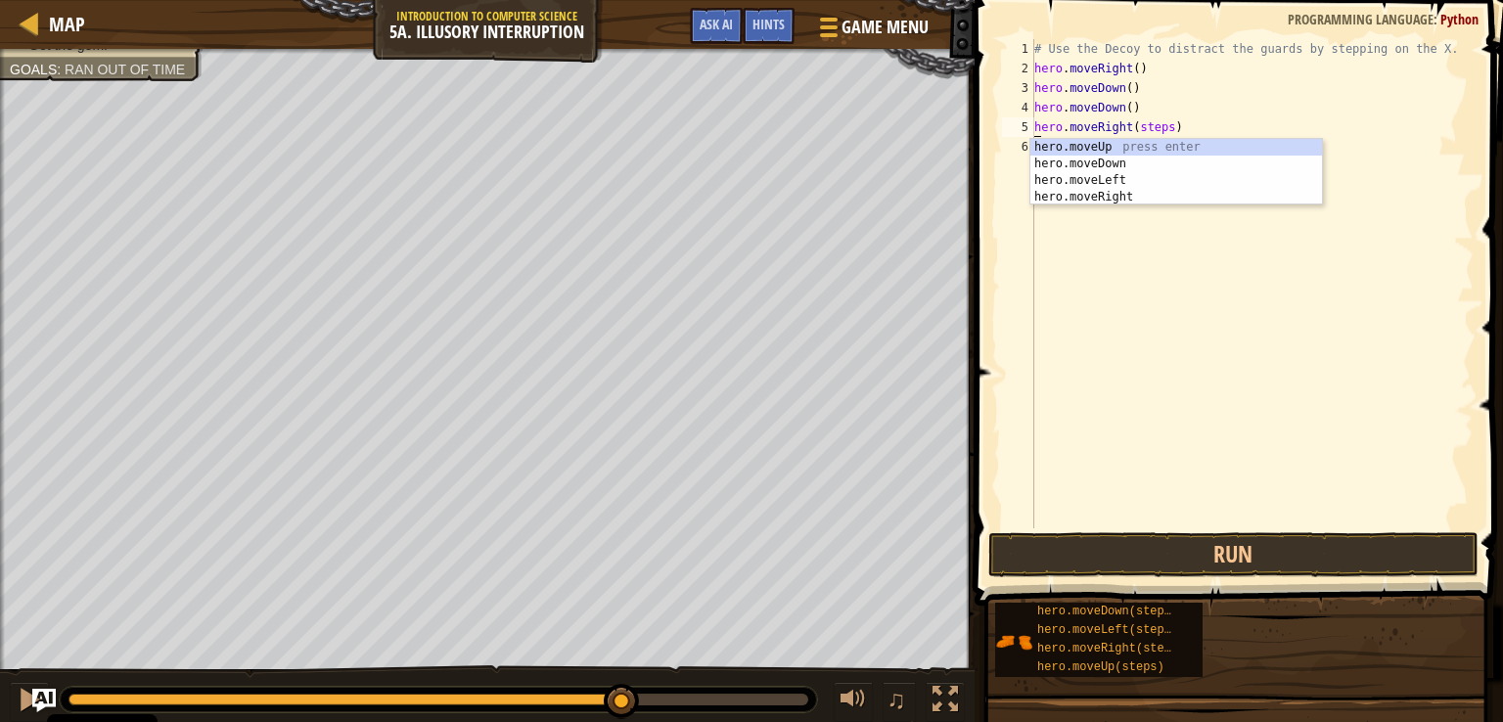
click at [1159, 127] on div "# Use the Decoy to distract the guards by stepping on the X. hero . moveRight (…" at bounding box center [1251, 303] width 443 height 528
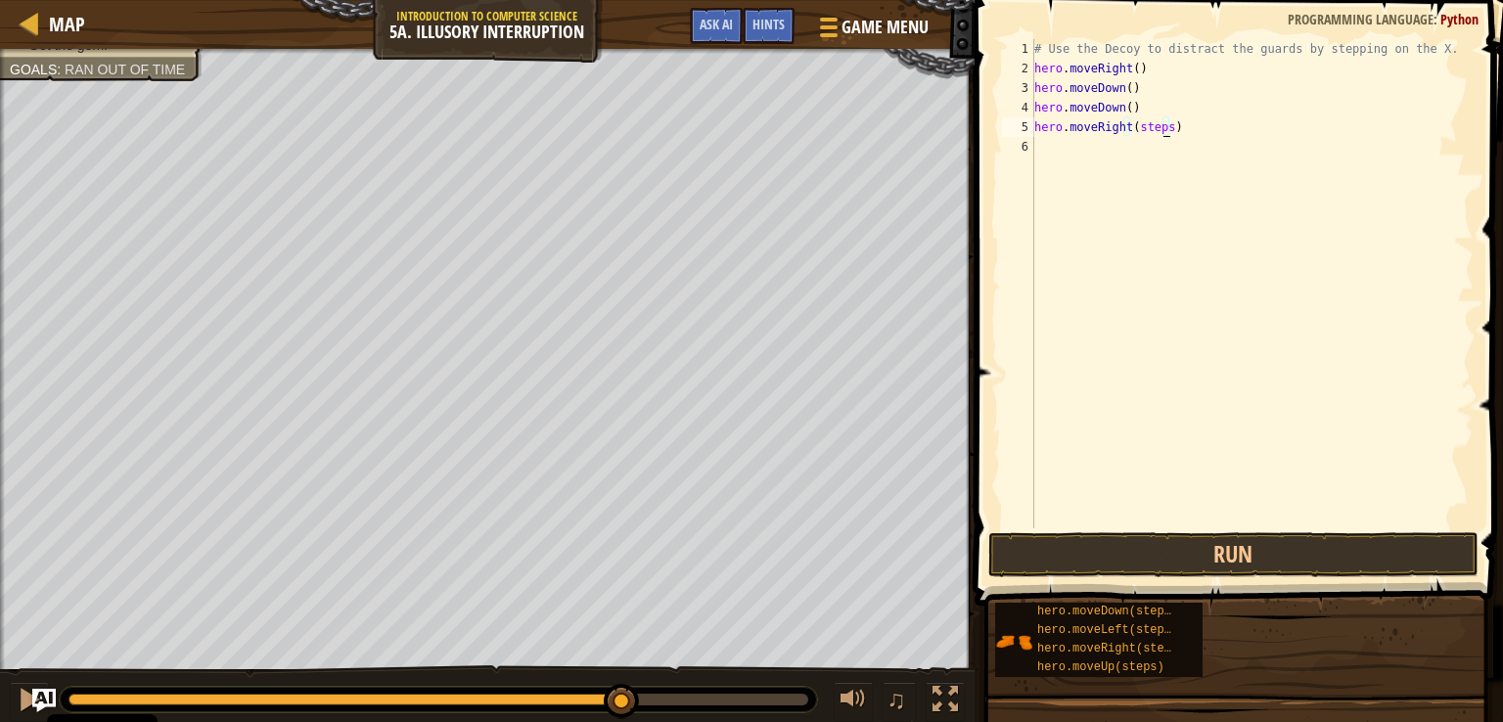
click at [1162, 133] on div "# Use the Decoy to distract the guards by stepping on the X. hero . moveRight (…" at bounding box center [1251, 303] width 443 height 528
type textarea "hero.moveRight()"
click at [1133, 135] on div "# Use the Decoy to distract the guards by stepping on the X. hero . moveRight (…" at bounding box center [1251, 303] width 443 height 528
click at [1125, 143] on div "# Use the Decoy to distract the guards by stepping on the X. hero . moveRight (…" at bounding box center [1251, 303] width 443 height 528
click at [1130, 141] on div "# Use the Decoy to distract the guards by stepping on the X. hero . moveRight (…" at bounding box center [1251, 303] width 443 height 528
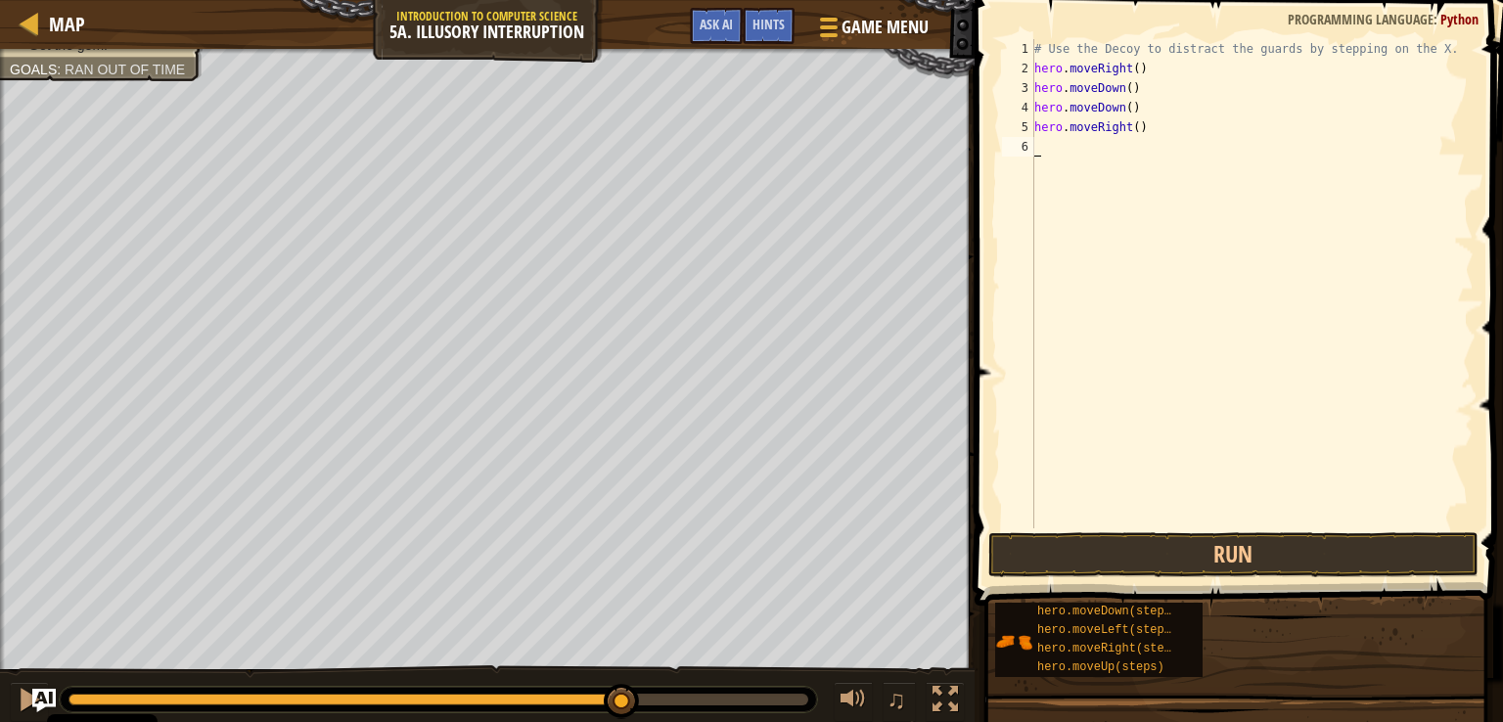
click at [1131, 140] on div "# Use the Decoy to distract the guards by stepping on the X. hero . moveRight (…" at bounding box center [1251, 303] width 443 height 528
click at [1133, 138] on div "# Use the Decoy to distract the guards by stepping on the X. hero . moveRight (…" at bounding box center [1251, 303] width 443 height 528
click at [1136, 134] on div "# Use the Decoy to distract the guards by stepping on the X. hero . moveRight (…" at bounding box center [1251, 303] width 443 height 528
click at [1128, 136] on div "# Use the Decoy to distract the guards by stepping on the X. hero . moveRight (…" at bounding box center [1251, 303] width 443 height 528
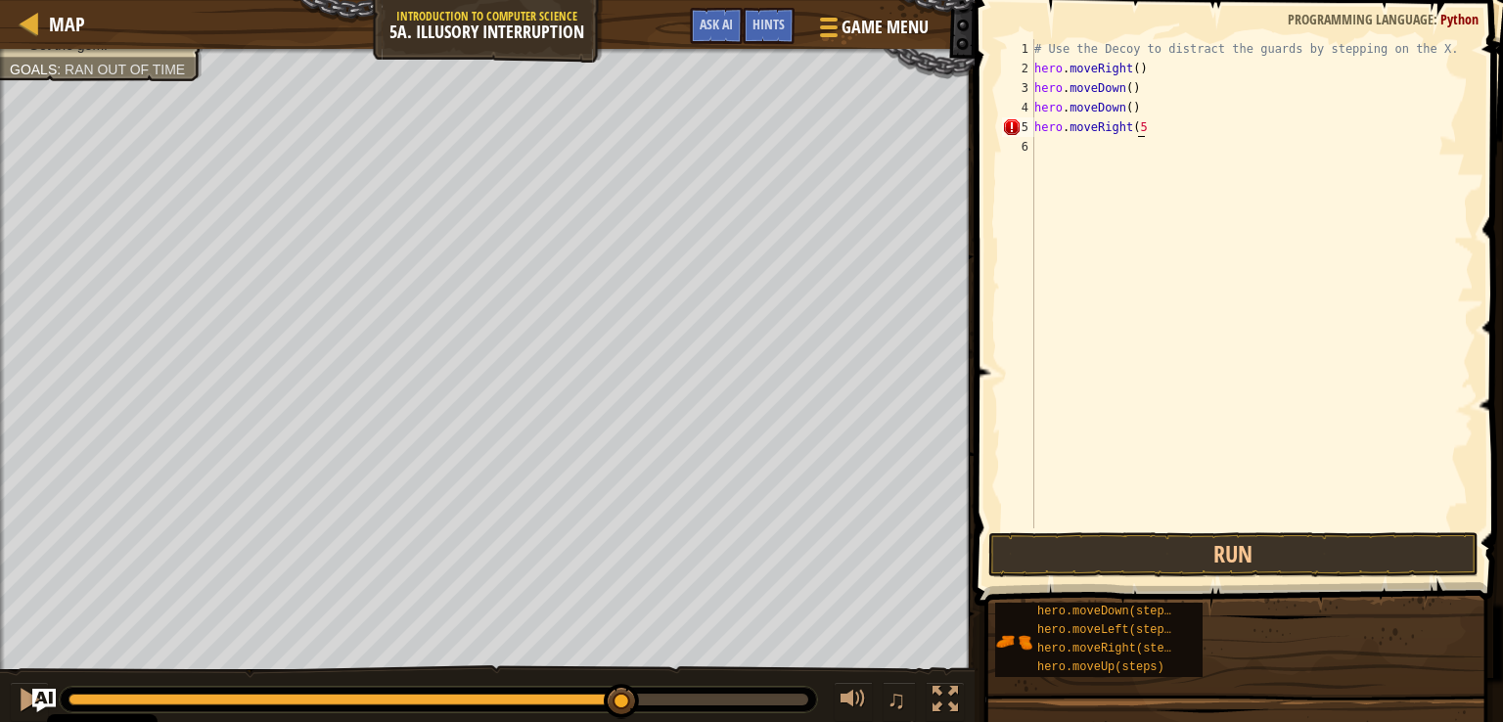
click at [1153, 128] on div "# Use the Decoy to distract the guards by stepping on the X. hero . moveRight (…" at bounding box center [1251, 303] width 443 height 528
drag, startPoint x: 1139, startPoint y: 107, endPoint x: 1124, endPoint y: 107, distance: 14.7
click at [1124, 107] on div "# Use the Decoy to distract the guards by stepping on the X. hero . moveRight (…" at bounding box center [1251, 303] width 443 height 528
click at [1145, 129] on div "# Use the Decoy to distract the guards by stepping on the X. hero . moveRight (…" at bounding box center [1251, 303] width 443 height 528
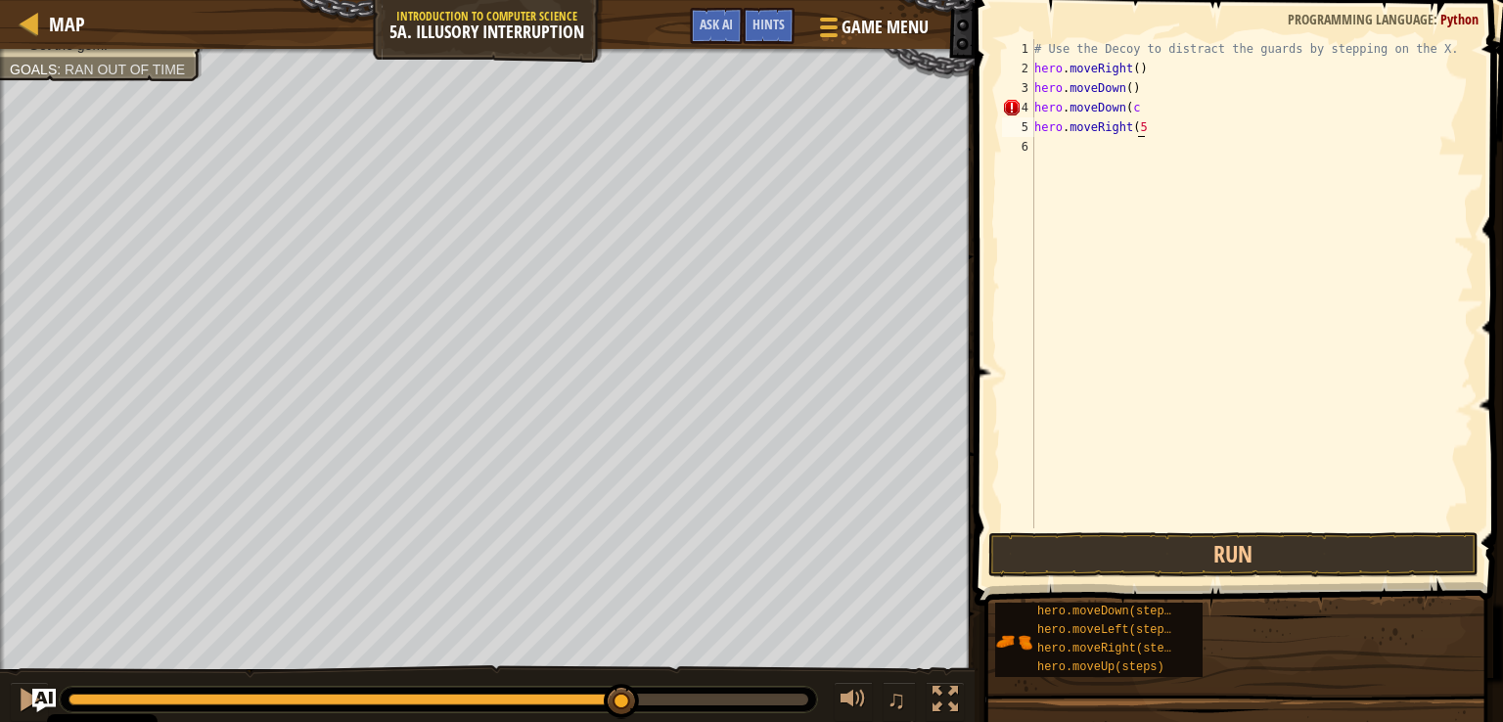
paste textarea "hero.moveDown(steps)"
type textarea "h"
click at [1135, 112] on div "# Use the Decoy to distract the guards by stepping on the X. hero . moveRight (…" at bounding box center [1251, 303] width 443 height 528
type textarea "h"
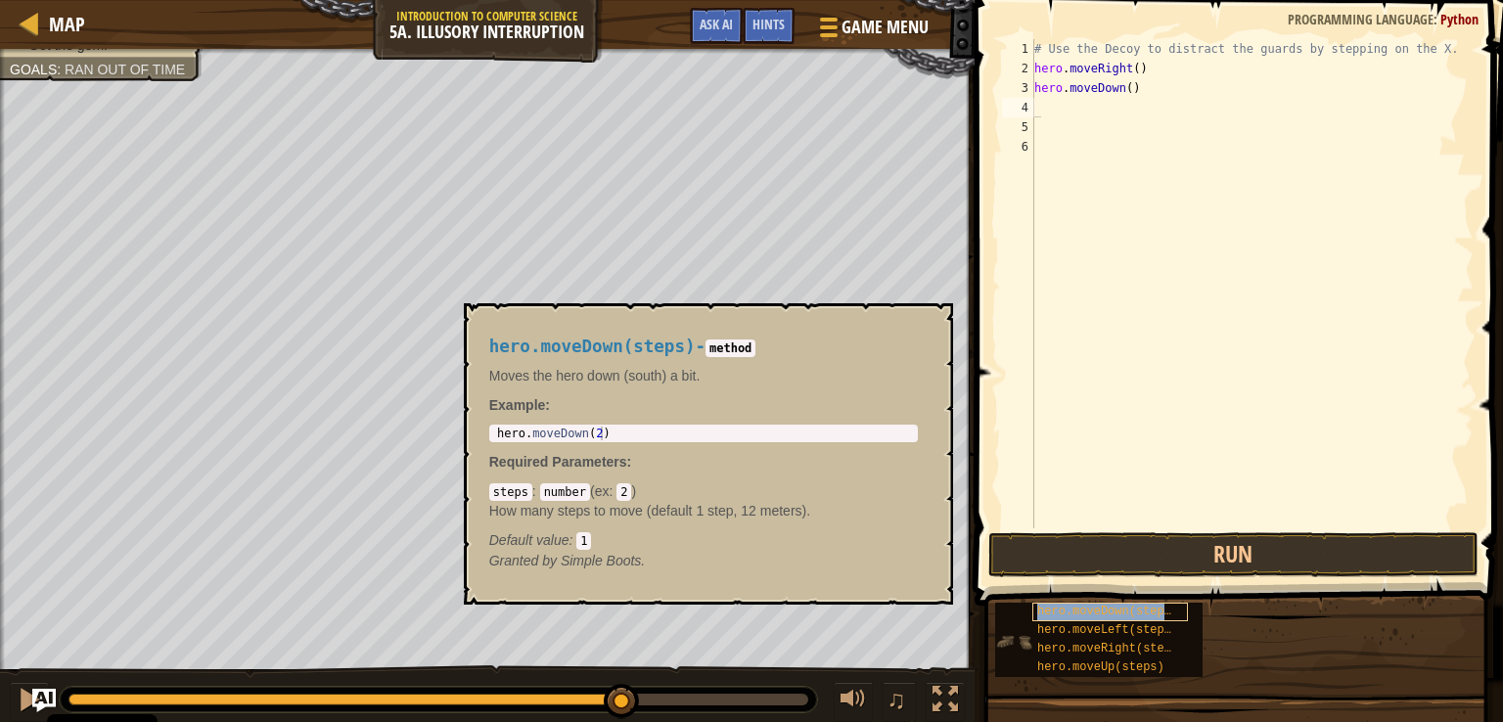
type textarea "hero.moveDown(steps)"
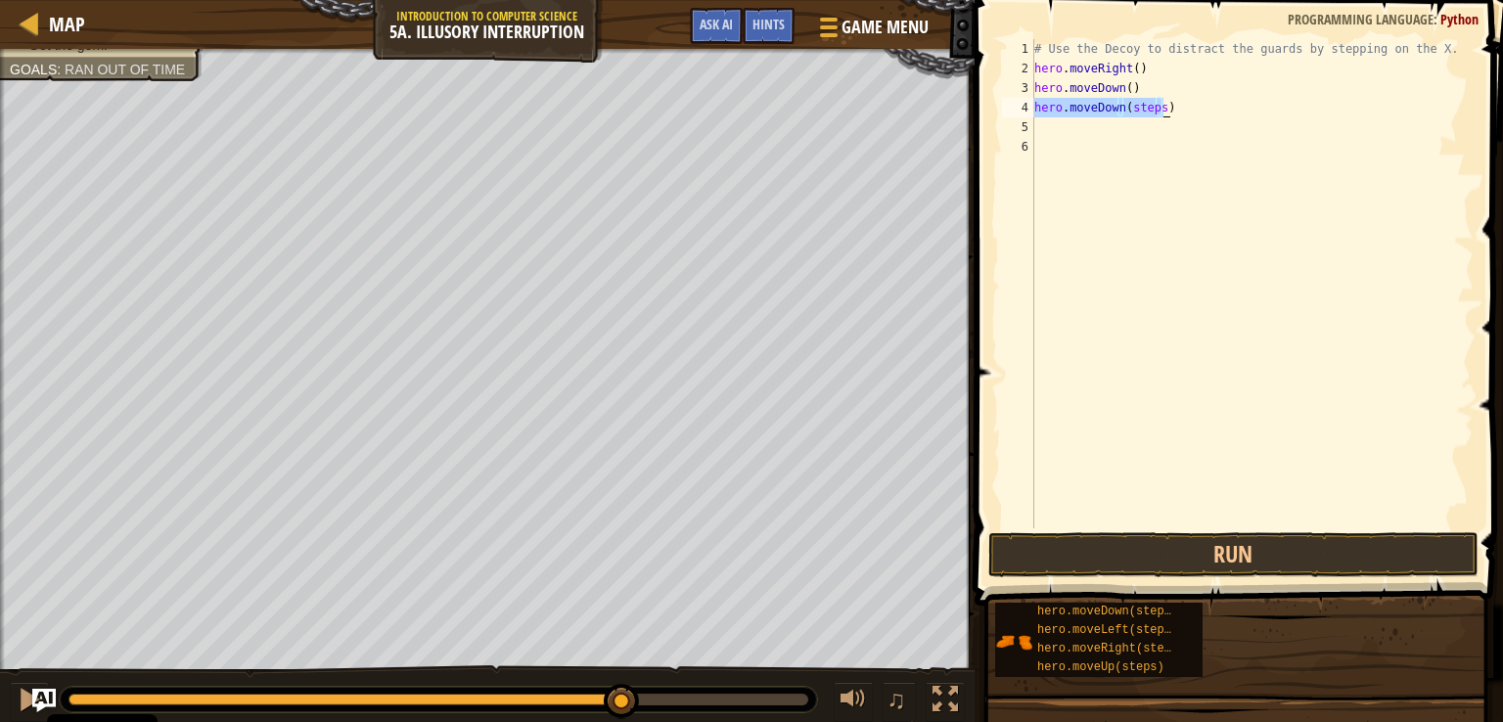
click at [1161, 113] on div "# Use the Decoy to distract the guards by stepping on the X. hero . moveRight (…" at bounding box center [1251, 283] width 443 height 489
click at [1160, 116] on div "# Use the Decoy to distract the guards by stepping on the X. hero . moveRight (…" at bounding box center [1251, 303] width 443 height 528
click at [1154, 130] on div "# Use the Decoy to distract the guards by stepping on the X. hero . moveRight (…" at bounding box center [1251, 303] width 443 height 528
click at [1161, 118] on div "# Use the Decoy to distract the guards by stepping on the X. hero . moveRight (…" at bounding box center [1251, 303] width 443 height 528
click at [1153, 103] on div "# Use the Decoy to distract the guards by stepping on the X. hero . moveRight (…" at bounding box center [1251, 303] width 443 height 528
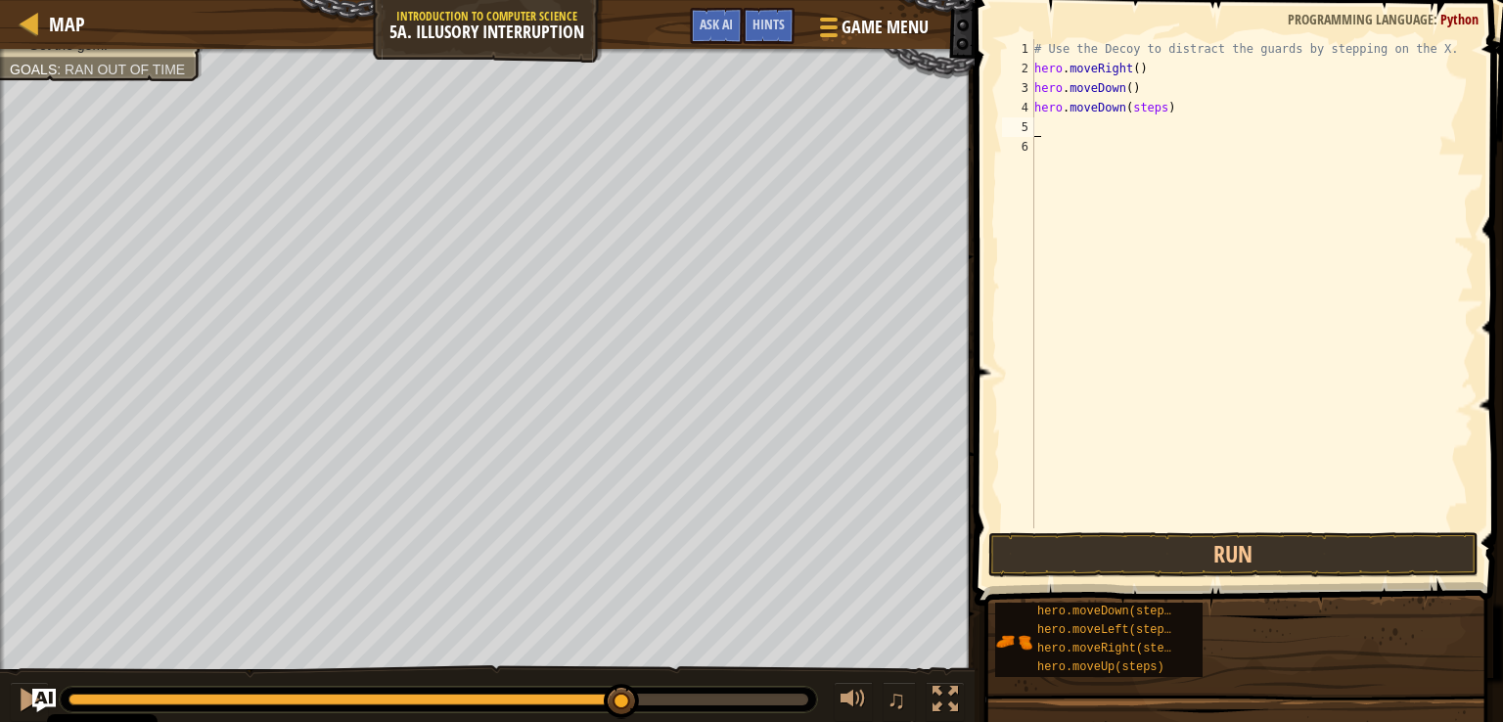
type textarea "hero.moveDown(steps)"
click at [1171, 115] on div "# Use the Decoy to distract the guards by stepping on the X. hero . moveRight (…" at bounding box center [1251, 303] width 443 height 528
click at [1153, 115] on div "# Use the Decoy to distract the guards by stepping on the X. hero . moveRight (…" at bounding box center [1251, 303] width 443 height 528
type textarea "hero.moveDown()"
click at [1137, 126] on div "# Use the Decoy to distract the guards by stepping on the X. hero . moveRight (…" at bounding box center [1251, 283] width 443 height 489
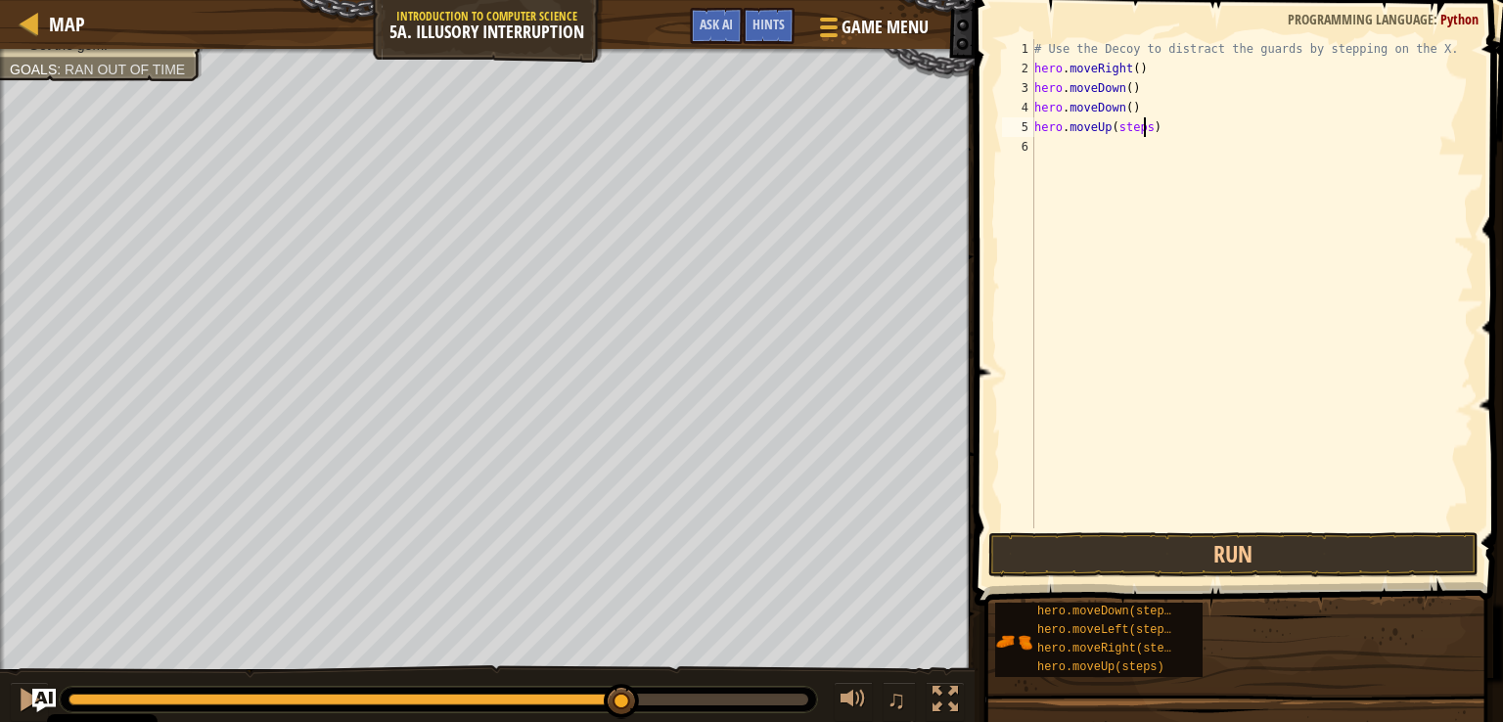
click at [1142, 136] on div "# Use the Decoy to distract the guards by stepping on the X. hero . moveRight (…" at bounding box center [1251, 303] width 443 height 528
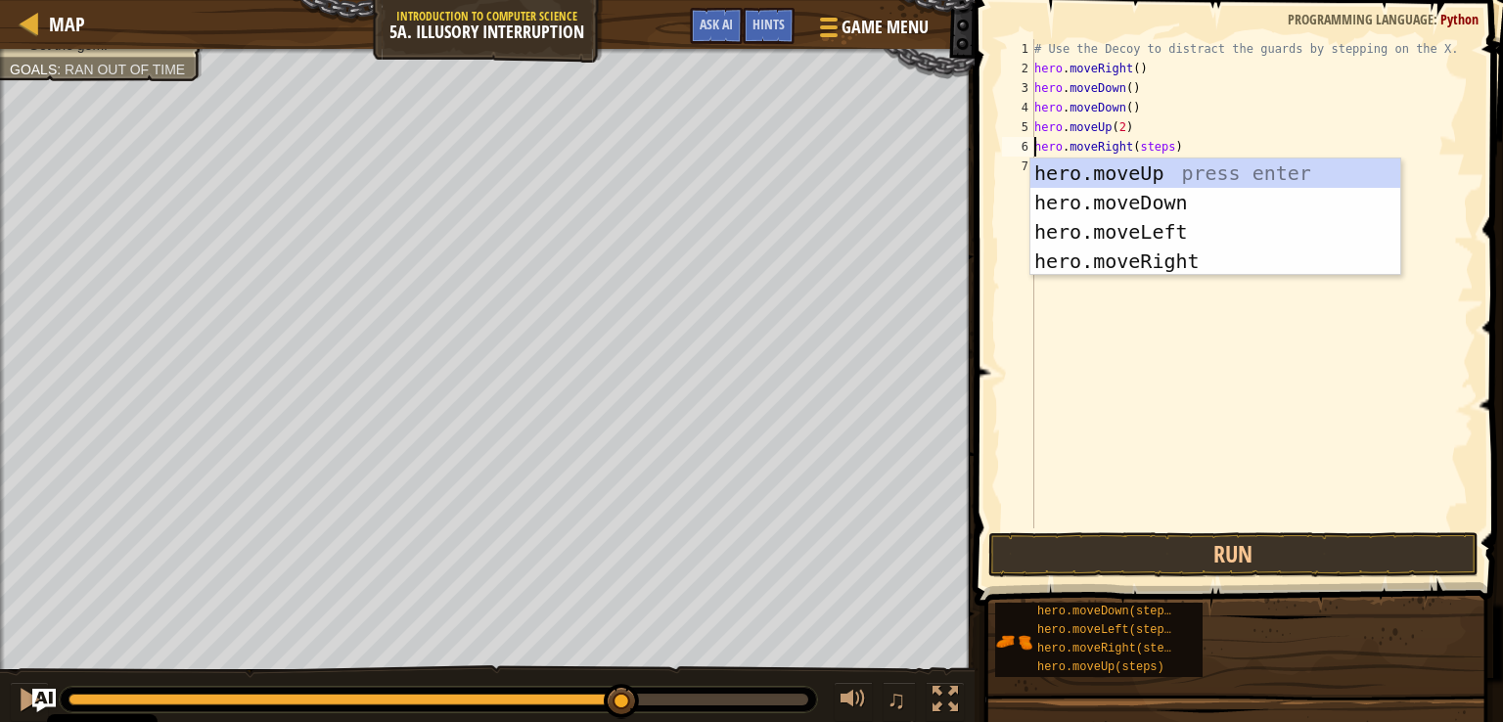
click at [1158, 152] on div "# Use the Decoy to distract the guards by stepping on the X. hero . moveRight (…" at bounding box center [1251, 303] width 443 height 528
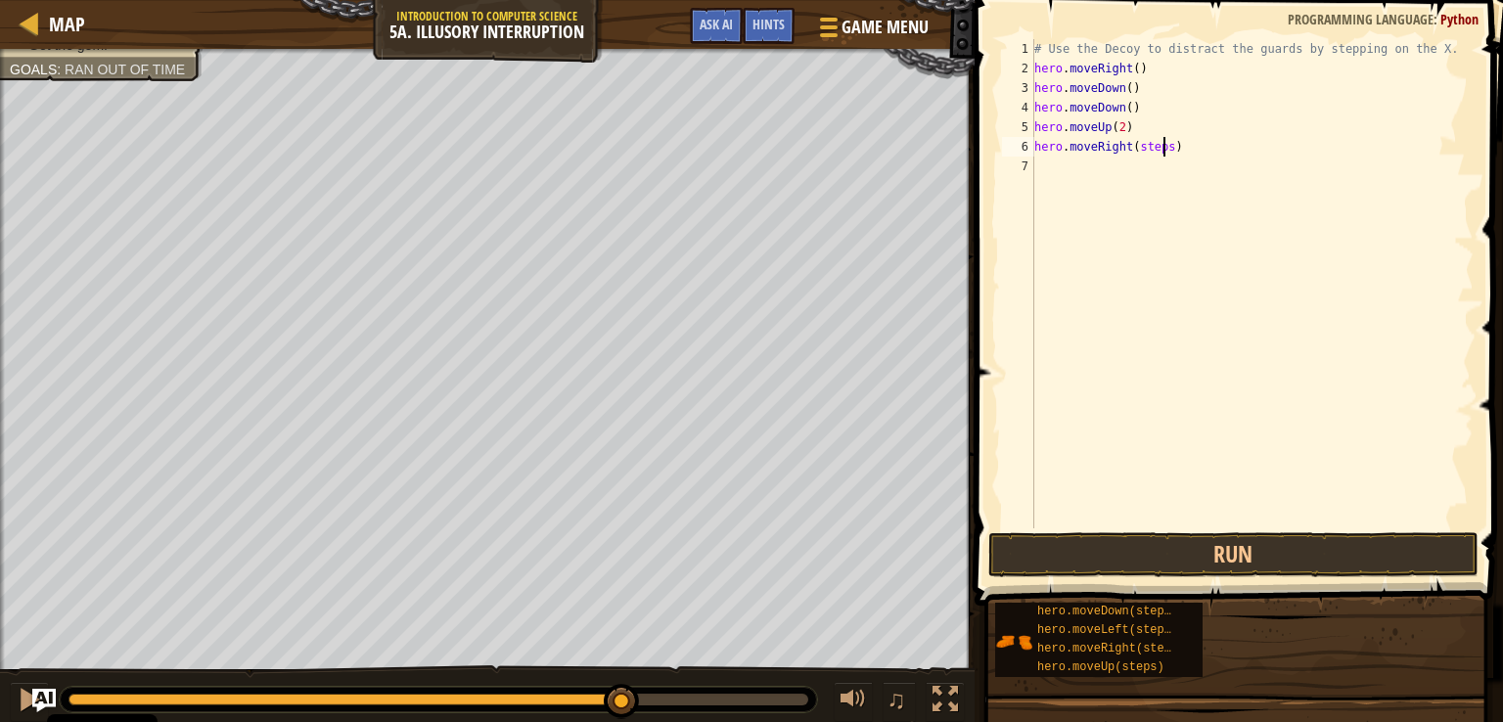
click at [1163, 154] on div "# Use the Decoy to distract the guards by stepping on the X. hero . moveRight (…" at bounding box center [1251, 303] width 443 height 528
type textarea "hero.moveRight(5)"
click at [1215, 550] on button "Run" at bounding box center [1233, 554] width 490 height 45
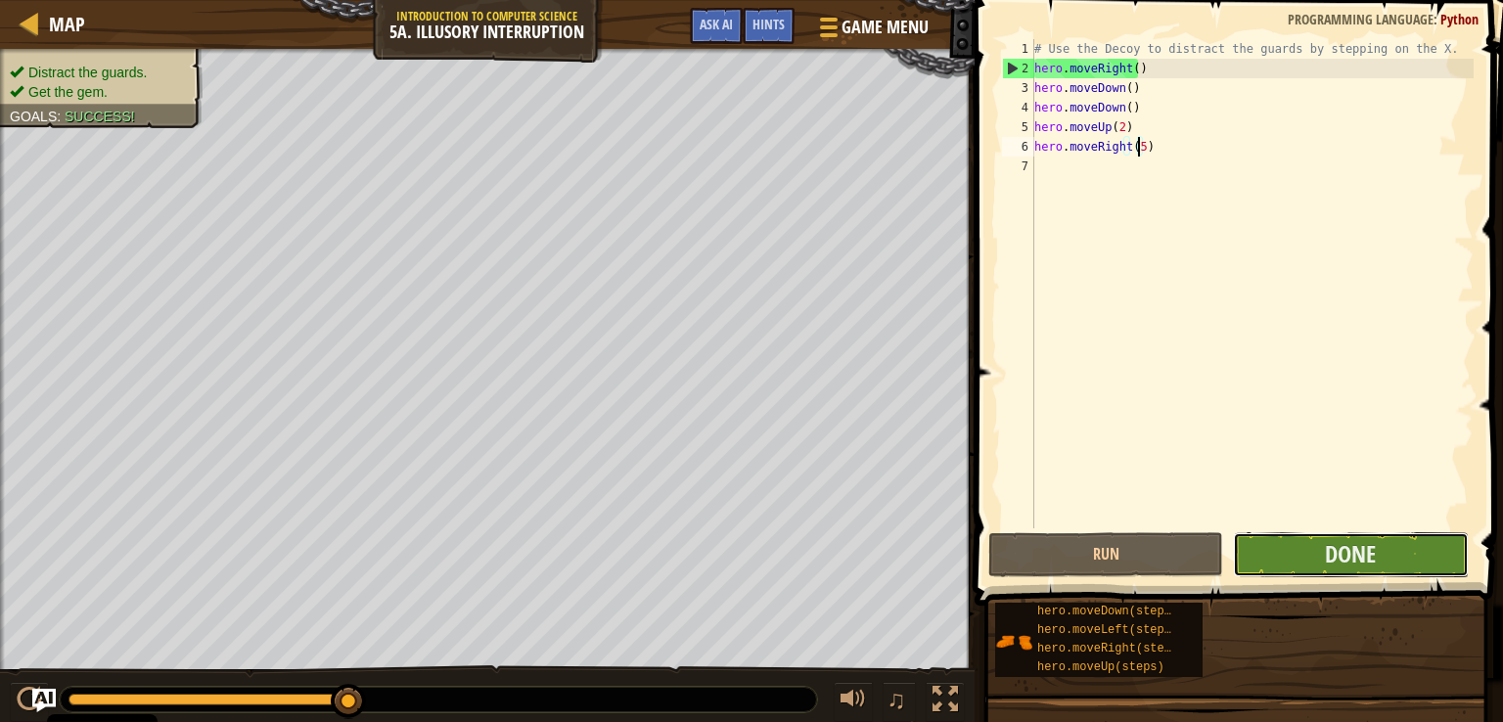
click at [1338, 535] on button "Done" at bounding box center [1350, 554] width 235 height 45
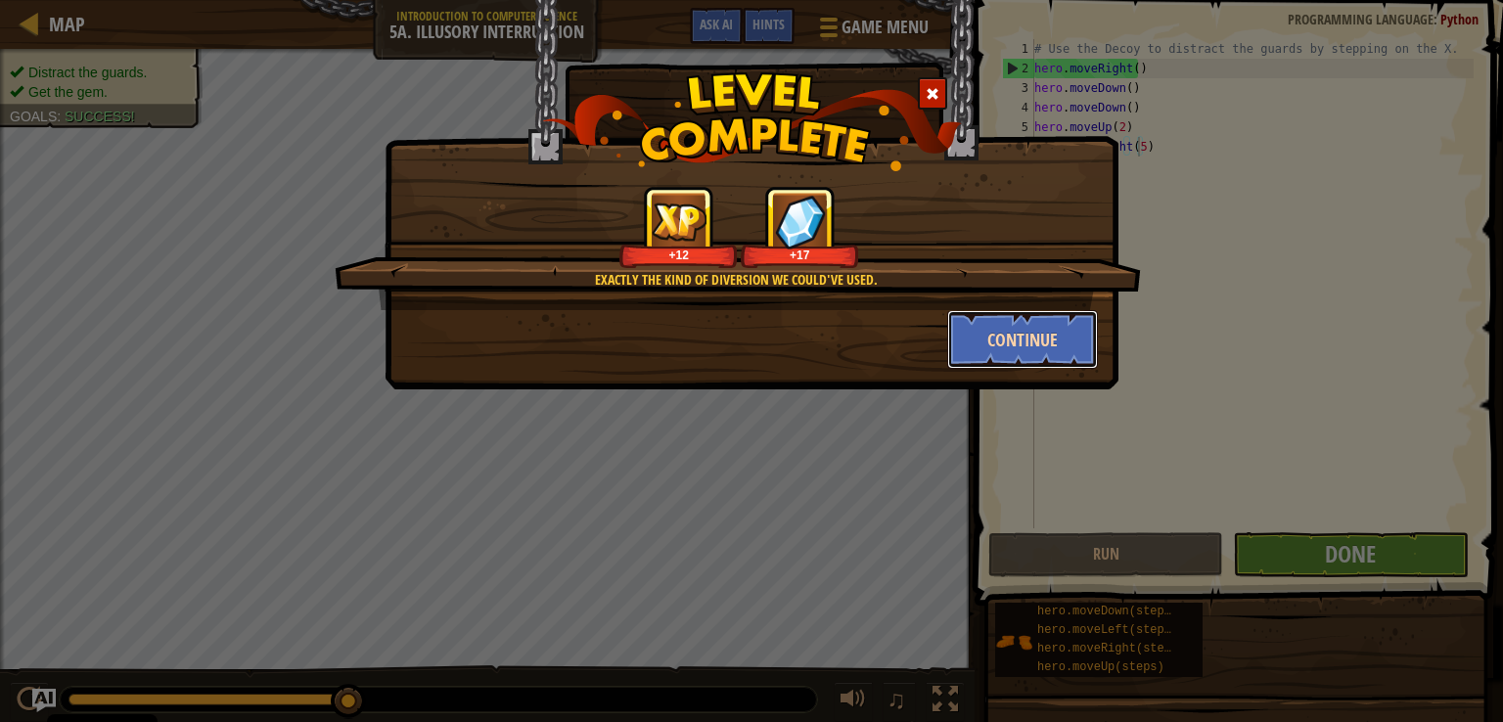
click at [1017, 332] on button "Continue" at bounding box center [1023, 339] width 152 height 59
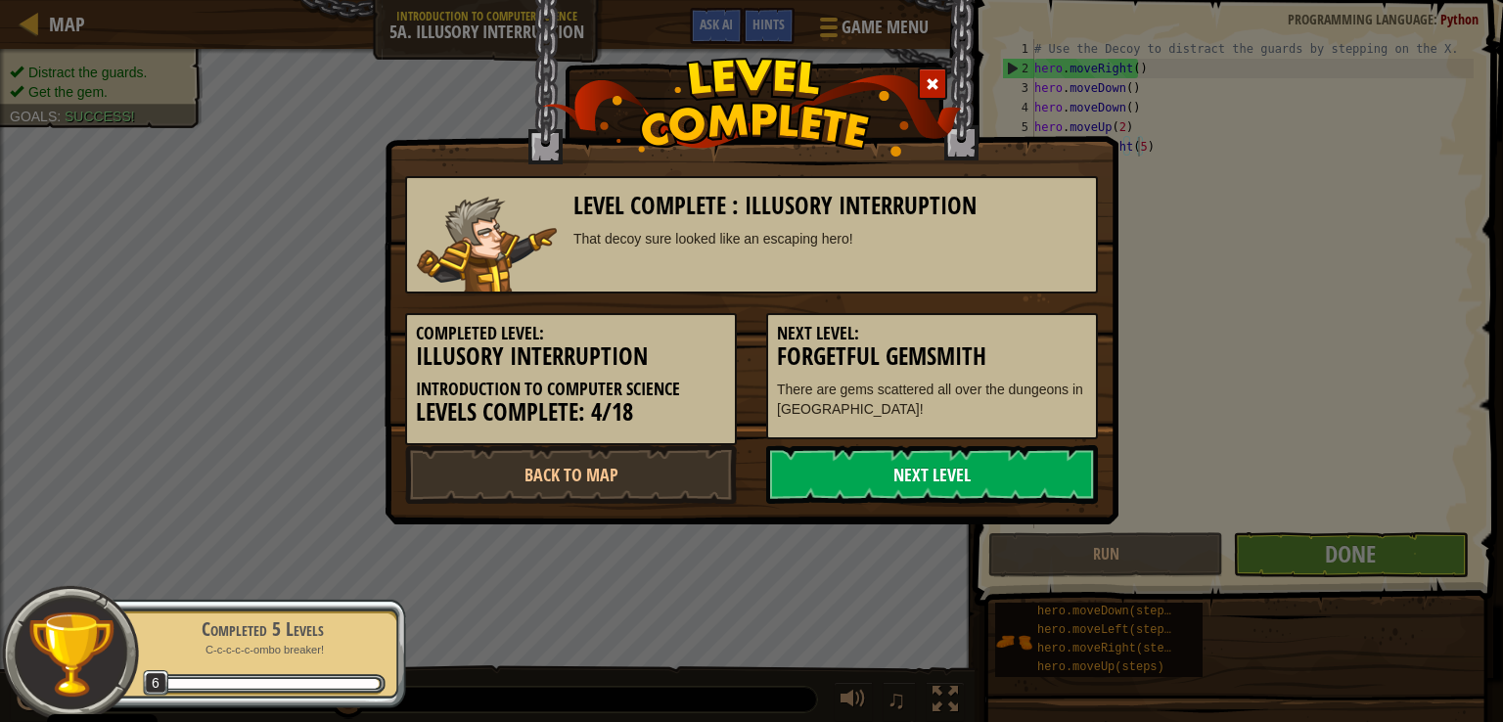
click at [906, 458] on link "Next Level" at bounding box center [932, 474] width 332 height 59
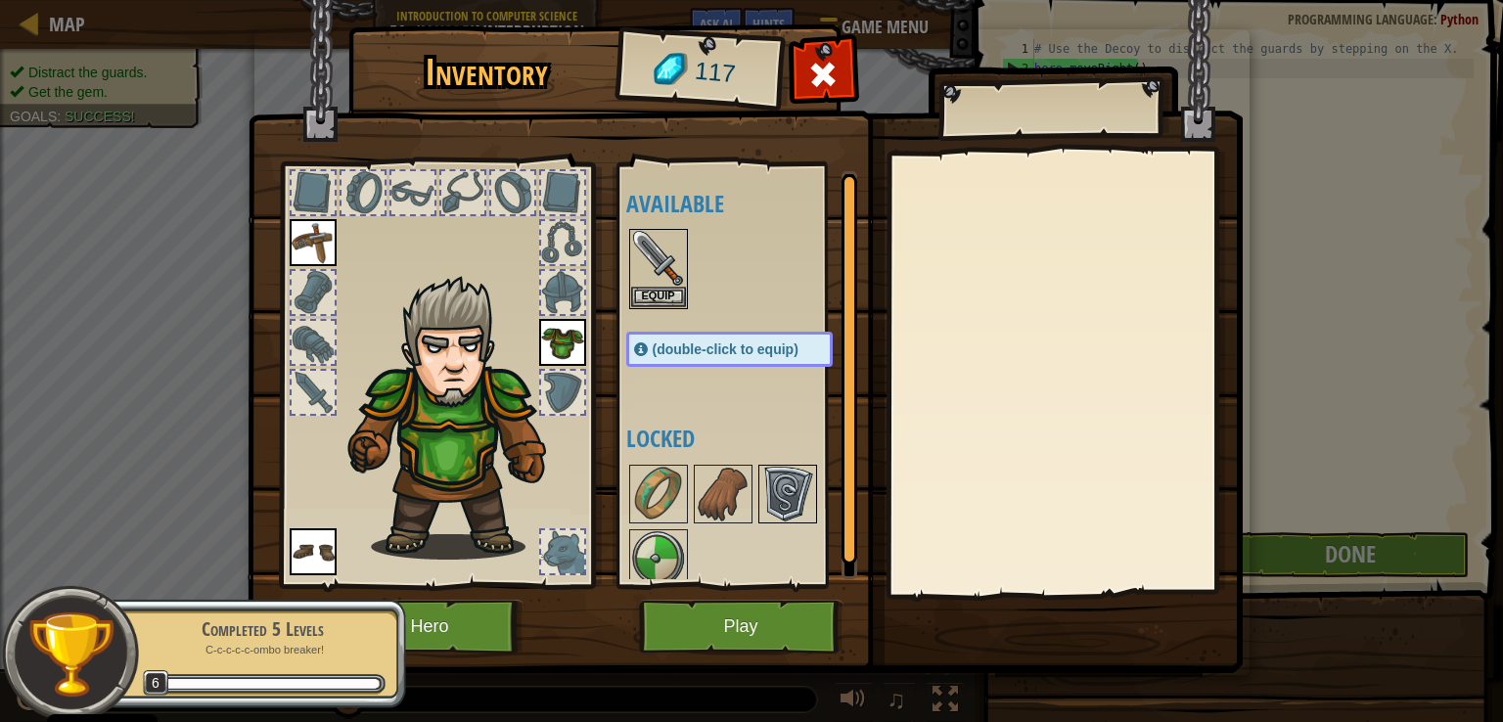
click at [792, 469] on img at bounding box center [787, 494] width 55 height 55
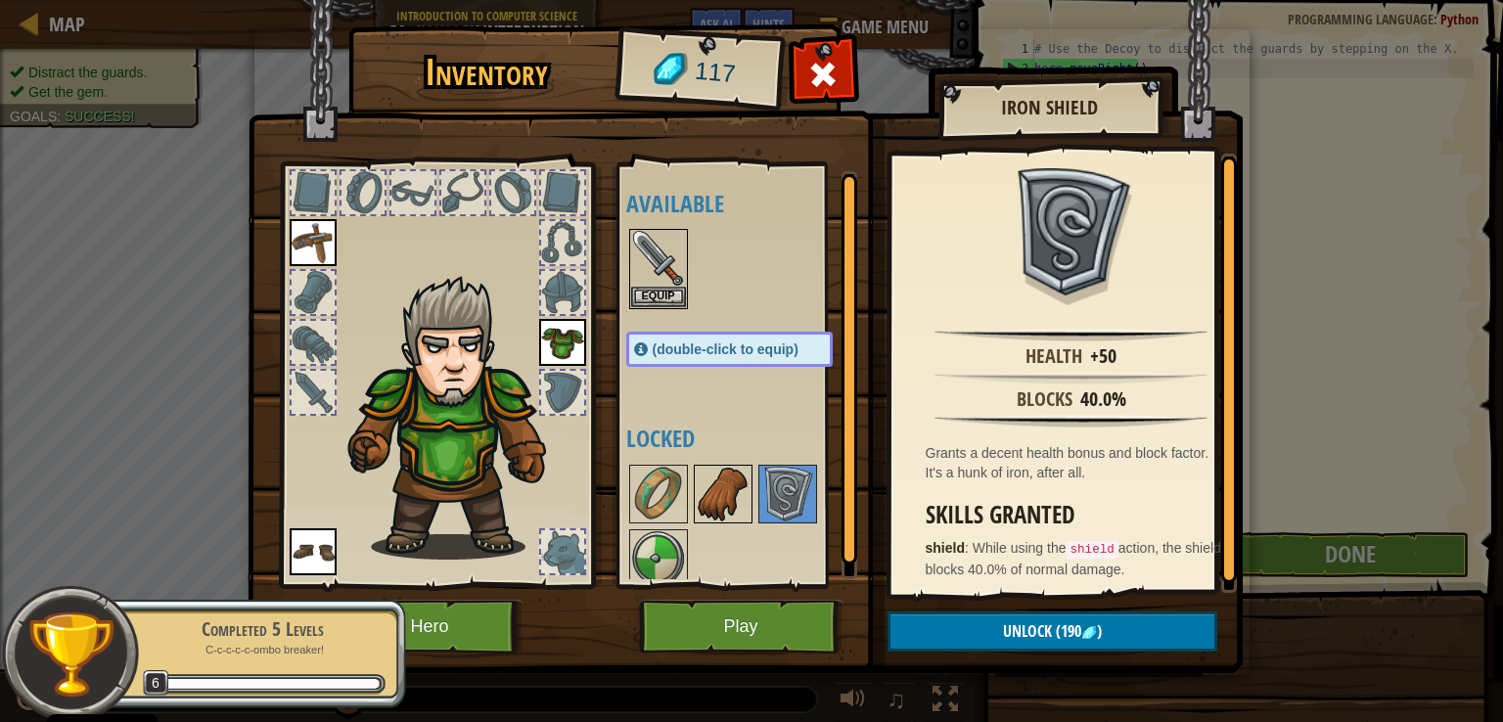
click at [703, 493] on img at bounding box center [723, 494] width 55 height 55
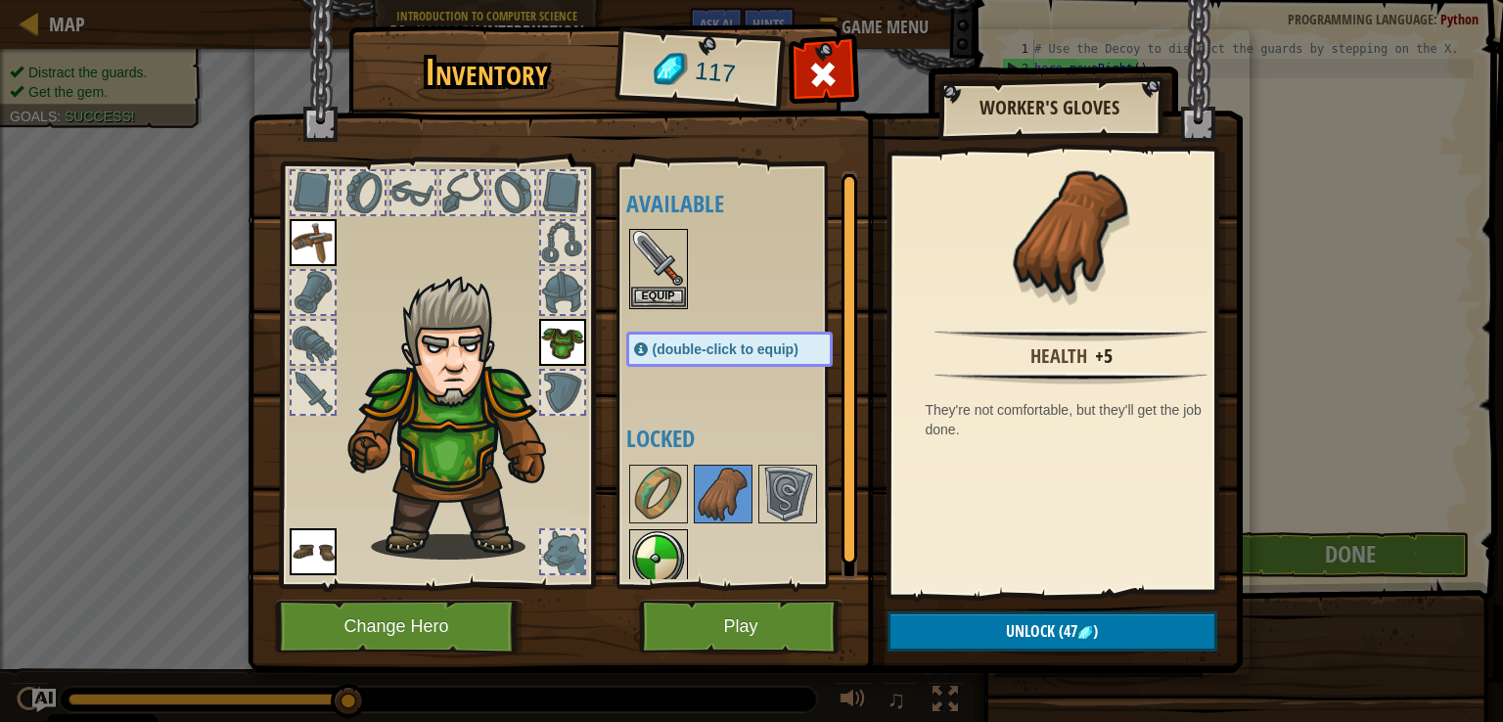
click at [665, 548] on img at bounding box center [658, 558] width 55 height 55
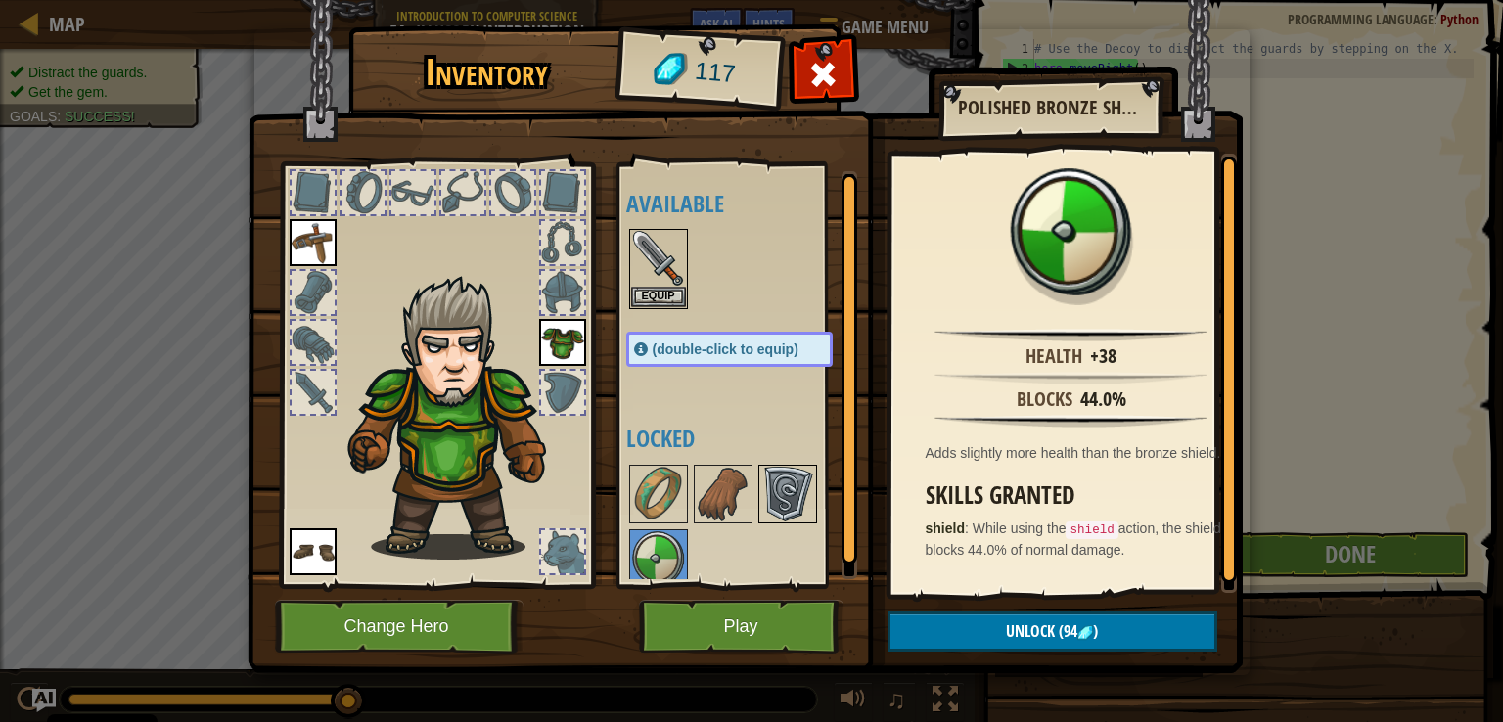
click at [782, 493] on img at bounding box center [787, 494] width 55 height 55
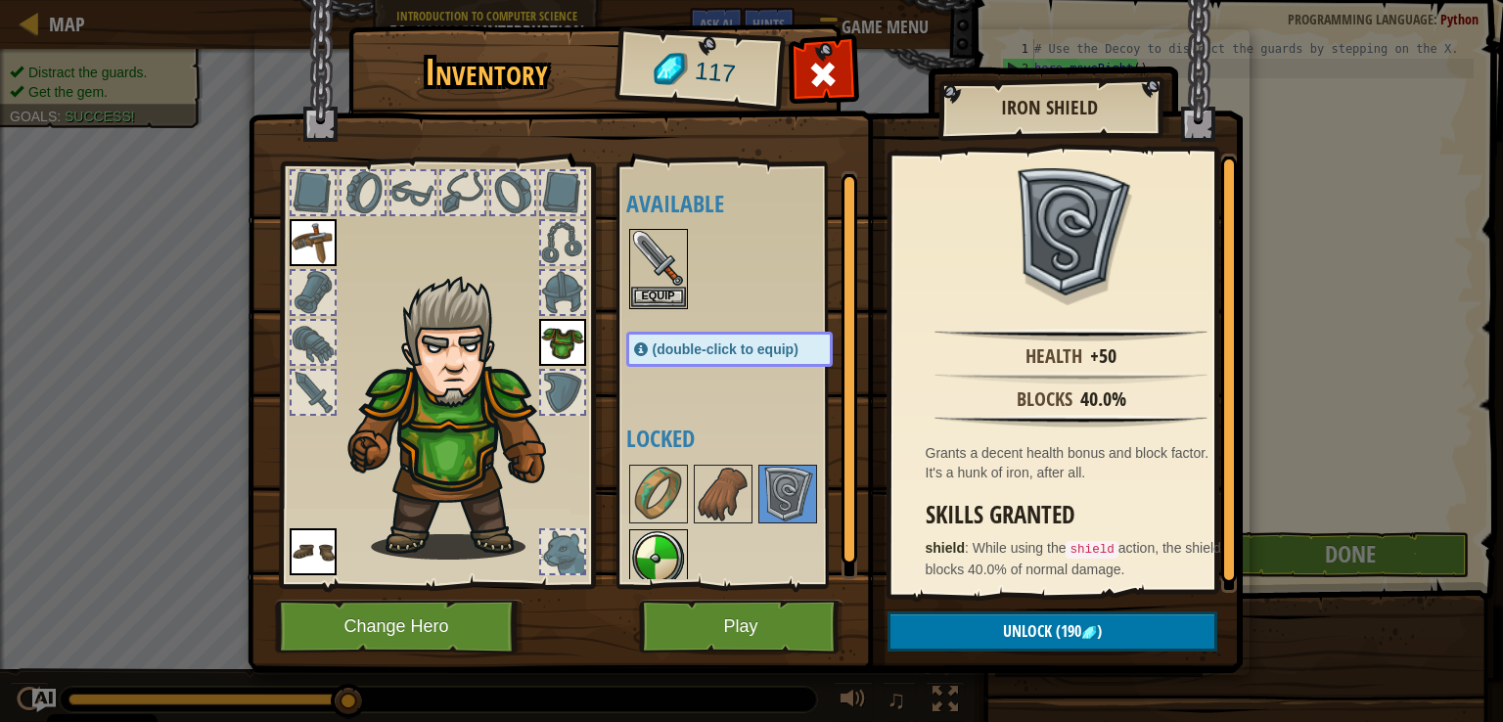
click at [634, 551] on img at bounding box center [658, 558] width 55 height 55
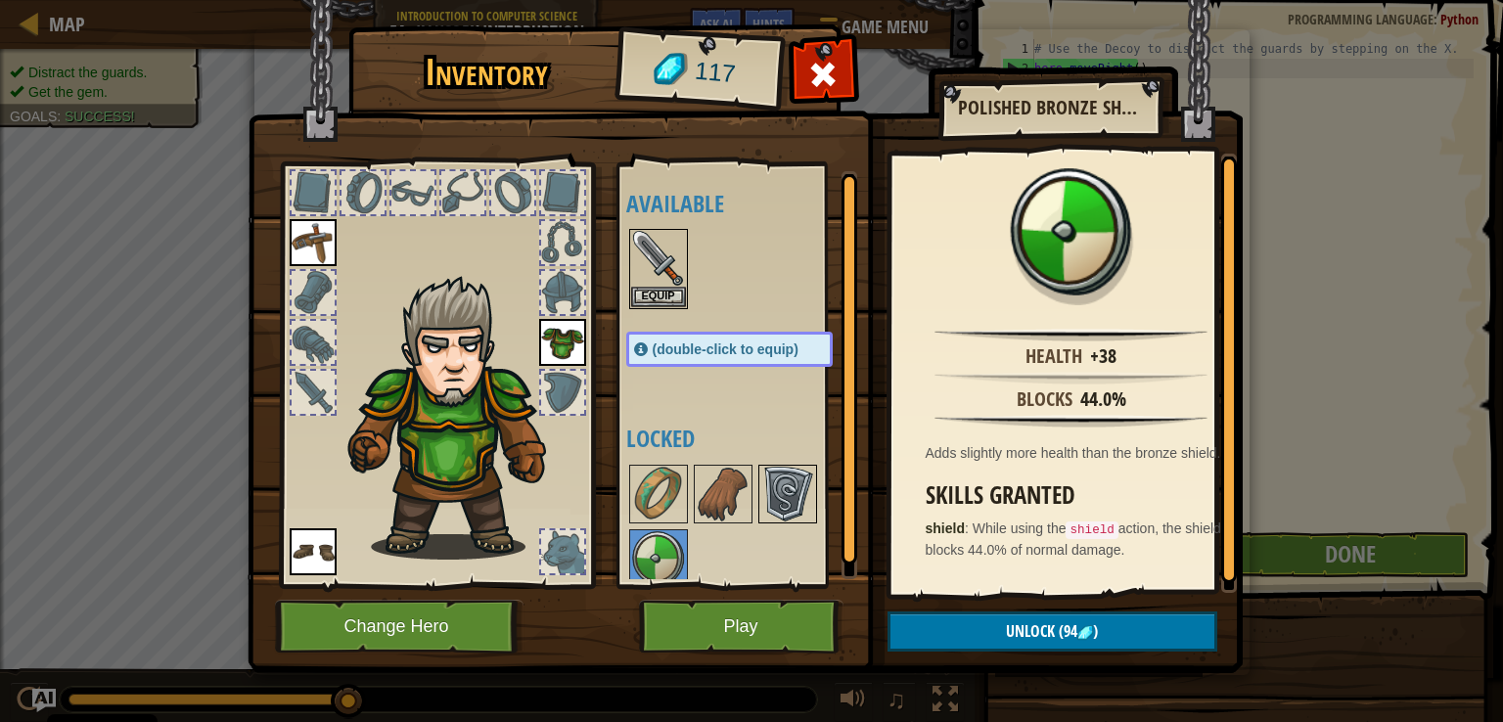
click at [782, 509] on img at bounding box center [787, 494] width 55 height 55
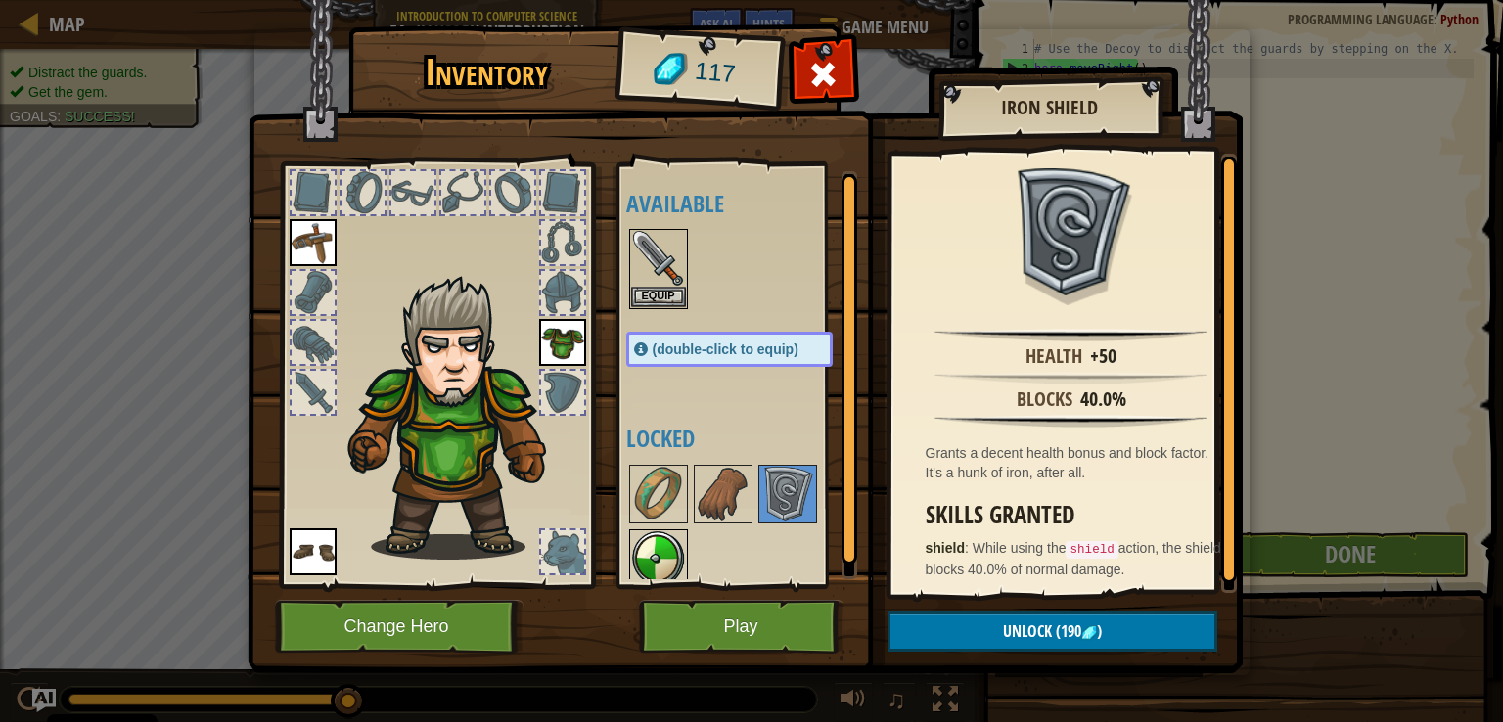
click at [633, 535] on img at bounding box center [658, 558] width 55 height 55
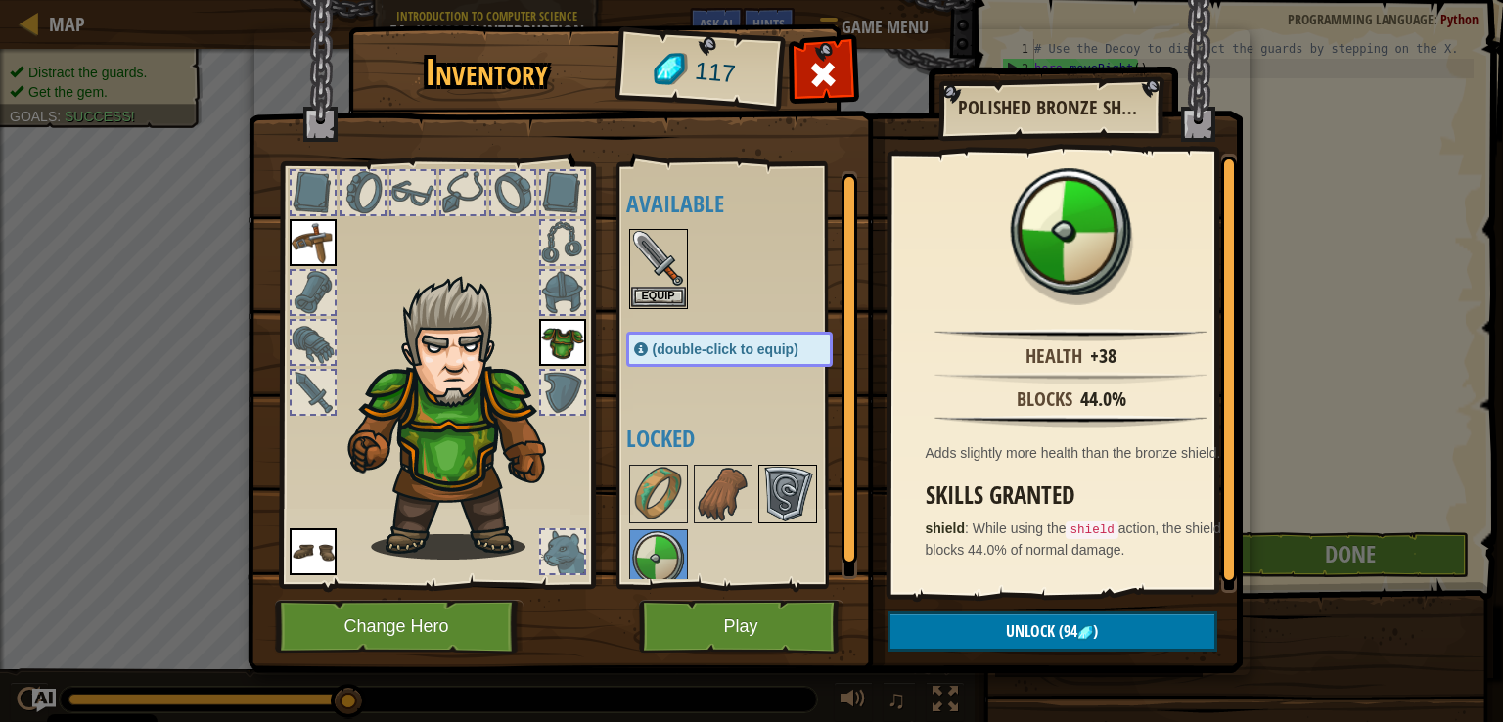
click at [784, 475] on img at bounding box center [787, 494] width 55 height 55
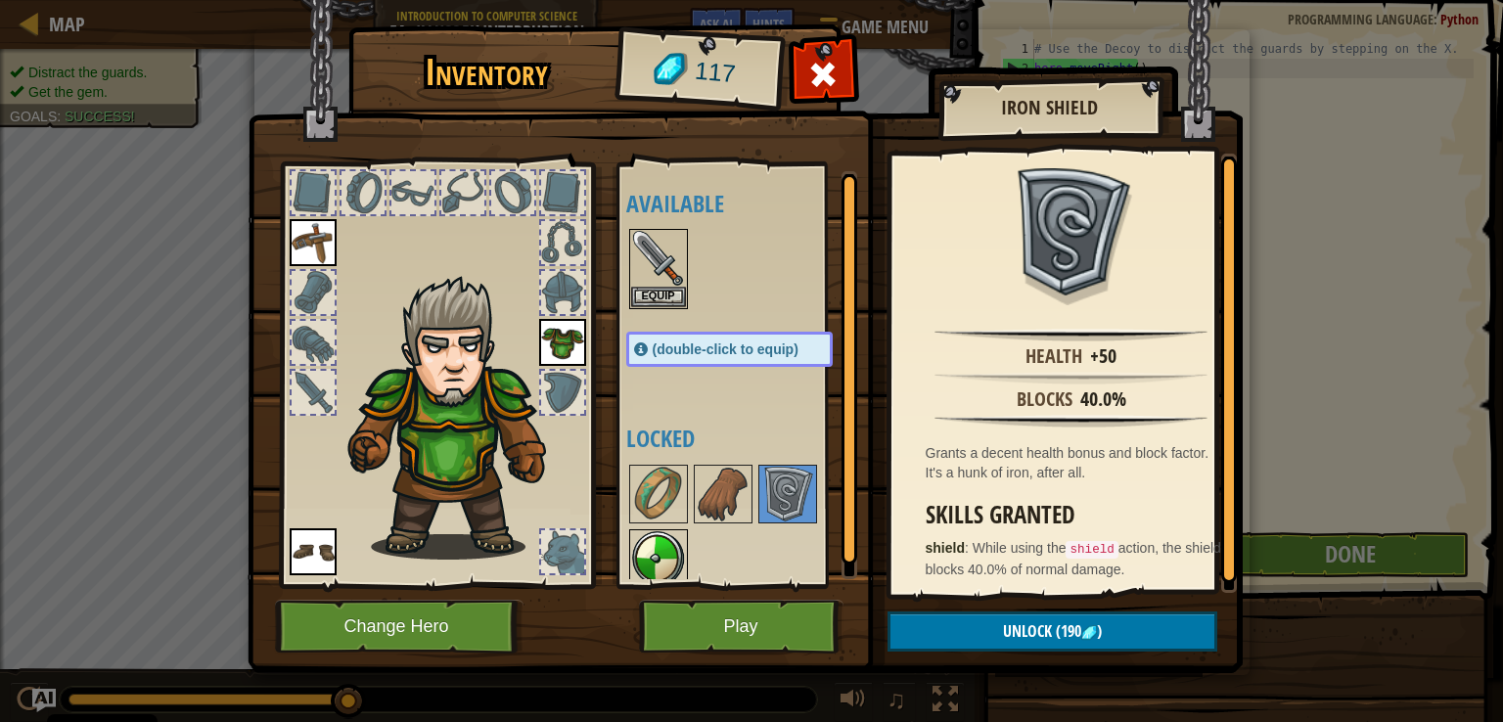
click at [663, 542] on img at bounding box center [658, 558] width 55 height 55
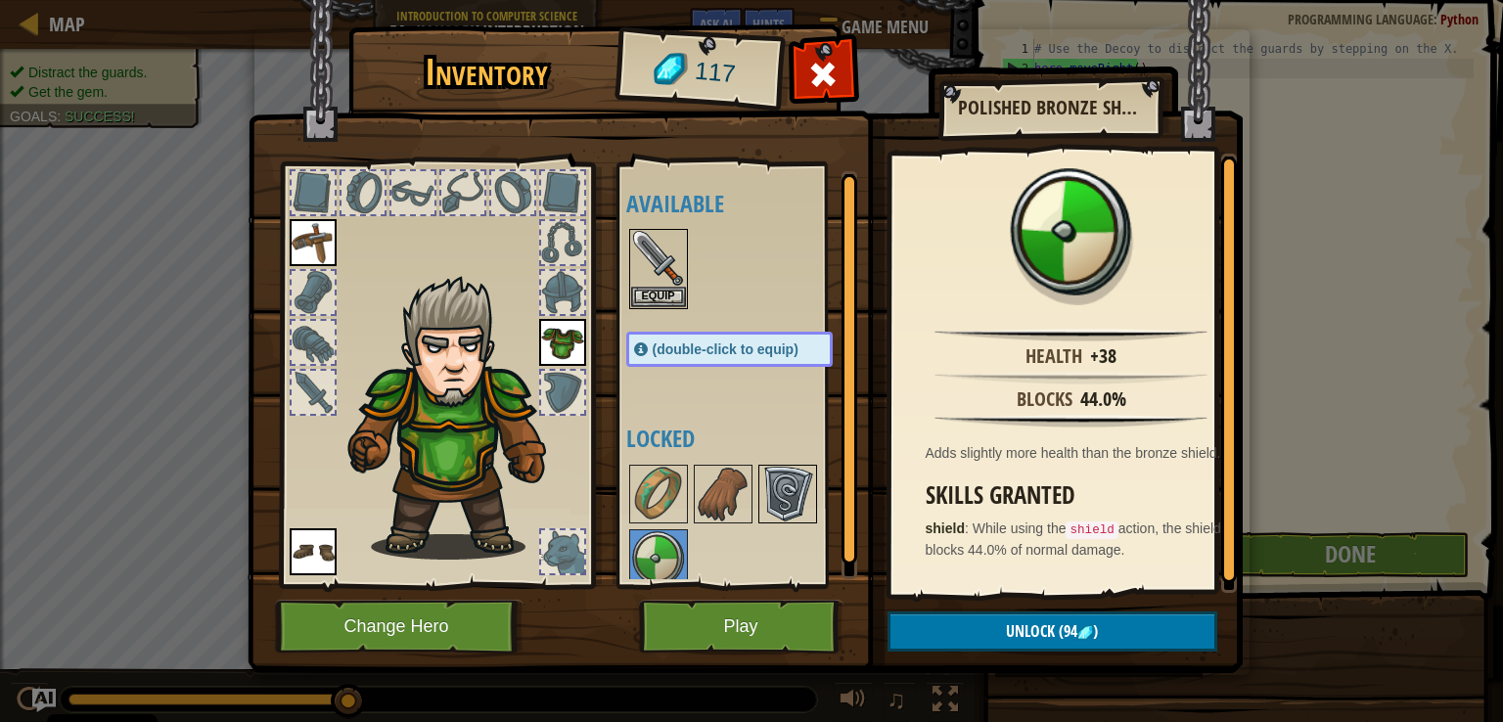
click at [774, 487] on img at bounding box center [787, 494] width 55 height 55
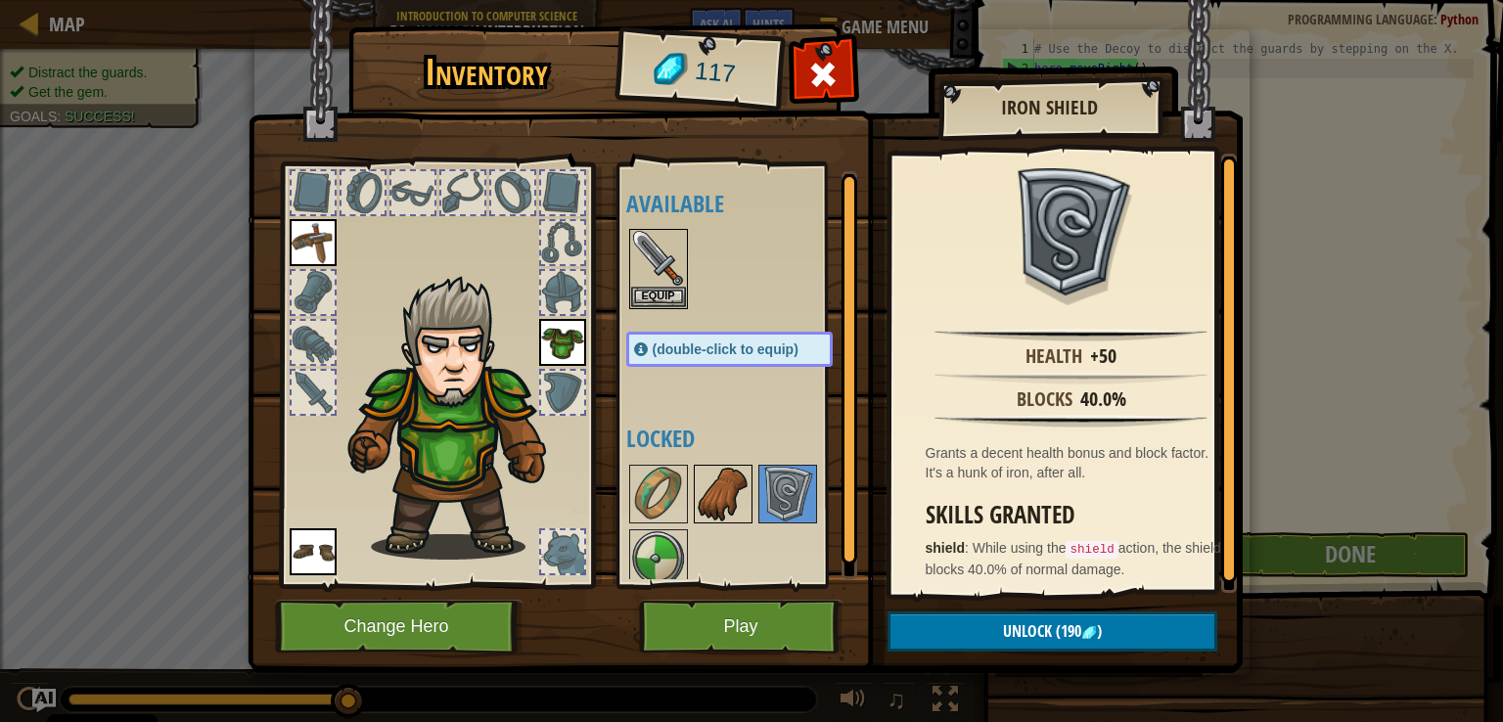
click at [755, 490] on div at bounding box center [749, 526] width 246 height 129
click at [724, 502] on img at bounding box center [723, 494] width 55 height 55
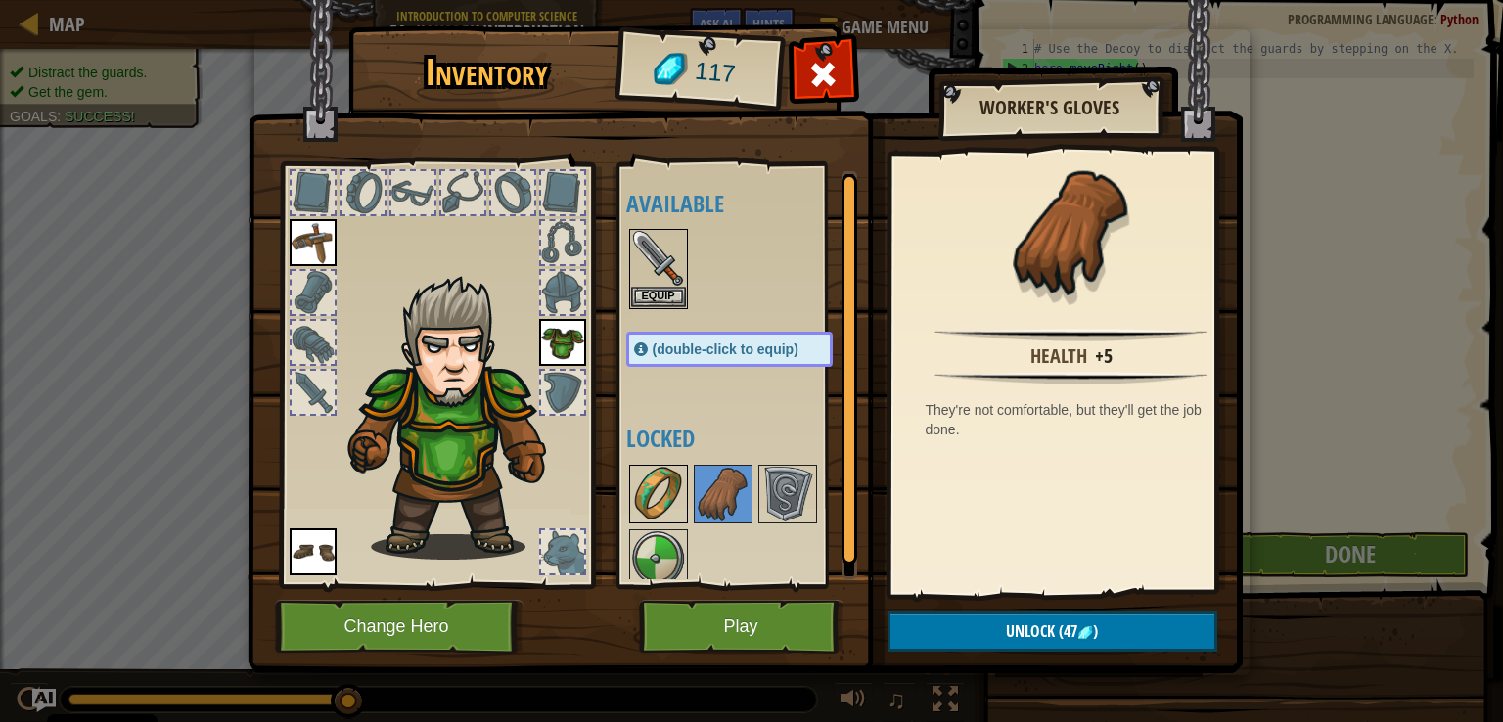
click at [680, 497] on img at bounding box center [658, 494] width 55 height 55
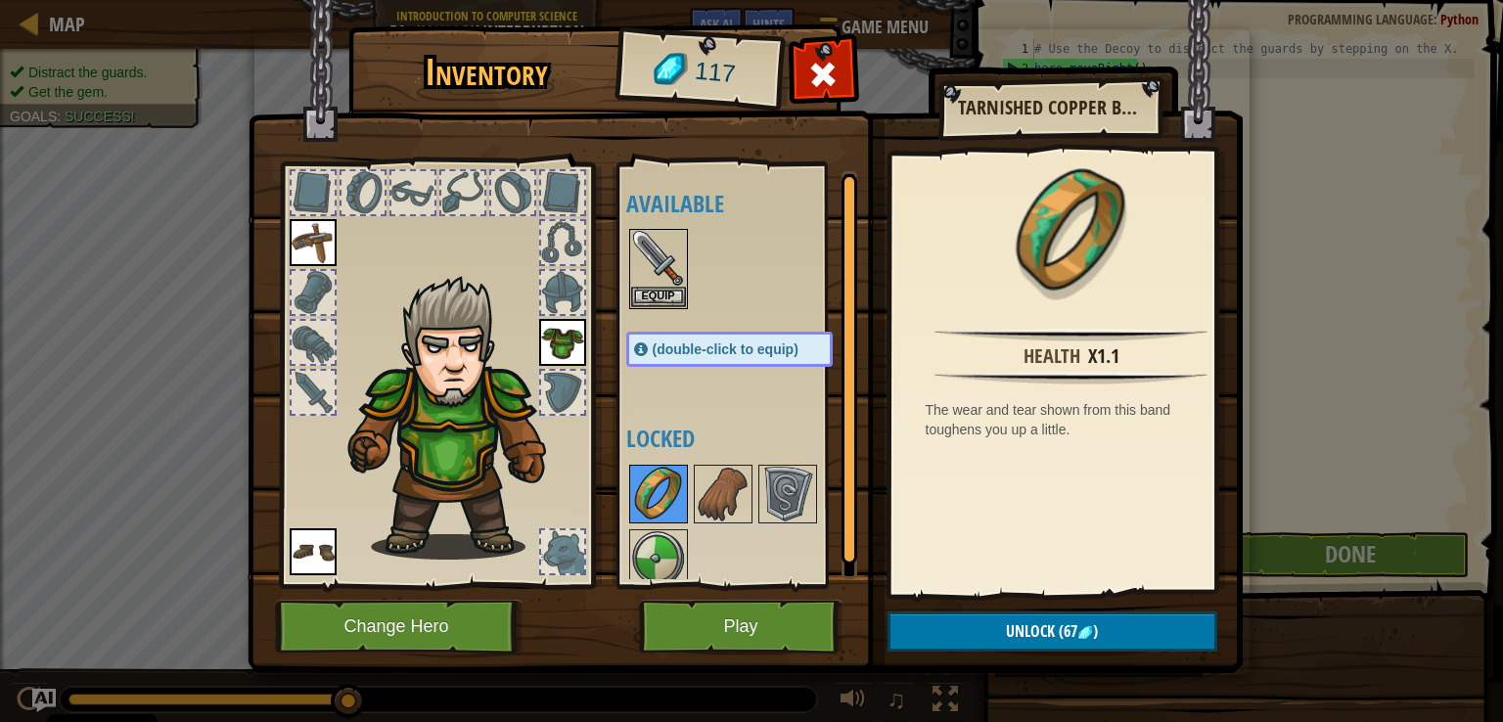
click at [633, 497] on img at bounding box center [658, 494] width 55 height 55
click at [673, 489] on img at bounding box center [658, 494] width 55 height 55
click at [696, 490] on img at bounding box center [723, 494] width 55 height 55
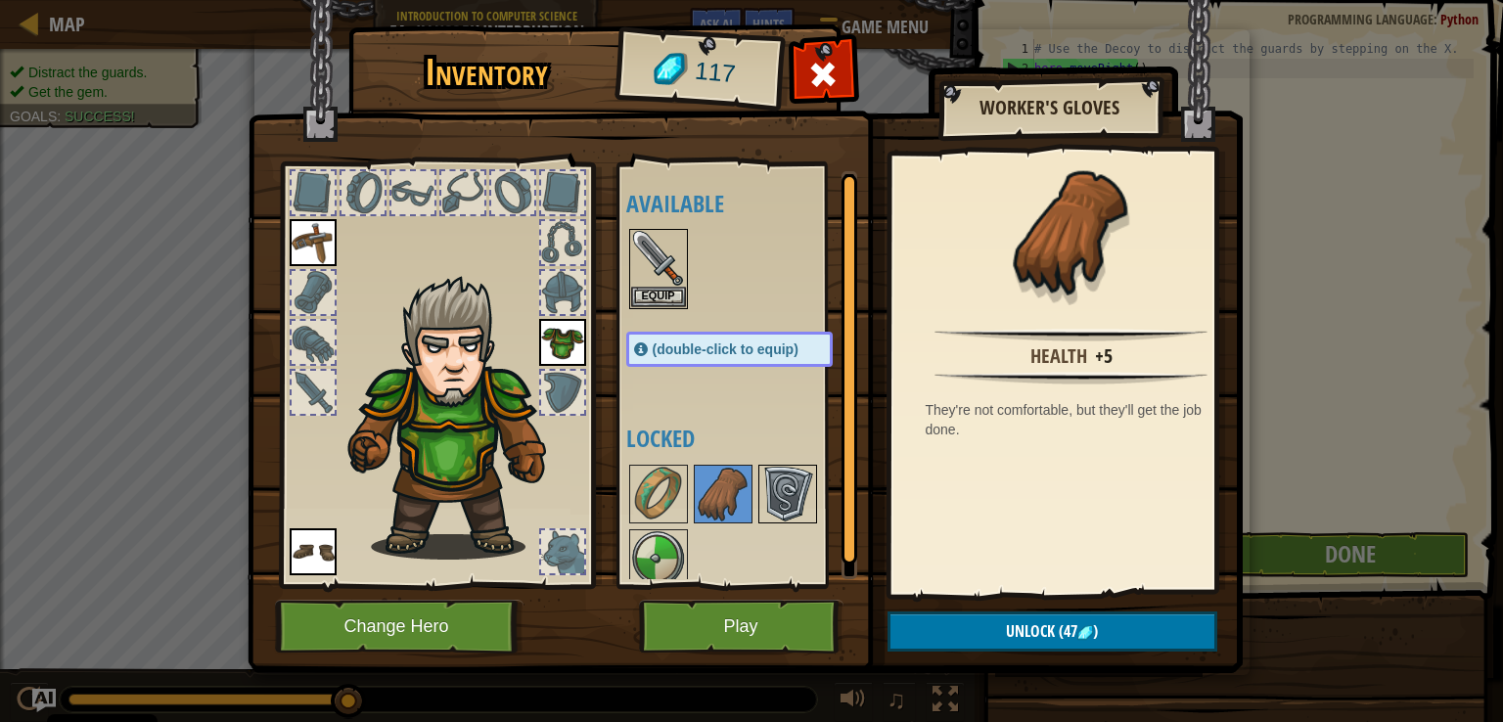
click at [792, 490] on img at bounding box center [787, 494] width 55 height 55
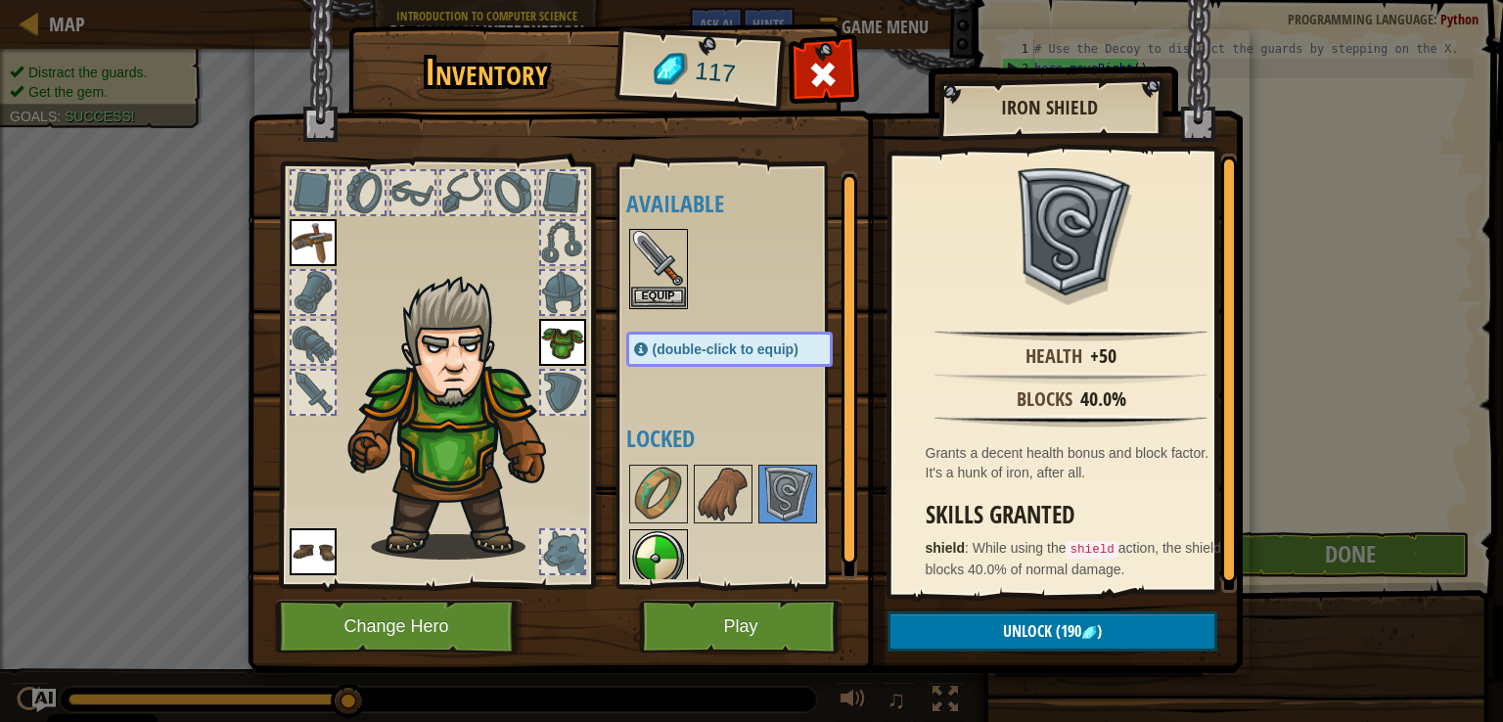
click at [651, 564] on img at bounding box center [658, 558] width 55 height 55
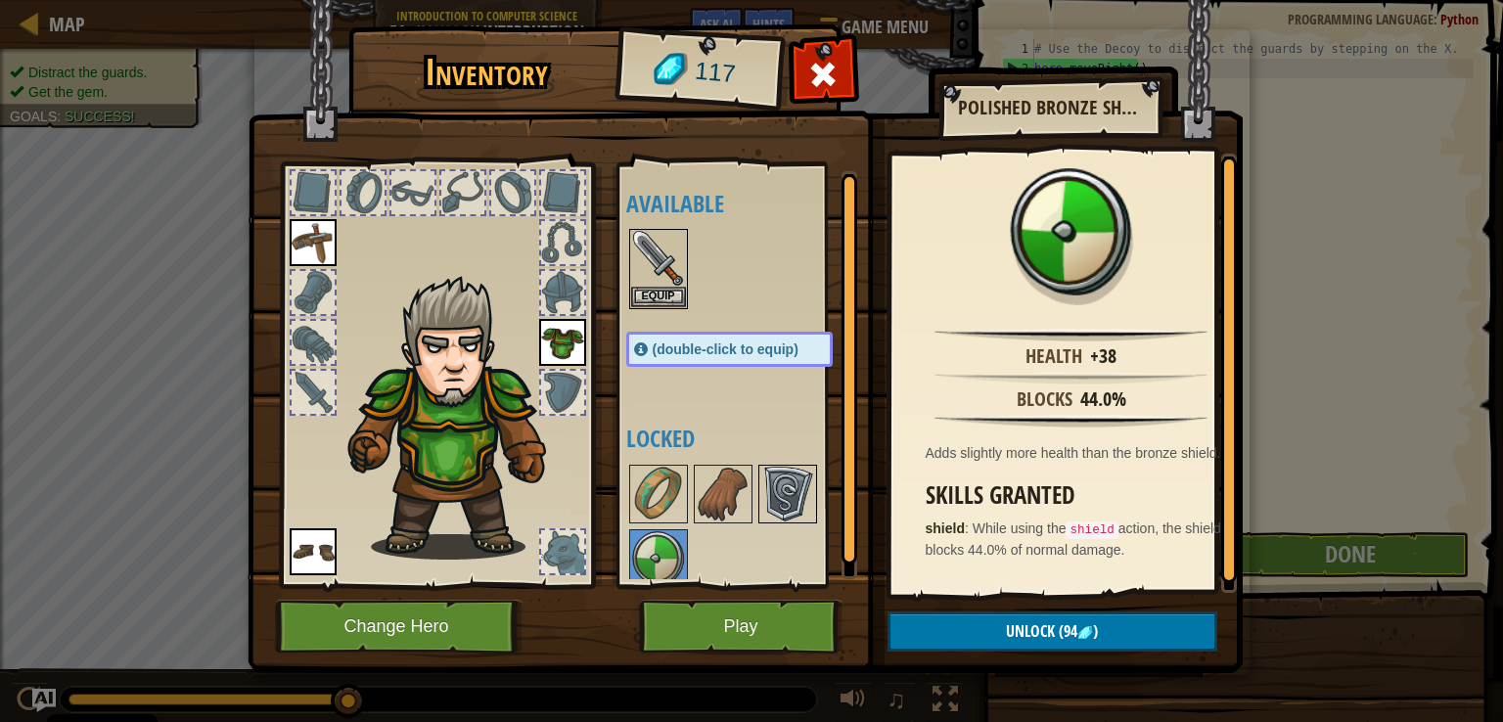
click at [791, 490] on img at bounding box center [787, 494] width 55 height 55
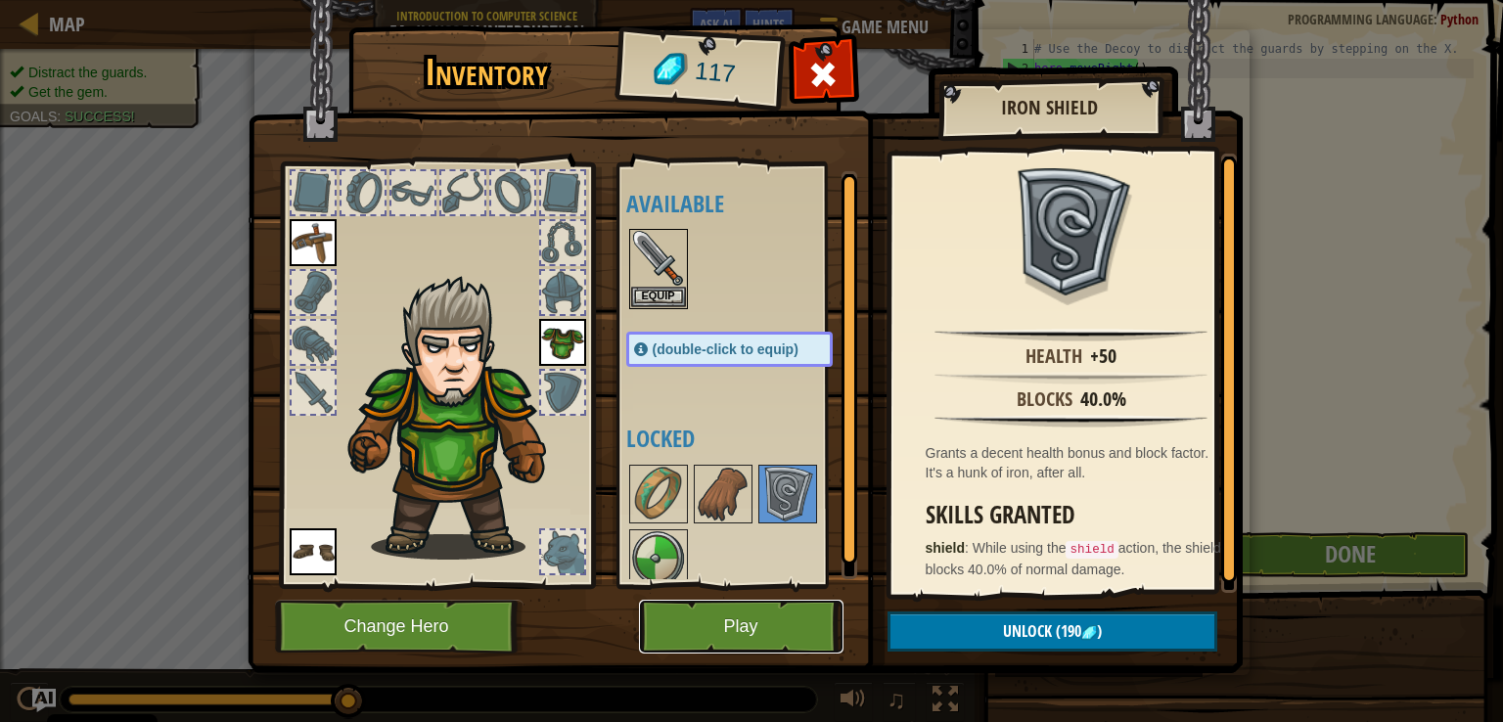
click at [679, 639] on button "Play" at bounding box center [741, 627] width 204 height 54
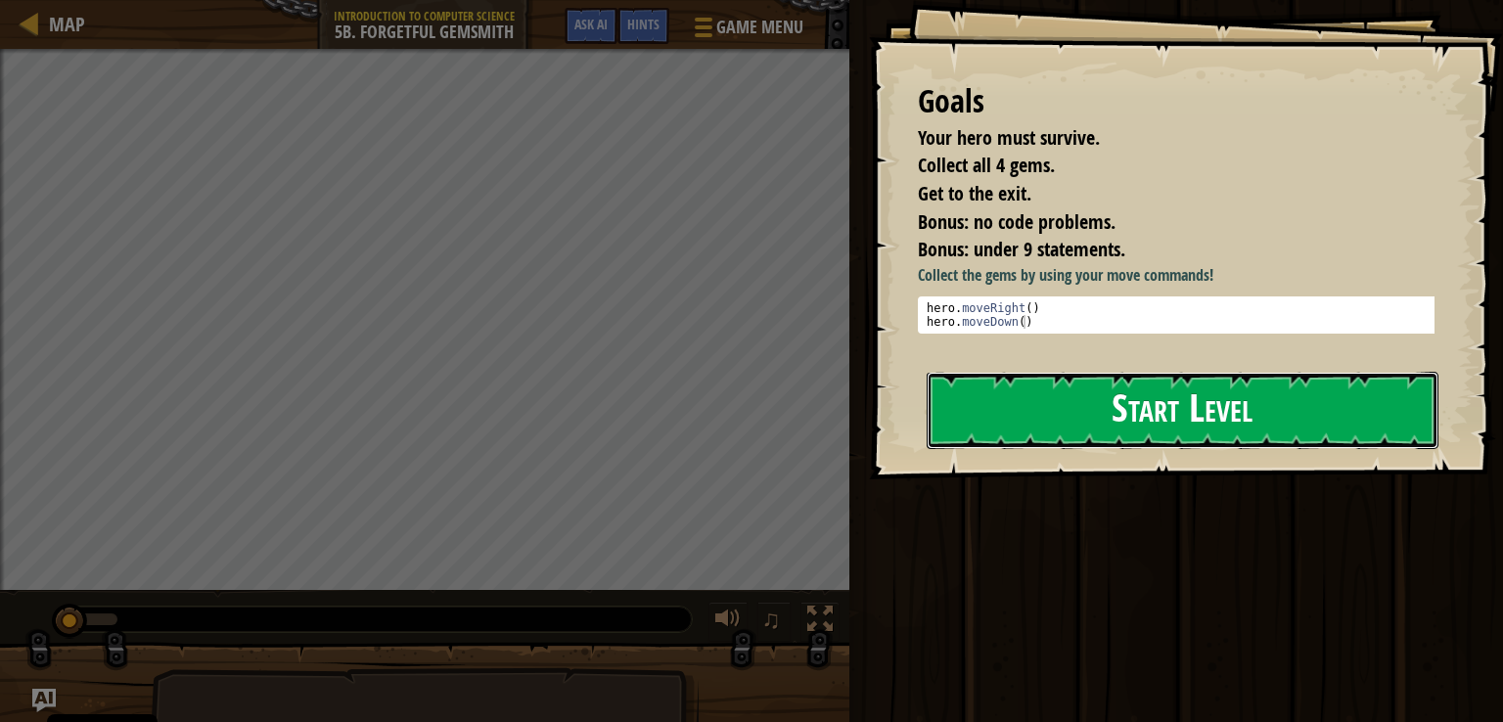
click at [1178, 426] on button "Start Level" at bounding box center [1183, 410] width 512 height 77
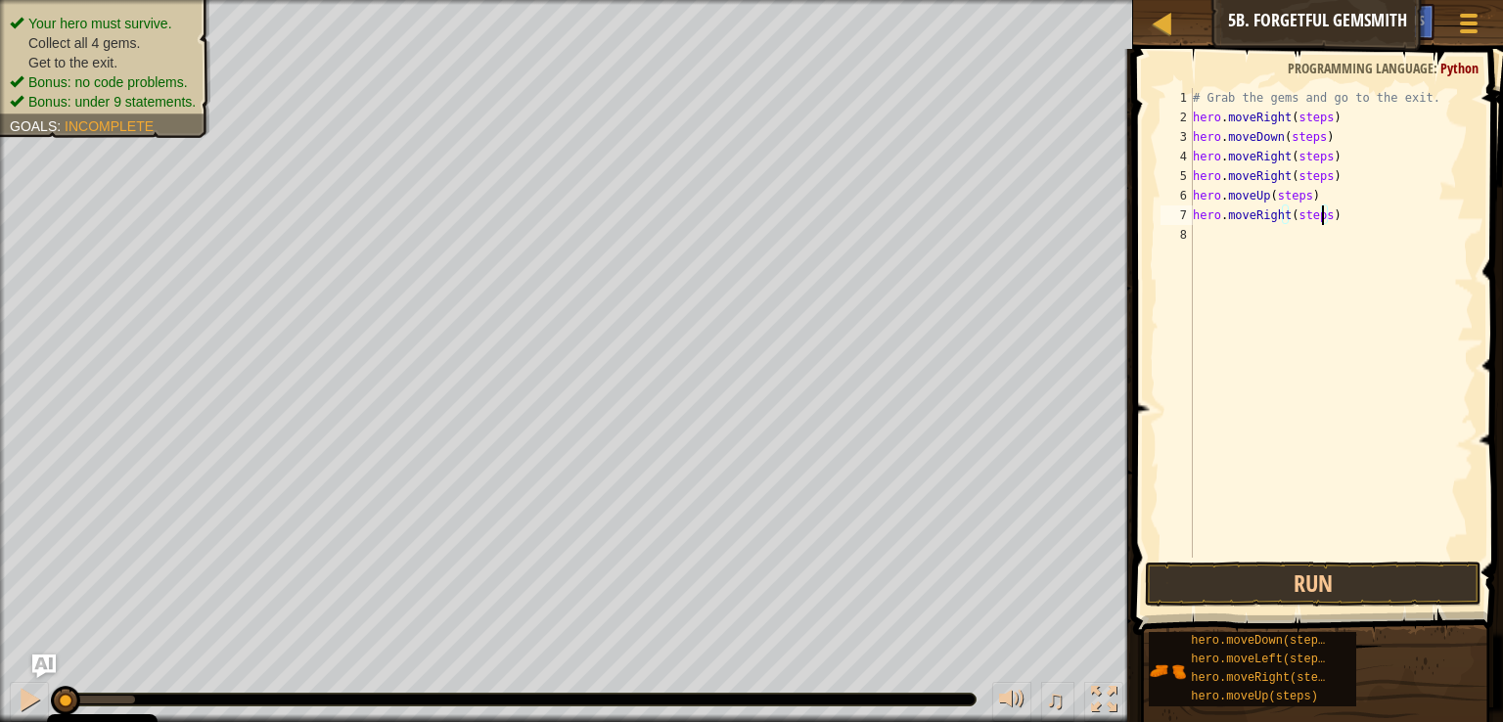
click at [1319, 224] on div "# Grab the gems and go to the exit. hero . moveRight ( steps ) hero . moveDown …" at bounding box center [1331, 342] width 285 height 509
click at [1299, 199] on div "# Grab the gems and go to the exit. hero . moveRight ( steps ) hero . moveDown …" at bounding box center [1331, 342] width 285 height 509
click at [1318, 177] on div "# Grab the gems and go to the exit. hero . moveRight ( steps ) hero . moveDown …" at bounding box center [1331, 342] width 285 height 509
click at [1323, 177] on div "# Grab the gems and go to the exit. hero . moveRight ( steps ) hero . moveDown …" at bounding box center [1331, 342] width 285 height 509
click at [1318, 158] on div "# Grab the gems and go to the exit. hero . moveRight ( steps ) hero . moveDown …" at bounding box center [1331, 342] width 285 height 509
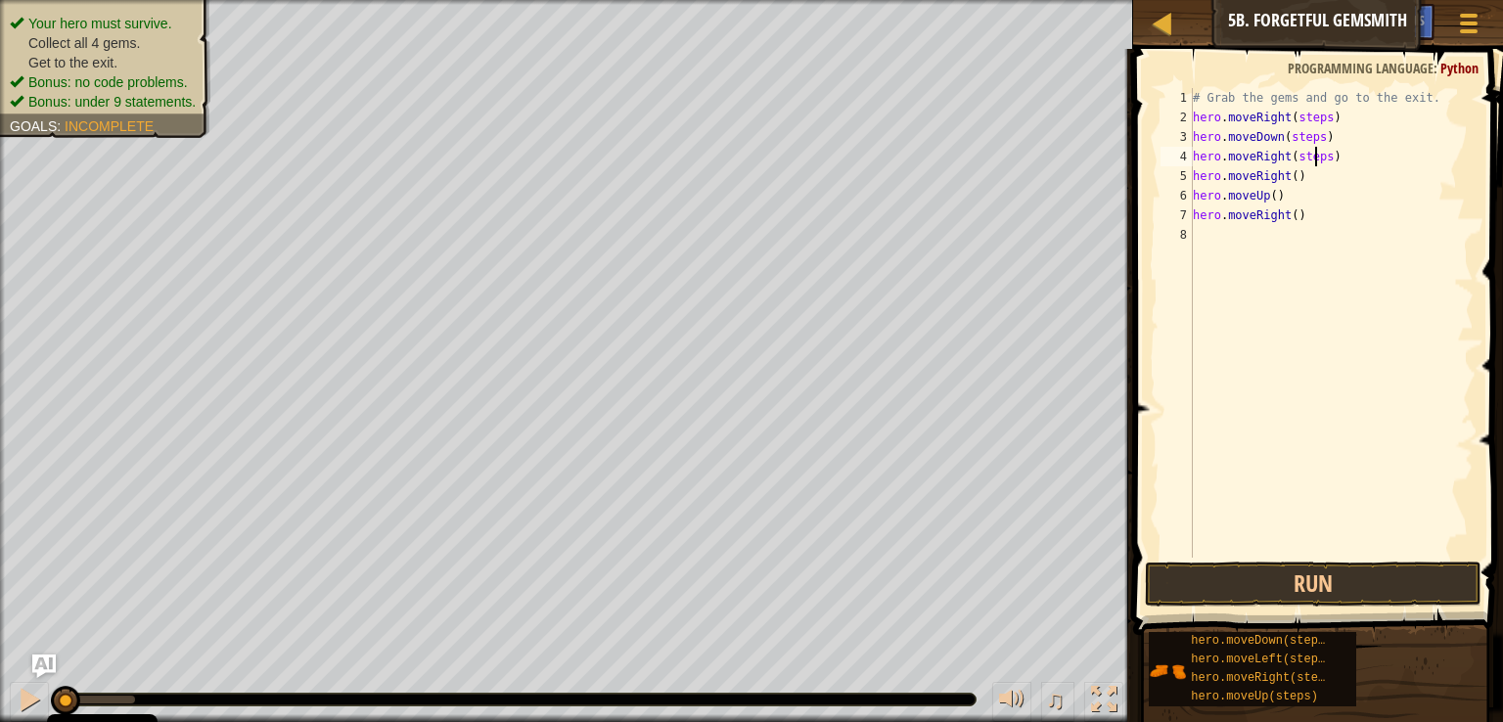
click at [1321, 158] on div "# Grab the gems and go to the exit. hero . moveRight ( steps ) hero . moveDown …" at bounding box center [1331, 342] width 285 height 509
click at [1312, 139] on div "# Grab the gems and go to the exit. hero . moveRight ( steps ) hero . moveDown …" at bounding box center [1331, 342] width 285 height 509
click at [1321, 118] on div "# Grab the gems and go to the exit. hero . moveRight ( steps ) hero . moveDown …" at bounding box center [1331, 342] width 285 height 509
type textarea "hero.moveRight()"
click at [1281, 558] on span at bounding box center [1319, 314] width 385 height 644
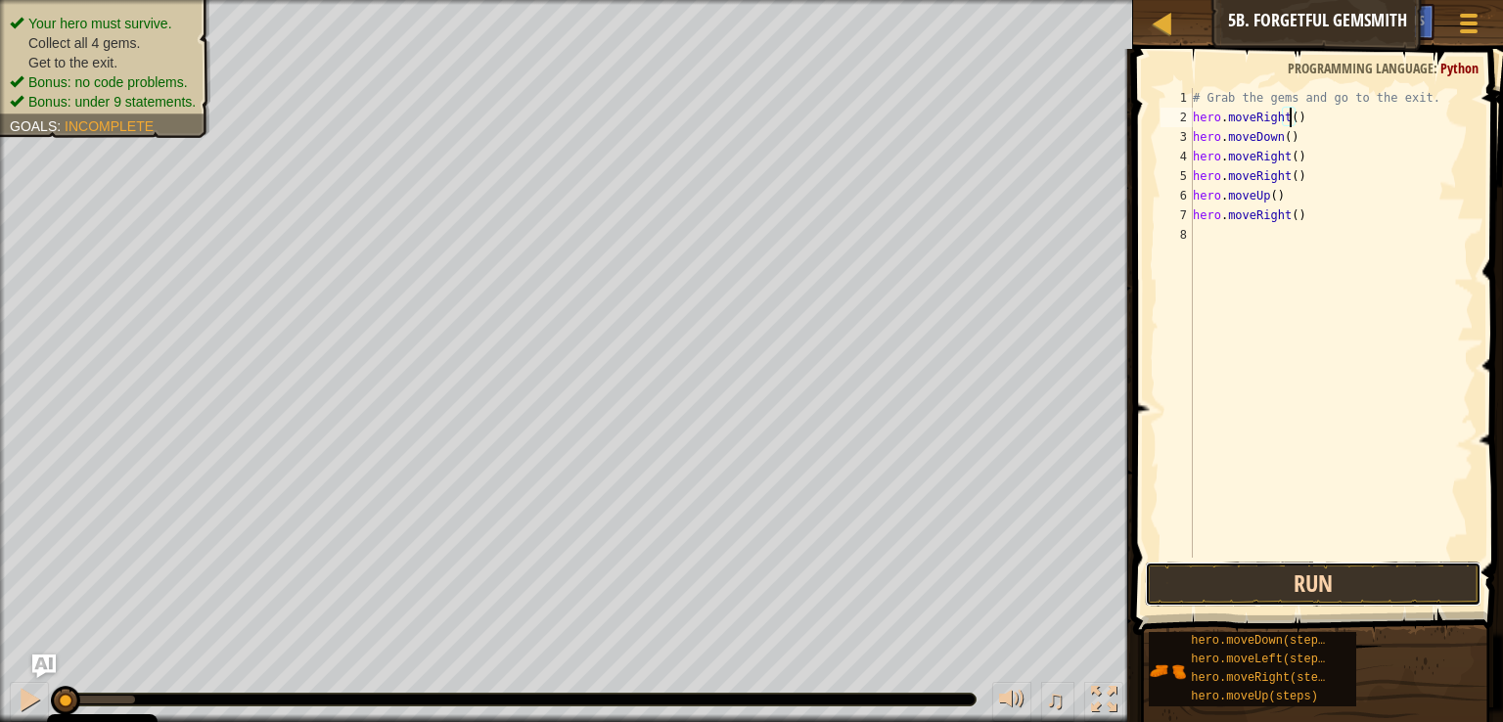
click at [1301, 569] on button "Run" at bounding box center [1313, 584] width 337 height 45
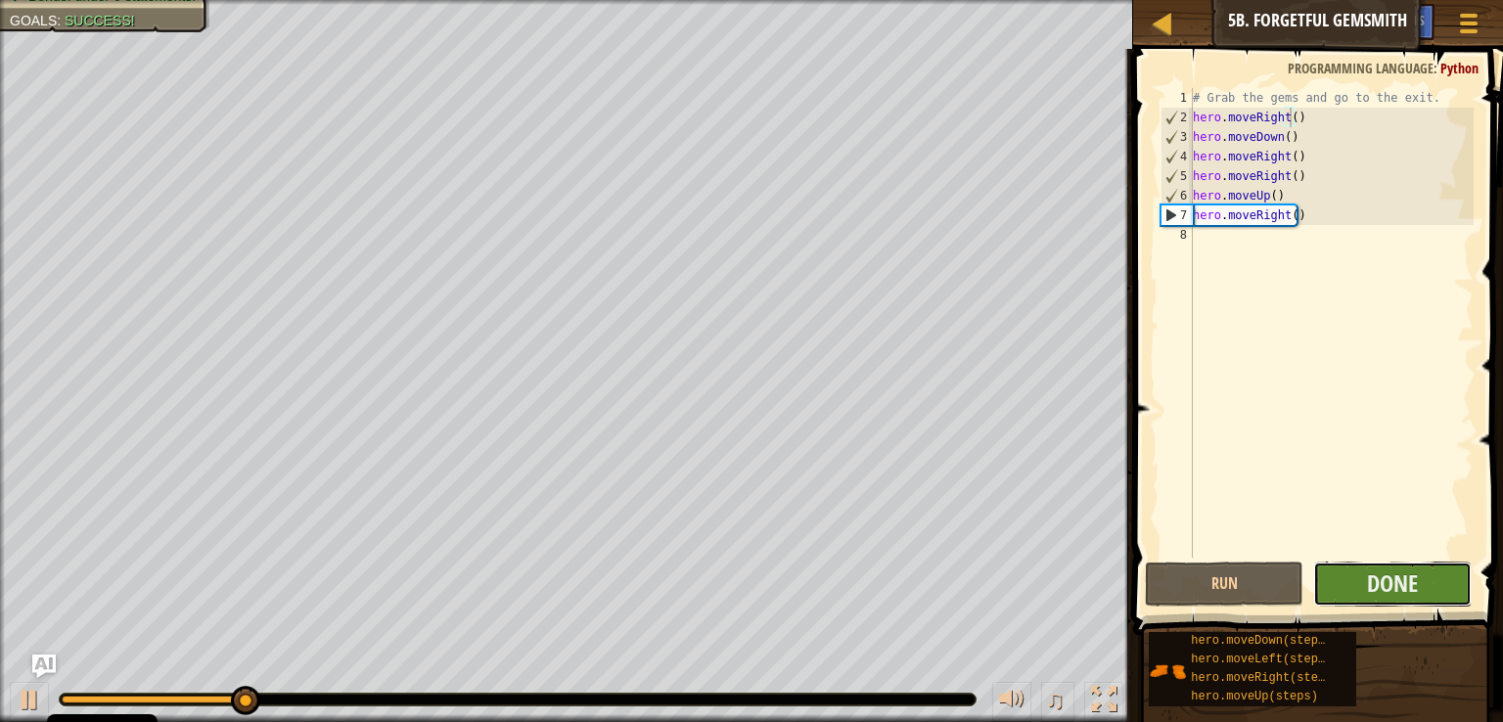
click at [1432, 592] on button "Done" at bounding box center [1392, 584] width 158 height 45
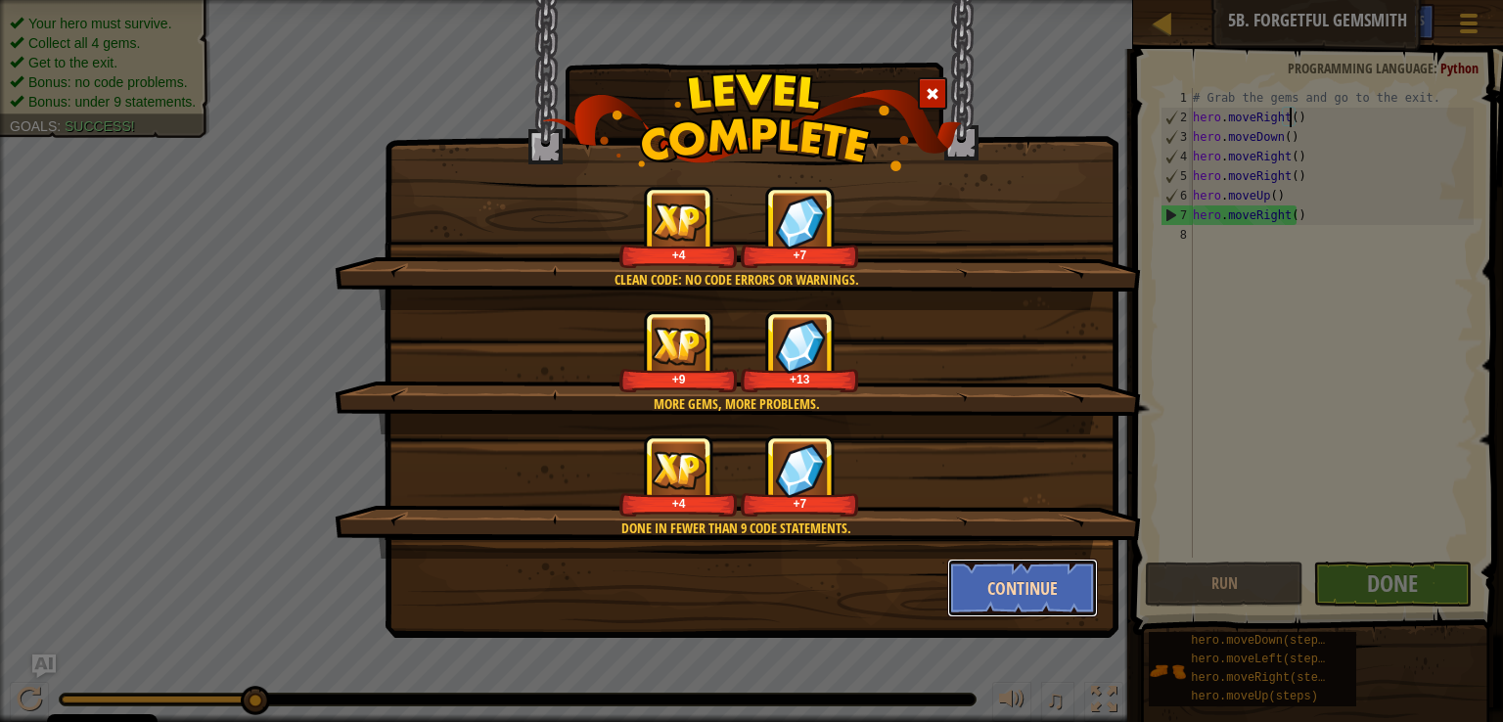
click at [1003, 592] on button "Continue" at bounding box center [1023, 588] width 152 height 59
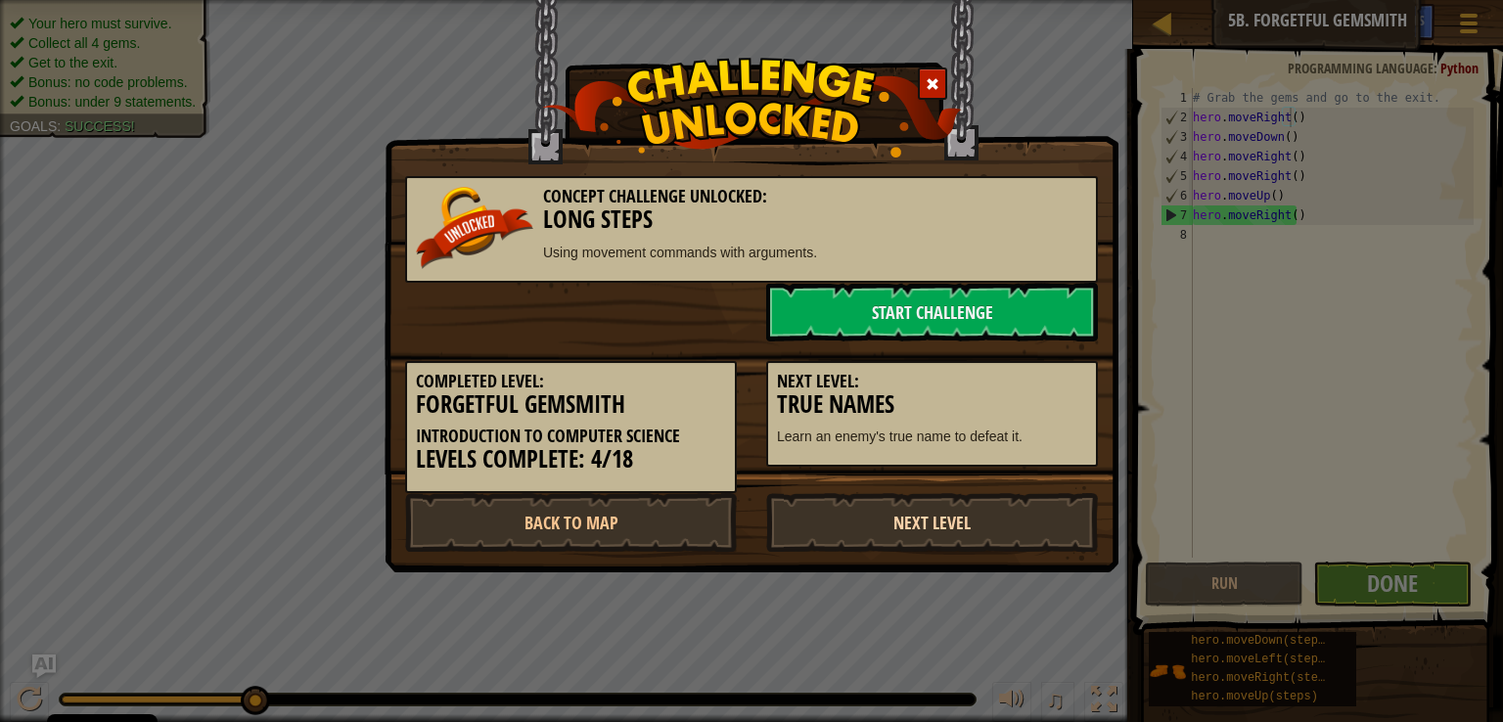
click at [961, 529] on link "Next Level" at bounding box center [932, 522] width 332 height 59
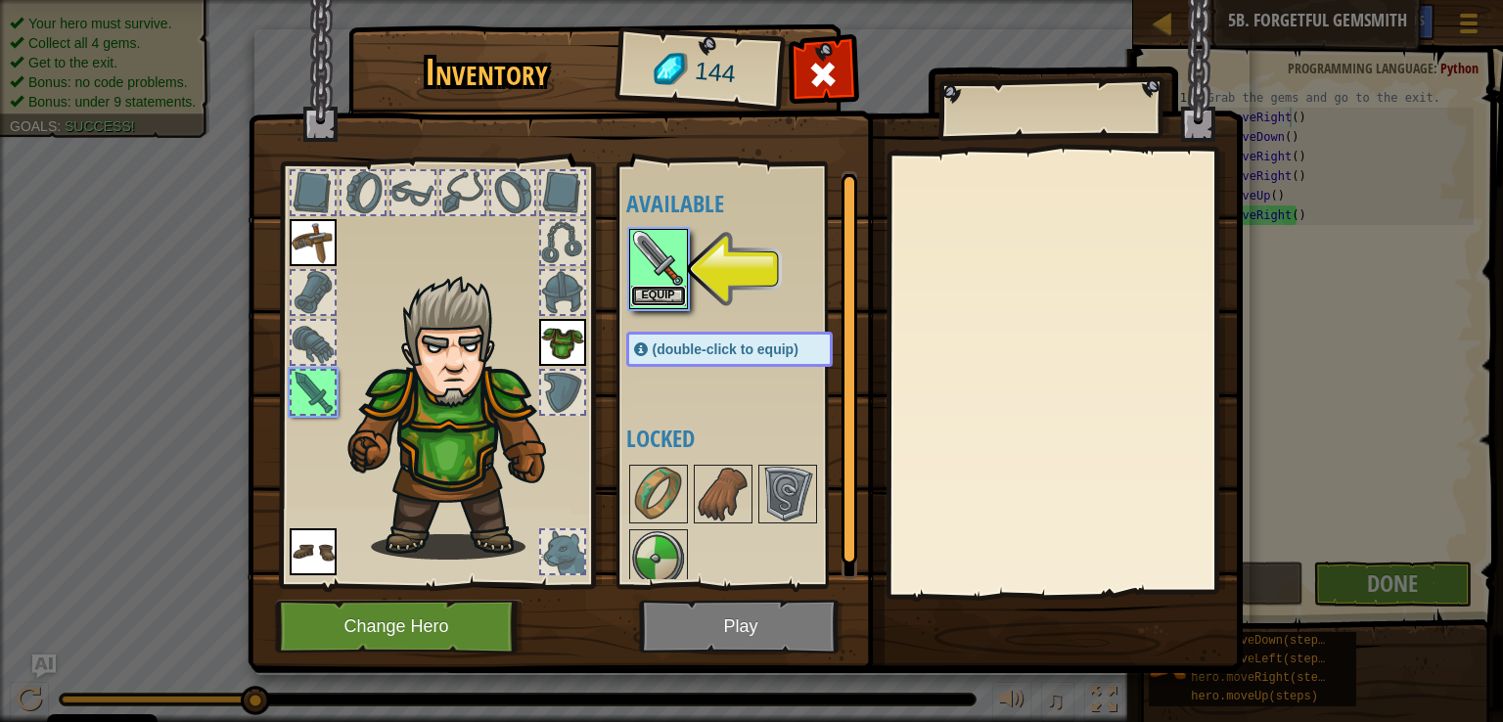
click at [667, 290] on button "Equip" at bounding box center [658, 296] width 55 height 21
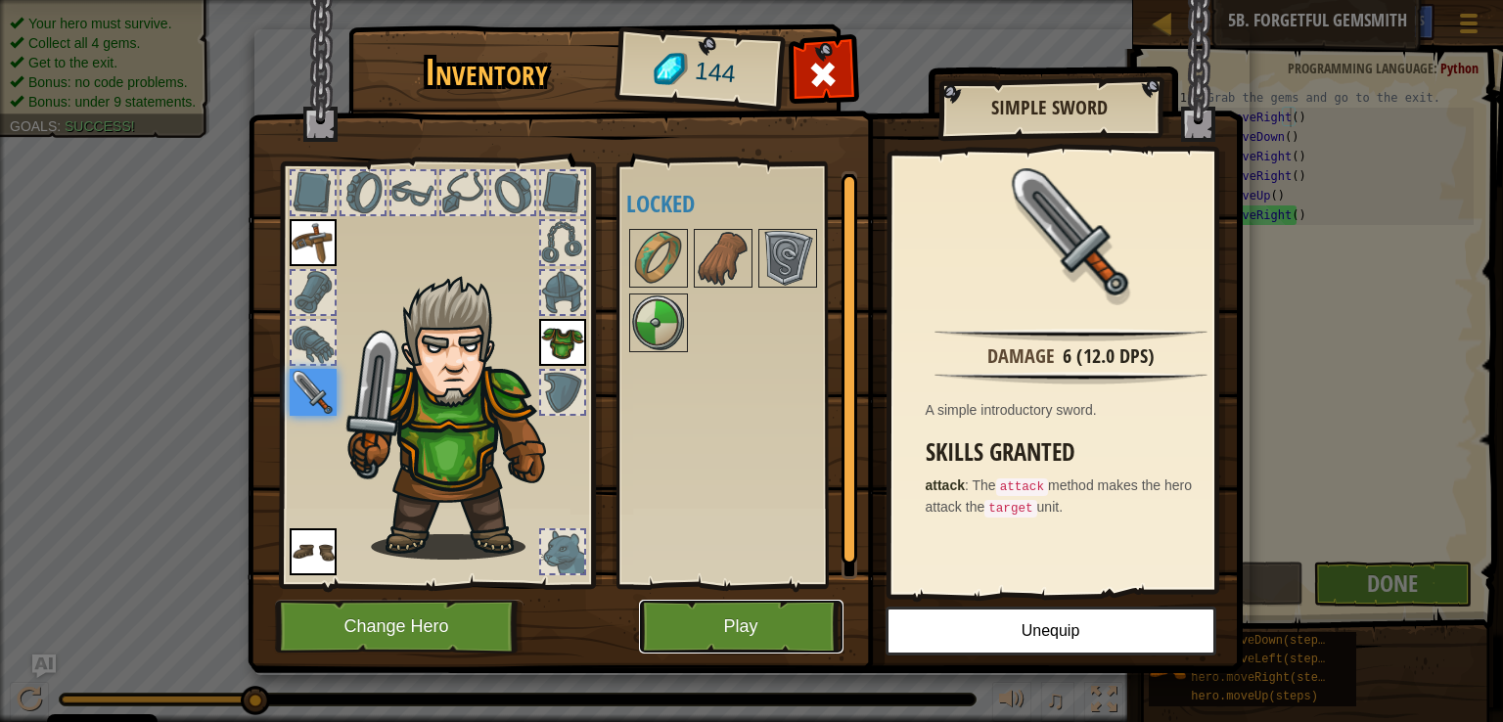
click at [820, 627] on button "Play" at bounding box center [741, 627] width 204 height 54
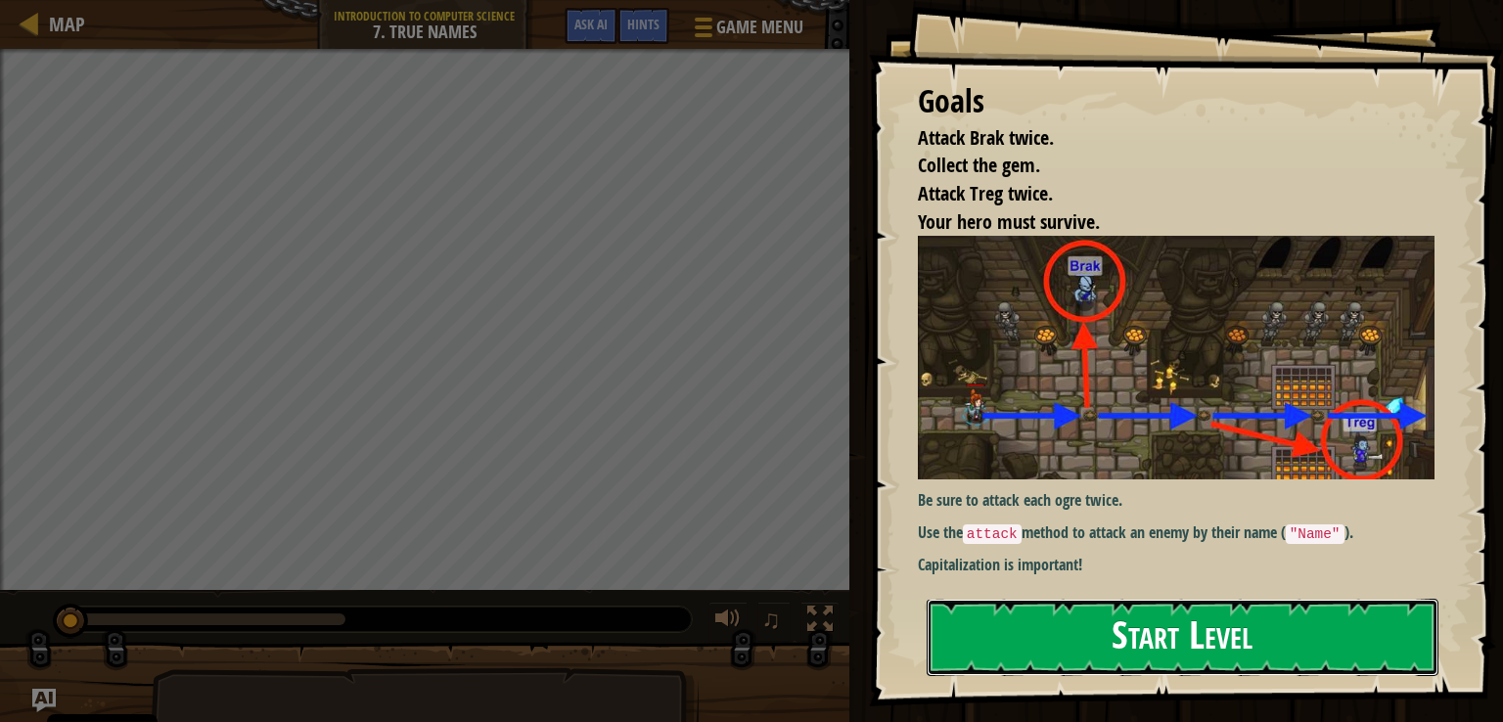
click at [1178, 646] on button "Start Level" at bounding box center [1183, 637] width 512 height 77
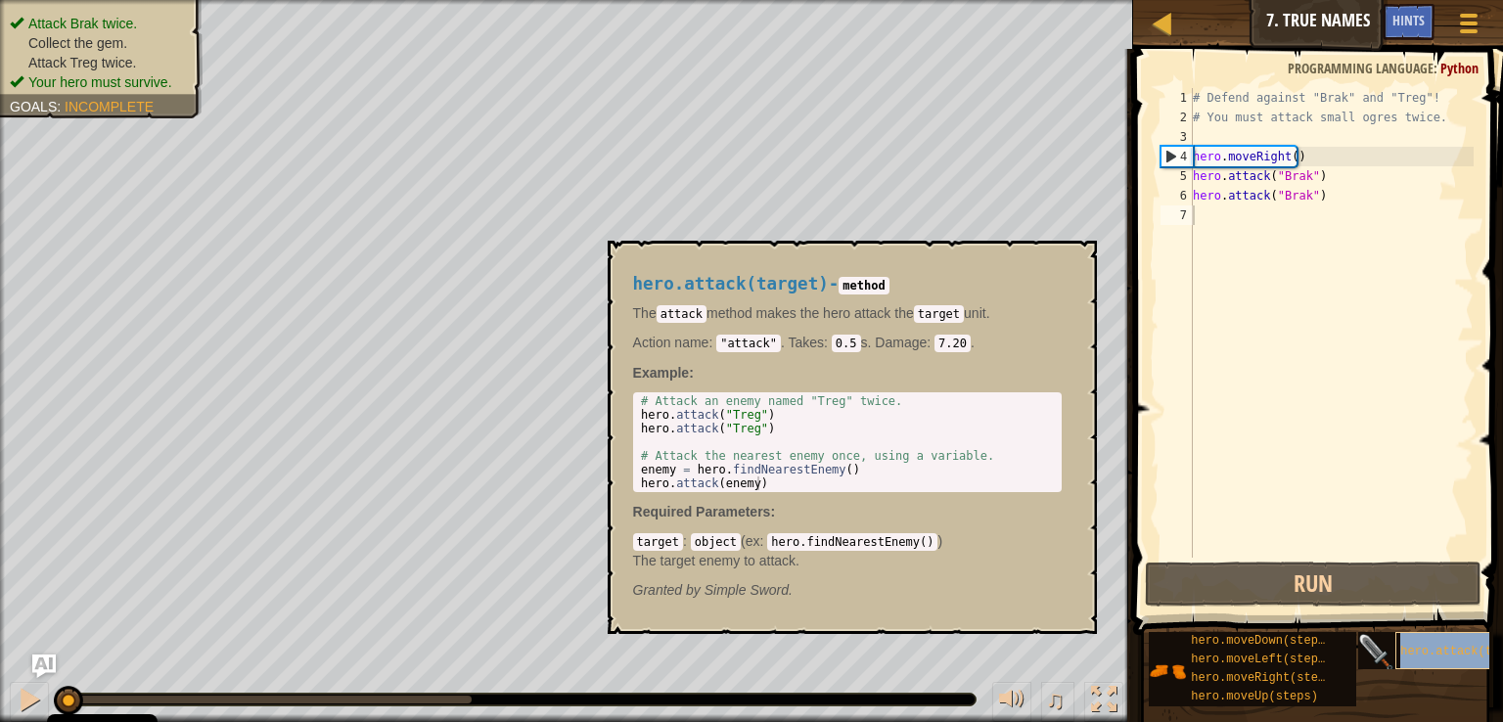
click at [1417, 652] on span "hero.attack(target)" at bounding box center [1467, 652] width 134 height 14
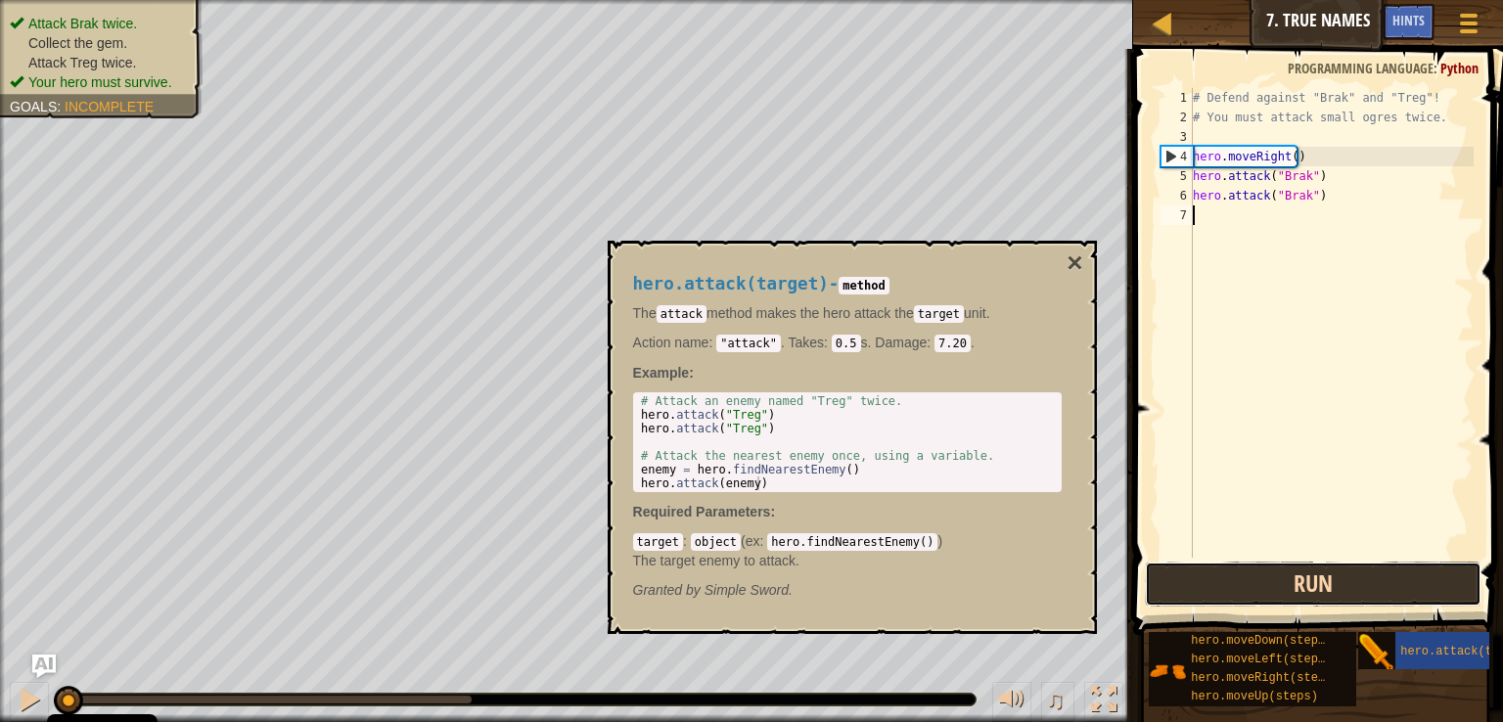
click at [1322, 573] on button "Run" at bounding box center [1313, 584] width 337 height 45
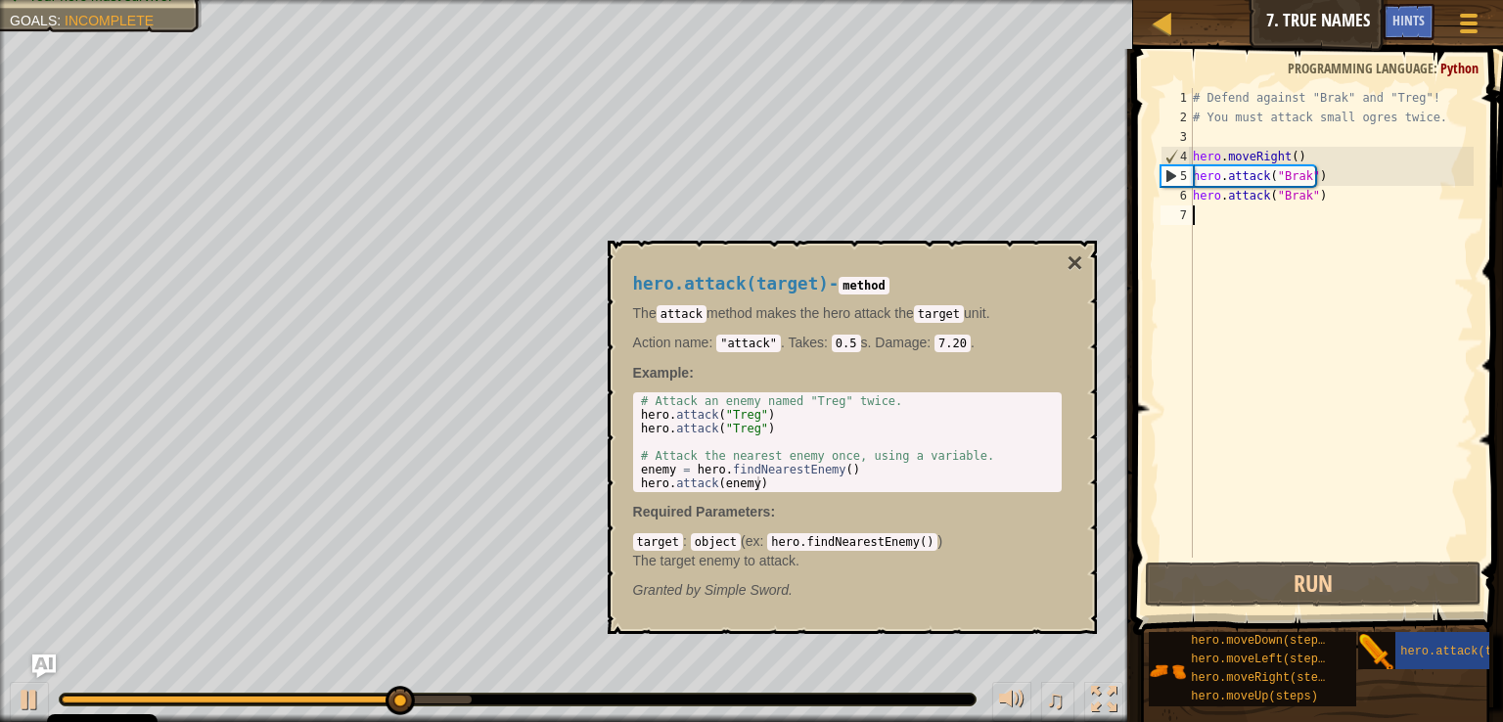
click at [1083, 263] on div "hero.attack(target) - method The attack method makes the hero attack the target…" at bounding box center [852, 437] width 489 height 393
click at [1071, 261] on button "×" at bounding box center [1074, 262] width 16 height 27
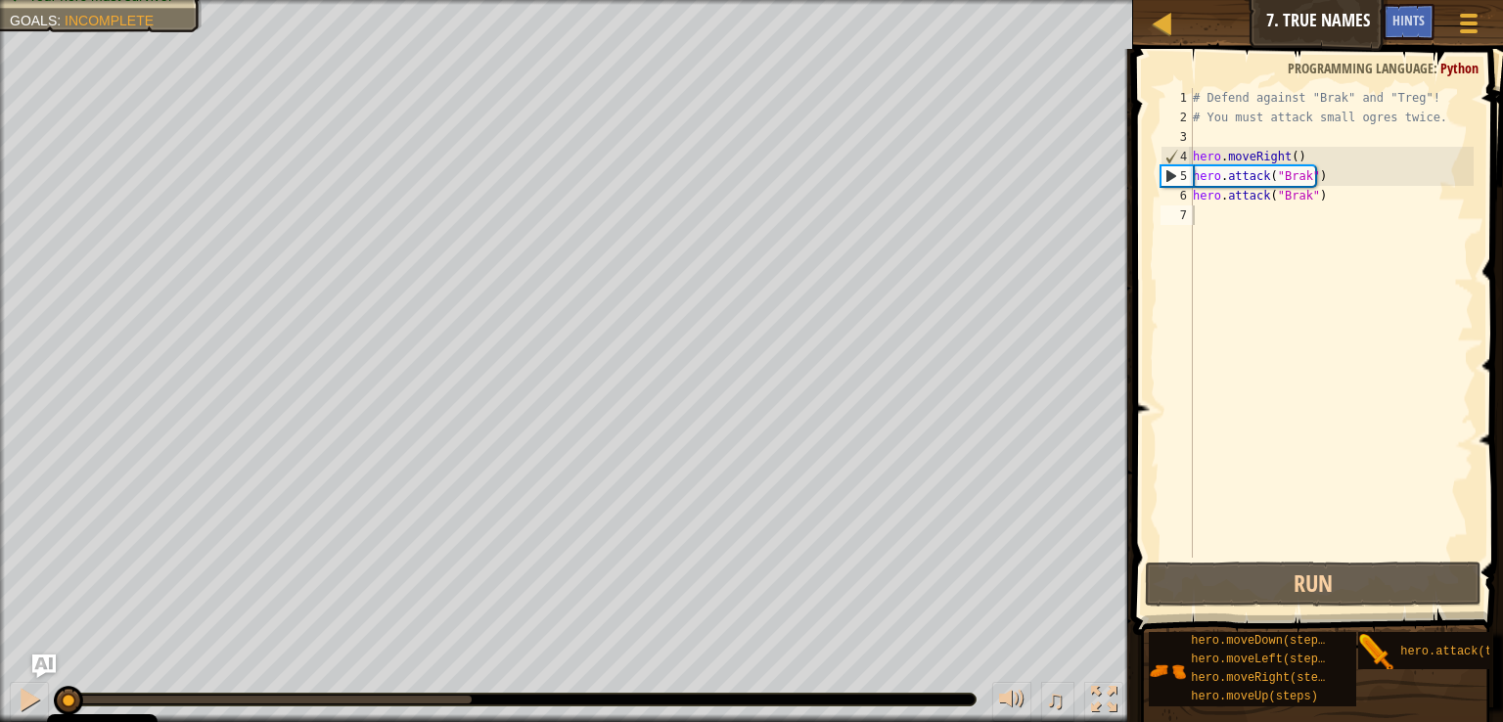
drag, startPoint x: 475, startPoint y: 690, endPoint x: 0, endPoint y: 698, distance: 475.5
click at [0, 698] on div "♫" at bounding box center [566, 694] width 1133 height 59
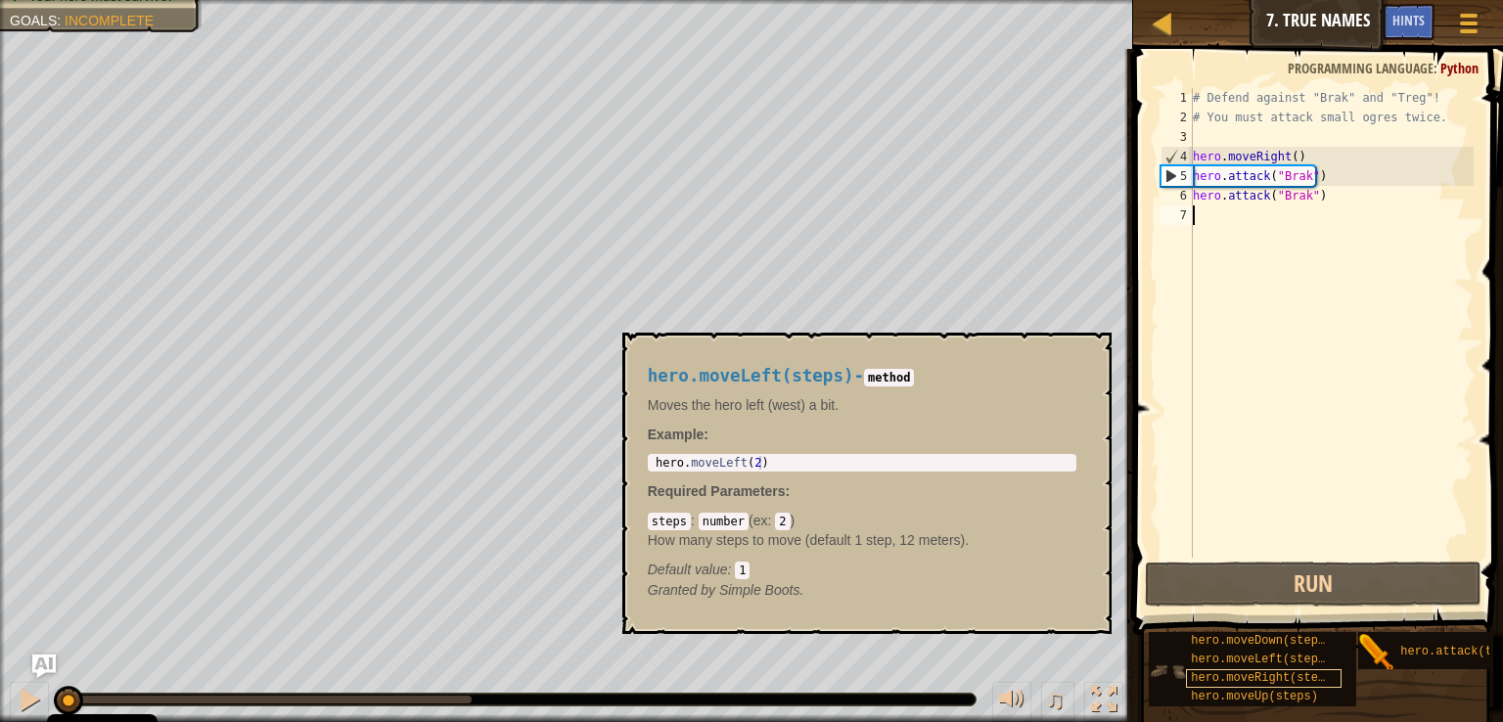
scroll to position [15, 0]
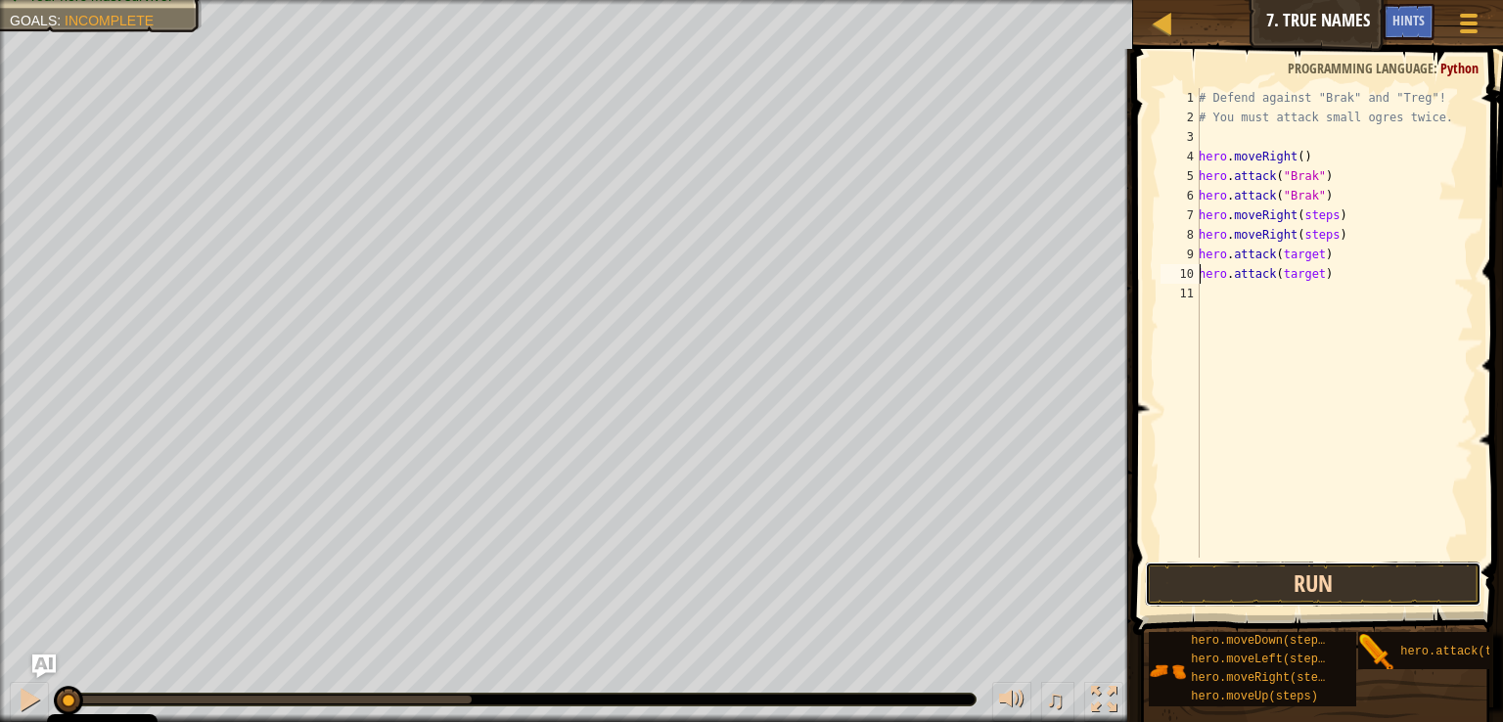
click at [1278, 587] on button "Run" at bounding box center [1313, 584] width 337 height 45
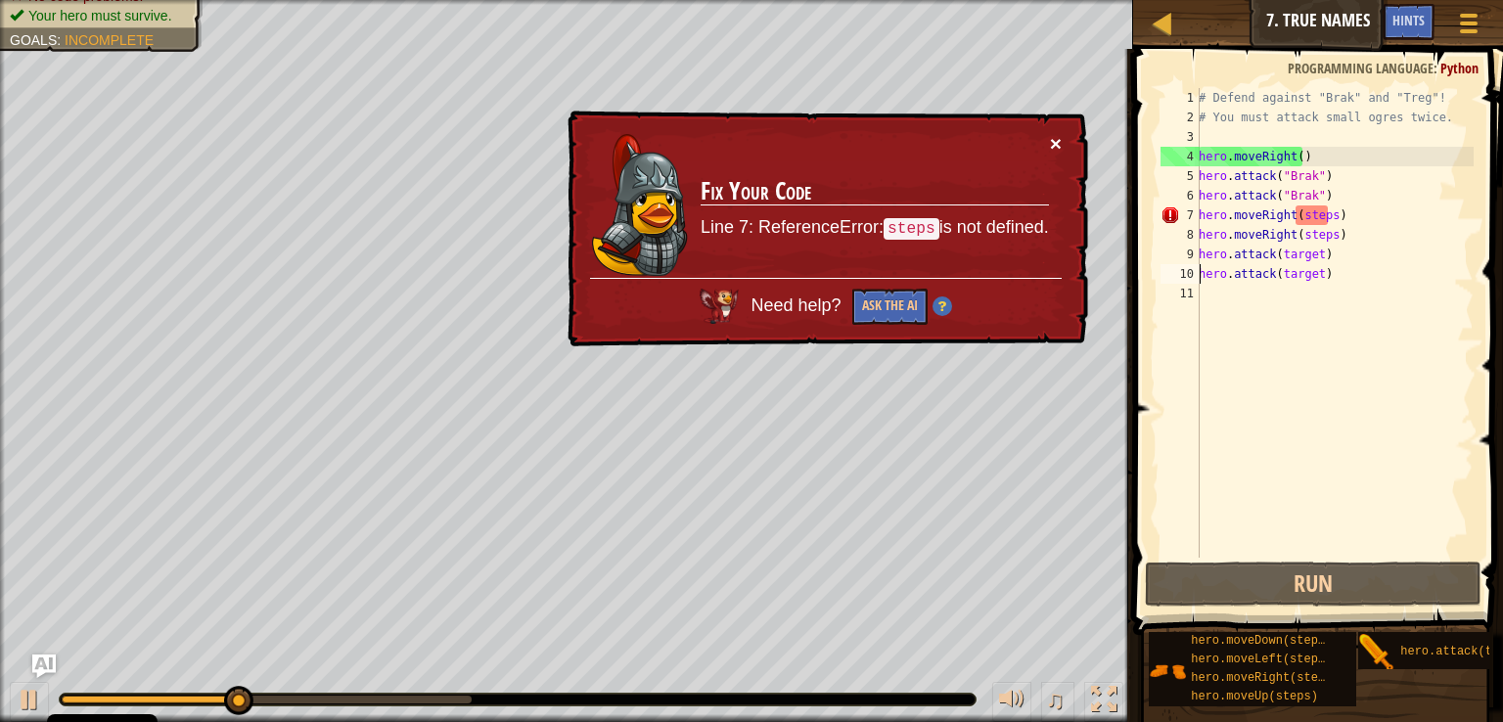
click at [1052, 143] on button "×" at bounding box center [1056, 143] width 12 height 21
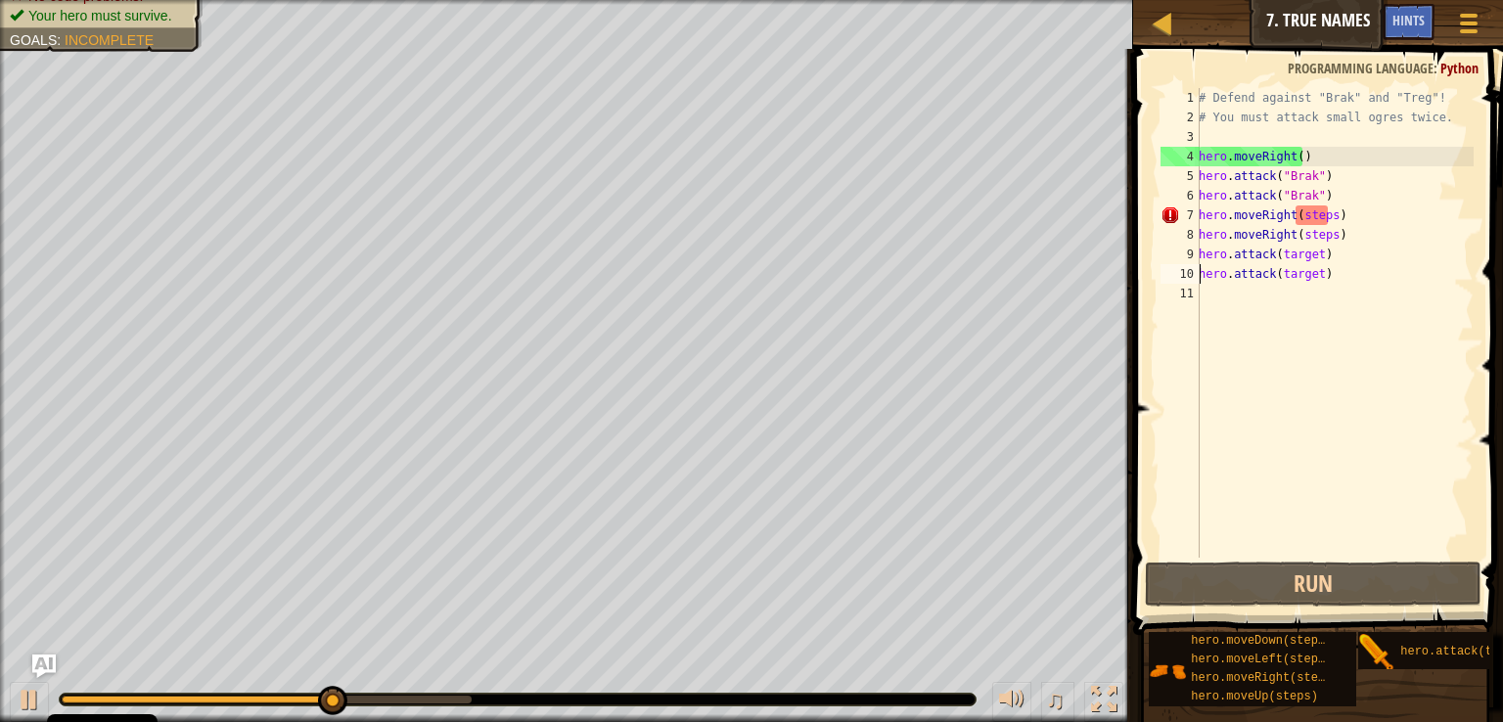
click at [1320, 216] on div "# Defend against "Brak" and "Treg"! # You must attack small ogres twice. hero .…" at bounding box center [1334, 342] width 279 height 509
click at [1321, 216] on div "# Defend against "Brak" and "Treg"! # You must attack small ogres twice. hero .…" at bounding box center [1334, 342] width 279 height 509
click at [1327, 219] on div "# Defend against "Brak" and "Treg"! # You must attack small ogres twice. hero .…" at bounding box center [1334, 323] width 279 height 470
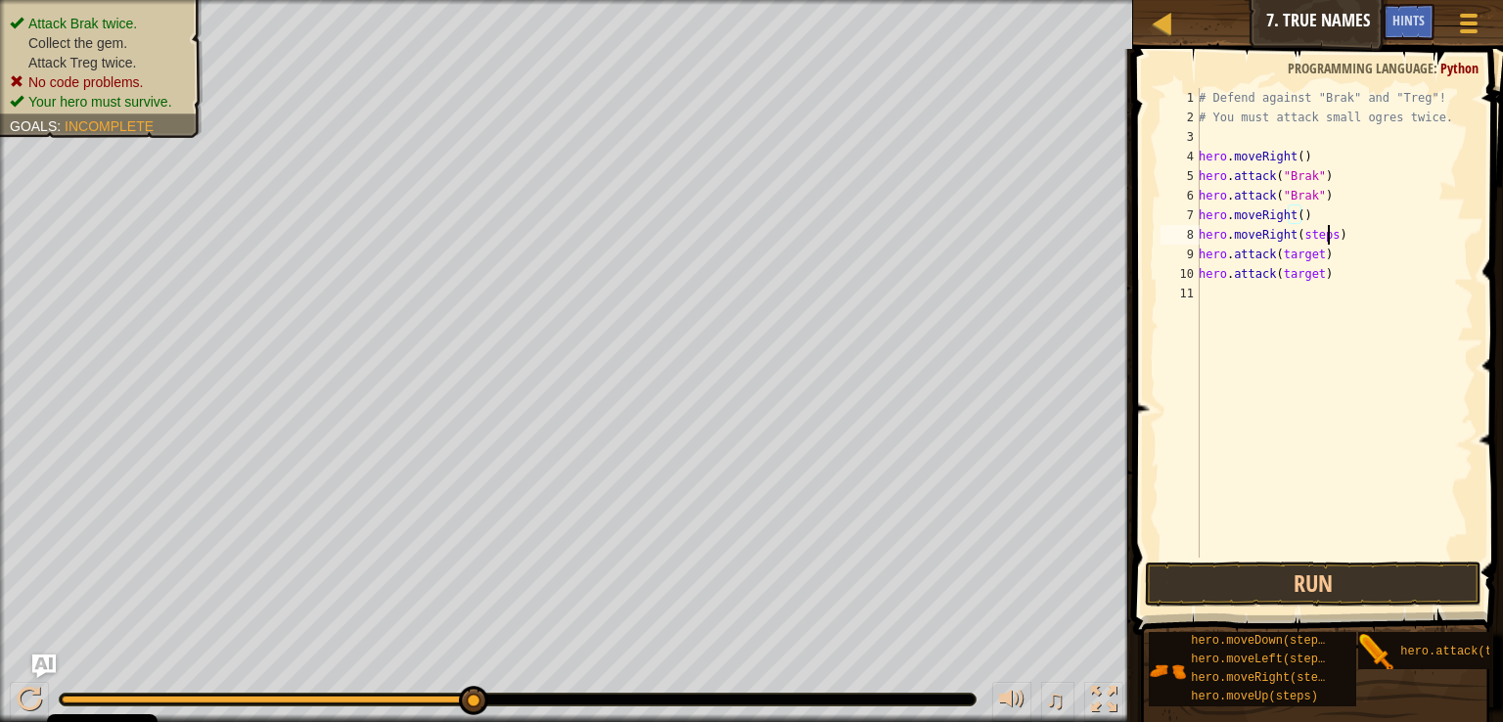
click at [1325, 236] on div "# Defend against "Brak" and "Treg"! # You must attack small ogres twice. hero .…" at bounding box center [1334, 342] width 279 height 509
click at [1322, 588] on button "Run" at bounding box center [1313, 584] width 337 height 45
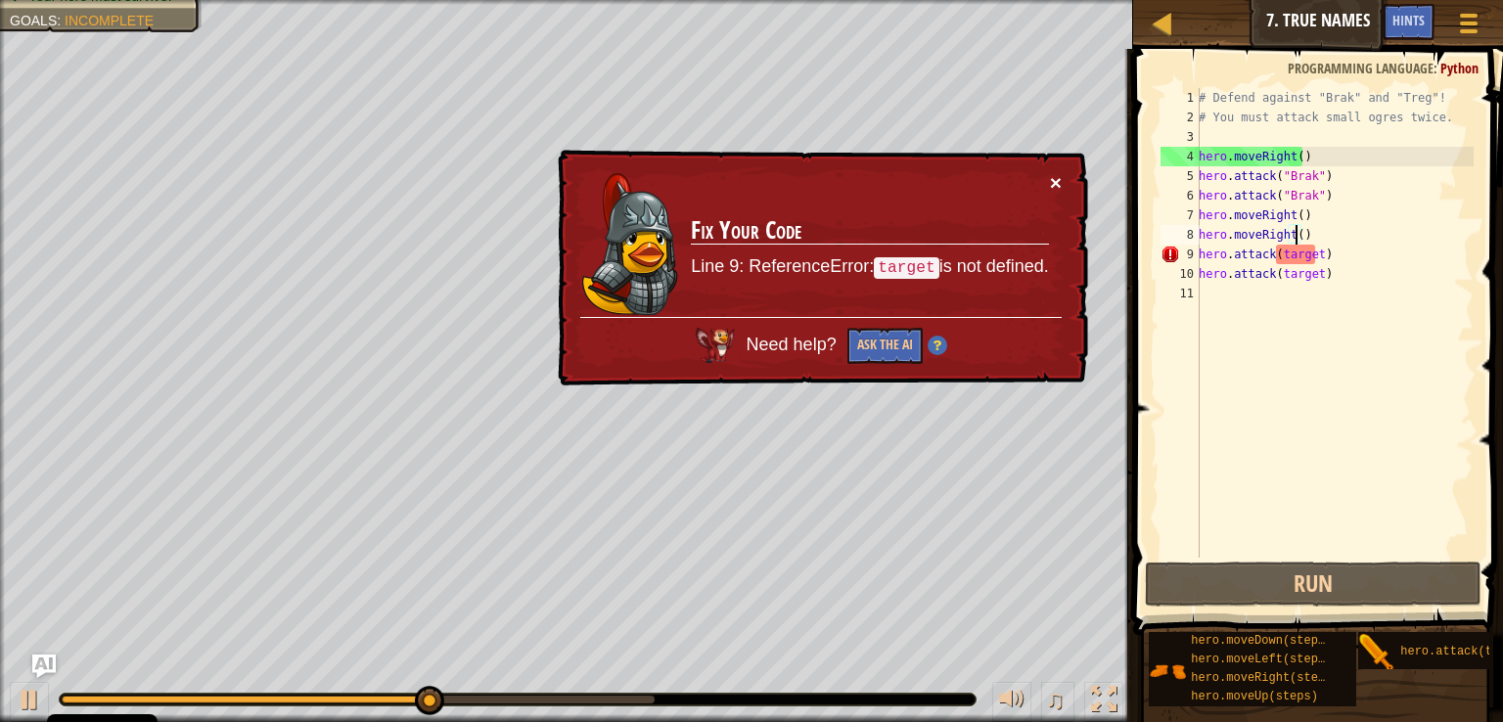
click at [1053, 188] on button "×" at bounding box center [1056, 182] width 12 height 21
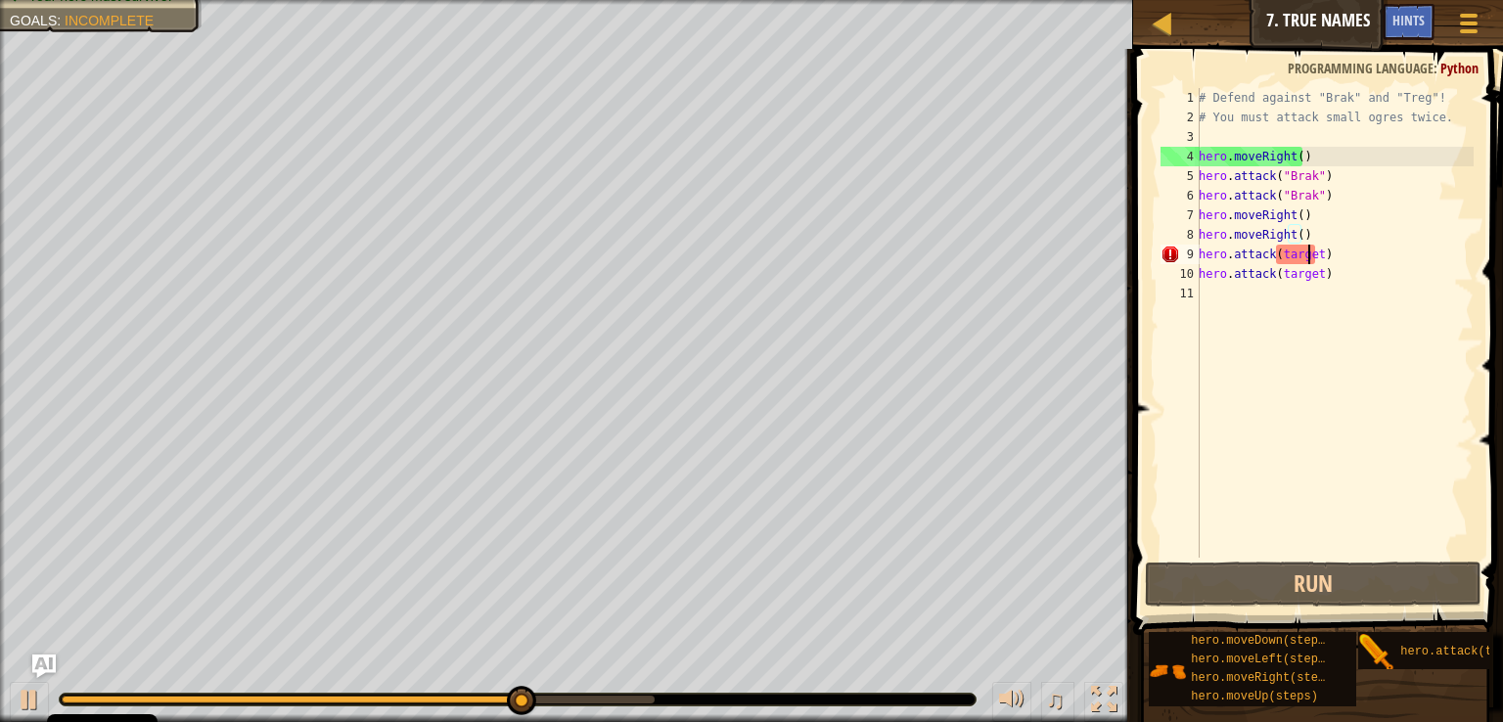
click at [1308, 261] on div "# Defend against "Brak" and "Treg"! # You must attack small ogres twice. hero .…" at bounding box center [1334, 342] width 279 height 509
click at [1311, 260] on div "# Defend against "Brak" and "Treg"! # You must attack small ogres twice. hero .…" at bounding box center [1334, 342] width 279 height 509
click at [1309, 254] on div "# Defend against "Brak" and "Treg"! # You must attack small ogres twice. hero .…" at bounding box center [1334, 342] width 279 height 509
click at [1313, 251] on div "# Defend against "Brak" and "Treg"! # You must attack small ogres twice. hero .…" at bounding box center [1334, 342] width 279 height 509
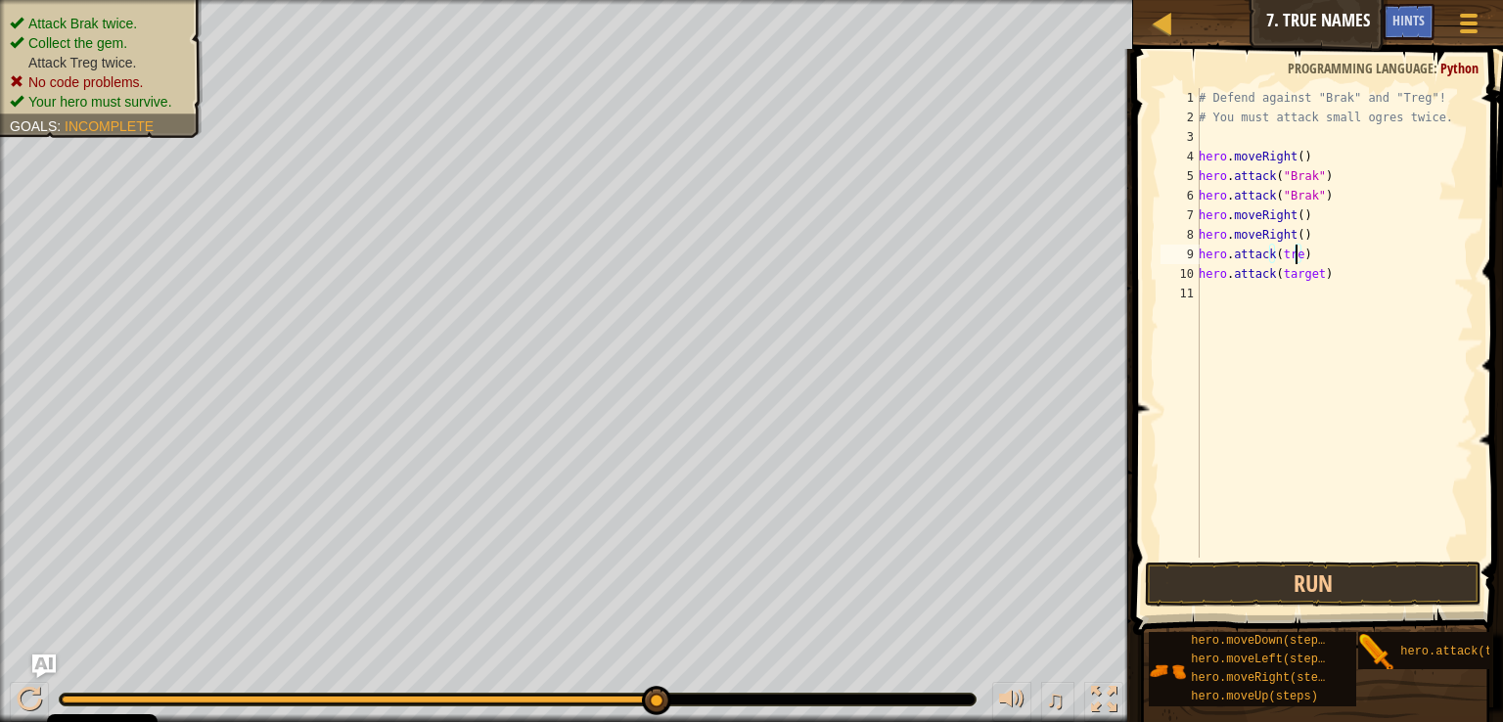
scroll to position [9, 8]
click at [1312, 279] on div "# Defend against "Brak" and "Treg"! # You must attack small ogres twice. hero .…" at bounding box center [1334, 342] width 279 height 509
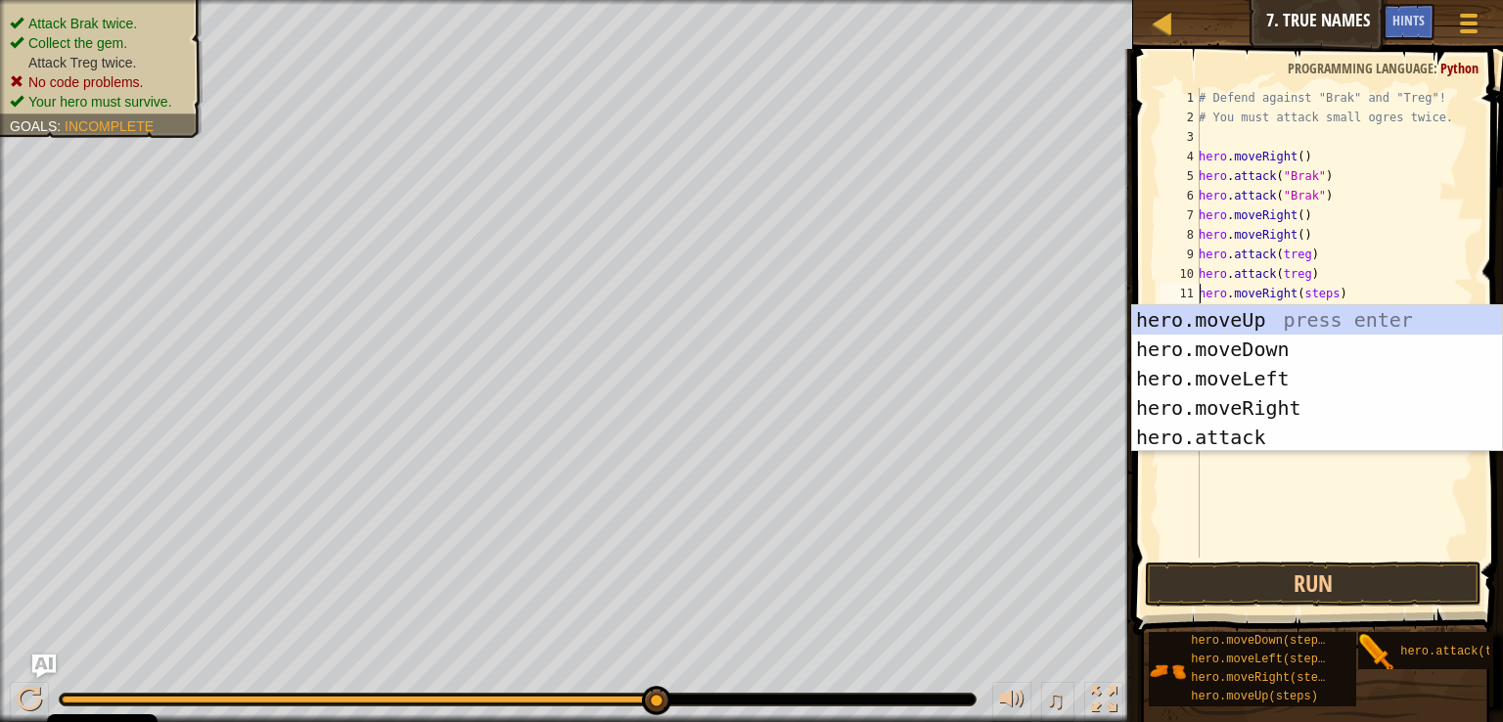
click at [1327, 296] on div "# Defend against "Brak" and "Treg"! # You must attack small ogres twice. hero .…" at bounding box center [1334, 342] width 279 height 509
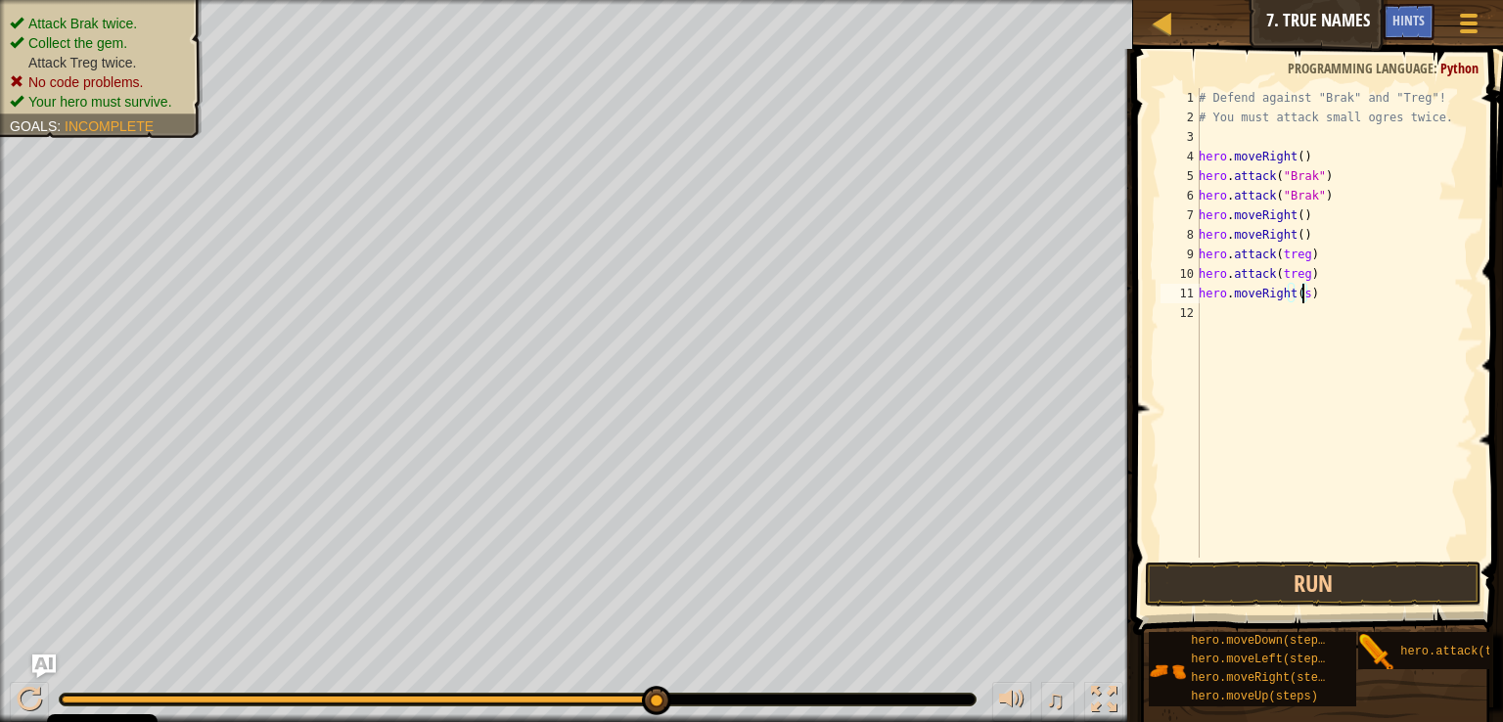
scroll to position [9, 7]
click at [1294, 234] on div "# Defend against "Brak" and "Treg"! # You must attack small ogres twice. hero .…" at bounding box center [1334, 342] width 279 height 509
click at [1253, 595] on button "Run" at bounding box center [1313, 584] width 337 height 45
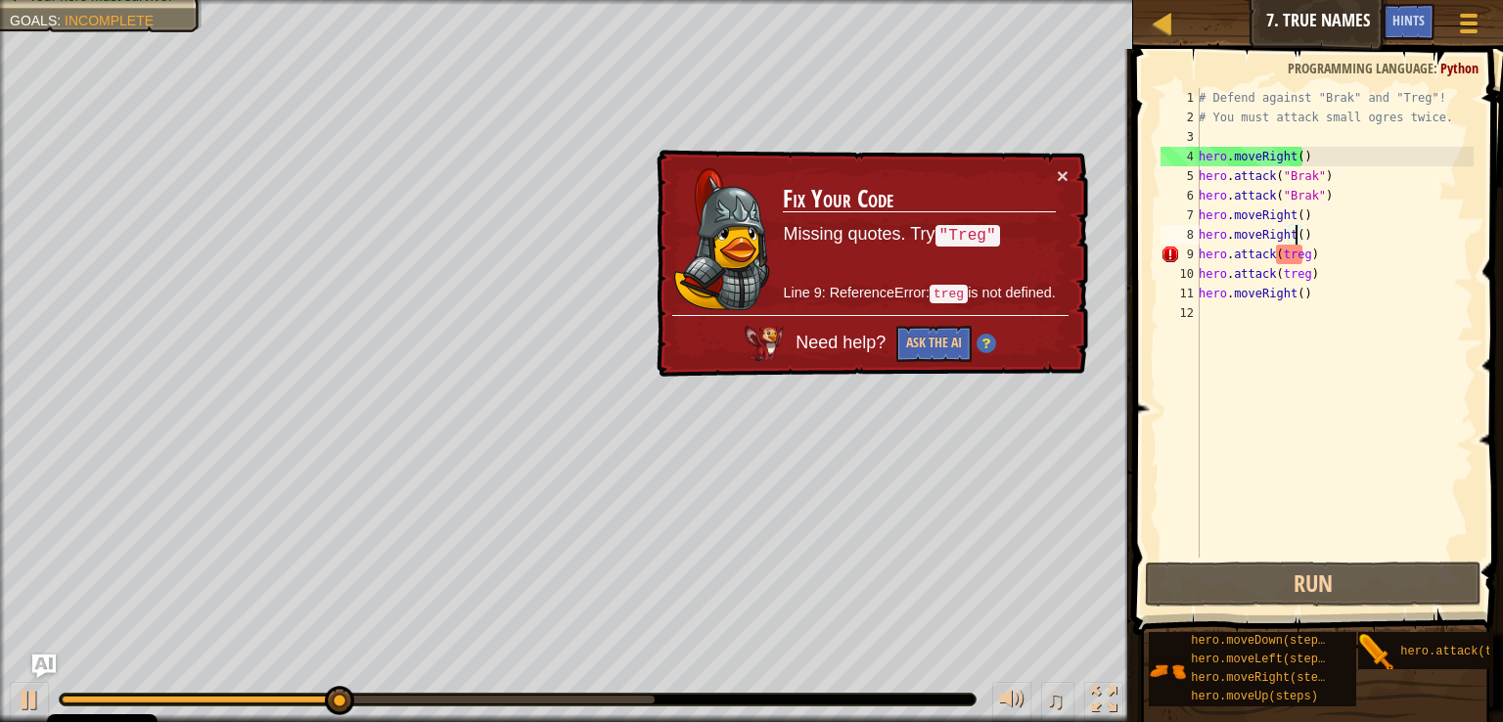
click at [1303, 258] on div "# Defend against "Brak" and "Treg"! # You must attack small ogres twice. hero .…" at bounding box center [1334, 342] width 279 height 509
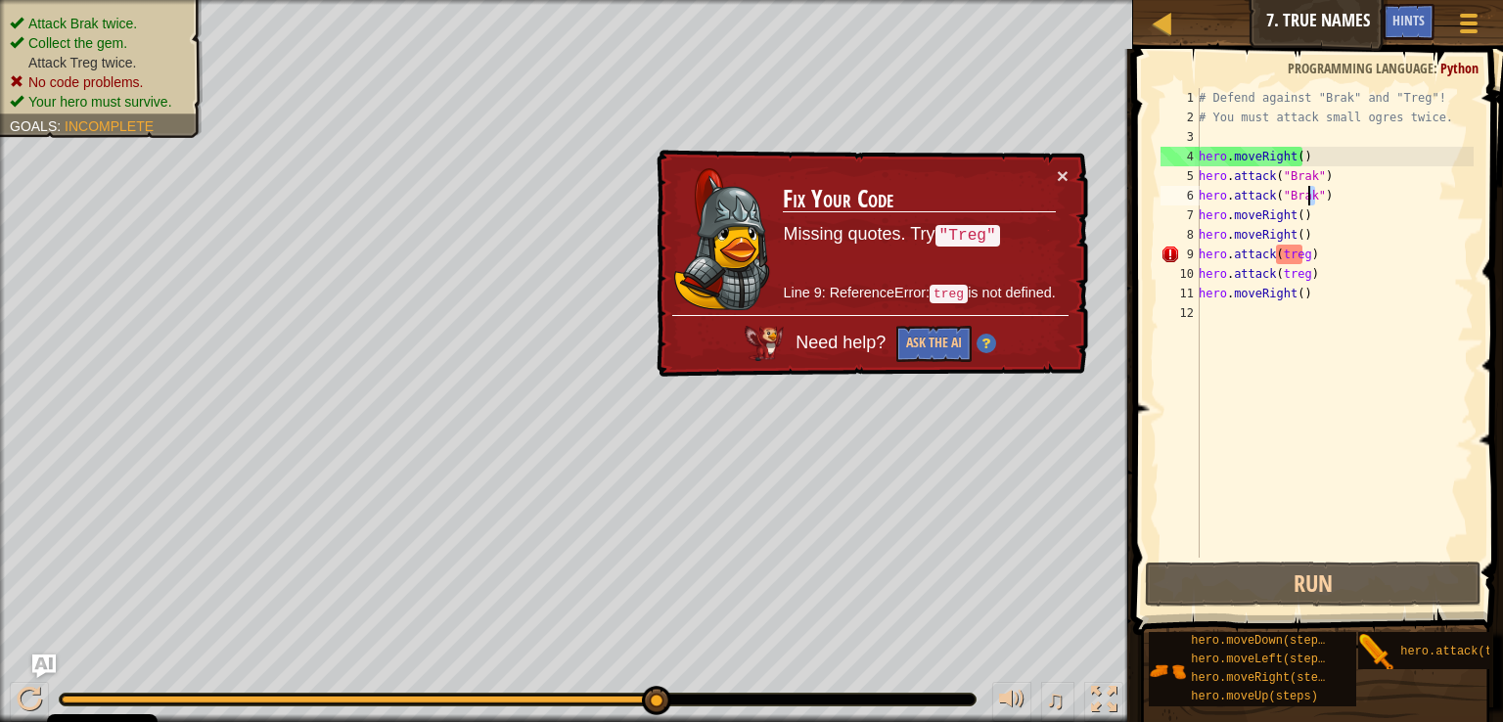
click at [1310, 201] on div "# Defend against "Brak" and "Treg"! # You must attack small ogres twice. hero .…" at bounding box center [1334, 342] width 279 height 509
click at [1362, 258] on div "# Defend against "Brak" and "Treg"! # You must attack small ogres twice. hero .…" at bounding box center [1334, 342] width 279 height 509
paste textarea """
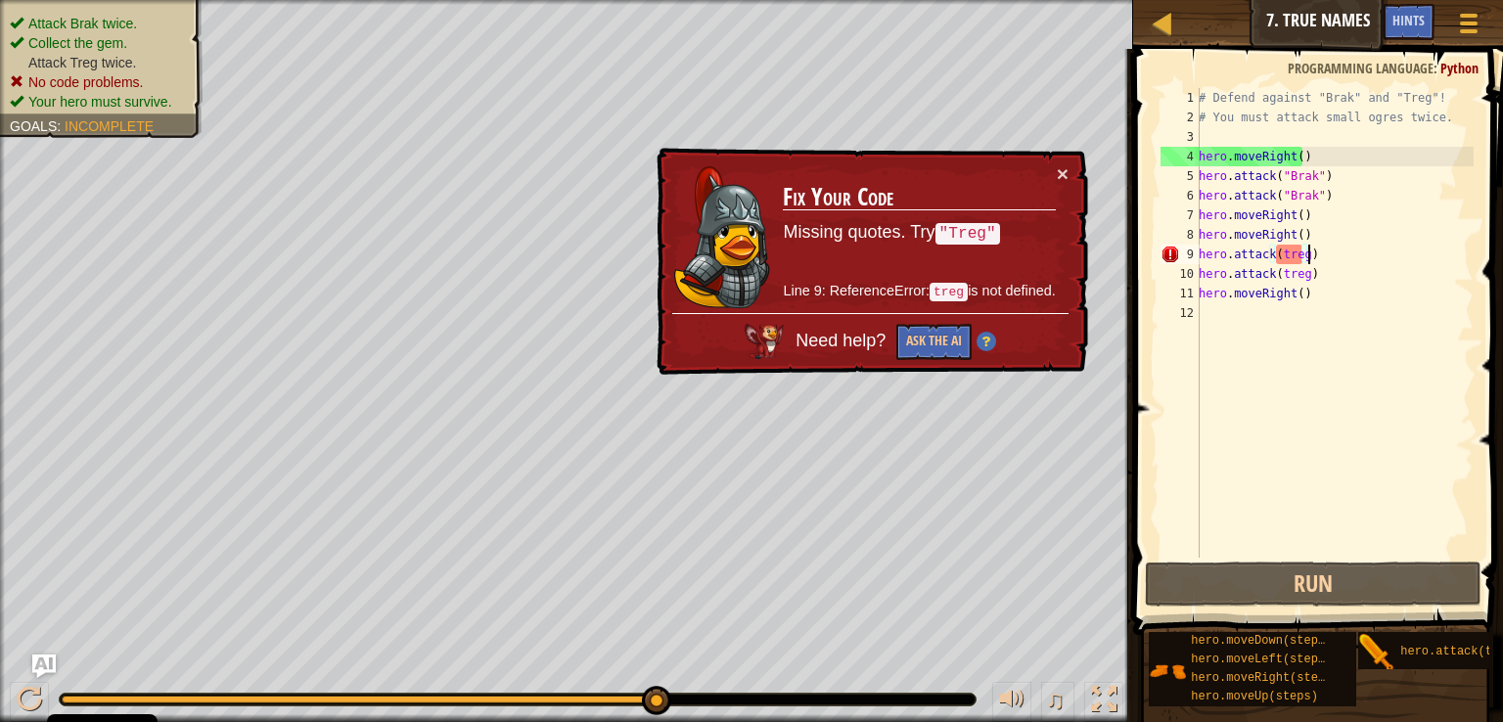
click at [1299, 259] on div "# Defend against "Brak" and "Treg"! # You must attack small ogres twice. hero .…" at bounding box center [1334, 342] width 279 height 509
click at [1285, 259] on div "# Defend against "Brak" and "Treg"! # You must attack small ogres twice. hero .…" at bounding box center [1334, 342] width 279 height 509
paste textarea """
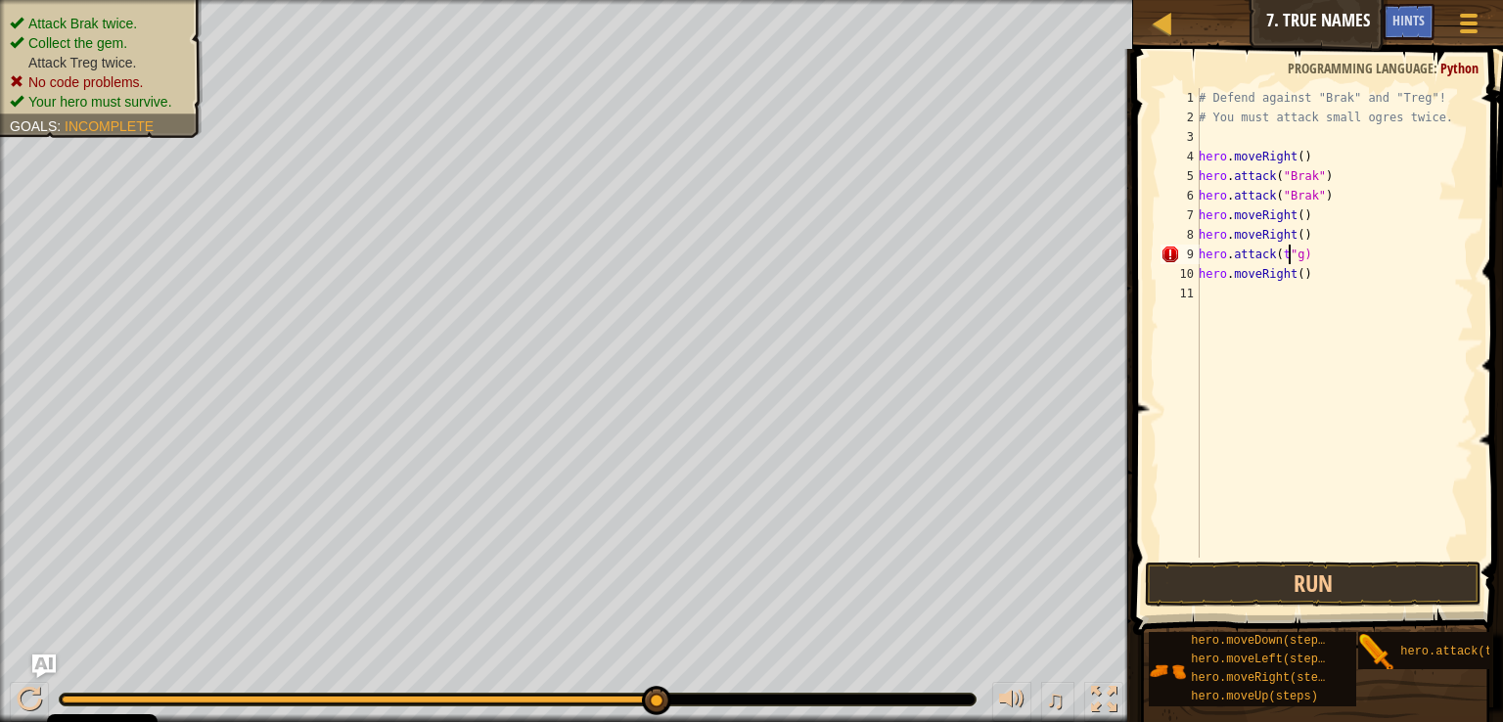
click at [1292, 259] on div "# Defend against "Brak" and "Treg"! # You must attack small ogres twice. hero .…" at bounding box center [1334, 342] width 279 height 509
click at [1272, 257] on div "# Defend against "Brak" and "Treg"! # You must attack small ogres twice. hero .…" at bounding box center [1334, 342] width 279 height 509
click at [1275, 252] on div "# Defend against "Brak" and "Treg"! # You must attack small ogres twice. hero .…" at bounding box center [1334, 342] width 279 height 509
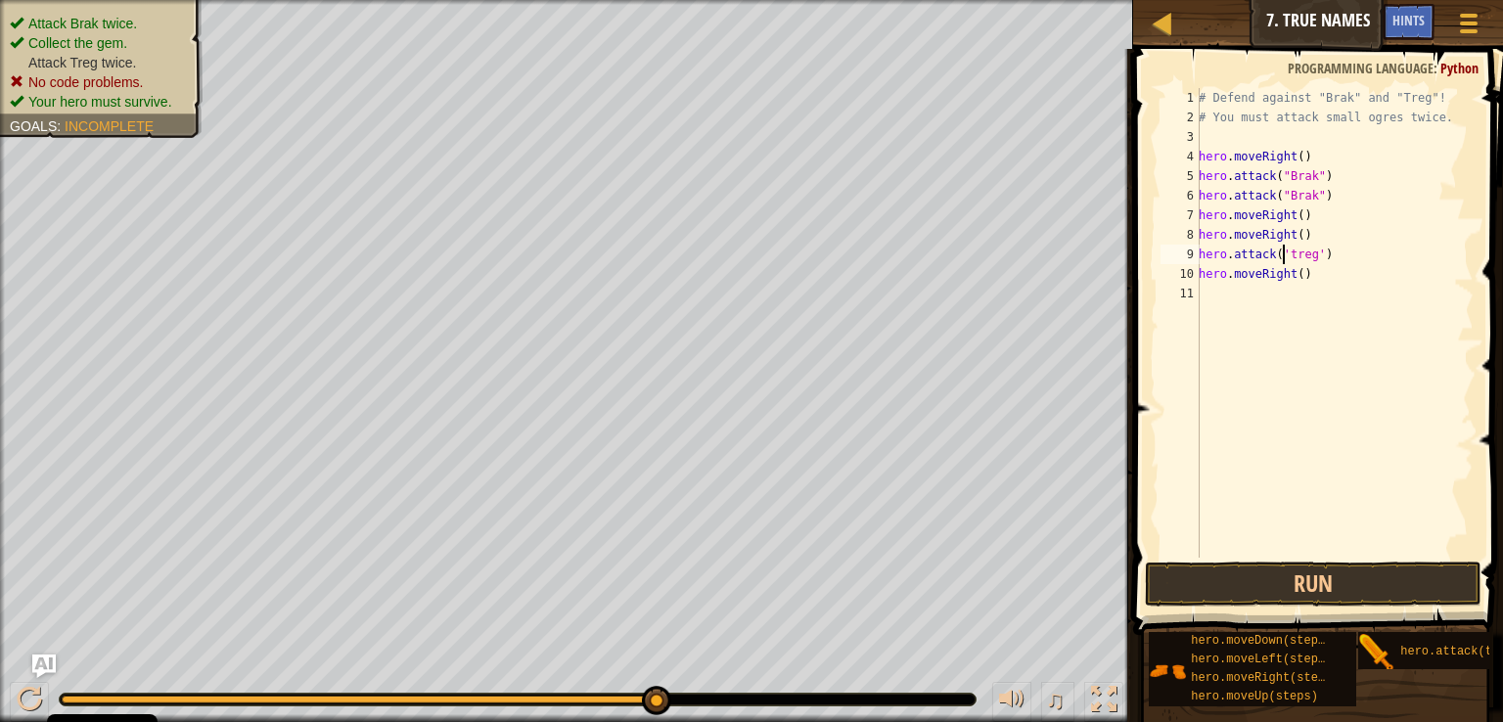
click at [1295, 279] on div "# Defend against "Brak" and "Treg"! # You must attack small ogres twice. hero .…" at bounding box center [1334, 342] width 279 height 509
click at [1293, 274] on div "# Defend against "Brak" and "Treg"! # You must attack small ogres twice. hero .…" at bounding box center [1334, 342] width 279 height 509
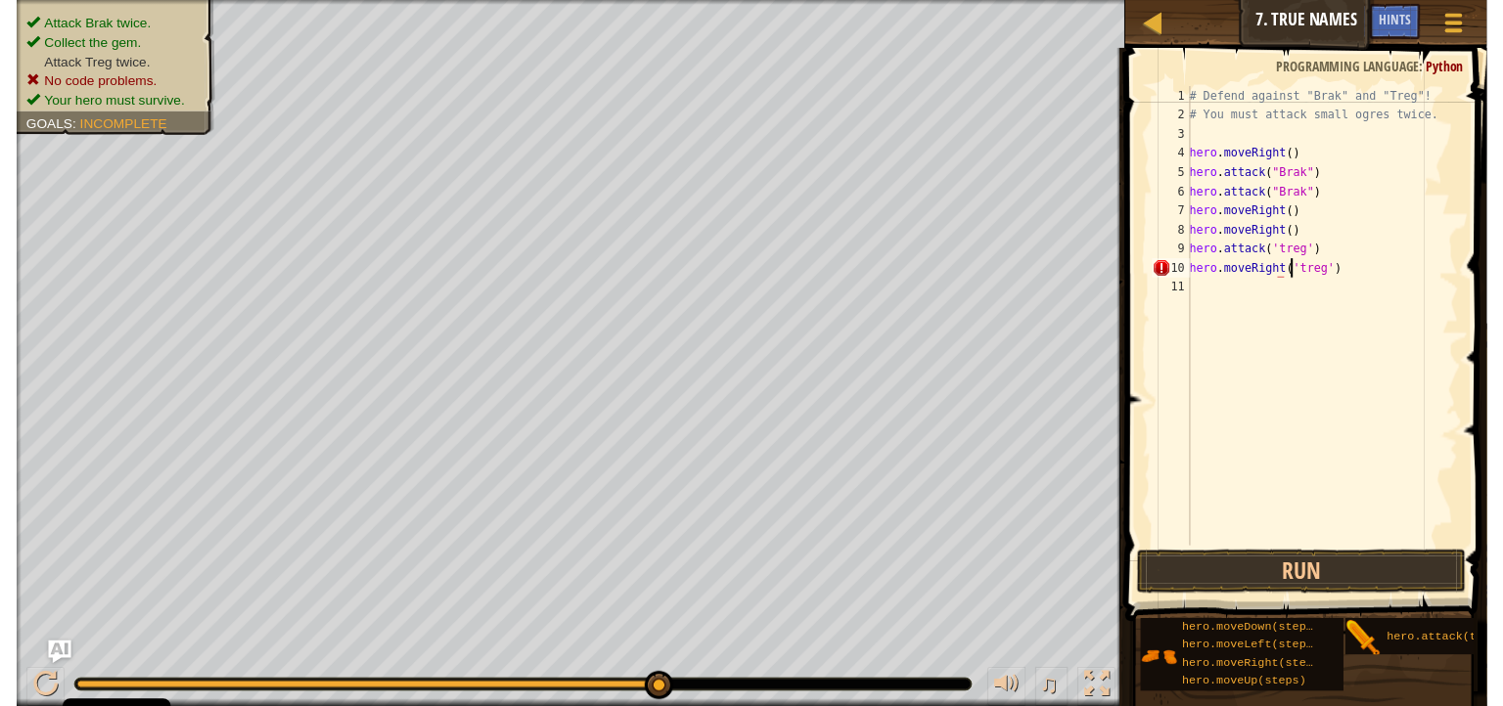
scroll to position [9, 8]
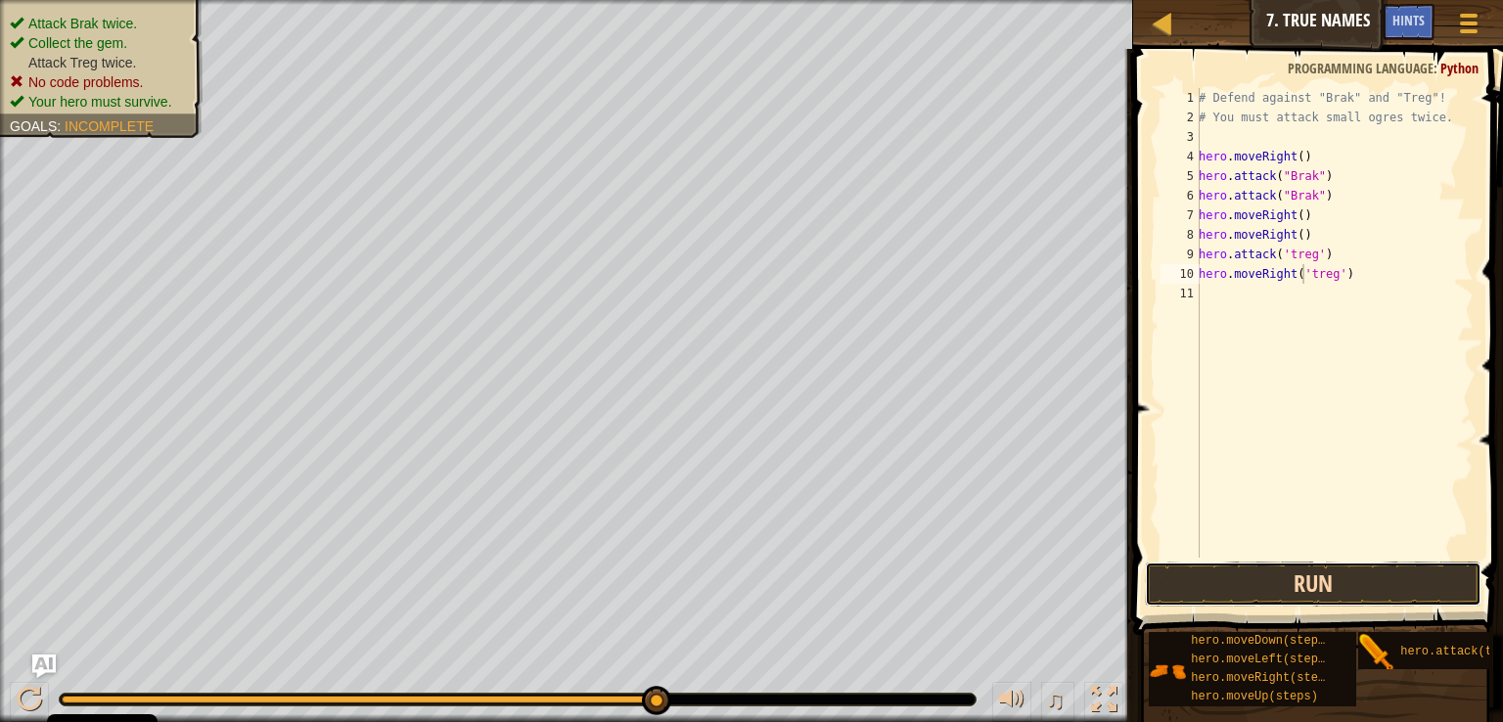
click at [1256, 579] on button "Run" at bounding box center [1313, 584] width 337 height 45
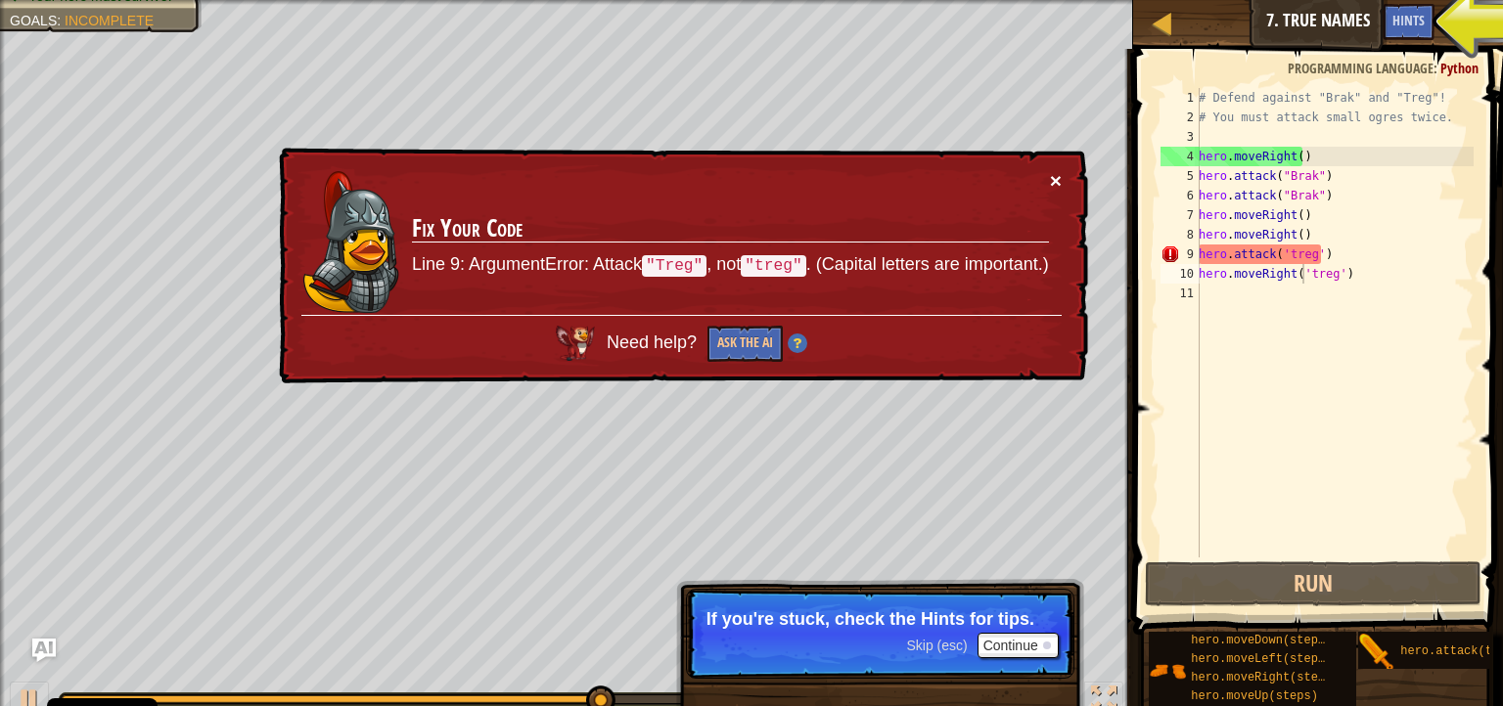
click at [1057, 176] on button "×" at bounding box center [1056, 180] width 12 height 21
click at [1325, 241] on div "# Defend against "Brak" and "Treg"! # You must attack small ogres twice. hero .…" at bounding box center [1334, 342] width 279 height 509
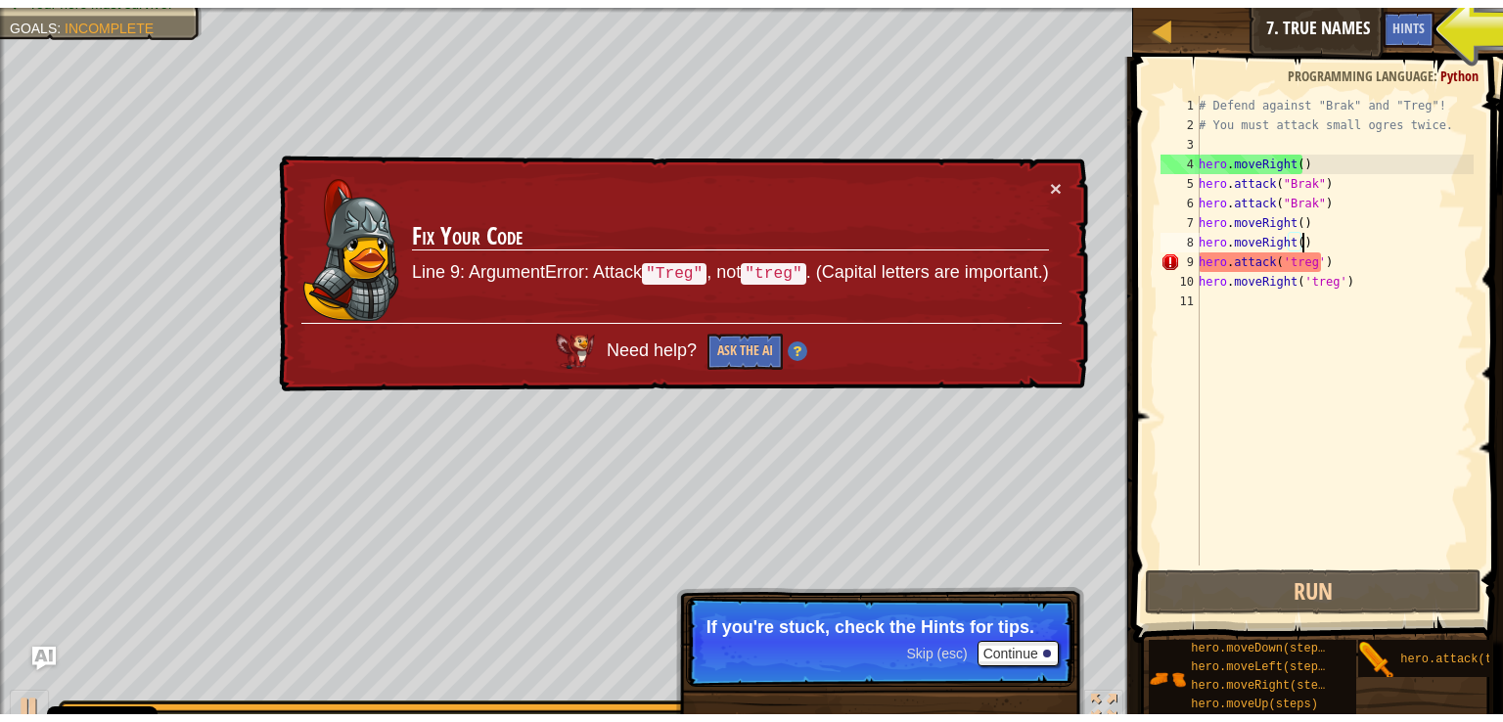
scroll to position [9, 7]
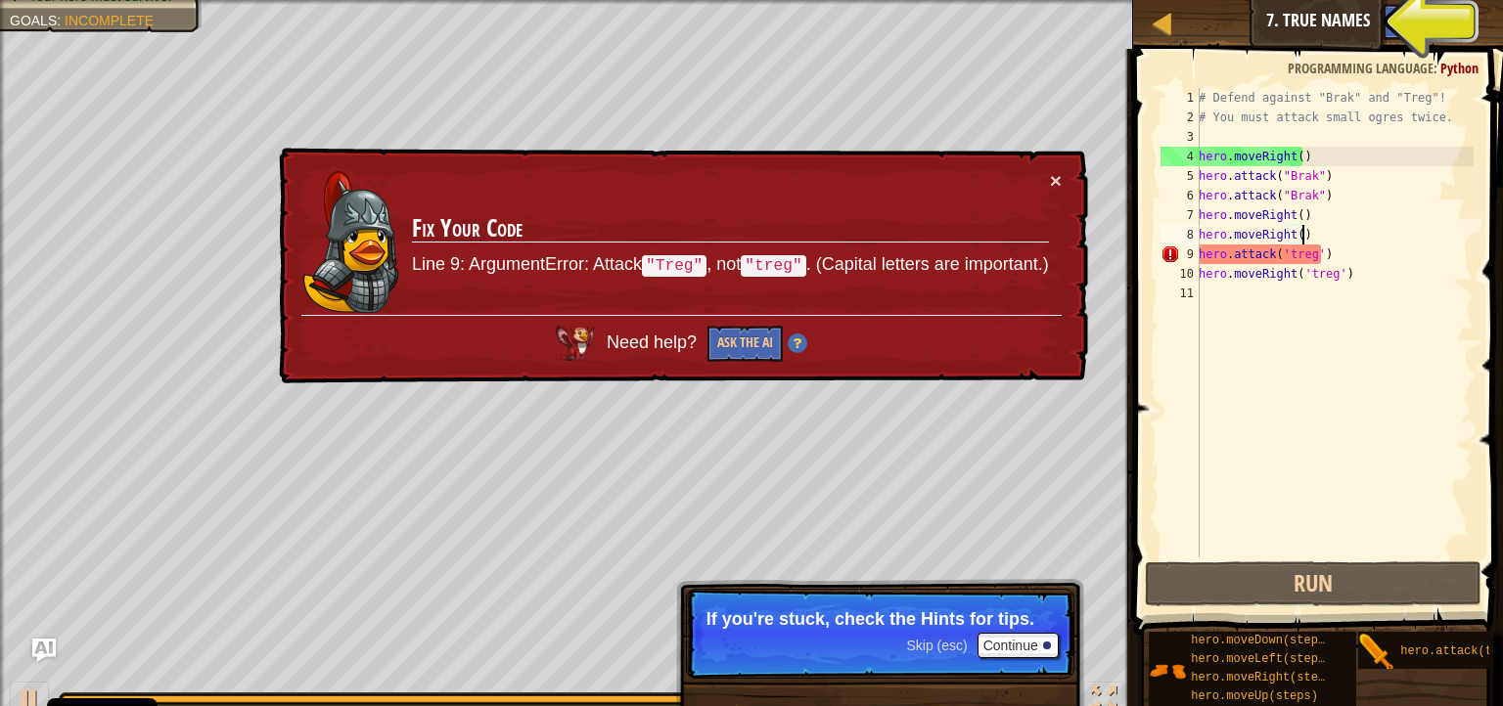
click at [1328, 256] on div "# Defend against "Brak" and "Treg"! # You must attack small ogres twice. hero .…" at bounding box center [1334, 342] width 279 height 509
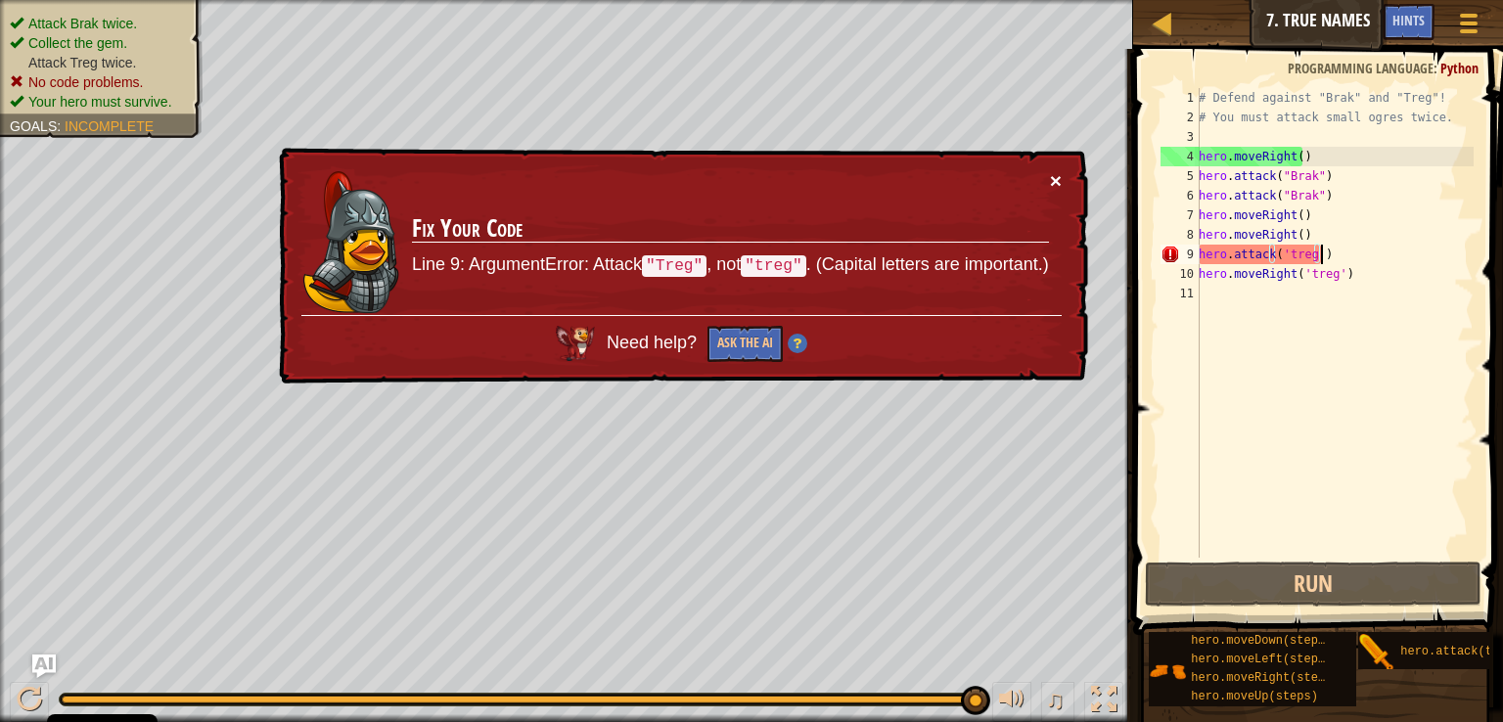
click at [1054, 181] on button "×" at bounding box center [1056, 180] width 12 height 21
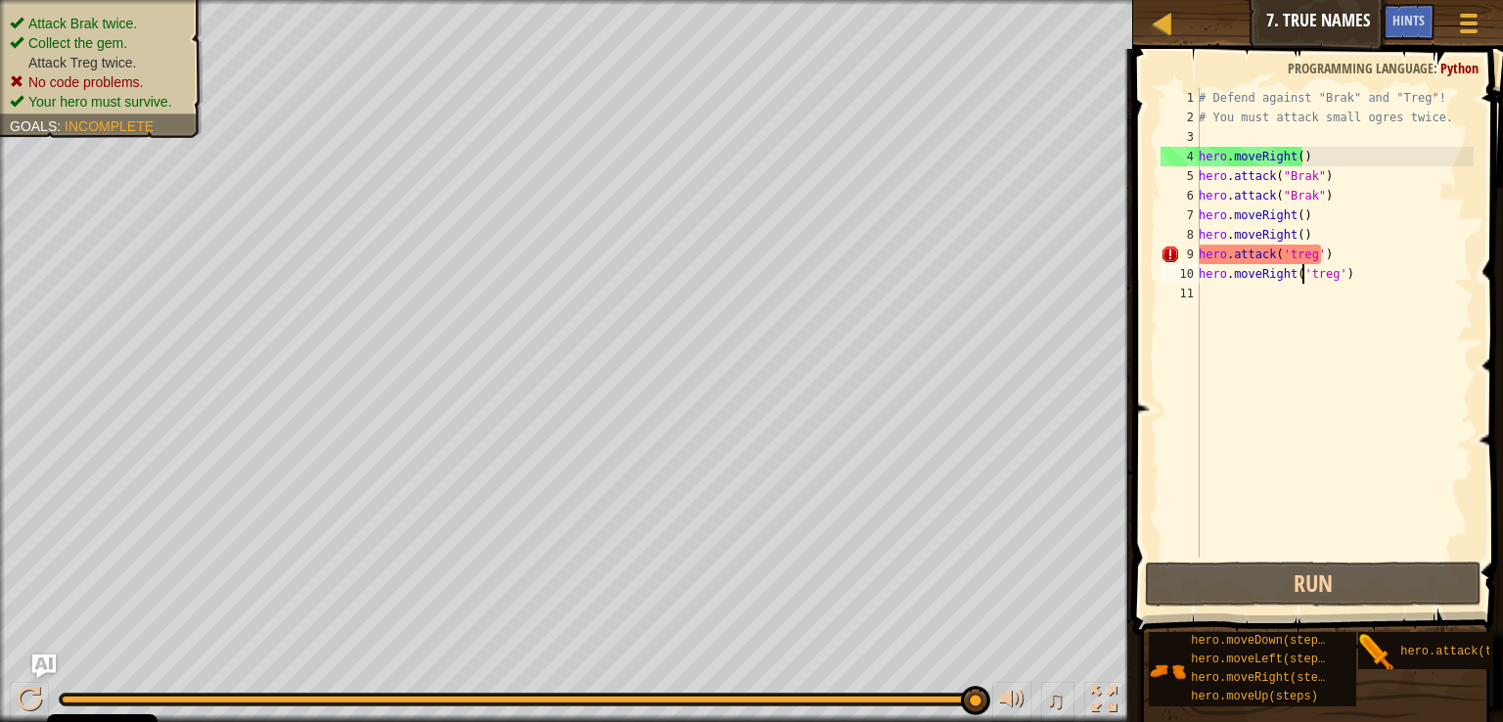
click at [1304, 280] on div "# Defend against "Brak" and "Treg"! # You must attack small ogres twice. hero .…" at bounding box center [1334, 342] width 279 height 509
click at [1288, 255] on div "# Defend against "Brak" and "Treg"! # You must attack small ogres twice. hero .…" at bounding box center [1334, 342] width 279 height 509
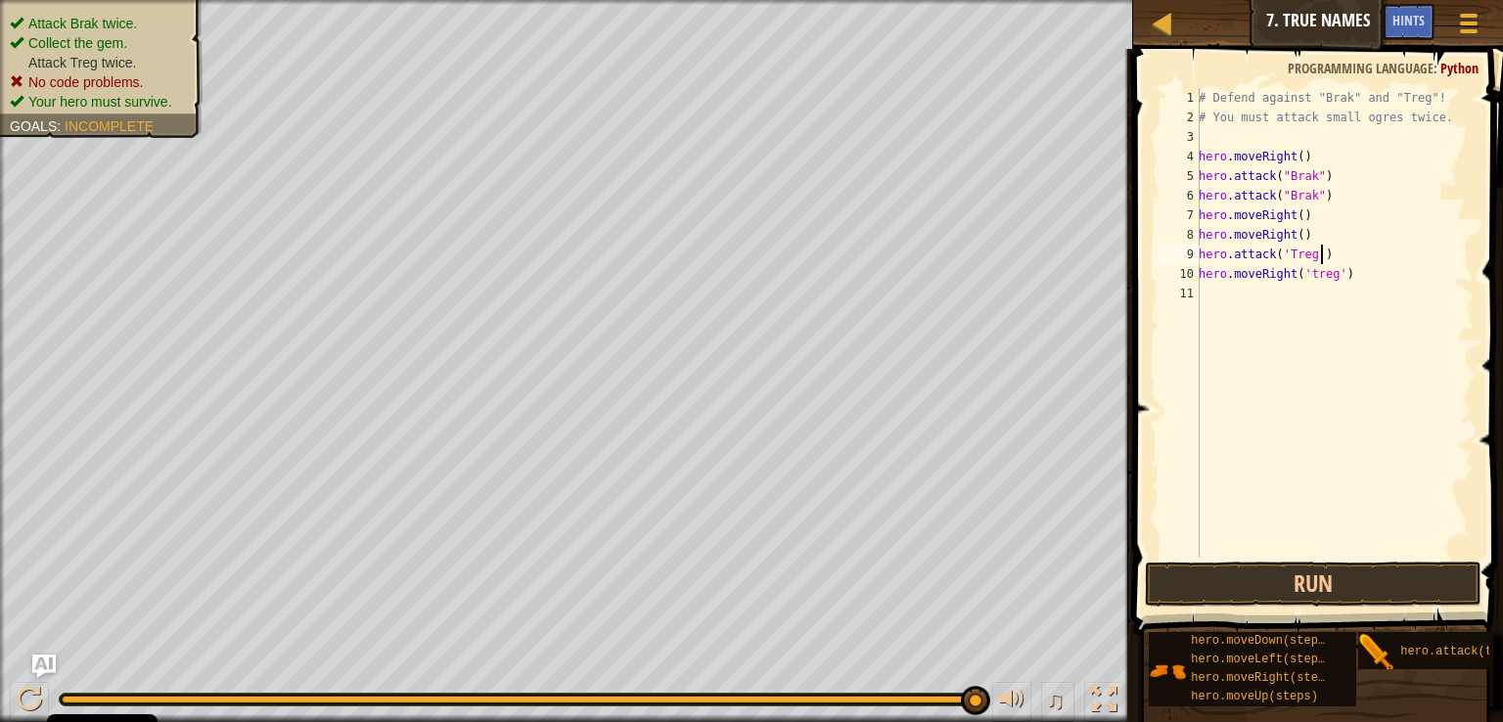
scroll to position [9, 0]
drag, startPoint x: 1339, startPoint y: 264, endPoint x: 1365, endPoint y: 279, distance: 29.4
click at [1342, 266] on div "# Defend against "Brak" and "Treg"! # You must attack small ogres twice. hero .…" at bounding box center [1334, 342] width 279 height 509
type textarea "h"
click at [1309, 272] on div "# Defend against "Brak" and "Treg"! # You must attack small ogres twice. hero .…" at bounding box center [1334, 323] width 279 height 470
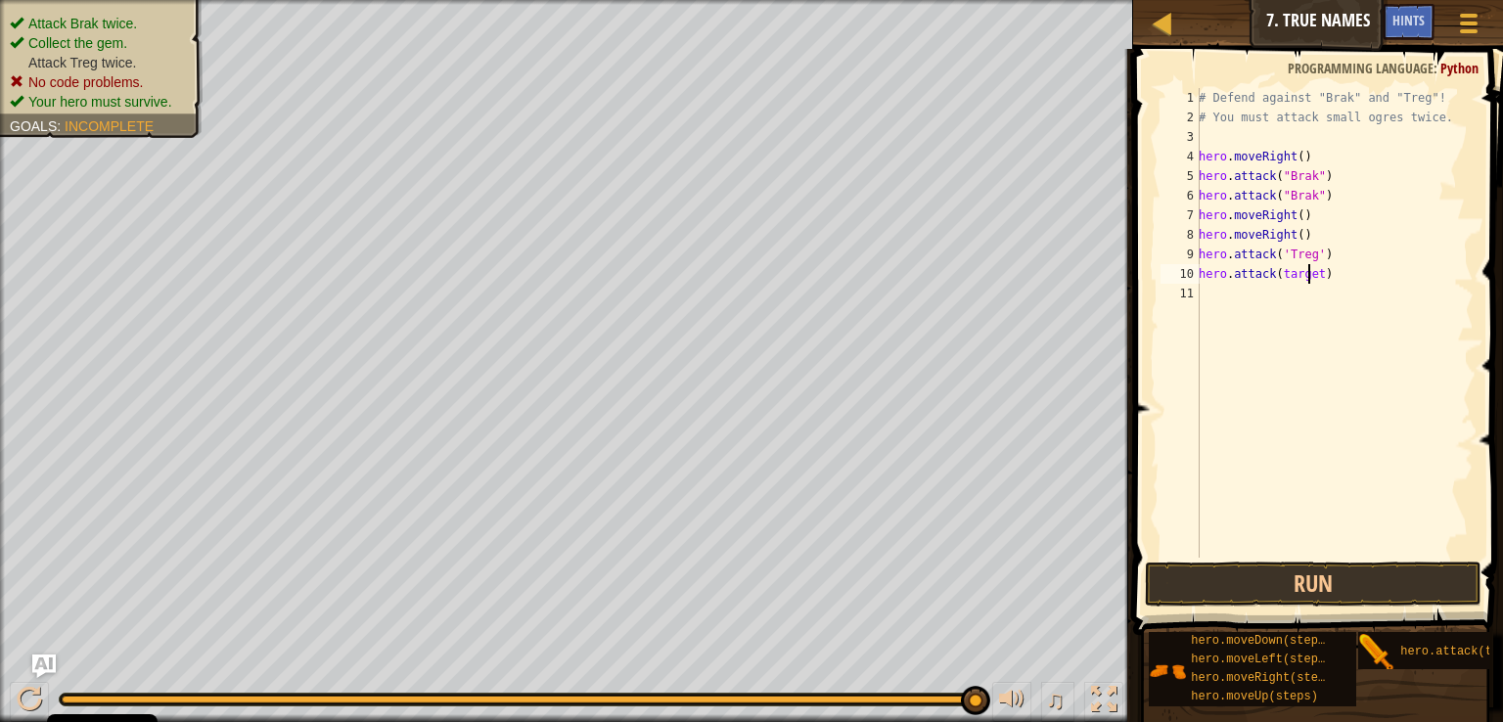
click at [1309, 276] on div "# Defend against "Brak" and "Treg"! # You must attack small ogres twice. hero .…" at bounding box center [1334, 342] width 279 height 509
click at [1311, 277] on div "# Defend against "Brak" and "Treg"! # You must attack small ogres twice. hero .…" at bounding box center [1334, 342] width 279 height 509
click at [1313, 280] on div "# Defend against "Brak" and "Treg"! # You must attack small ogres twice. hero .…" at bounding box center [1334, 342] width 279 height 509
click at [1278, 275] on div "# Defend against "Brak" and "Treg"! # You must attack small ogres twice. hero .…" at bounding box center [1334, 342] width 279 height 509
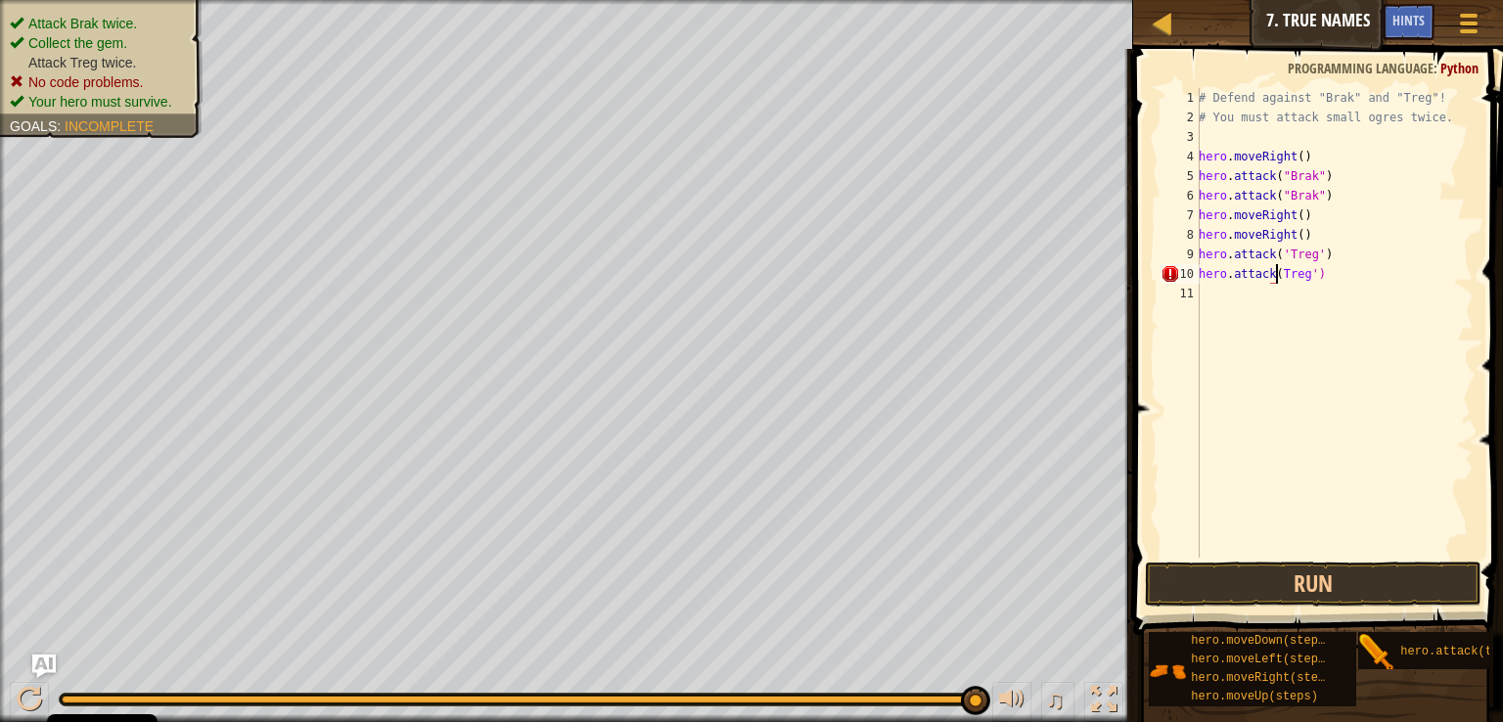
scroll to position [9, 7]
click at [1323, 294] on div "# Defend against "Brak" and "Treg"! # You must attack small ogres twice. hero .…" at bounding box center [1334, 342] width 279 height 509
click at [1325, 302] on div "# Defend against "Brak" and "Treg"! # You must attack small ogres twice. hero .…" at bounding box center [1334, 342] width 279 height 509
type textarea "hero.moveRight()"
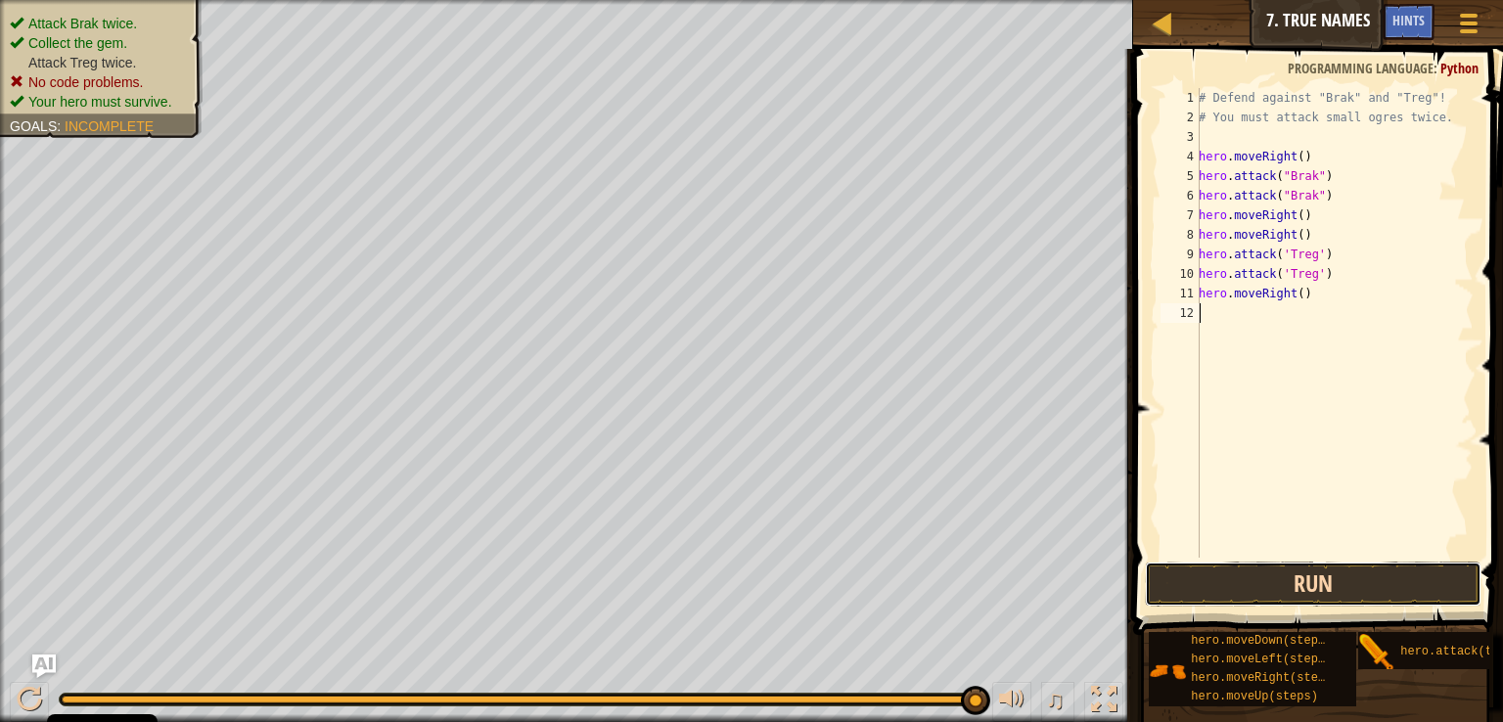
click at [1303, 580] on button "Run" at bounding box center [1313, 584] width 337 height 45
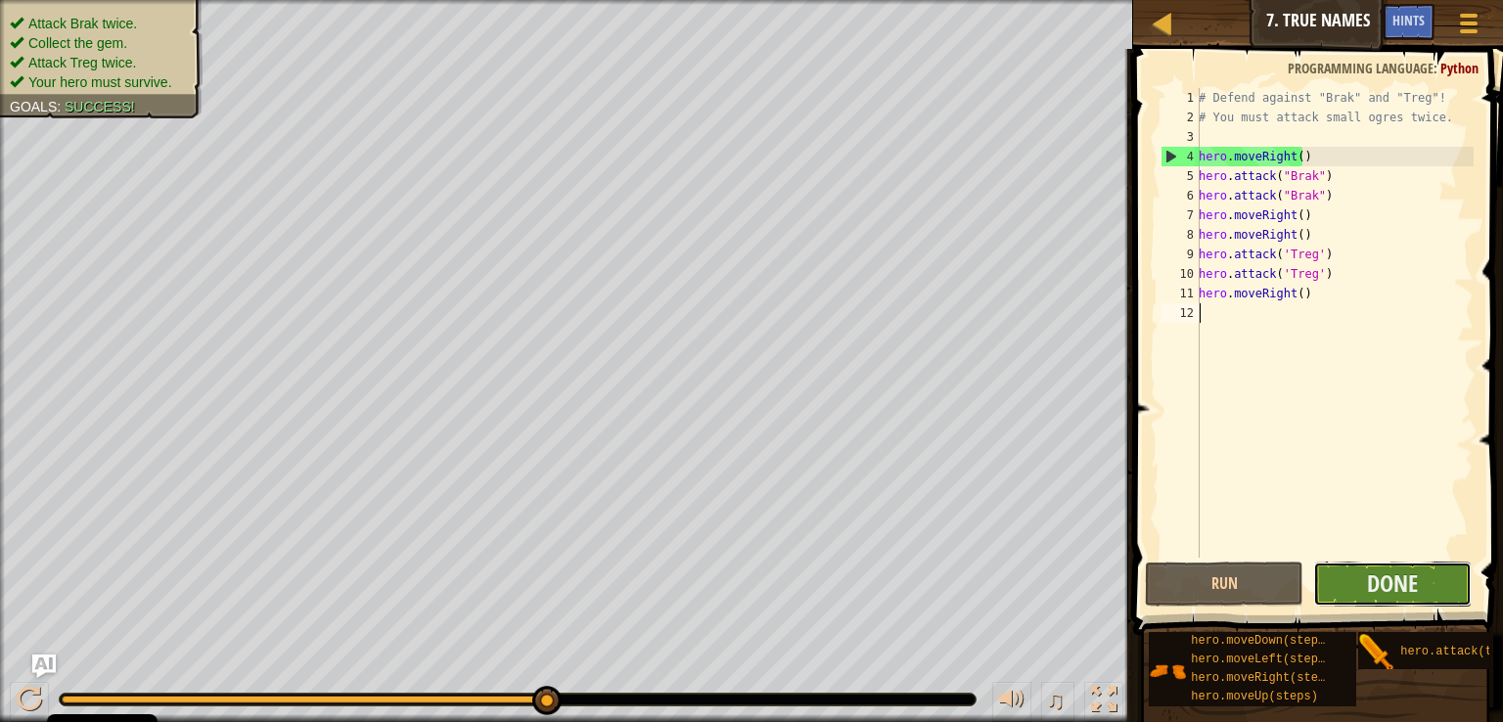
click at [1360, 588] on button "Done" at bounding box center [1392, 584] width 158 height 45
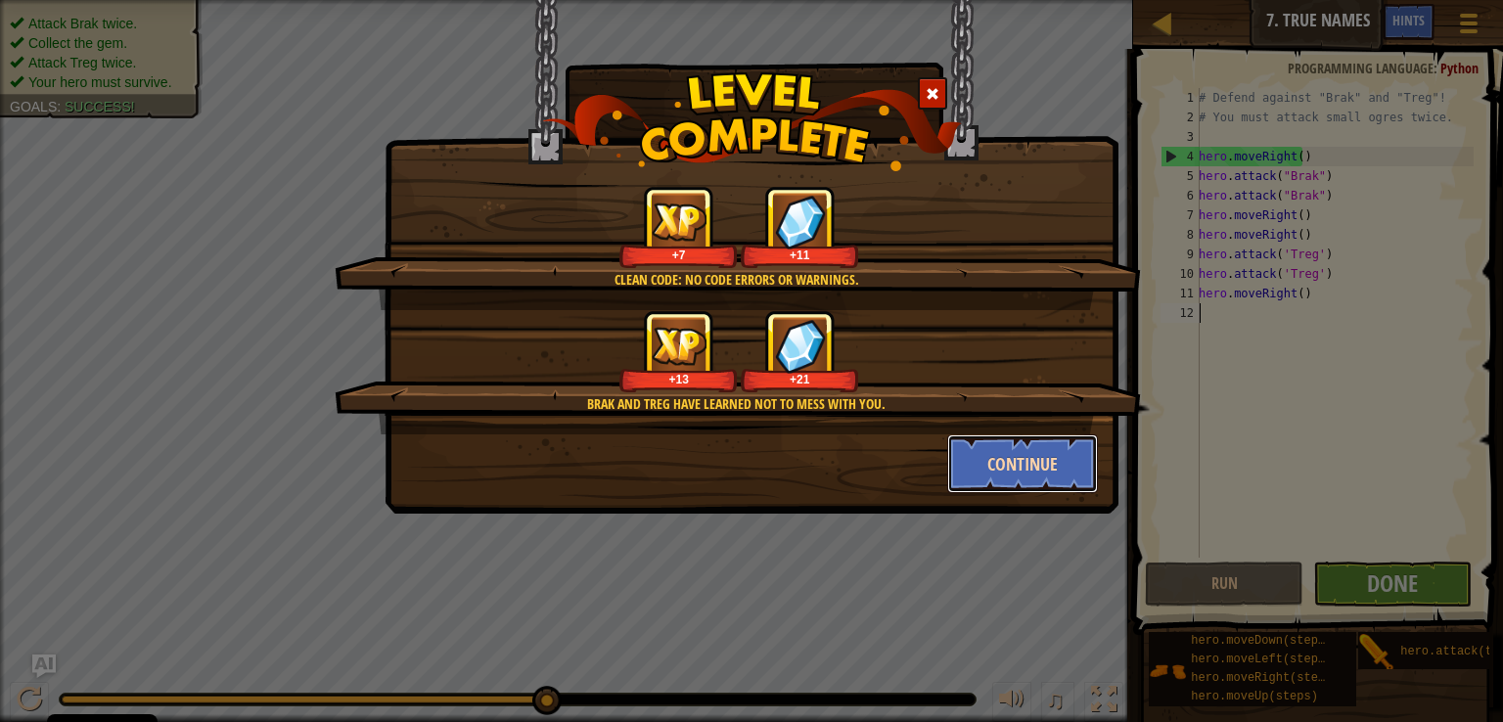
click at [1056, 455] on button "Continue" at bounding box center [1023, 463] width 152 height 59
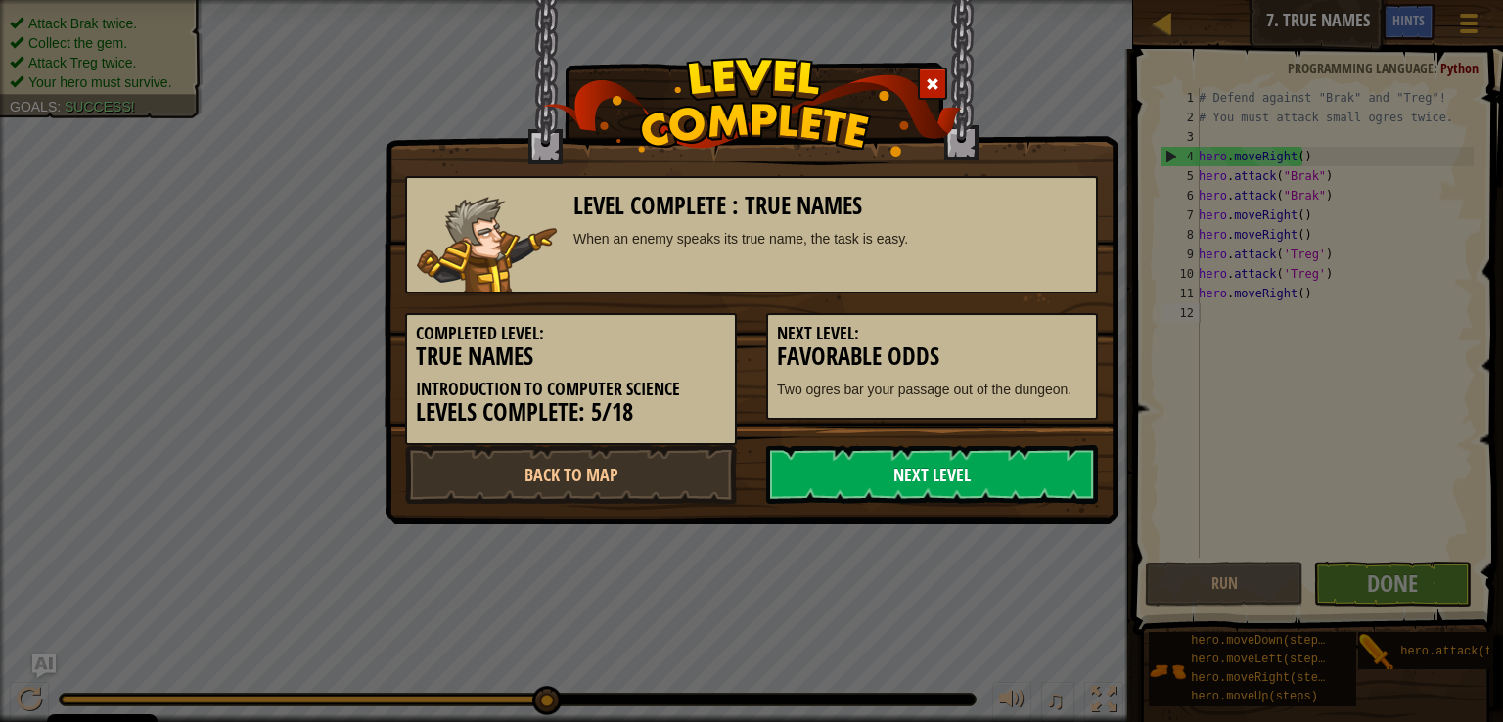
click at [963, 480] on link "Next Level" at bounding box center [932, 474] width 332 height 59
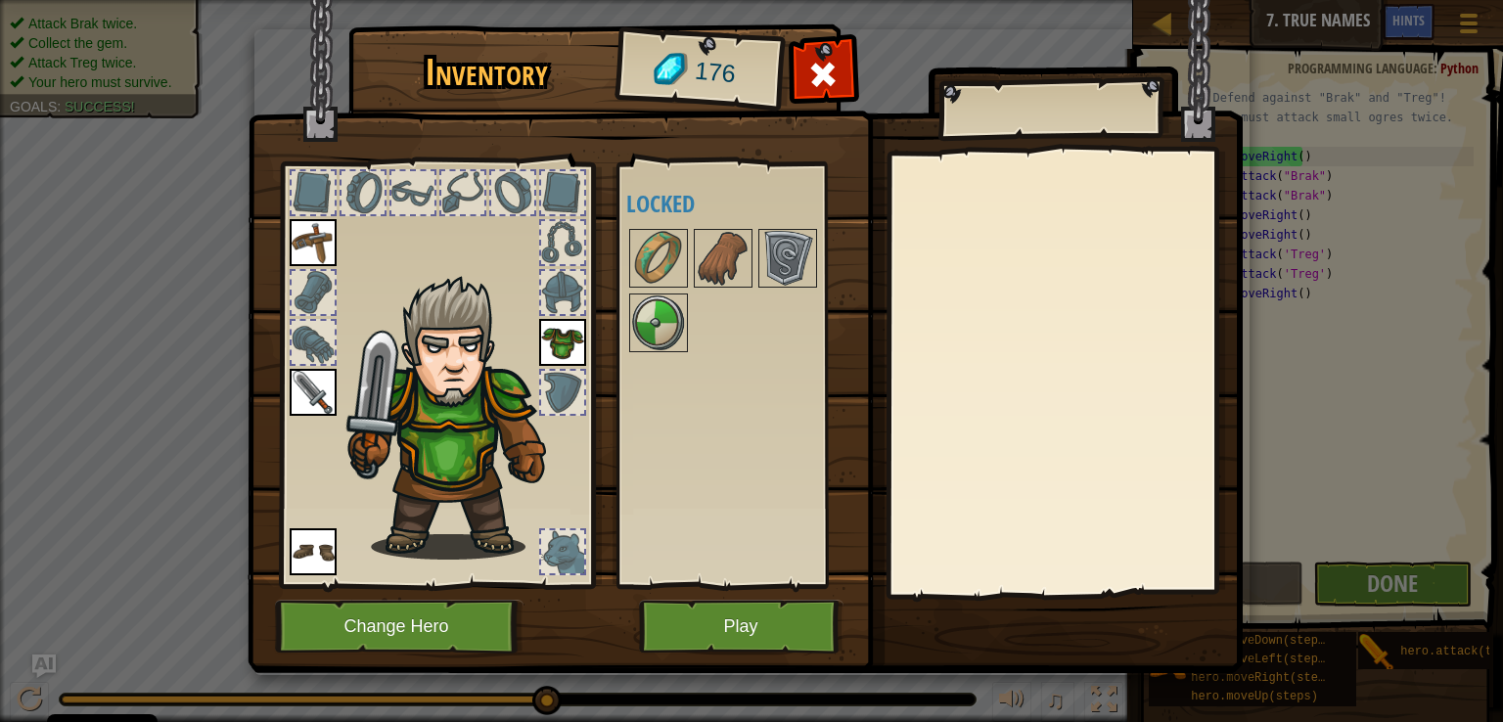
click at [742, 149] on img at bounding box center [745, 318] width 995 height 710
click at [779, 242] on img at bounding box center [787, 258] width 55 height 55
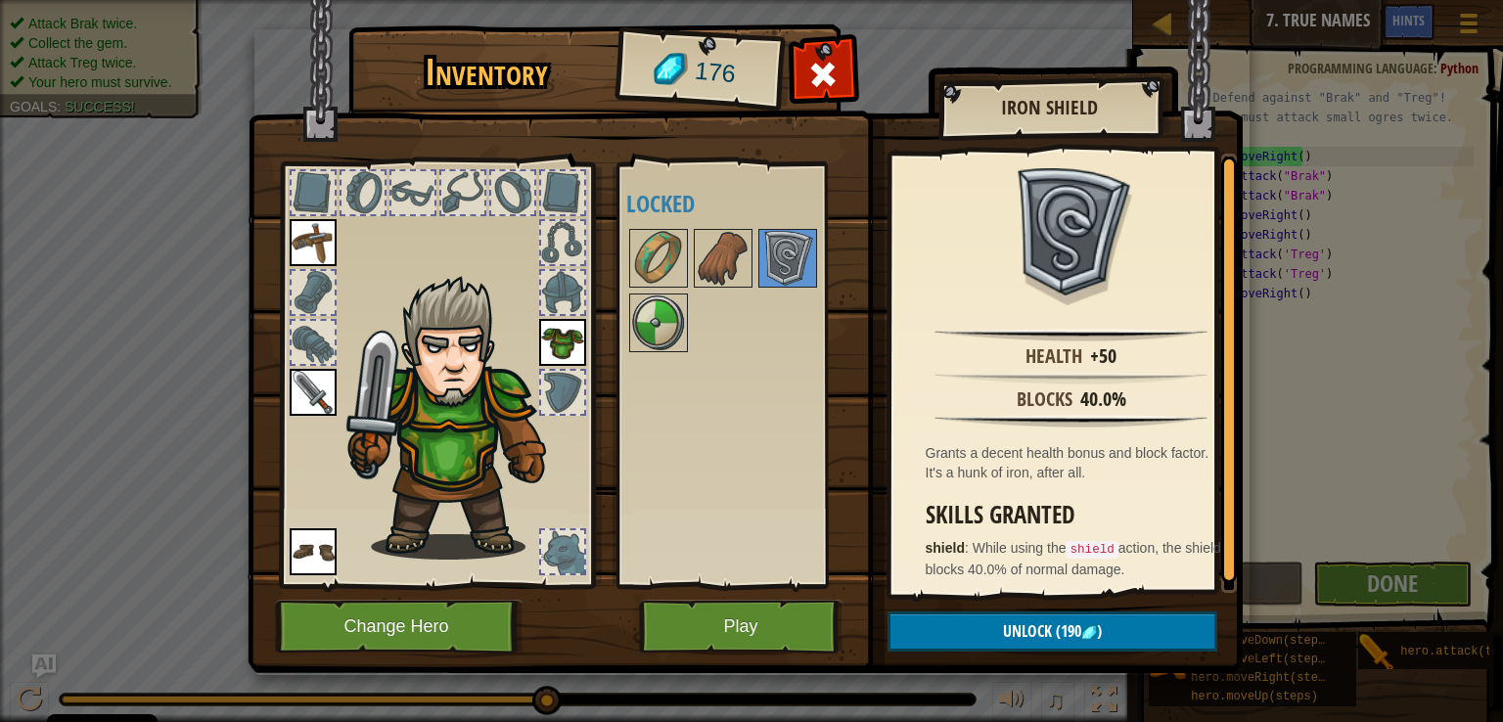
click at [694, 250] on div at bounding box center [723, 258] width 59 height 59
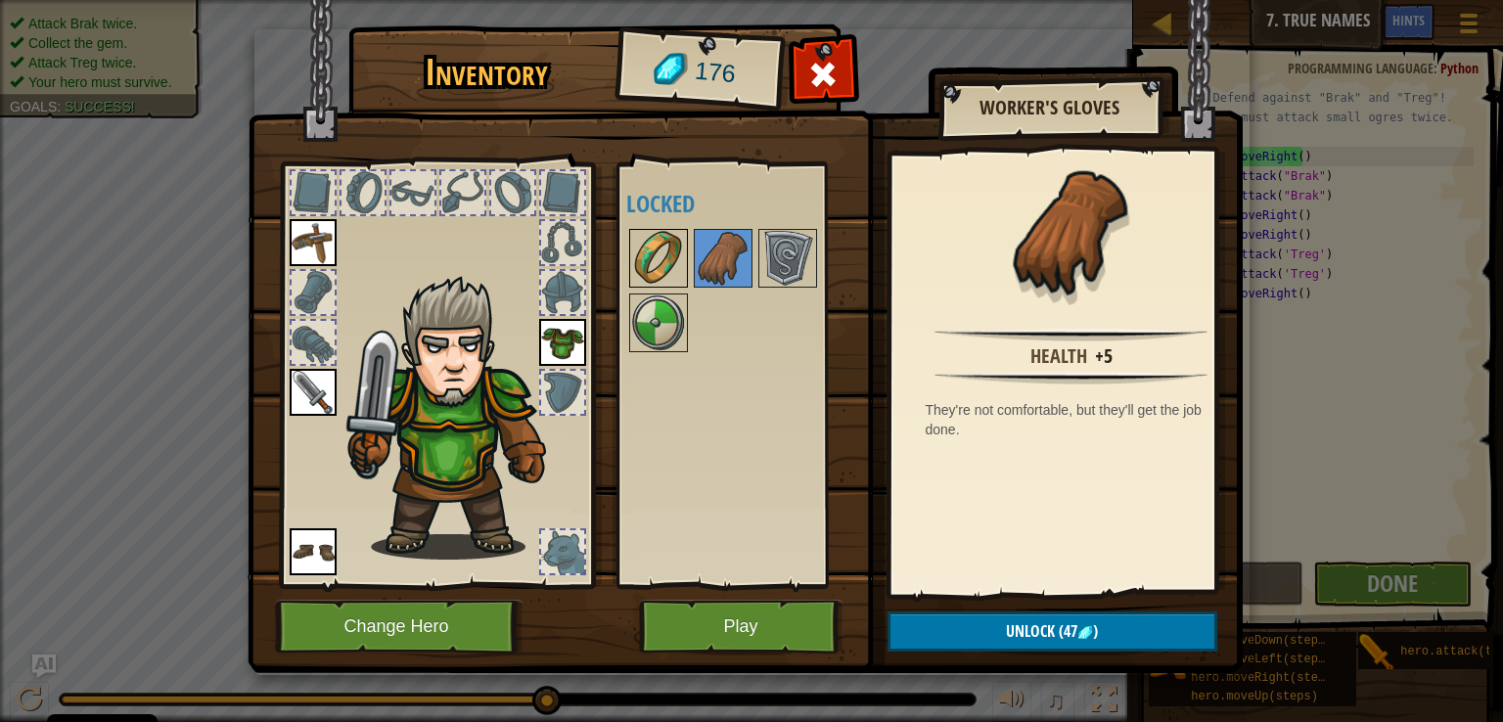
click at [672, 260] on img at bounding box center [658, 258] width 55 height 55
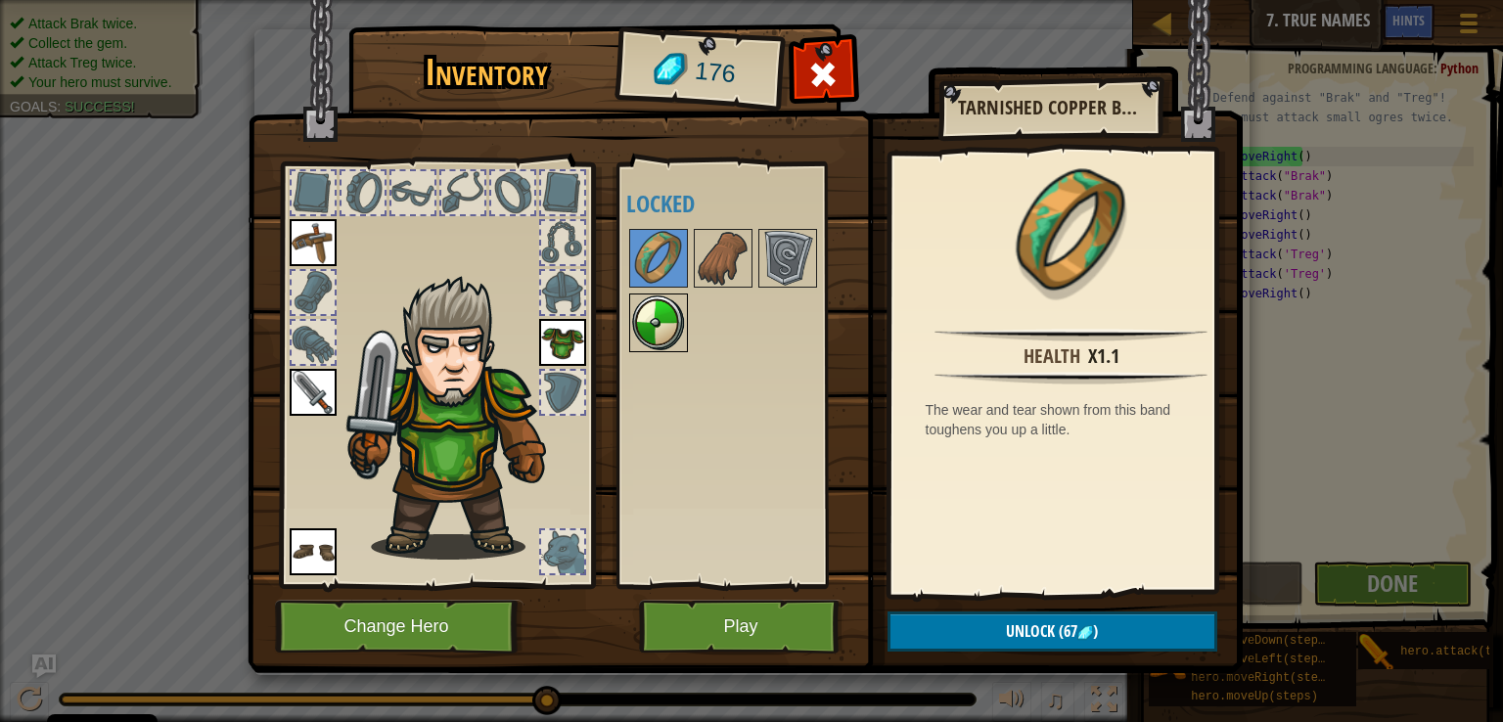
drag, startPoint x: 653, startPoint y: 284, endPoint x: 651, endPoint y: 322, distance: 38.2
click at [652, 294] on div "Available Equip Equip Equip Equip (double-click to equip) Locked" at bounding box center [749, 375] width 246 height 408
click at [651, 322] on img at bounding box center [658, 322] width 55 height 55
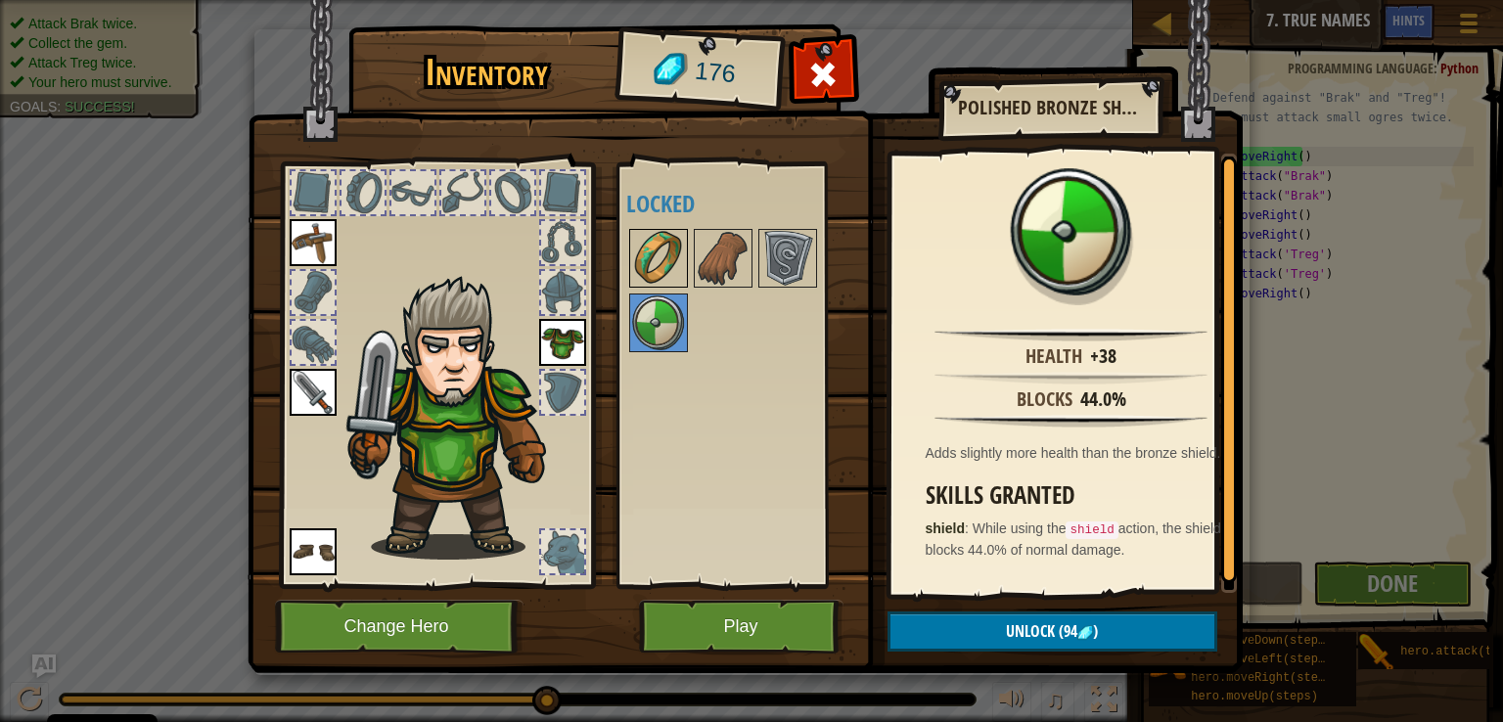
click at [665, 261] on img at bounding box center [658, 258] width 55 height 55
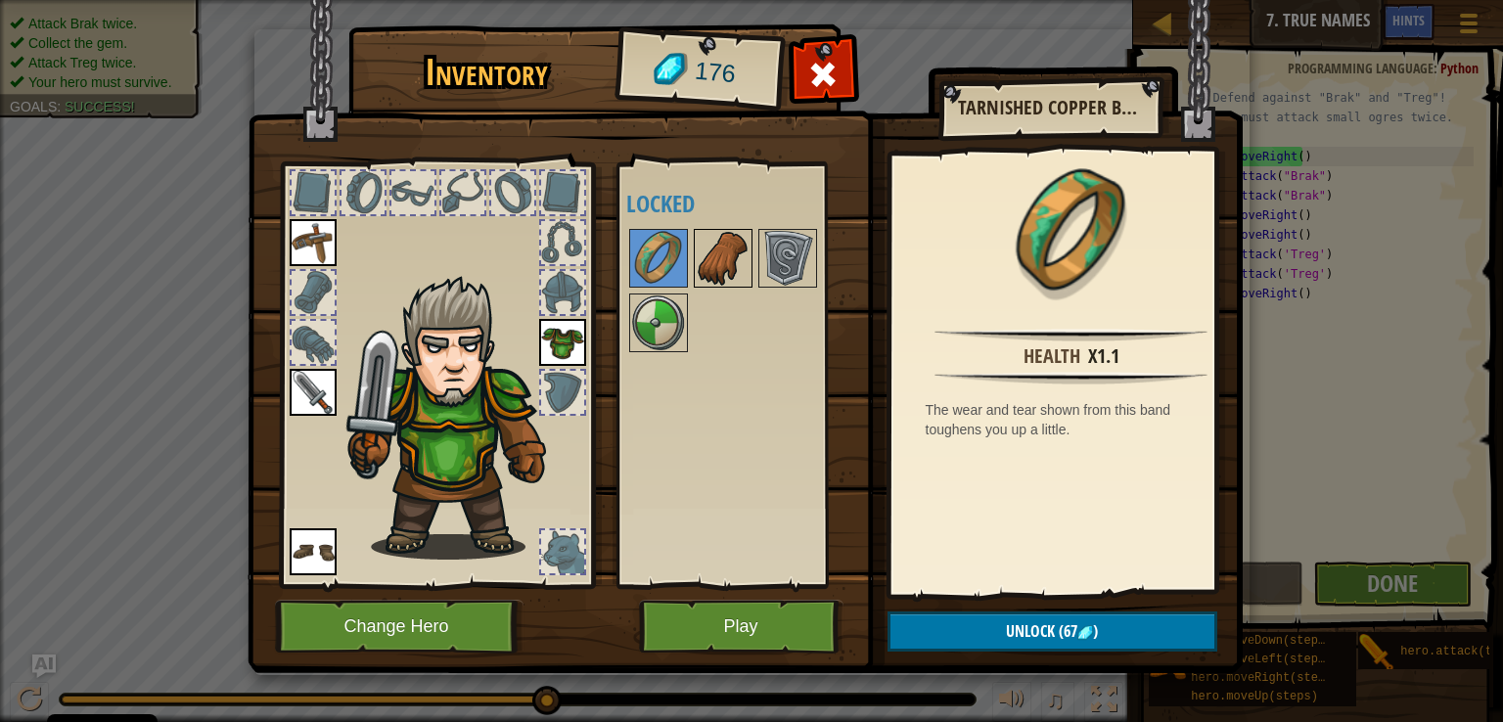
click at [724, 256] on img at bounding box center [723, 258] width 55 height 55
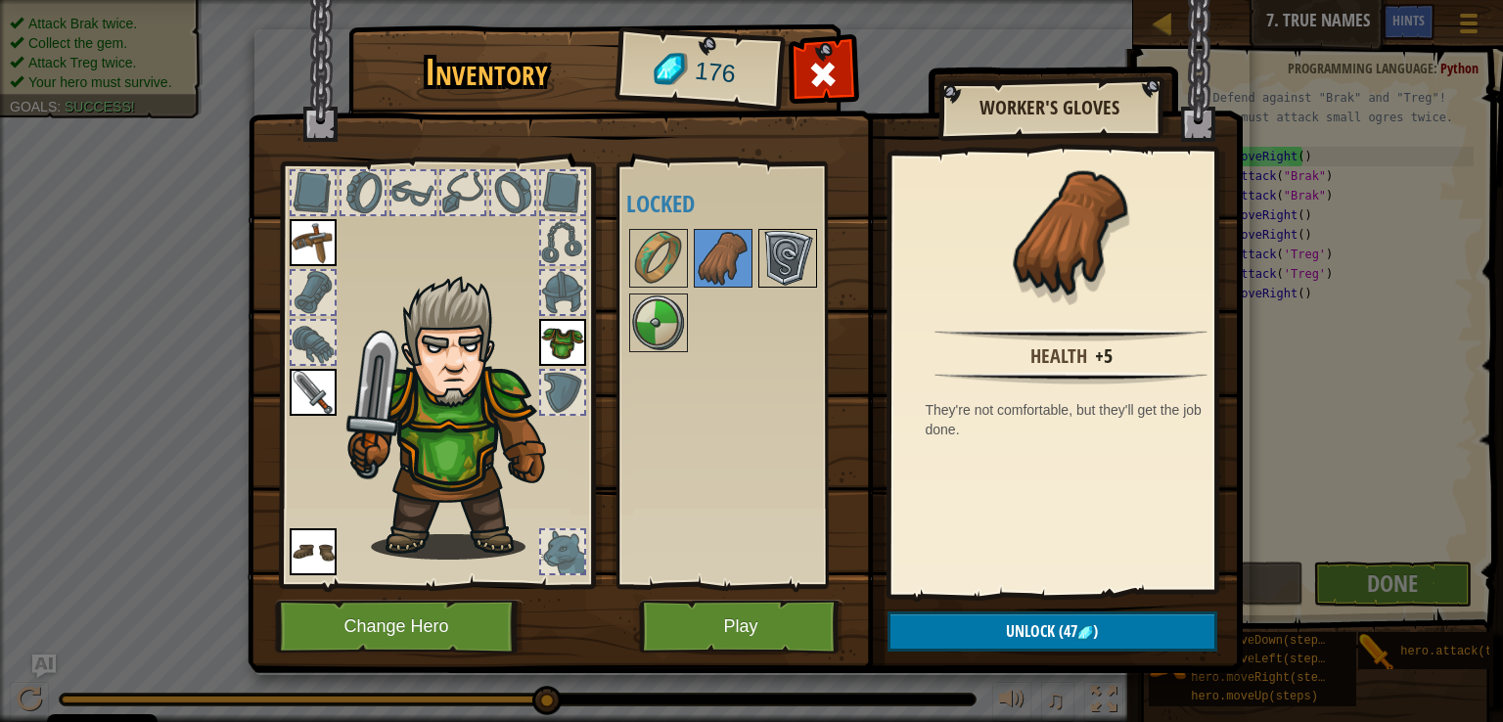
click at [763, 259] on img at bounding box center [787, 258] width 55 height 55
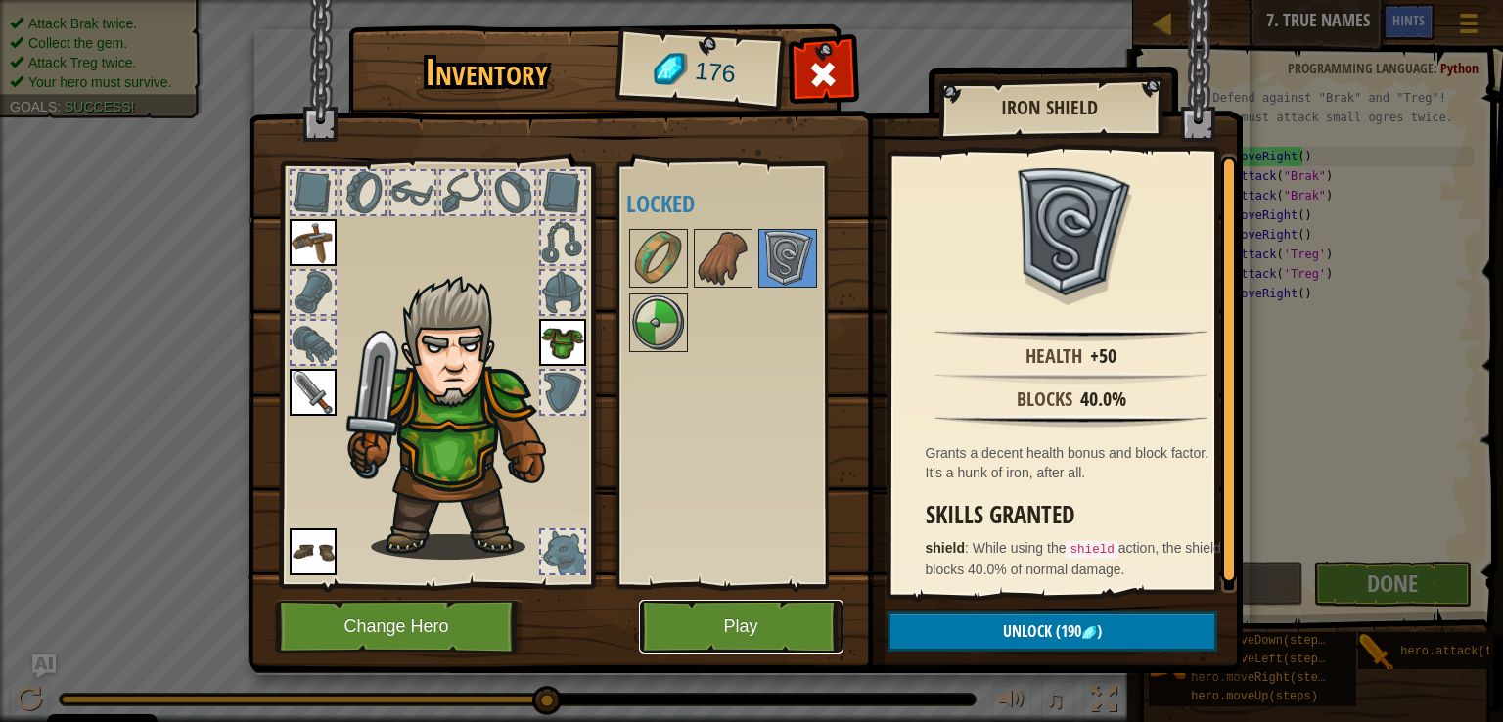
click at [744, 614] on button "Play" at bounding box center [741, 627] width 204 height 54
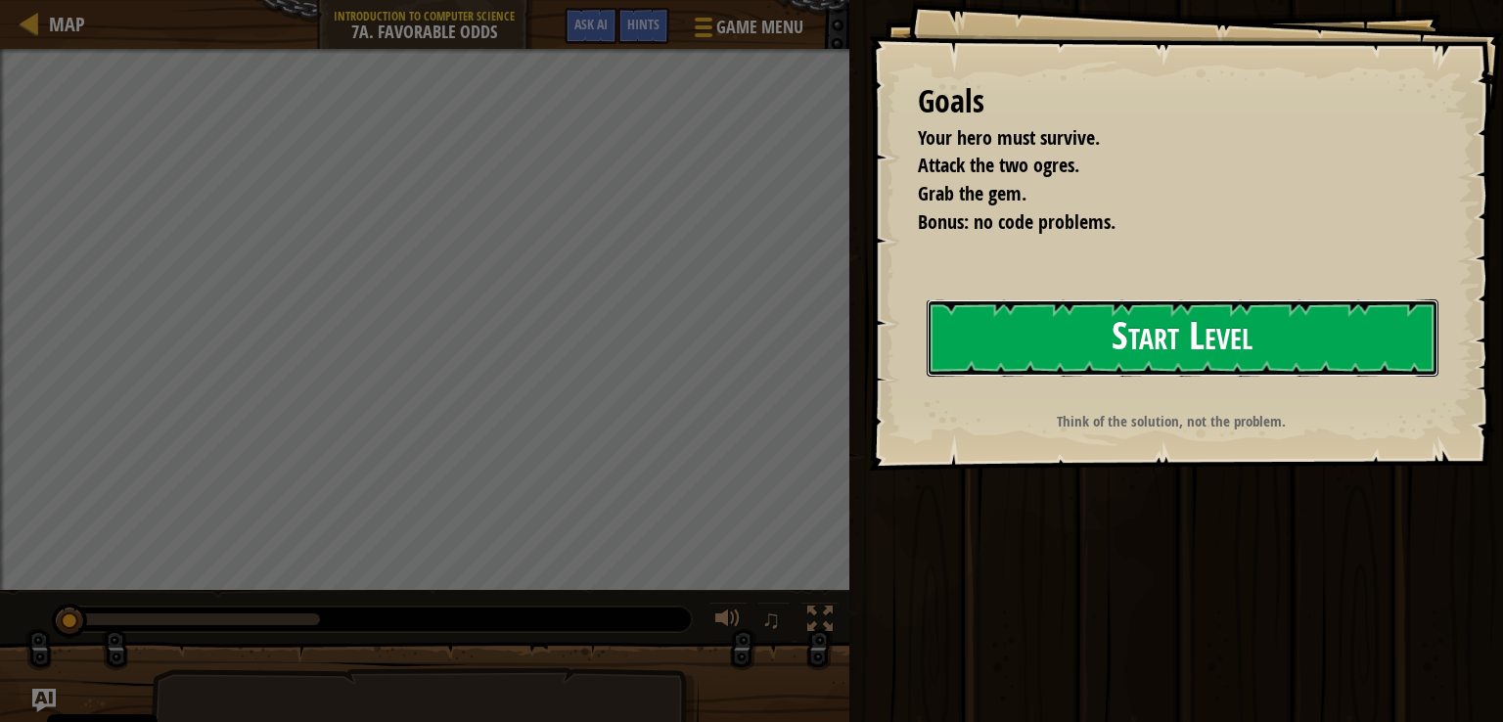
click at [1120, 325] on button "Start Level" at bounding box center [1183, 337] width 512 height 77
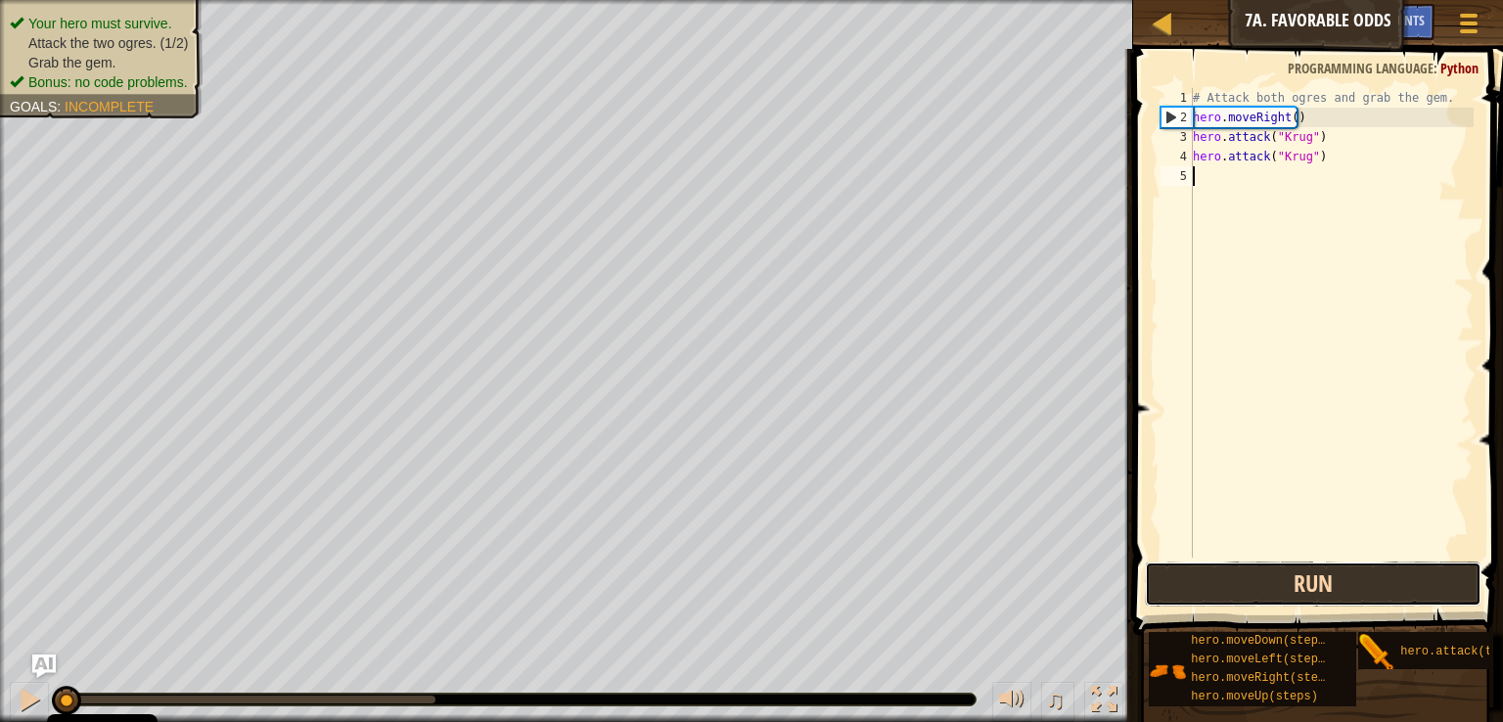
click at [1253, 584] on button "Run" at bounding box center [1313, 584] width 337 height 45
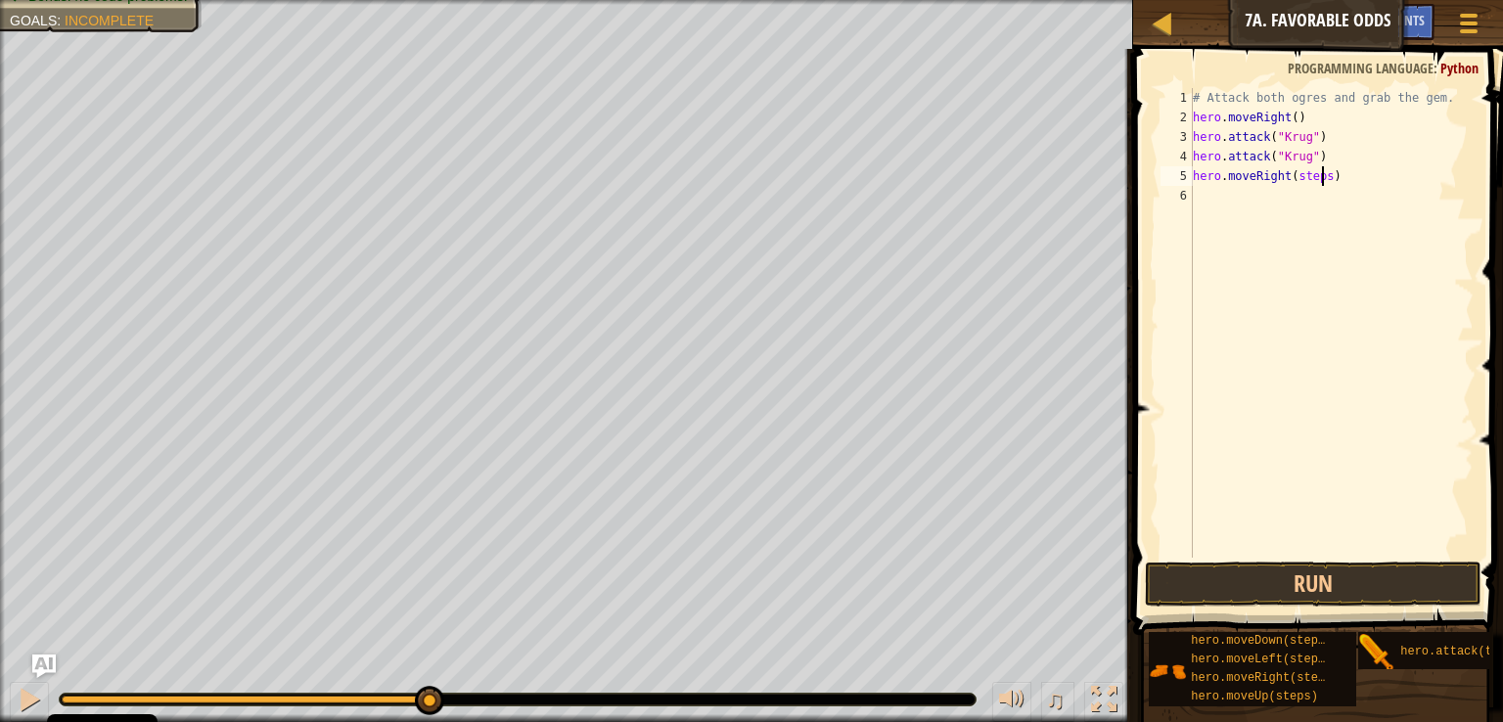
click at [1323, 181] on div "# Attack both ogres and grab the gem. hero . moveRight ( ) hero . attack ( "[PE…" at bounding box center [1331, 342] width 285 height 509
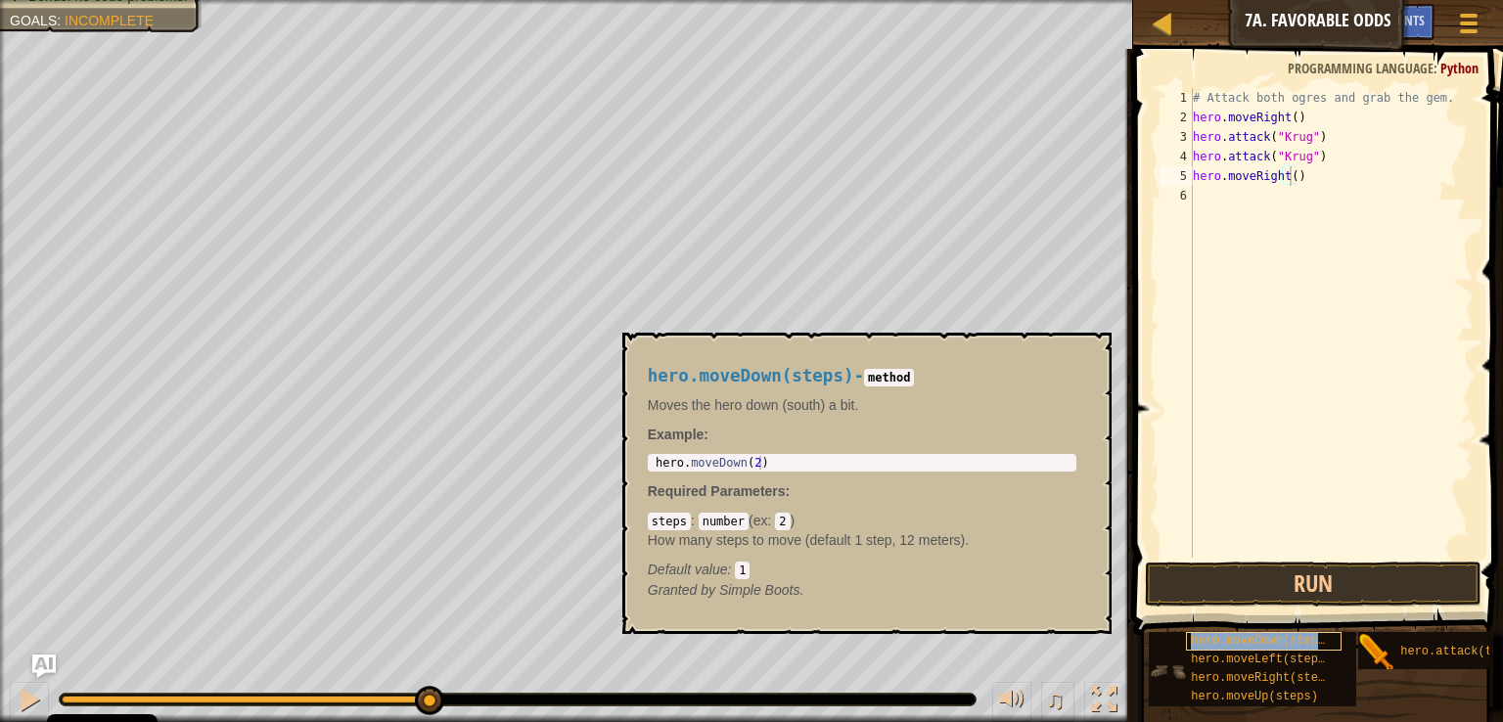
click at [1257, 635] on span "hero.moveDown(steps)" at bounding box center [1261, 641] width 141 height 14
click at [1293, 201] on div "# Attack both ogres and grab the gem. hero . moveRight ( ) hero . attack ( "[PE…" at bounding box center [1331, 342] width 285 height 509
click at [1295, 201] on div "# Attack both ogres and grab the gem. hero . moveRight ( ) hero . attack ( "[PE…" at bounding box center [1331, 342] width 285 height 509
click at [1301, 202] on div "# Attack both ogres and grab the gem. hero . moveRight ( ) hero . attack ( "[PE…" at bounding box center [1331, 323] width 285 height 470
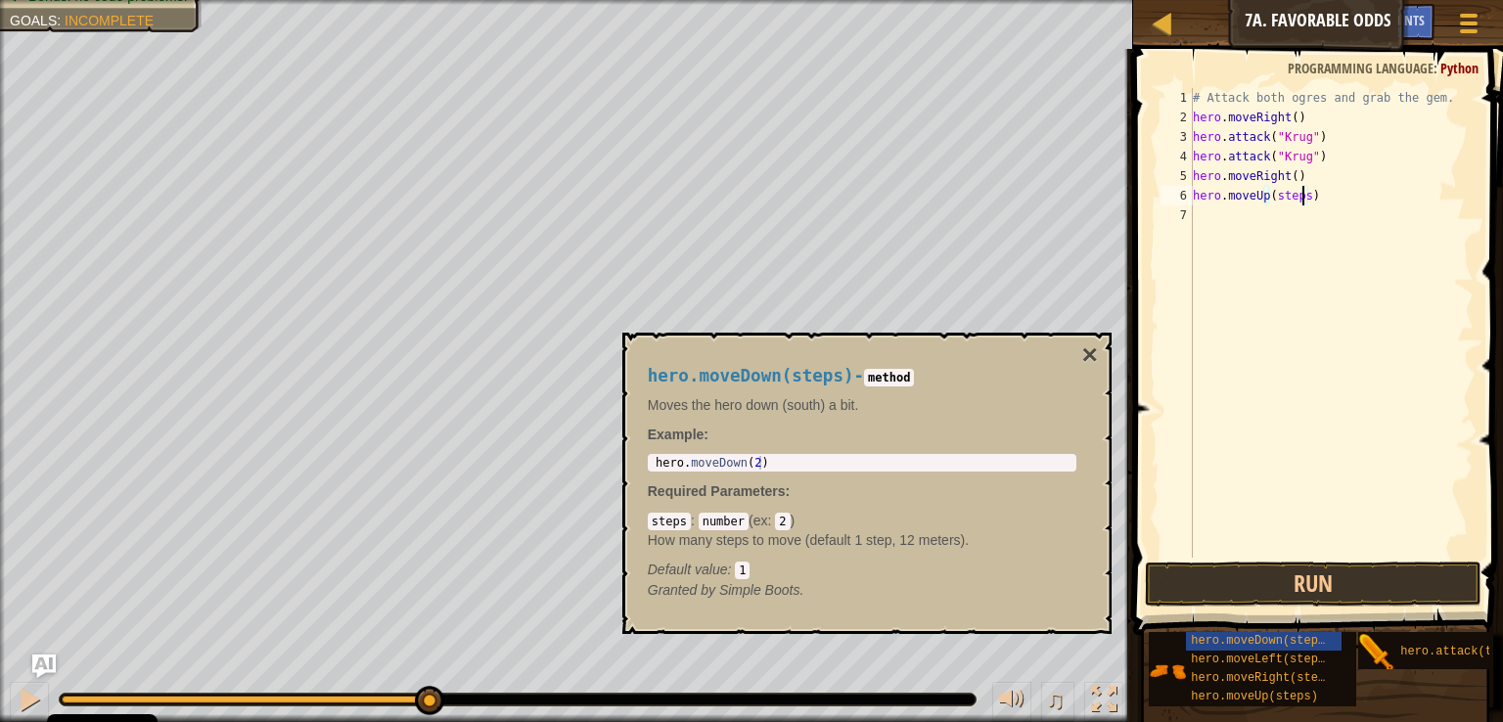
click at [1301, 202] on div "# Attack both ogres and grab the gem. hero . moveRight ( ) hero . attack ( "[PE…" at bounding box center [1331, 342] width 285 height 509
click at [1273, 199] on div "# Attack both ogres and grab the gem. hero . moveRight ( ) hero . attack ( "[PE…" at bounding box center [1331, 342] width 285 height 509
click at [1299, 201] on div "# Attack both ogres and grab the gem. hero . moveRight ( ) hero . attack ( "[PE…" at bounding box center [1331, 342] width 285 height 509
click at [1298, 216] on div "# Attack both ogres and grab the gem. hero . moveRight ( ) hero . attack ( "[PE…" at bounding box center [1331, 342] width 285 height 509
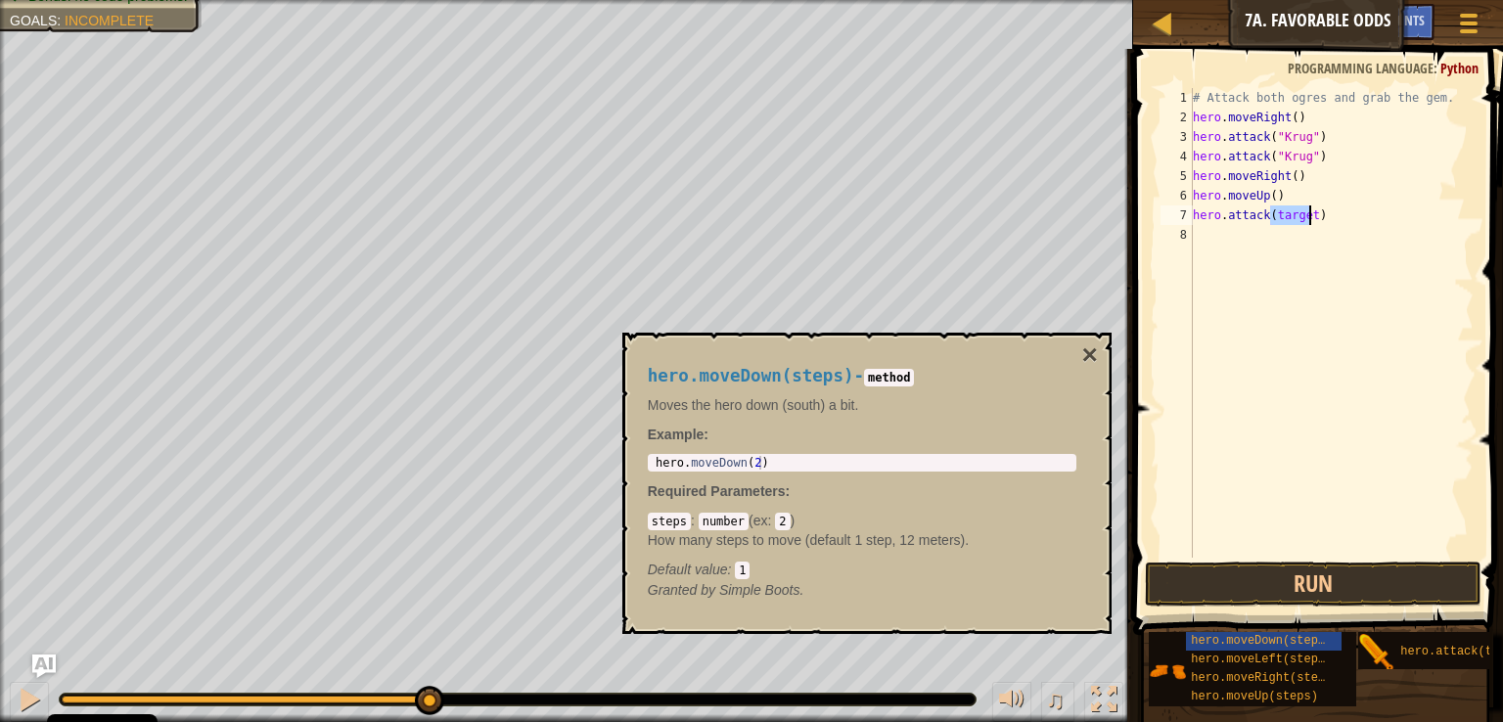
click at [1298, 216] on div "# Attack both ogres and grab the gem. hero . moveRight ( ) hero . attack ( "[PE…" at bounding box center [1331, 342] width 285 height 509
drag, startPoint x: 1393, startPoint y: 643, endPoint x: 1246, endPoint y: 246, distance: 423.5
click at [1244, 245] on div "Hints Videos hero.attack(Grump) 1 2 3 4 5 6 7 8 # Attack both ogres and grab th…" at bounding box center [1315, 380] width 376 height 663
drag, startPoint x: 1315, startPoint y: 224, endPoint x: 1193, endPoint y: 224, distance: 122.3
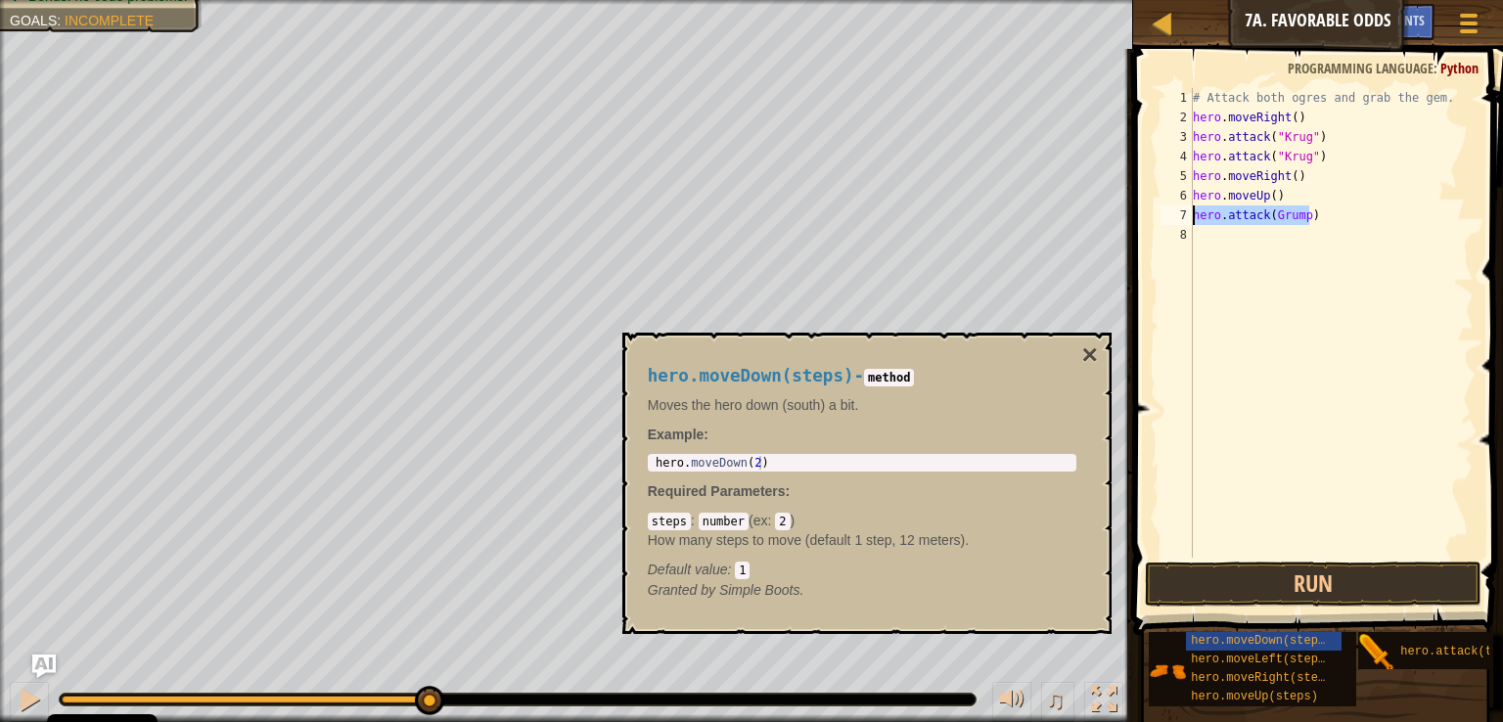
click at [1193, 224] on div "# Attack both ogres and grab the gem. hero . moveRight ( ) hero . attack ( "[PE…" at bounding box center [1331, 342] width 285 height 509
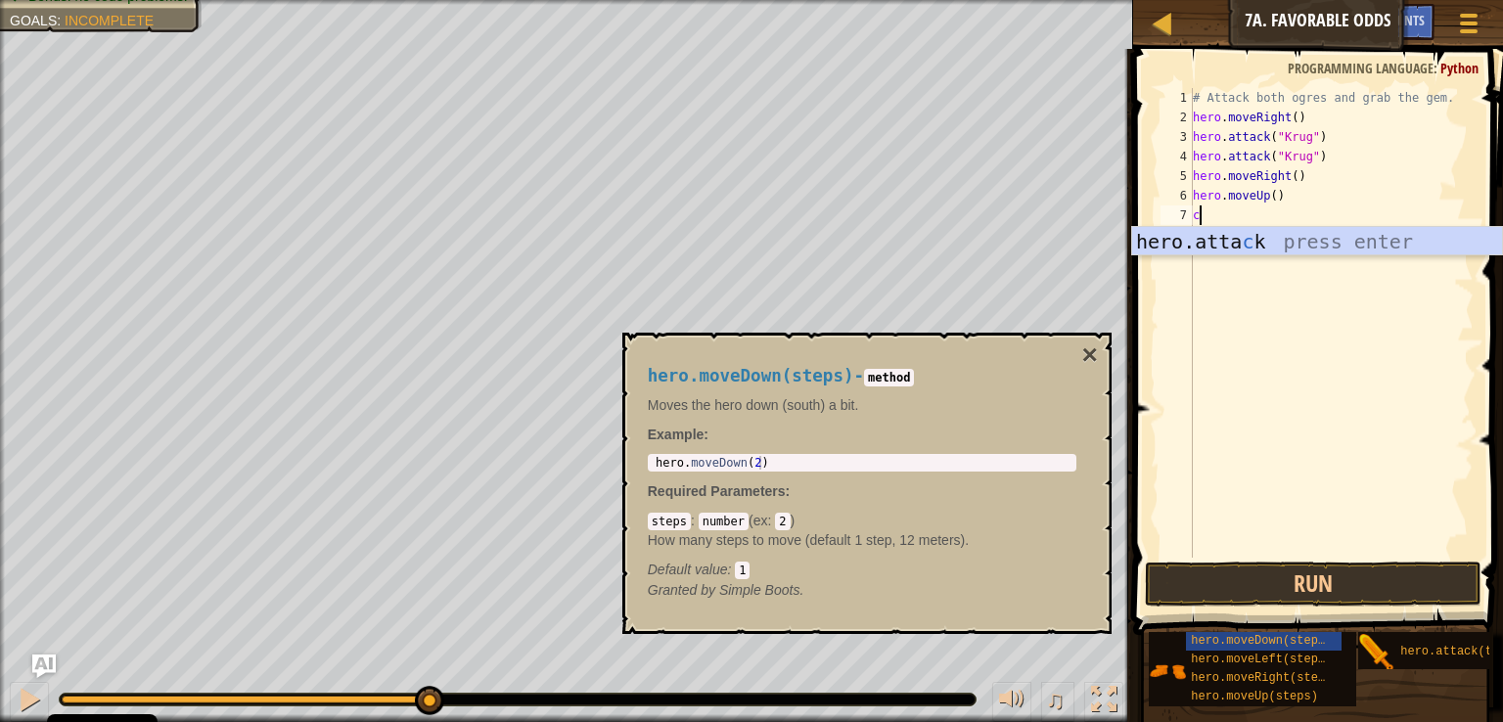
paste textarea """
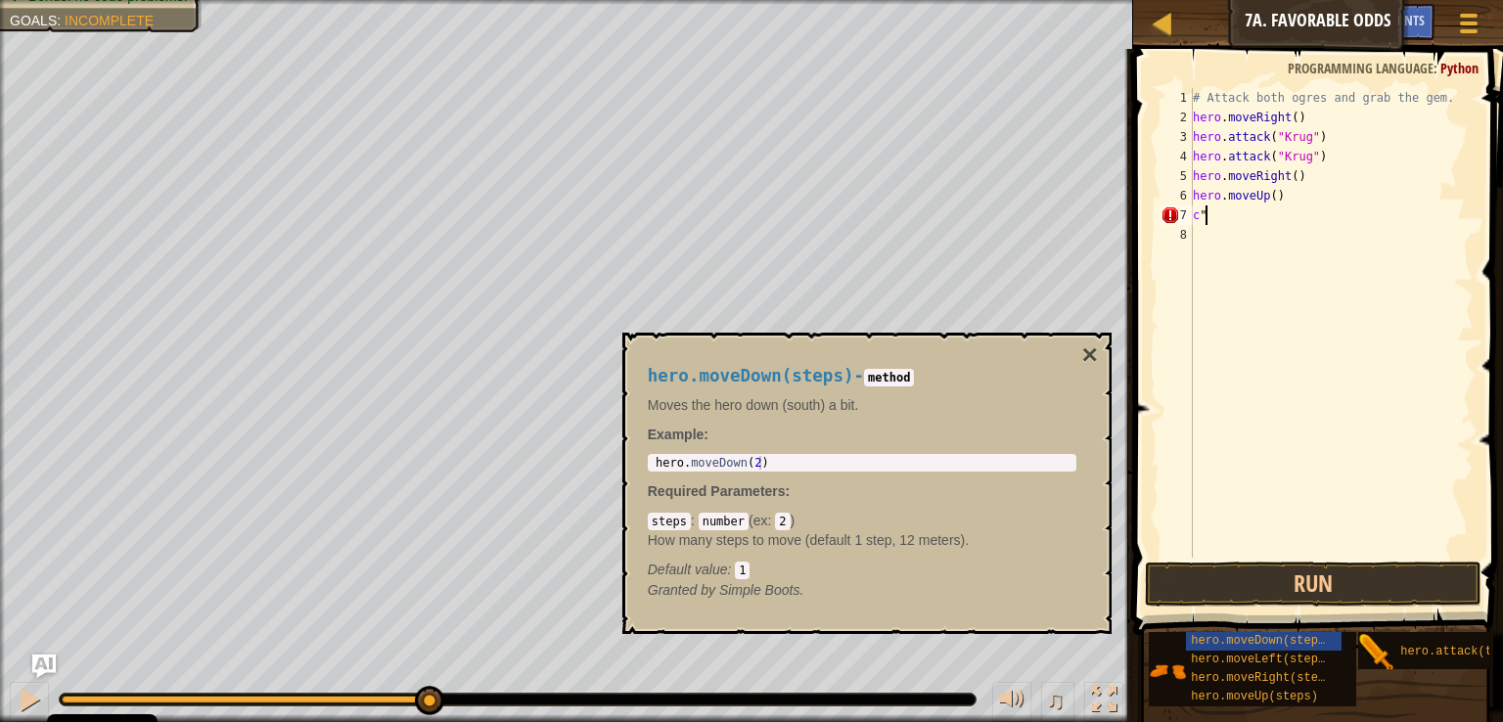
type textarea "c"
click at [1295, 216] on div "# Attack both ogres and grab the gem. hero . moveRight ( ) hero . attack ( "[PE…" at bounding box center [1331, 323] width 285 height 470
click at [1291, 214] on div "# Attack both ogres and grab the gem. hero . moveRight ( ) hero . attack ( "[PE…" at bounding box center [1331, 342] width 285 height 509
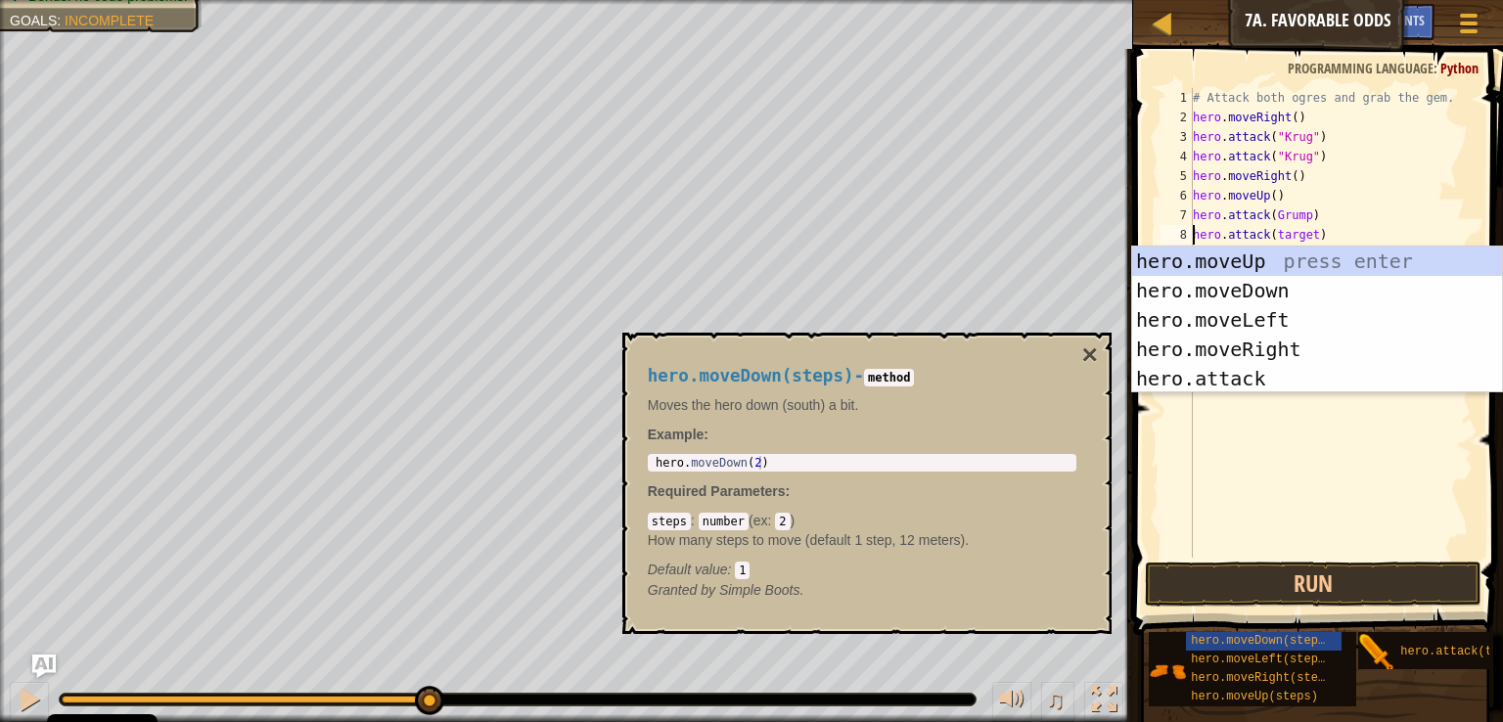
click at [1302, 236] on div "# Attack both ogres and grab the gem. hero . moveRight ( ) hero . attack ( "[PE…" at bounding box center [1331, 342] width 285 height 509
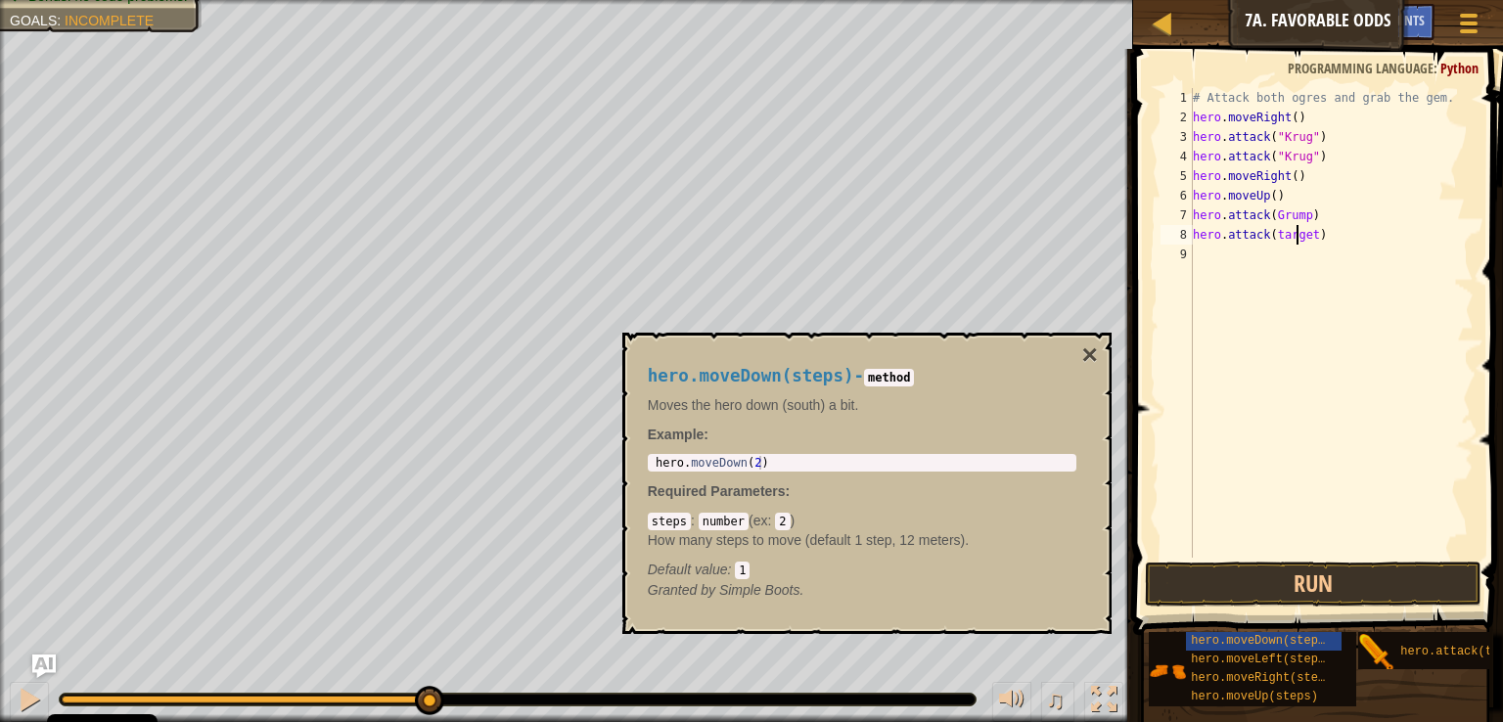
click at [1295, 237] on div "# Attack both ogres and grab the gem. hero . moveRight ( ) hero . attack ( "[PE…" at bounding box center [1331, 342] width 285 height 509
click at [1320, 596] on button "Run" at bounding box center [1313, 584] width 337 height 45
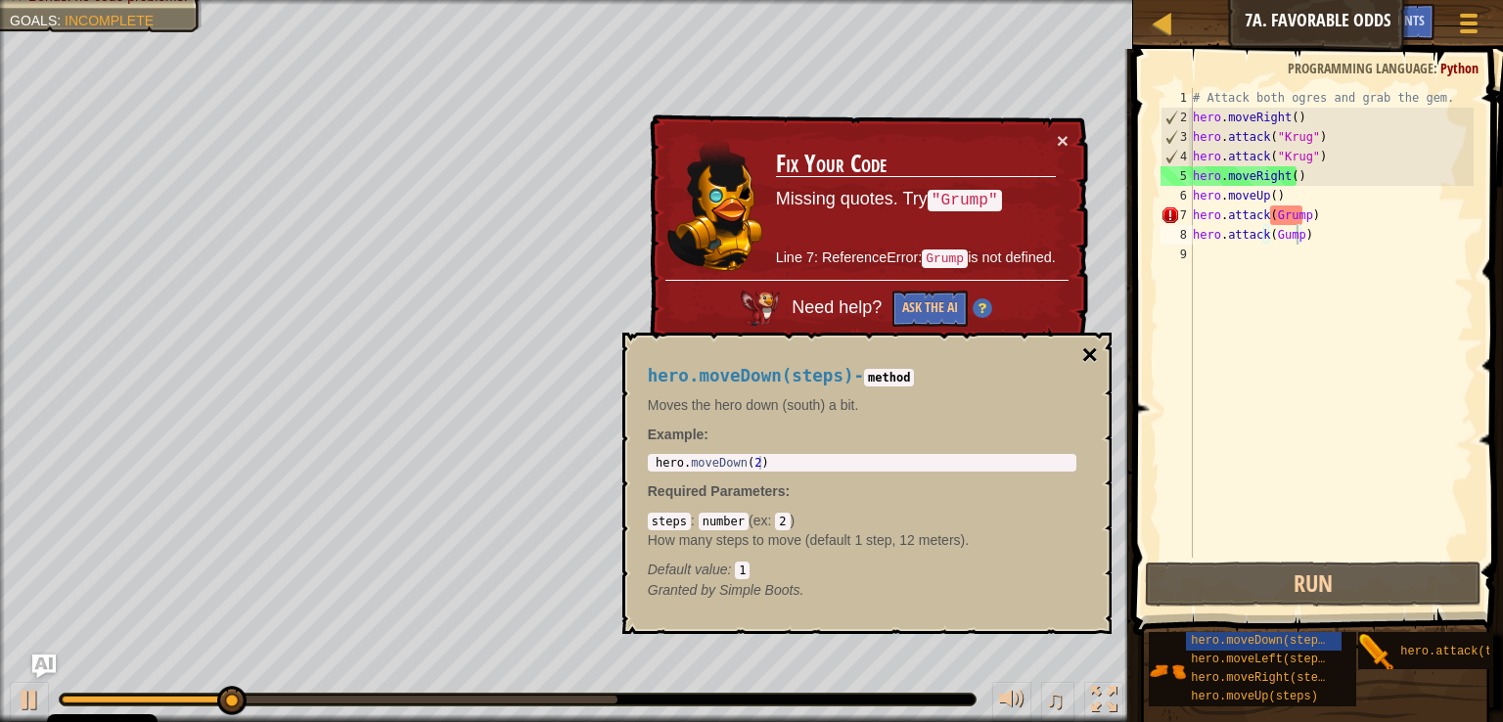
click at [1092, 350] on button "×" at bounding box center [1089, 354] width 16 height 27
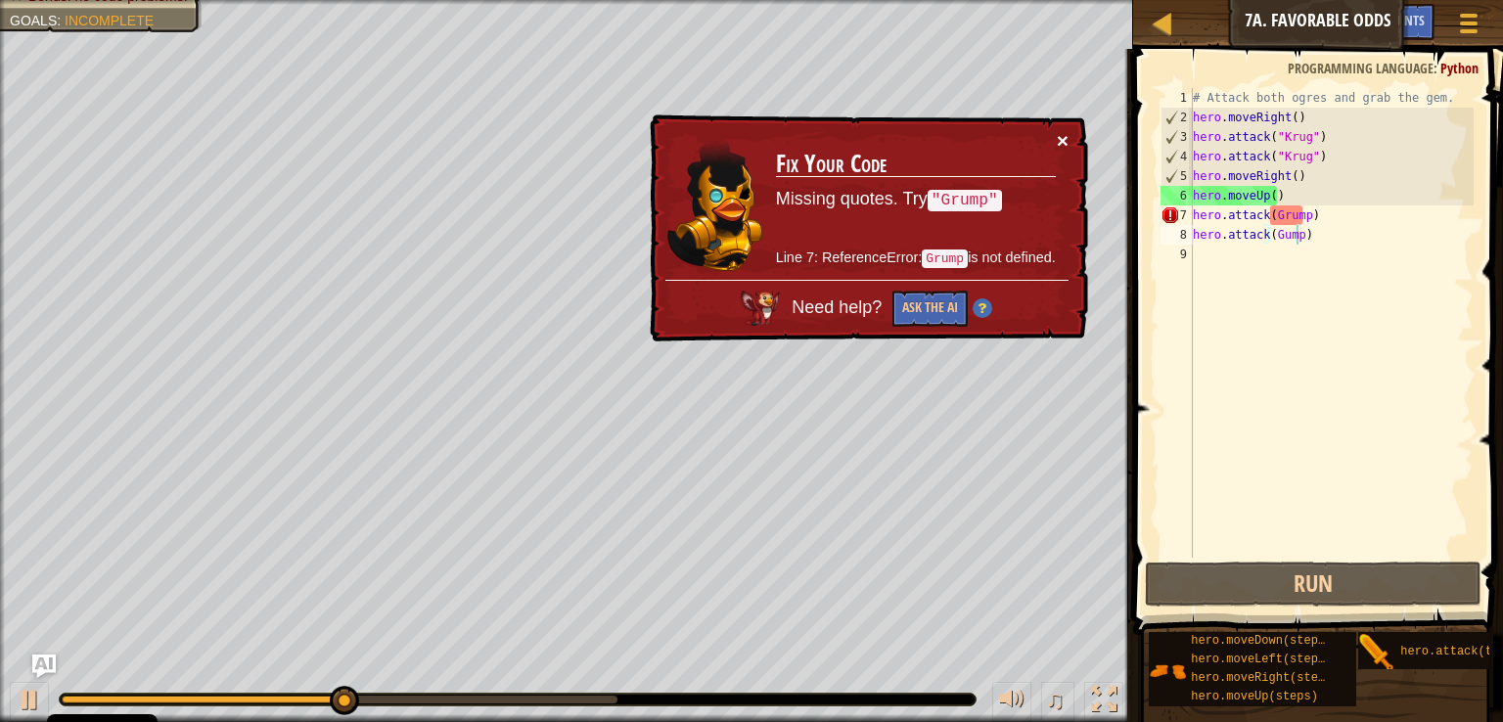
click at [1064, 143] on button "×" at bounding box center [1063, 140] width 12 height 21
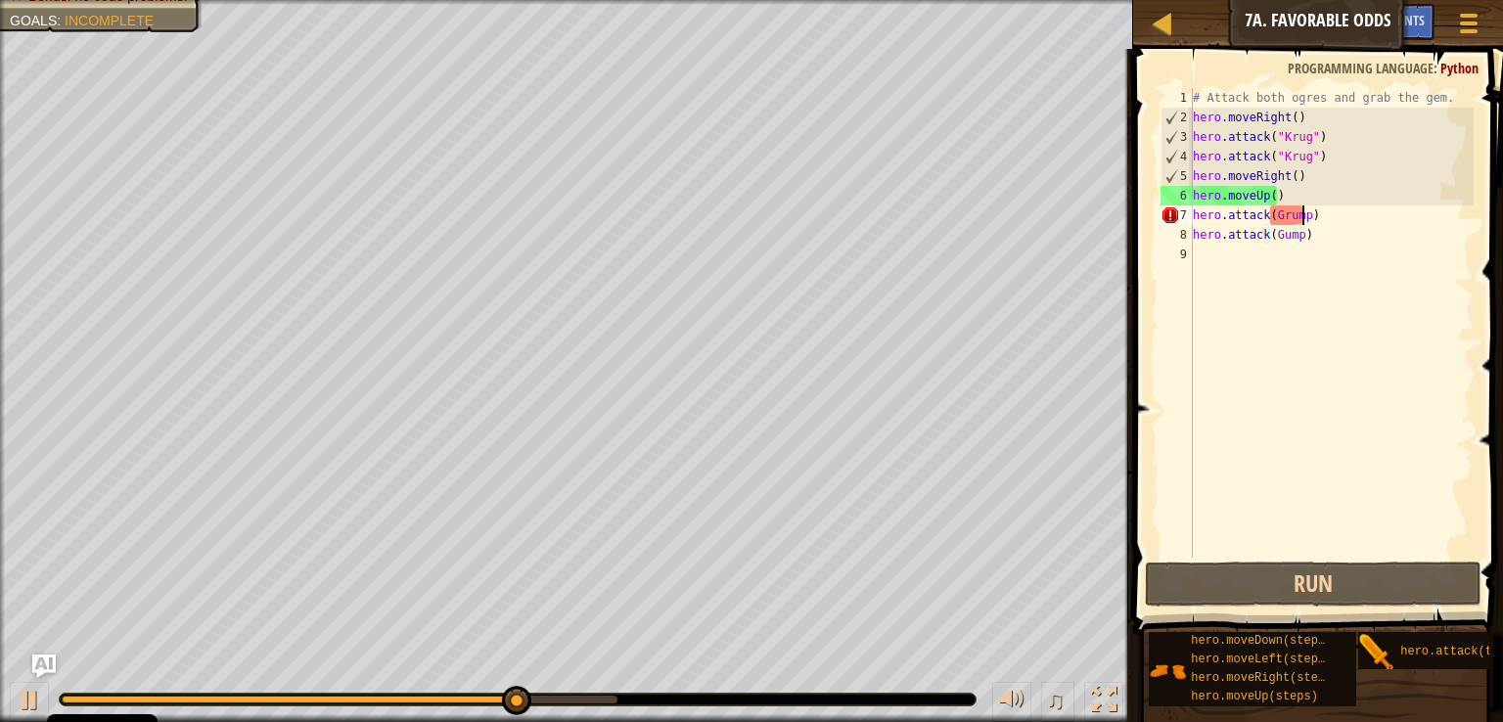
click at [1299, 216] on div "# Attack both ogres and grab the gem. hero . moveRight ( ) hero . attack ( "[PE…" at bounding box center [1331, 342] width 285 height 509
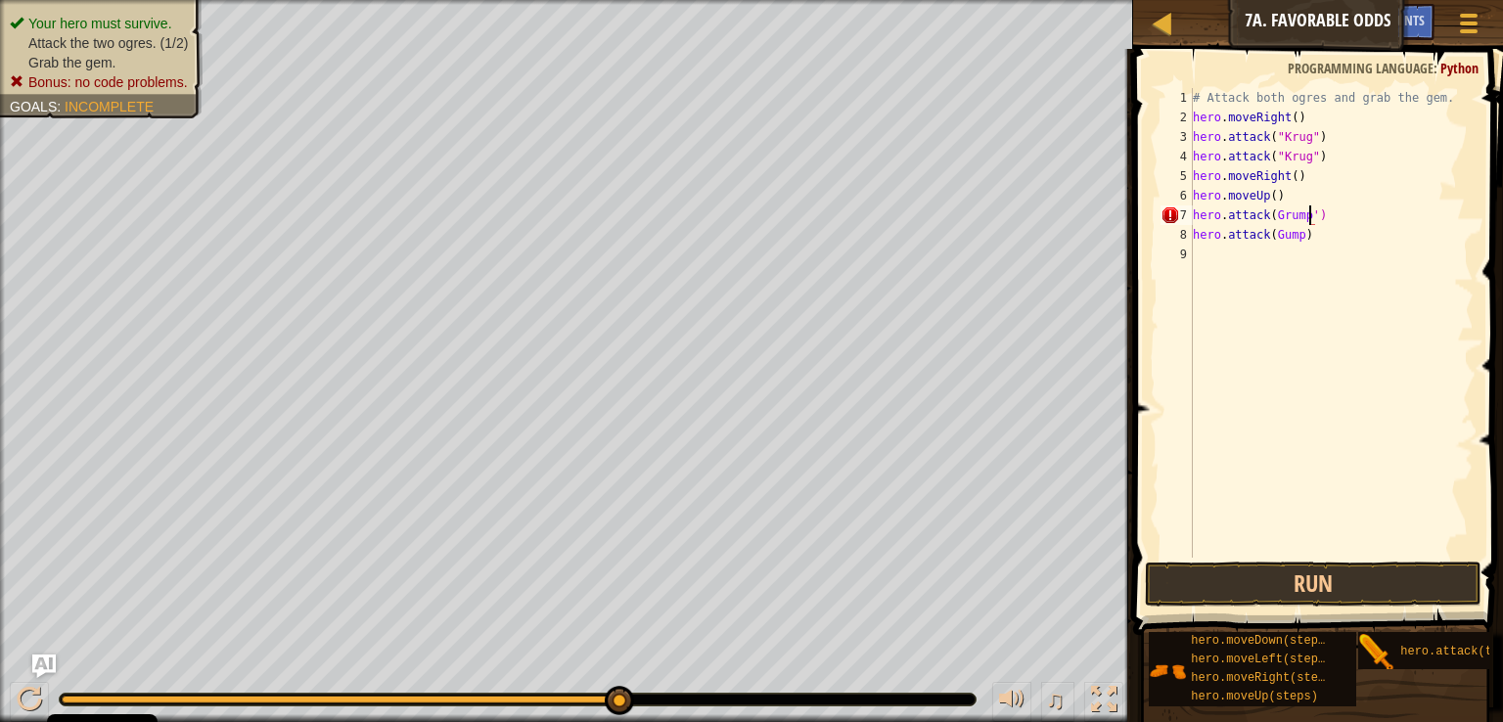
click at [1269, 219] on div "# Attack both ogres and grab the gem. hero . moveRight ( ) hero . attack ( "[PE…" at bounding box center [1331, 342] width 285 height 509
click at [1292, 240] on div "# Attack both ogres and grab the gem. hero . moveRight ( ) hero . attack ( "[PE…" at bounding box center [1331, 342] width 285 height 509
click at [1292, 236] on div "# Attack both ogres and grab the gem. hero . moveRight ( ) hero . attack ( "[PE…" at bounding box center [1331, 342] width 285 height 509
click at [1294, 235] on div "# Attack both ogres and grab the gem. hero . moveRight ( ) hero . attack ( "[PE…" at bounding box center [1331, 342] width 285 height 509
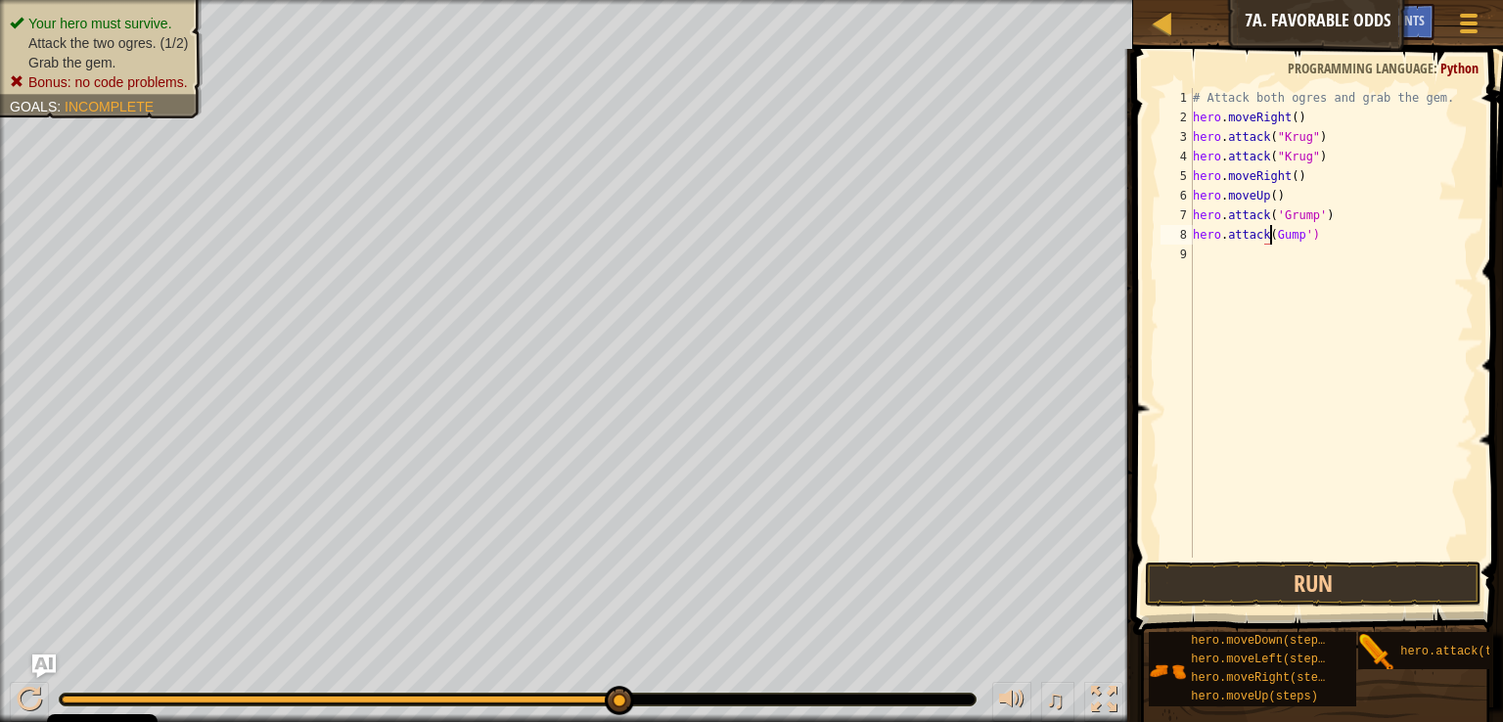
click at [1267, 235] on div "# Attack both ogres and grab the gem. hero . moveRight ( ) hero . attack ( "[PE…" at bounding box center [1331, 342] width 285 height 509
click at [1298, 584] on button "Run" at bounding box center [1313, 584] width 337 height 45
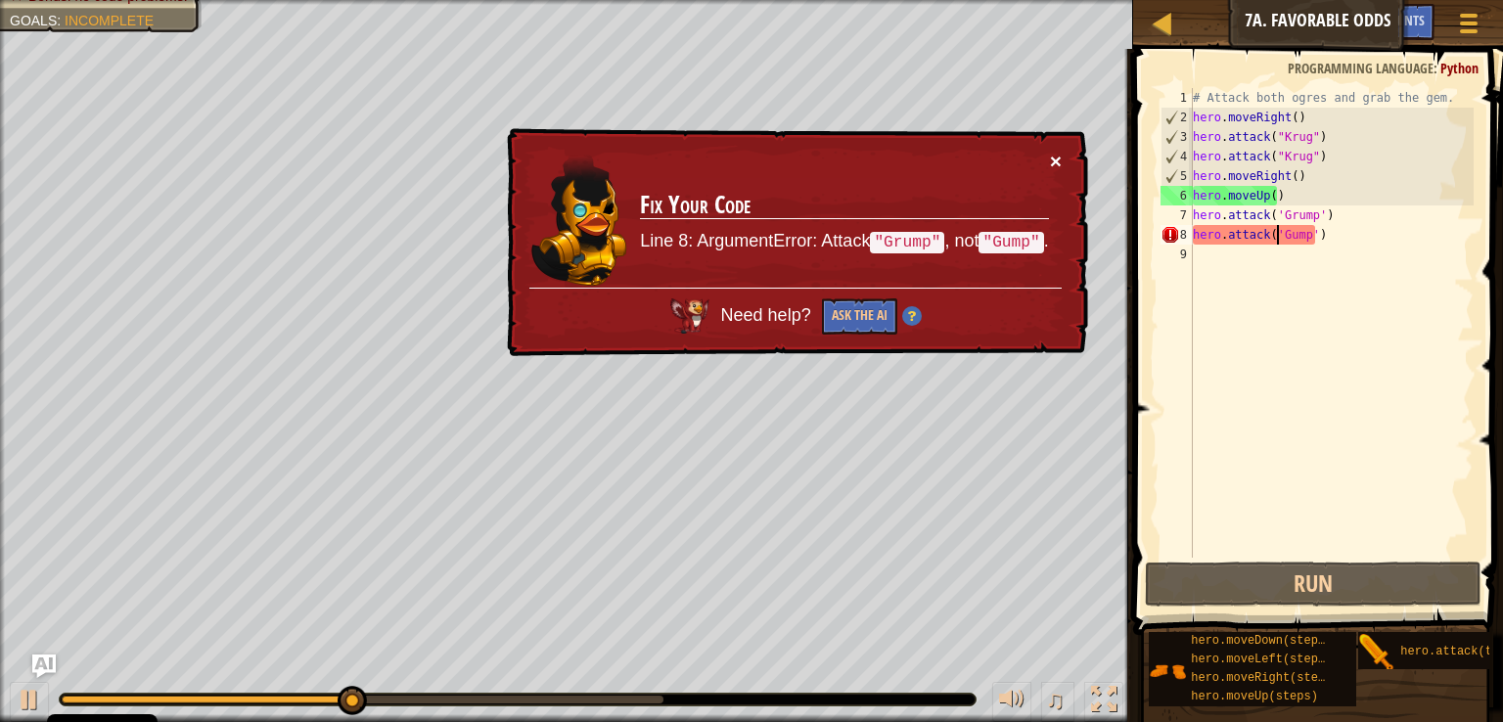
click at [1051, 156] on button "×" at bounding box center [1056, 161] width 12 height 21
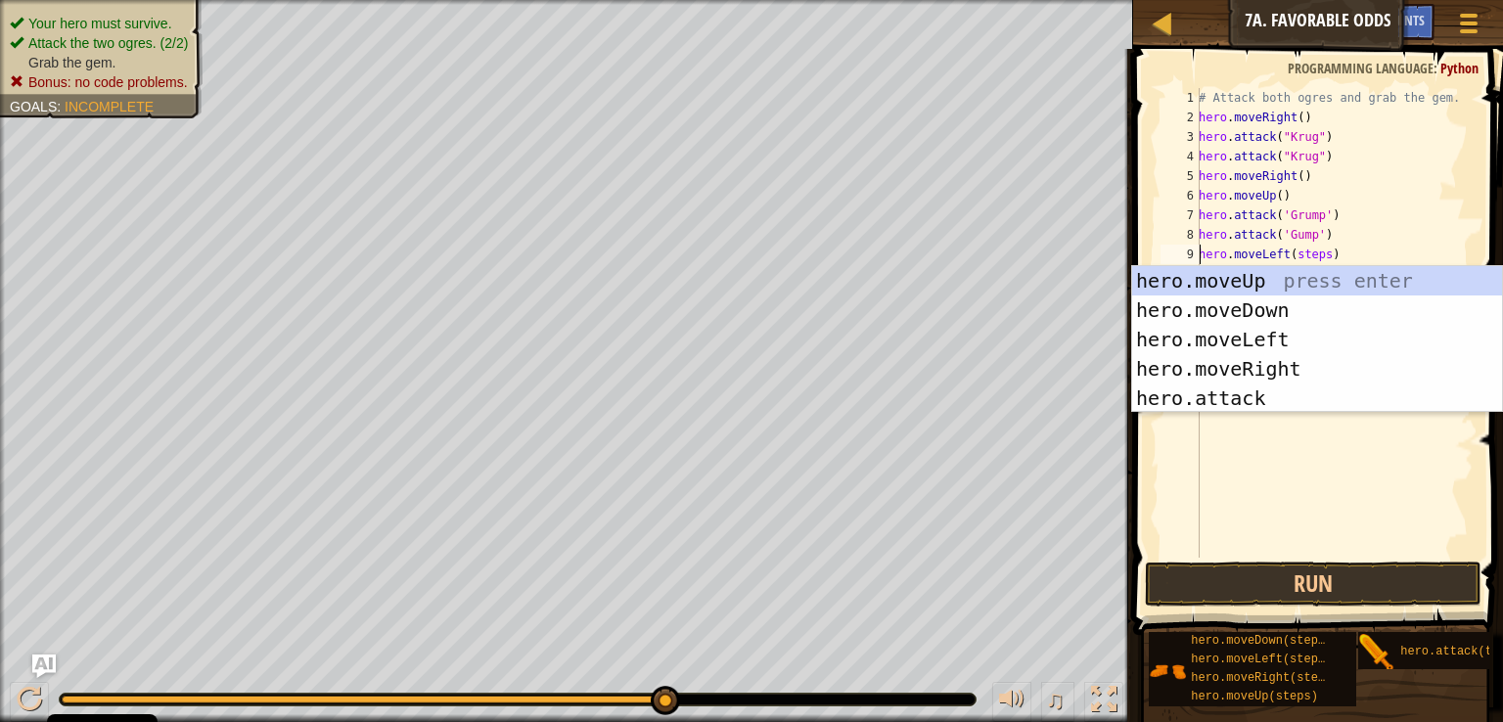
click at [1320, 261] on div "# Attack both ogres and grab the gem. hero . moveRight ( ) hero . attack ( "[PE…" at bounding box center [1334, 342] width 279 height 509
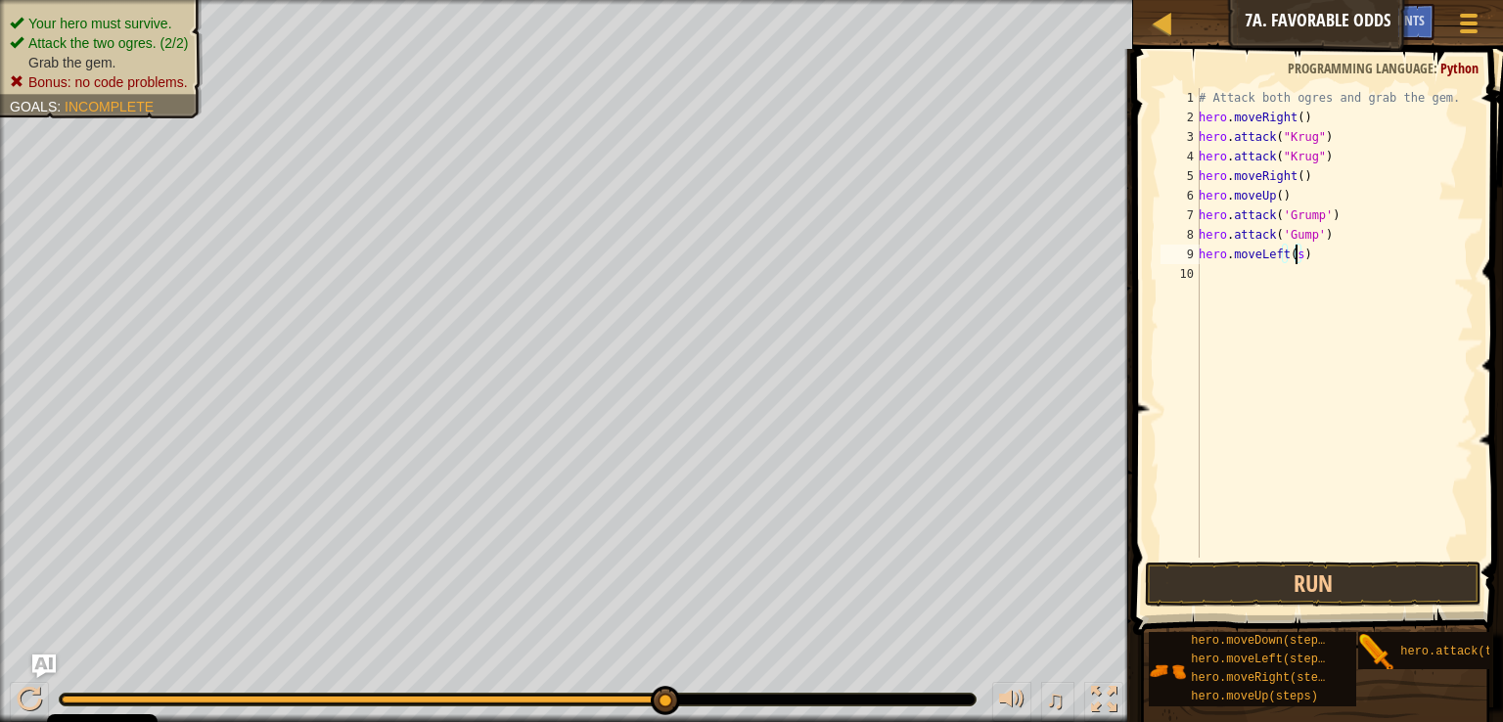
type textarea "hero.moveLeft()"
click at [1288, 255] on div "# Attack both ogres and grab the gem. hero . moveRight ( ) hero . attack ( "[PE…" at bounding box center [1334, 342] width 279 height 509
type textarea "hero.moveLeft()"
click at [1287, 259] on div "# Attack both ogres and grab the gem. hero . moveRight ( ) hero . attack ( "[PE…" at bounding box center [1334, 342] width 279 height 509
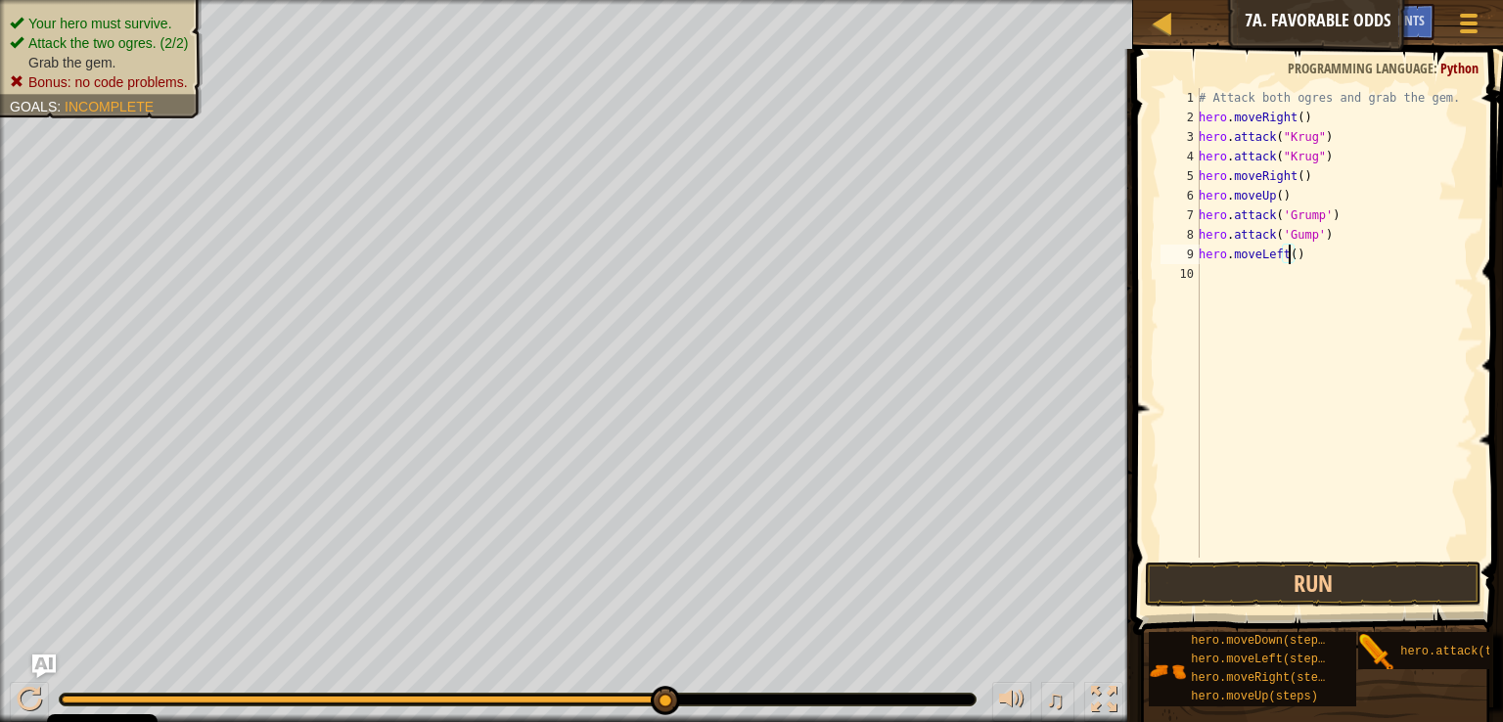
click at [1290, 257] on div "# Attack both ogres and grab the gem. hero . moveRight ( ) hero . attack ( "[PE…" at bounding box center [1334, 342] width 279 height 509
click at [1280, 570] on button "Run" at bounding box center [1313, 584] width 337 height 45
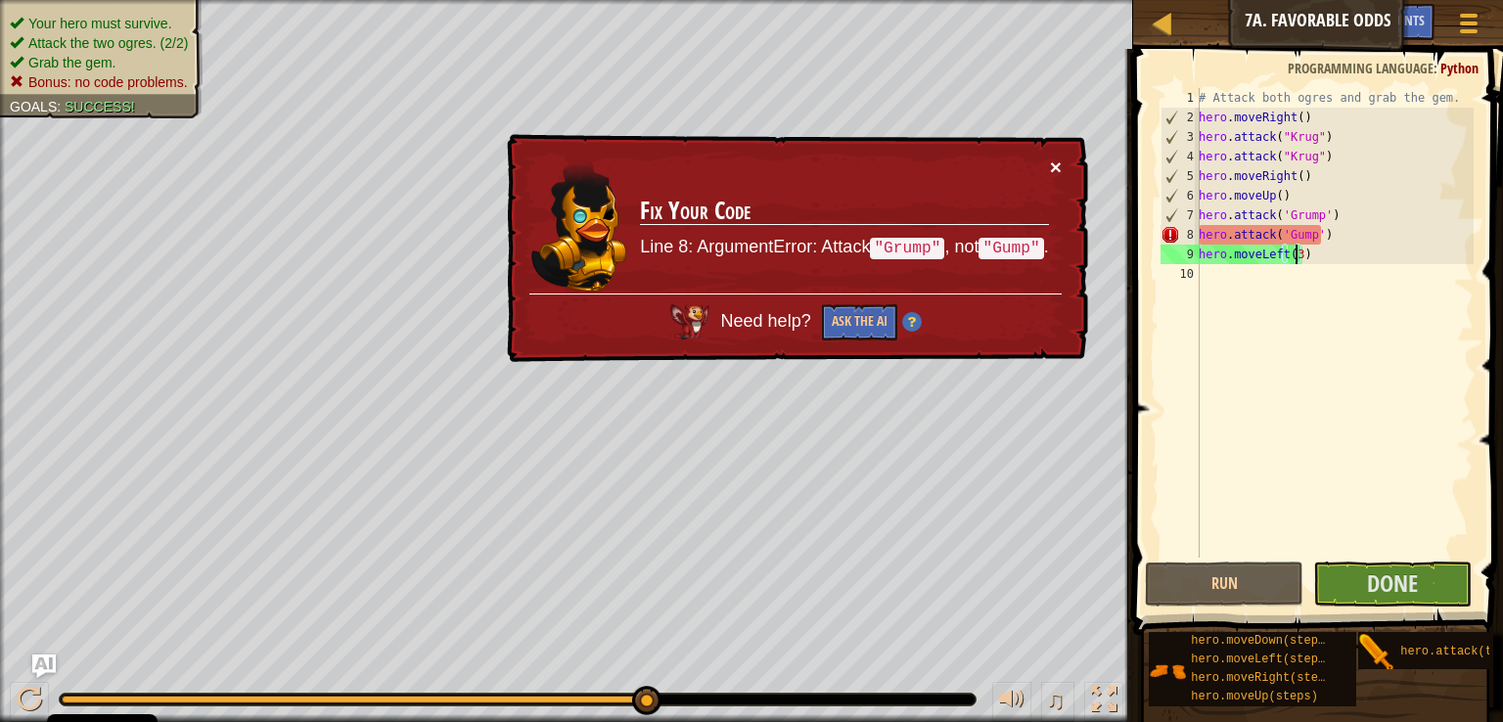
click at [1060, 159] on button "×" at bounding box center [1056, 167] width 12 height 21
click at [1287, 236] on div "# Attack both ogres and grab the gem. hero . moveRight ( ) hero . attack ( "[PE…" at bounding box center [1334, 342] width 279 height 509
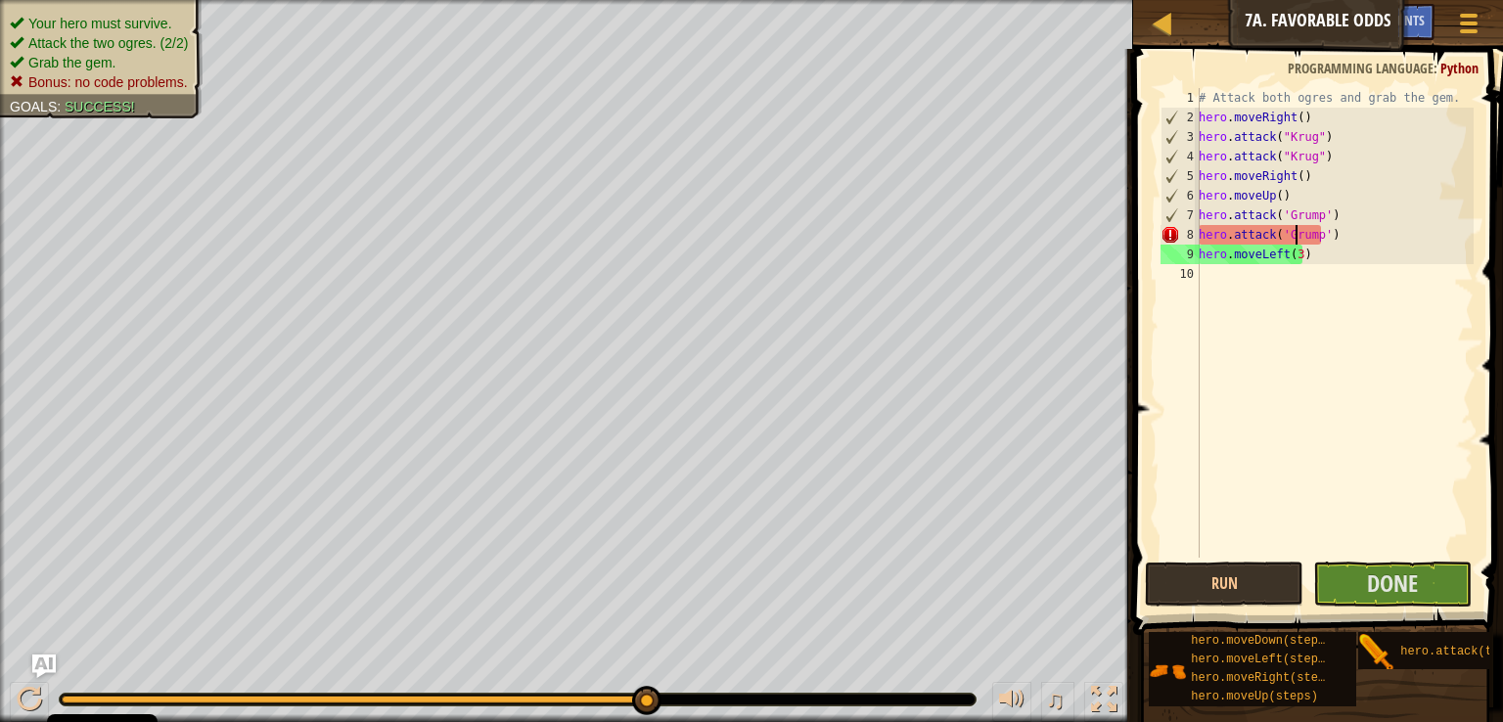
scroll to position [9, 8]
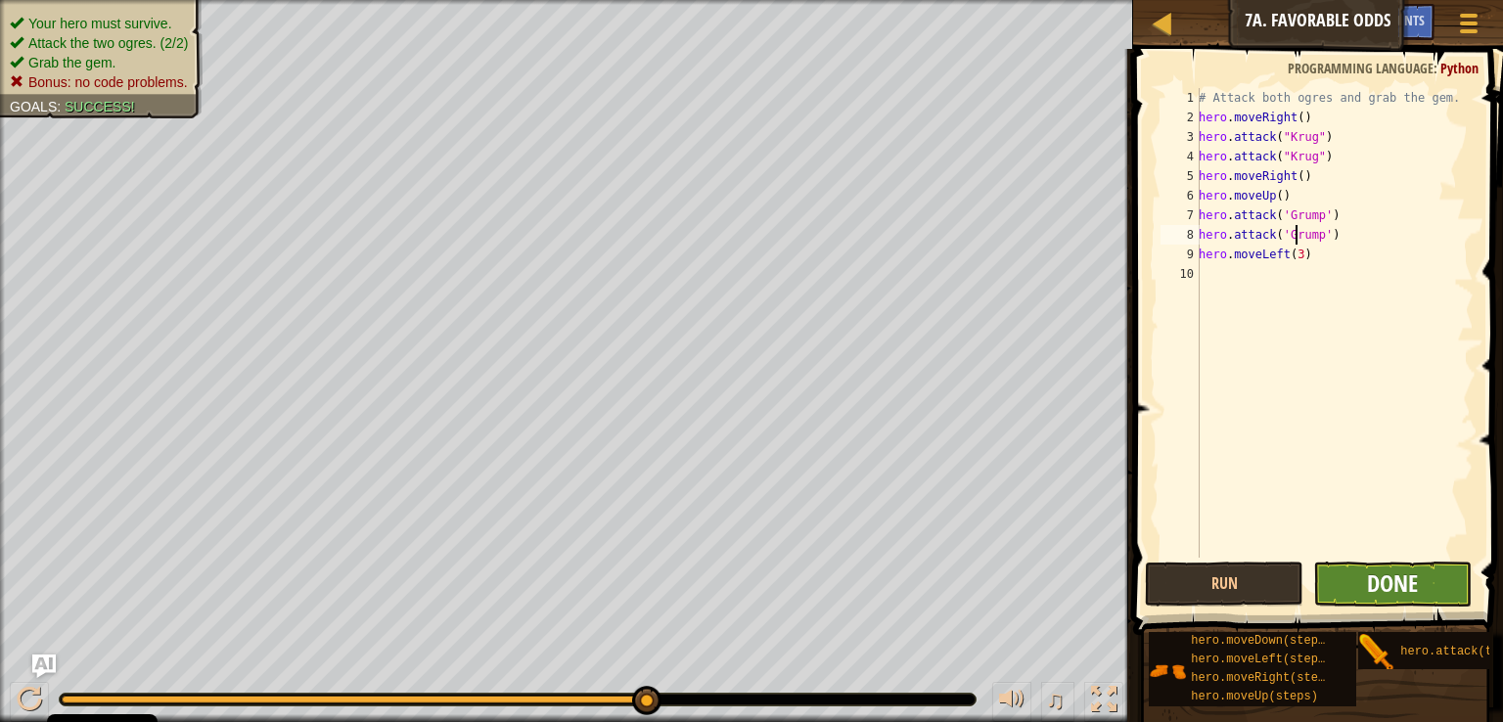
type textarea "hero.attack('Grump')"
click at [1376, 580] on span "Done" at bounding box center [1392, 582] width 51 height 31
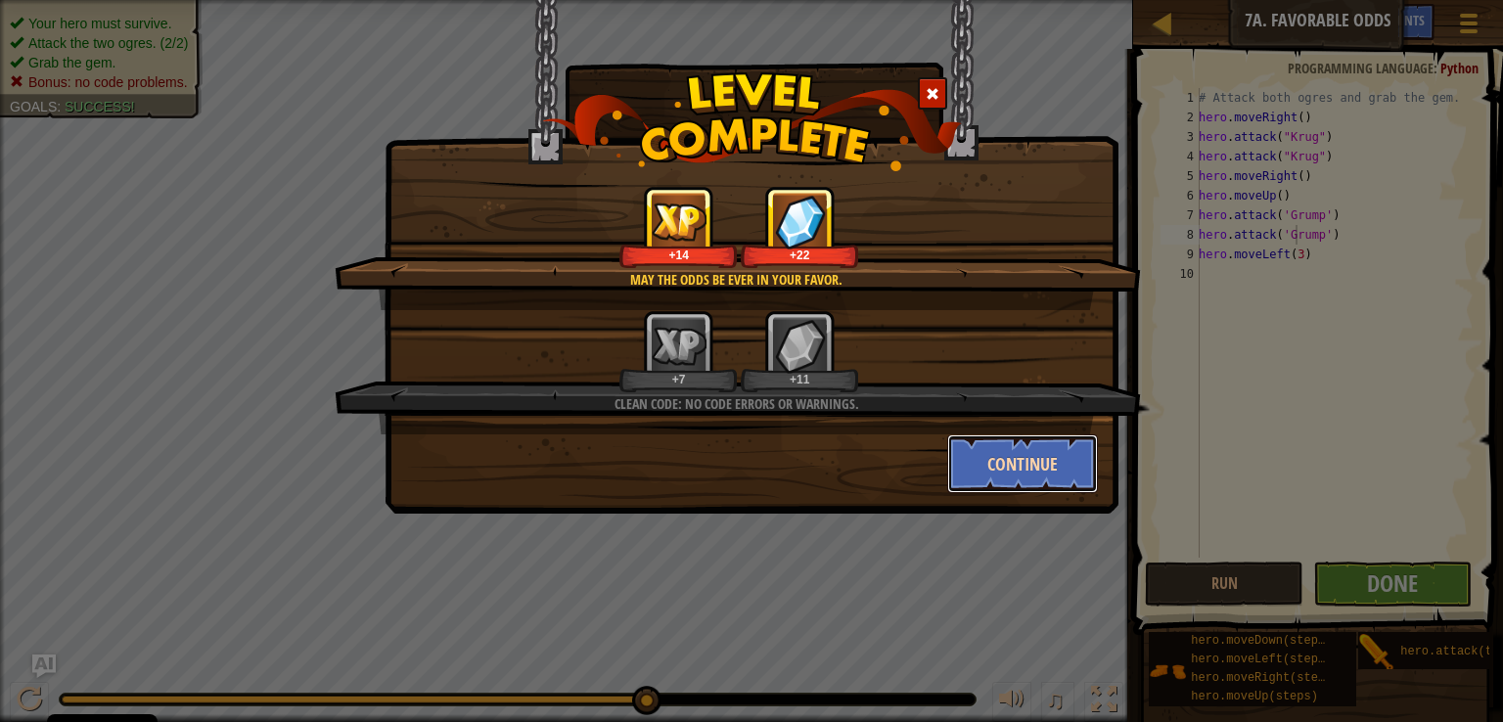
click at [1020, 467] on button "Continue" at bounding box center [1023, 463] width 152 height 59
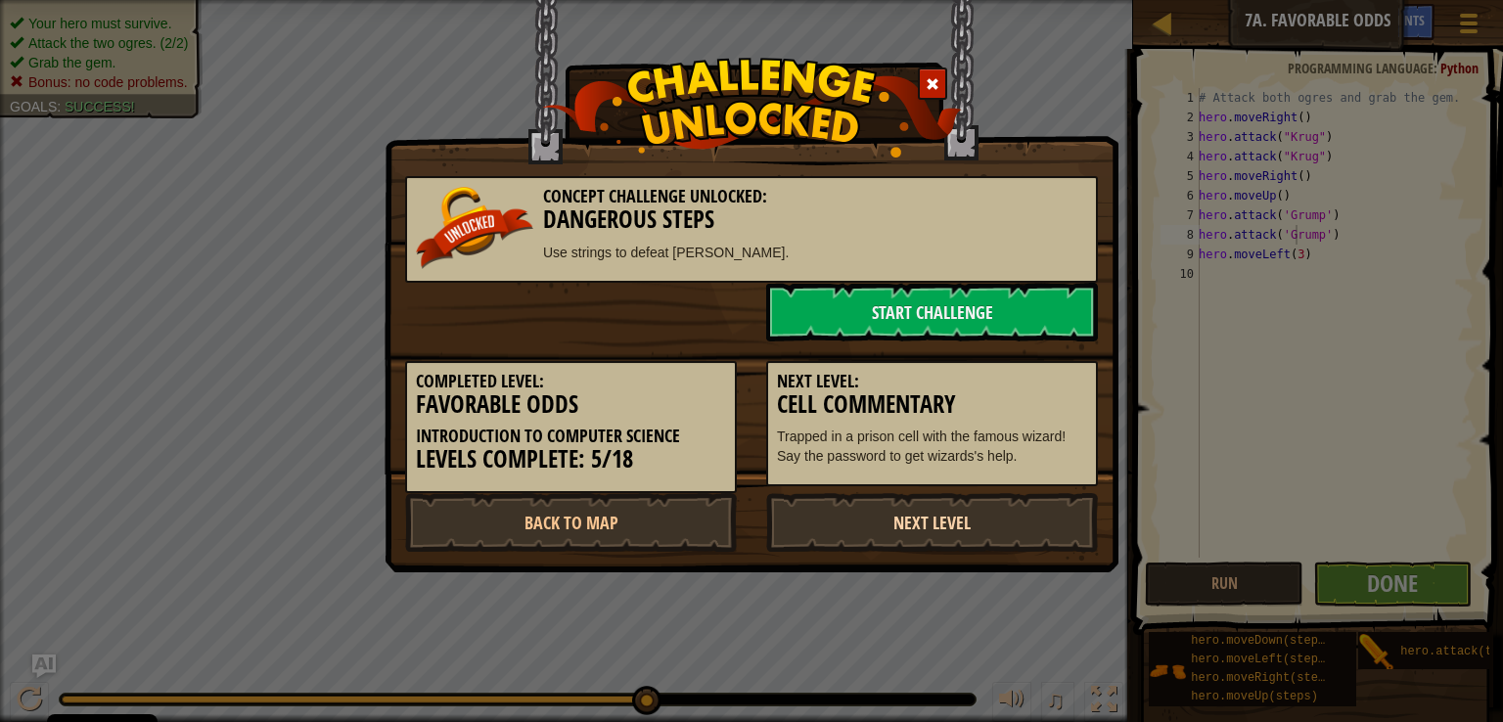
click at [928, 508] on link "Next Level" at bounding box center [932, 522] width 332 height 59
click at [922, 2] on body "Cookie Policy CodeCombat uses a few essential and non-essential cookies. Privac…" at bounding box center [751, 1] width 1503 height 2
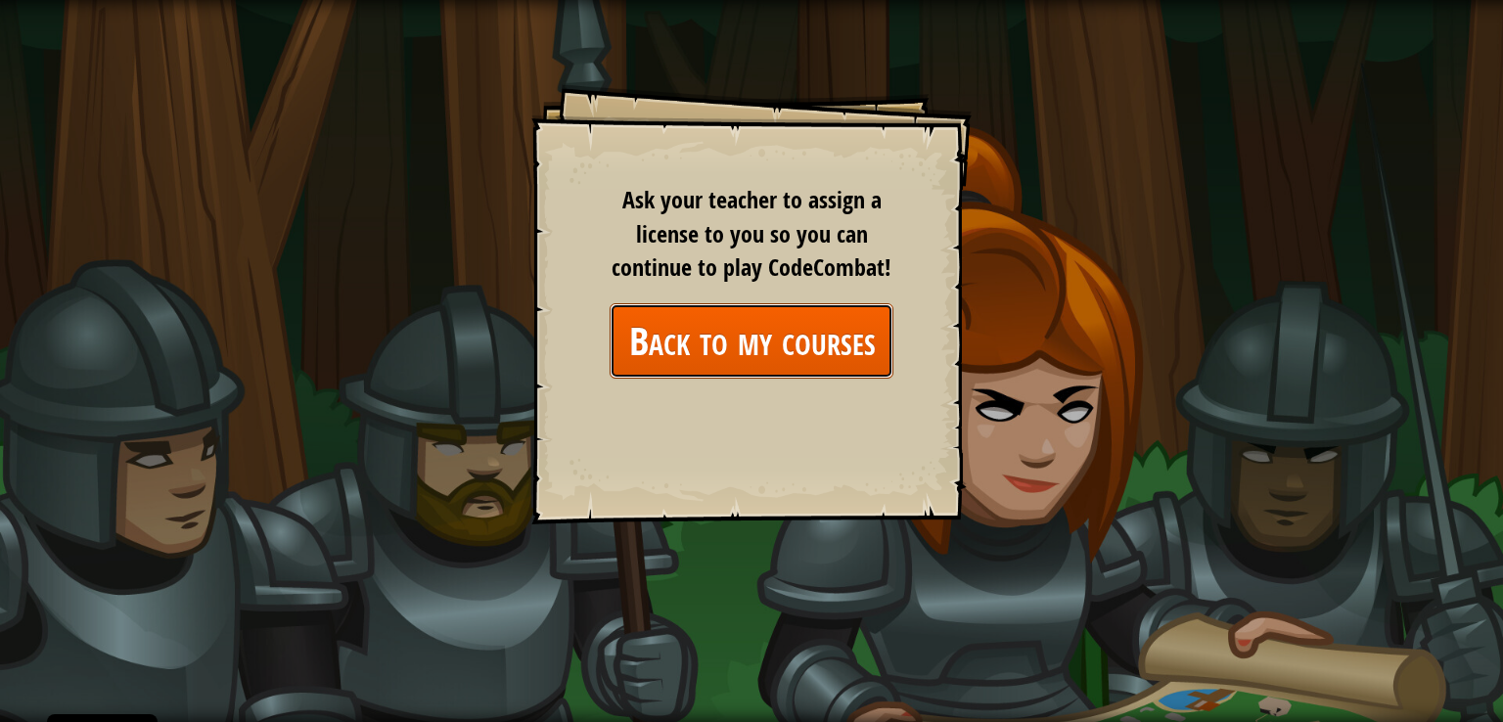
click at [847, 356] on link "Back to my courses" at bounding box center [752, 340] width 284 height 75
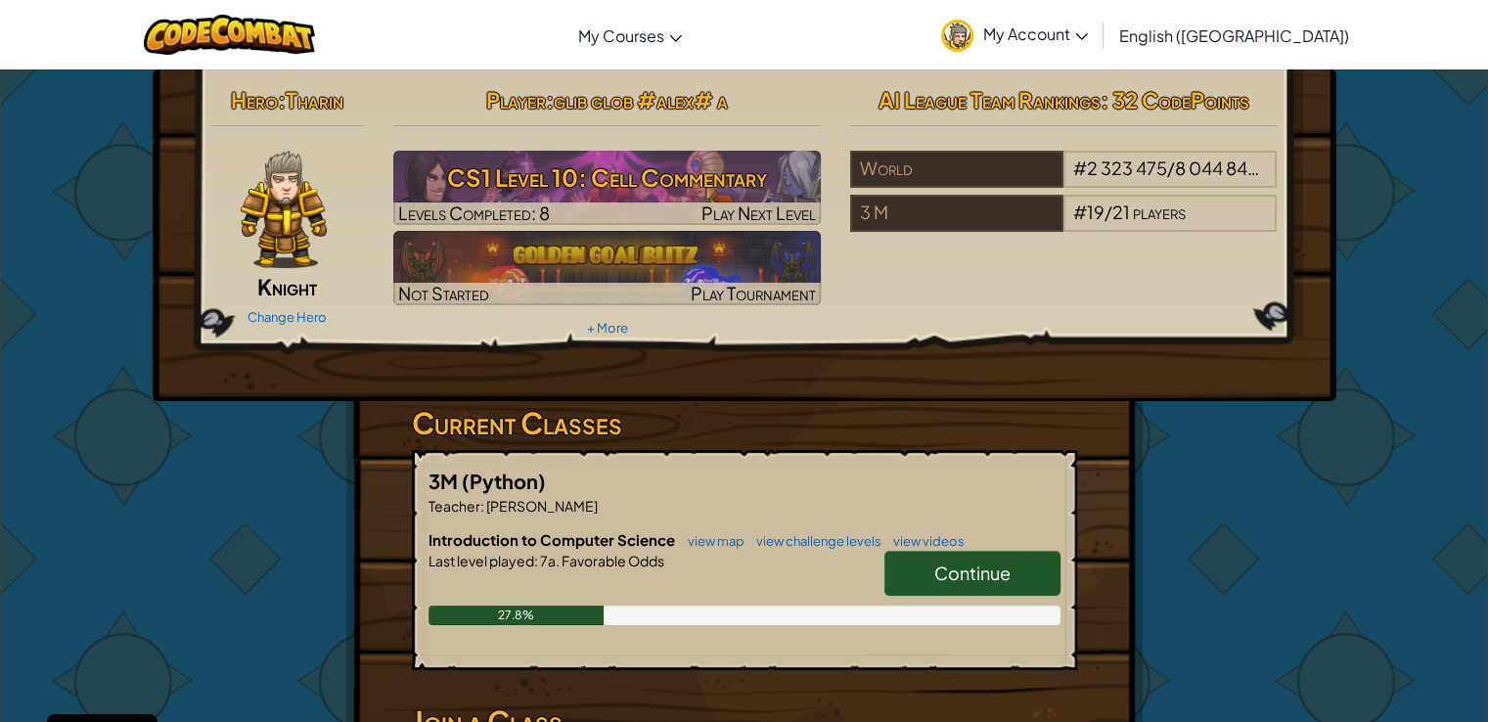
click at [948, 571] on span "Continue" at bounding box center [972, 573] width 76 height 23
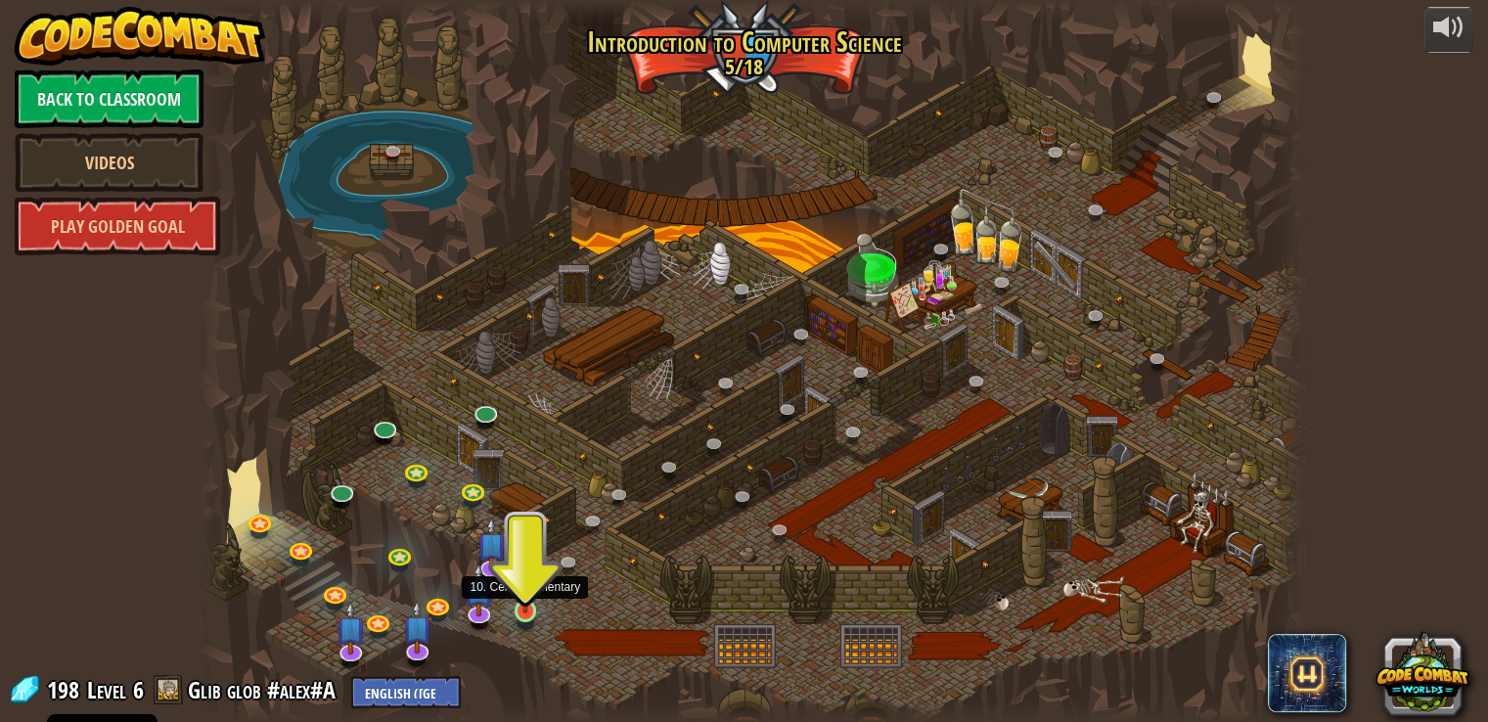
click at [515, 595] on img at bounding box center [525, 582] width 27 height 64
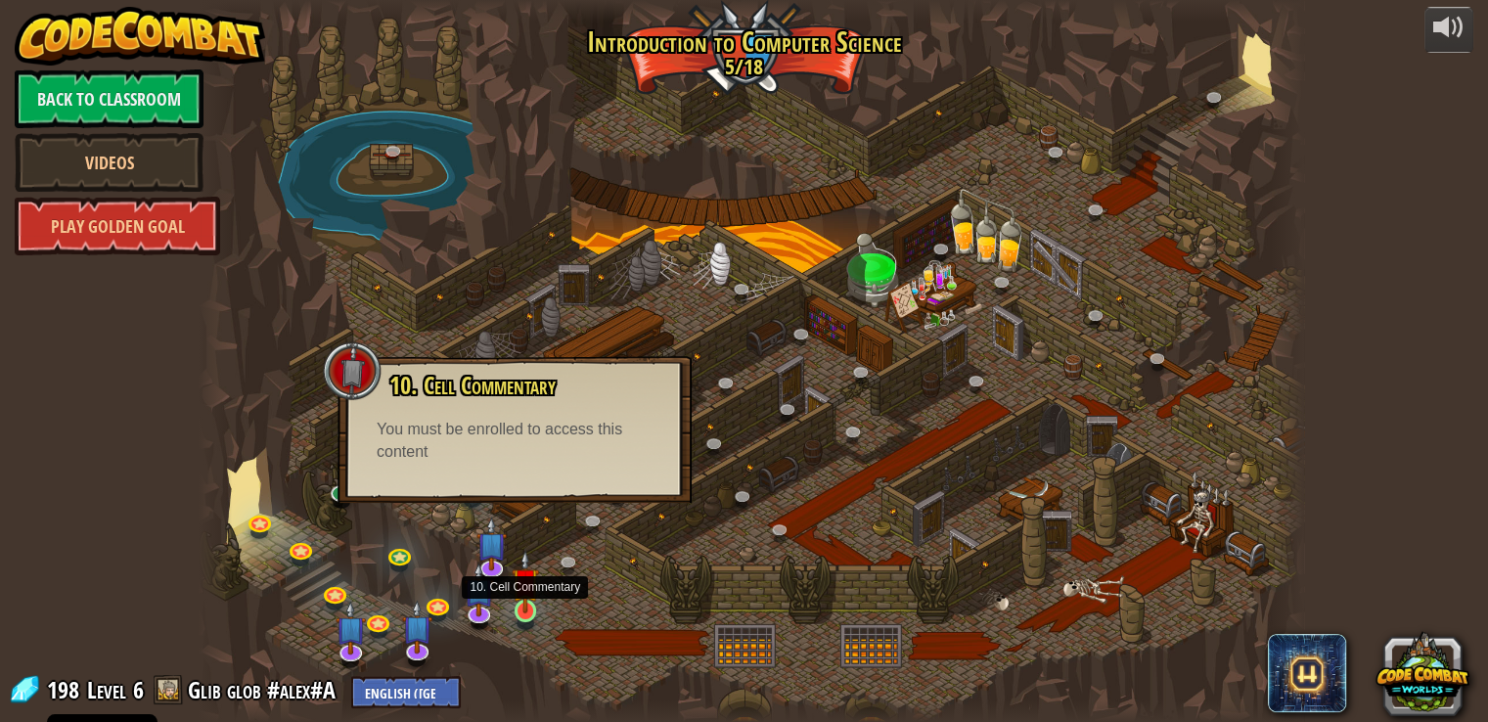
click at [524, 599] on img at bounding box center [525, 582] width 27 height 64
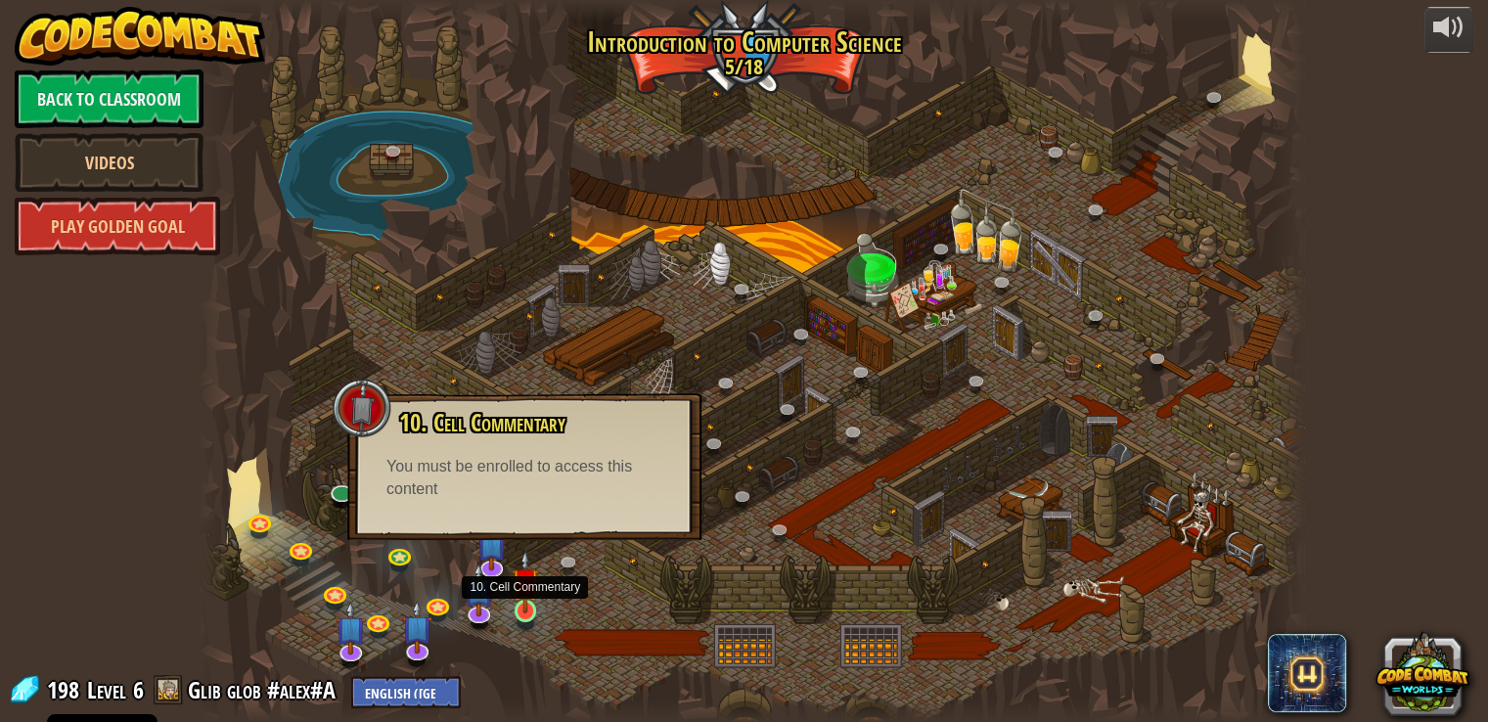
click at [523, 595] on img at bounding box center [525, 582] width 27 height 64
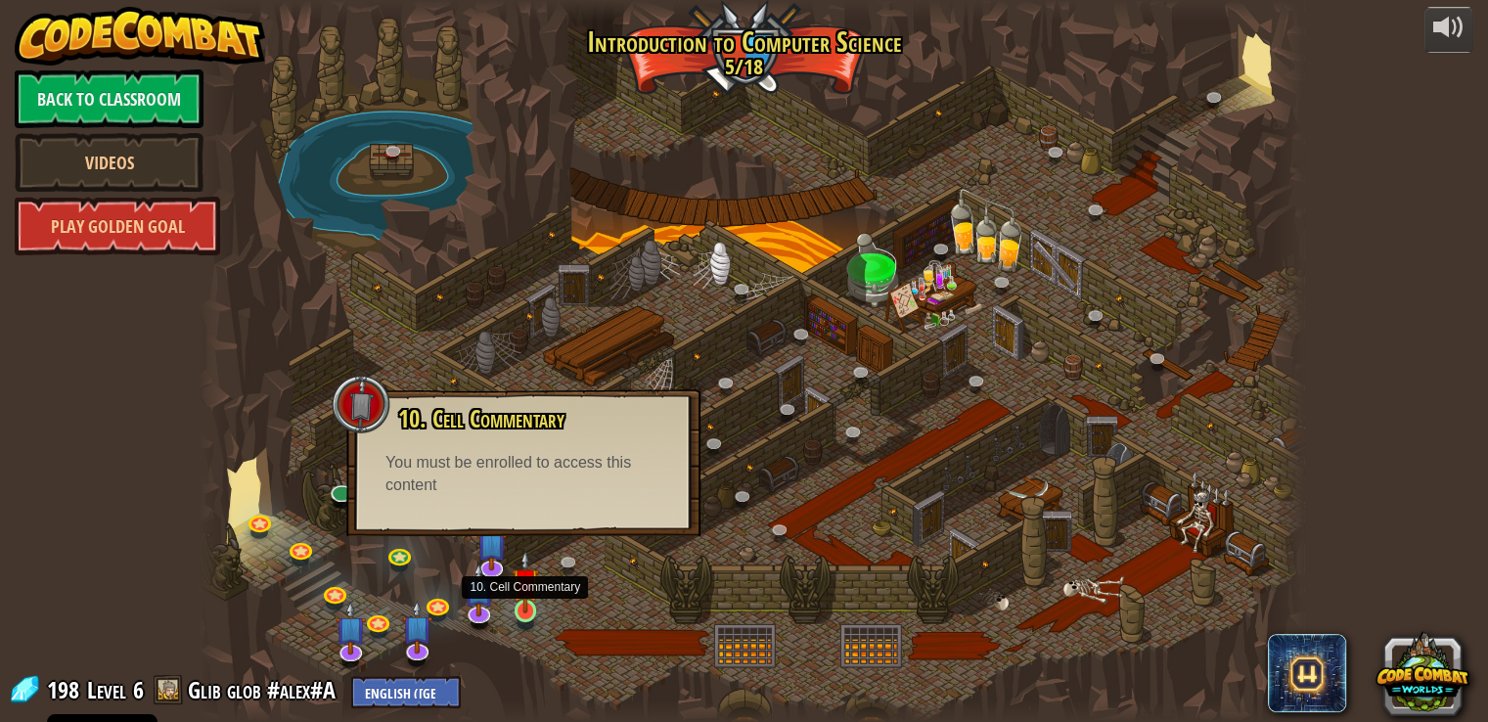
click at [523, 599] on img at bounding box center [525, 582] width 27 height 64
click at [527, 605] on img at bounding box center [525, 582] width 27 height 64
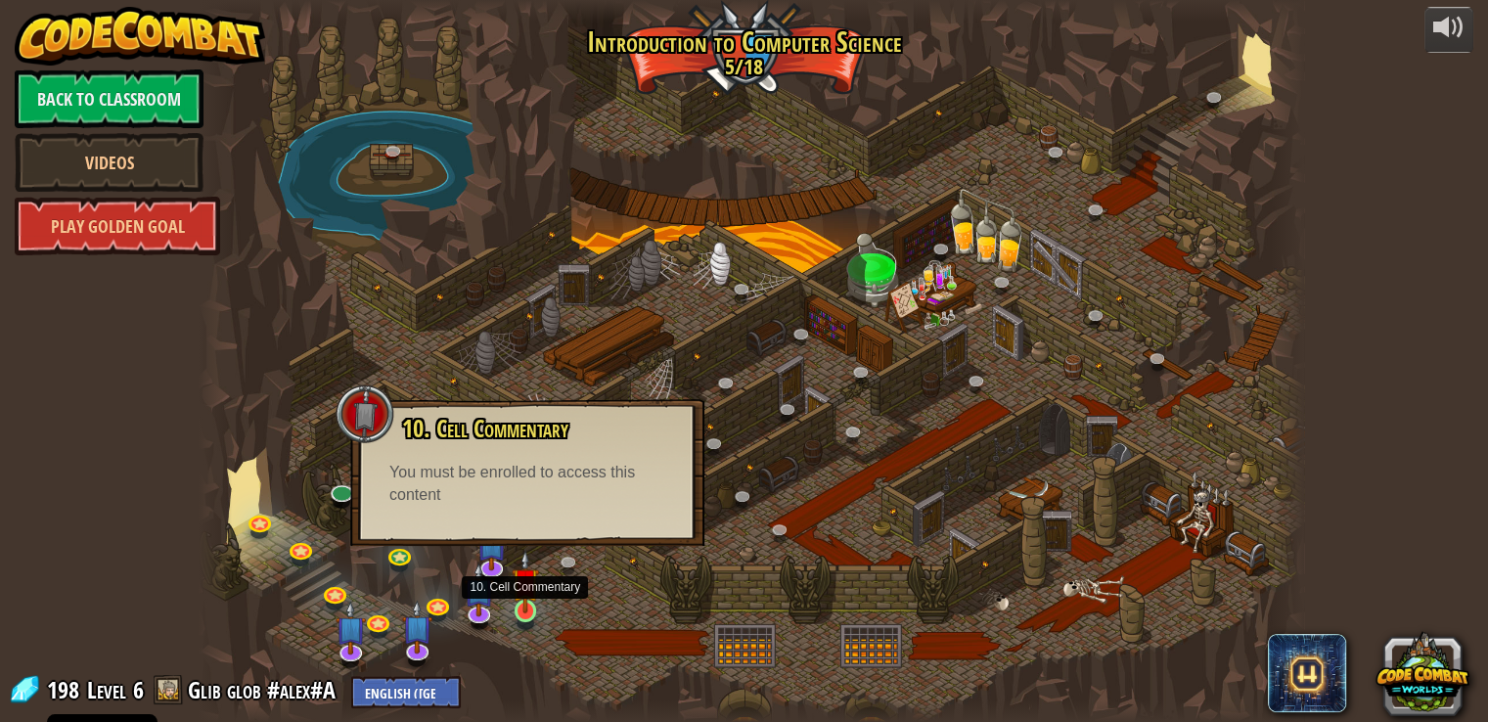
click at [526, 605] on img at bounding box center [525, 582] width 27 height 64
click at [525, 606] on img at bounding box center [525, 582] width 27 height 64
click at [525, 607] on img at bounding box center [525, 582] width 27 height 64
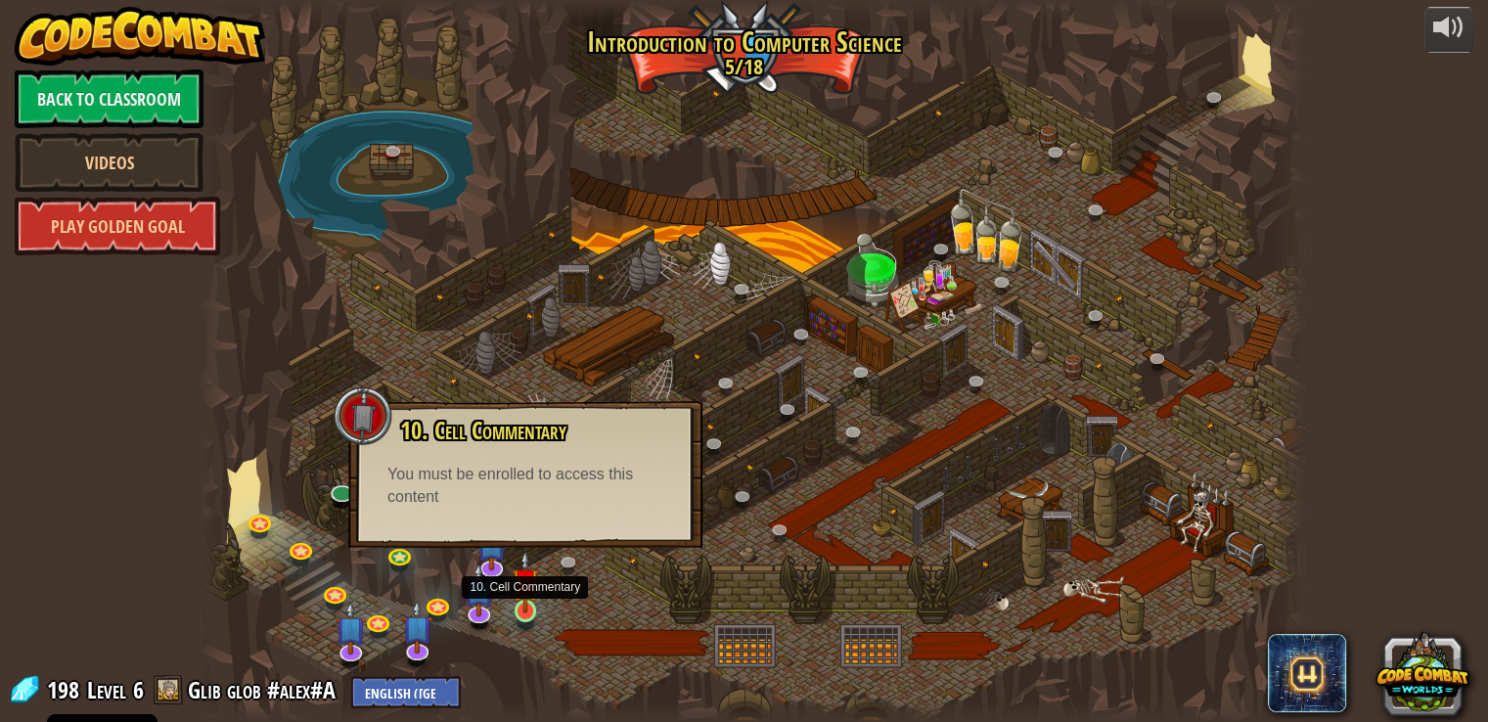
click at [524, 608] on img at bounding box center [525, 582] width 27 height 64
click at [524, 609] on img at bounding box center [525, 582] width 27 height 64
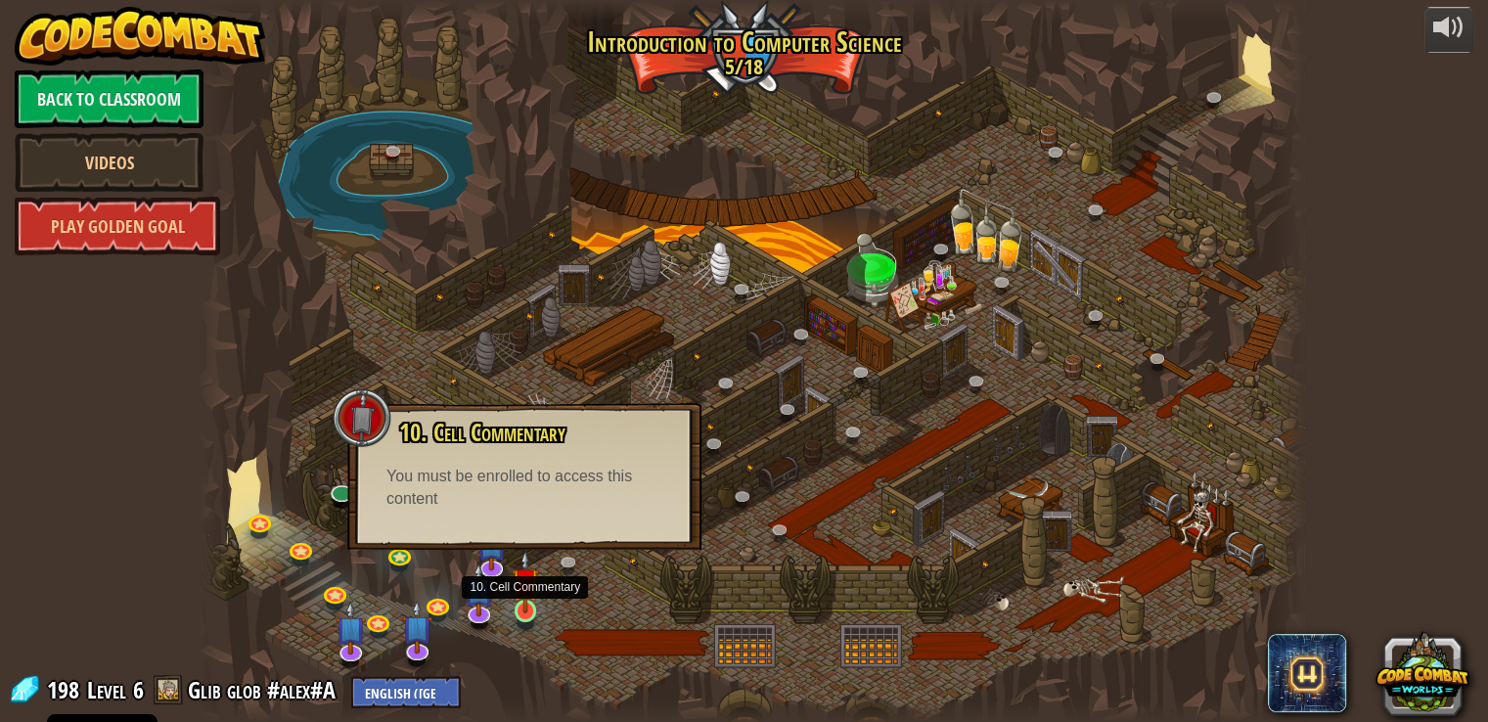
click at [524, 609] on img at bounding box center [525, 582] width 27 height 64
click at [608, 607] on div at bounding box center [751, 361] width 1105 height 722
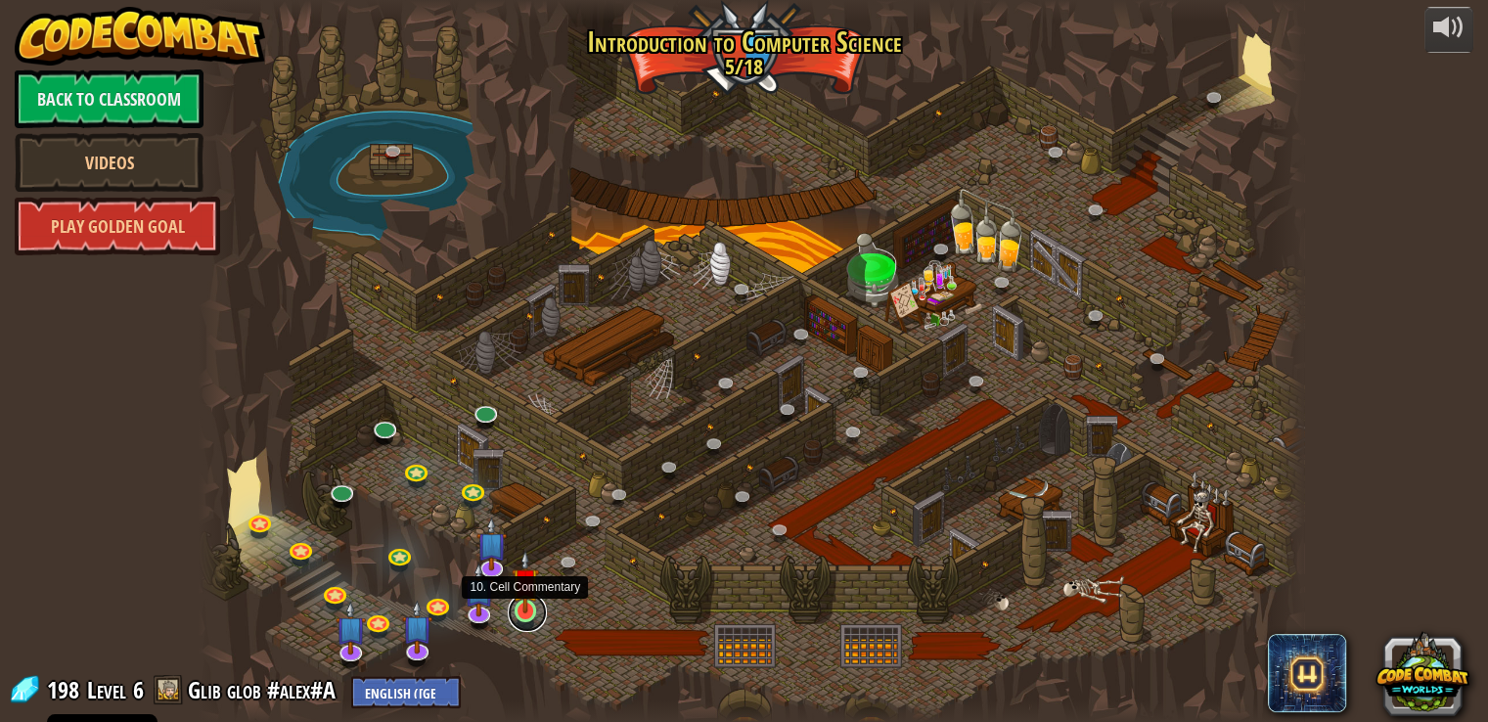
click at [522, 613] on link at bounding box center [527, 612] width 39 height 39
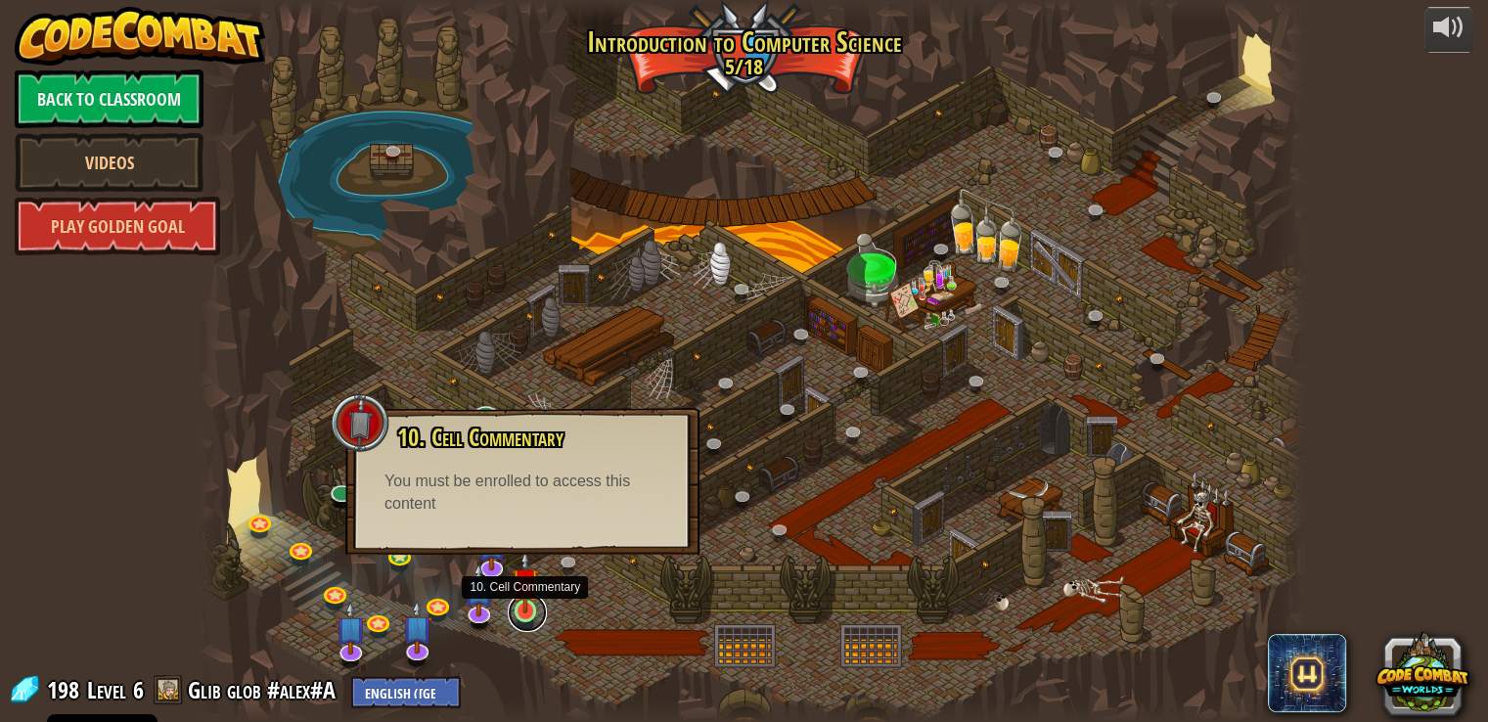
click at [522, 612] on link at bounding box center [527, 612] width 39 height 39
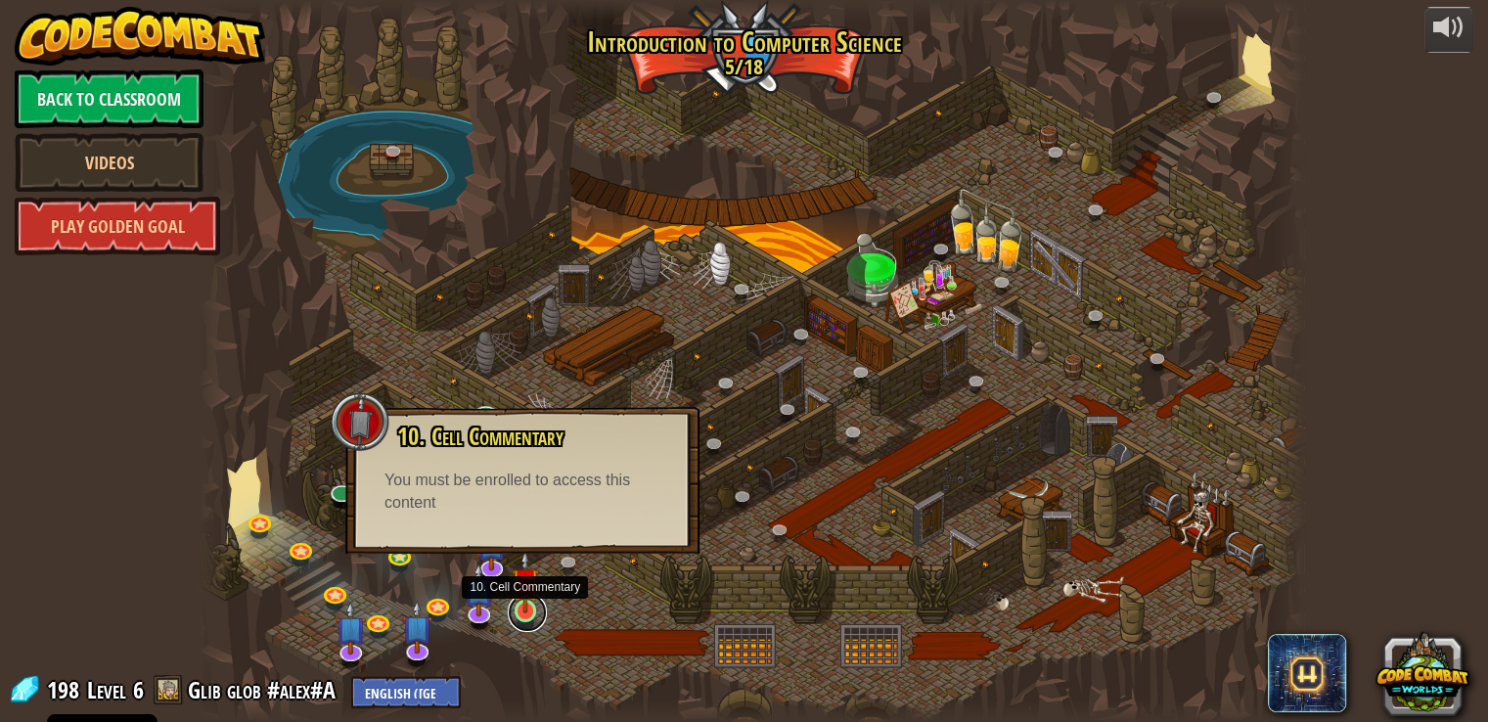
click at [522, 612] on link at bounding box center [527, 612] width 39 height 39
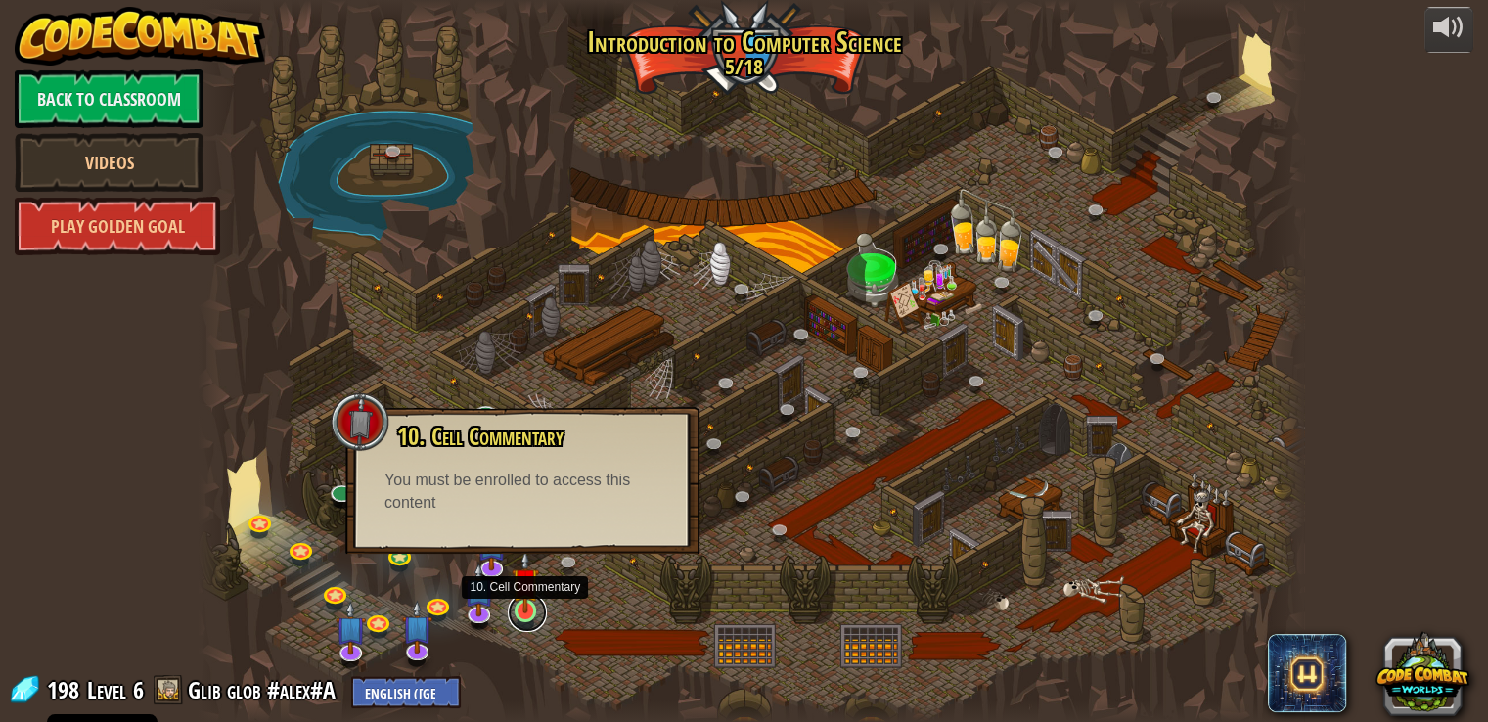
click at [522, 612] on link at bounding box center [527, 612] width 39 height 39
click at [564, 576] on link at bounding box center [572, 565] width 39 height 39
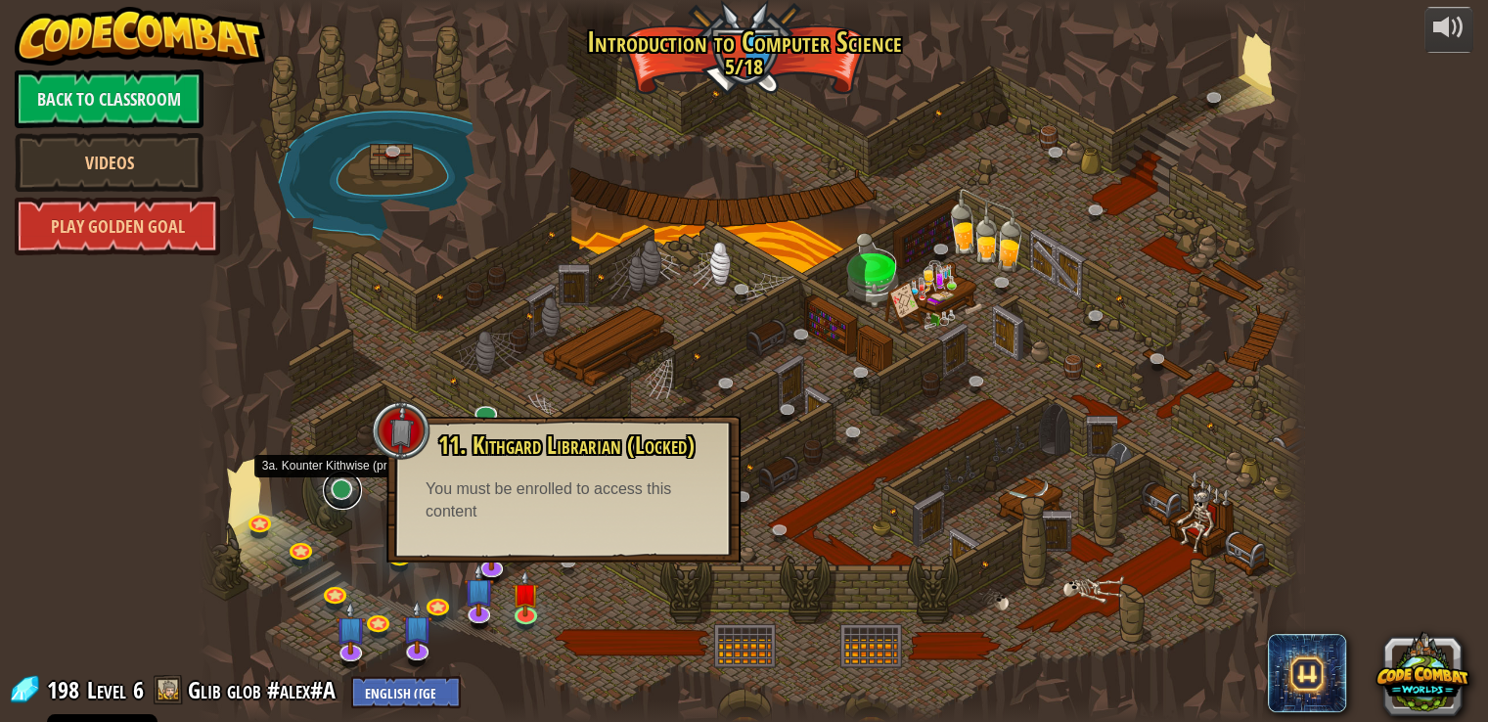
click at [340, 490] on link at bounding box center [342, 490] width 39 height 39
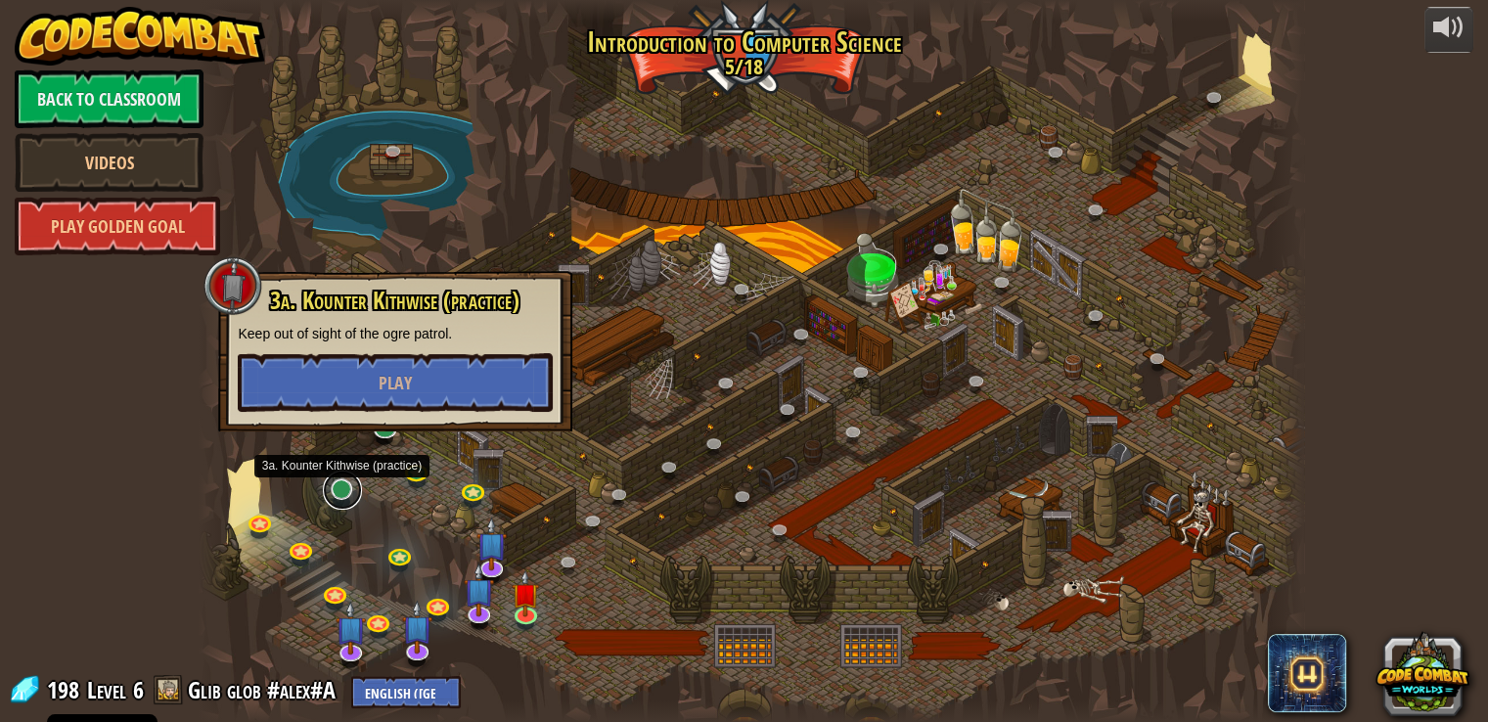
click at [340, 490] on link at bounding box center [342, 490] width 39 height 39
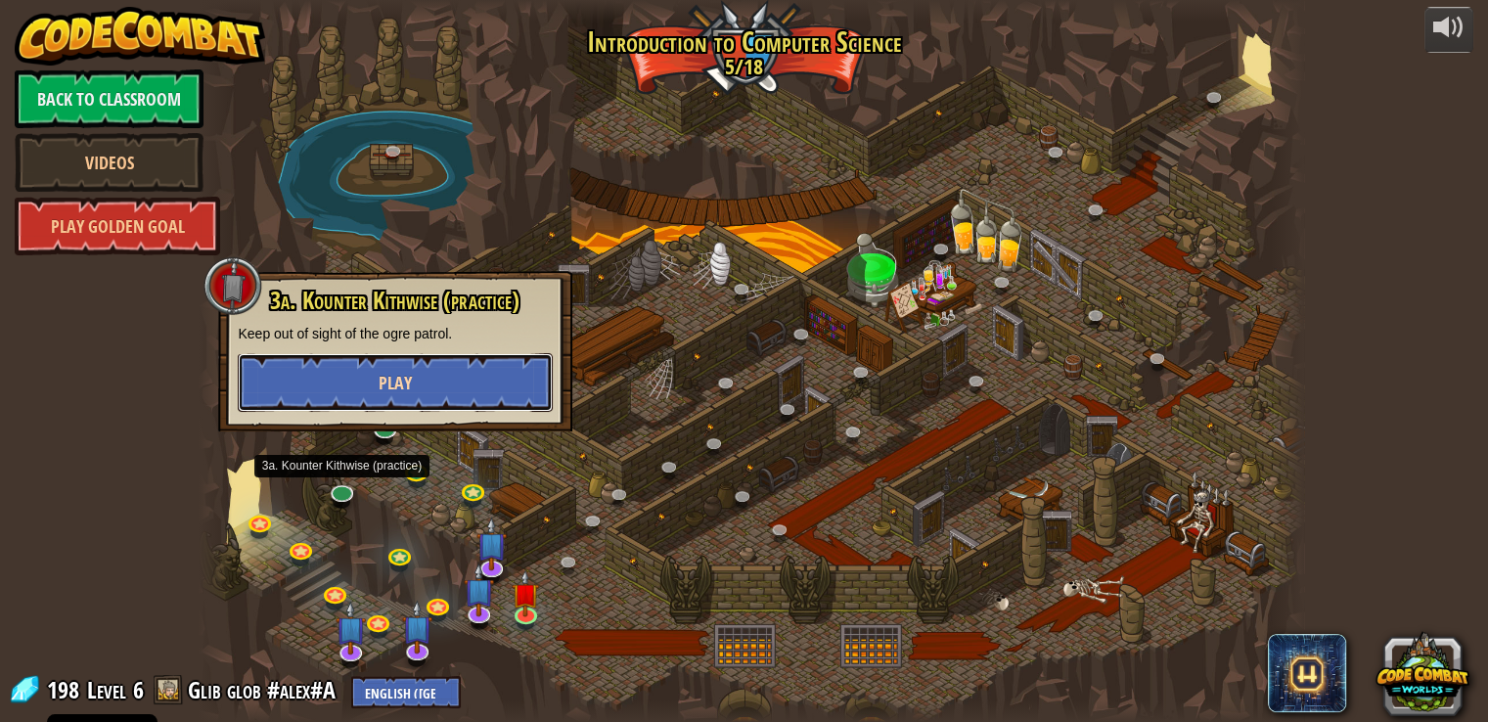
click at [387, 373] on span "Play" at bounding box center [395, 383] width 33 height 24
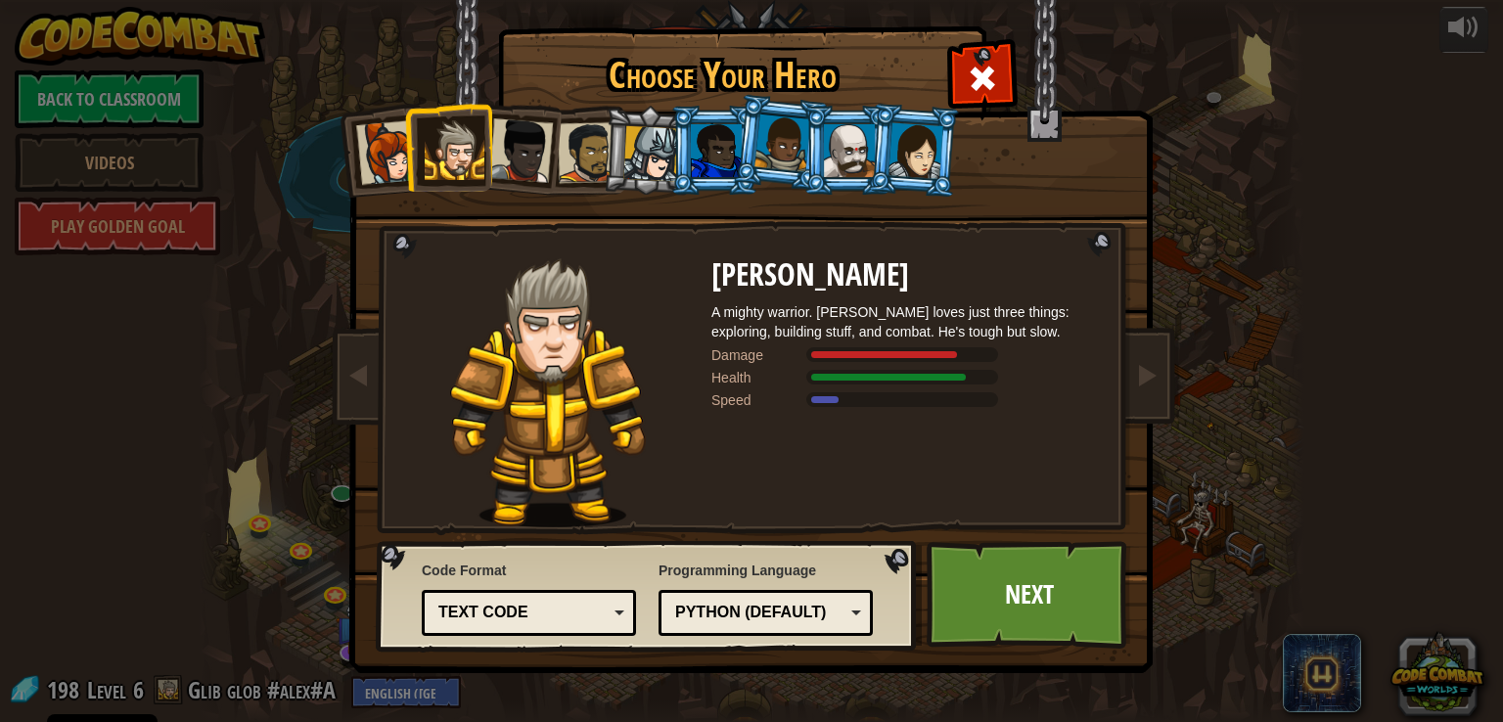
click at [841, 158] on div at bounding box center [849, 150] width 51 height 53
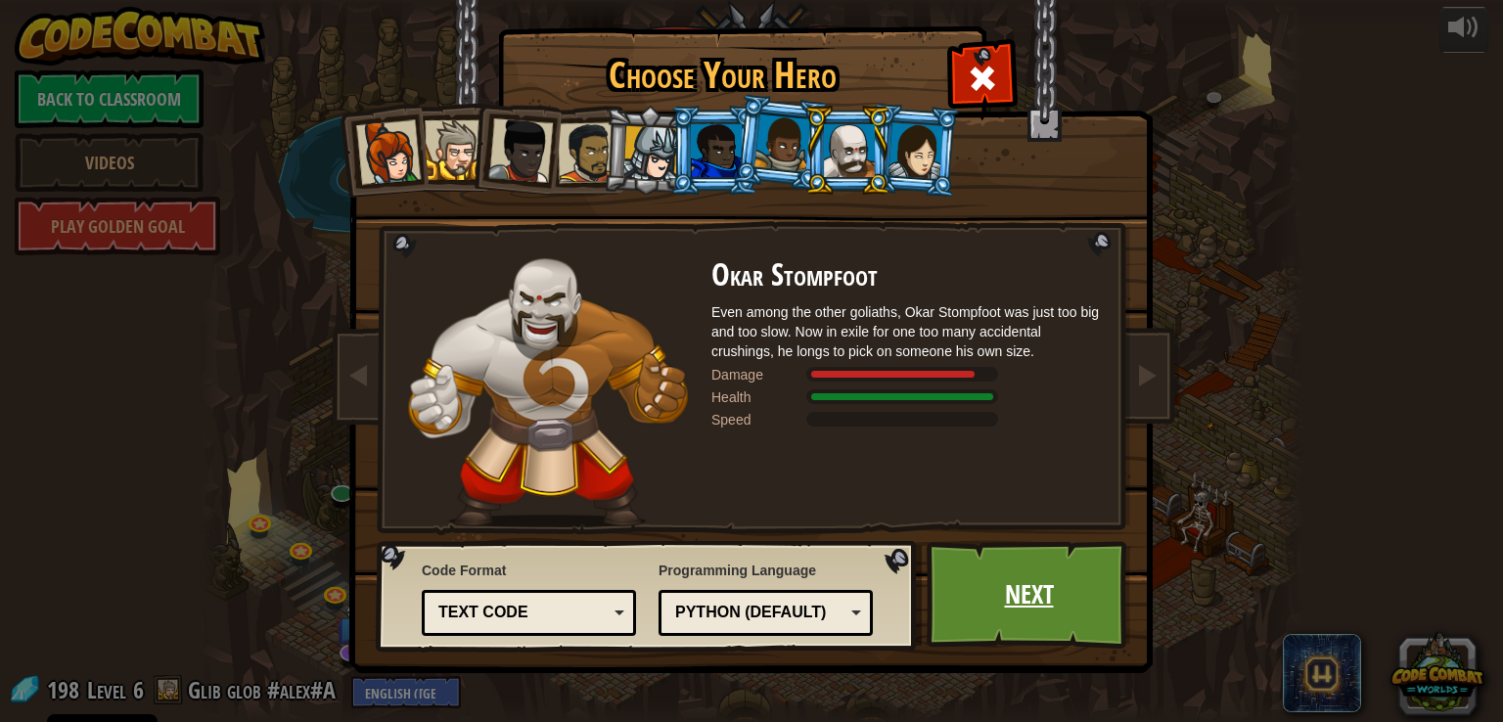
click at [1103, 597] on link "Next" at bounding box center [1029, 595] width 204 height 108
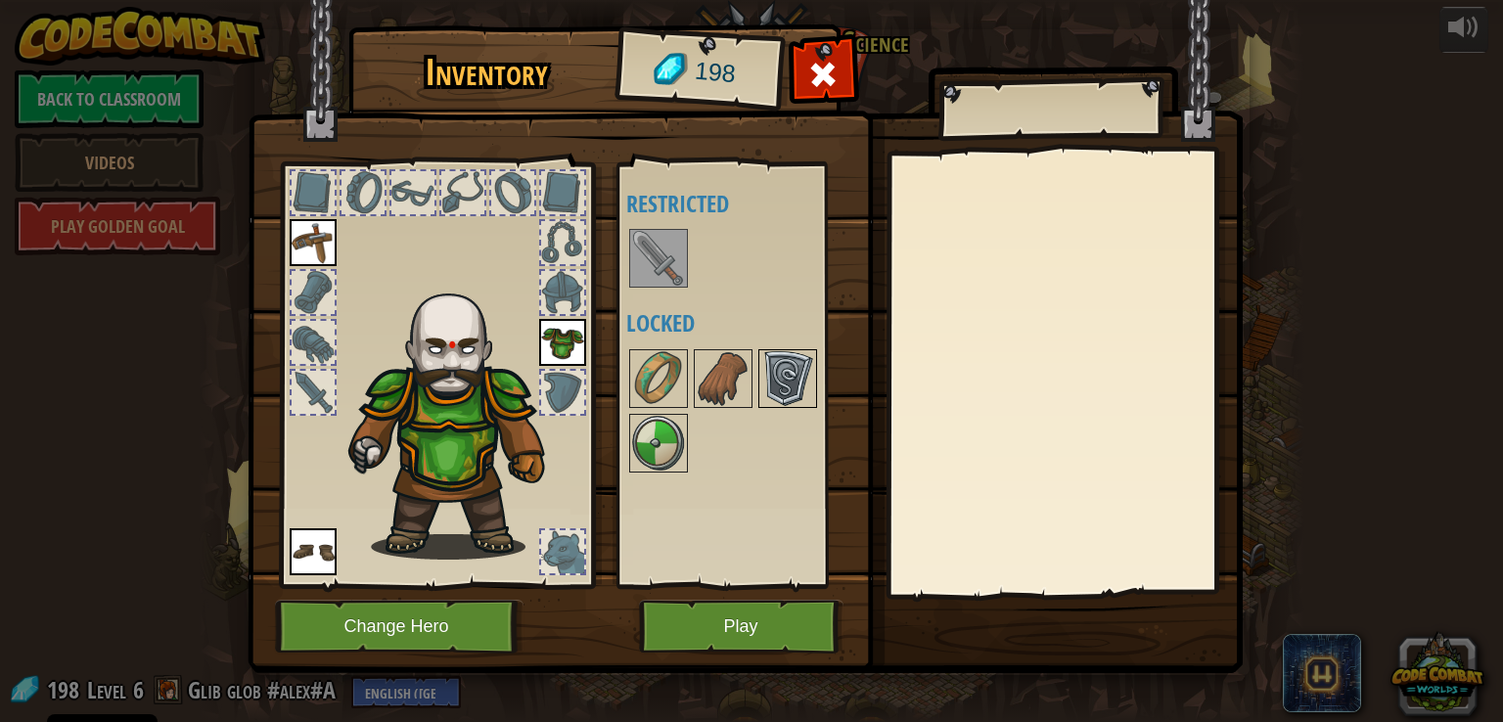
click at [786, 380] on img at bounding box center [787, 378] width 55 height 55
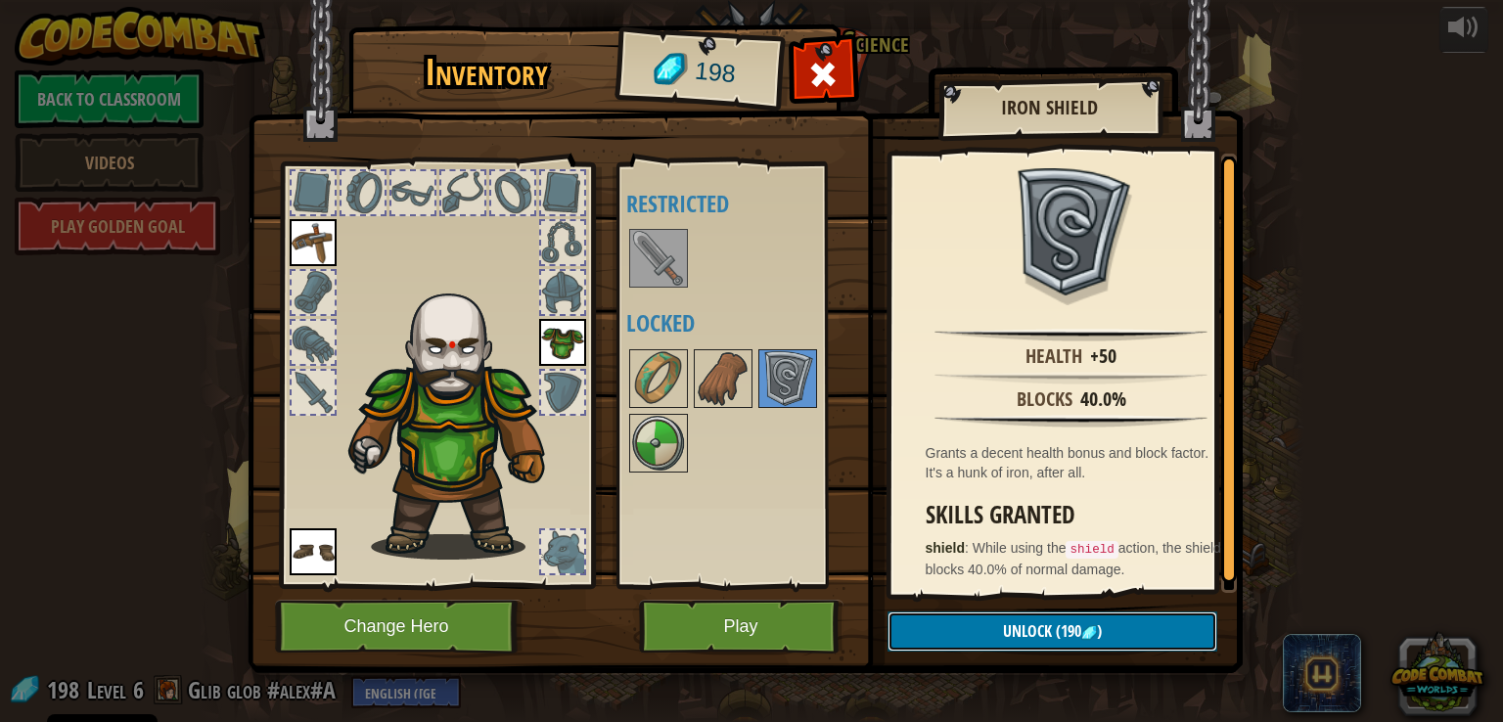
click at [962, 631] on button "Unlock (190 )" at bounding box center [1052, 631] width 330 height 40
click at [962, 639] on button "Confirm" at bounding box center [1052, 631] width 330 height 40
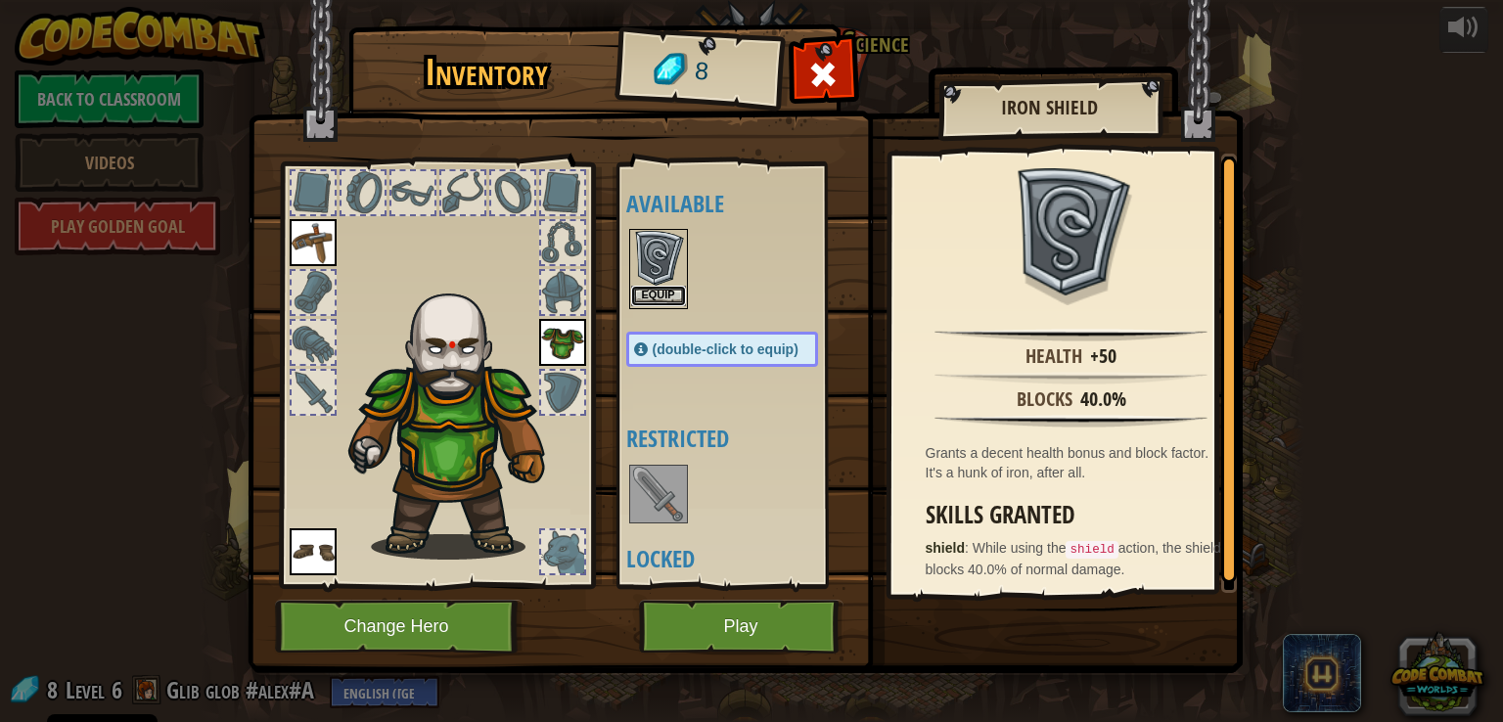
click at [661, 293] on button "Equip" at bounding box center [658, 296] width 55 height 21
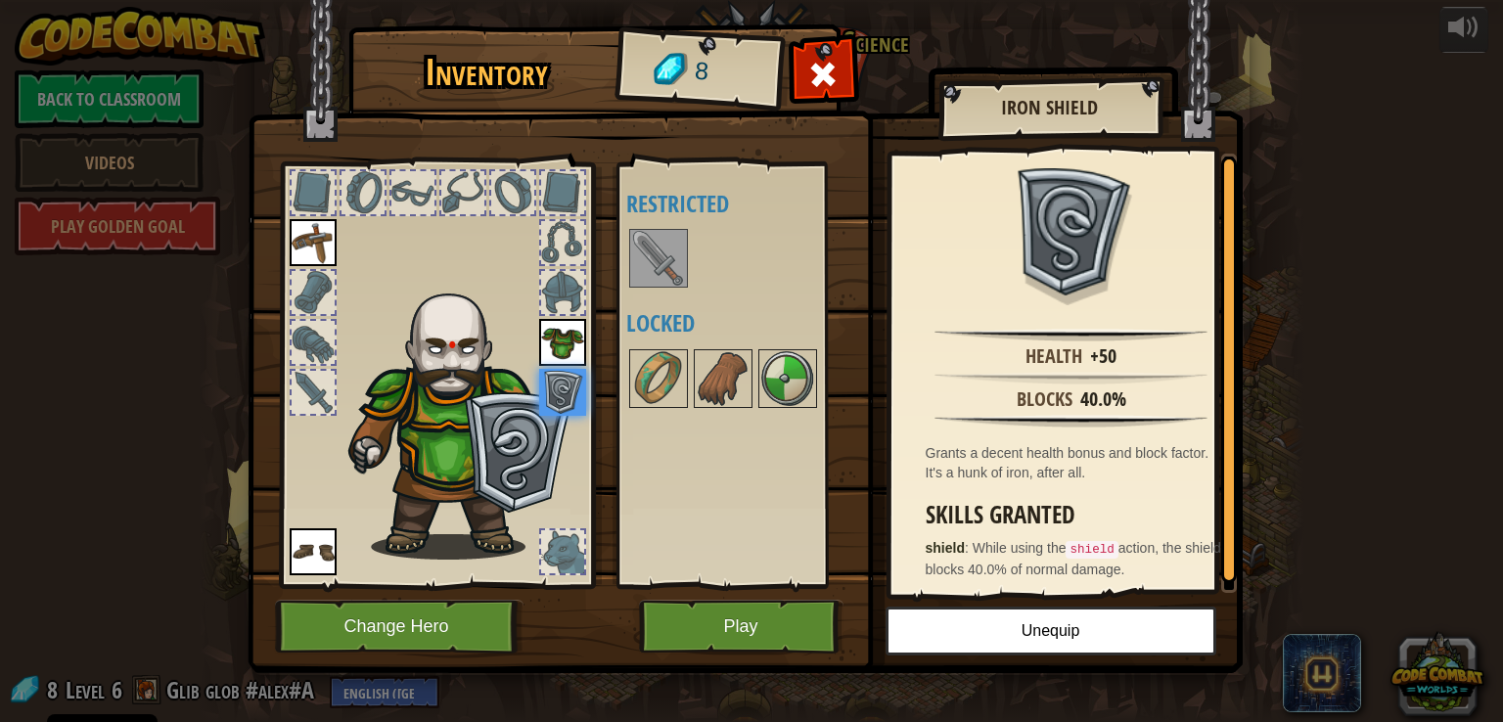
click at [669, 274] on img at bounding box center [658, 258] width 55 height 55
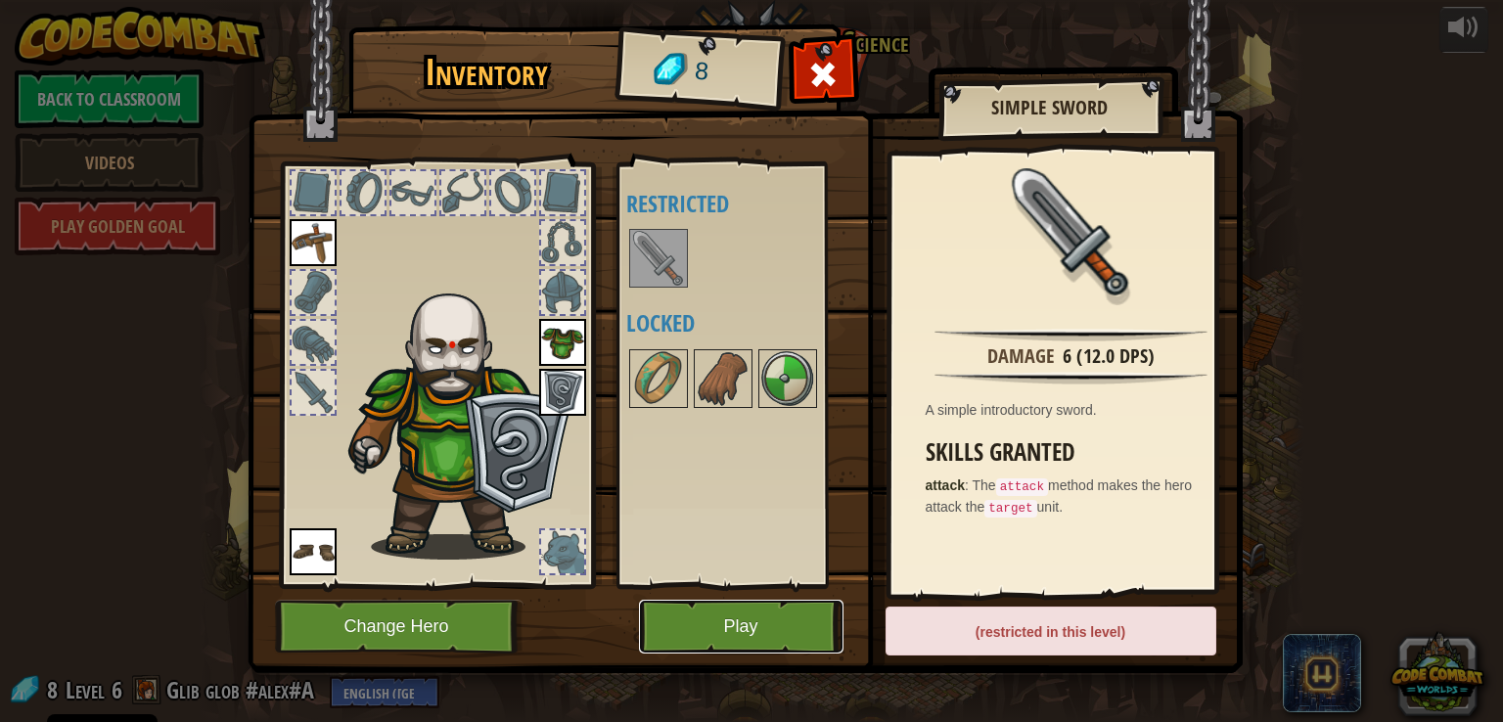
click at [729, 613] on button "Play" at bounding box center [741, 627] width 204 height 54
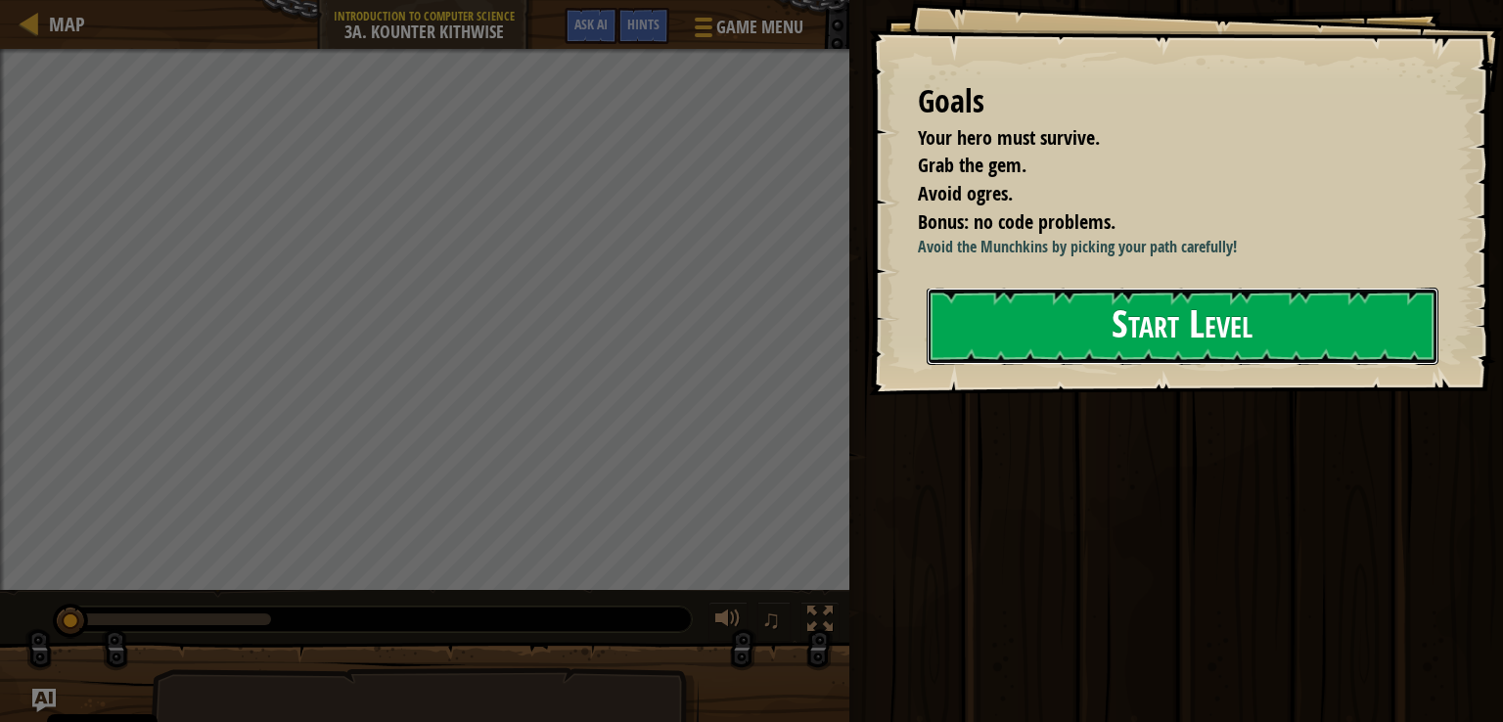
click at [1012, 334] on button "Start Level" at bounding box center [1183, 326] width 512 height 77
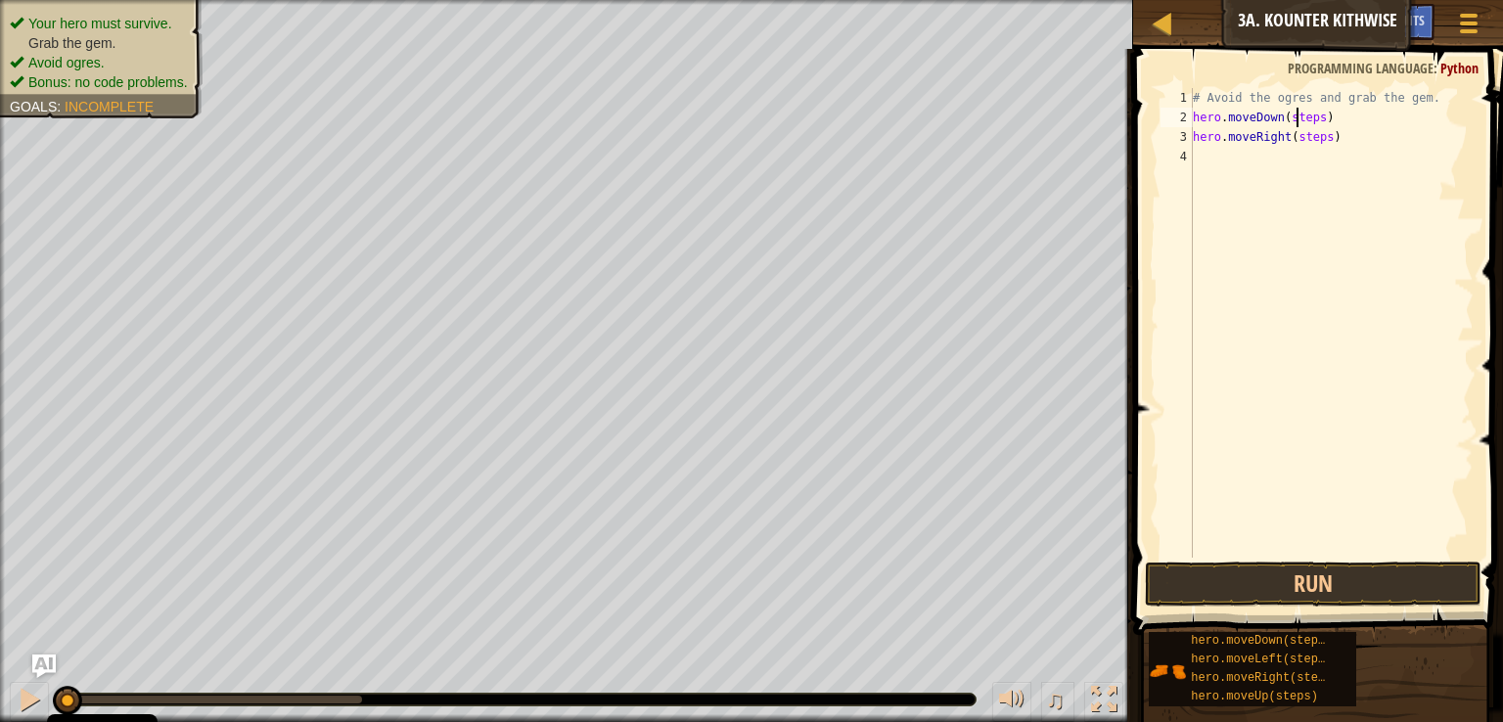
click at [1293, 117] on div "# Avoid the ogres and grab the gem. hero . moveDown ( steps ) hero . moveRight …" at bounding box center [1331, 342] width 285 height 509
click at [1316, 136] on div "# Avoid the ogres and grab the gem. hero . moveDown ( ) hero . moveRight ( step…" at bounding box center [1331, 342] width 285 height 509
click at [1304, 579] on button "Run" at bounding box center [1313, 584] width 337 height 45
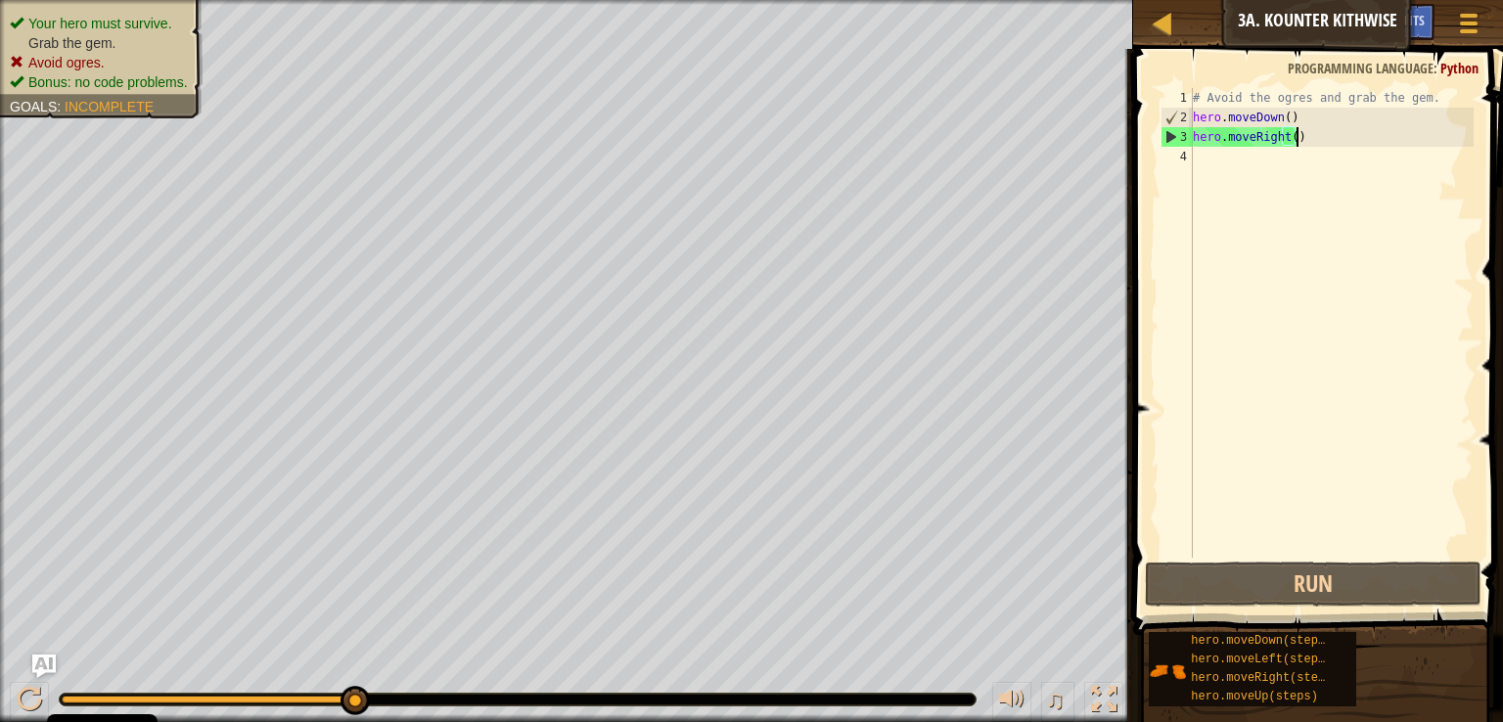
click at [1295, 141] on div "# Avoid the ogres and grab the gem. hero . moveDown ( ) hero . moveRight ( )" at bounding box center [1331, 342] width 285 height 509
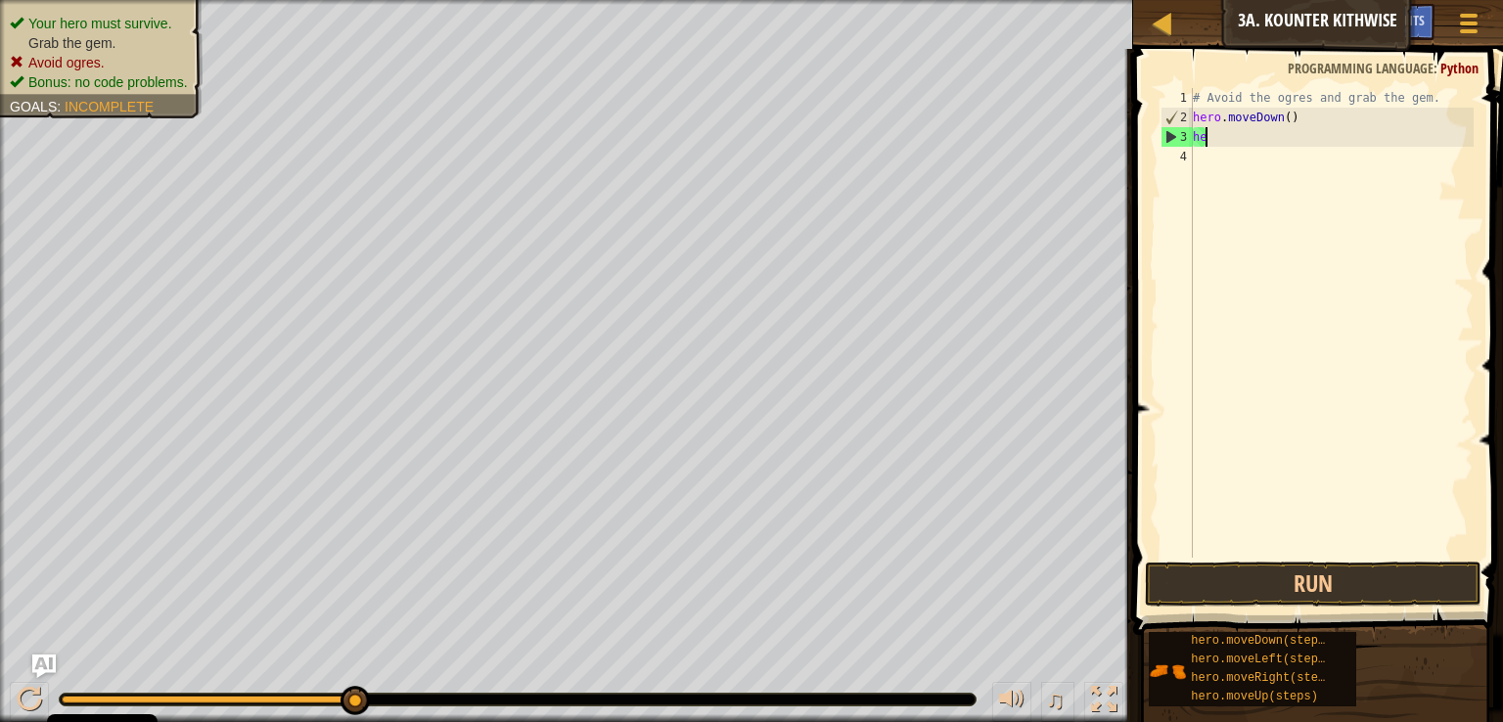
type textarea "h"
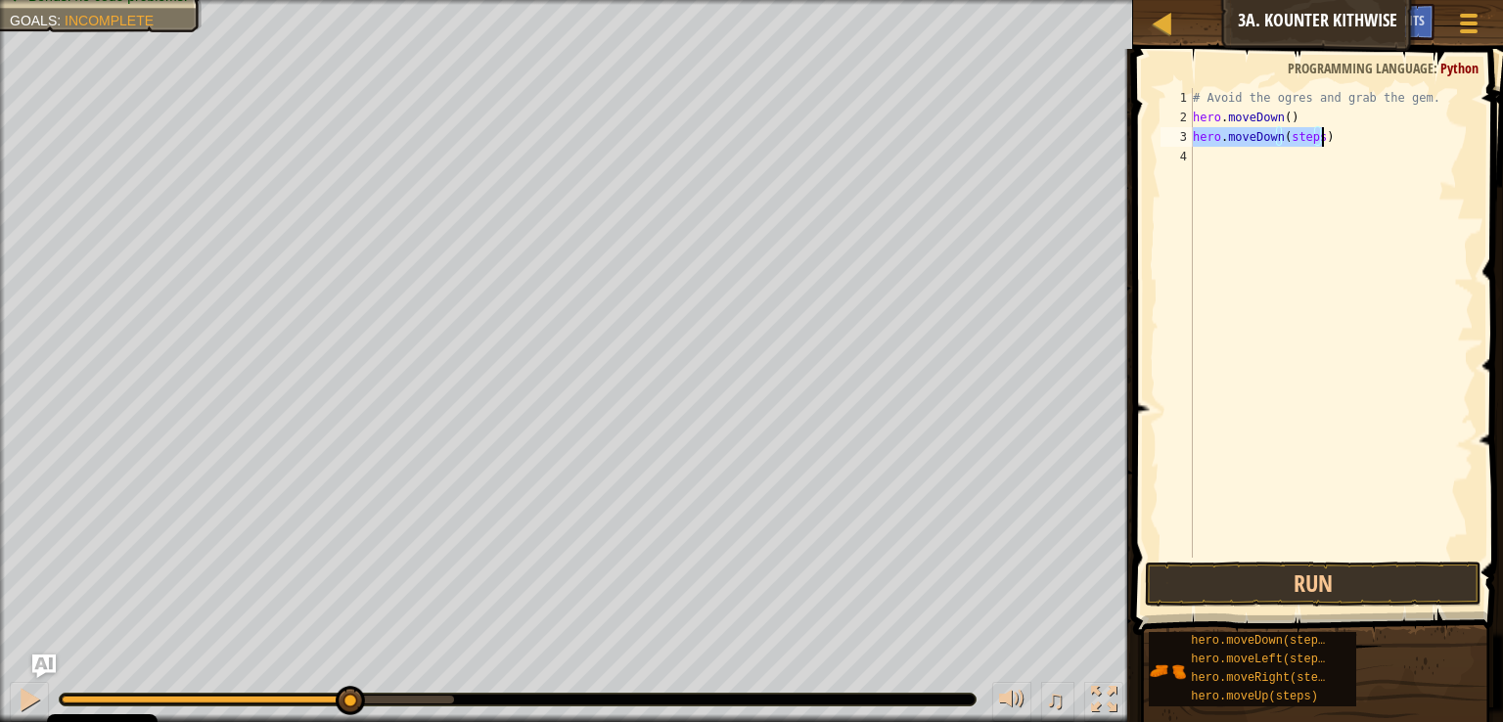
click at [1309, 138] on div "# Avoid the ogres and grab the gem. hero . moveDown ( ) hero . moveDown ( steps…" at bounding box center [1331, 323] width 285 height 470
click at [1298, 144] on div "# Avoid the ogres and grab the gem. hero . moveDown ( ) hero . moveDown ( steps…" at bounding box center [1331, 342] width 285 height 509
click at [1302, 158] on div "# Avoid the ogres and grab the gem. hero . moveDown ( ) hero . moveDown ( ) her…" at bounding box center [1331, 342] width 285 height 509
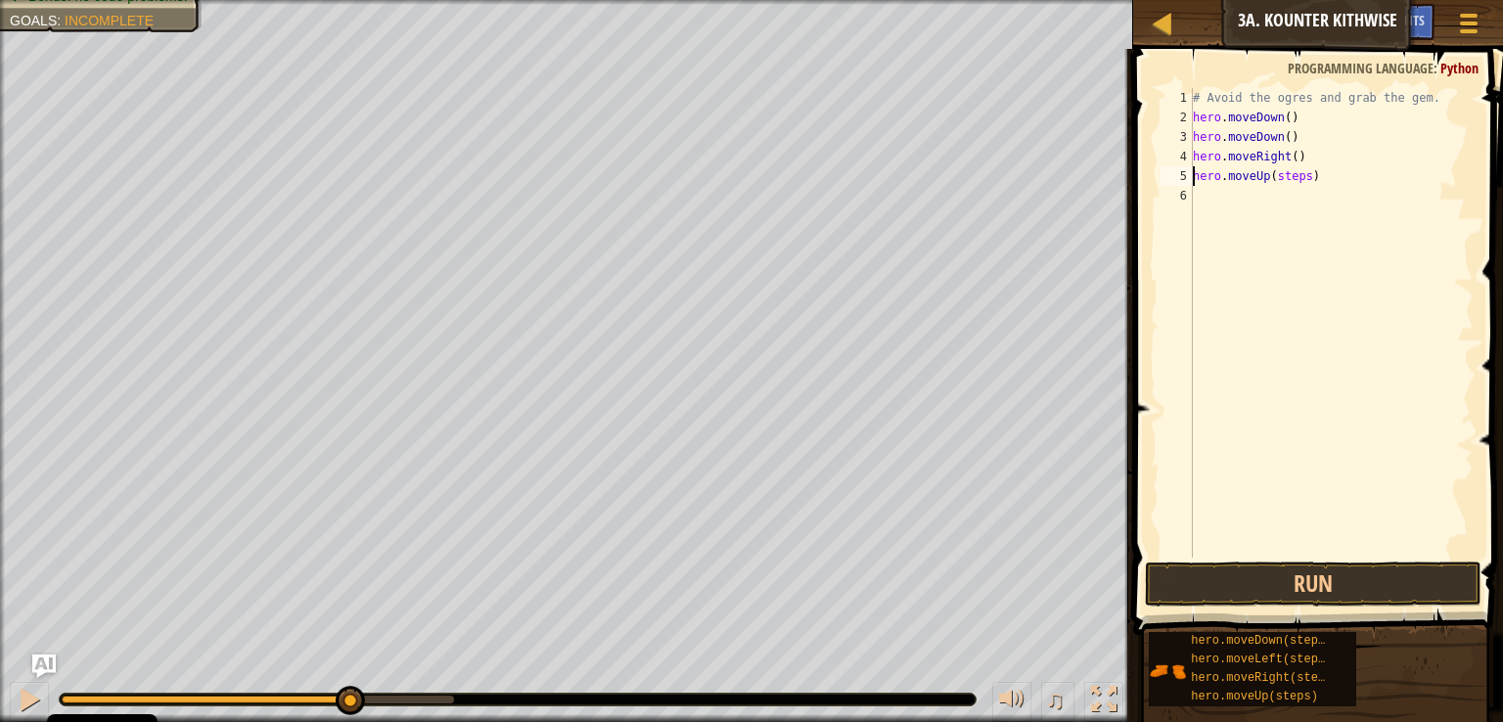
click at [1299, 179] on div "# Avoid the ogres and grab the gem. hero . moveDown ( ) hero . moveDown ( ) her…" at bounding box center [1331, 342] width 285 height 509
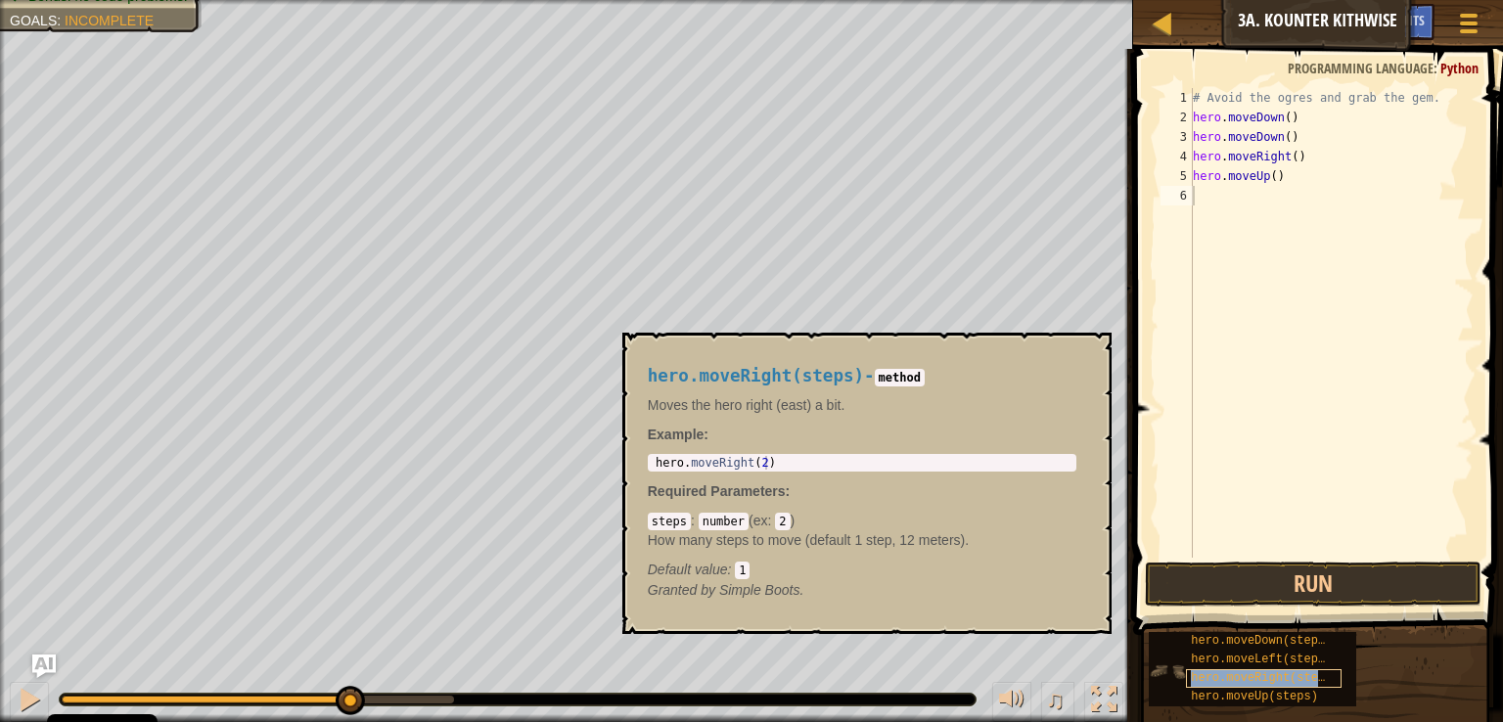
type textarea "hero.moveRight(steps)"
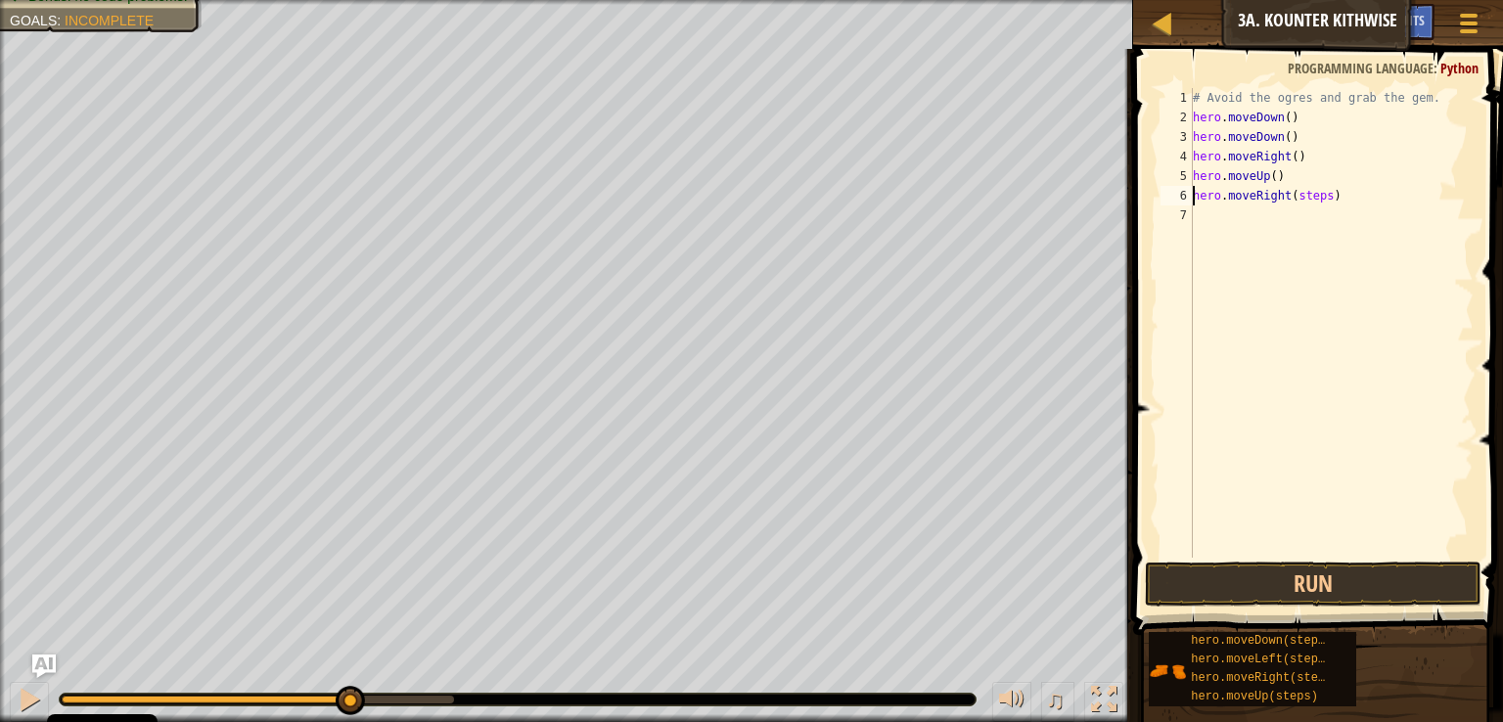
click at [1303, 213] on div "# Avoid the ogres and grab the gem. hero . moveDown ( ) hero . moveDown ( ) her…" at bounding box center [1331, 342] width 285 height 509
click at [1303, 203] on div "# Avoid the ogres and grab the gem. hero . moveDown ( ) hero . moveDown ( ) her…" at bounding box center [1331, 342] width 285 height 509
type textarea "hero.moveRight()"
click at [1288, 197] on div "# Avoid the ogres and grab the gem. hero . moveDown ( ) hero . moveDown ( ) her…" at bounding box center [1331, 342] width 285 height 509
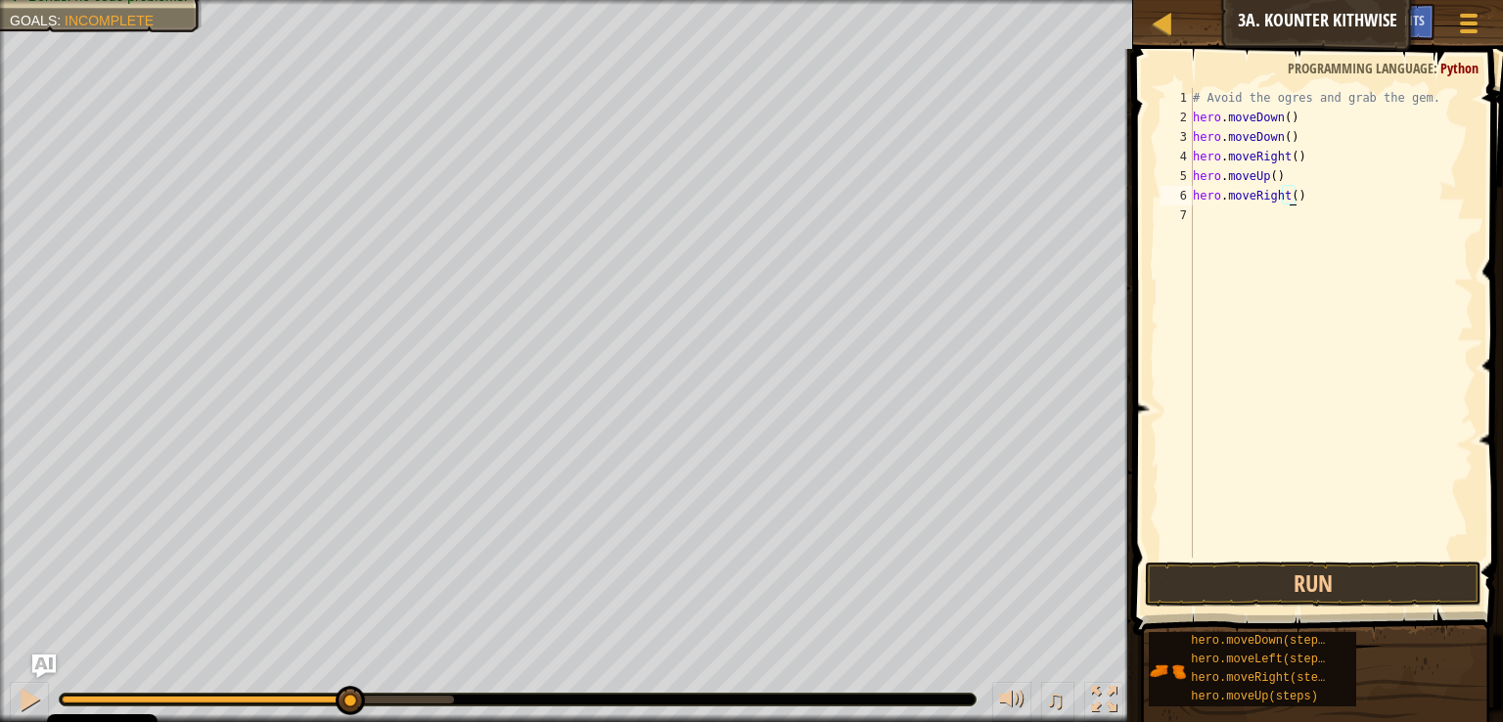
click at [1288, 193] on div "# Avoid the ogres and grab the gem. hero . moveDown ( ) hero . moveDown ( ) her…" at bounding box center [1331, 342] width 285 height 509
click at [1287, 199] on div "# Avoid the ogres and grab the gem. hero . moveDown ( ) hero . moveDown ( ) her…" at bounding box center [1331, 342] width 285 height 509
type textarea "hero.moveRight()"
click at [1246, 578] on button "Run" at bounding box center [1313, 584] width 337 height 45
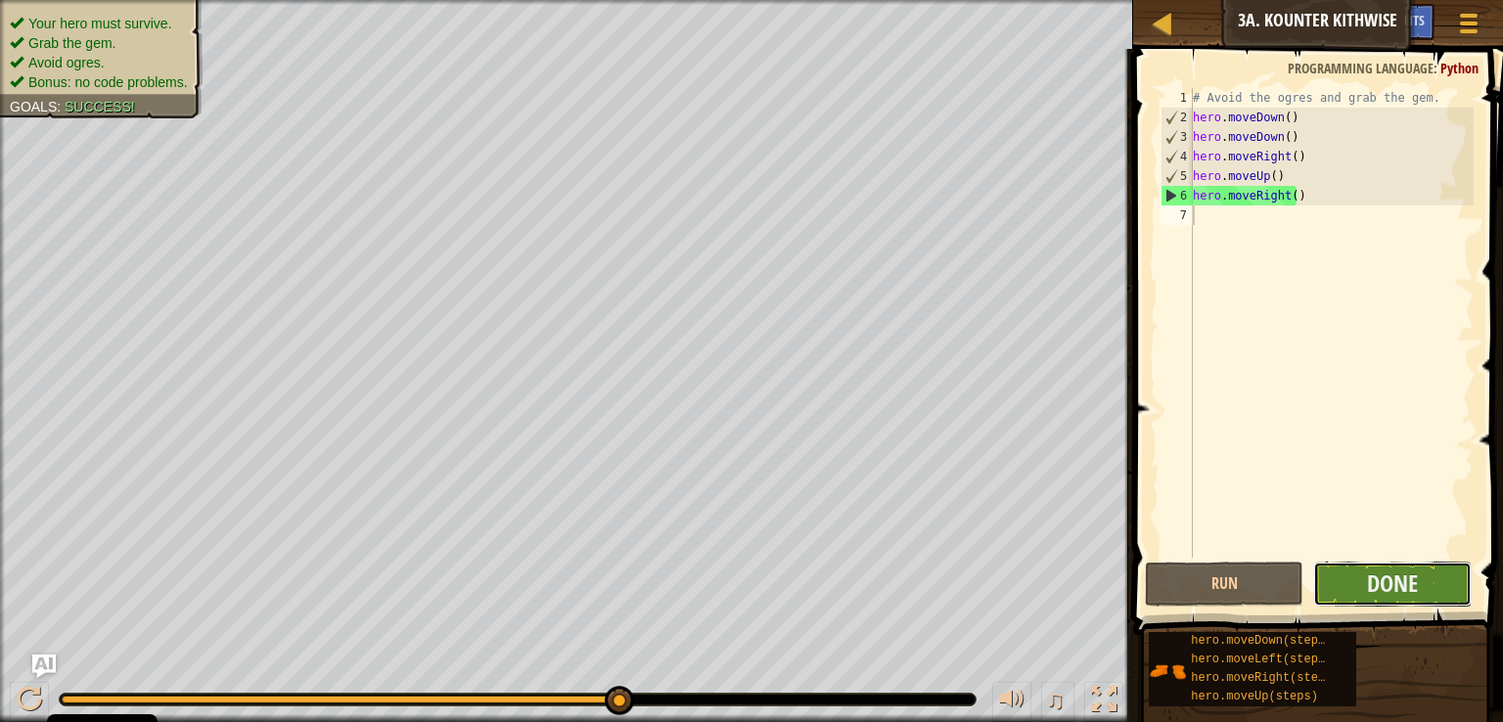
click at [1433, 584] on button "Done" at bounding box center [1392, 584] width 158 height 45
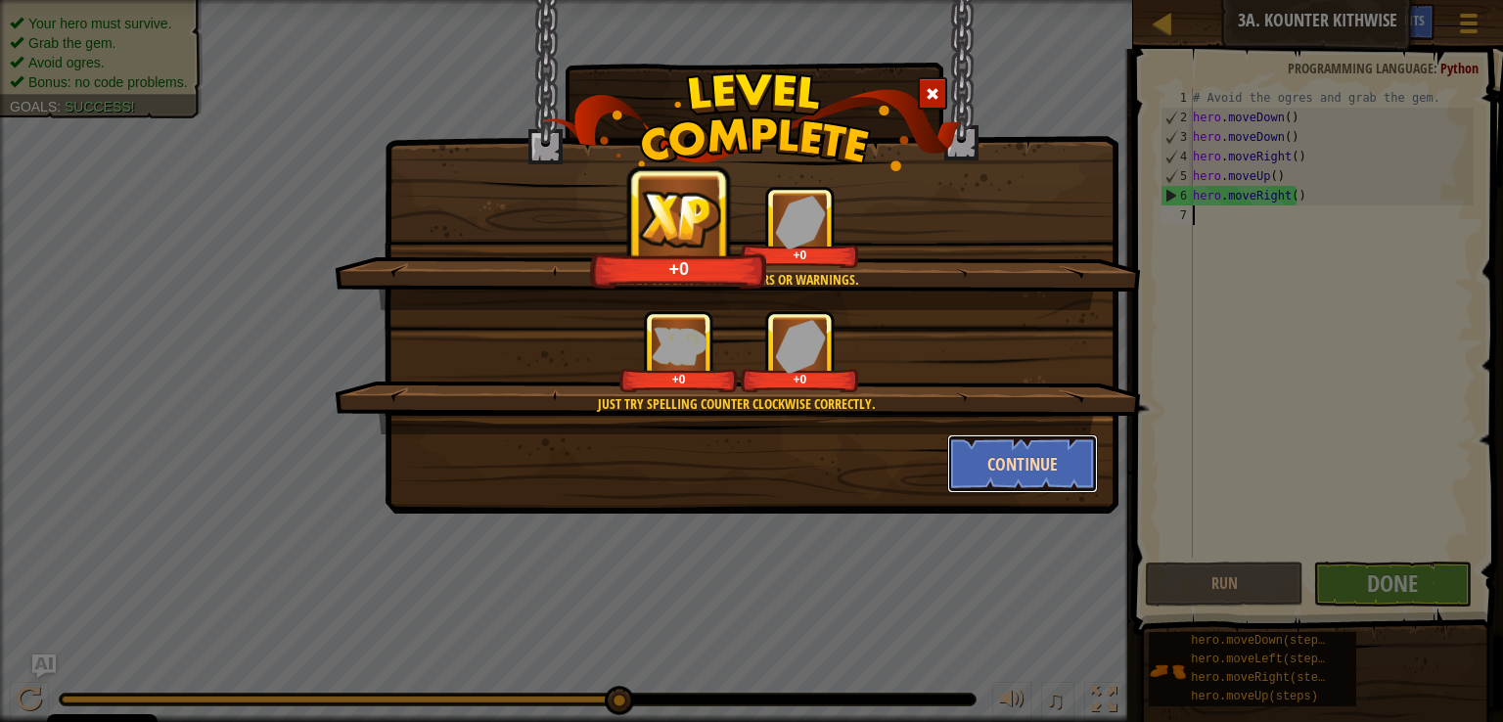
click at [979, 461] on button "Continue" at bounding box center [1023, 463] width 152 height 59
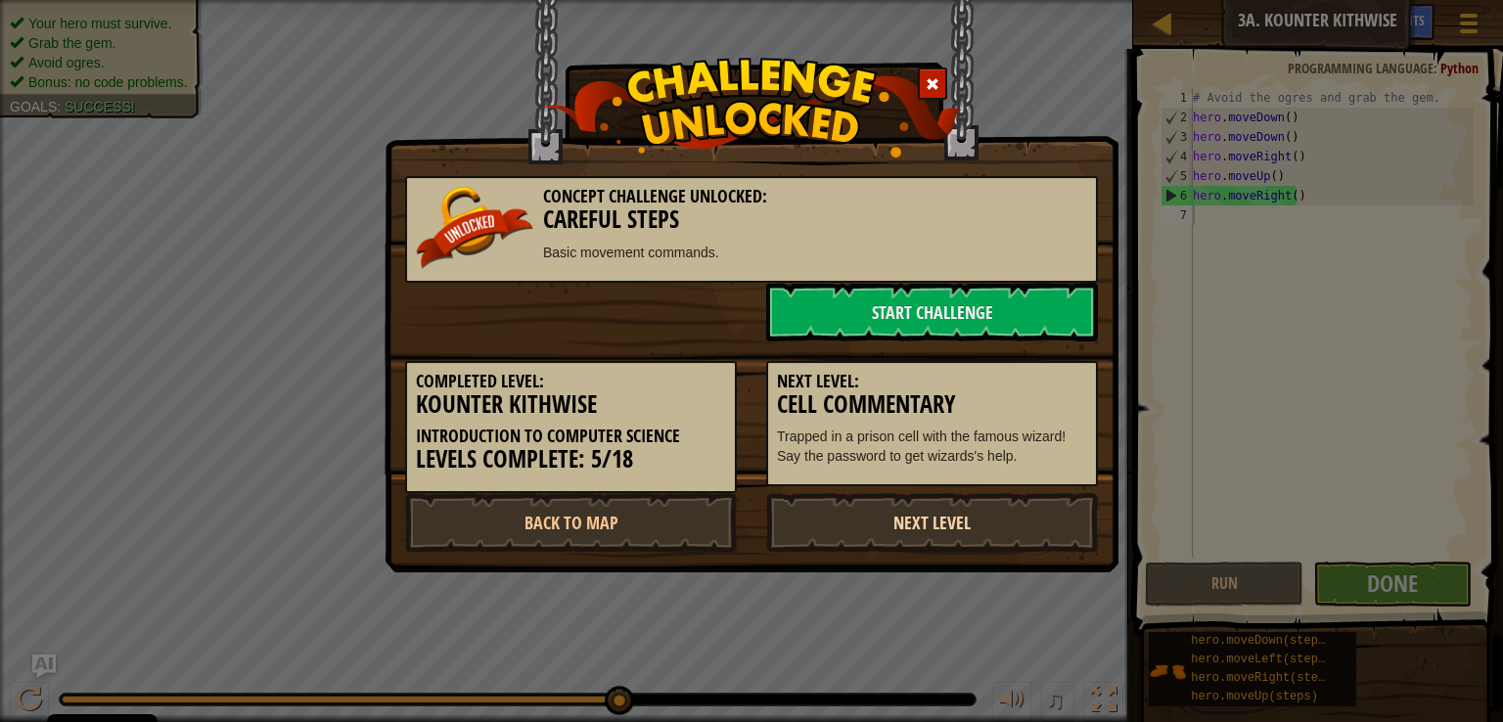
click at [935, 517] on link "Next Level" at bounding box center [932, 522] width 332 height 59
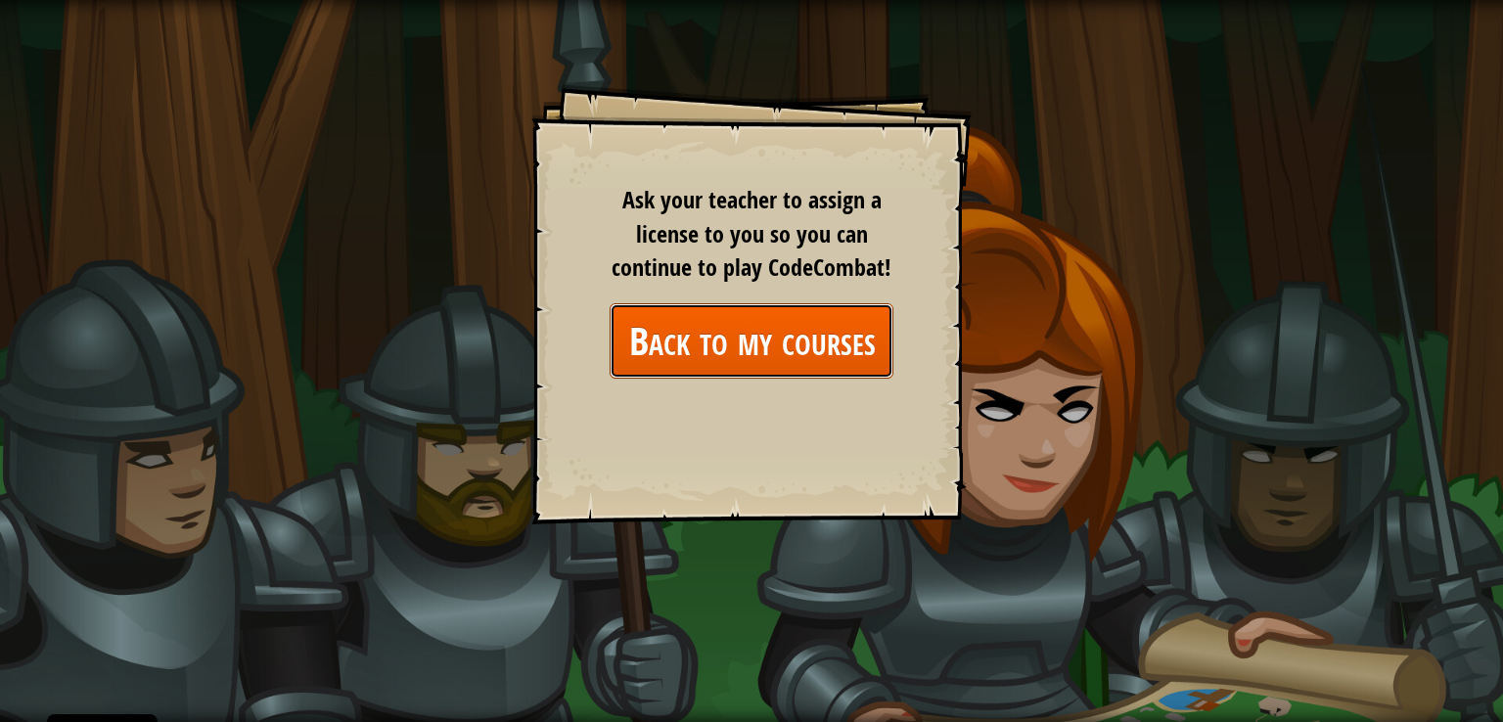
click at [743, 355] on link "Back to my courses" at bounding box center [752, 340] width 284 height 75
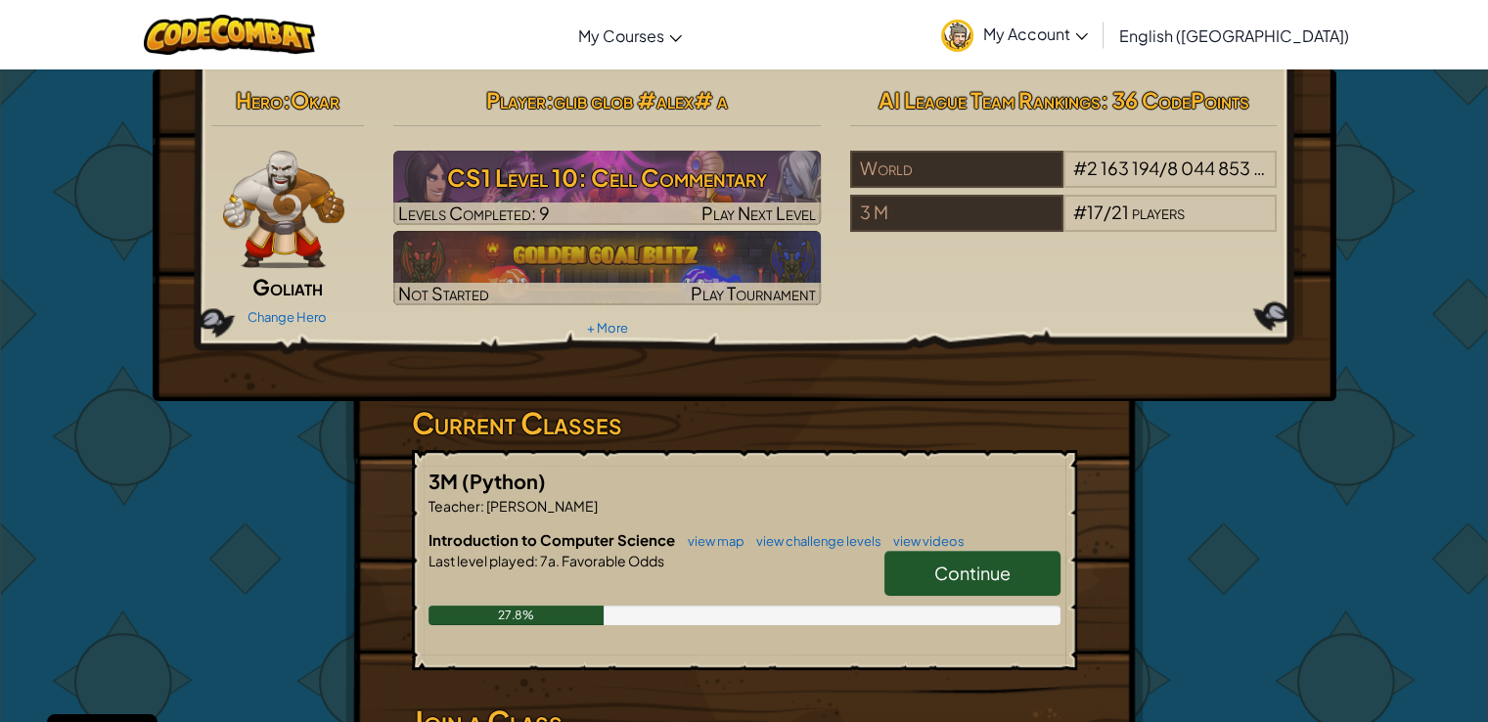
click at [904, 567] on link "Continue" at bounding box center [972, 573] width 176 height 45
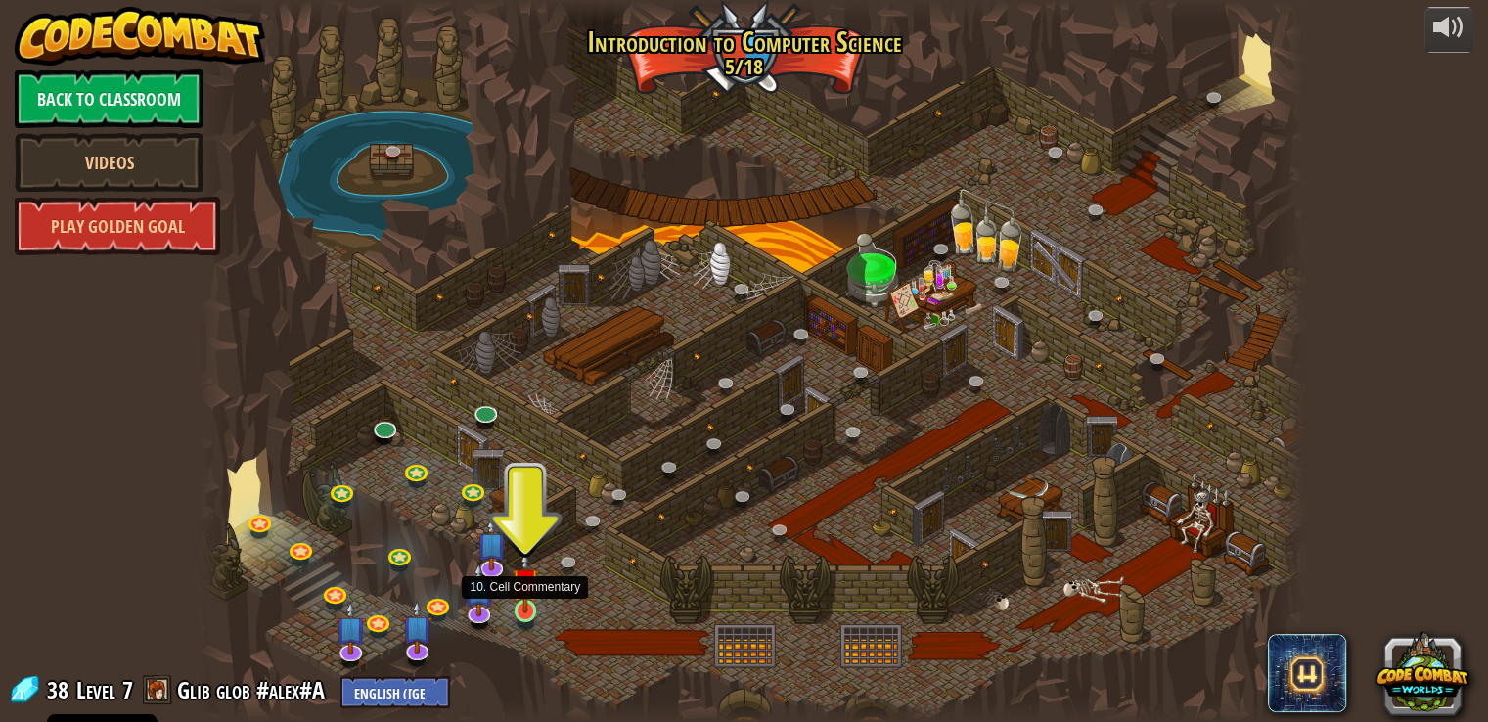
click at [534, 608] on img at bounding box center [525, 582] width 27 height 64
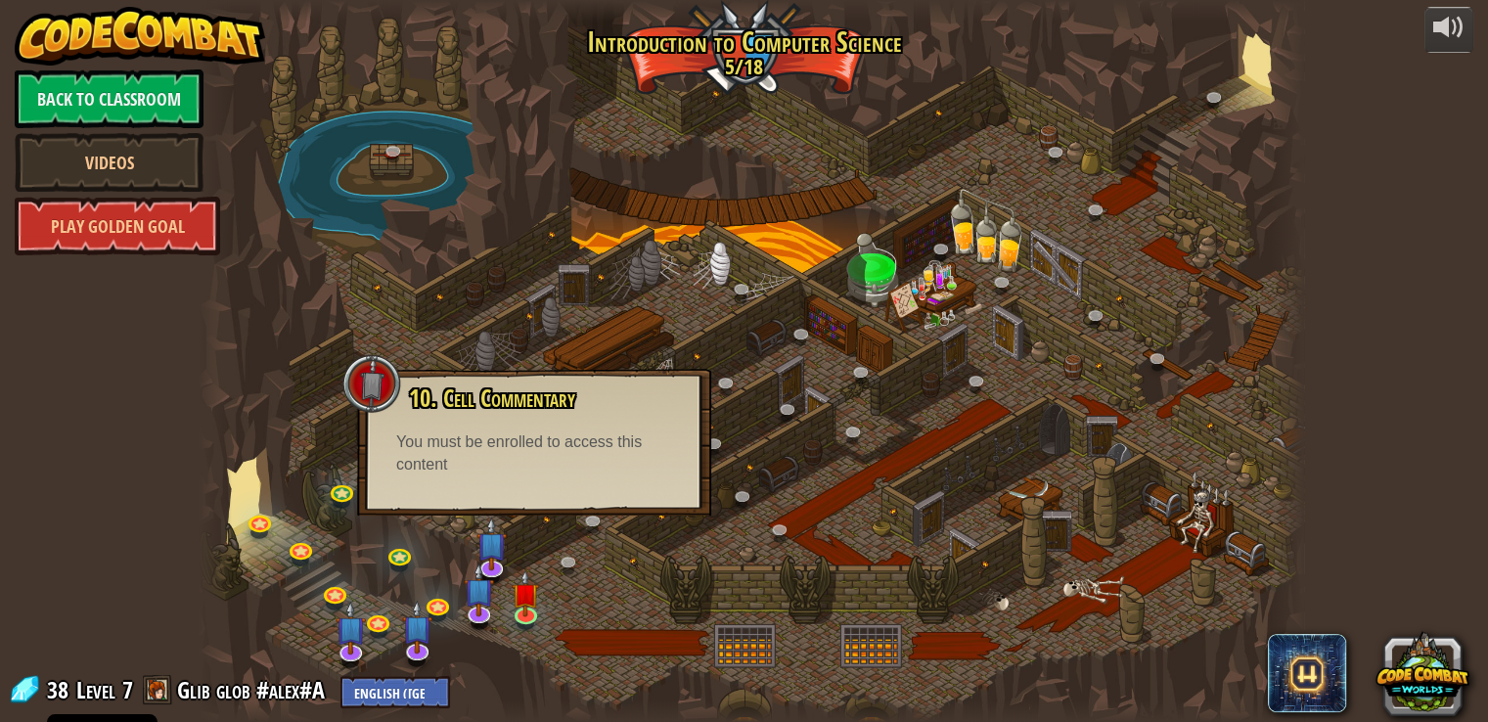
click at [544, 605] on div at bounding box center [751, 361] width 1105 height 722
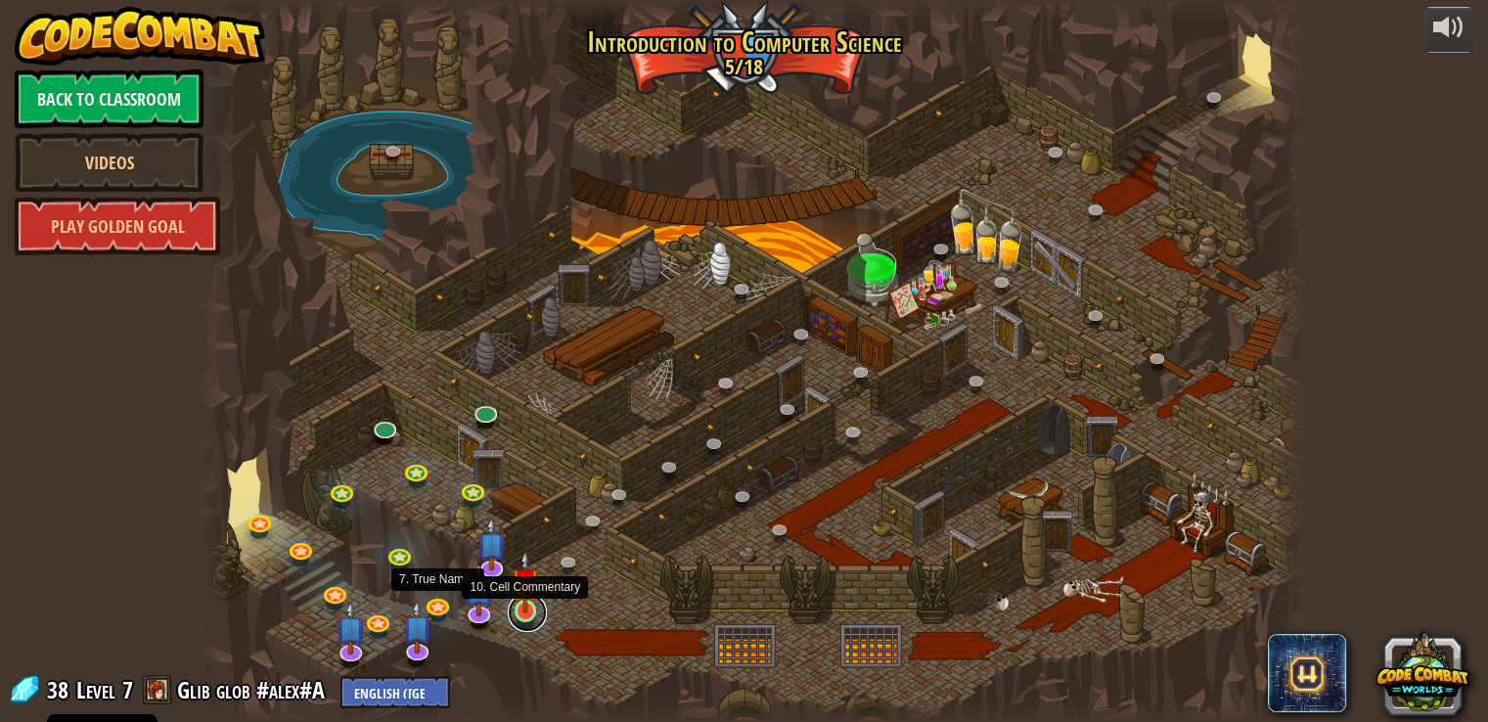
click at [516, 615] on link at bounding box center [527, 612] width 39 height 39
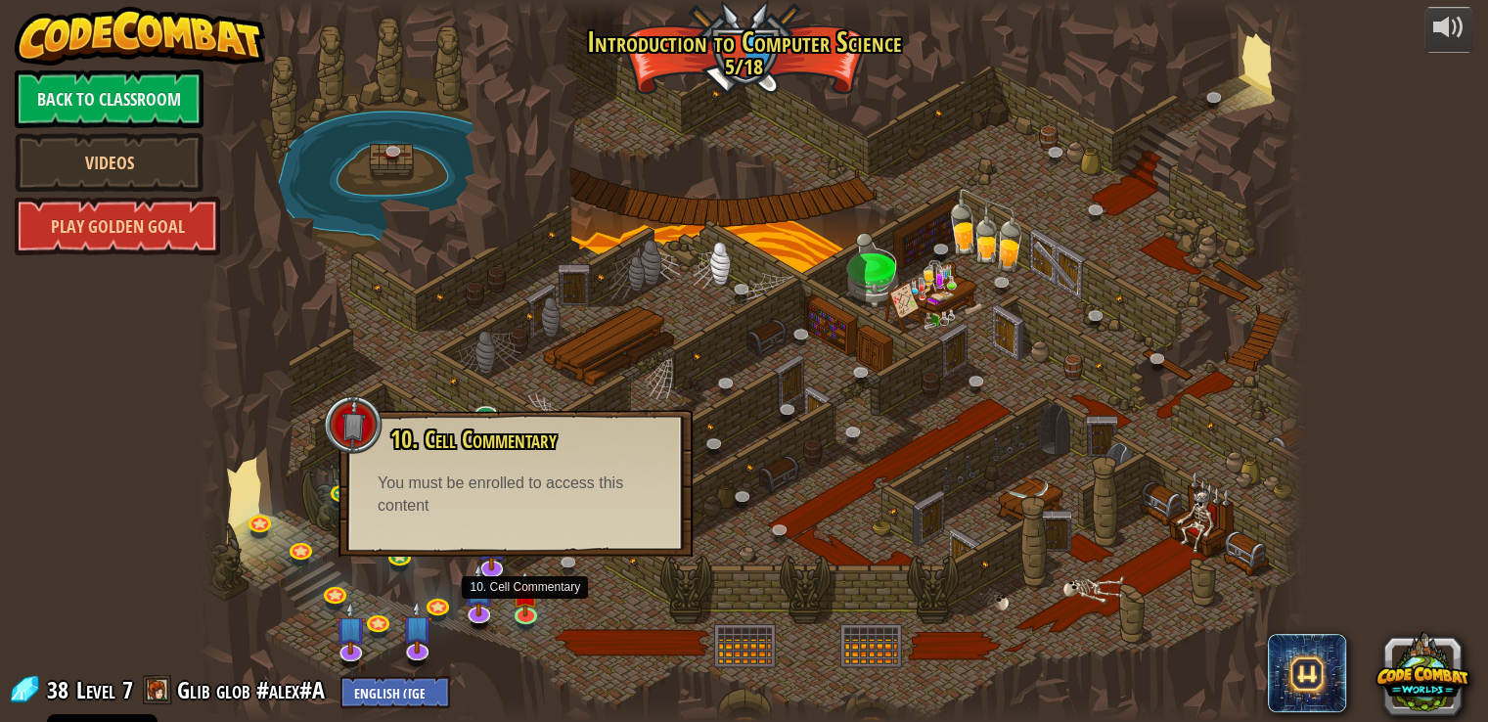
click at [543, 502] on div "You must be enrolled to access this content" at bounding box center [516, 495] width 276 height 45
click at [646, 572] on div at bounding box center [751, 361] width 1105 height 722
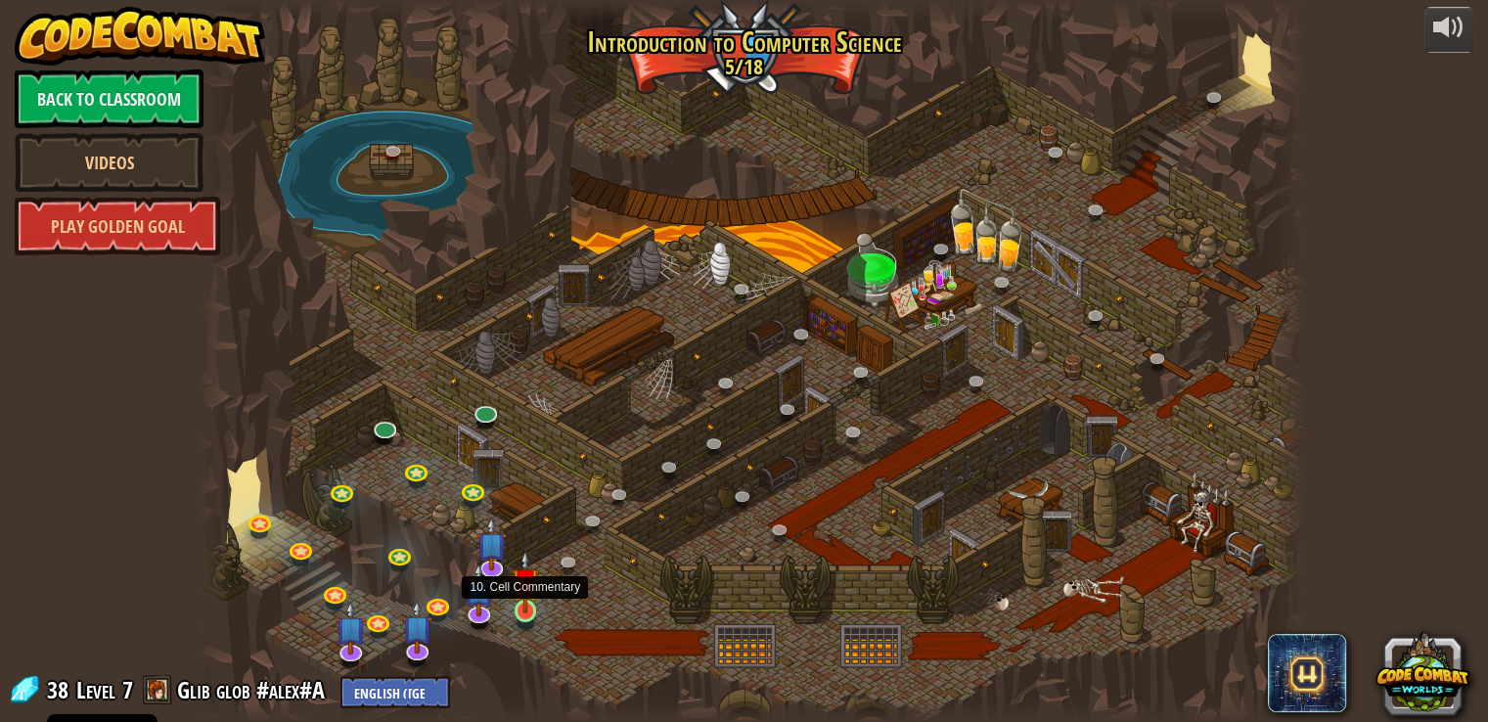
click at [536, 609] on img at bounding box center [525, 582] width 27 height 64
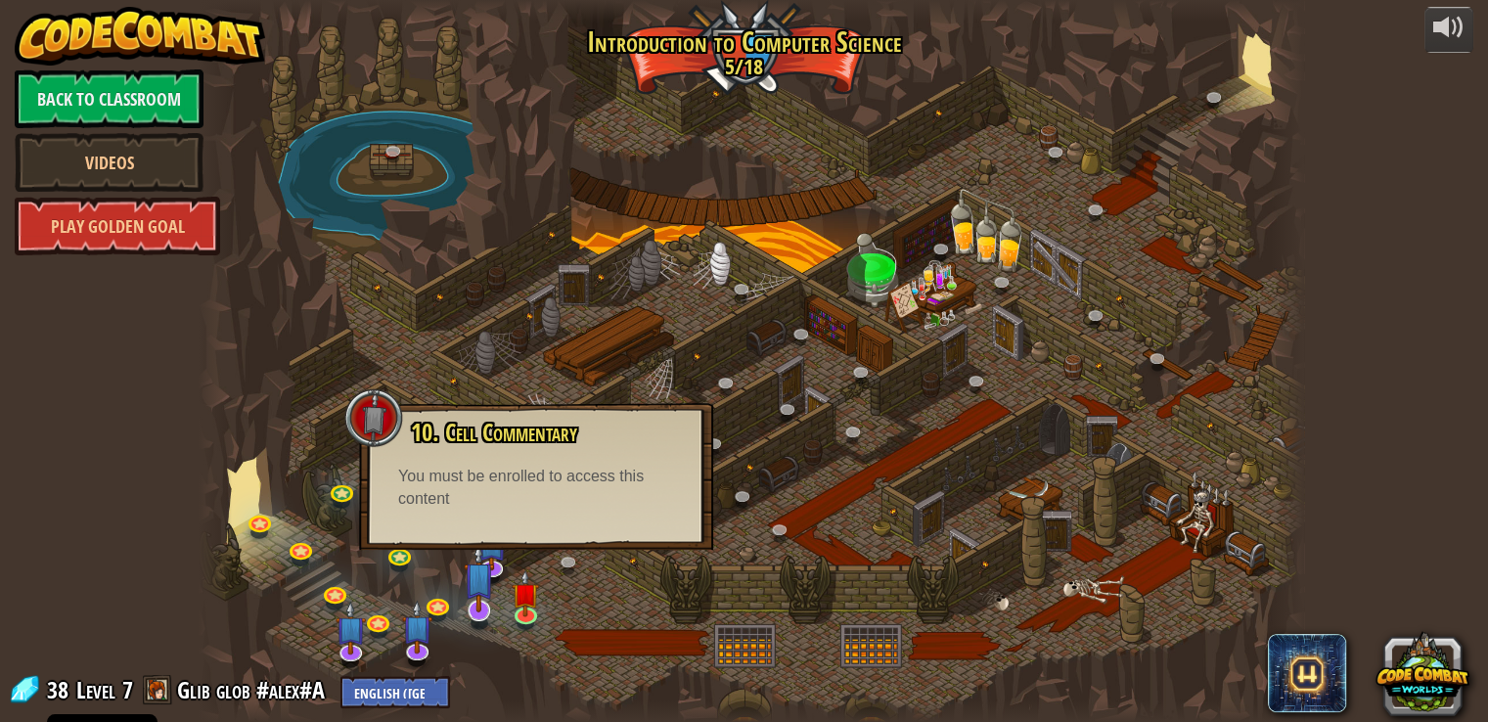
click at [474, 599] on img at bounding box center [479, 577] width 31 height 70
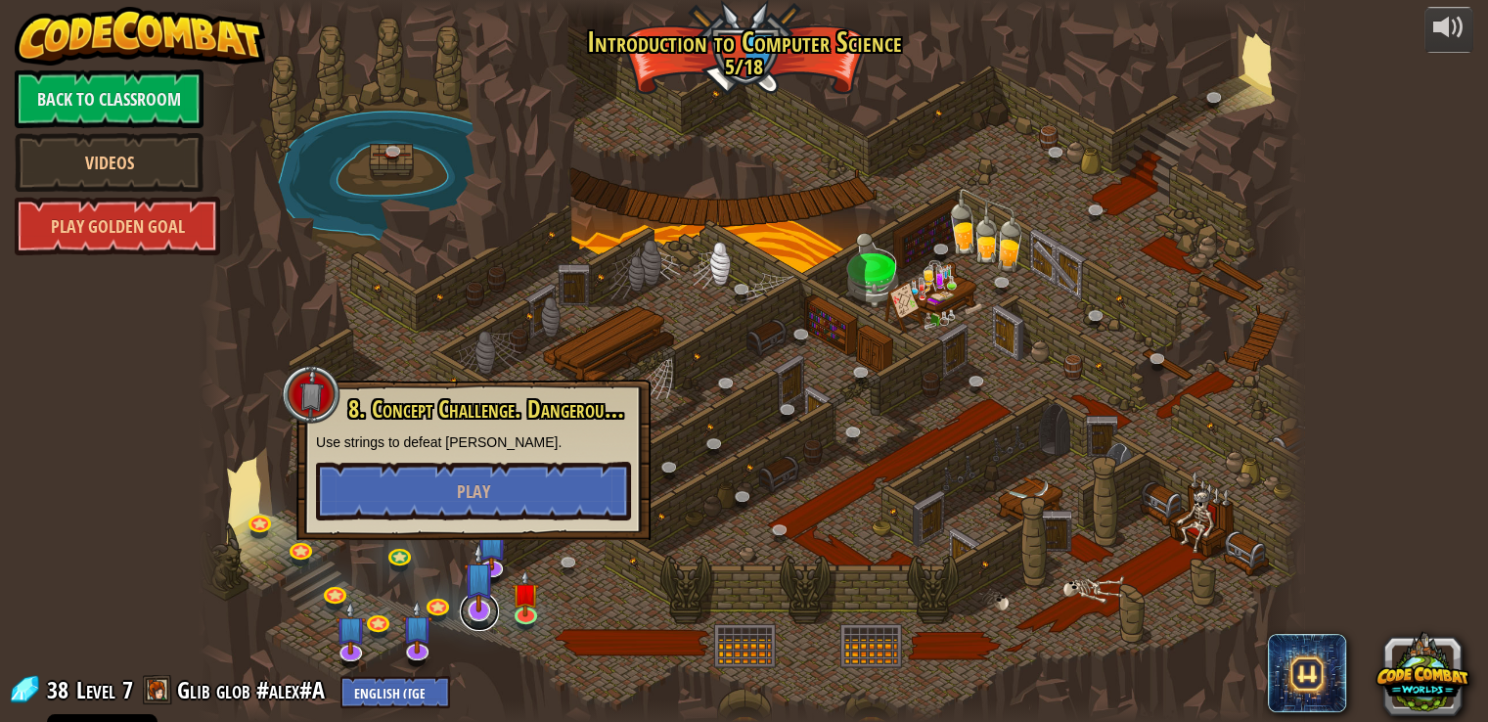
click at [473, 626] on link at bounding box center [479, 611] width 39 height 39
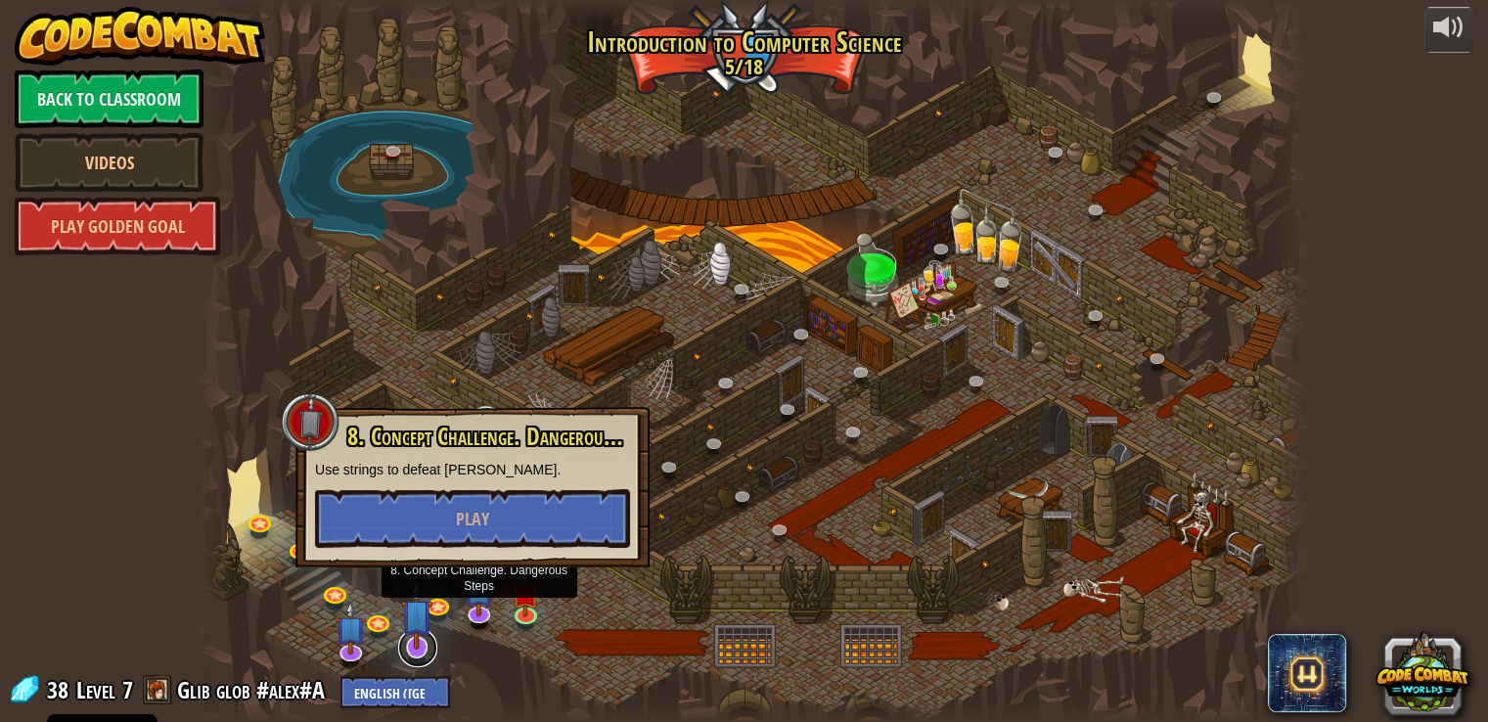
click at [433, 646] on link at bounding box center [417, 647] width 39 height 39
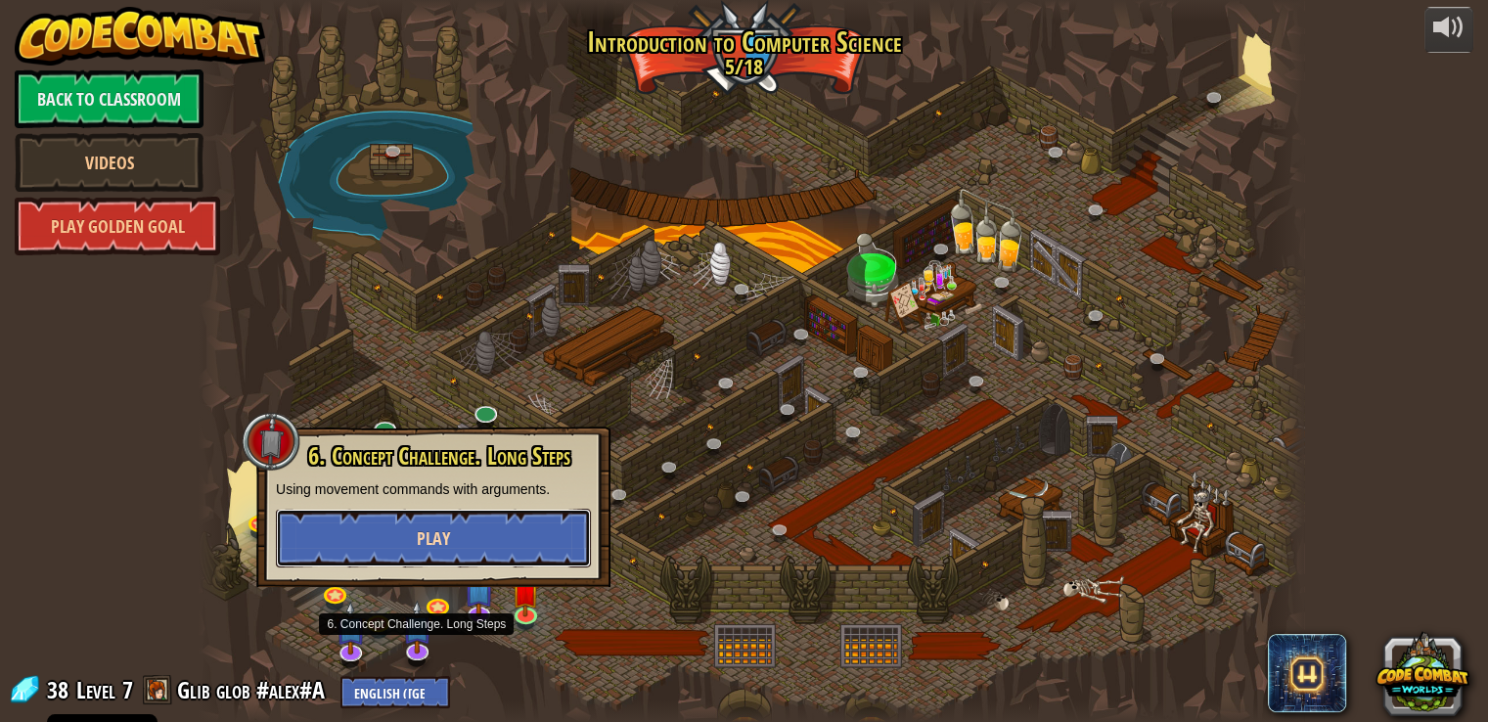
click at [443, 520] on button "Play" at bounding box center [433, 538] width 315 height 59
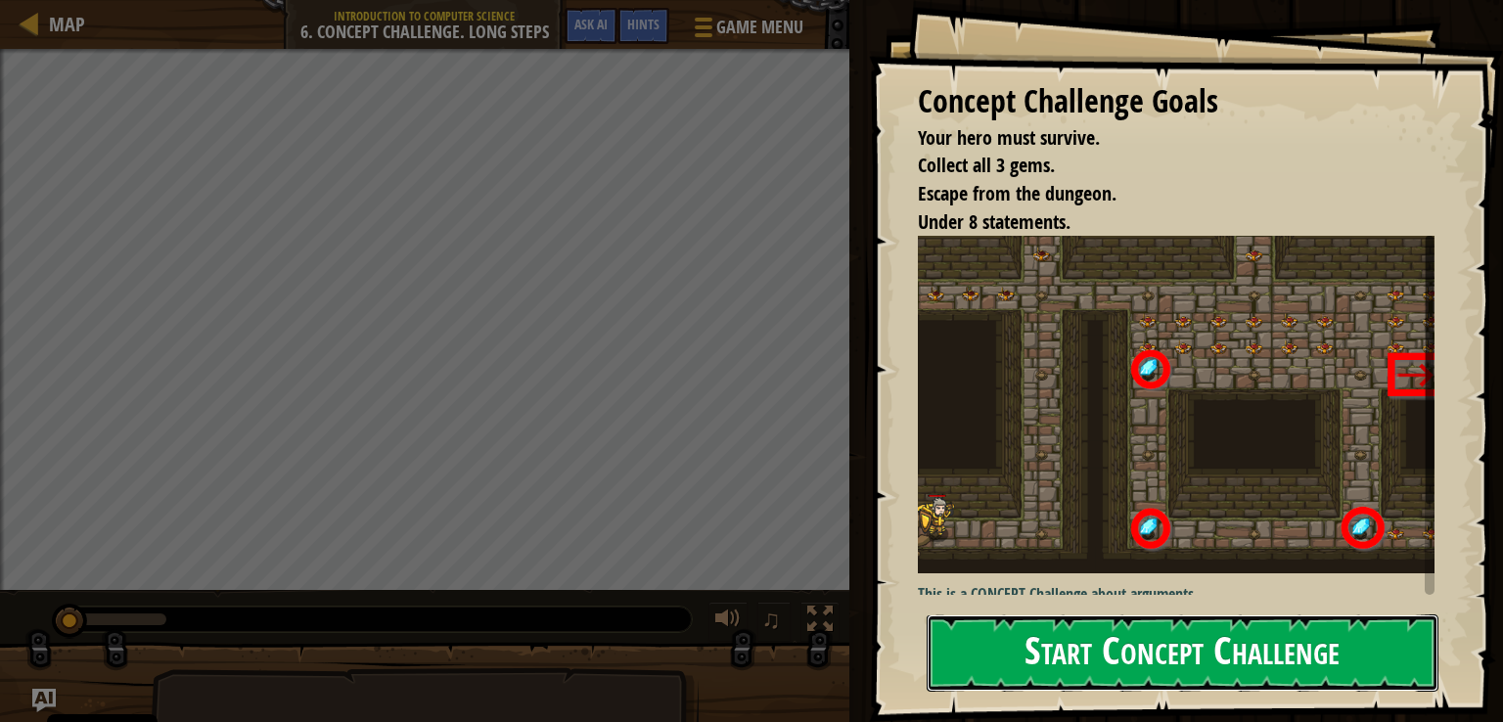
click at [1111, 639] on button "Start Concept Challenge" at bounding box center [1183, 652] width 512 height 77
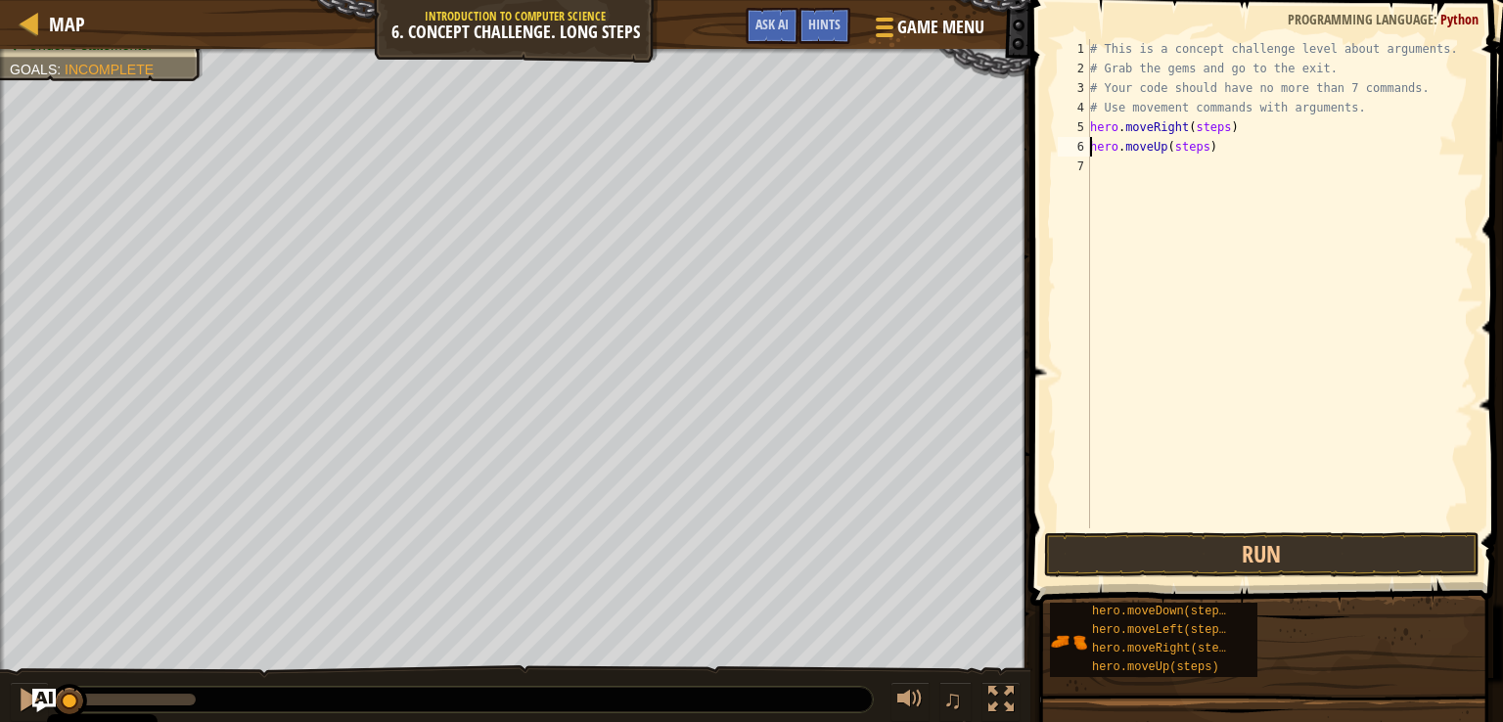
click at [1185, 146] on div "# This is a concept challenge level about arguments. # Grab the gems and go to …" at bounding box center [1279, 303] width 387 height 528
type textarea "hero.moveUp()"
click at [1167, 150] on div "# This is a concept challenge level about arguments. # Grab the gems and go to …" at bounding box center [1279, 303] width 387 height 528
type textarea "hero.moveUp()"
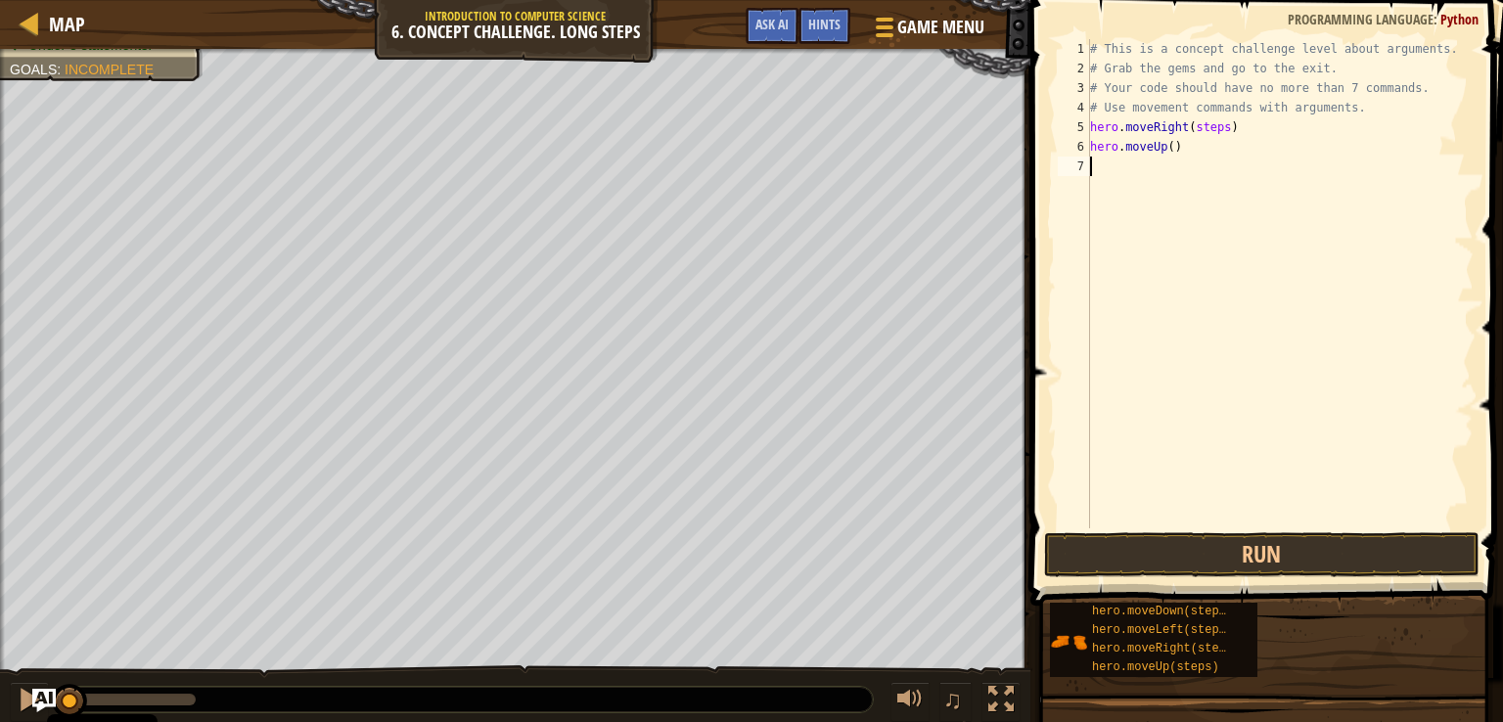
click at [1168, 150] on div "# This is a concept challenge level about arguments. # Grab the gems and go to …" at bounding box center [1279, 303] width 387 height 528
click at [1333, 540] on button "Run" at bounding box center [1261, 554] width 435 height 45
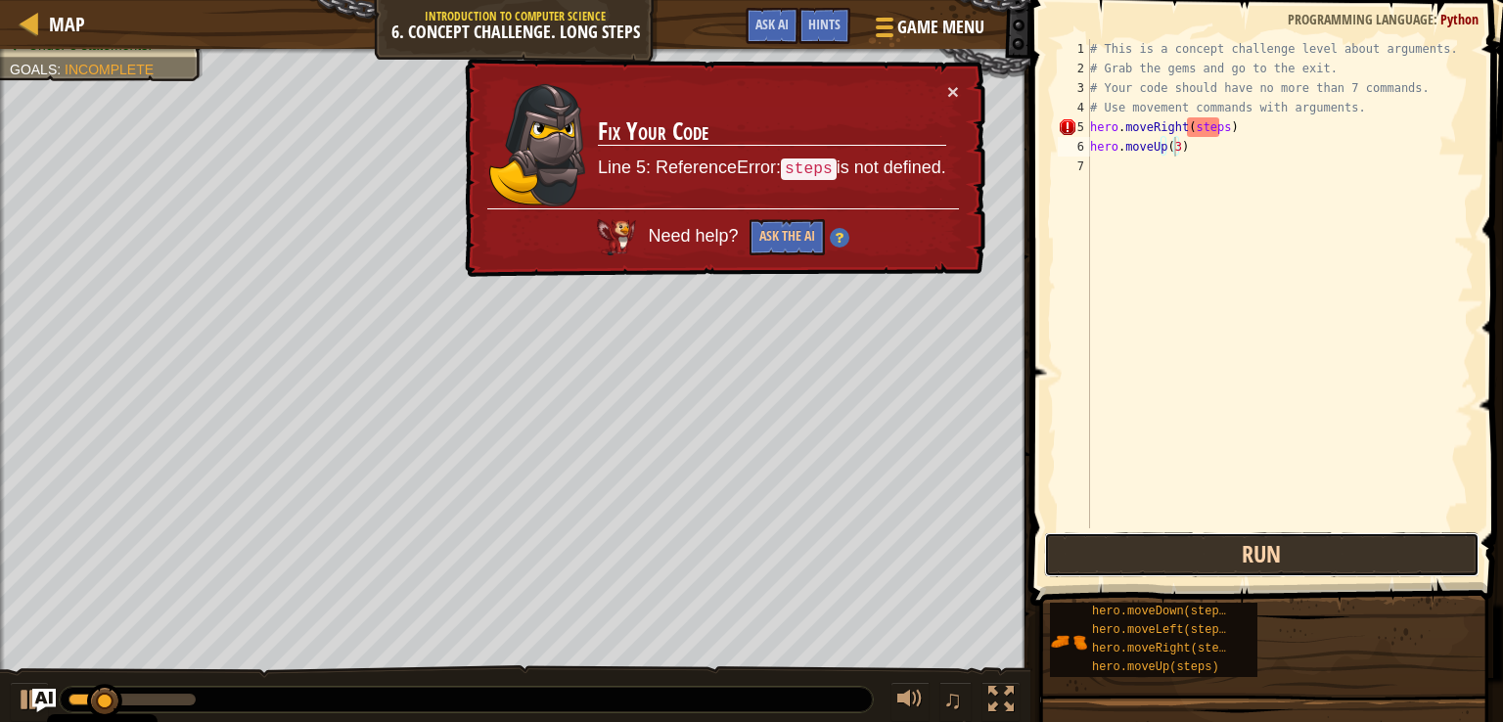
click at [1303, 571] on button "Run" at bounding box center [1261, 554] width 435 height 45
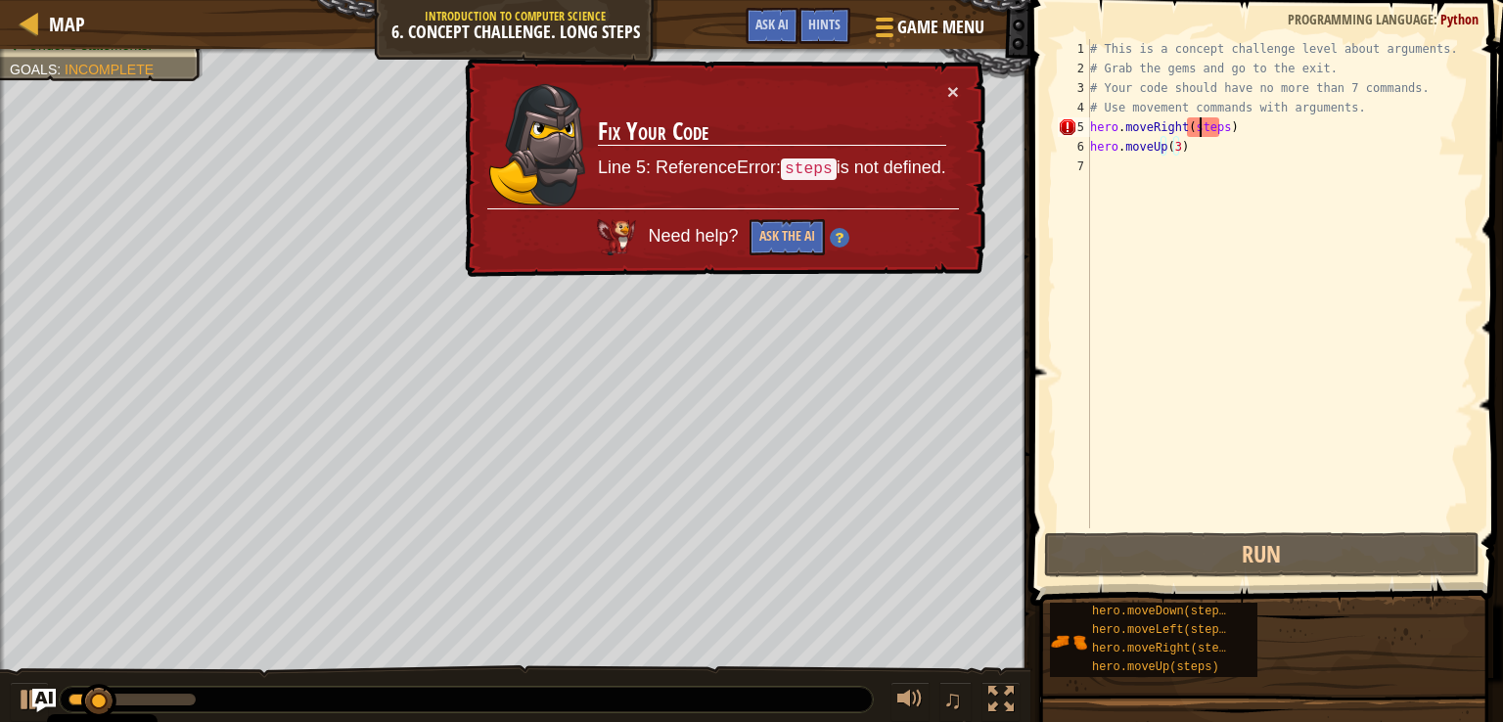
click at [1201, 128] on div "# This is a concept challenge level about arguments. # Grab the gems and go to …" at bounding box center [1279, 303] width 387 height 528
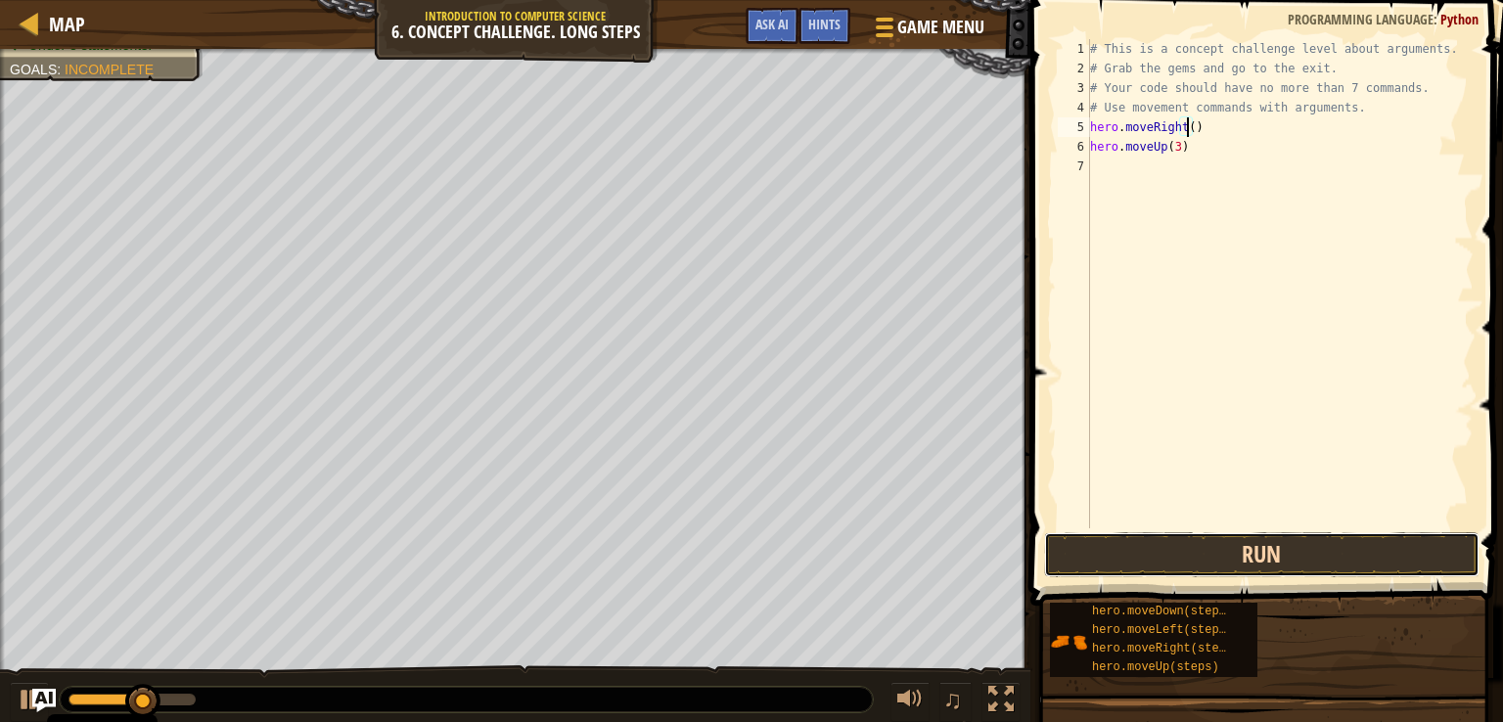
click at [1145, 548] on button "Run" at bounding box center [1261, 554] width 435 height 45
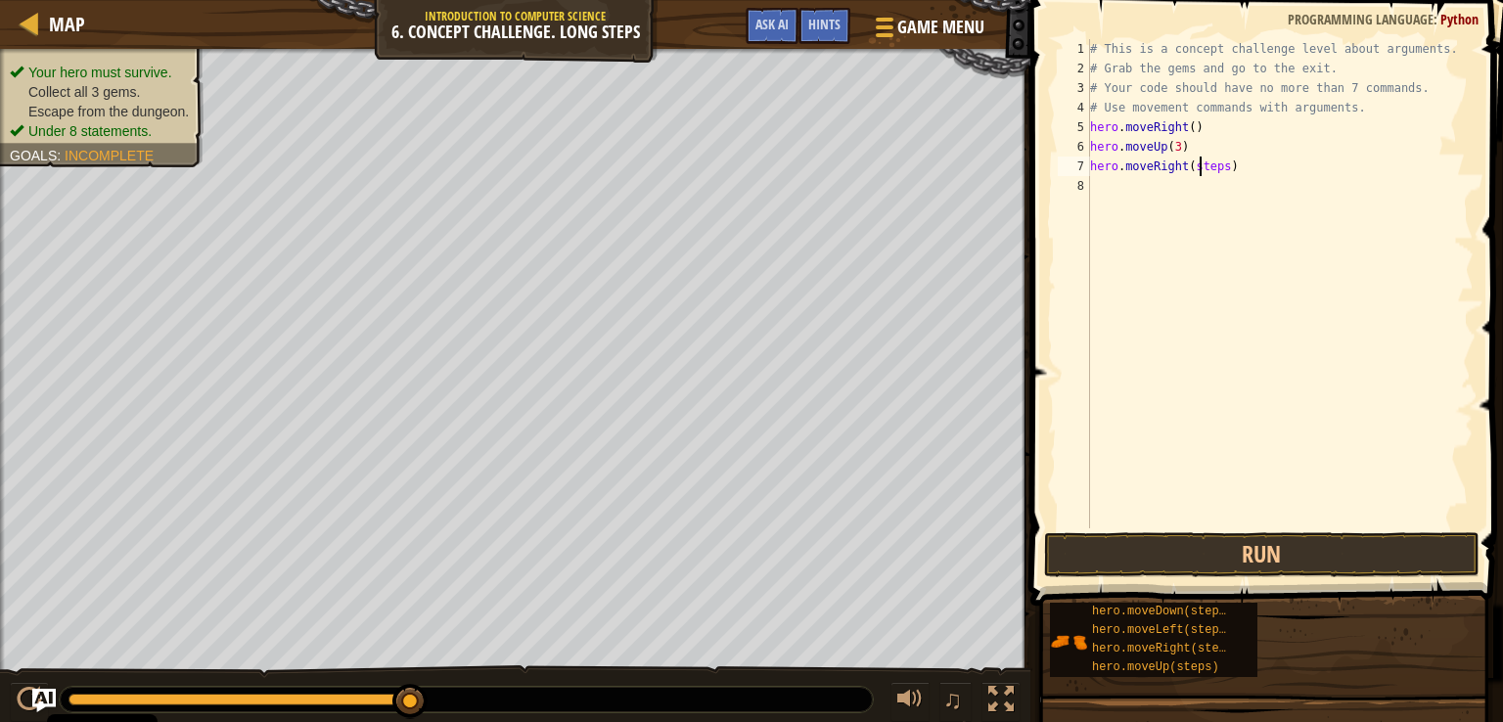
click at [1200, 171] on div "# This is a concept challenge level about arguments. # Grab the gems and go to …" at bounding box center [1279, 303] width 387 height 528
click at [1184, 553] on button "Run" at bounding box center [1261, 554] width 435 height 45
click at [1207, 189] on div "# This is a concept challenge level about arguments. # Grab the gems and go to …" at bounding box center [1279, 303] width 387 height 528
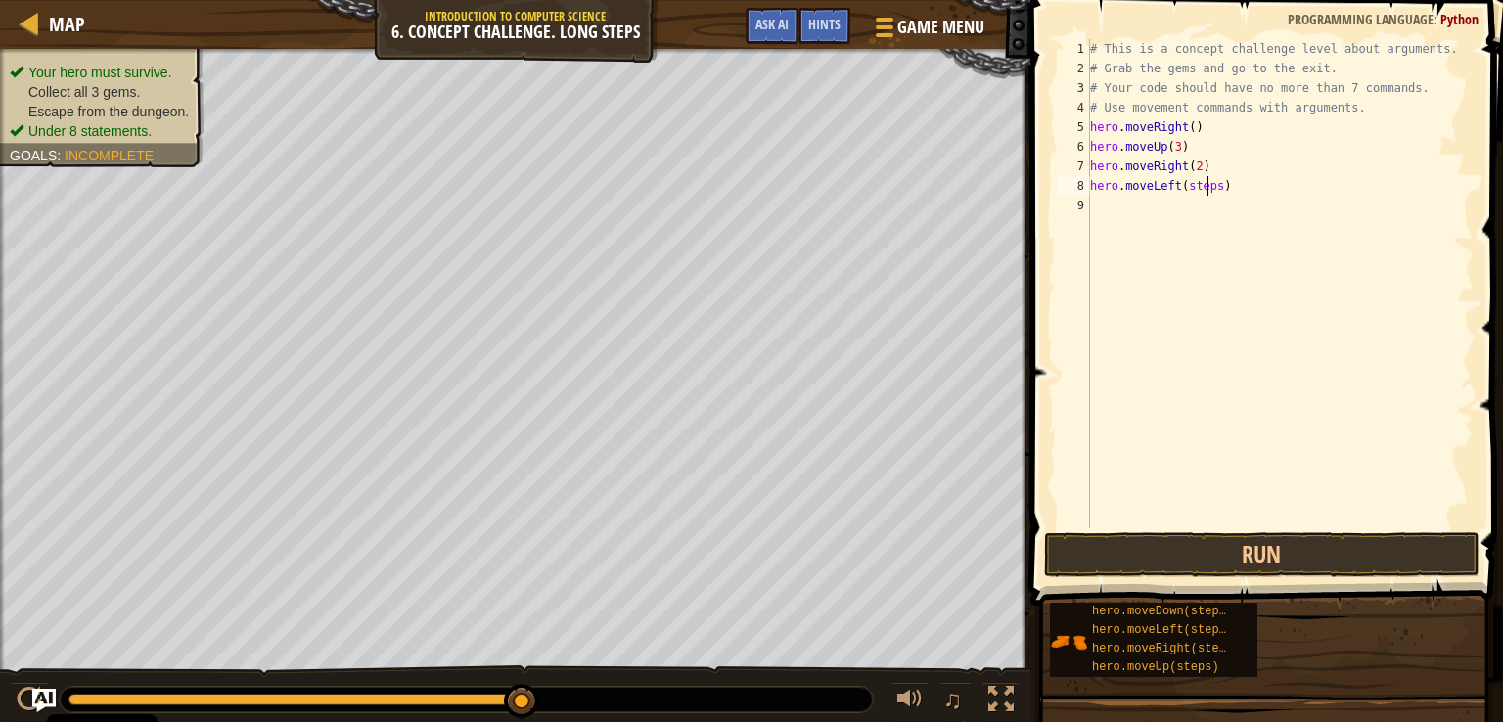
click at [1207, 189] on div "# This is a concept challenge level about arguments. # Grab the gems and go to …" at bounding box center [1279, 303] width 387 height 528
click at [1209, 193] on div "# This is a concept challenge level about arguments. # Grab the gems and go to …" at bounding box center [1279, 303] width 387 height 528
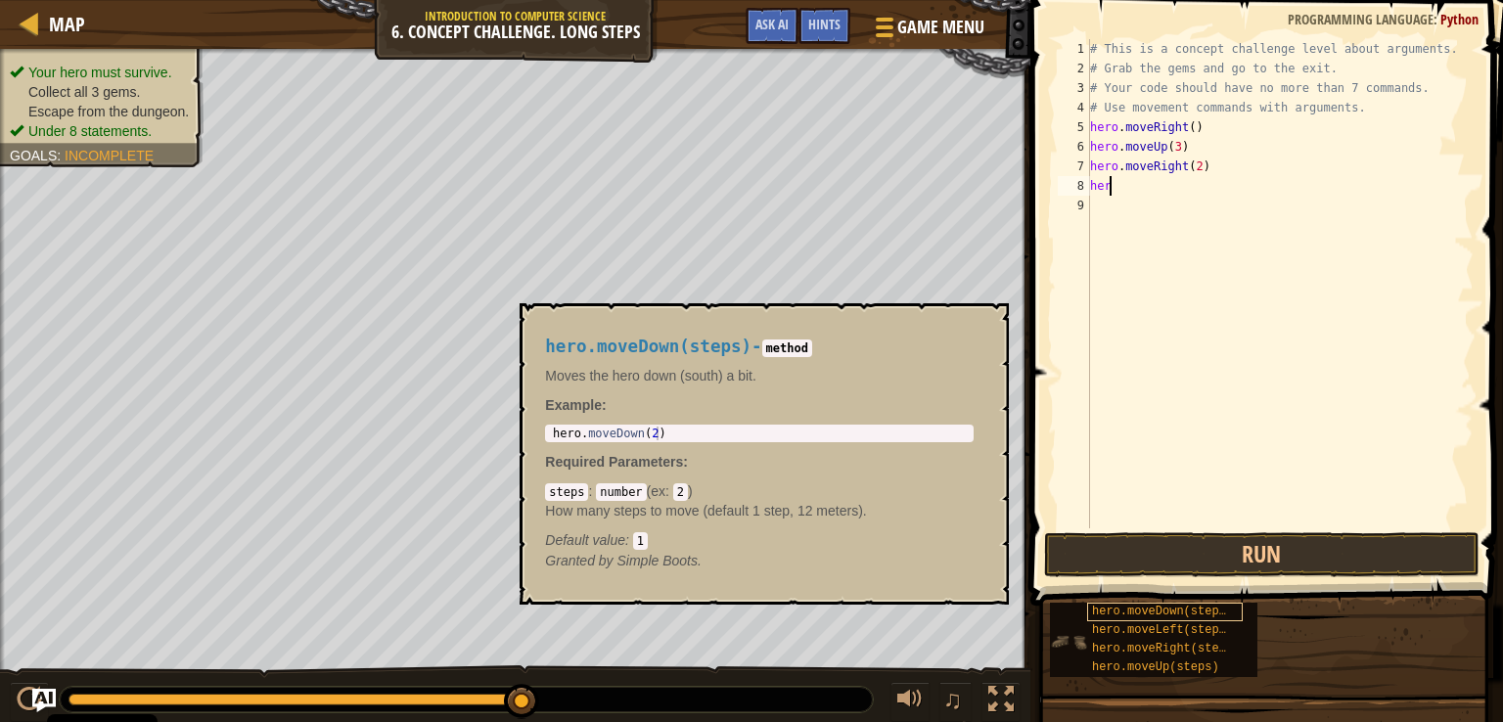
scroll to position [9, 0]
type textarea "h"
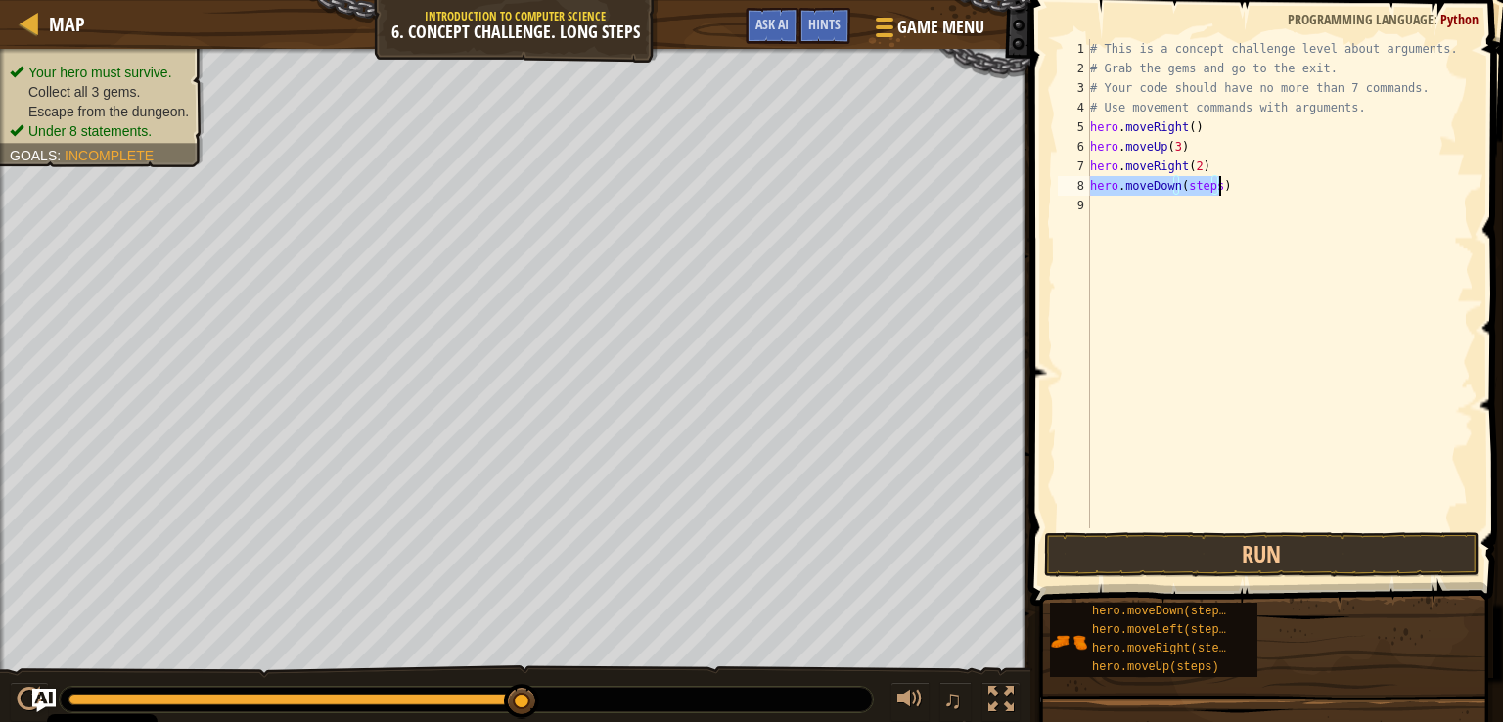
click at [1207, 186] on div "# This is a concept challenge level about arguments. # Grab the gems and go to …" at bounding box center [1279, 283] width 387 height 489
click at [1207, 186] on div "# This is a concept challenge level about arguments. # Grab the gems and go to …" at bounding box center [1279, 303] width 387 height 528
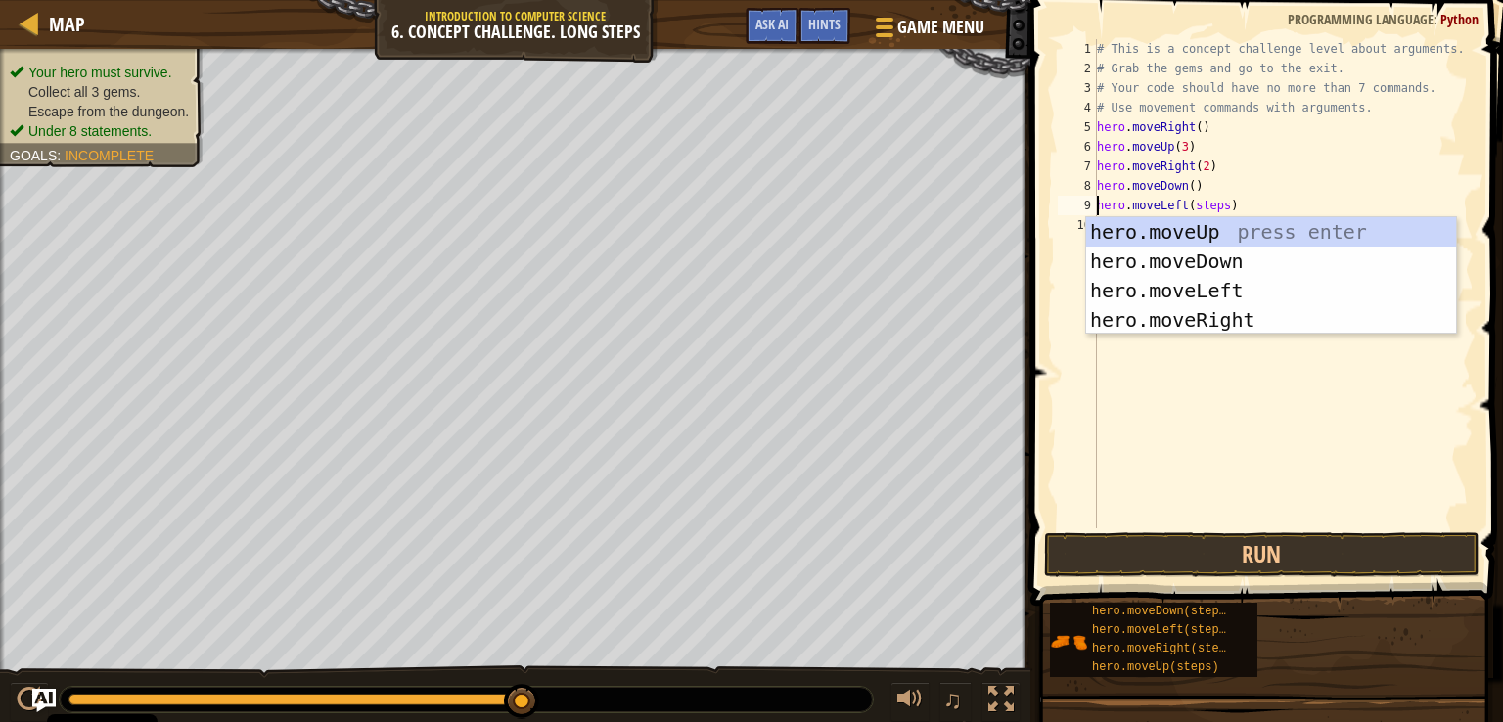
click at [1211, 203] on div "# This is a concept challenge level about arguments. # Grab the gems and go to …" at bounding box center [1284, 303] width 382 height 528
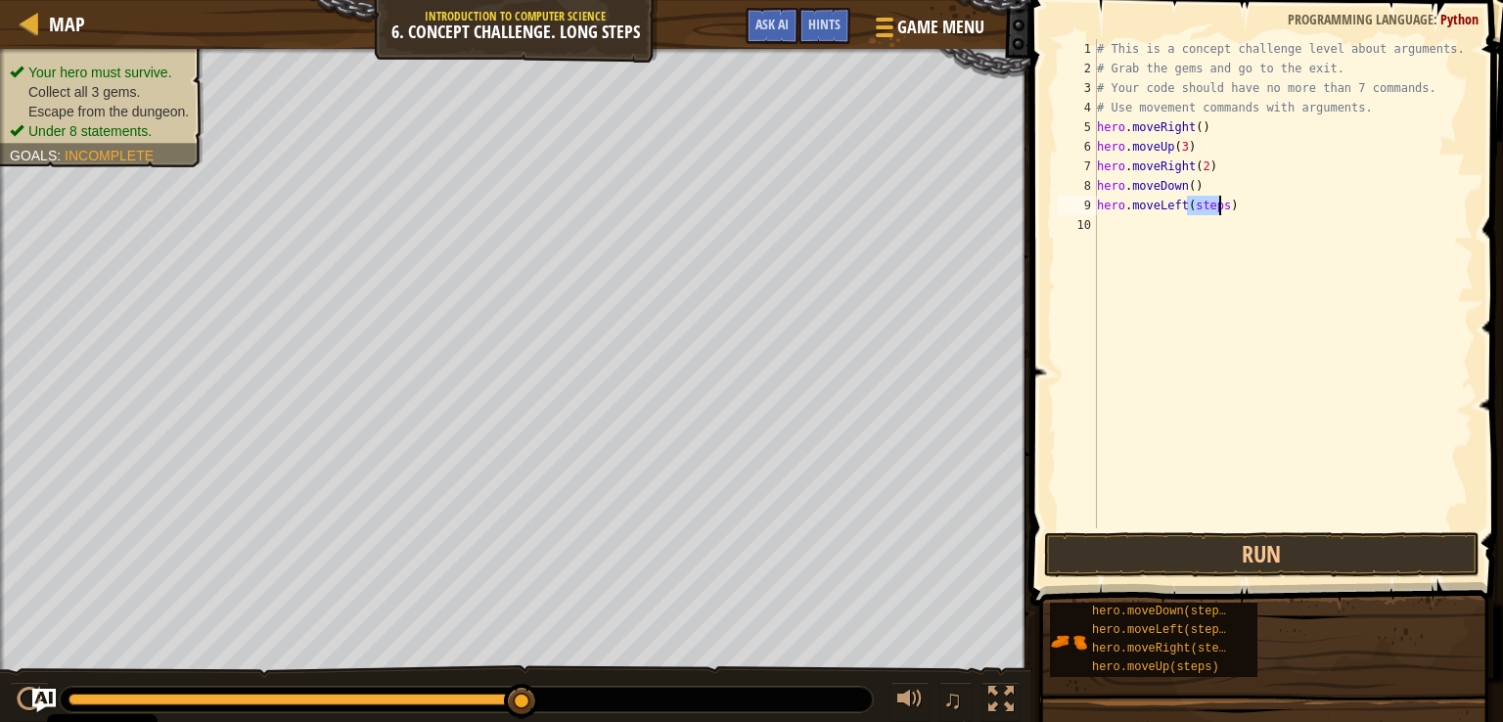
click at [1211, 203] on div "# This is a concept challenge level about arguments. # Grab the gems and go to …" at bounding box center [1284, 303] width 382 height 528
click at [1205, 225] on div "# This is a concept challenge level about arguments. # Grab the gems and go to …" at bounding box center [1284, 303] width 382 height 528
click at [1158, 553] on button "Run" at bounding box center [1261, 554] width 435 height 45
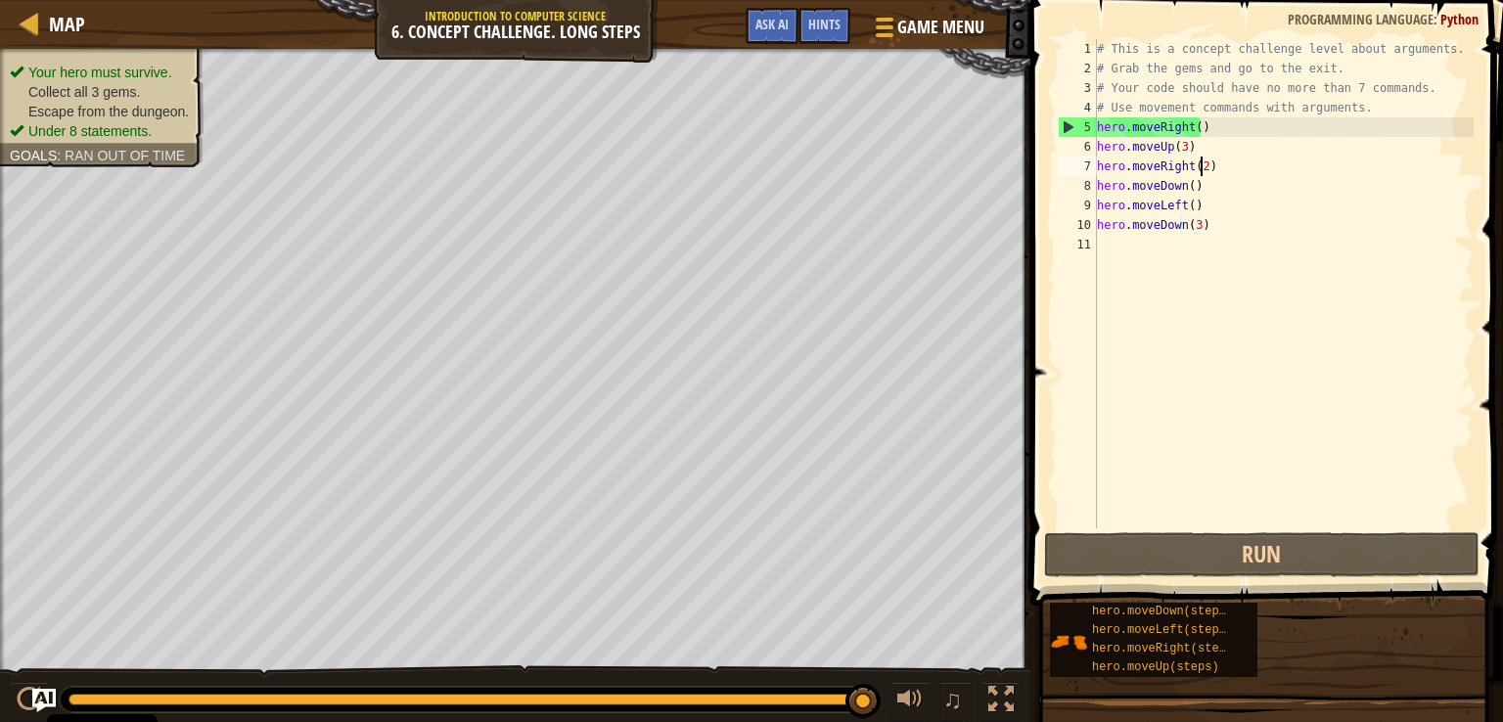
click at [1201, 163] on div "# This is a concept challenge level about arguments. # Grab the gems and go to …" at bounding box center [1284, 303] width 382 height 528
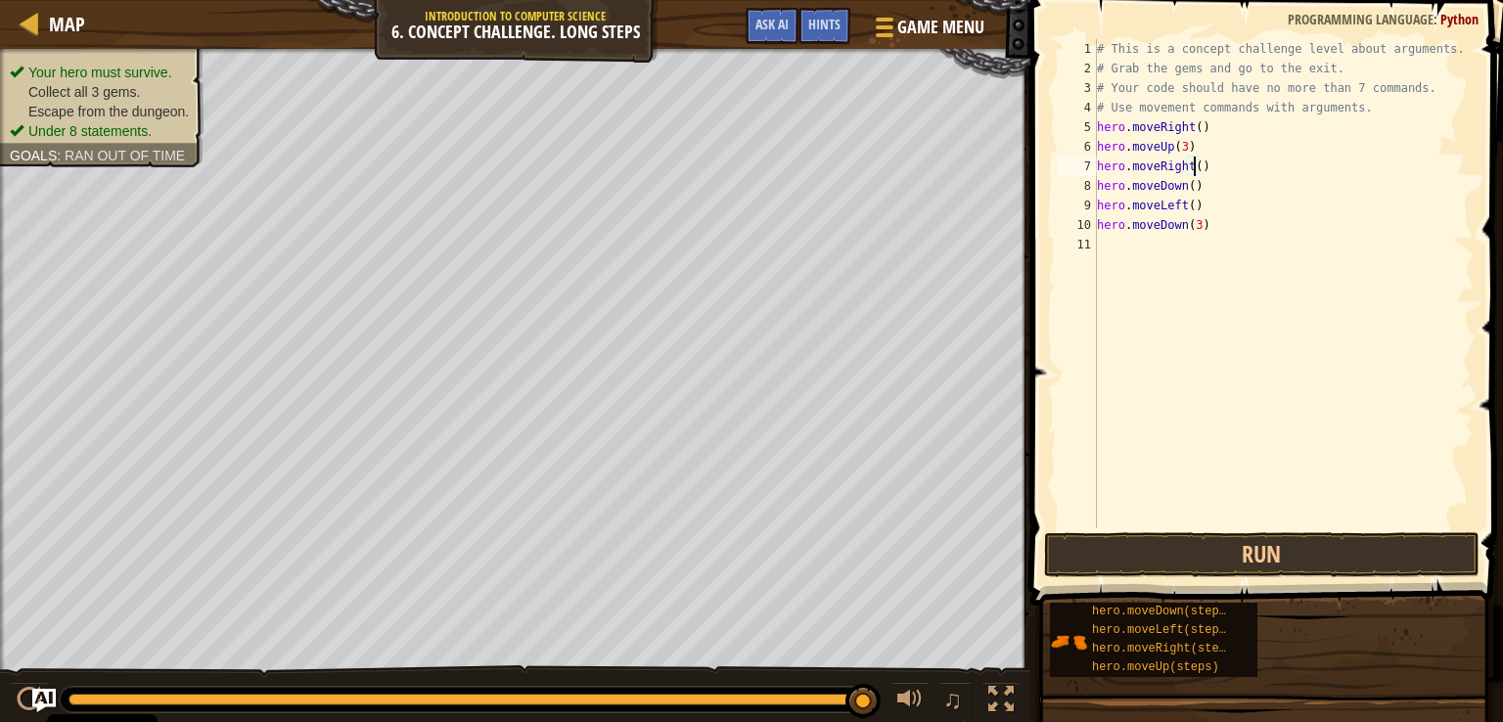
scroll to position [9, 8]
click at [1286, 552] on button "Run" at bounding box center [1261, 554] width 435 height 45
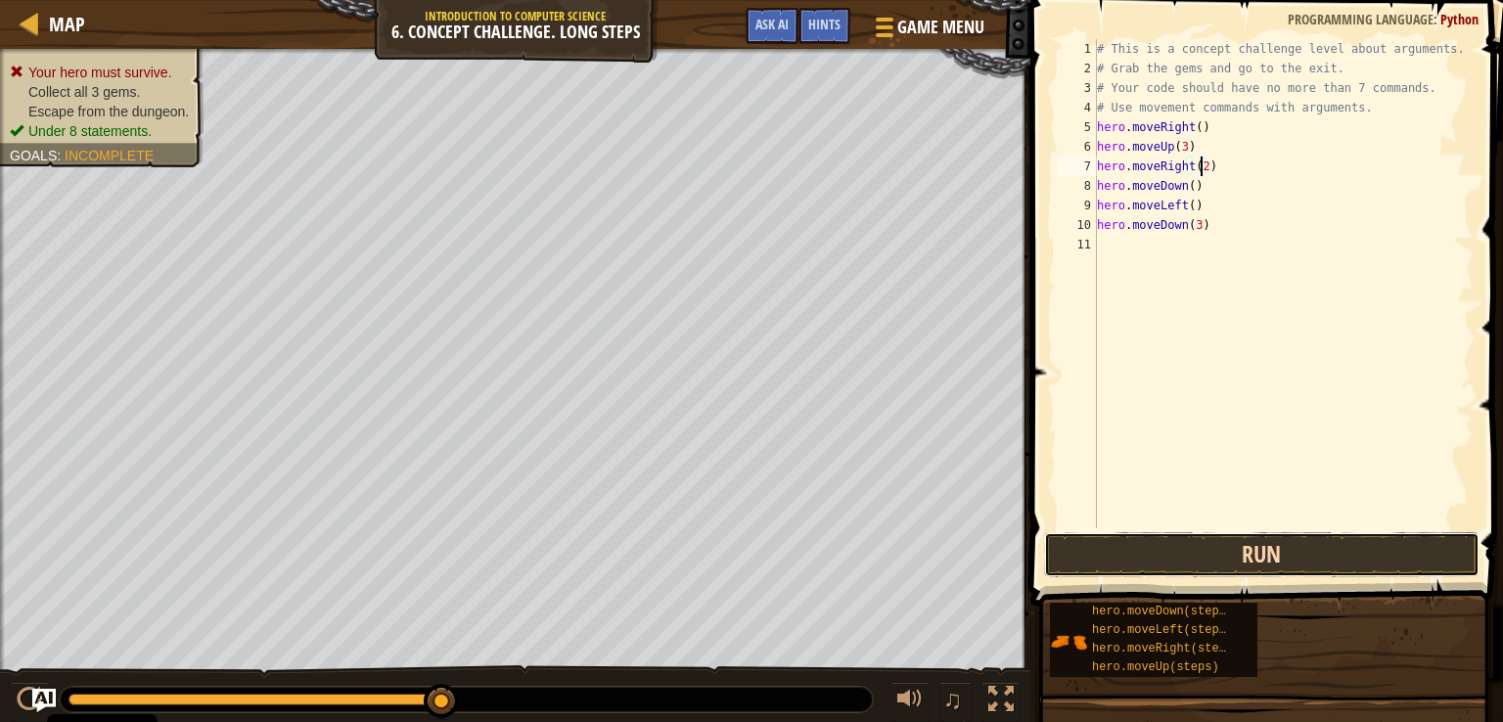
click at [1220, 561] on button "Run" at bounding box center [1261, 554] width 435 height 45
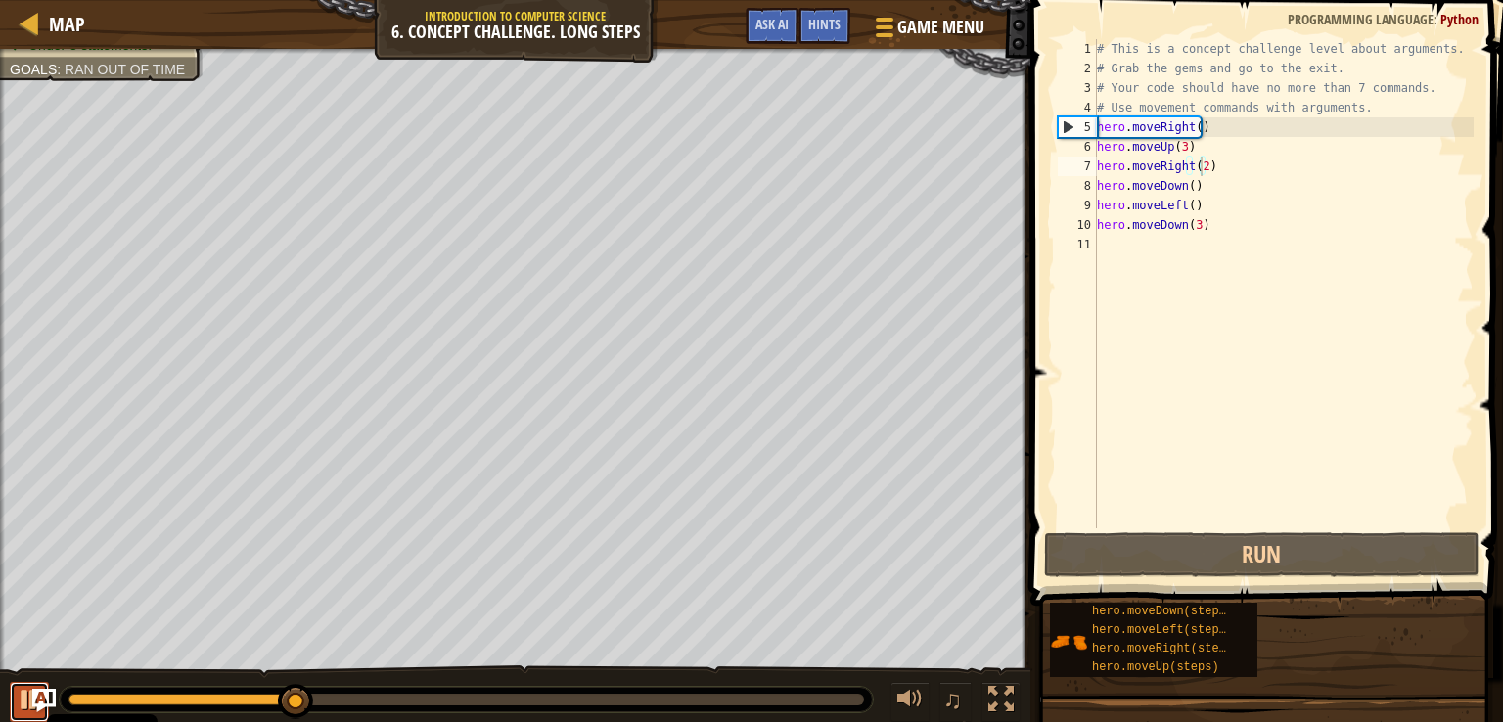
click at [19, 687] on div at bounding box center [29, 699] width 25 height 25
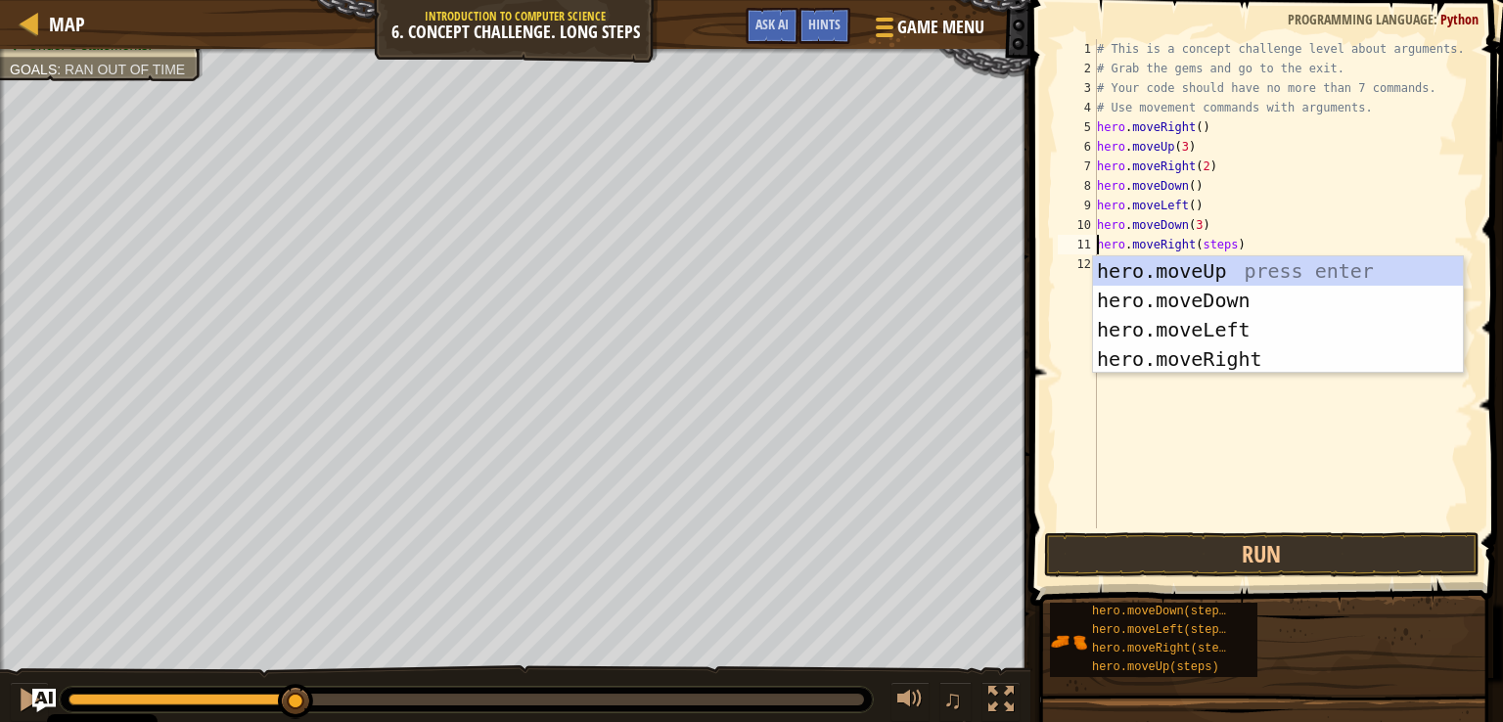
click at [1212, 248] on div "# This is a concept challenge level about arguments. # Grab the gems and go to …" at bounding box center [1284, 303] width 382 height 528
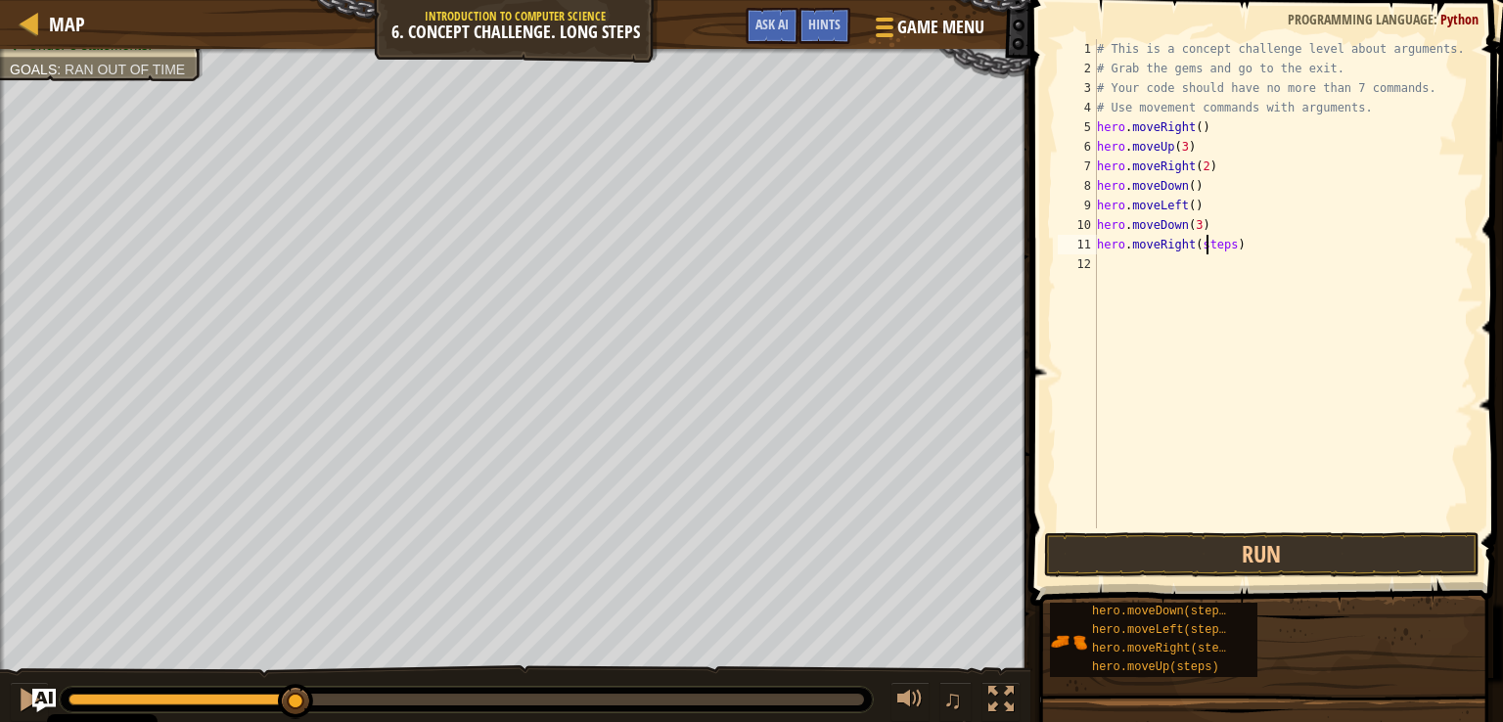
click at [1205, 247] on div "# This is a concept challenge level about arguments. # Grab the gems and go to …" at bounding box center [1284, 303] width 382 height 528
click at [1203, 251] on div "# This is a concept challenge level about arguments. # Grab the gems and go to …" at bounding box center [1284, 303] width 382 height 528
click at [1205, 252] on div "# This is a concept challenge level about arguments. # Grab the gems and go to …" at bounding box center [1284, 303] width 382 height 528
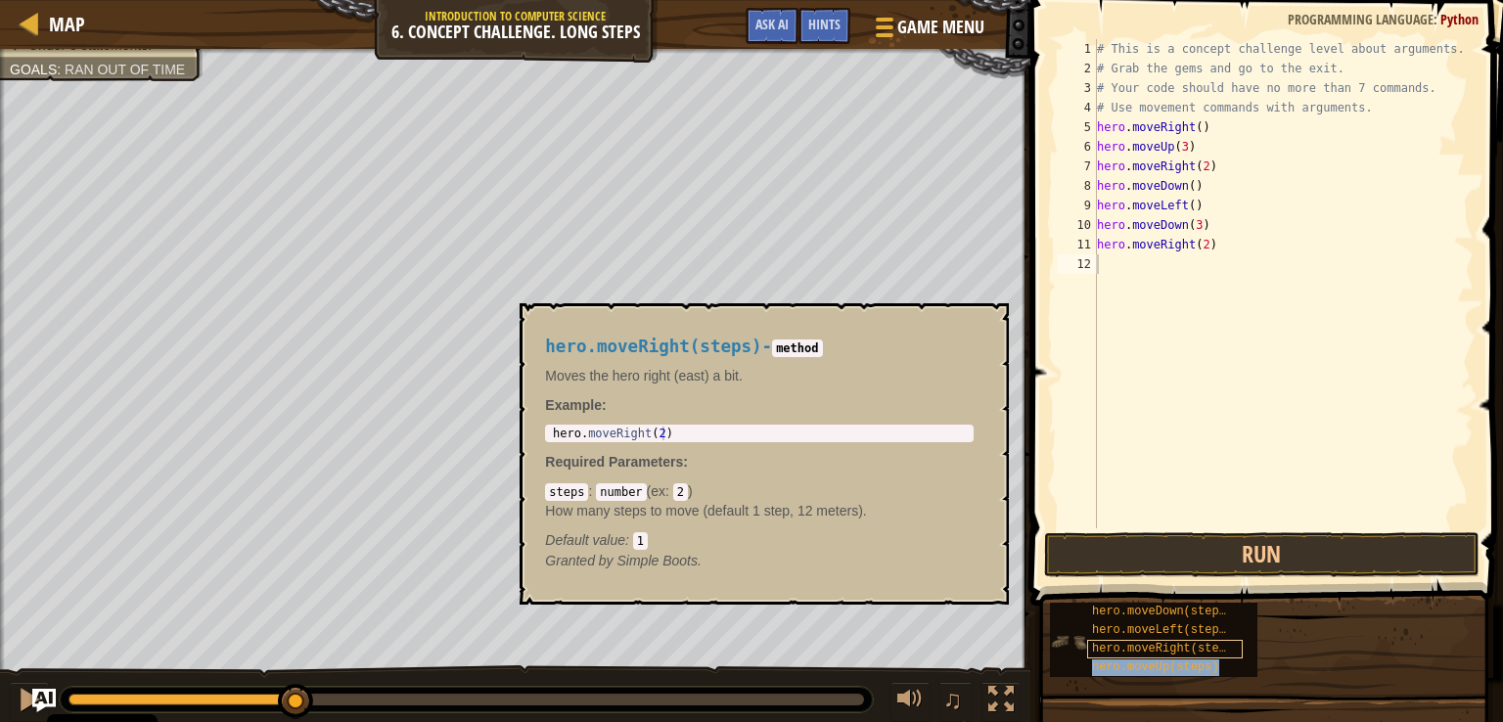
type textarea "hero.moveUp(steps)"
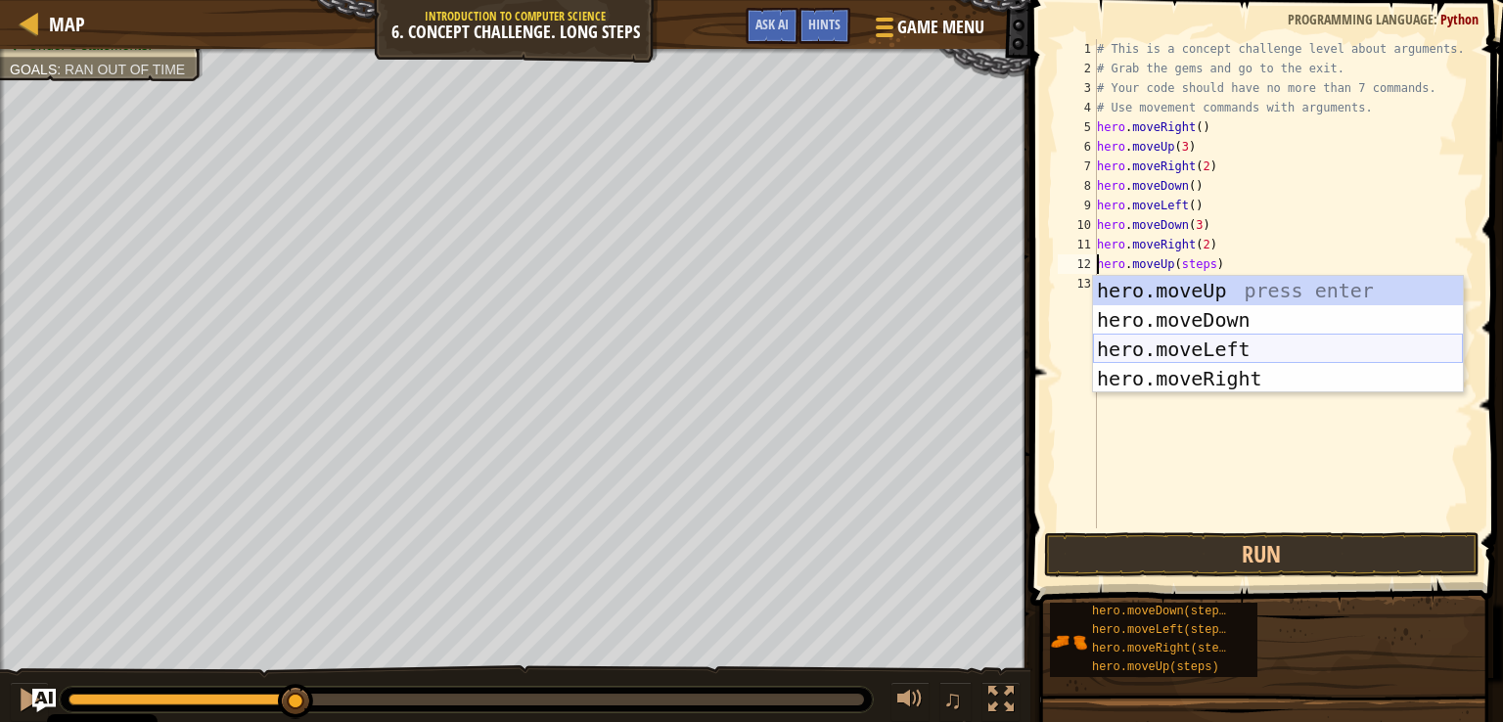
scroll to position [9, 8]
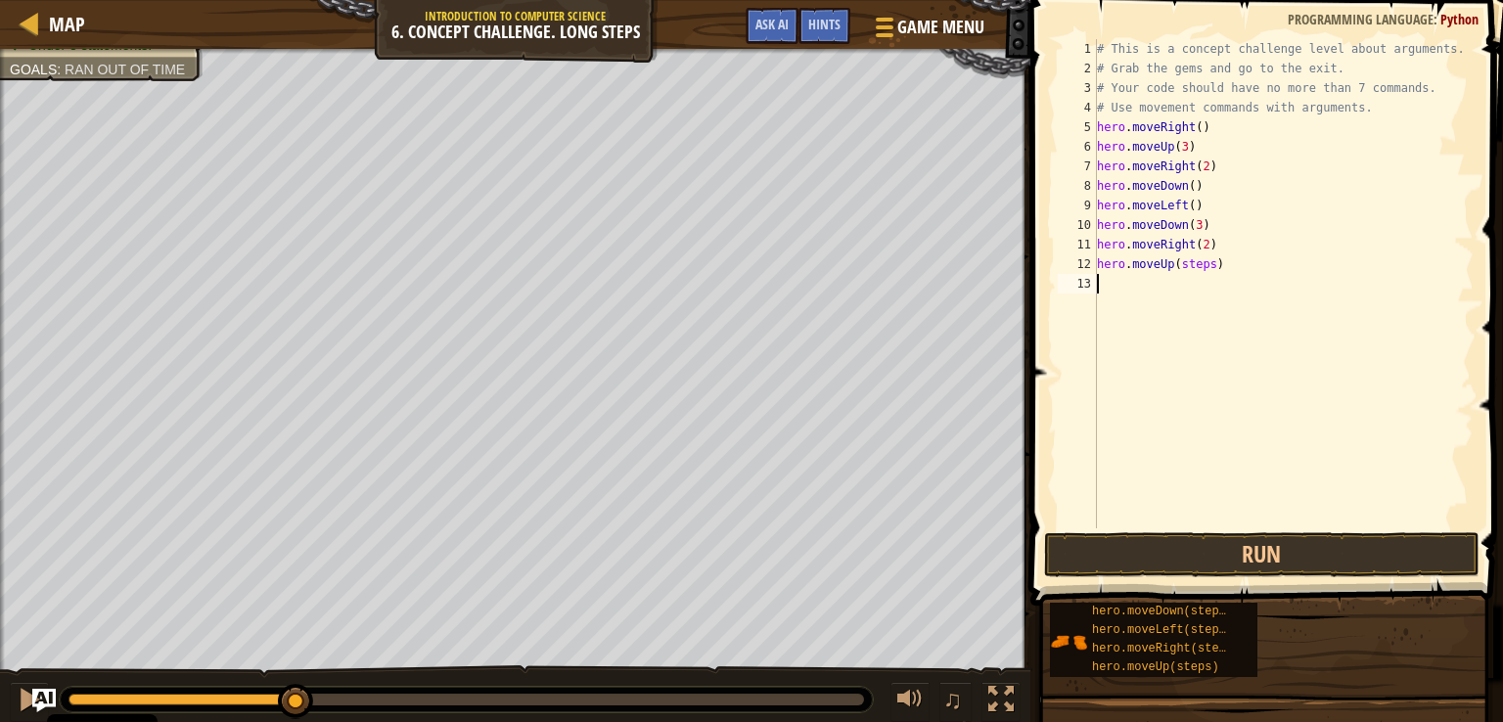
click at [1186, 455] on div "# This is a concept challenge level about arguments. # Grab the gems and go to …" at bounding box center [1284, 303] width 382 height 528
click at [1191, 267] on div "# This is a concept challenge level about arguments. # Grab the gems and go to …" at bounding box center [1284, 303] width 382 height 528
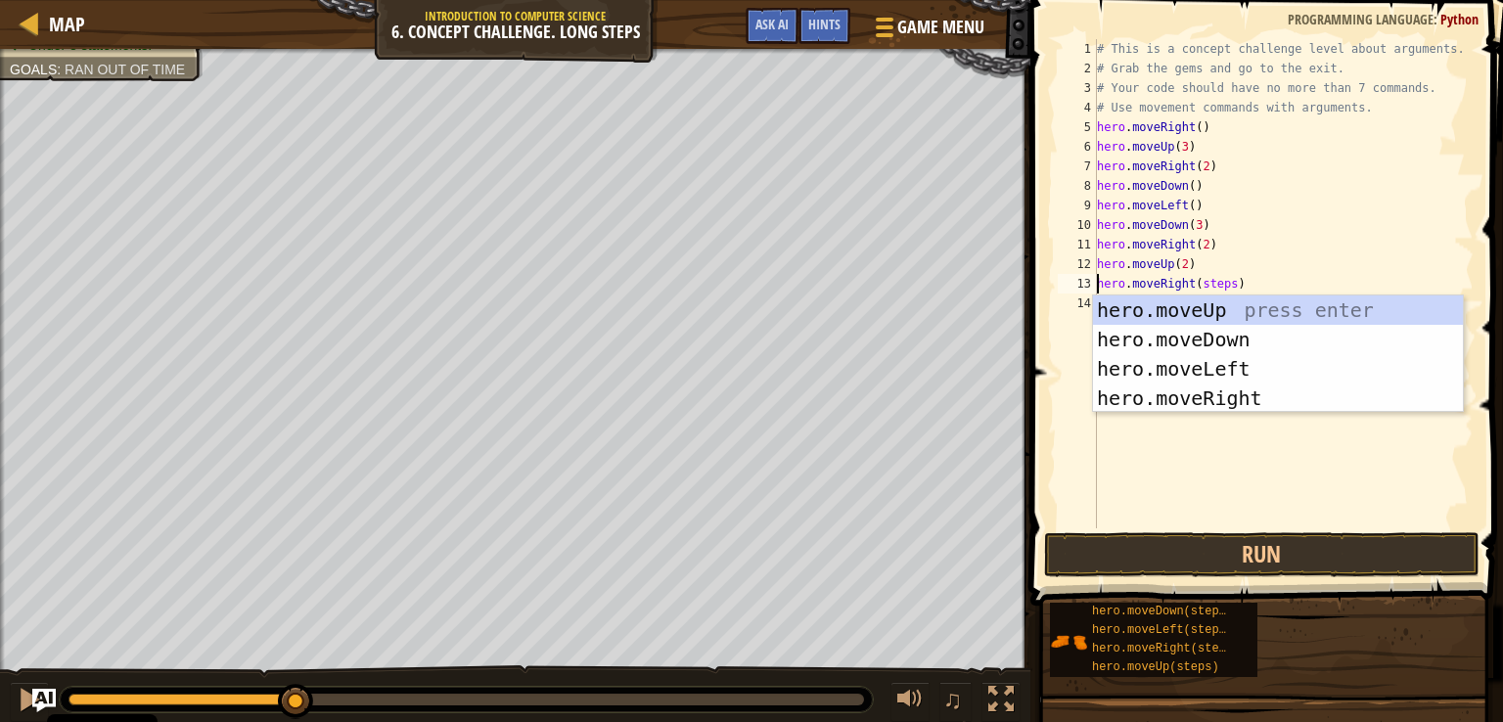
click at [1210, 283] on div "# This is a concept challenge level about arguments. # Grab the gems and go to …" at bounding box center [1284, 303] width 382 height 528
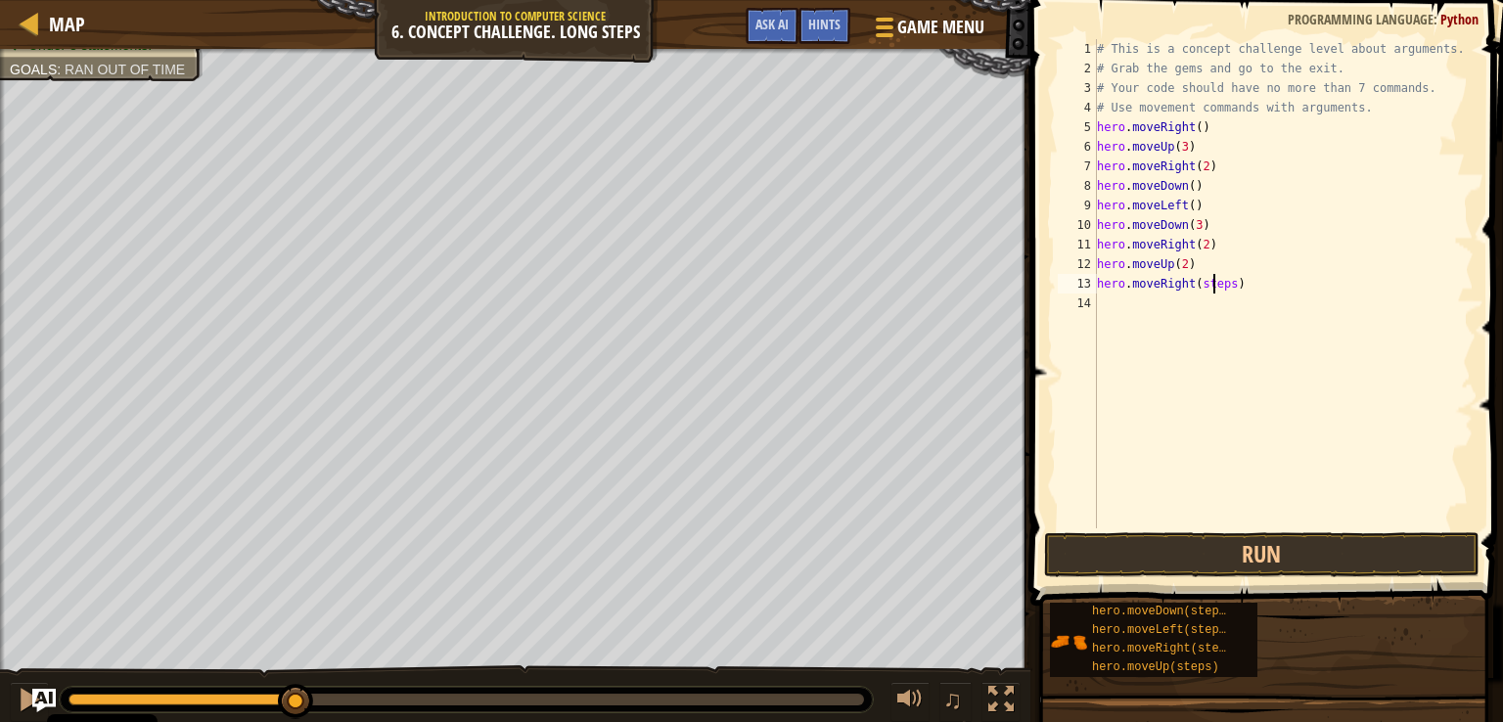
click at [1210, 283] on div "# This is a concept challenge level about arguments. # Grab the gems and go to …" at bounding box center [1284, 303] width 382 height 528
click at [1236, 561] on button "Run" at bounding box center [1261, 554] width 435 height 45
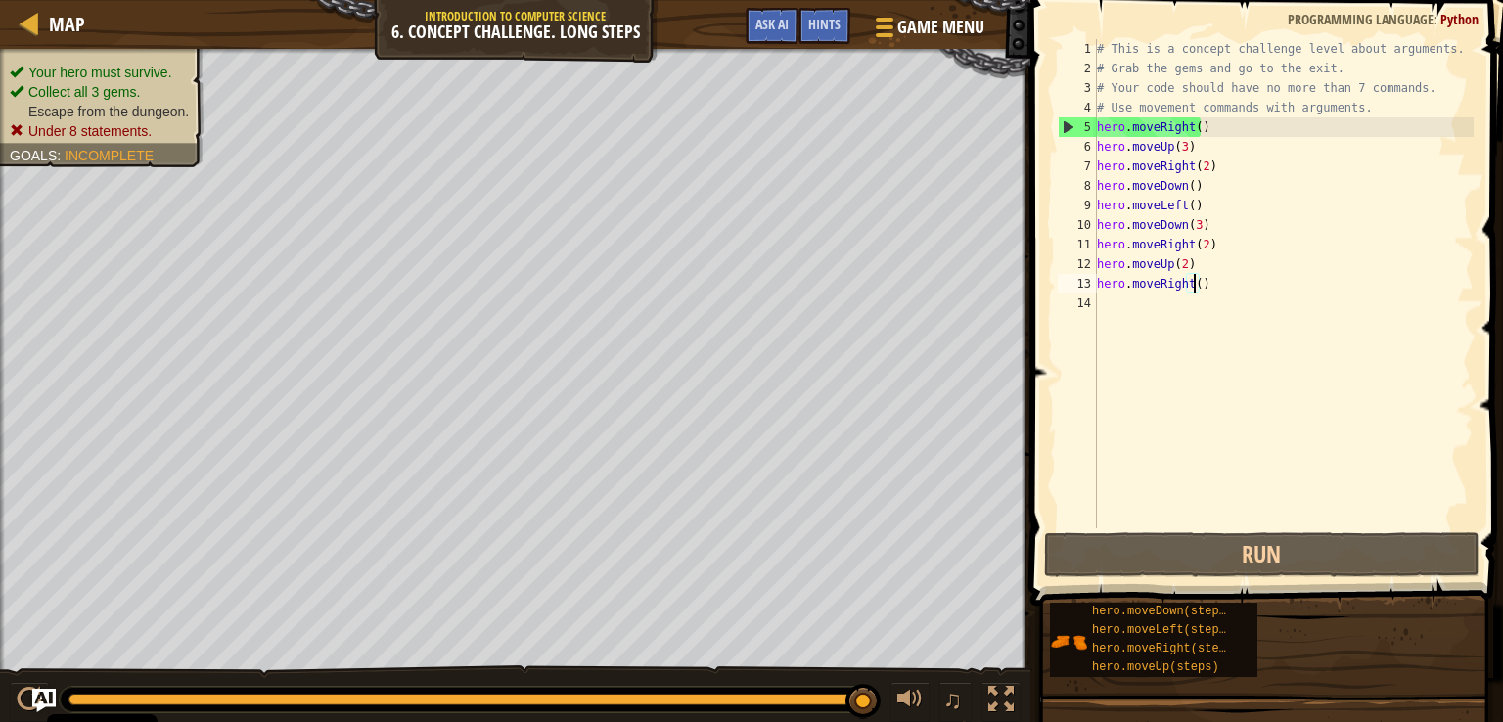
click at [1193, 288] on div "# This is a concept challenge level about arguments. # Grab the gems and go to …" at bounding box center [1284, 303] width 382 height 528
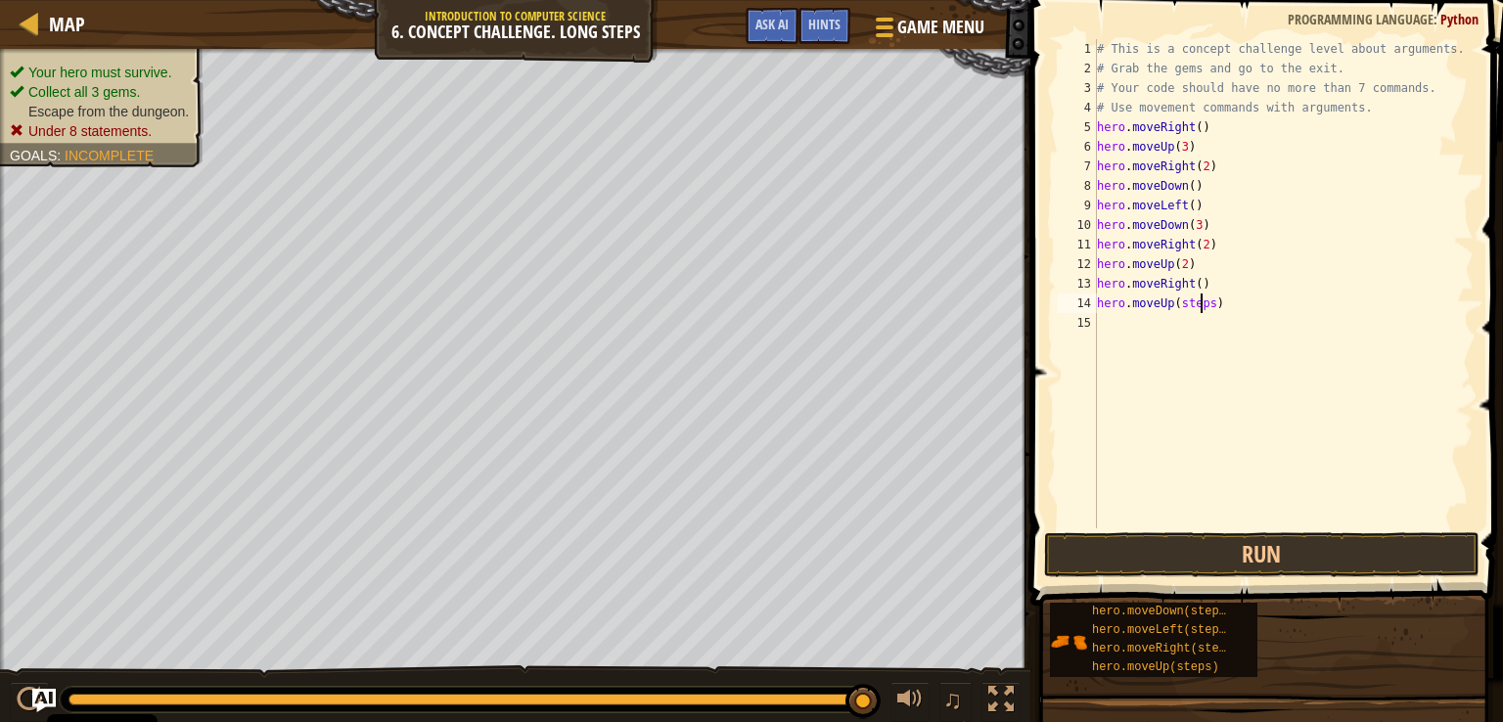
click at [1201, 306] on div "# This is a concept challenge level about arguments. # Grab the gems and go to …" at bounding box center [1284, 303] width 382 height 528
click at [1205, 308] on div "# This is a concept challenge level about arguments. # Grab the gems and go to …" at bounding box center [1284, 303] width 382 height 528
type textarea "hero.moveUp(2)"
click at [1154, 550] on button "Run" at bounding box center [1261, 554] width 435 height 45
